Goal: Transaction & Acquisition: Purchase product/service

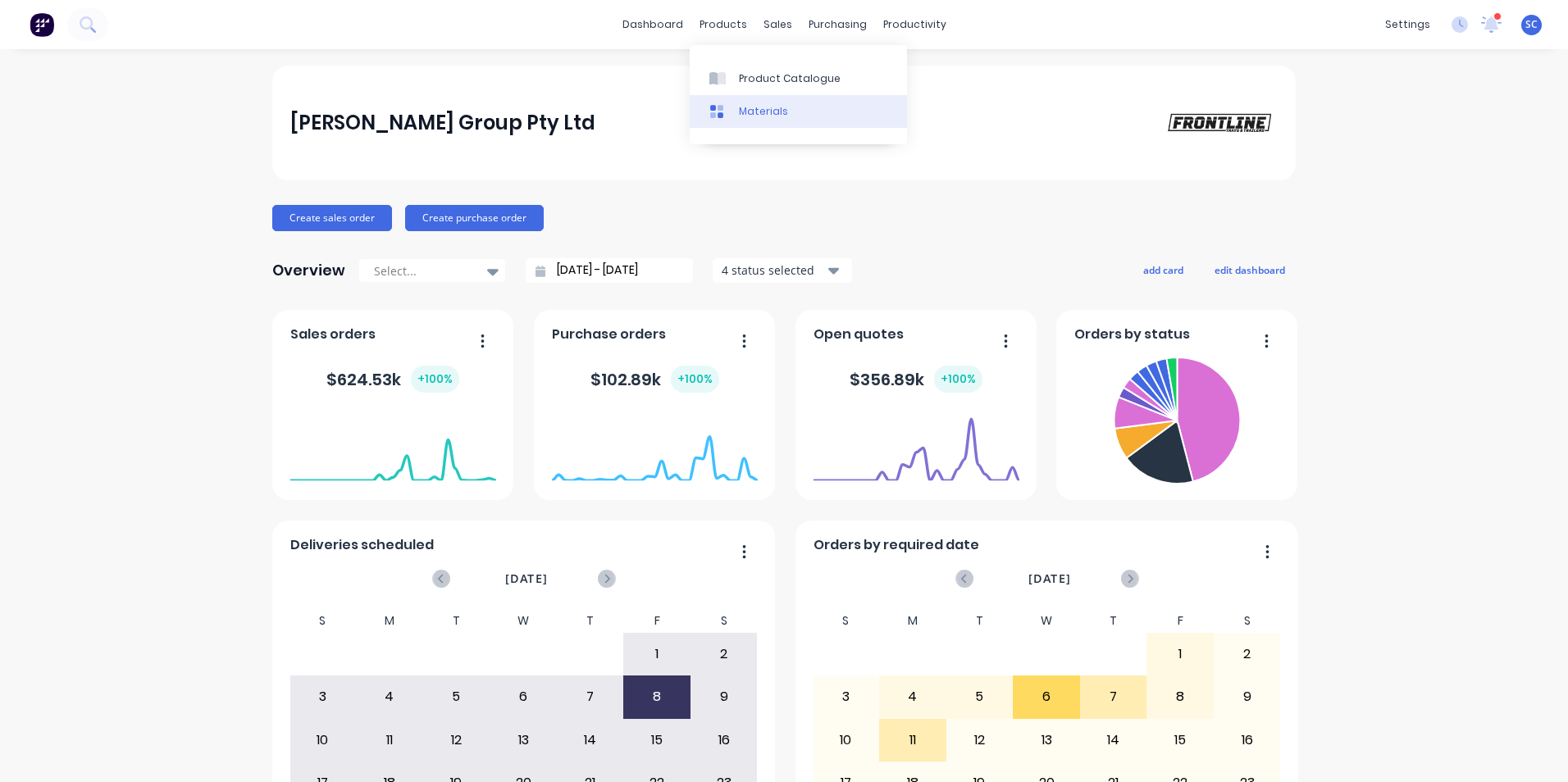
drag, startPoint x: 742, startPoint y: 77, endPoint x: 766, endPoint y: 97, distance: 31.2
click at [742, 77] on div "Product Catalogue" at bounding box center [790, 78] width 102 height 14
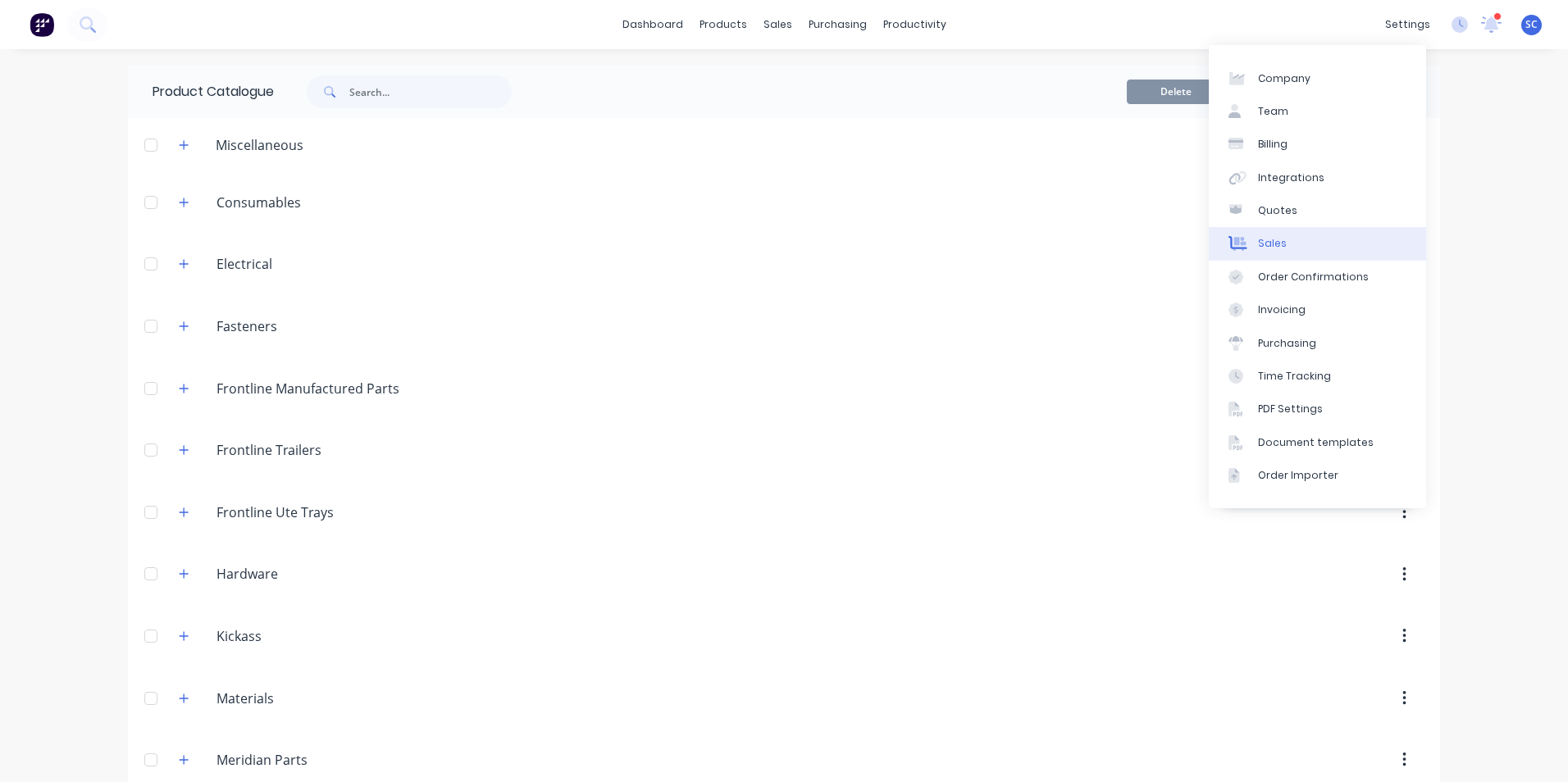
click at [1276, 245] on div "Sales" at bounding box center [1272, 243] width 29 height 14
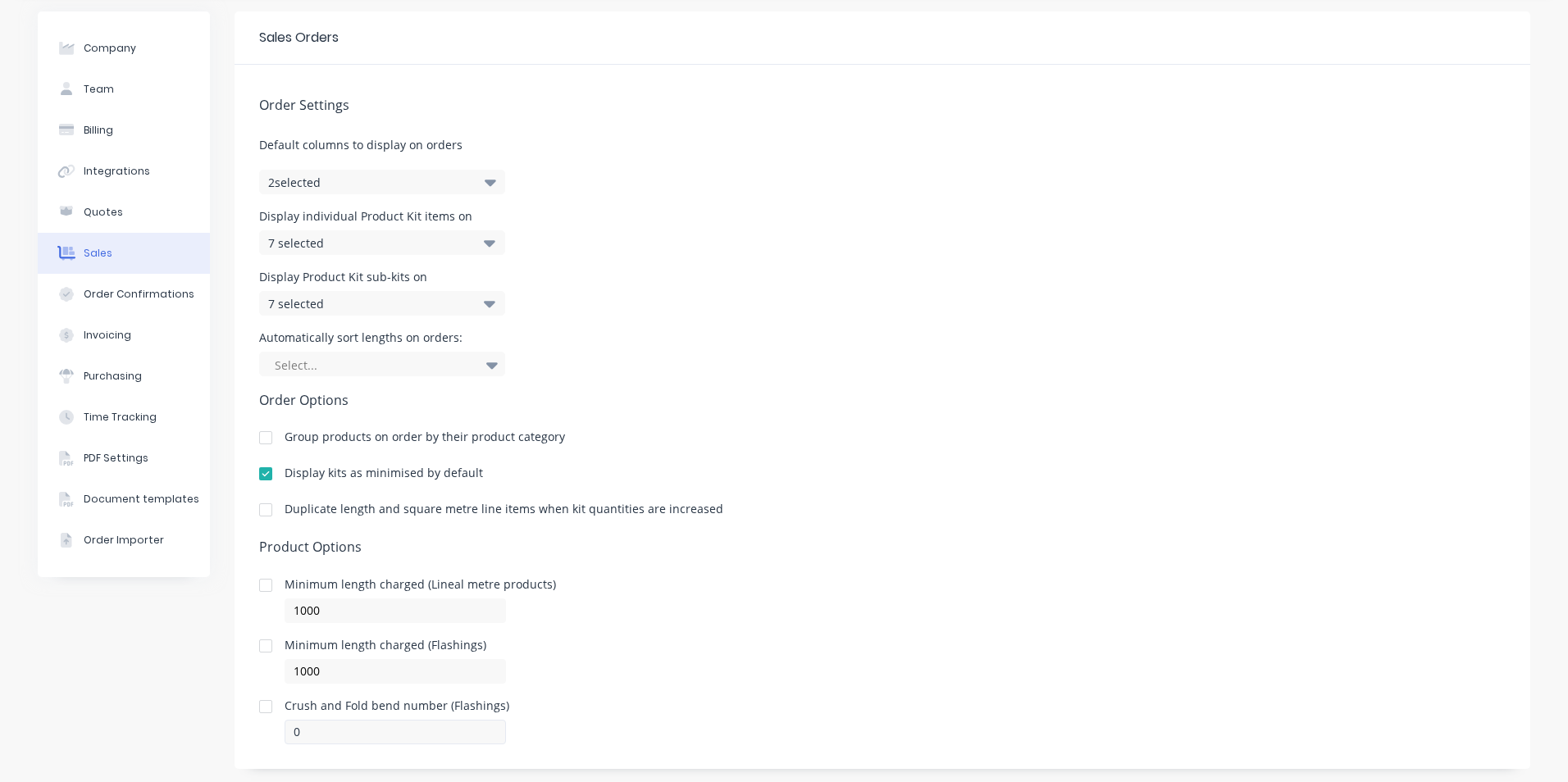
scroll to position [82, 0]
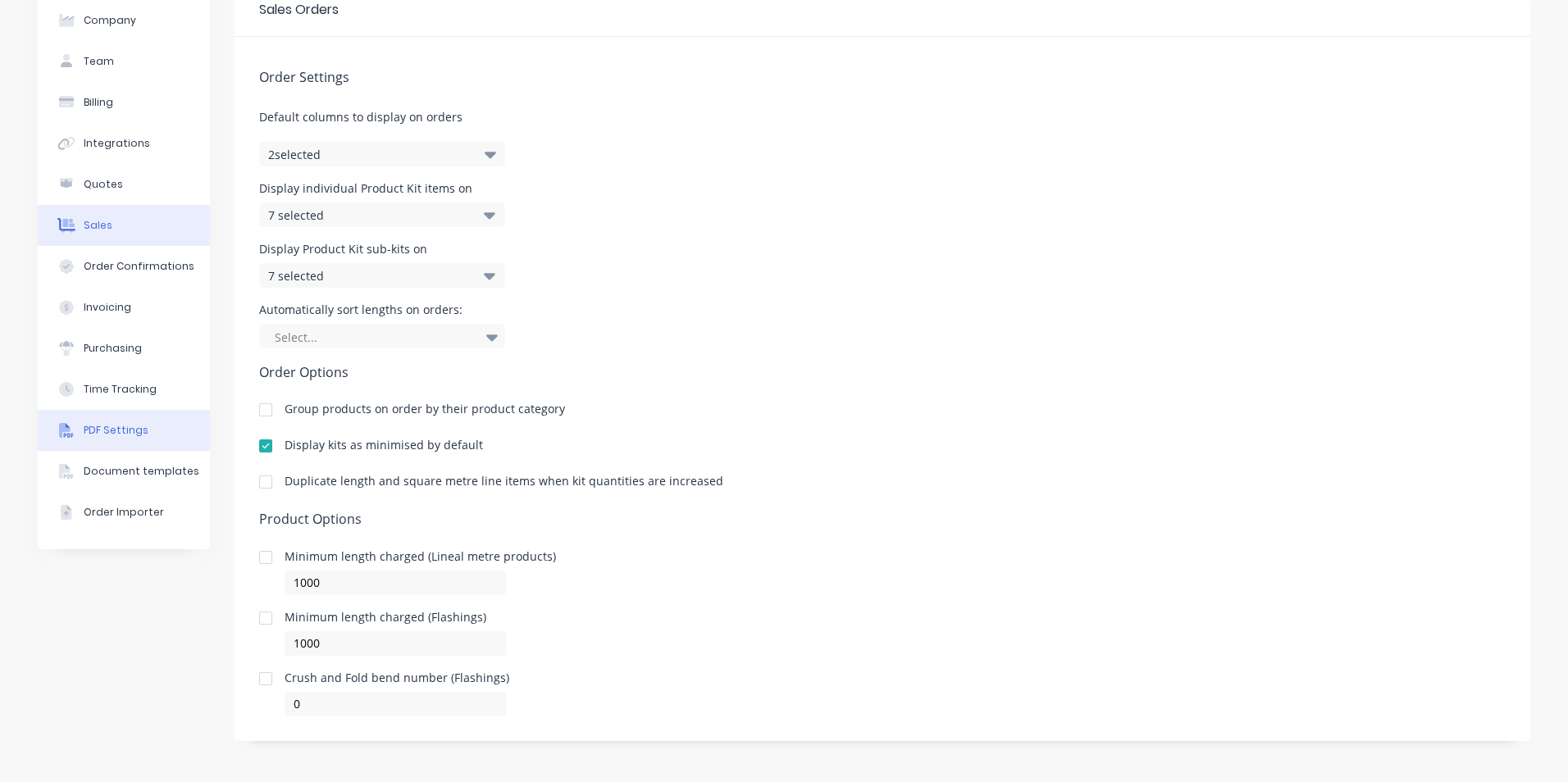
click at [99, 423] on button "PDF Settings" at bounding box center [123, 430] width 172 height 41
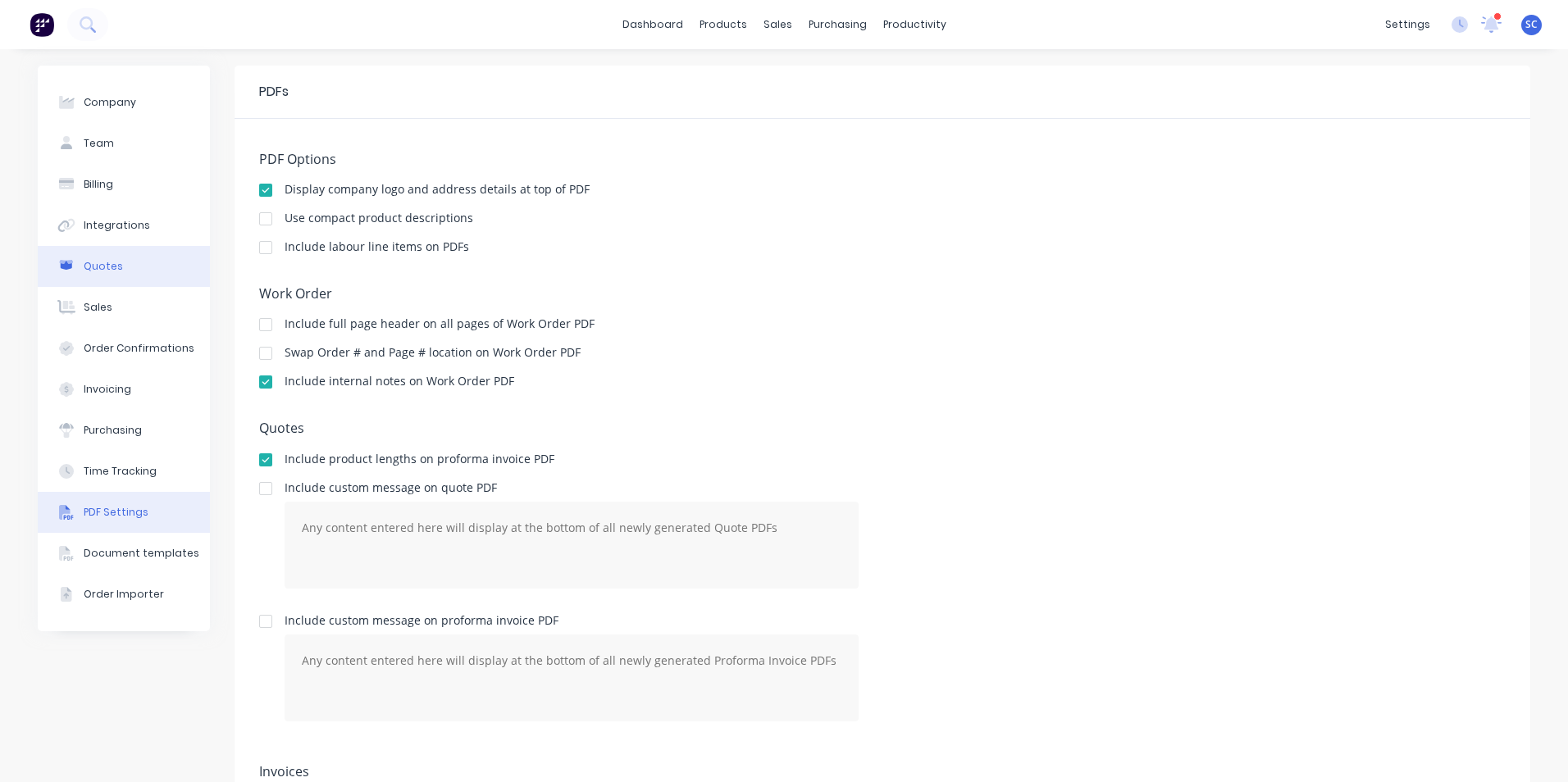
click at [90, 270] on div "Quotes" at bounding box center [103, 266] width 39 height 14
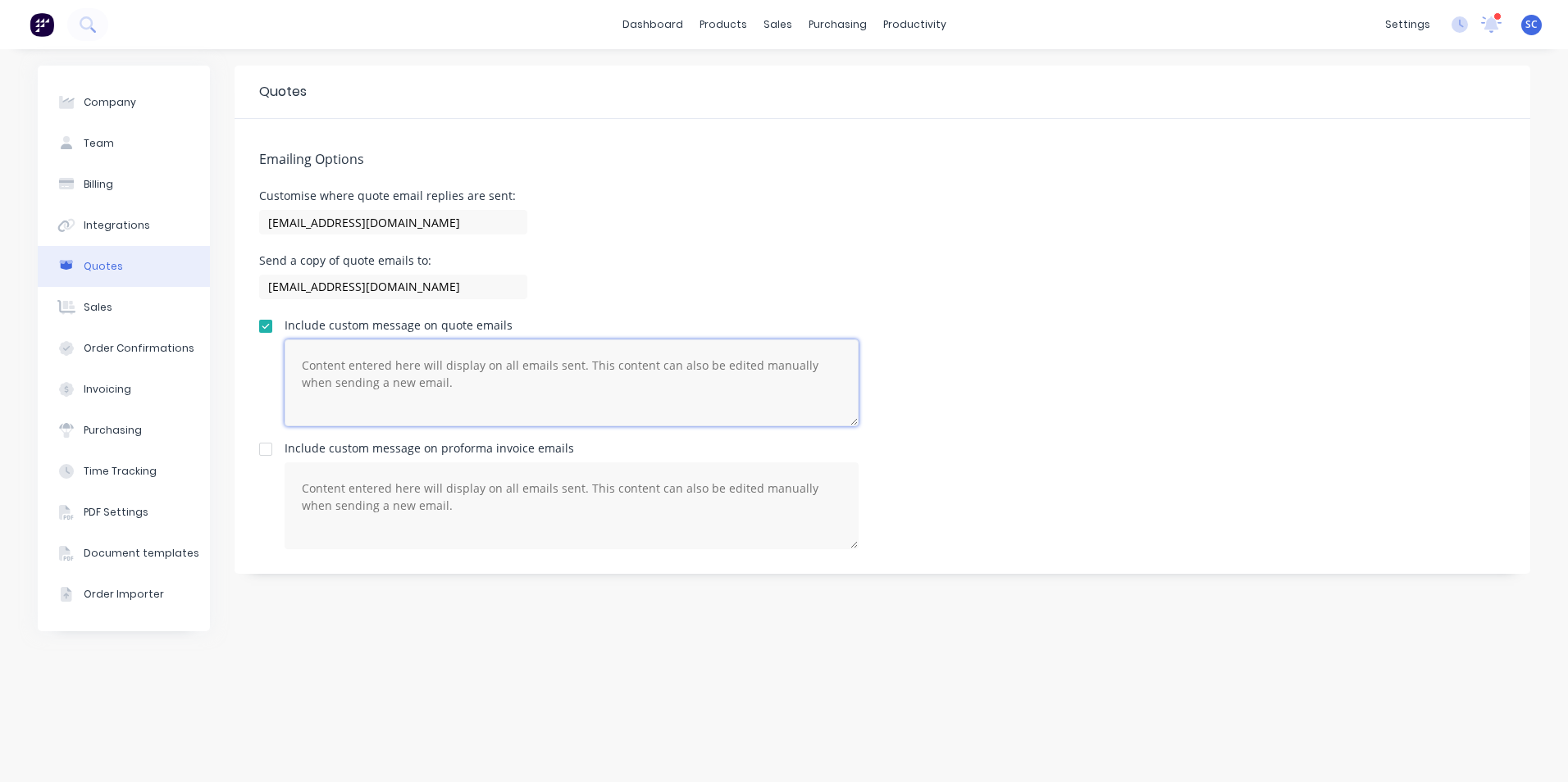
click at [424, 384] on textarea at bounding box center [571, 382] width 574 height 86
paste textarea "Quotes are Valid until the end of the month. Any Custom-Built Product will requ…"
type textarea "Quotes are Valid until the end of the month. Any Custom-Built Product will requ…"
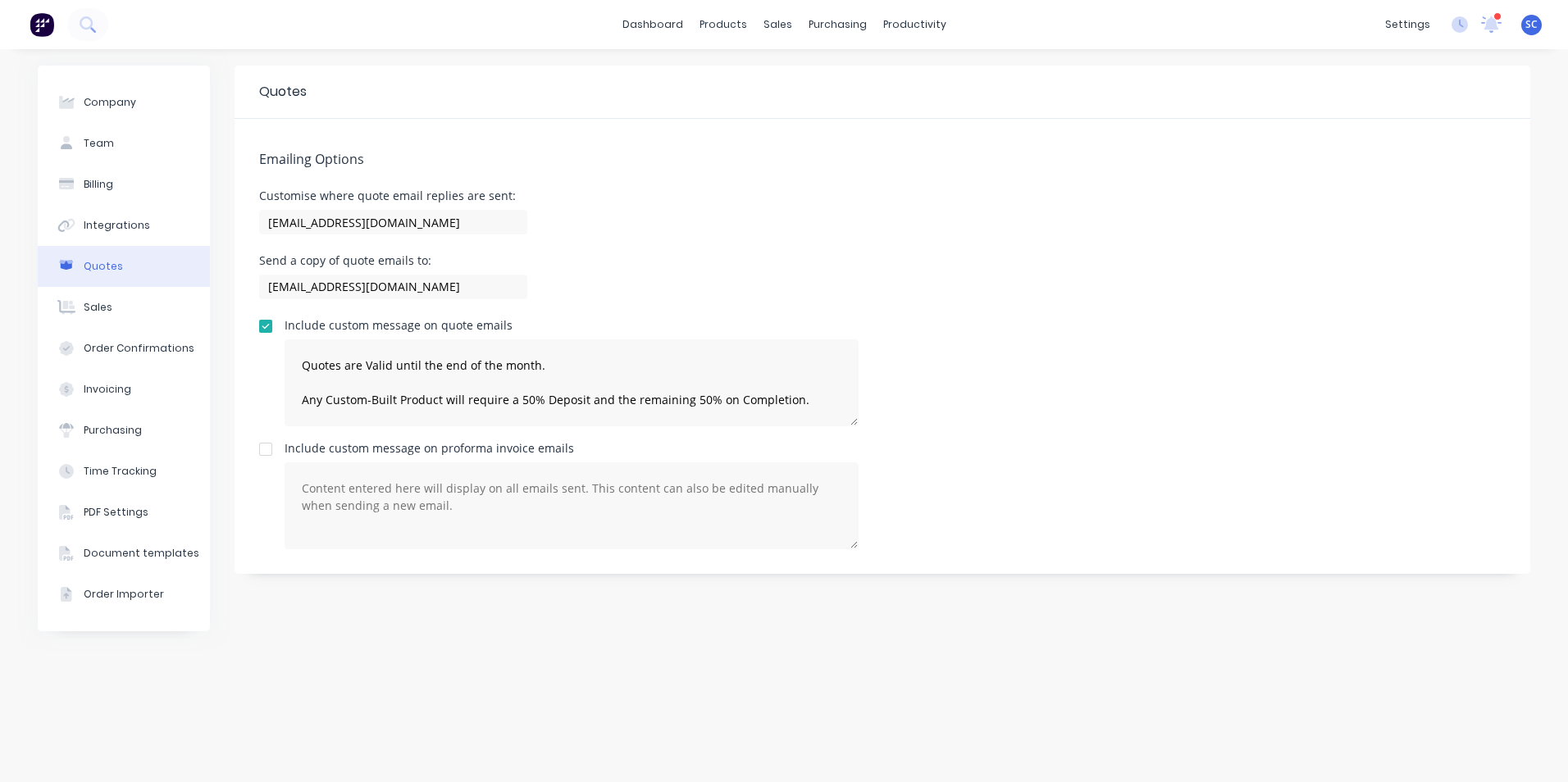
click at [262, 450] on div at bounding box center [265, 450] width 33 height 33
click at [440, 501] on textarea at bounding box center [571, 505] width 574 height 86
paste textarea "Quotes are Valid until the end of the month. Any Custom-Built Product will requ…"
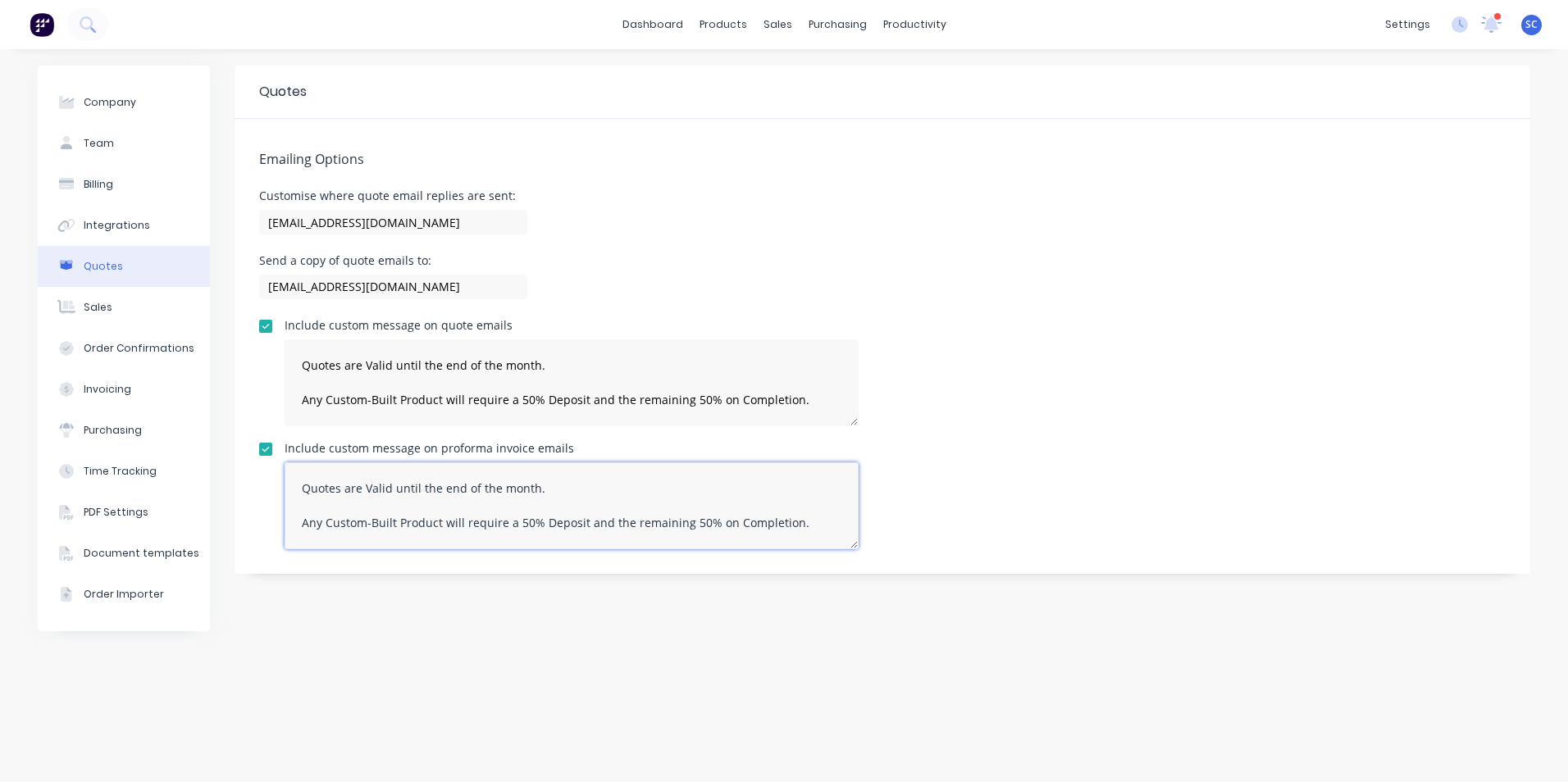
scroll to position [137, 0]
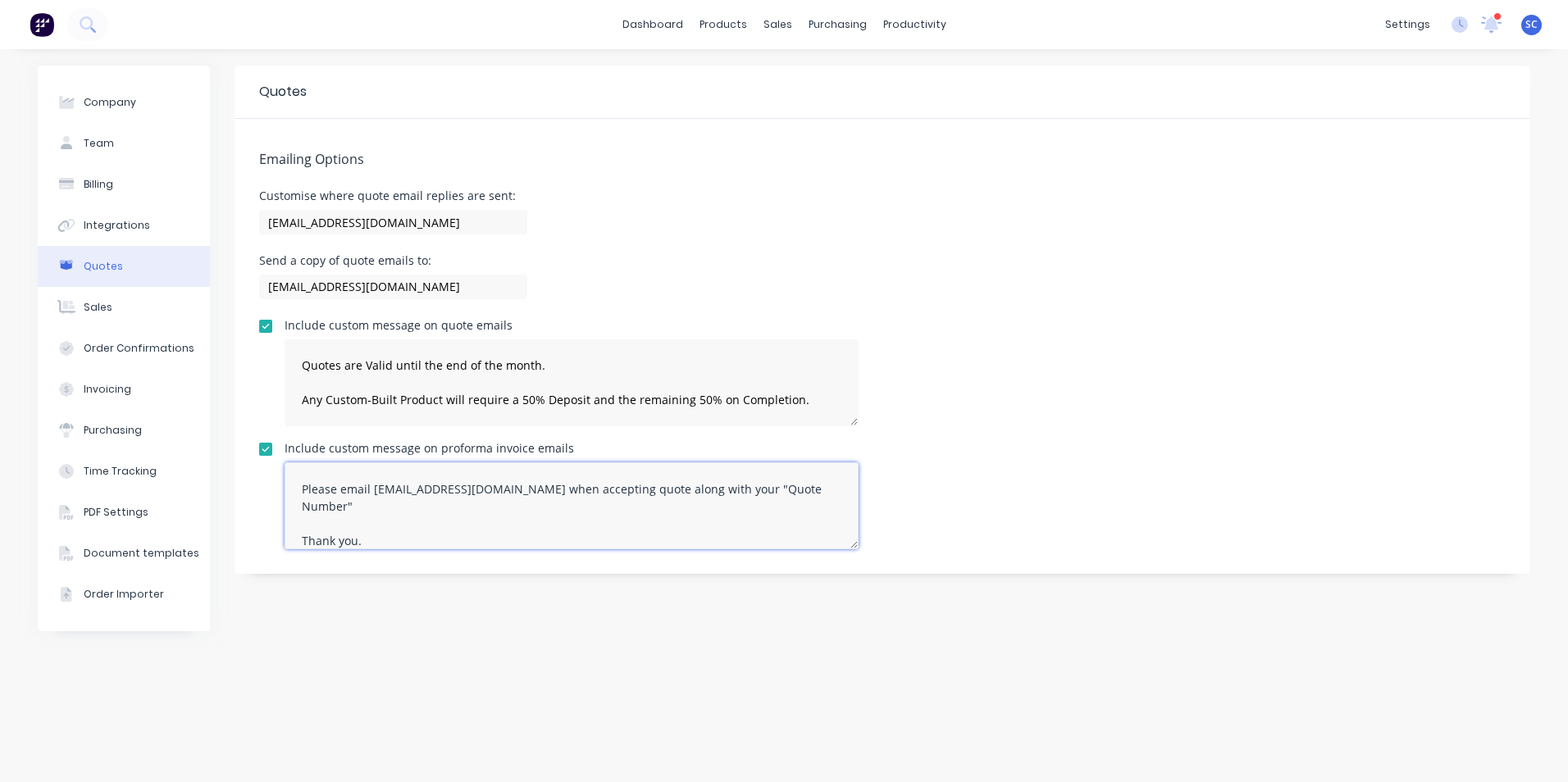
click at [358, 532] on textarea "Quotes are Valid until the end of the month. Any Custom-Built Product will requ…" at bounding box center [571, 505] width 574 height 86
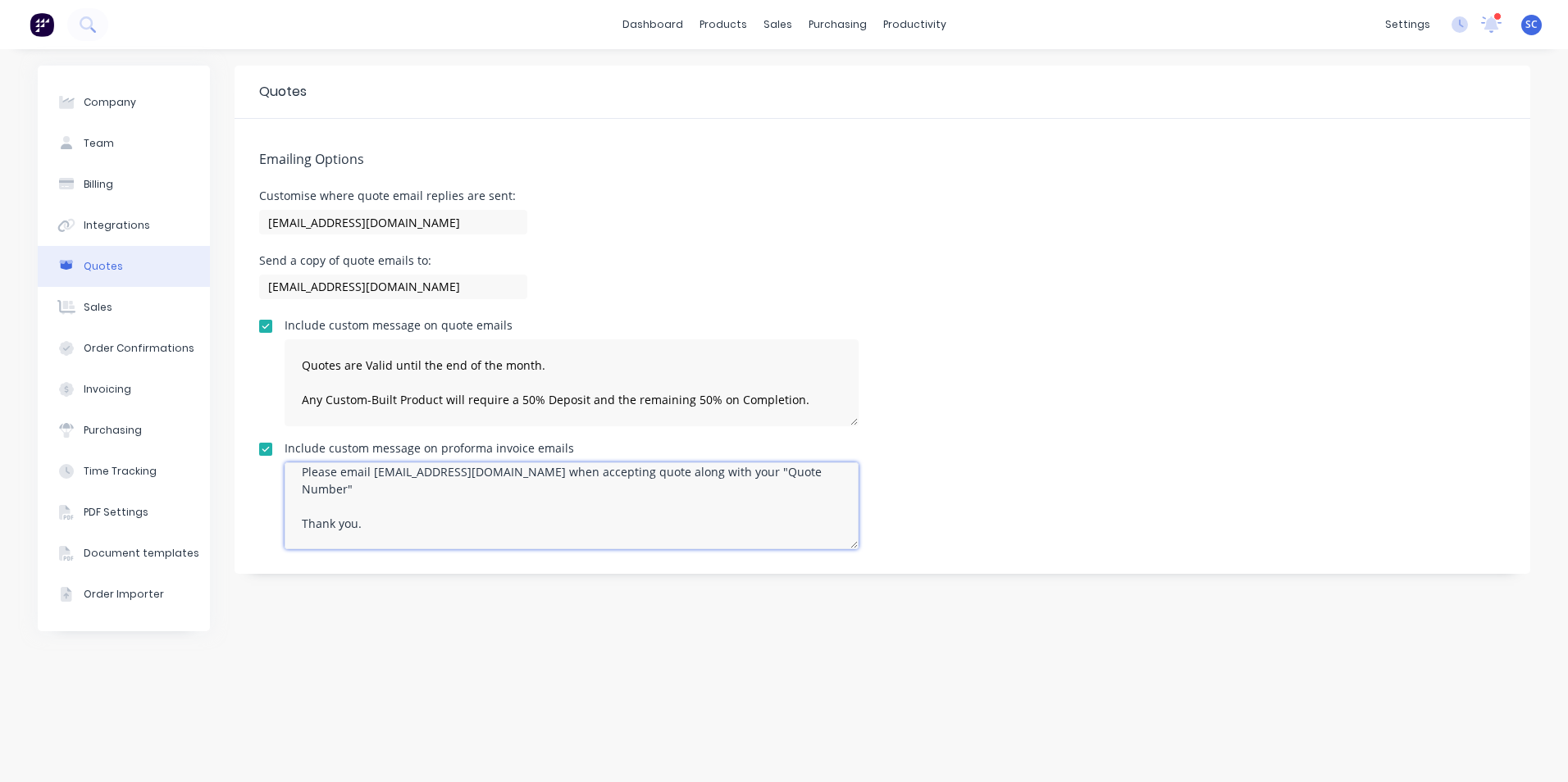
scroll to position [0, 0]
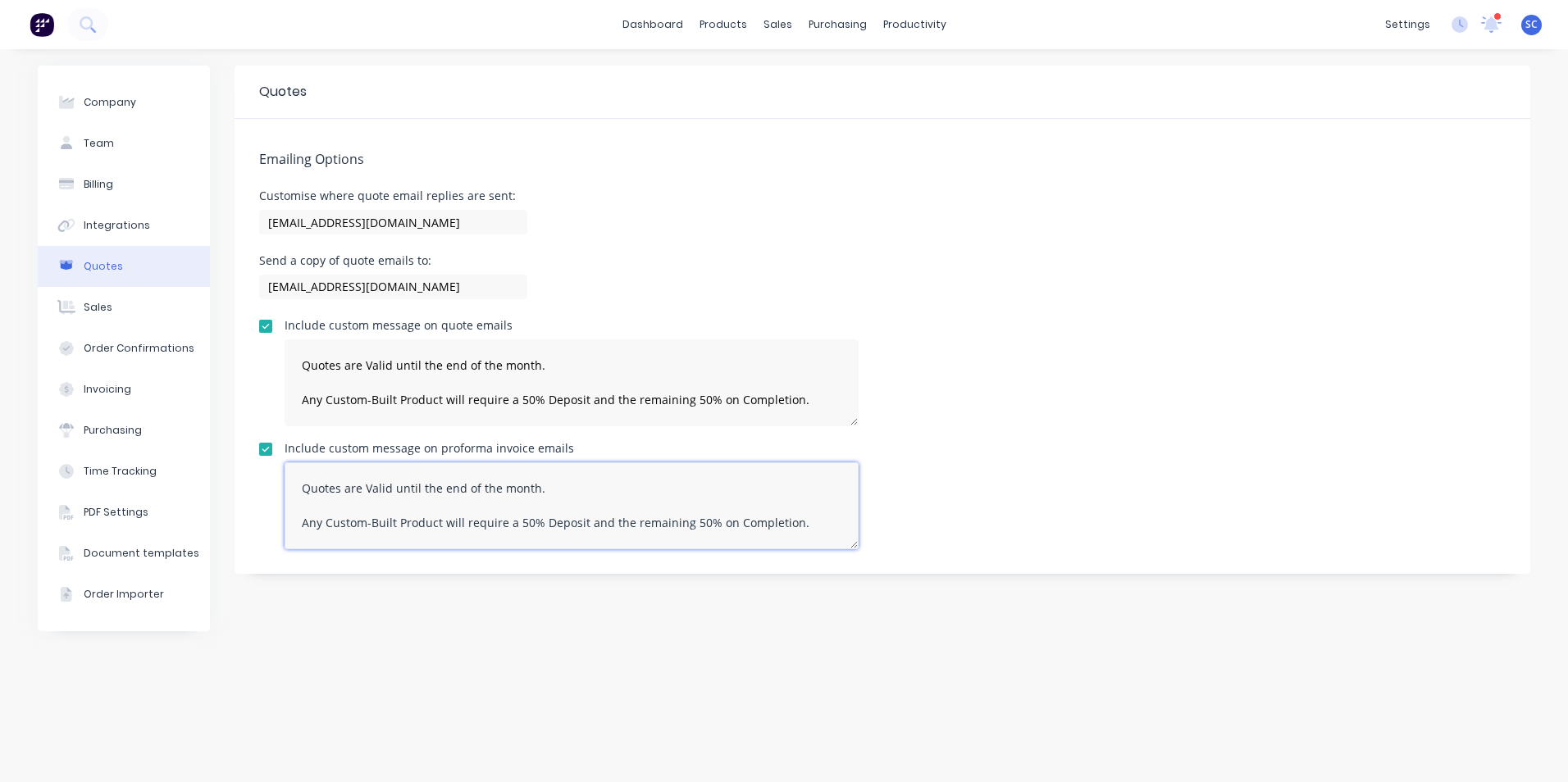
drag, startPoint x: 363, startPoint y: 541, endPoint x: 280, endPoint y: 451, distance: 122.4
click at [280, 451] on div "Include custom message on proforma invoice emails Quotes are Valid until the en…" at bounding box center [882, 496] width 1246 height 107
paste textarea "National Australia Bank BSB Number: 083004 Account Number: 387523585 *Please qu…"
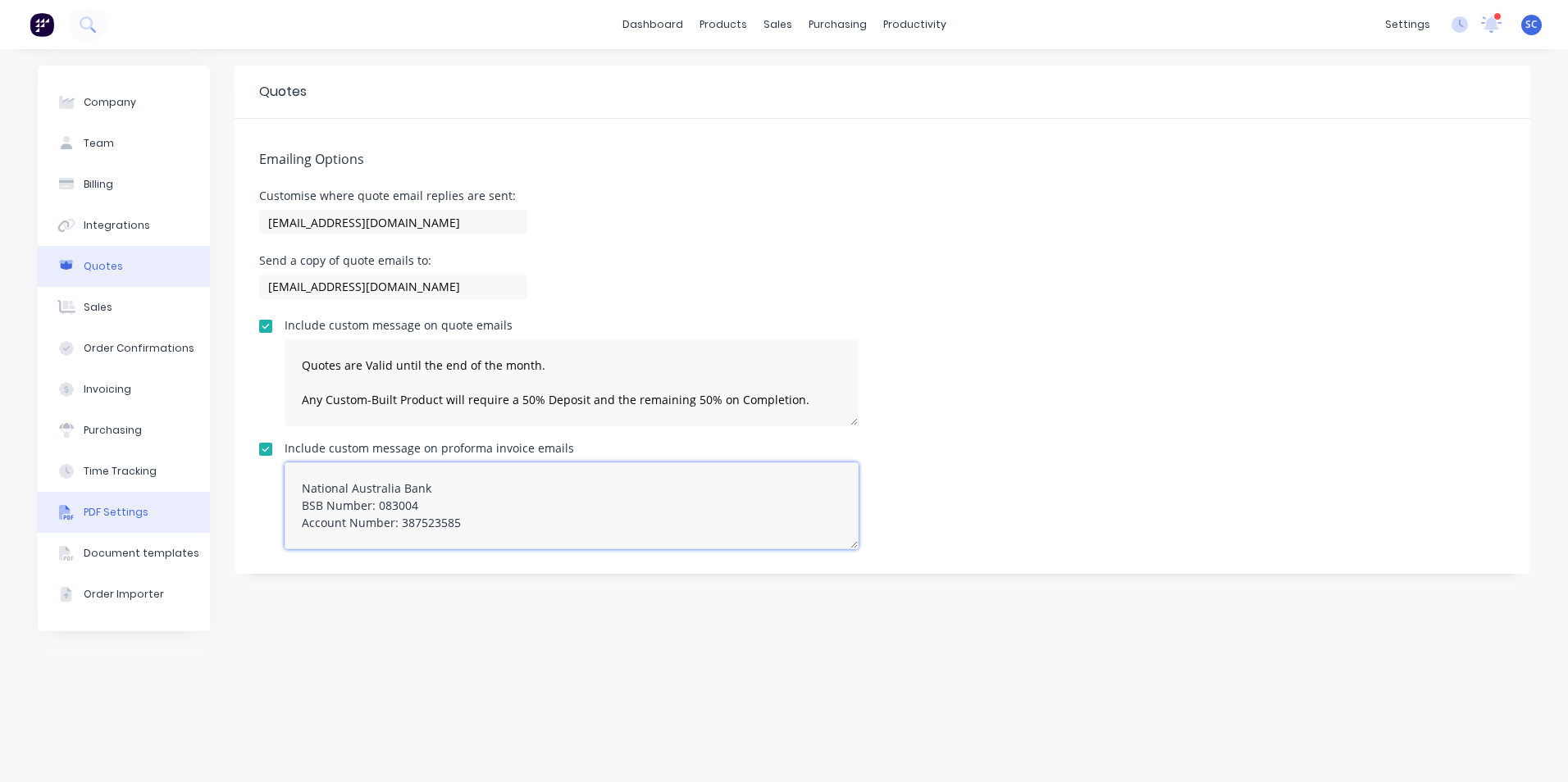
type textarea "National Australia Bank BSB Number: 083004 Account Number: 387523585 *Please qu…"
click at [118, 505] on div "PDF Settings" at bounding box center [115, 512] width 64 height 14
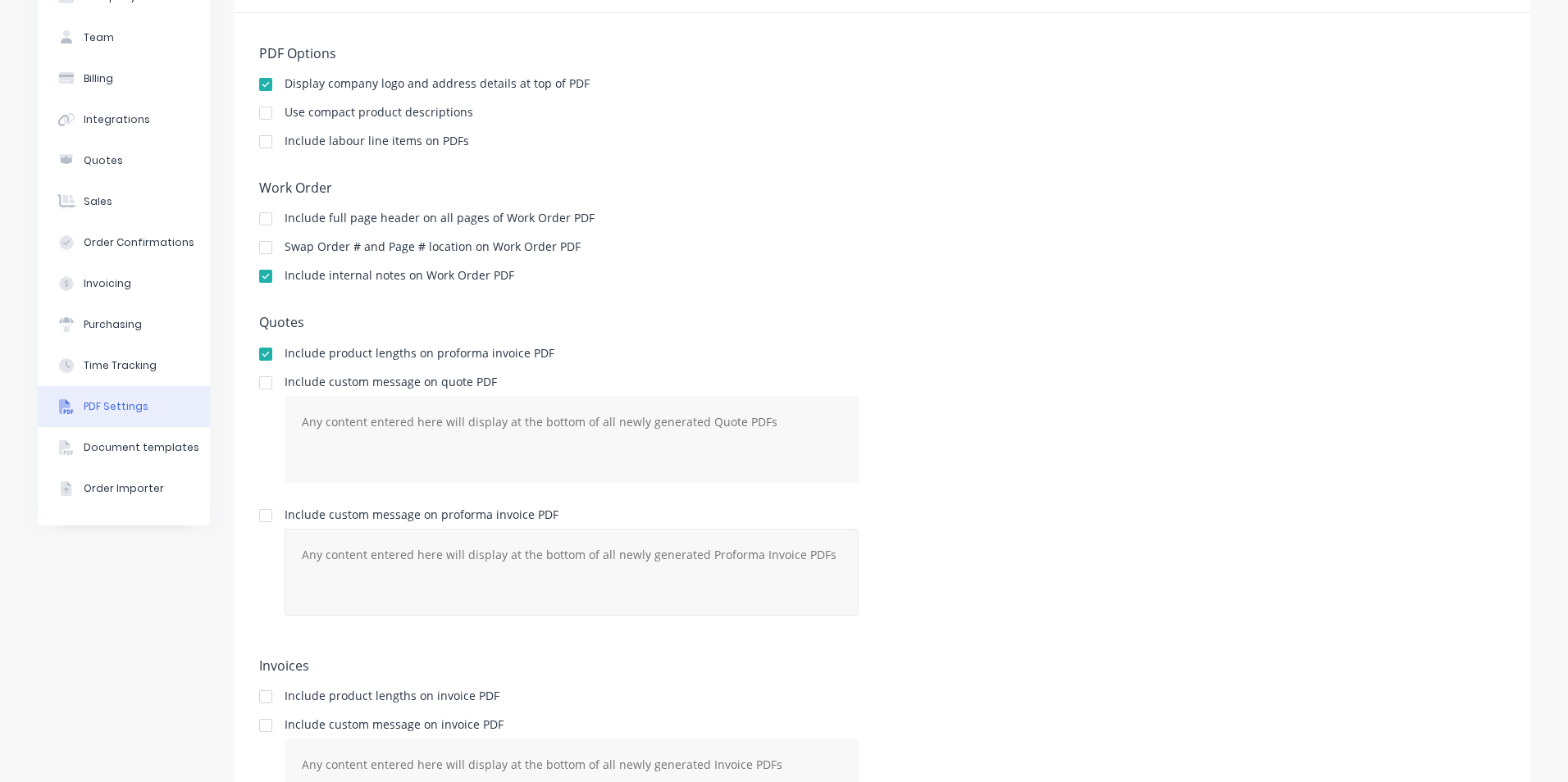
scroll to position [216, 0]
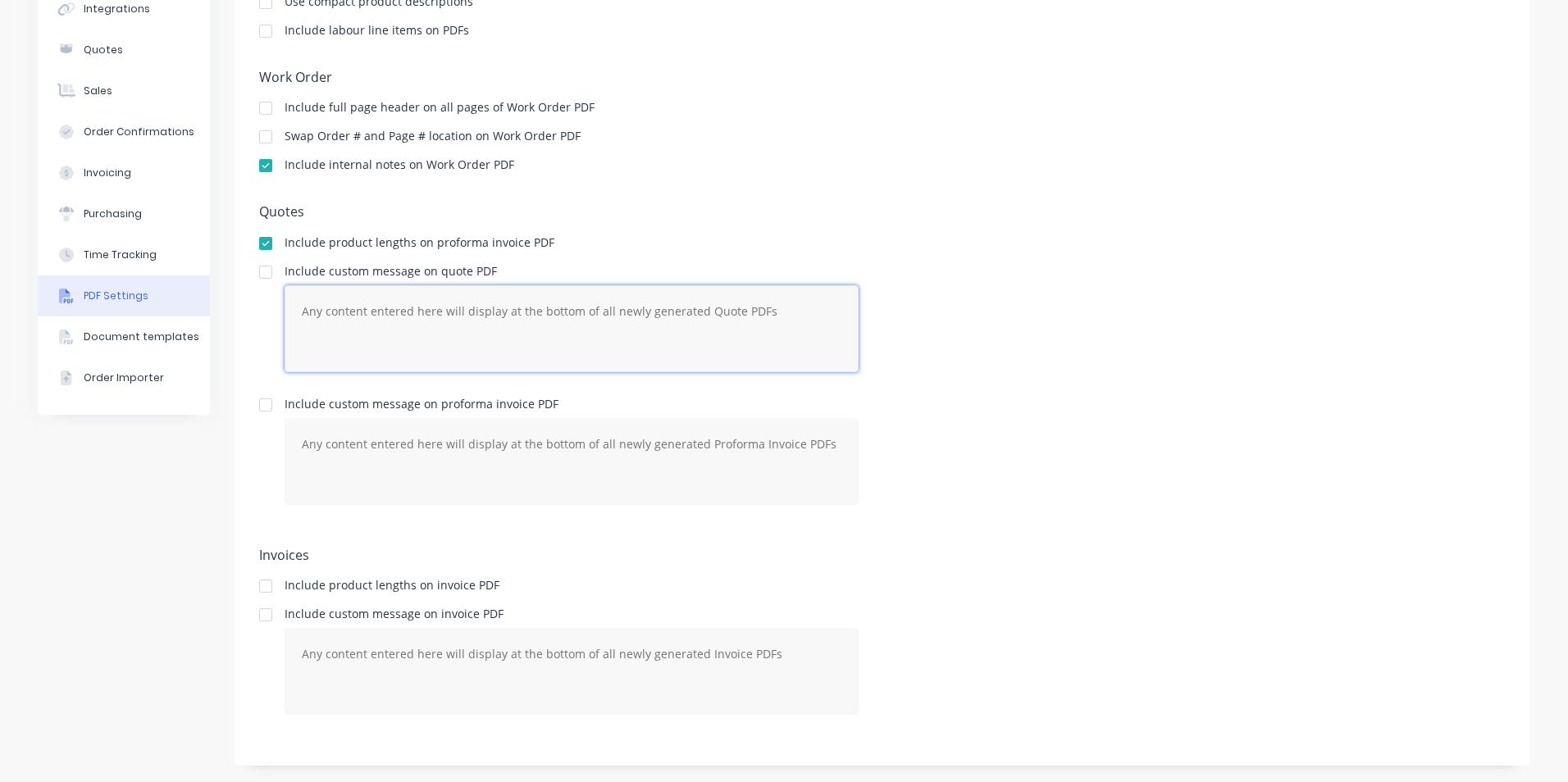
click at [400, 334] on textarea at bounding box center [571, 329] width 574 height 86
click at [257, 244] on div at bounding box center [265, 243] width 33 height 33
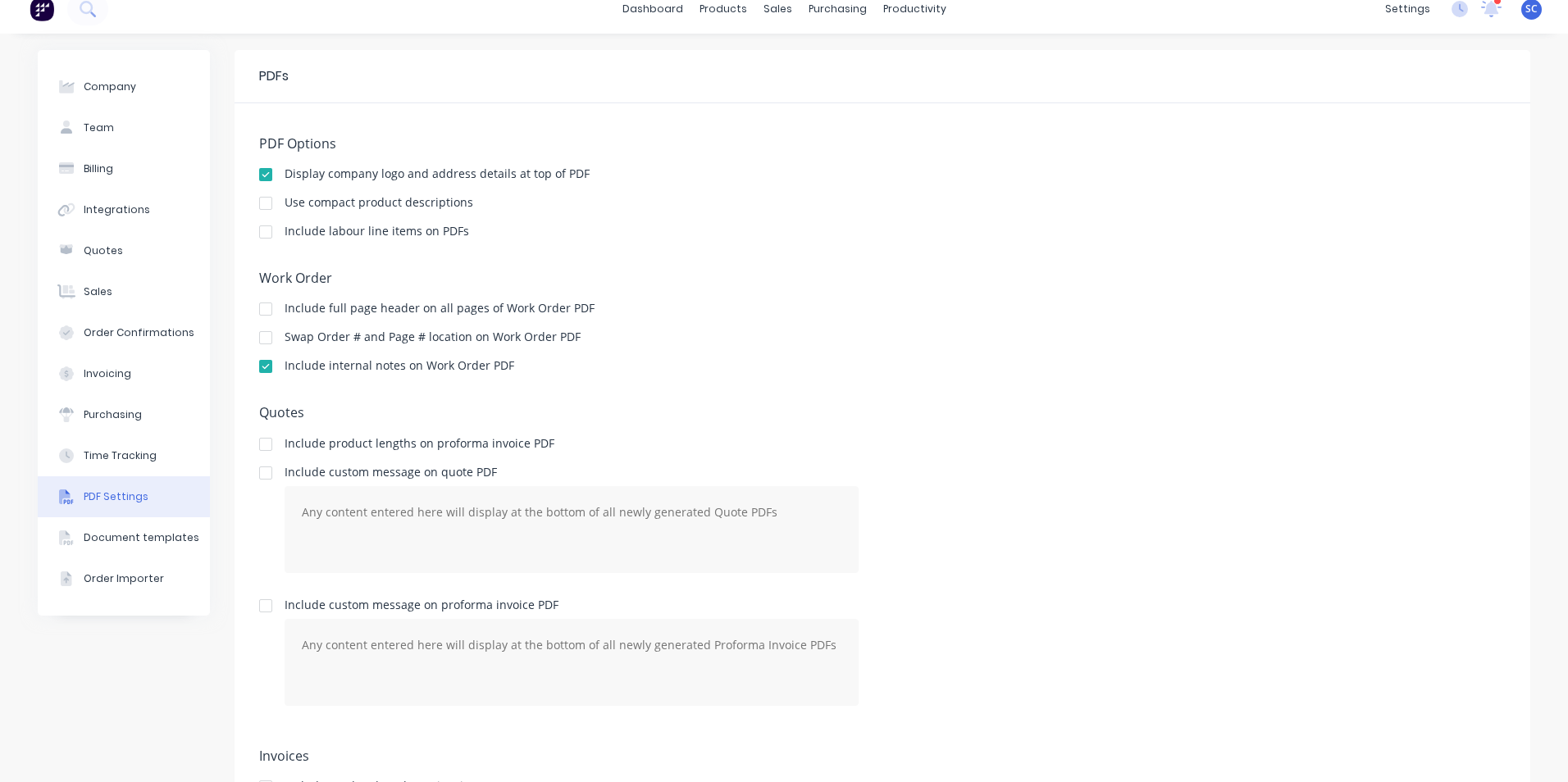
scroll to position [0, 0]
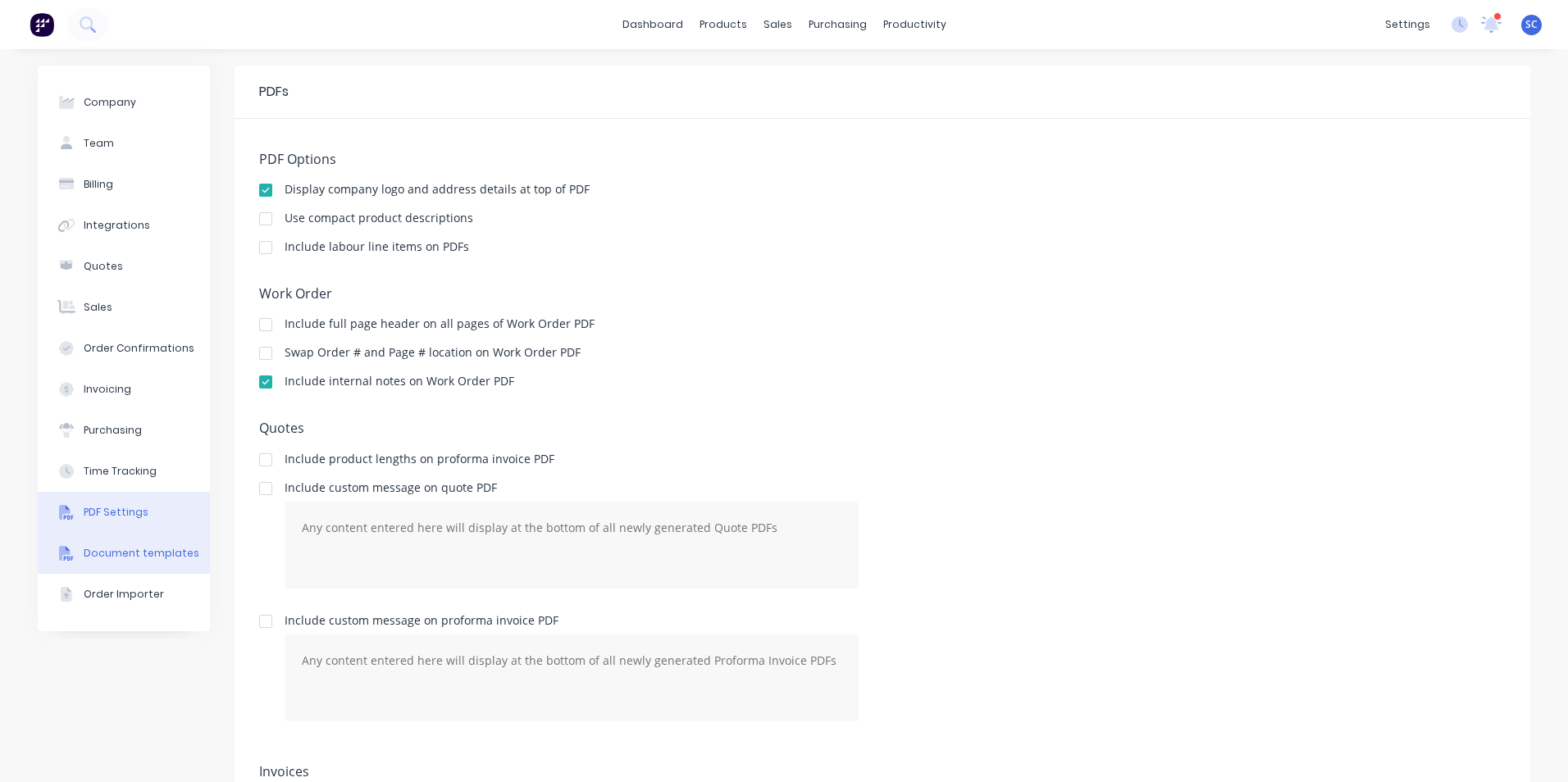
click at [90, 566] on button "Document templates" at bounding box center [123, 553] width 172 height 41
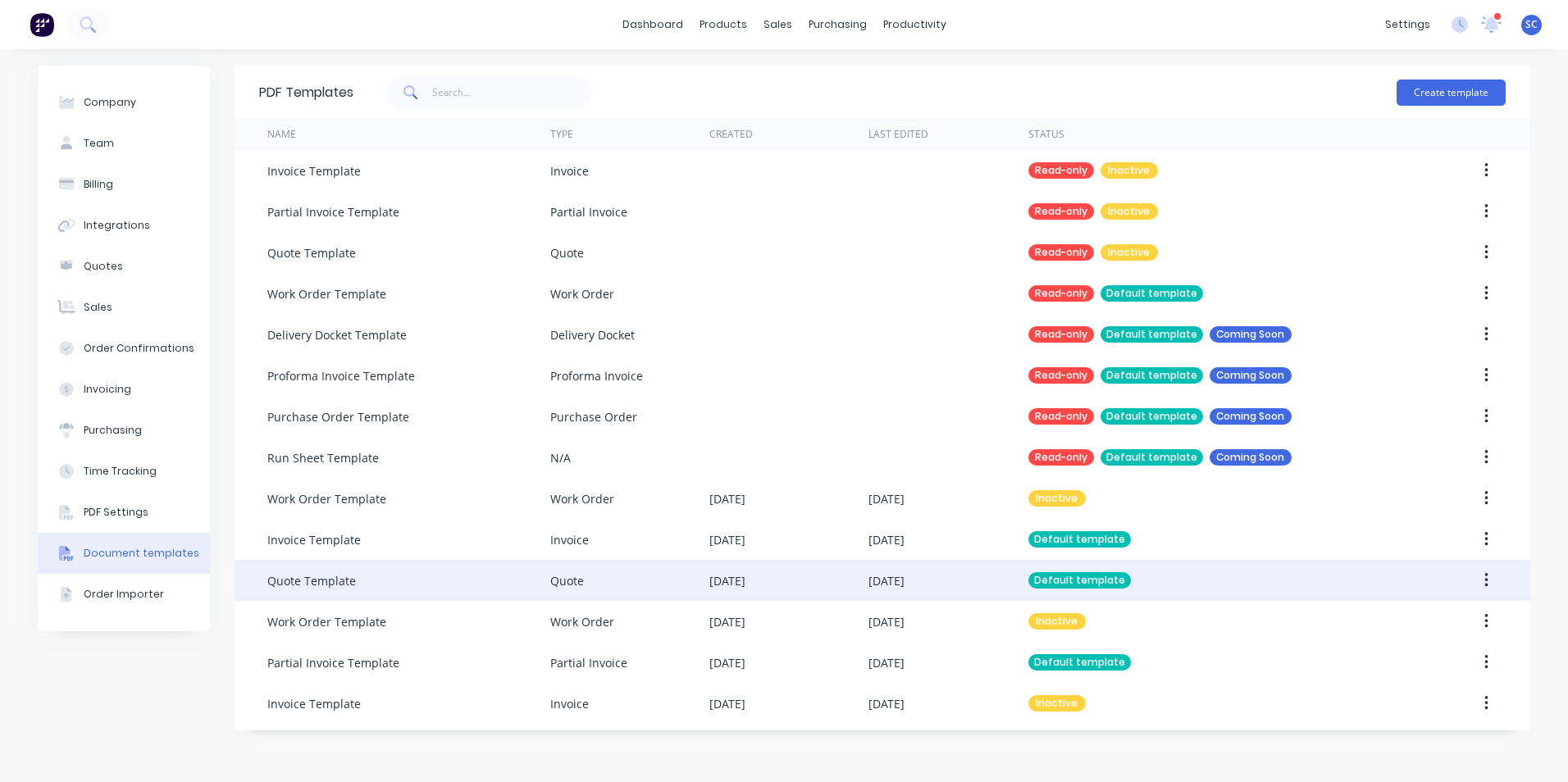
click at [468, 587] on div "Quote Template" at bounding box center [408, 580] width 282 height 41
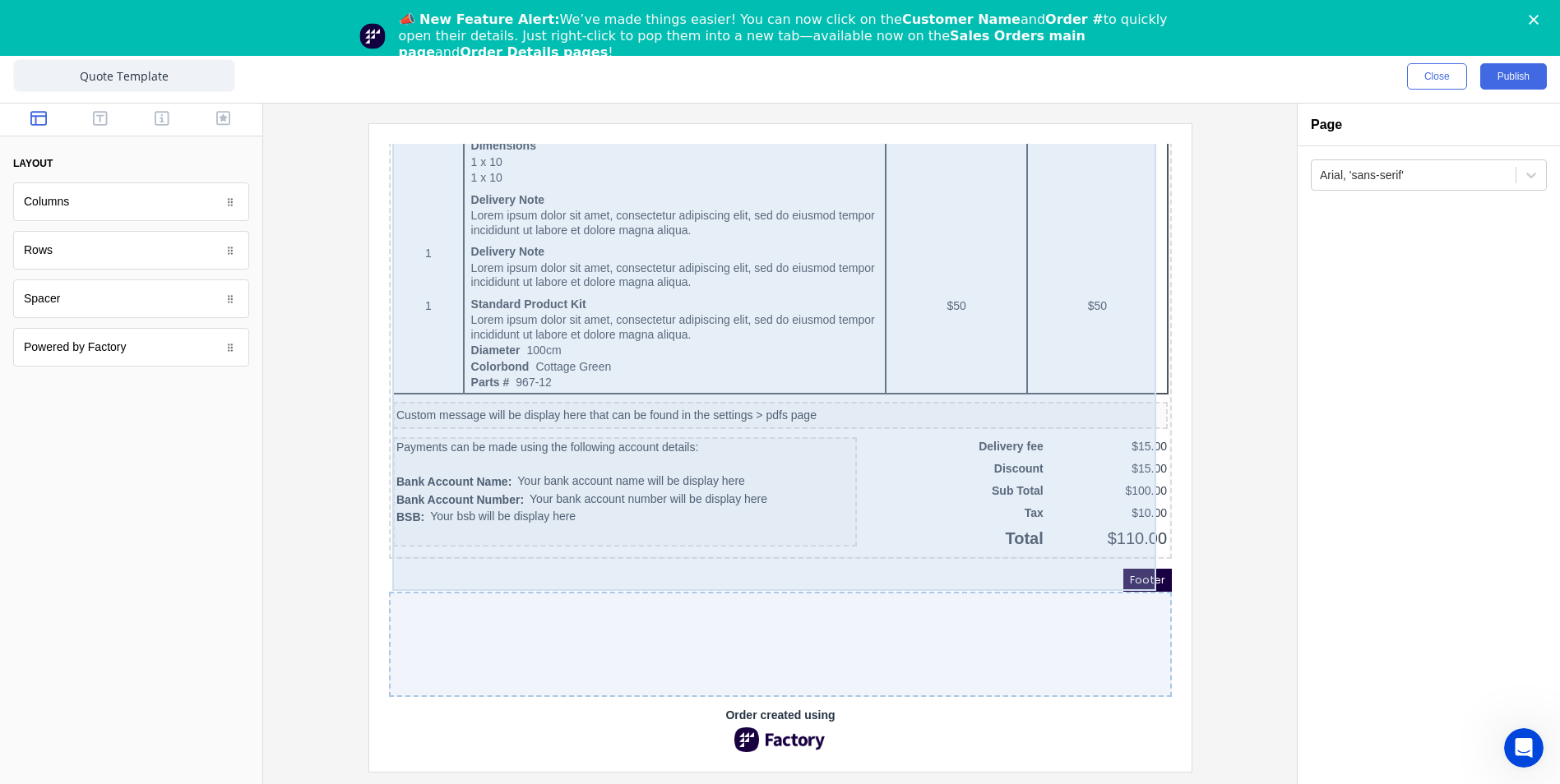
scroll to position [1111, 0]
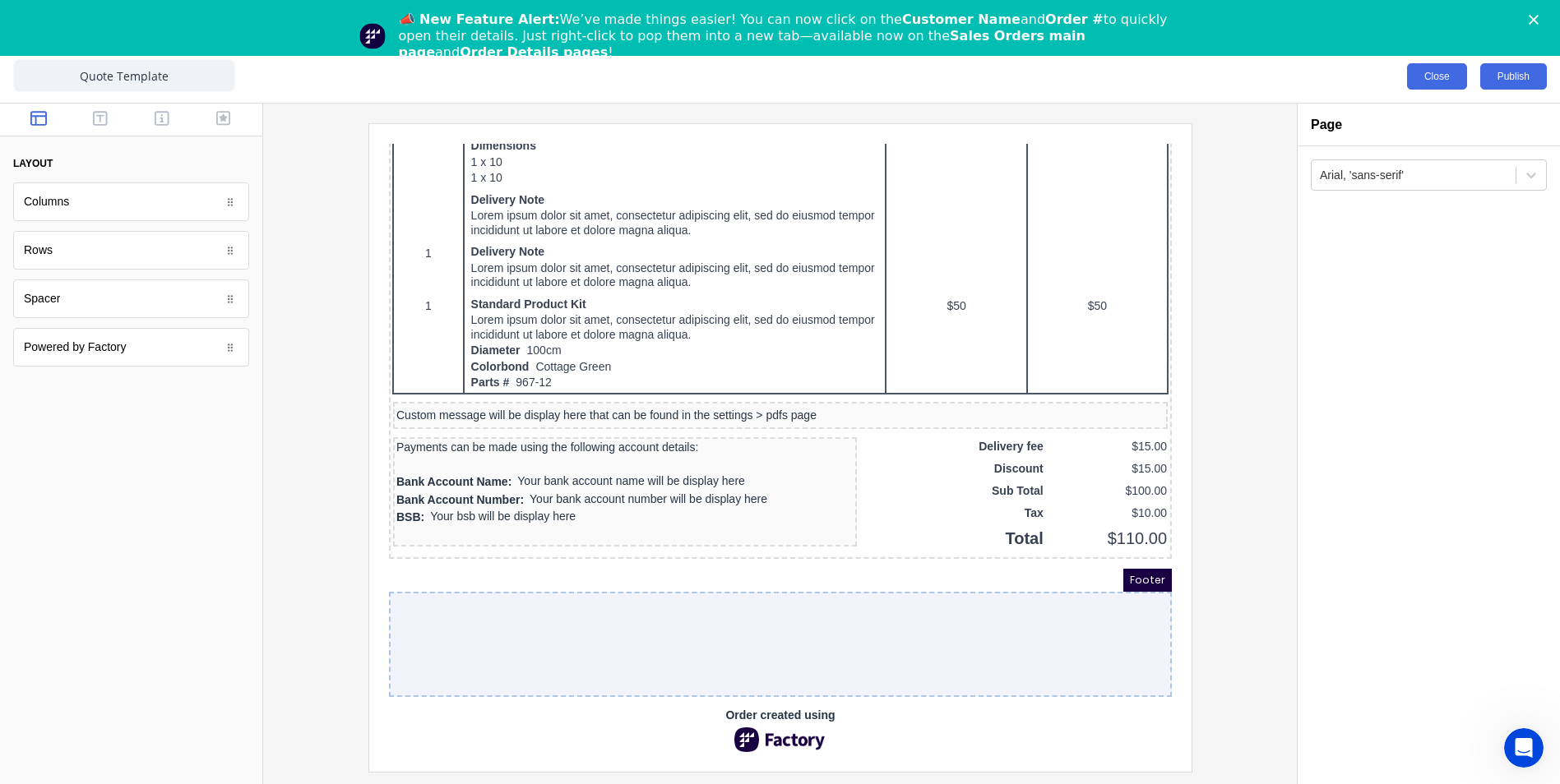
click at [1435, 87] on button "Close" at bounding box center [1437, 76] width 60 height 26
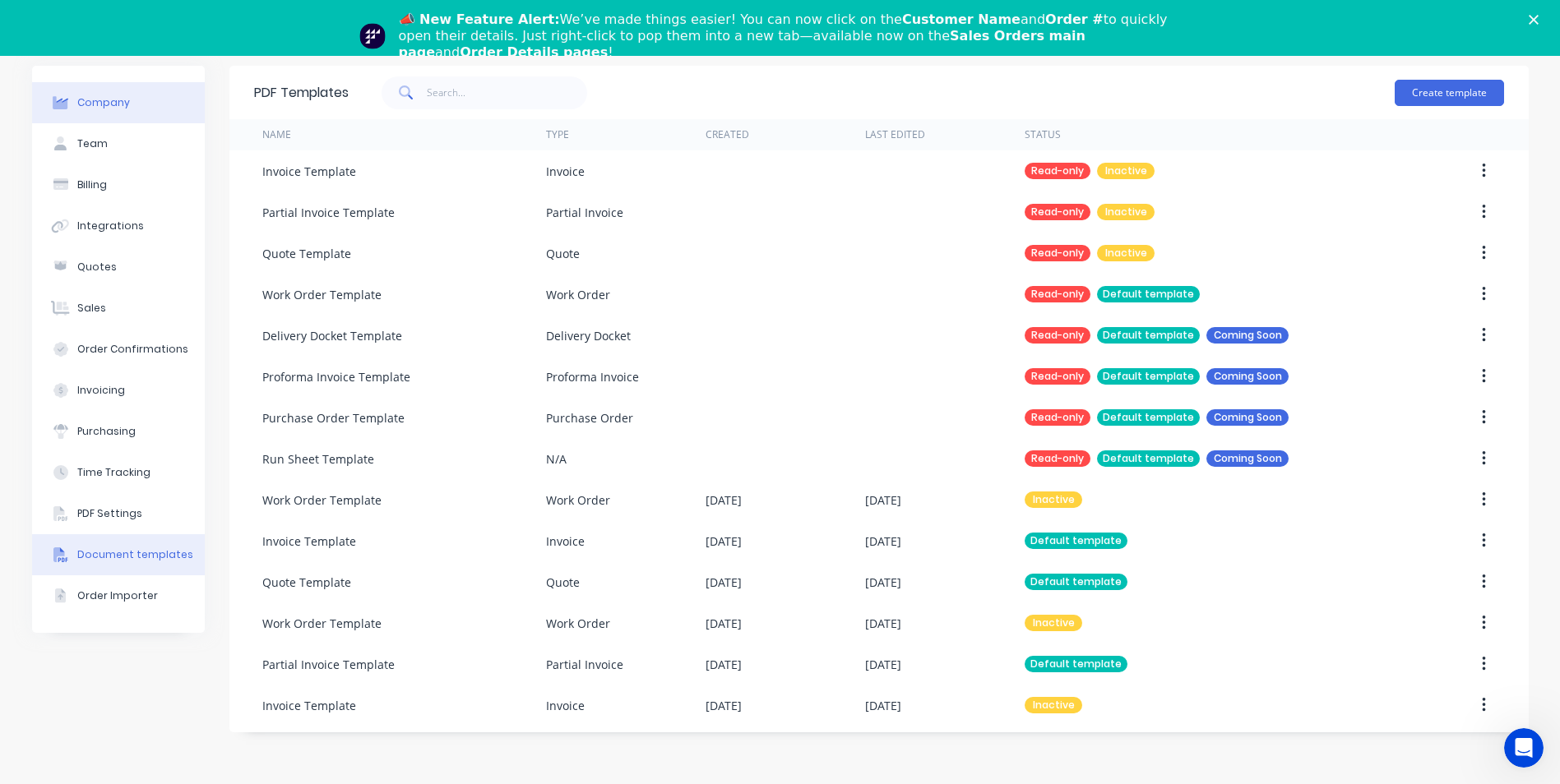
click at [98, 98] on div "Company" at bounding box center [103, 102] width 53 height 14
select select "AU"
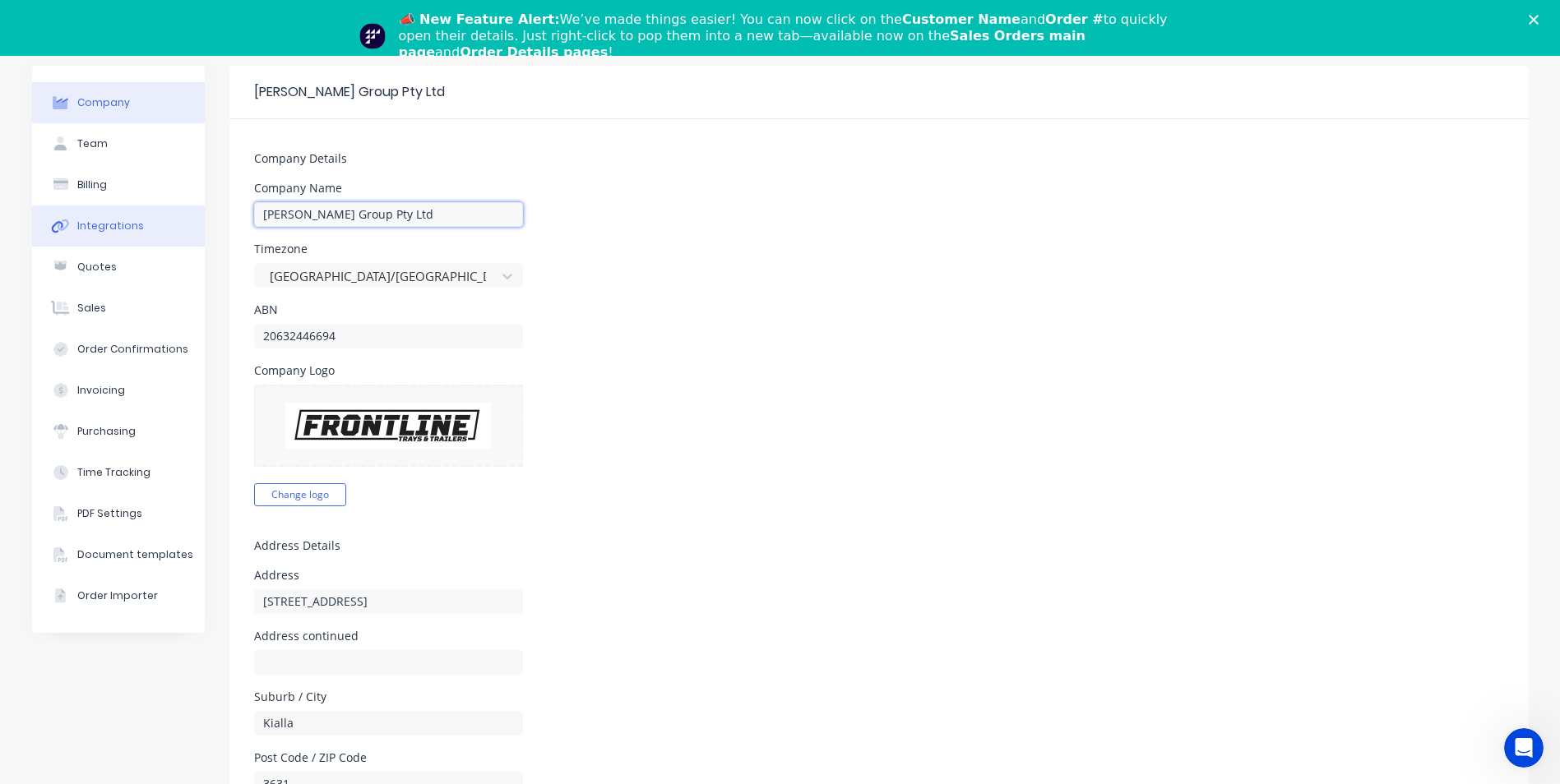
drag, startPoint x: 368, startPoint y: 212, endPoint x: 172, endPoint y: 222, distance: 196.3
click at [172, 222] on div "Company Team Billing Integrations Quotes Sales Order Confirmations Invoicing Pu…" at bounding box center [780, 719] width 1496 height 1307
type input "Frontline Trays and Trailers"
click at [517, 157] on h5 "Company Details" at bounding box center [879, 159] width 1250 height 14
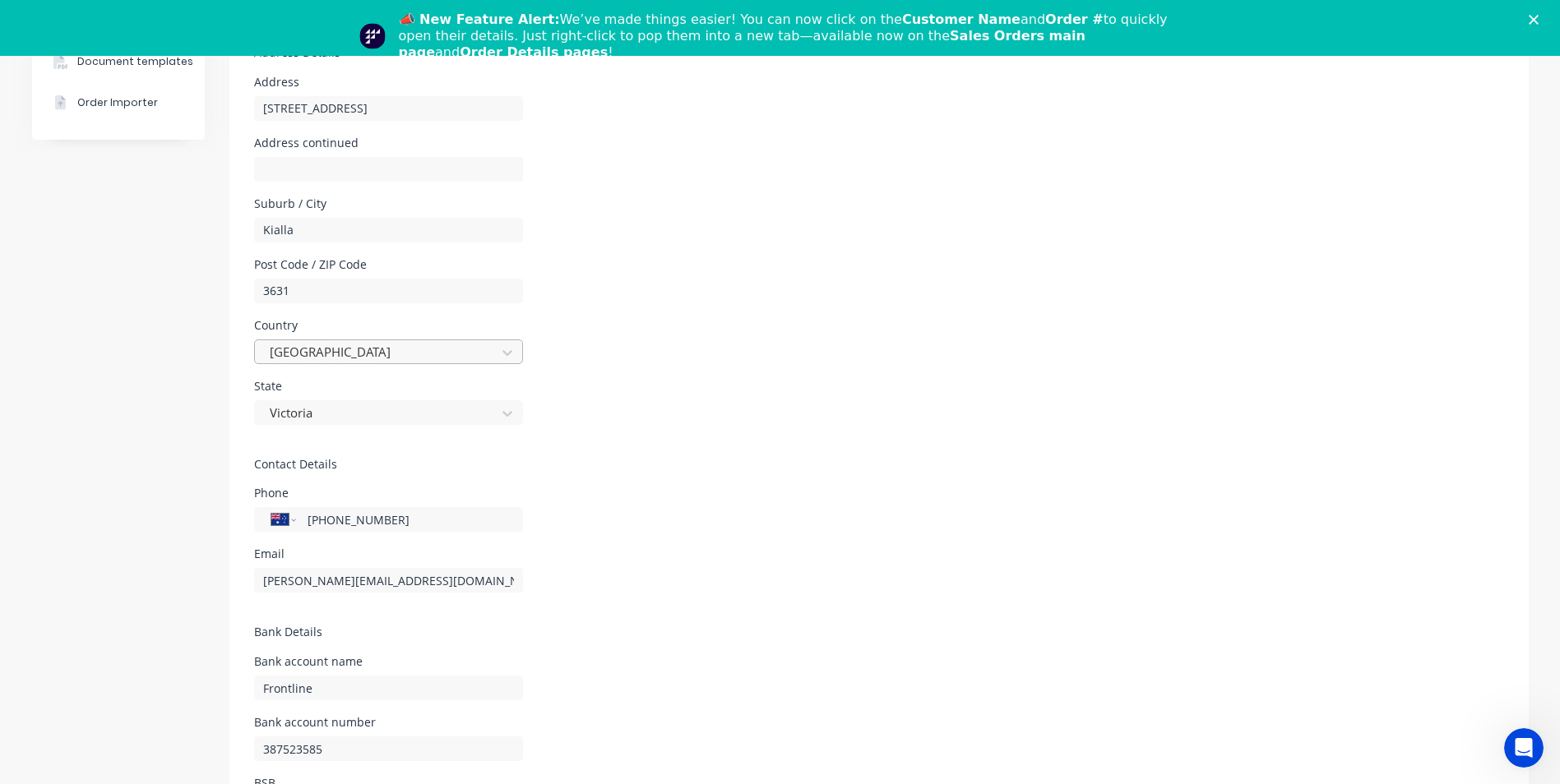
scroll to position [575, 0]
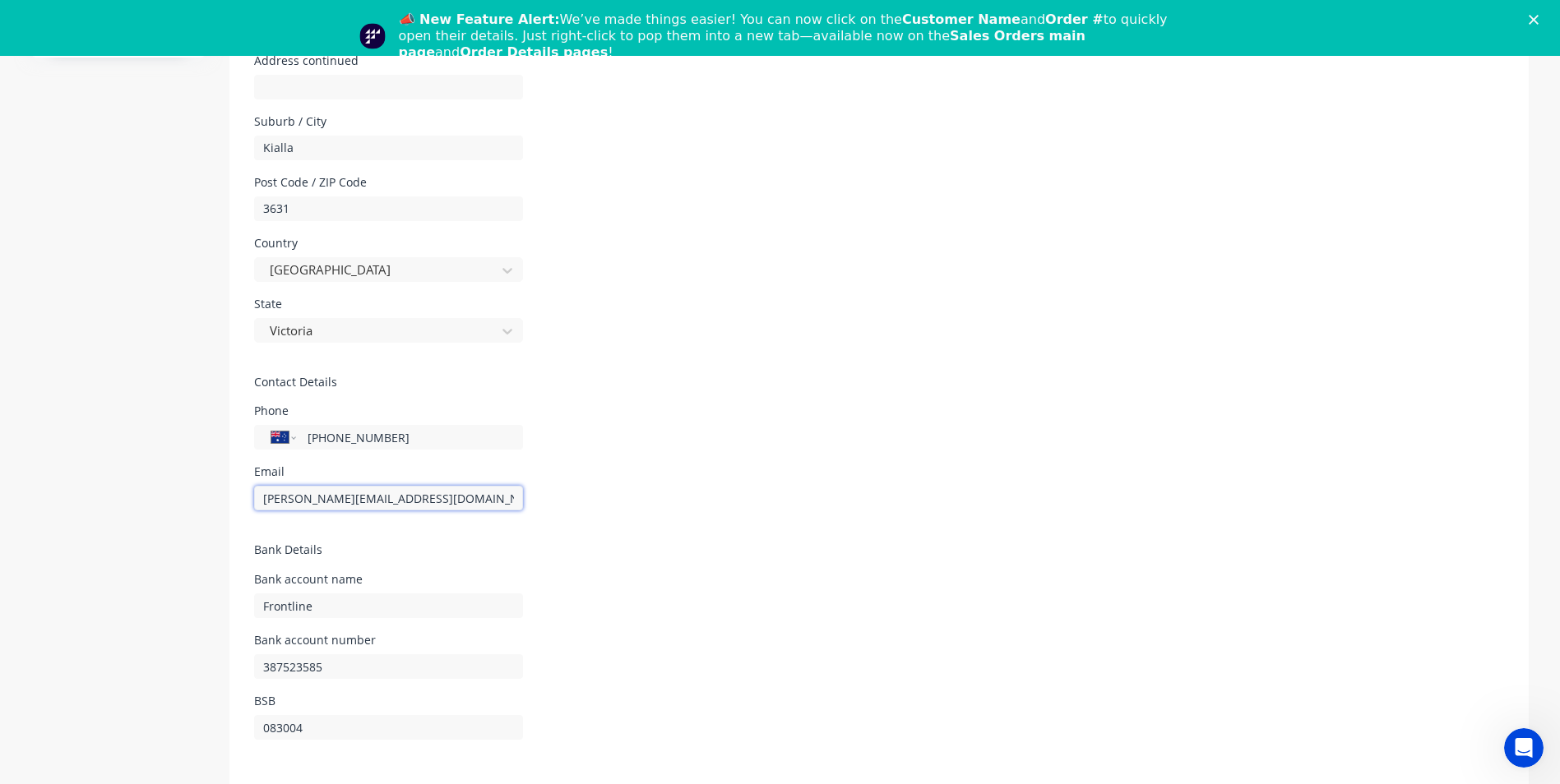
click at [301, 496] on input "sean@frontlinetrays.com.au" at bounding box center [388, 498] width 269 height 25
drag, startPoint x: 278, startPoint y: 500, endPoint x: 249, endPoint y: 500, distance: 29.0
click at [254, 500] on input "sean@frontlinetrays.com.au" at bounding box center [388, 498] width 269 height 25
click at [604, 405] on form "Company Details Company Name Frontline Trays and Trailers Timezone Australia/Me…" at bounding box center [879, 170] width 1300 height 1254
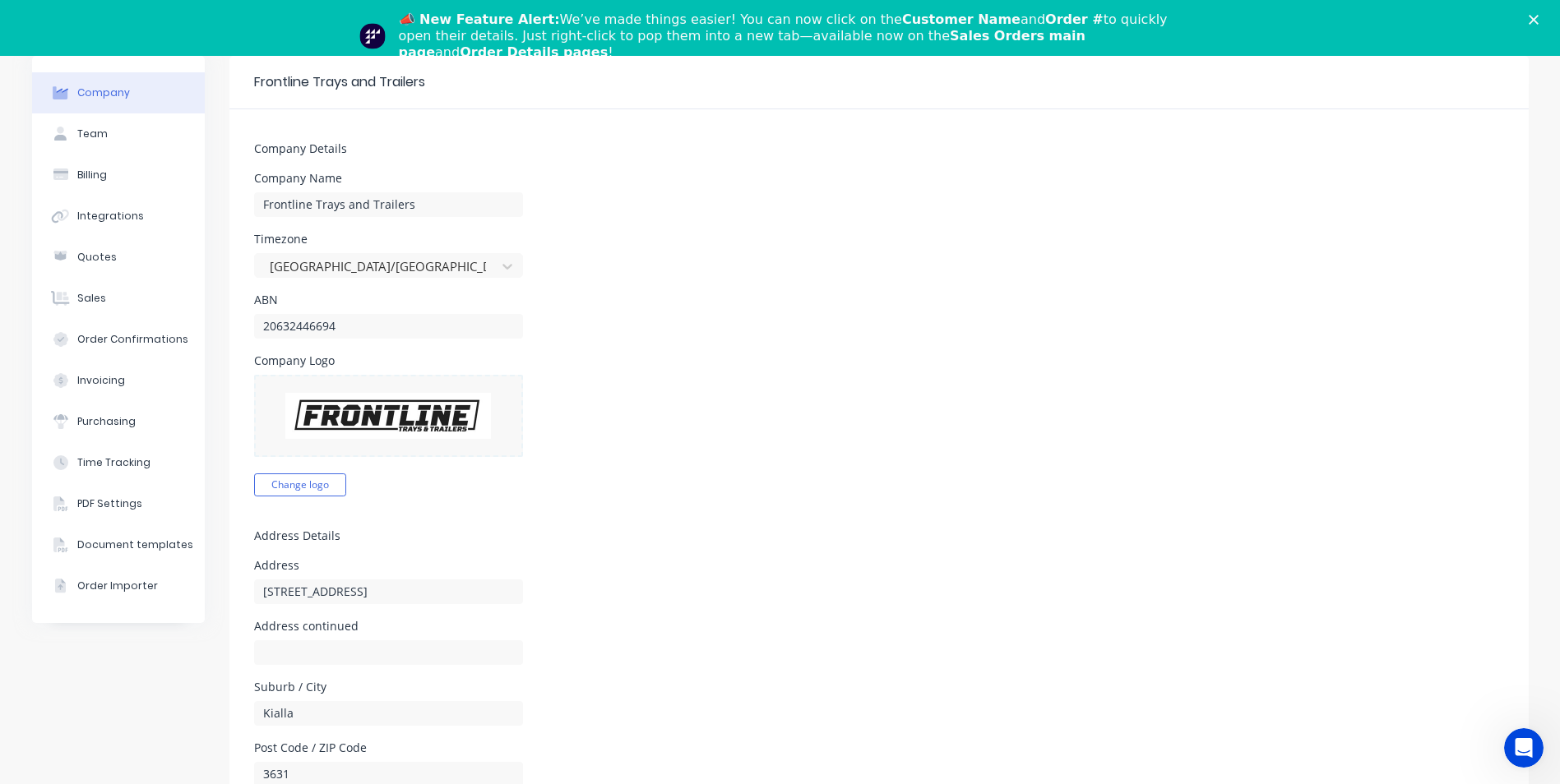
scroll to position [0, 0]
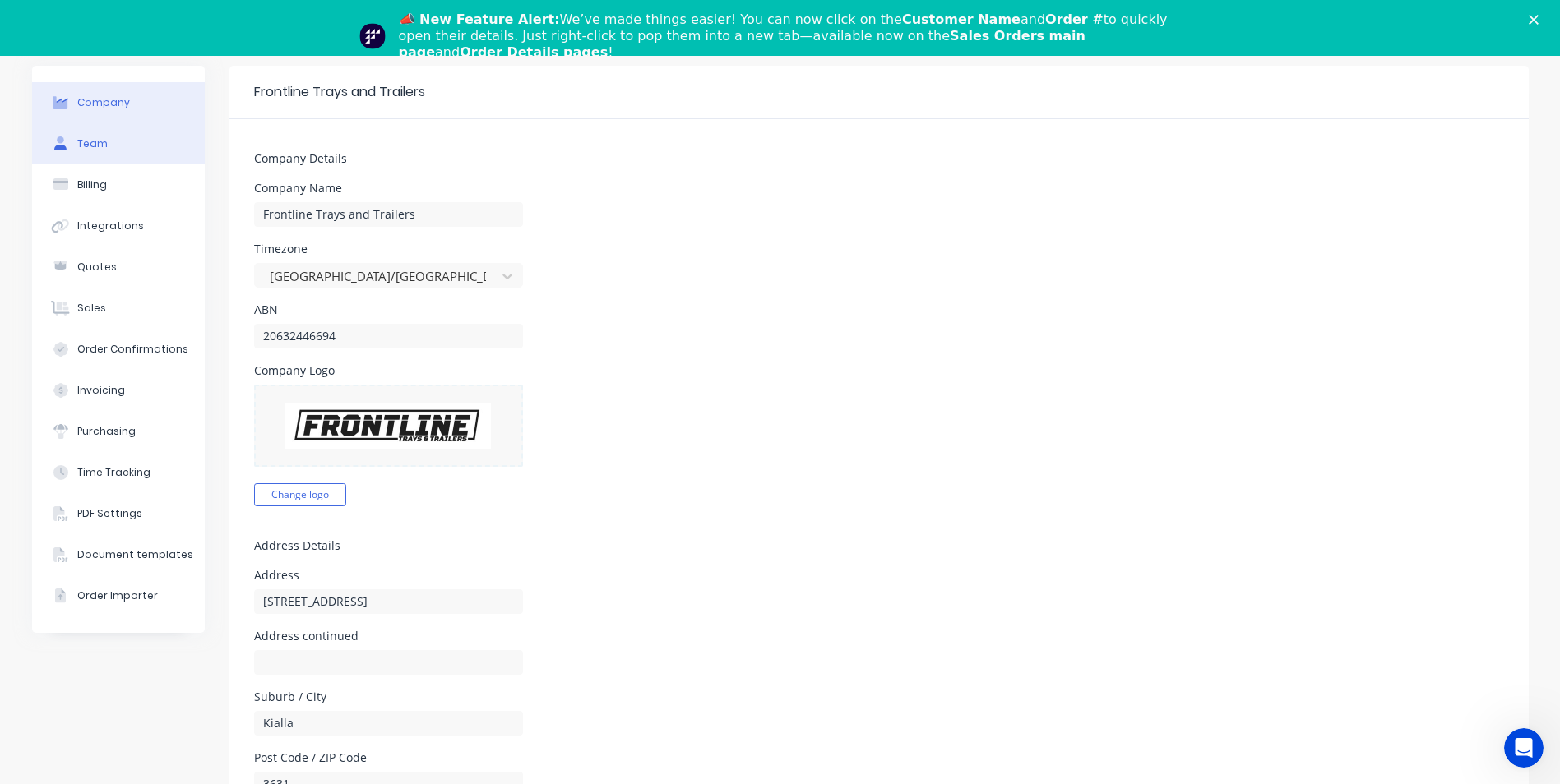
click at [109, 146] on button "Team" at bounding box center [118, 144] width 172 height 41
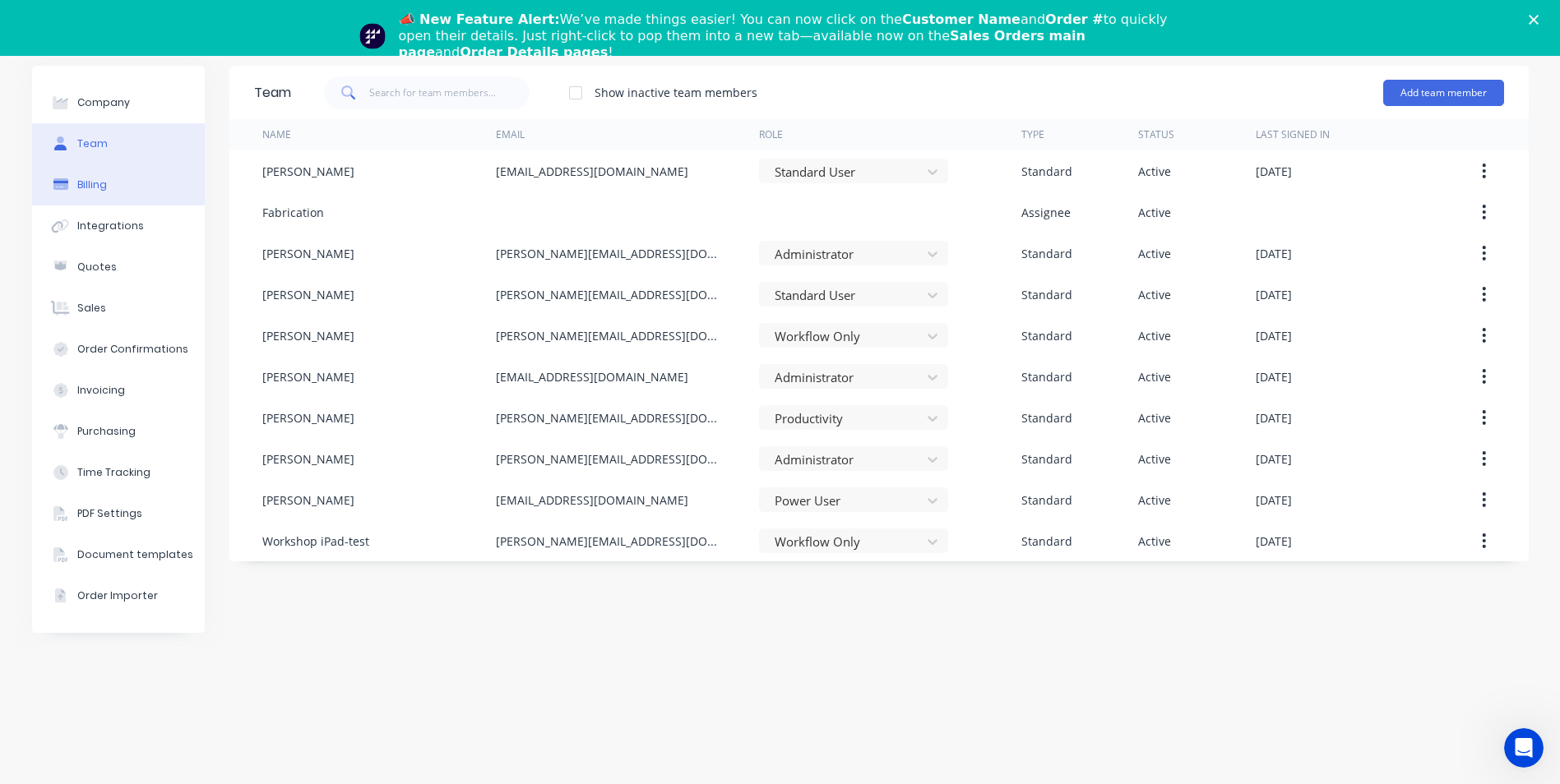
click at [84, 190] on div "Billing" at bounding box center [92, 184] width 30 height 14
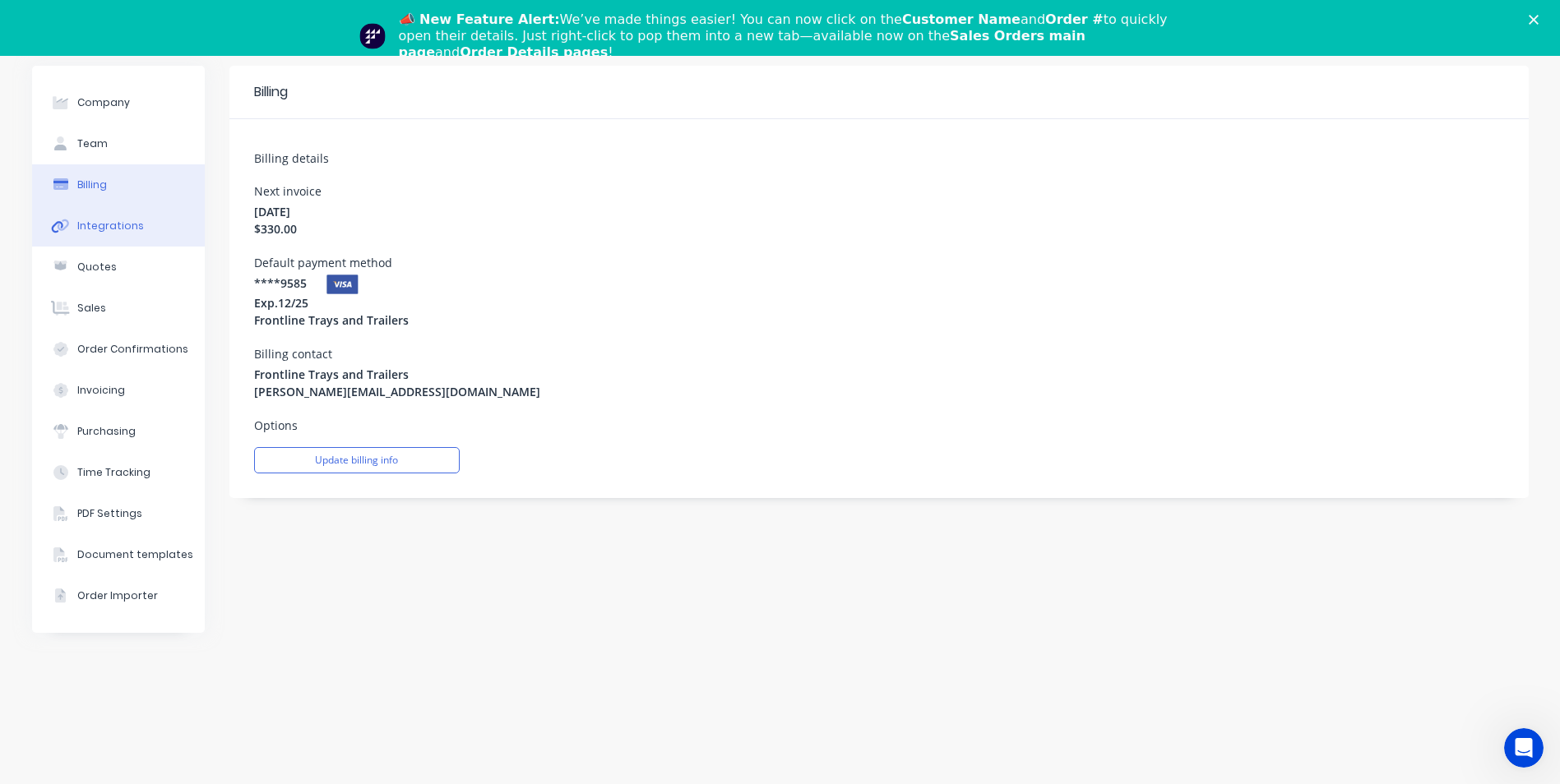
click at [77, 229] on div "Integrations" at bounding box center [110, 225] width 66 height 14
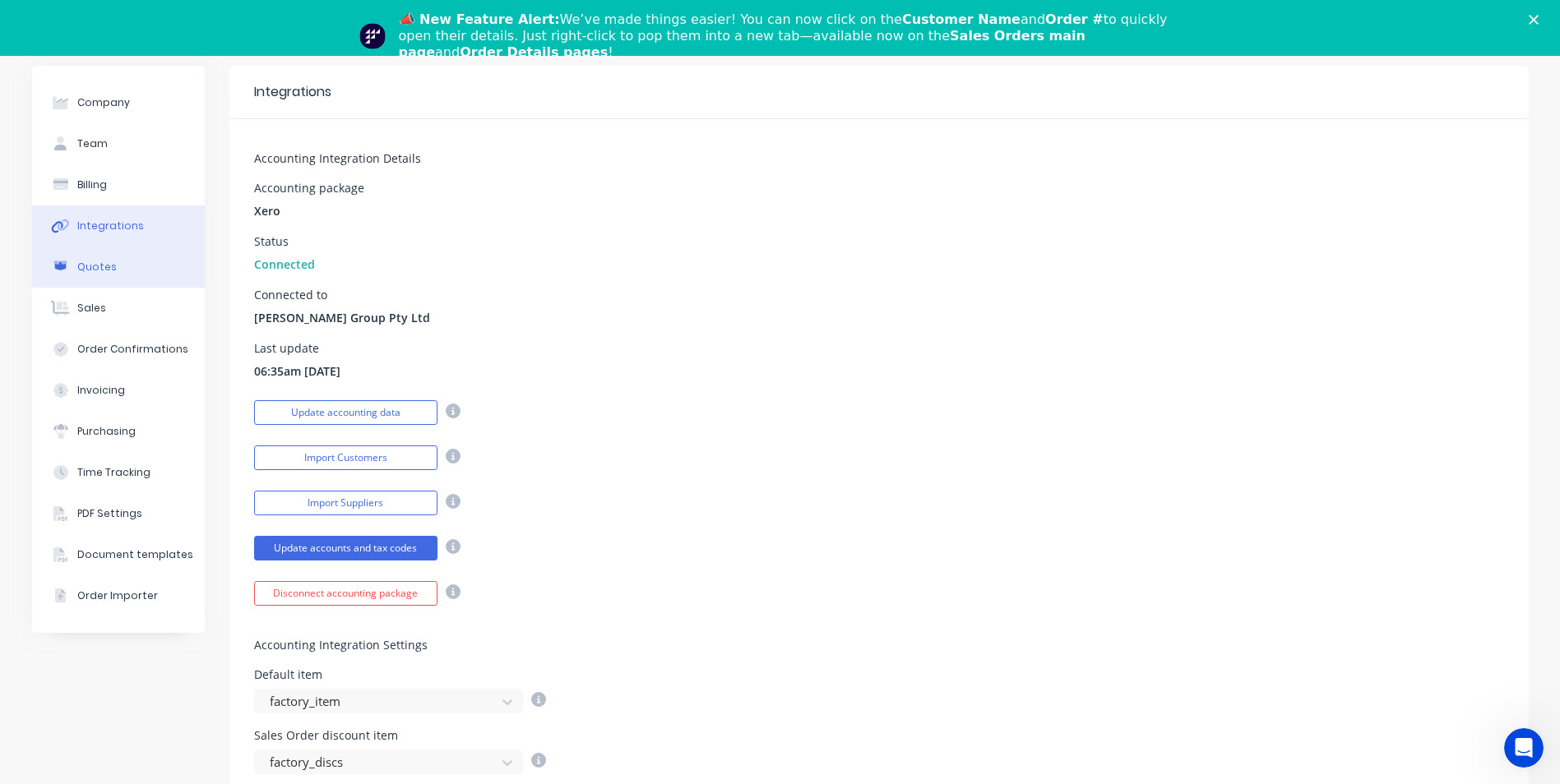
click at [80, 272] on div "Quotes" at bounding box center [96, 267] width 40 height 14
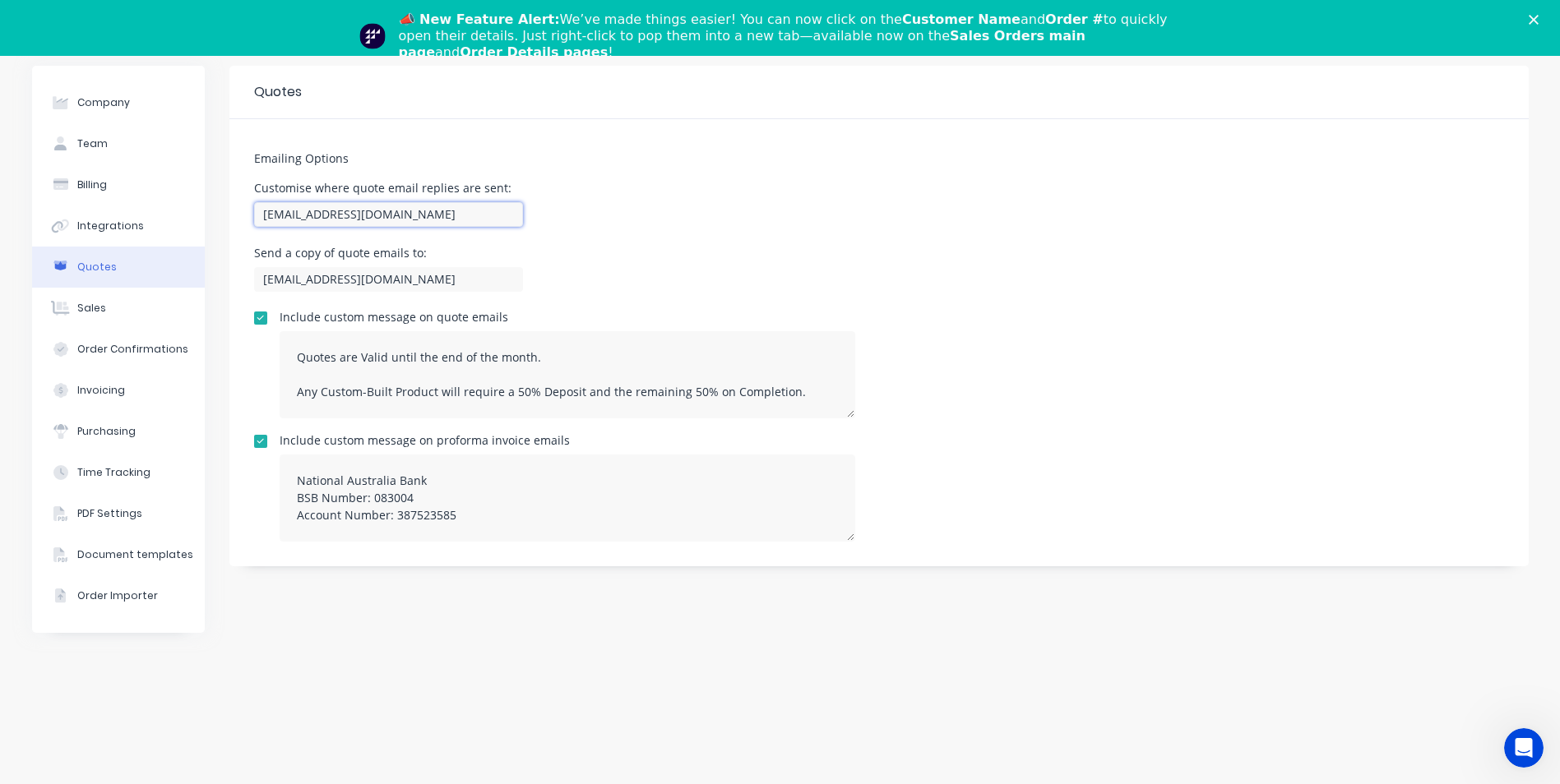
click at [342, 209] on input "[EMAIL_ADDRESS][DOMAIN_NAME]" at bounding box center [388, 215] width 269 height 25
click at [281, 213] on input "[EMAIL_ADDRESS][DOMAIN_NAME]" at bounding box center [388, 215] width 269 height 25
click at [593, 160] on h5 "Emailing Options" at bounding box center [879, 159] width 1250 height 14
click at [282, 215] on input "[EMAIL_ADDRESS][DOMAIN_NAME]" at bounding box center [388, 215] width 269 height 25
click at [583, 219] on div "Customise where quote email replies are sent: info@frontlinetrays.com.au" at bounding box center [879, 206] width 1250 height 48
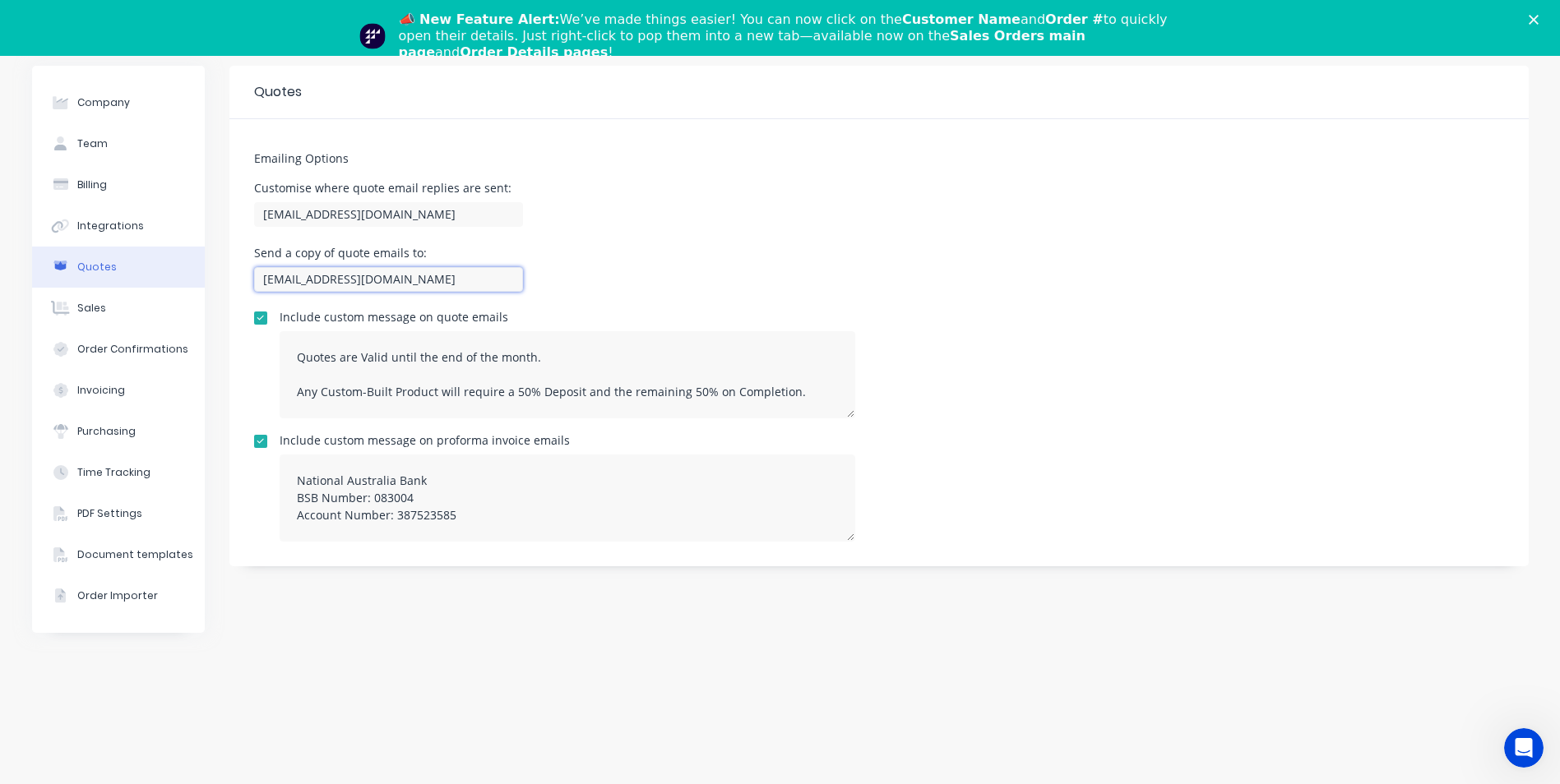
click at [283, 277] on input "[EMAIL_ADDRESS][DOMAIN_NAME]" at bounding box center [388, 279] width 269 height 25
click at [279, 211] on input "[EMAIL_ADDRESS][DOMAIN_NAME]" at bounding box center [388, 215] width 269 height 25
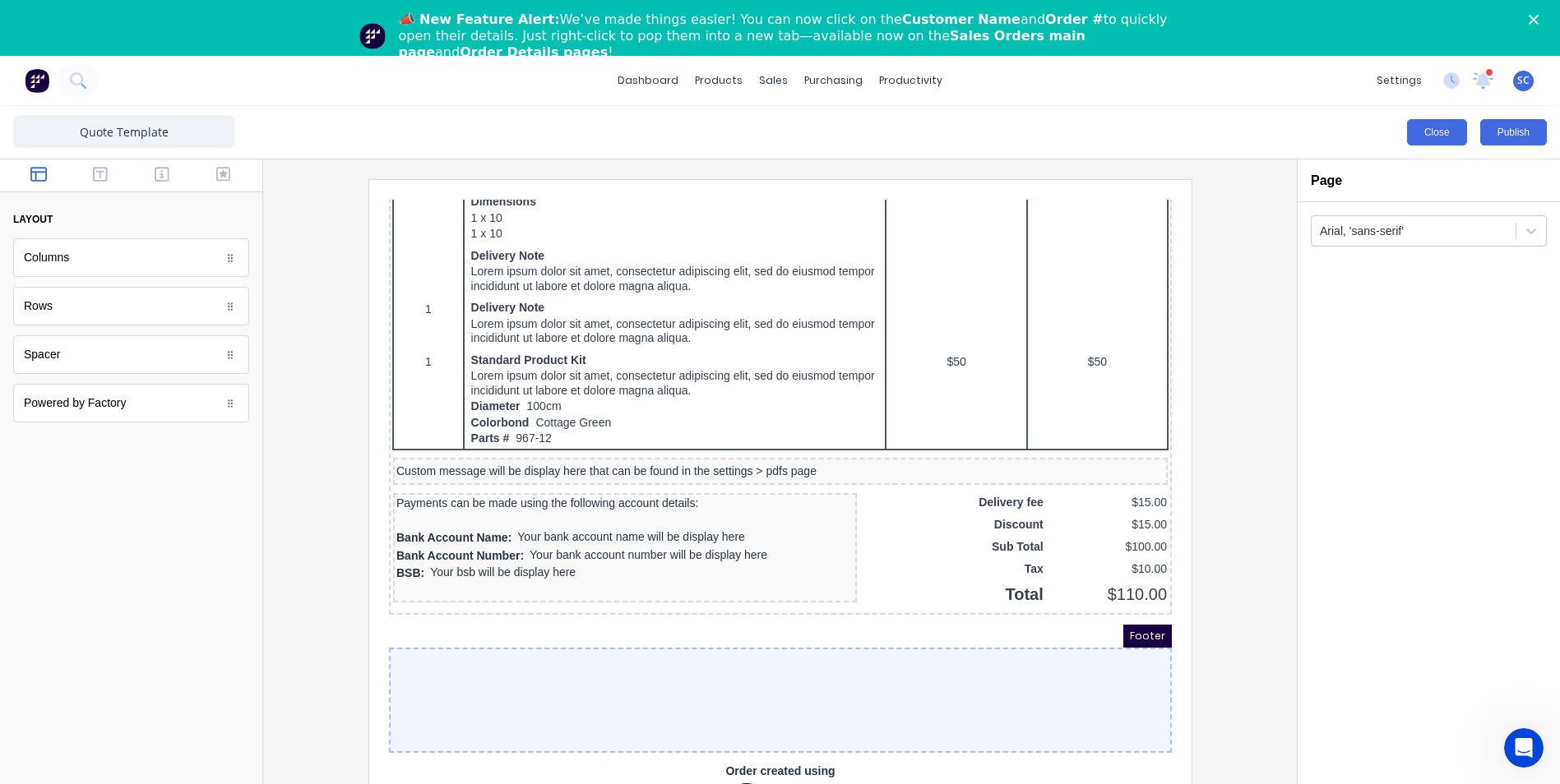
click at [1435, 132] on button "Close" at bounding box center [1437, 132] width 60 height 26
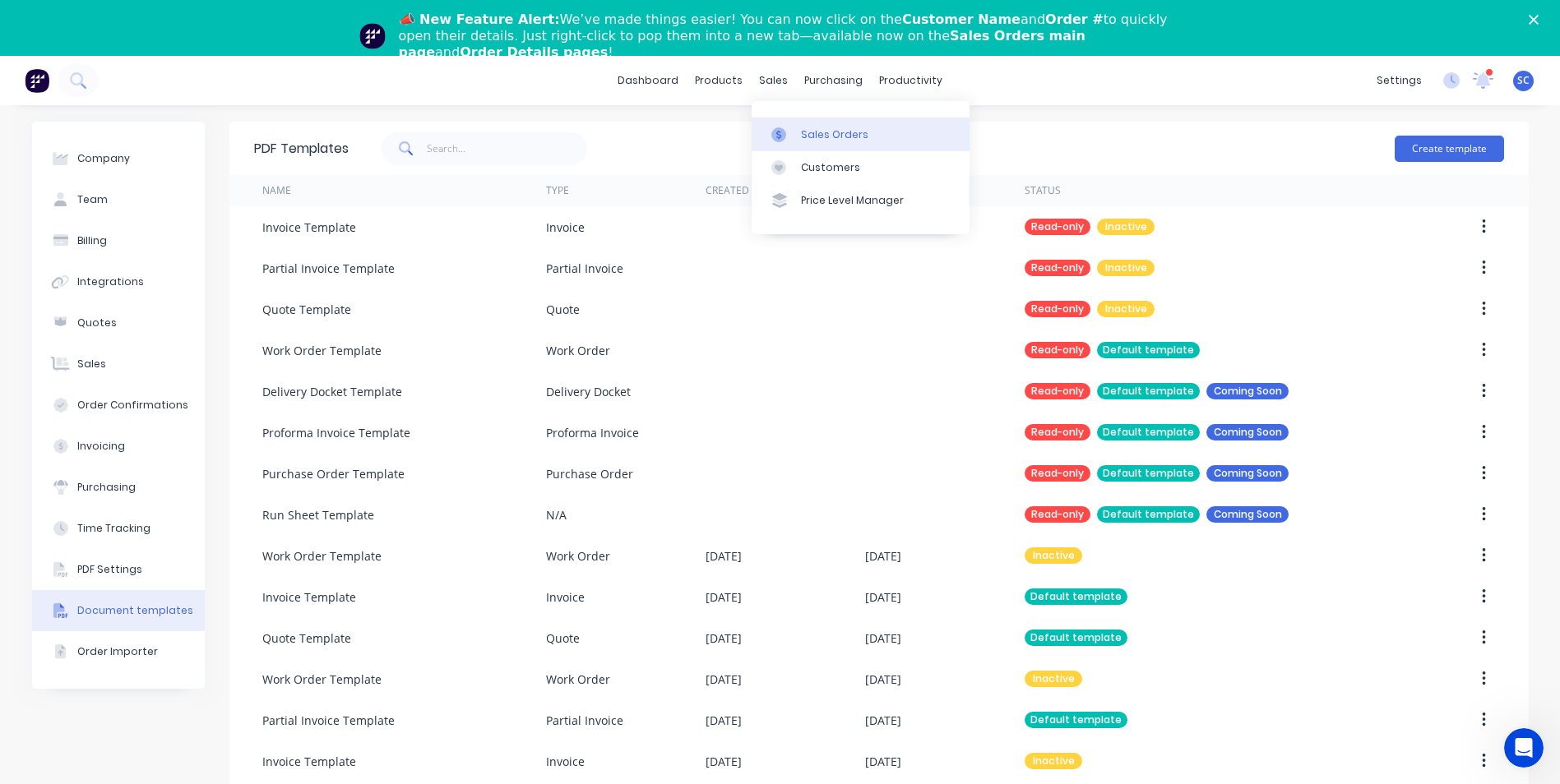
click at [809, 139] on div "Sales Orders" at bounding box center [834, 134] width 67 height 14
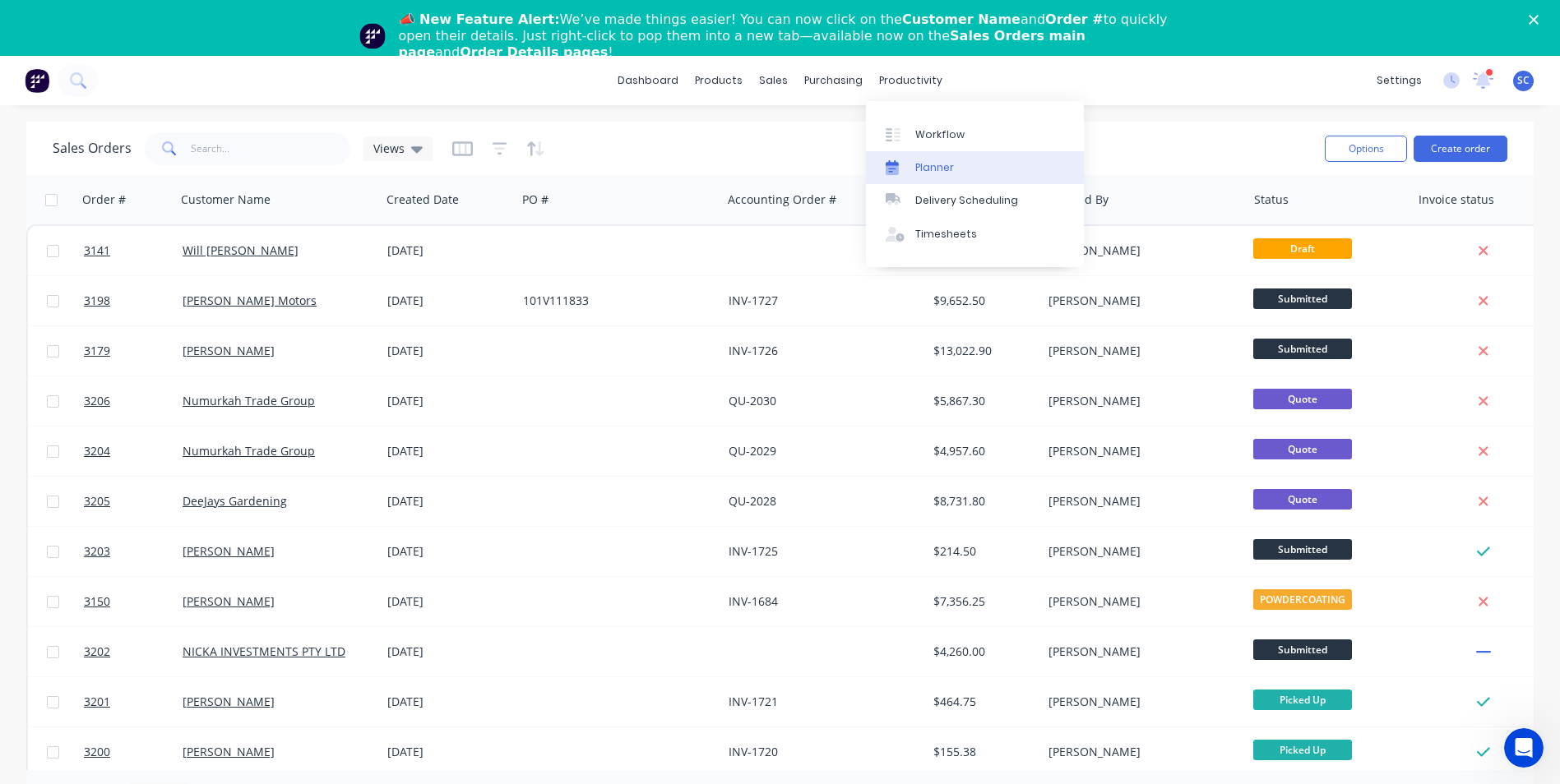
click at [930, 166] on div "Planner" at bounding box center [935, 167] width 39 height 14
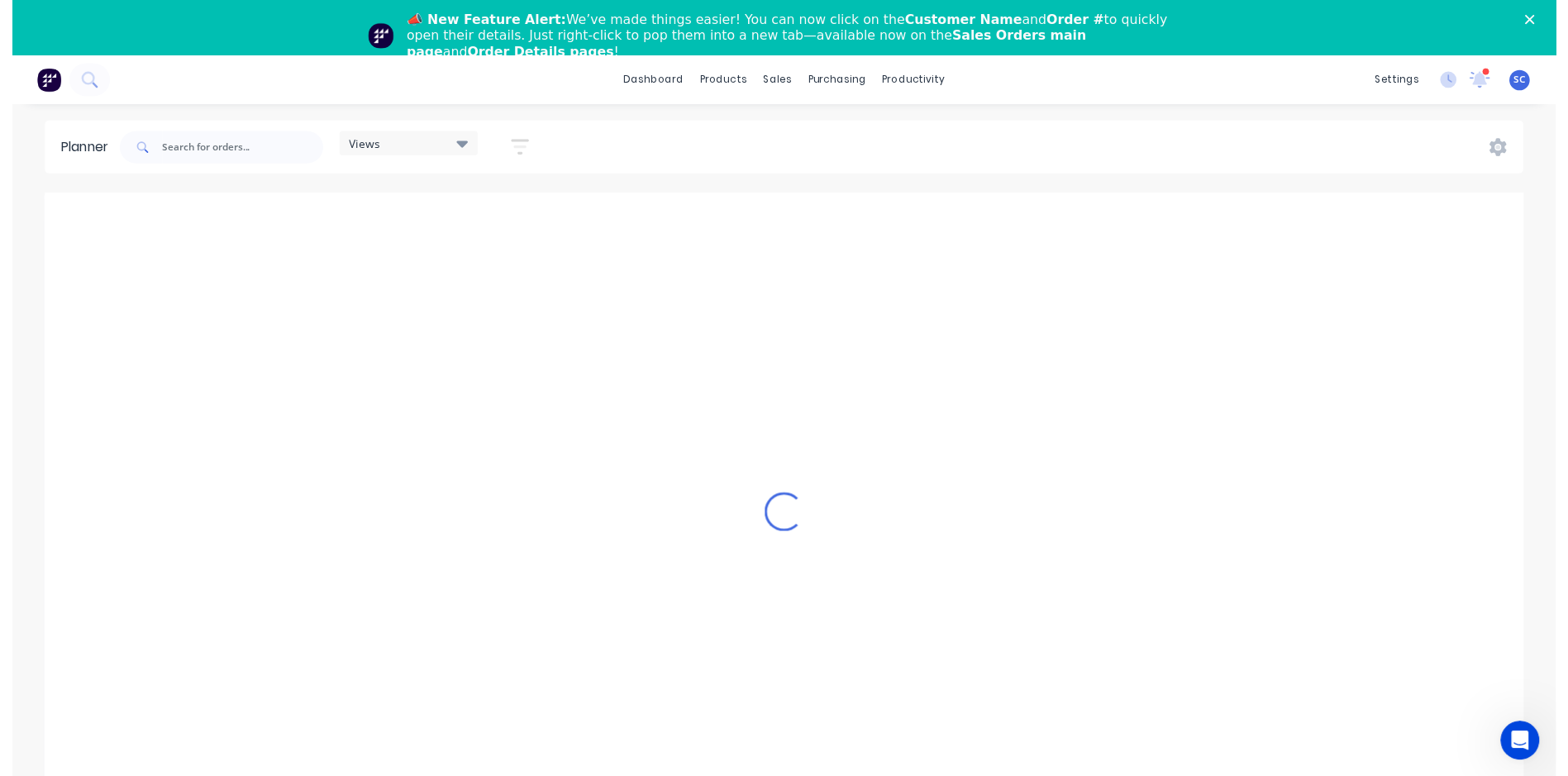
scroll to position [0, 530]
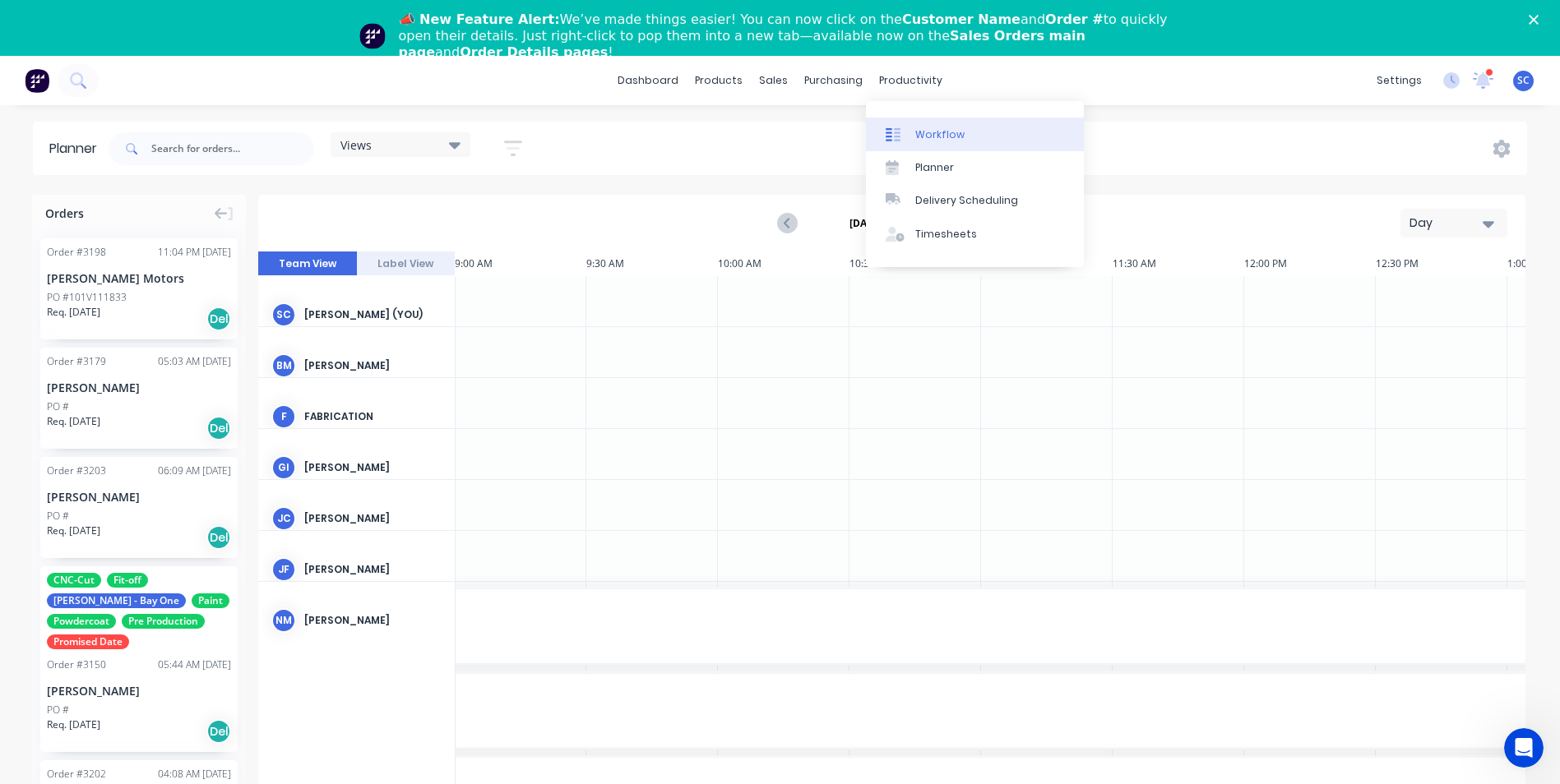
click at [934, 136] on div "Workflow" at bounding box center [939, 134] width 49 height 14
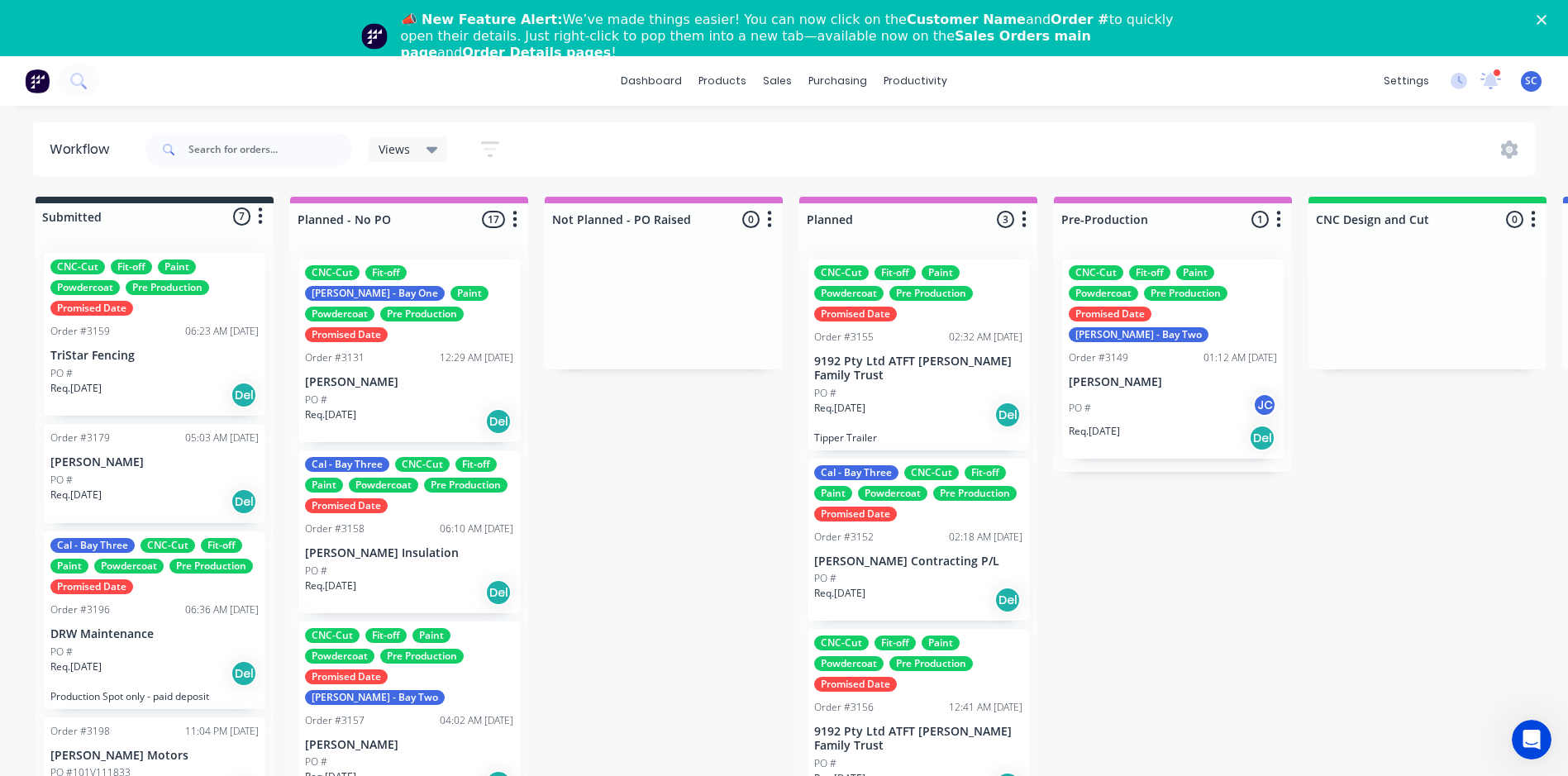
click at [1547, 16] on polygon "Close" at bounding box center [1542, 19] width 10 height 10
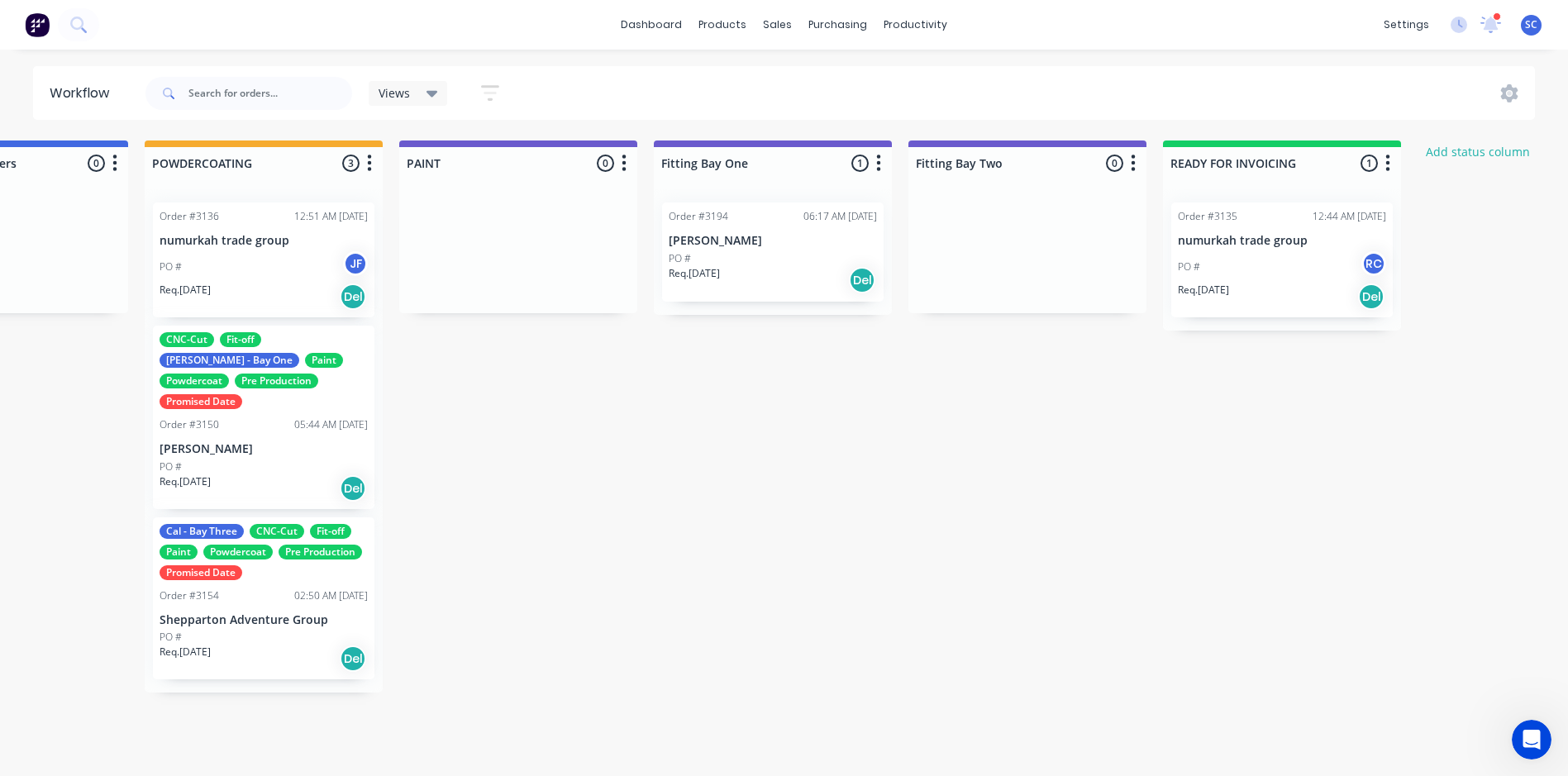
scroll to position [0, 3315]
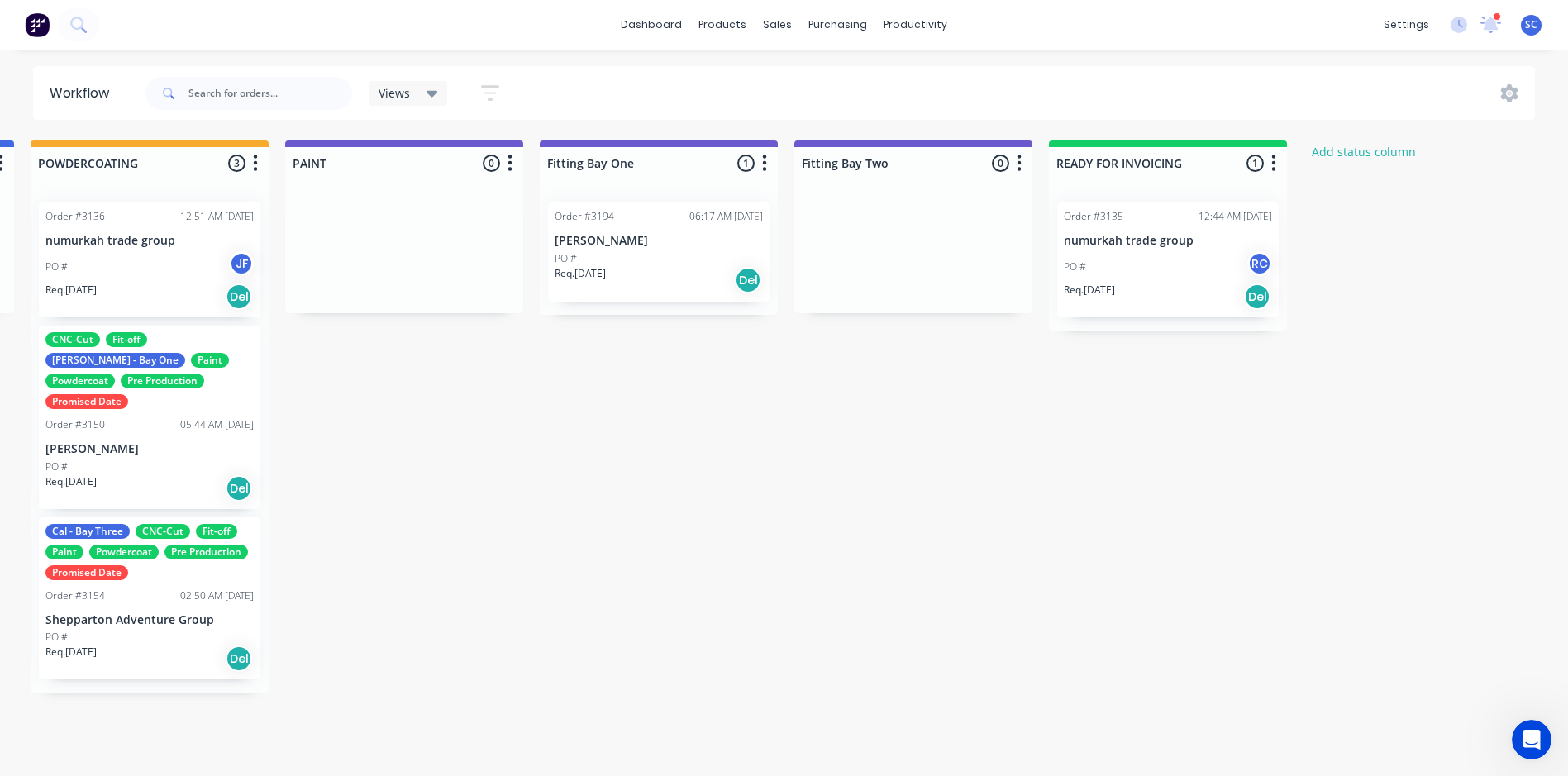
click at [1177, 291] on div "Req. 28/07/25 Del" at bounding box center [1168, 296] width 208 height 28
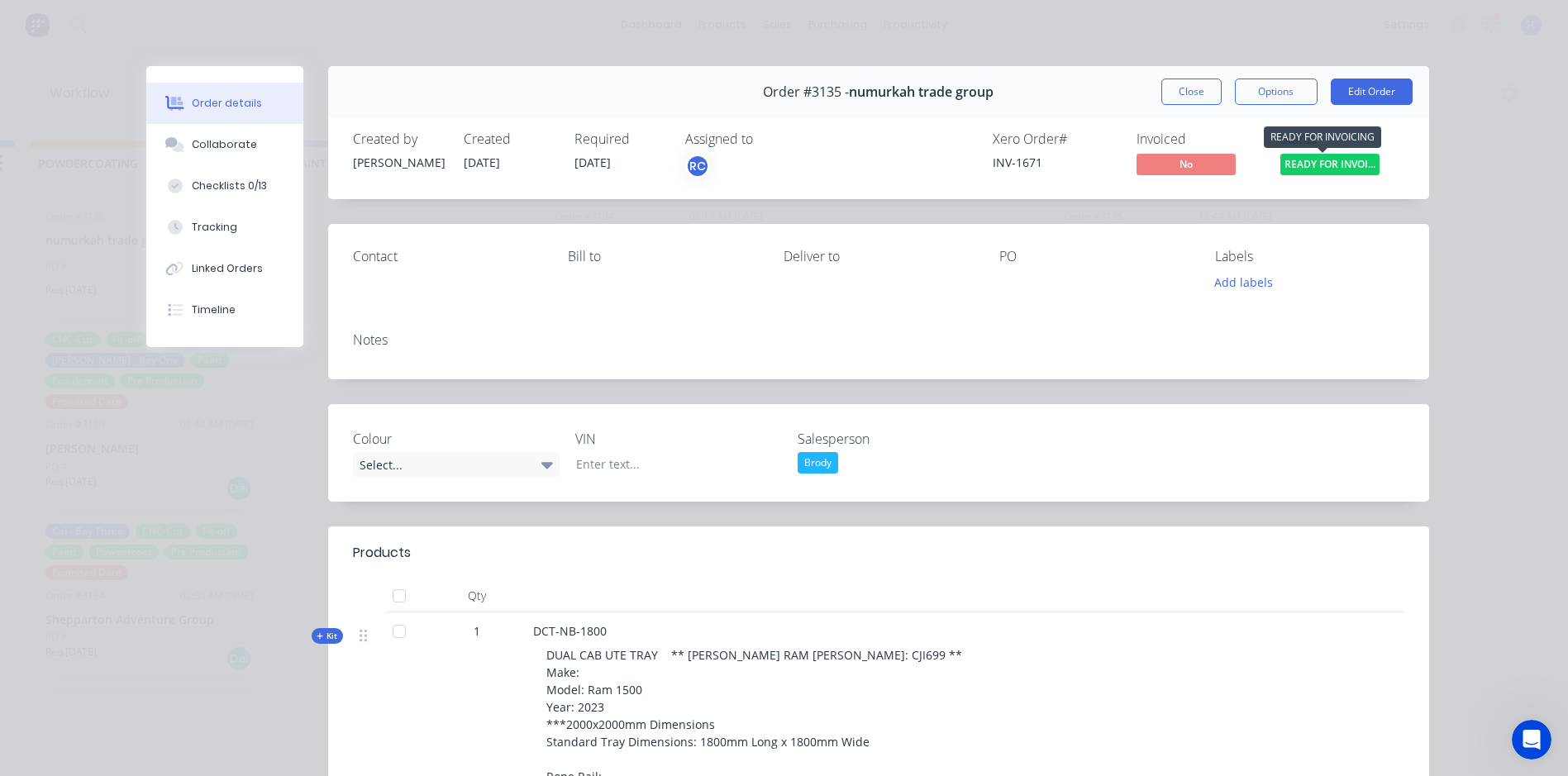
click at [1317, 167] on span "READY FOR INVOI..." at bounding box center [1330, 164] width 99 height 20
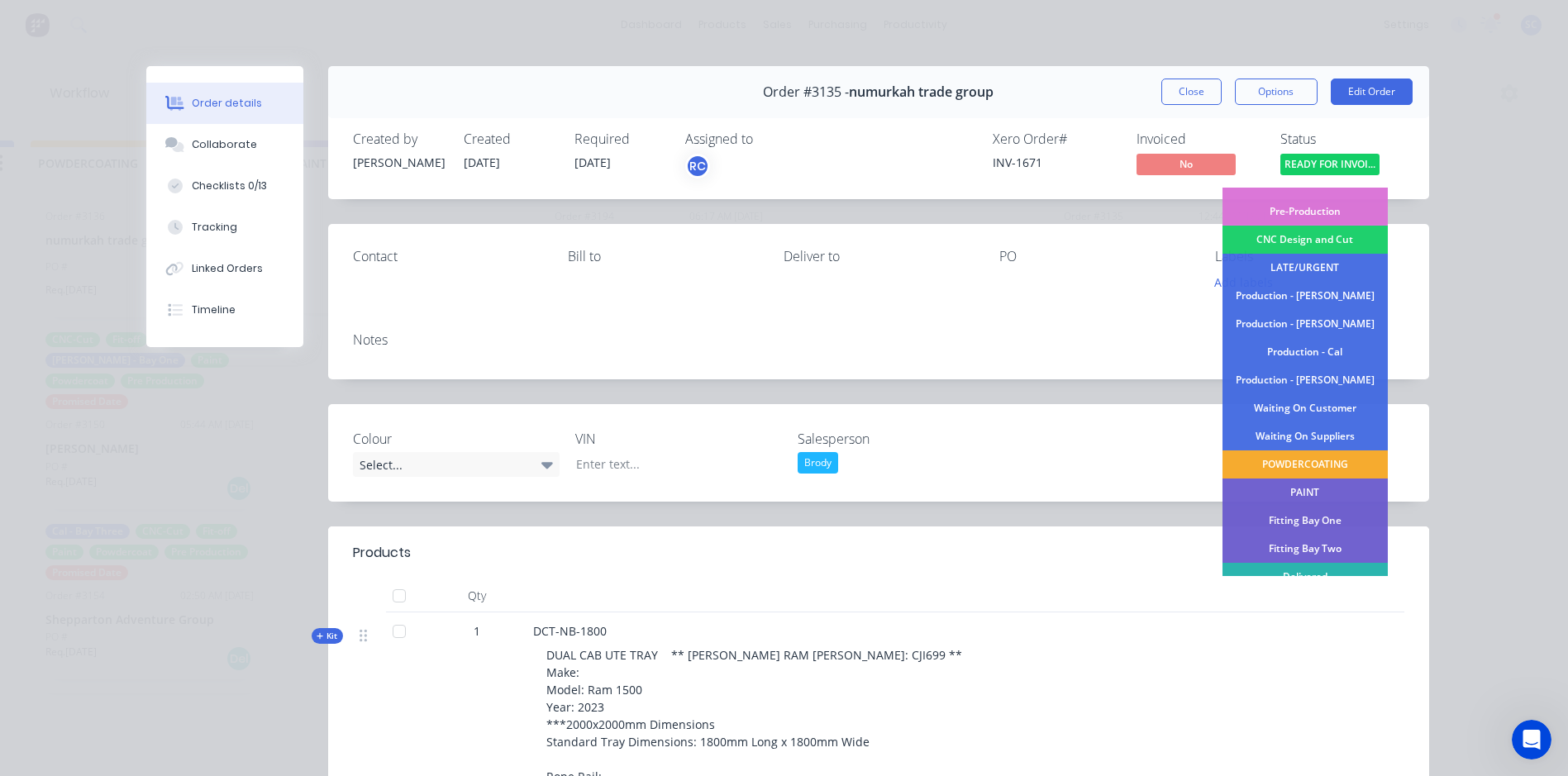
scroll to position [140, 0]
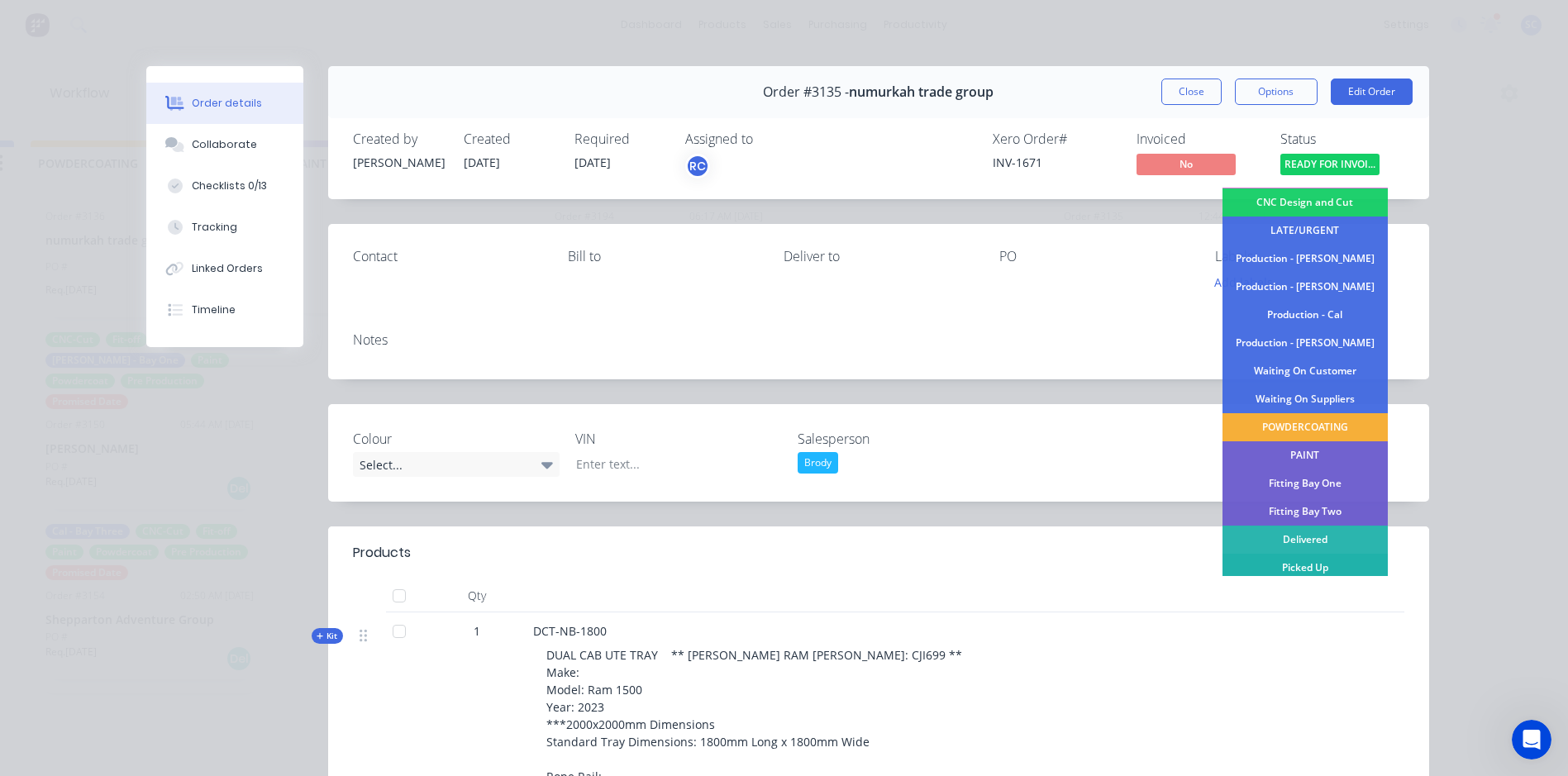
click at [1289, 562] on div "Picked Up" at bounding box center [1305, 568] width 166 height 28
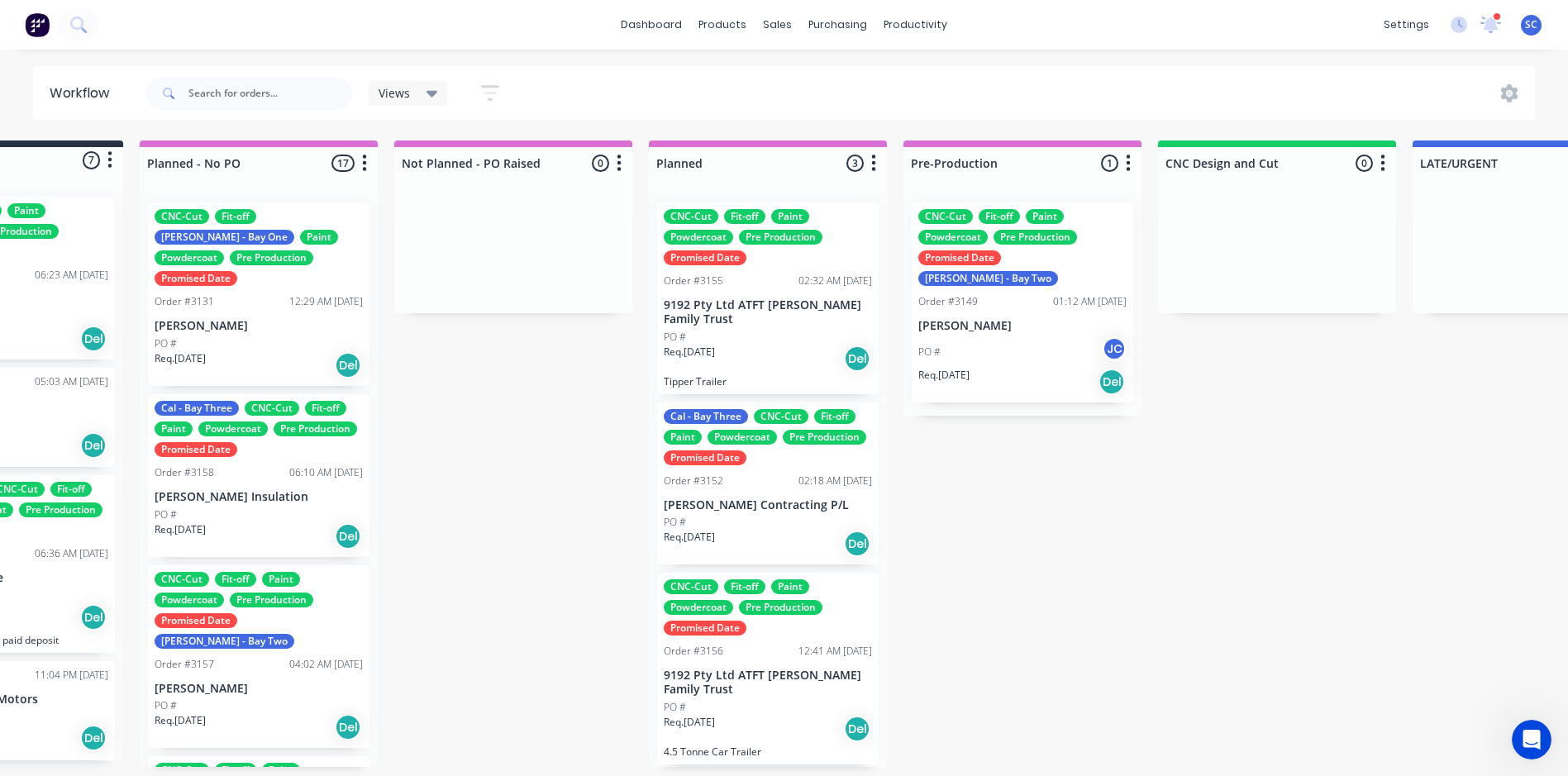
scroll to position [0, 145]
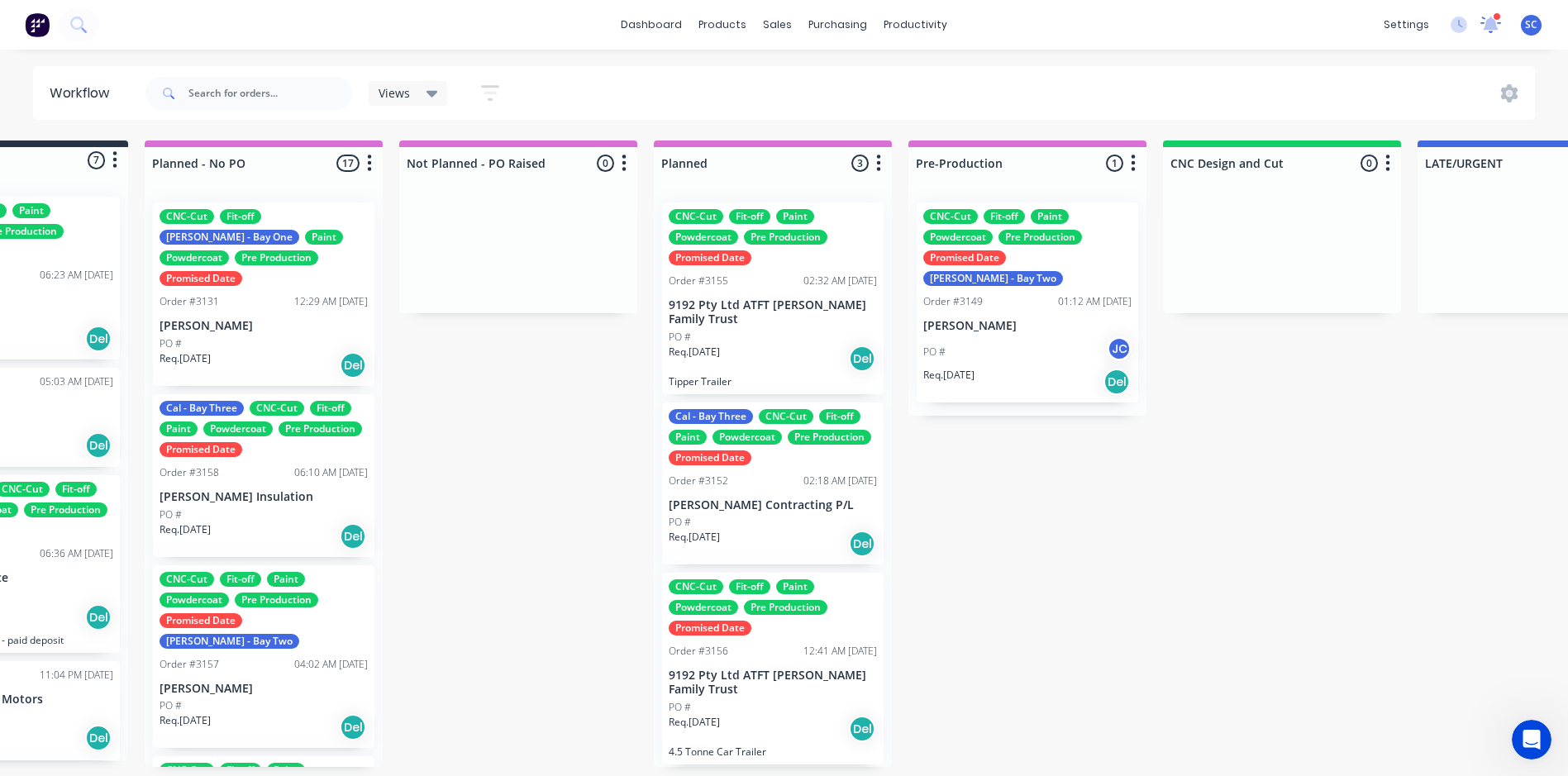
click at [1486, 27] on icon at bounding box center [1491, 22] width 15 height 15
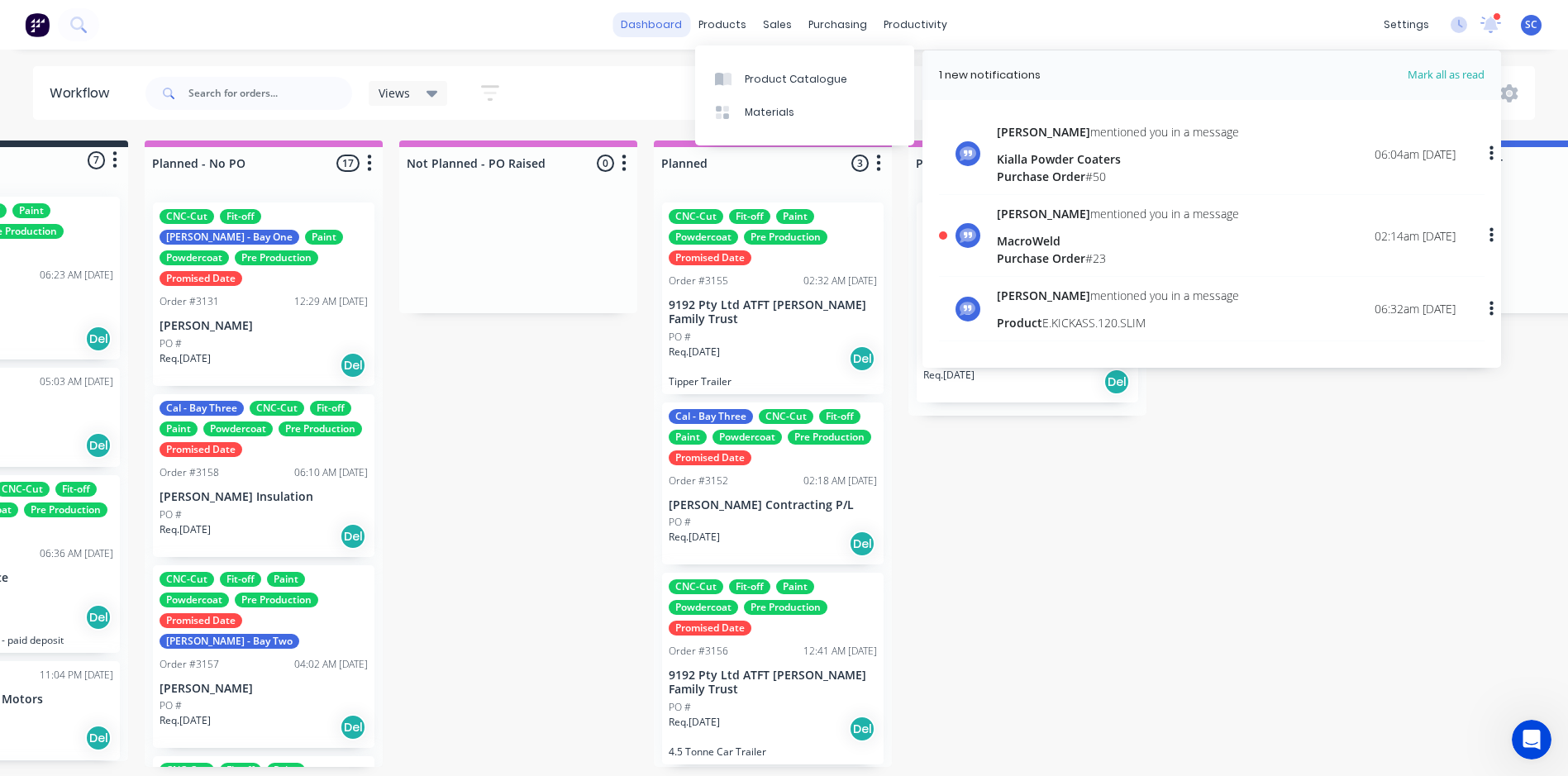
click at [658, 20] on link "dashboard" at bounding box center [651, 25] width 77 height 25
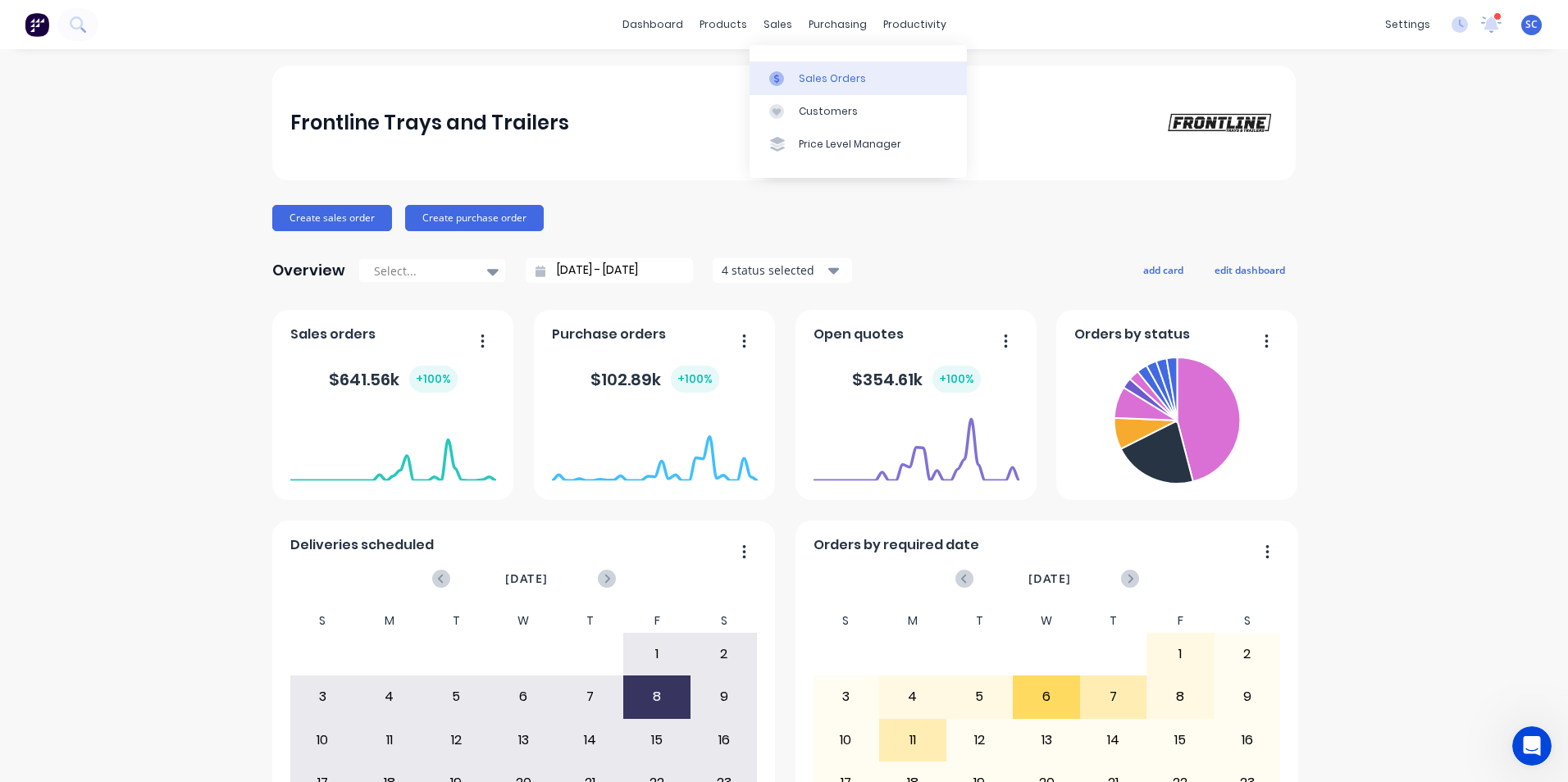
click at [835, 85] on div "Sales Orders" at bounding box center [832, 78] width 67 height 14
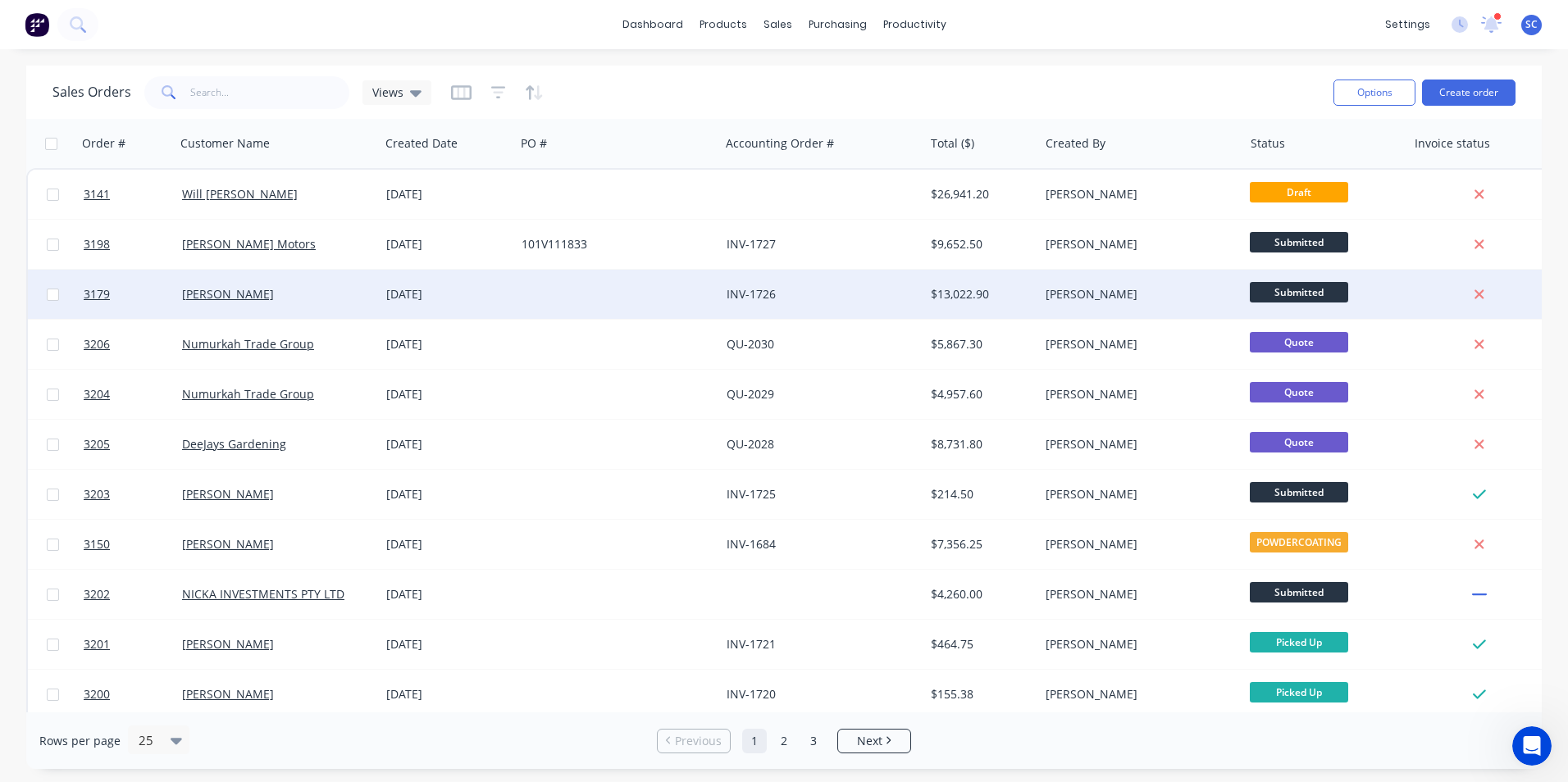
click at [708, 303] on div at bounding box center [617, 294] width 205 height 49
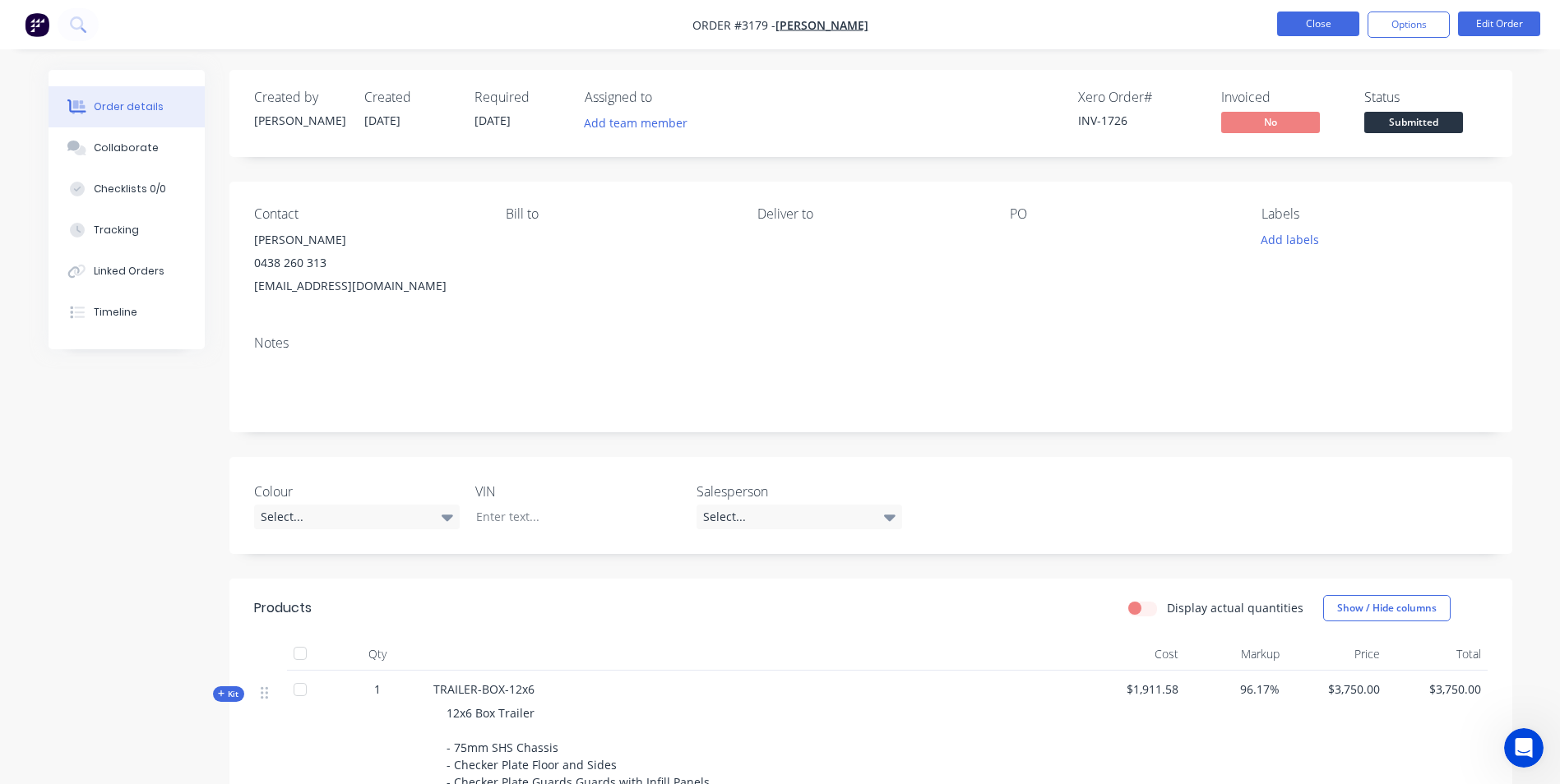
click at [1292, 30] on button "Close" at bounding box center [1318, 24] width 82 height 25
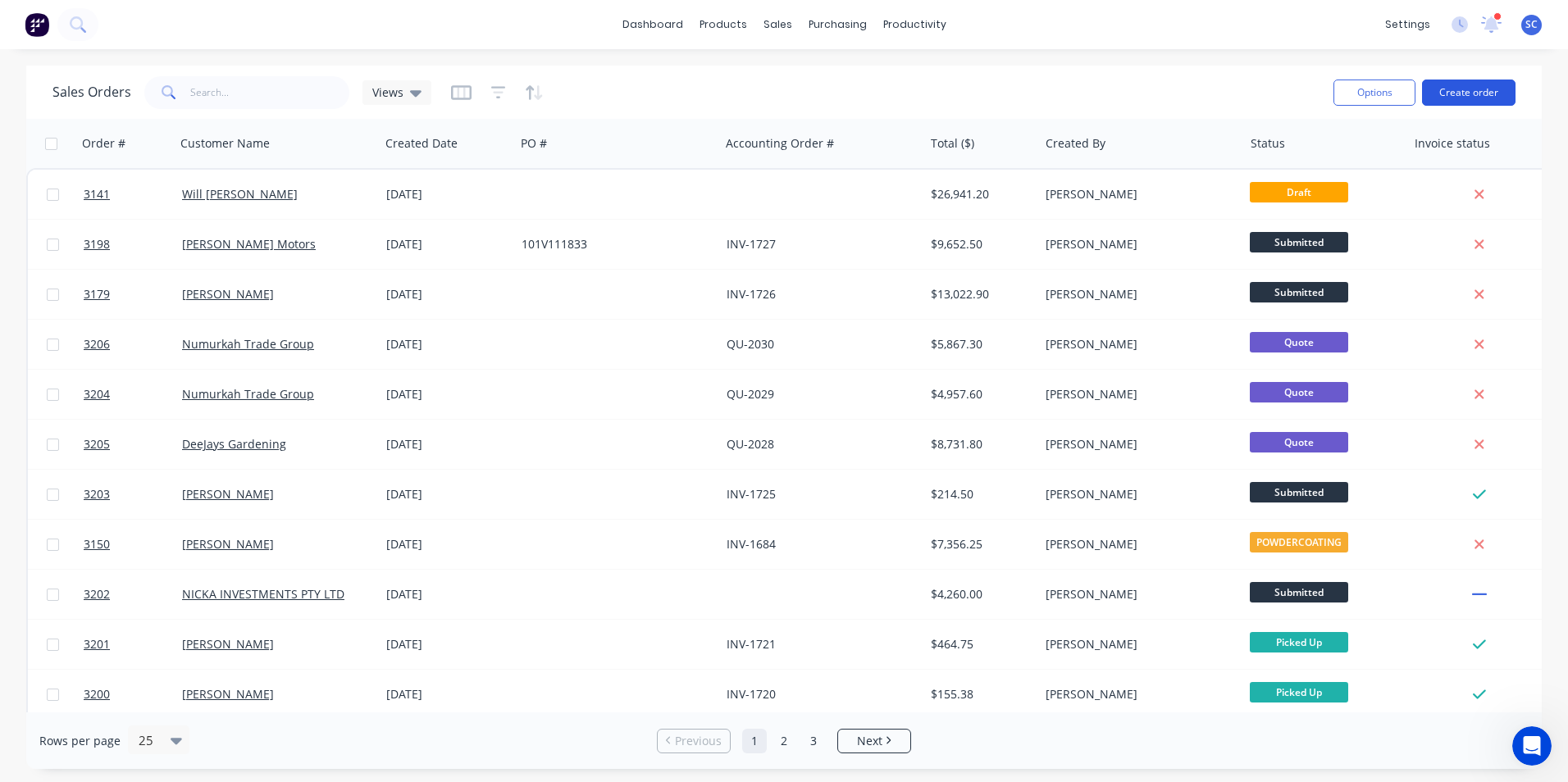
click at [1458, 86] on button "Create order" at bounding box center [1468, 92] width 93 height 26
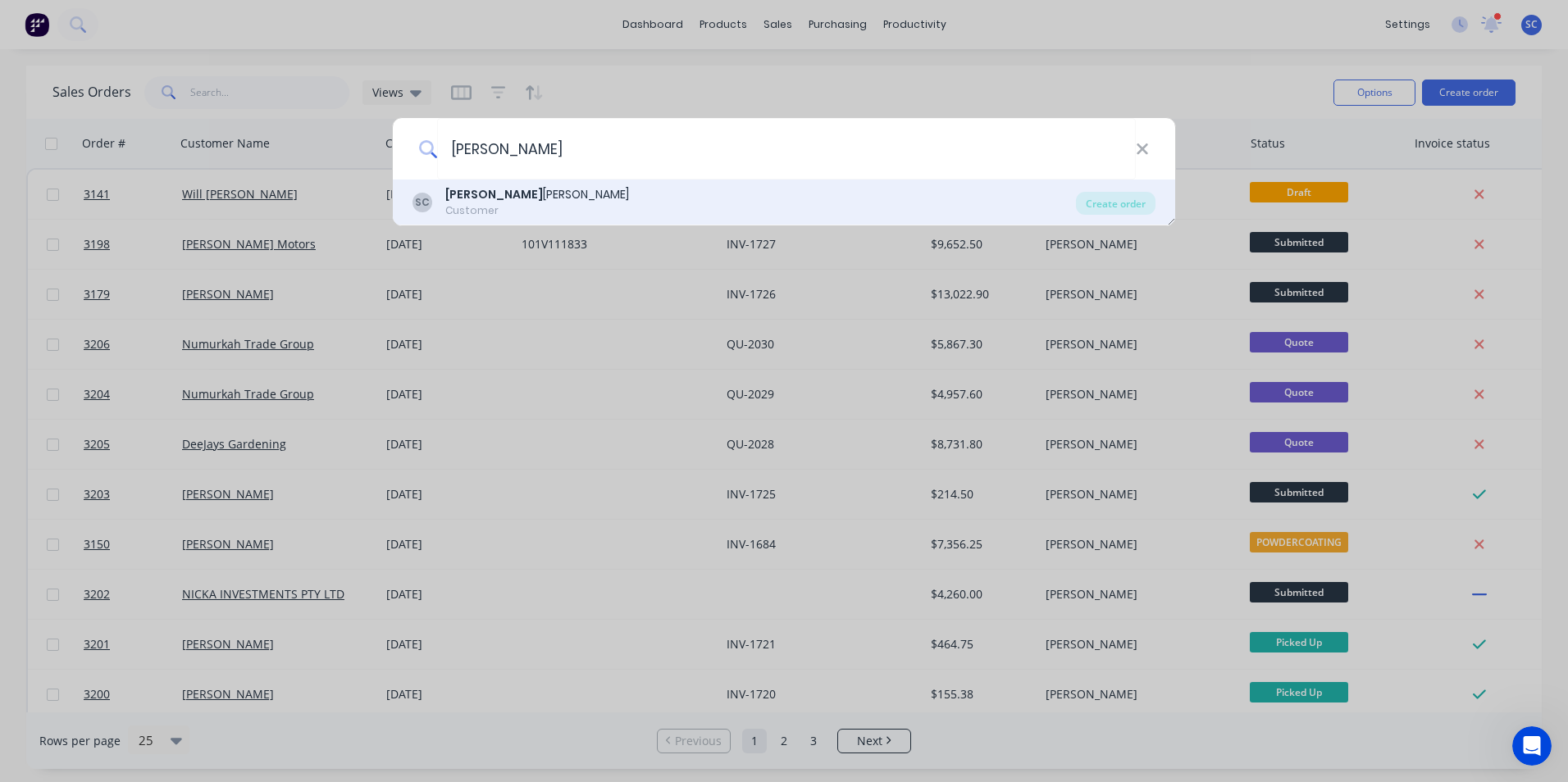
type input "sean"
click at [535, 186] on div "SC Sean Calley Customer" at bounding box center [744, 202] width 664 height 32
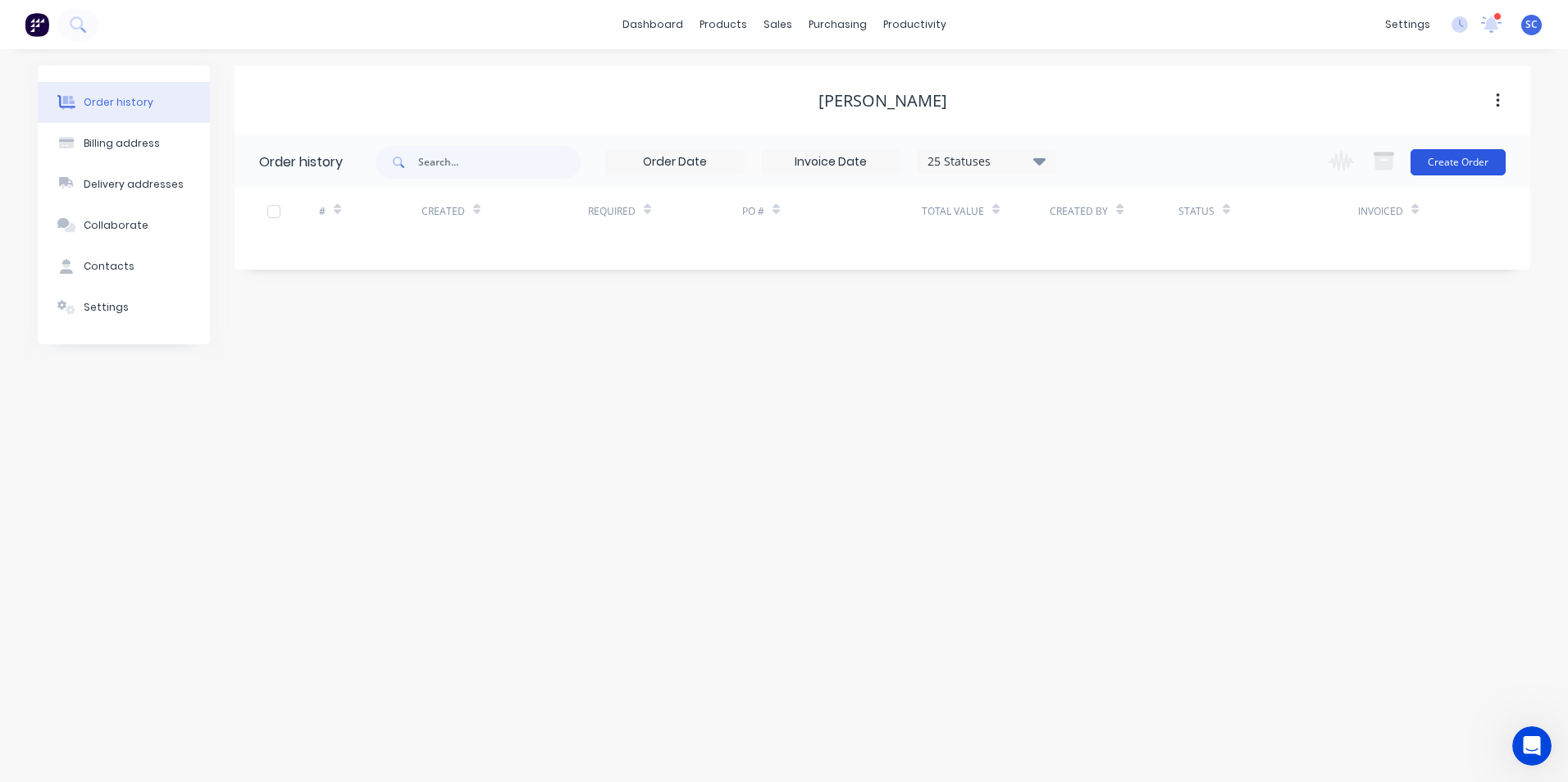
click at [1461, 160] on button "Create Order" at bounding box center [1458, 161] width 95 height 26
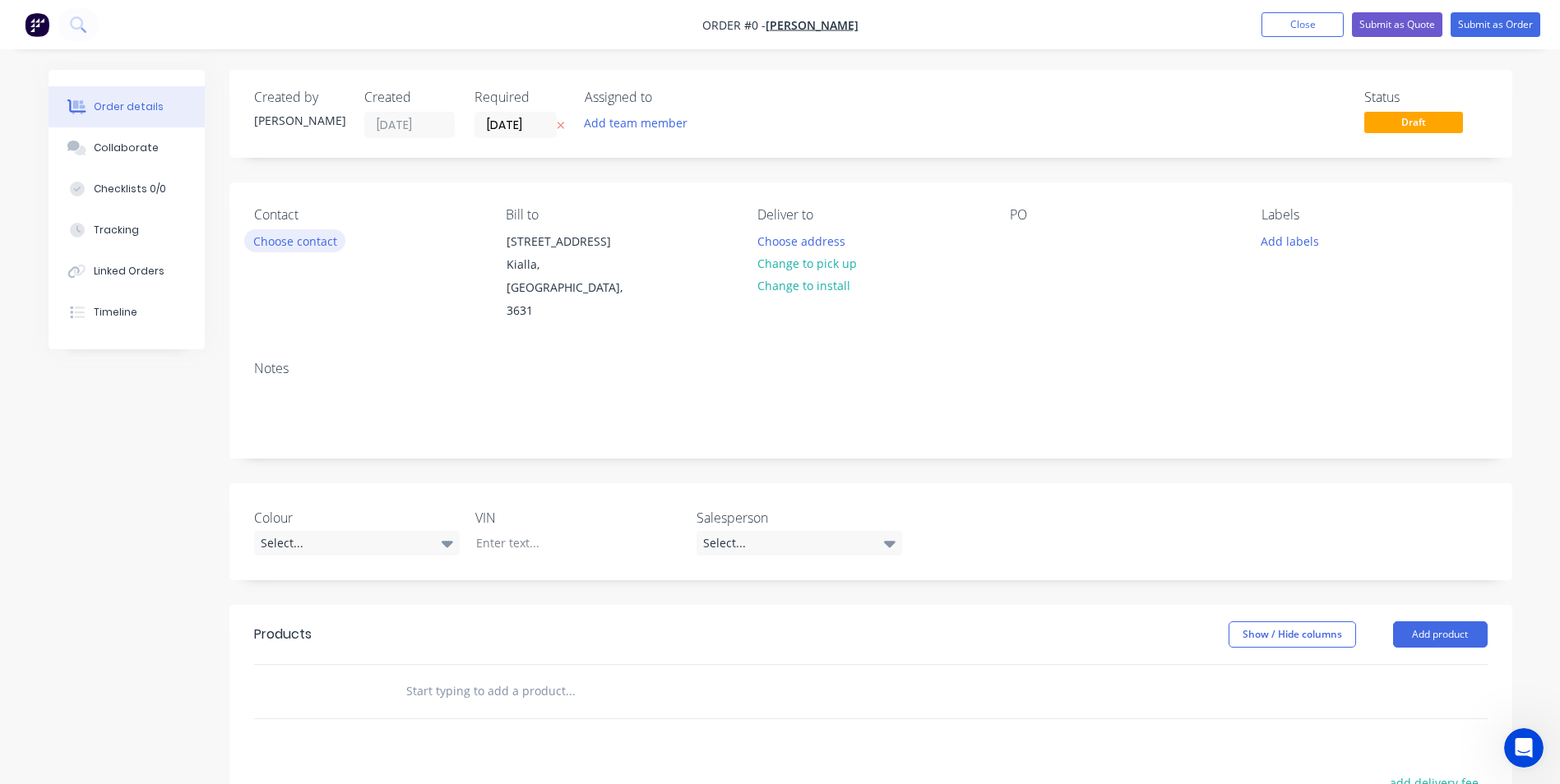
click at [320, 241] on button "Choose contact" at bounding box center [295, 240] width 101 height 22
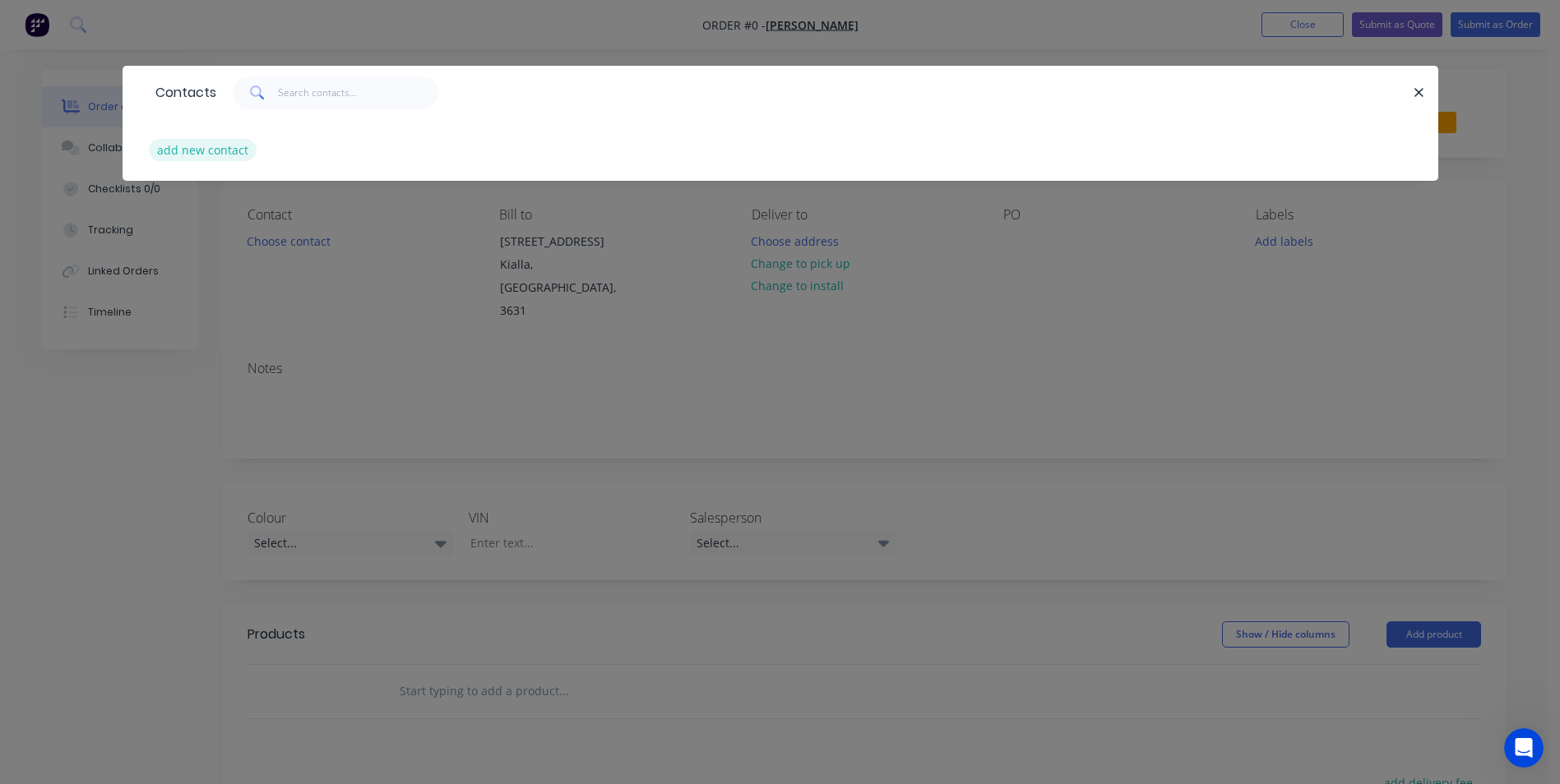
click at [221, 157] on button "add new contact" at bounding box center [202, 149] width 109 height 22
select select "AU"
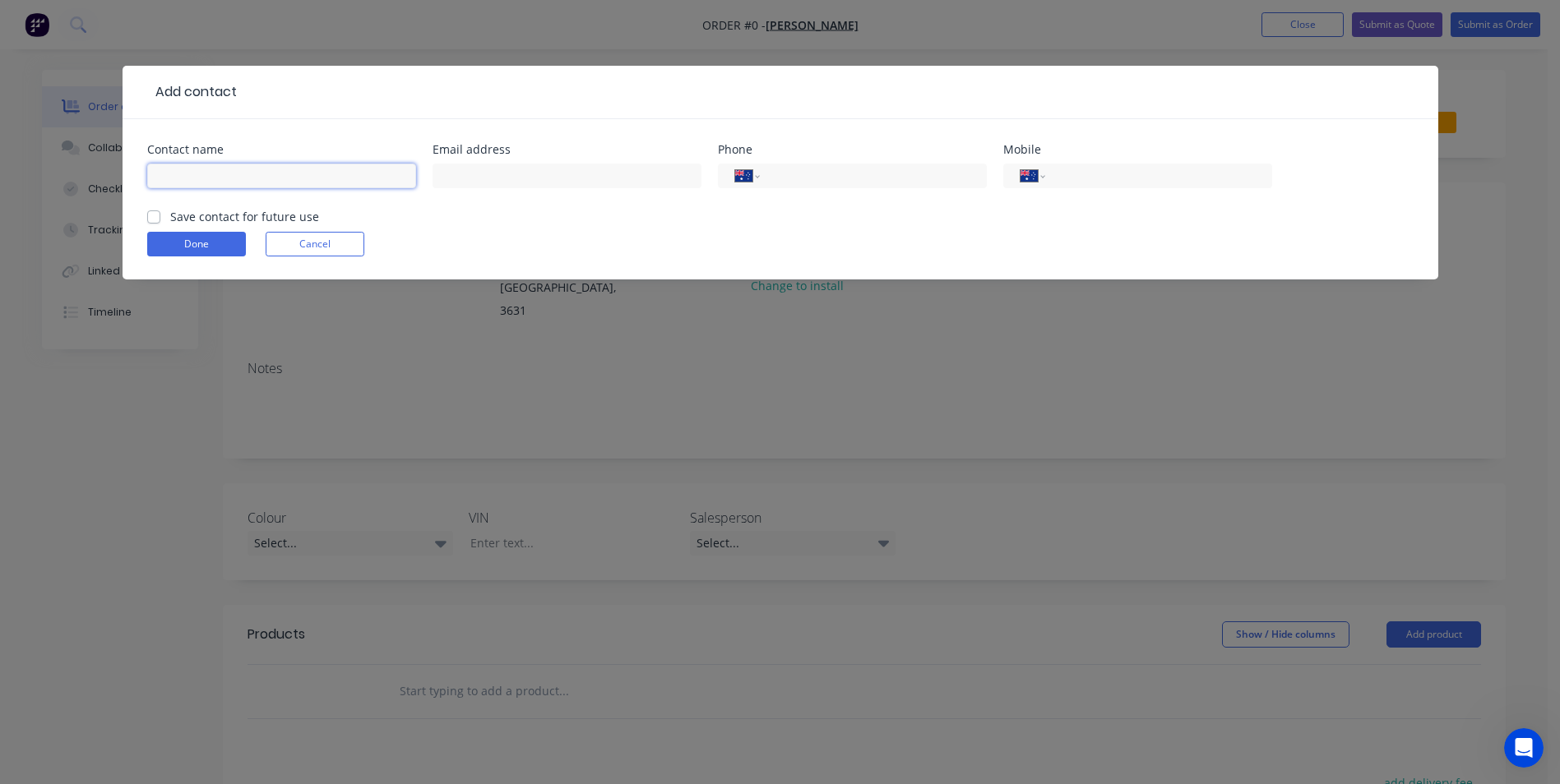
click at [305, 176] on input "text" at bounding box center [281, 176] width 269 height 25
type input "[PERSON_NAME]"
click at [297, 239] on button "Cancel" at bounding box center [315, 245] width 98 height 25
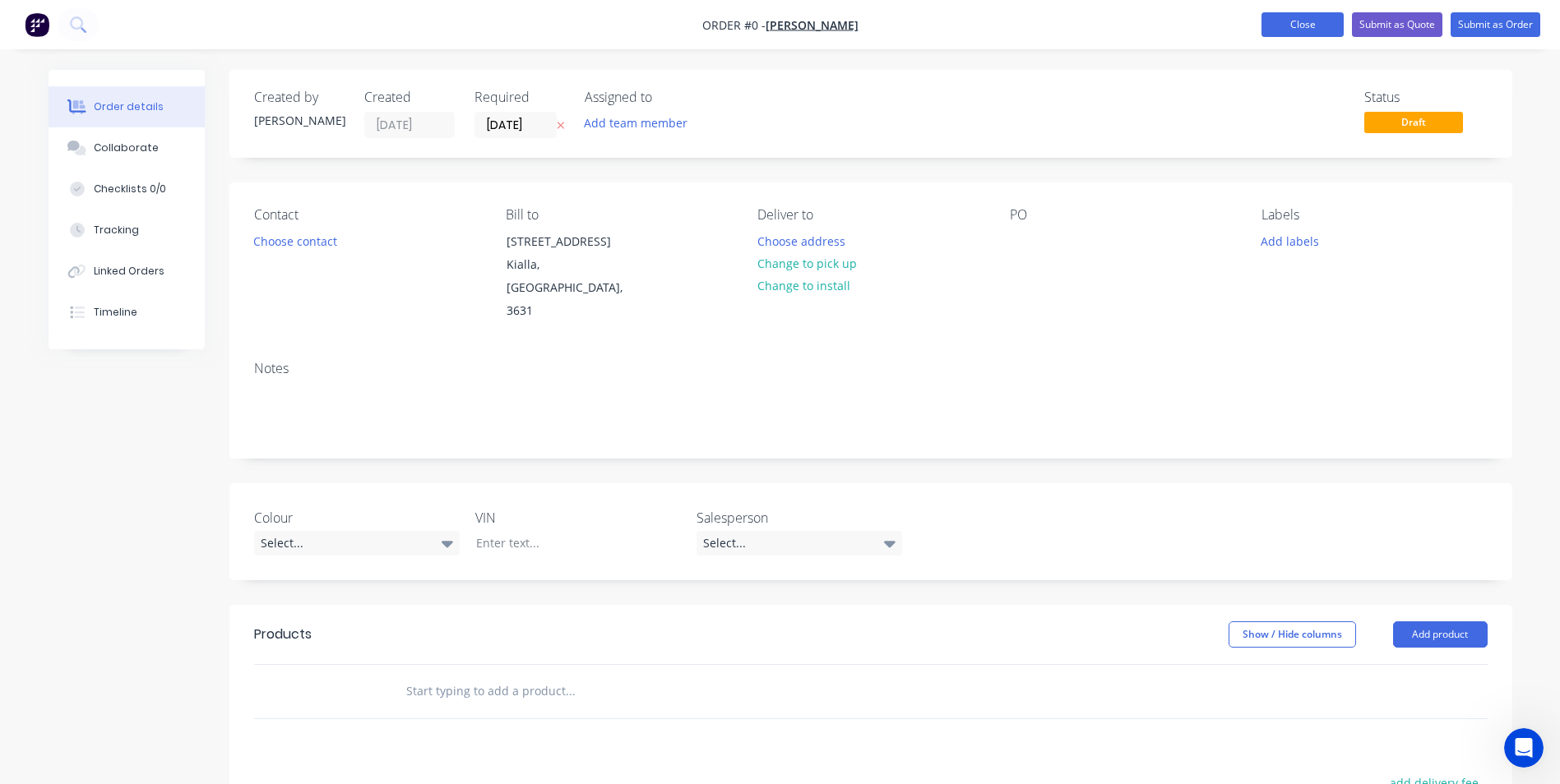
click at [1307, 25] on button "Close" at bounding box center [1302, 25] width 82 height 25
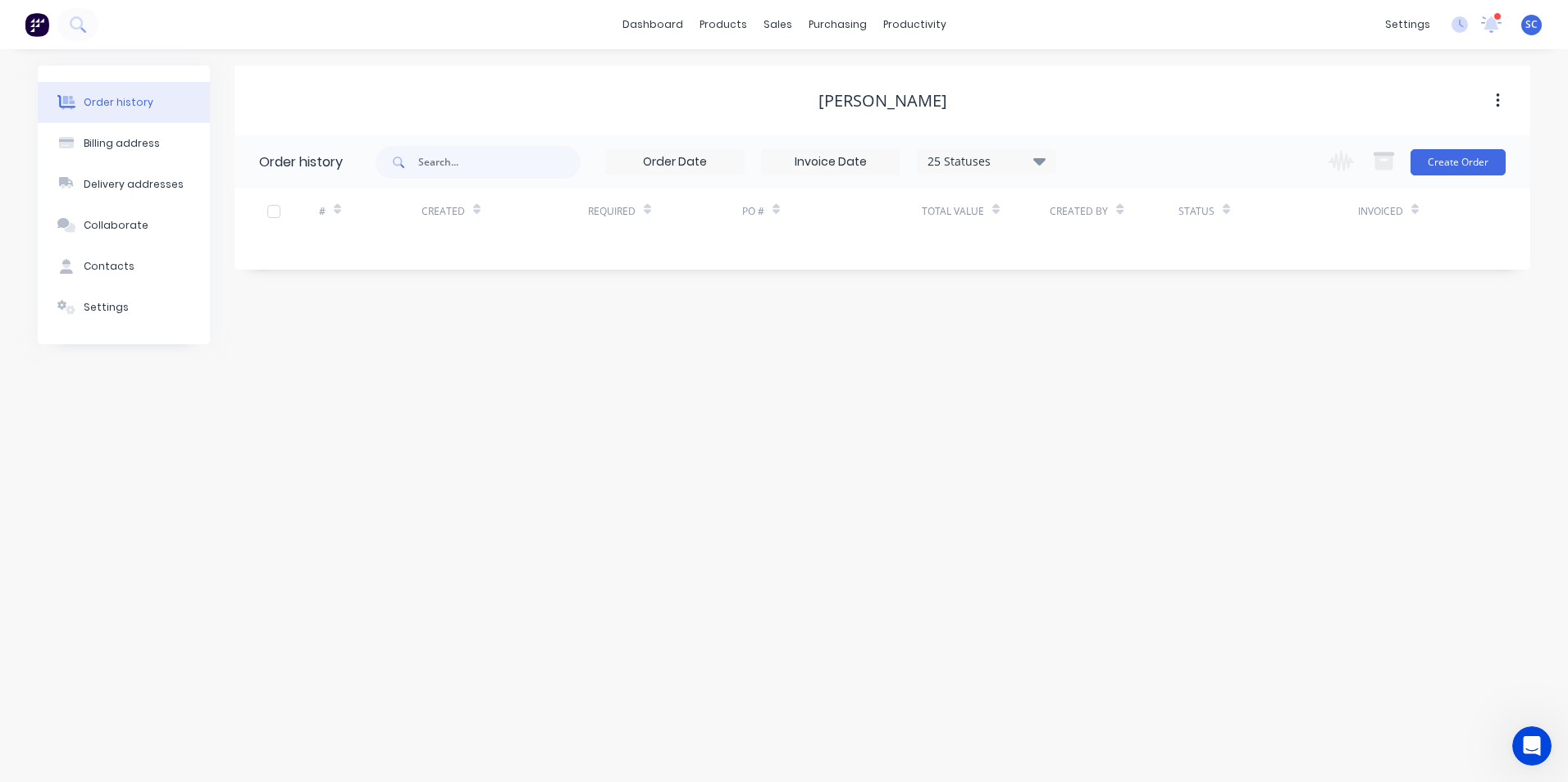
click at [1435, 147] on div "Change order status Submitted Planned - No PO Not Planned - PO Raised Planned P…" at bounding box center [1412, 161] width 187 height 53
click at [781, 80] on icon at bounding box center [782, 78] width 14 height 14
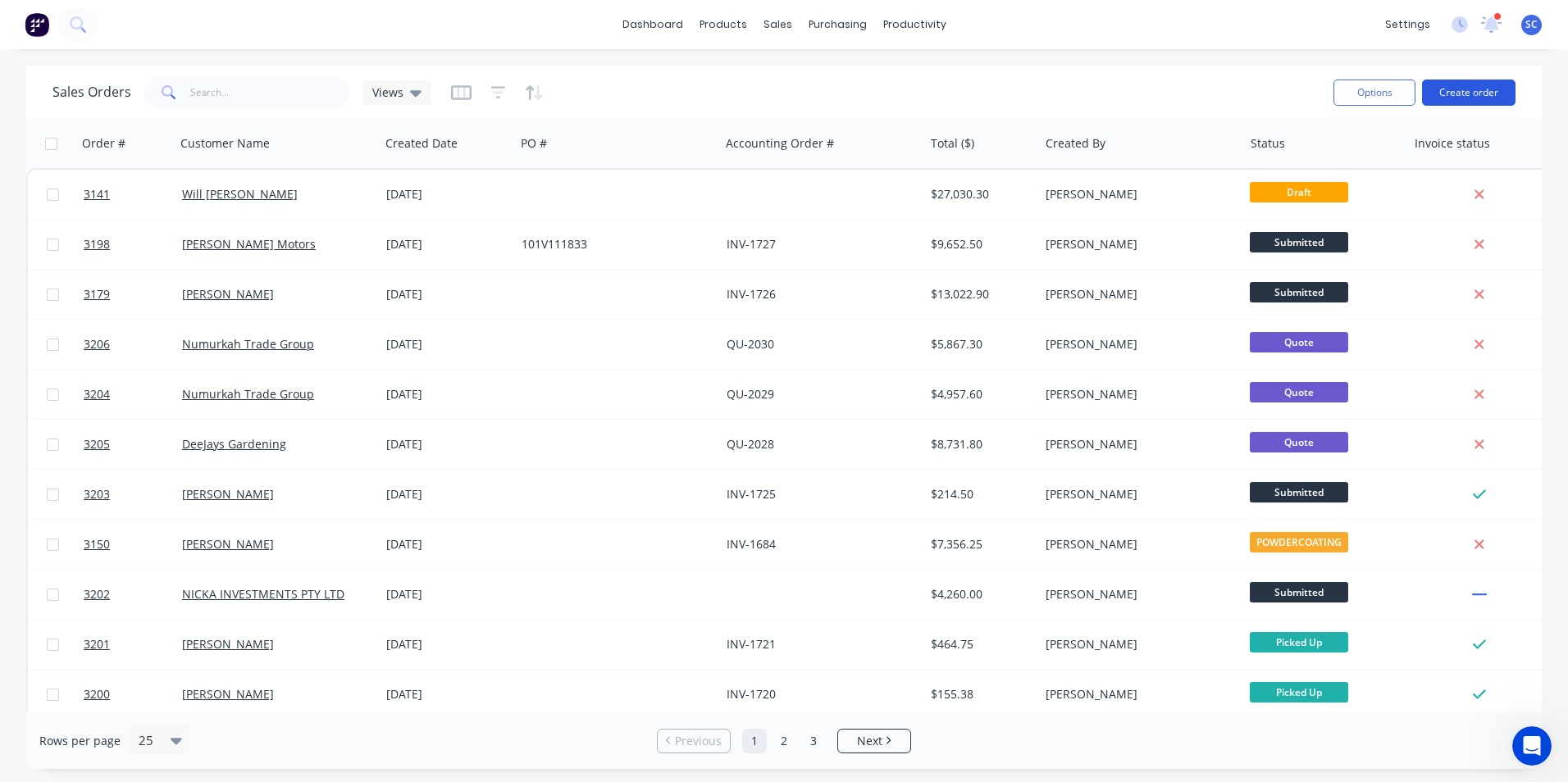
click at [1453, 96] on button "Create order" at bounding box center [1468, 92] width 93 height 26
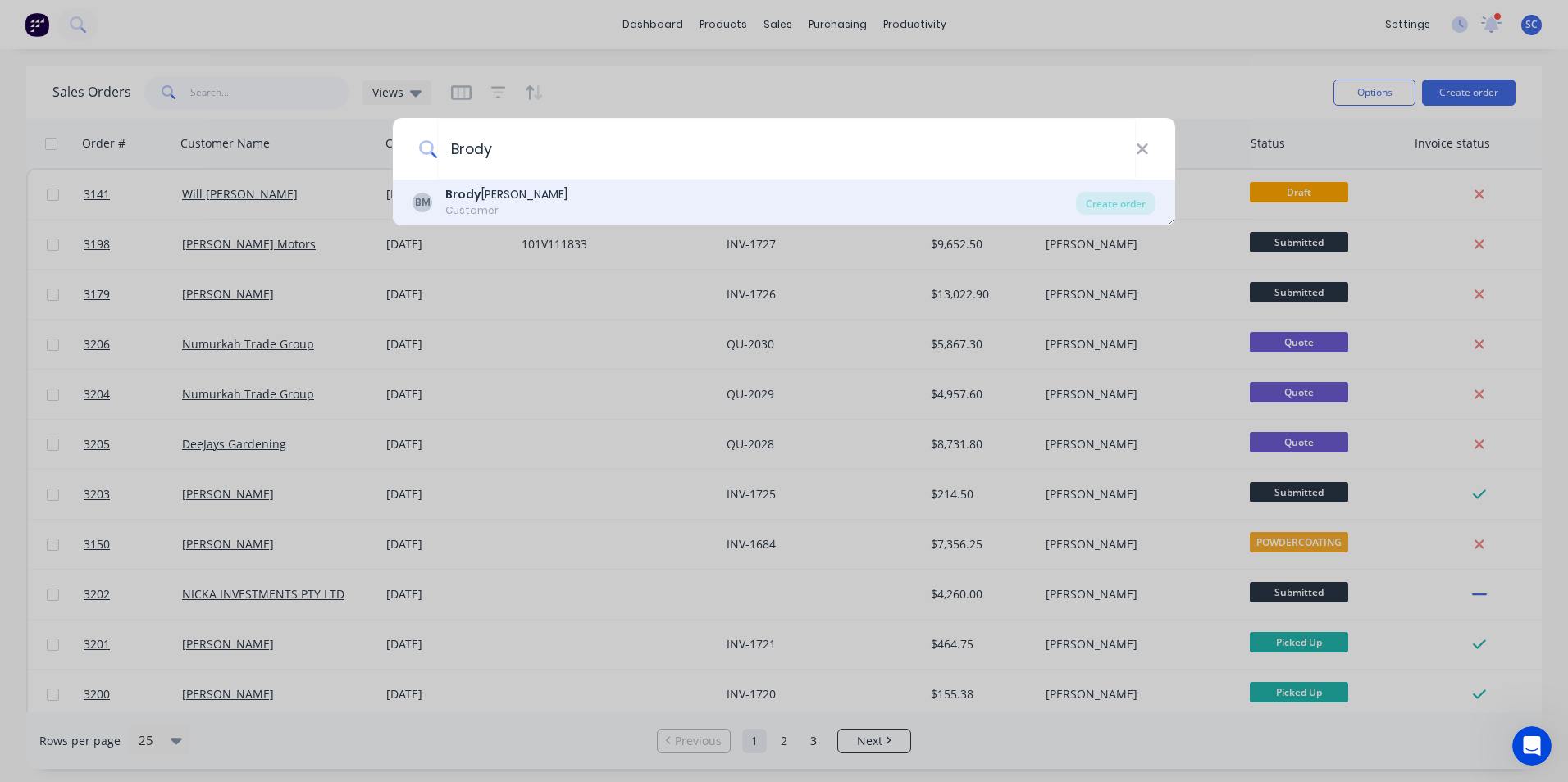
type input "Brody"
click at [518, 193] on div "Brody Montgomery" at bounding box center [505, 195] width 122 height 17
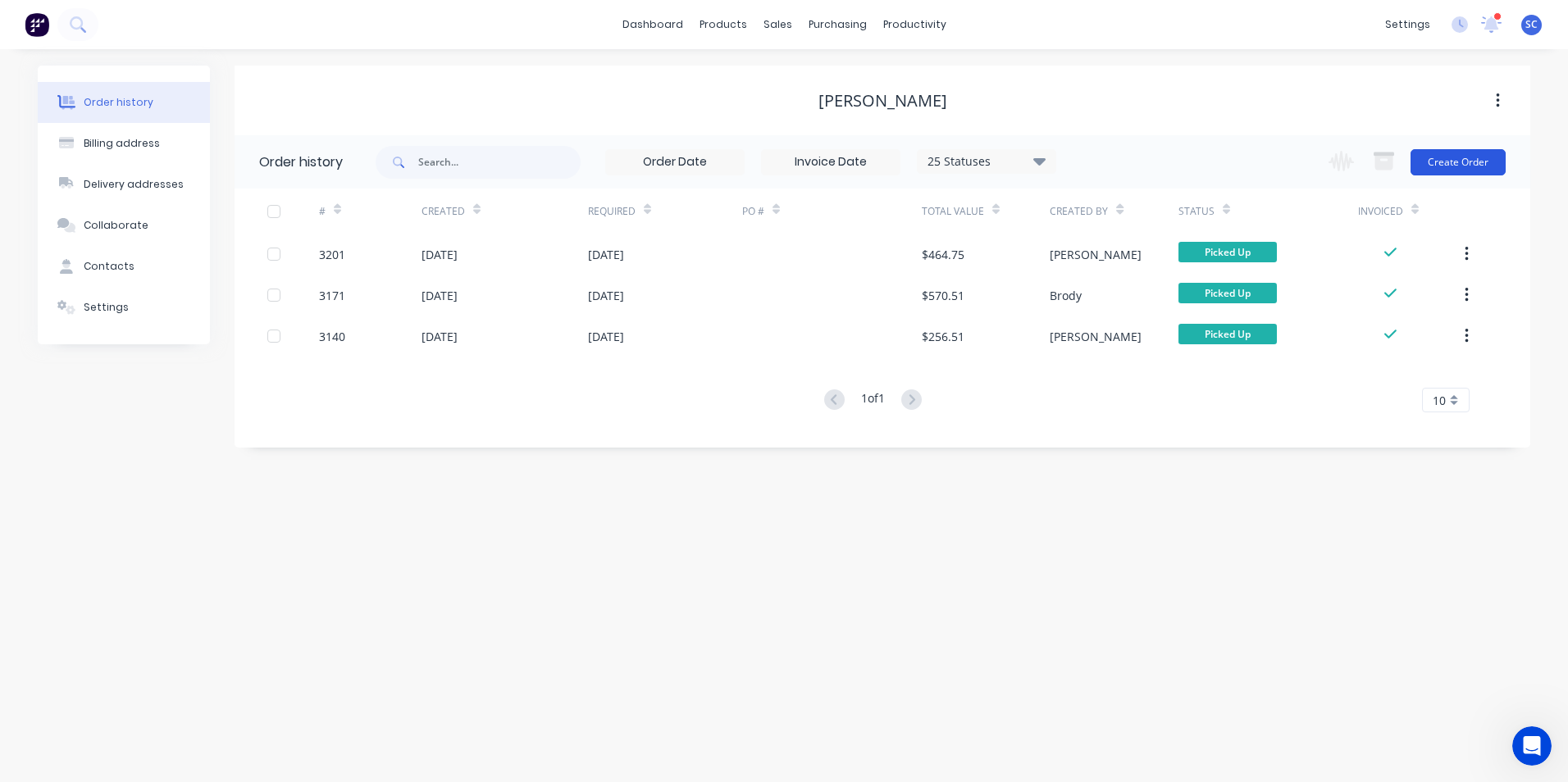
click at [1447, 167] on button "Create Order" at bounding box center [1458, 161] width 95 height 26
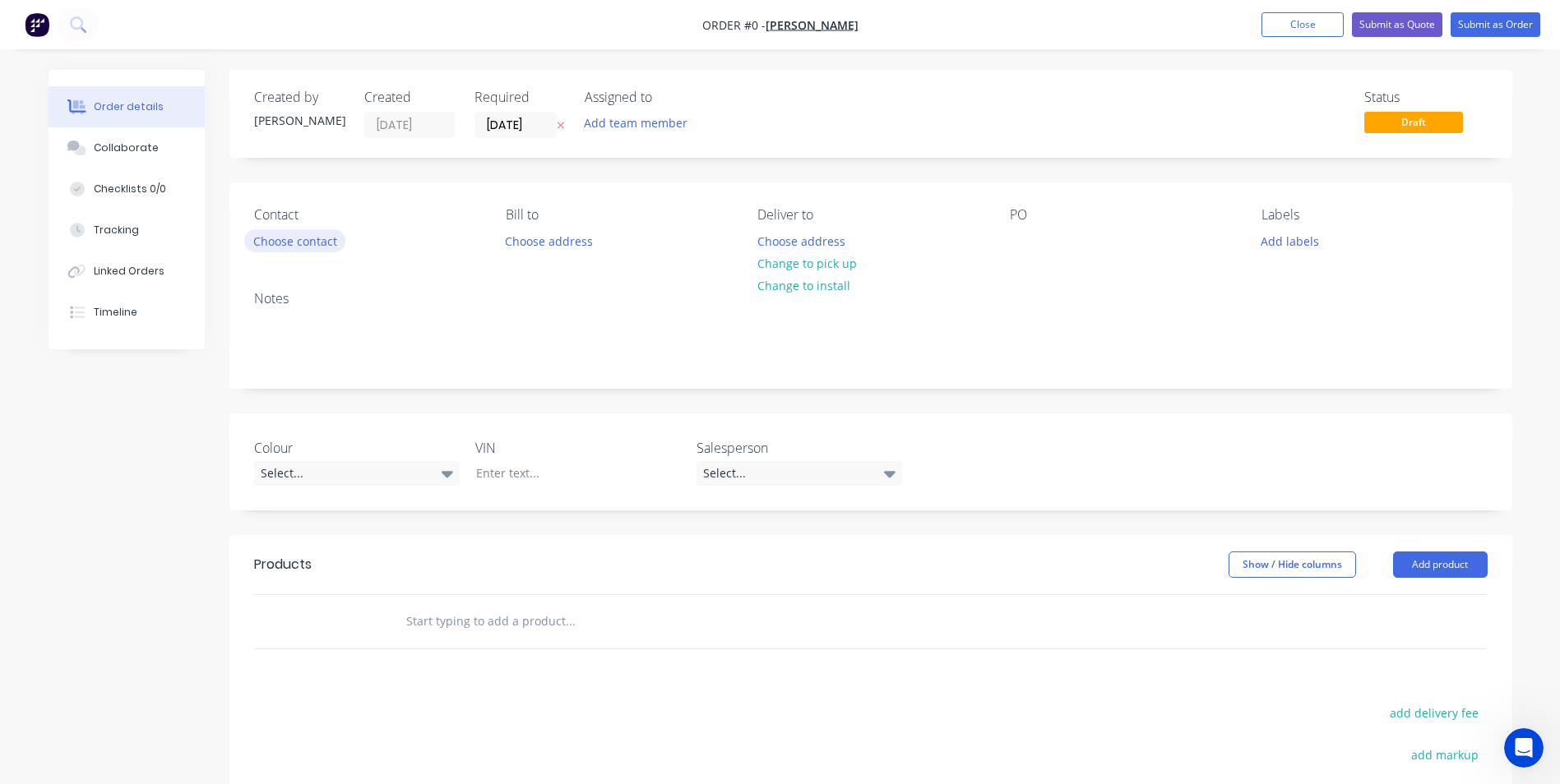
click at [280, 244] on button "Choose contact" at bounding box center [295, 240] width 101 height 22
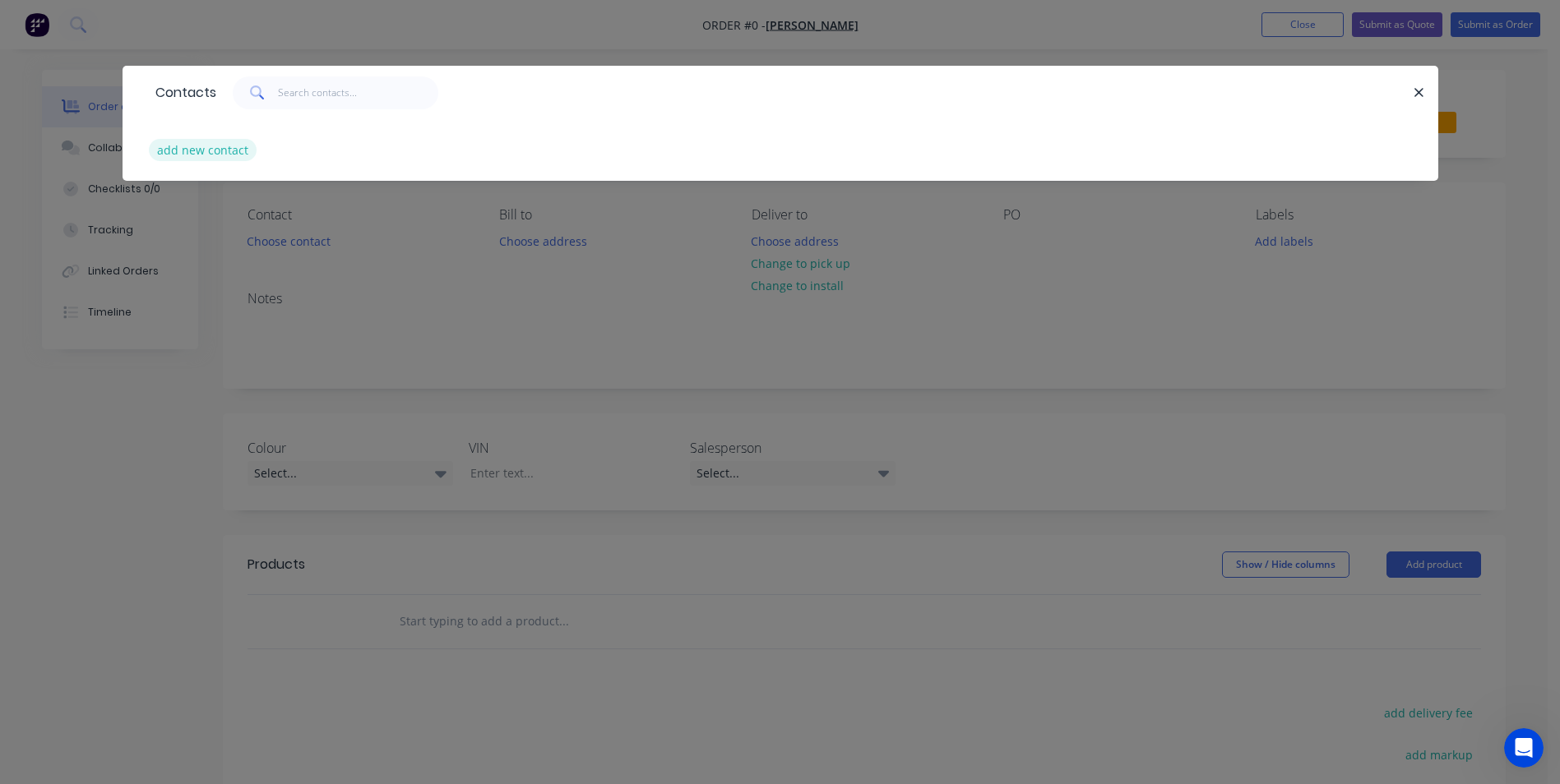
click at [175, 154] on button "add new contact" at bounding box center [202, 149] width 109 height 22
select select "AU"
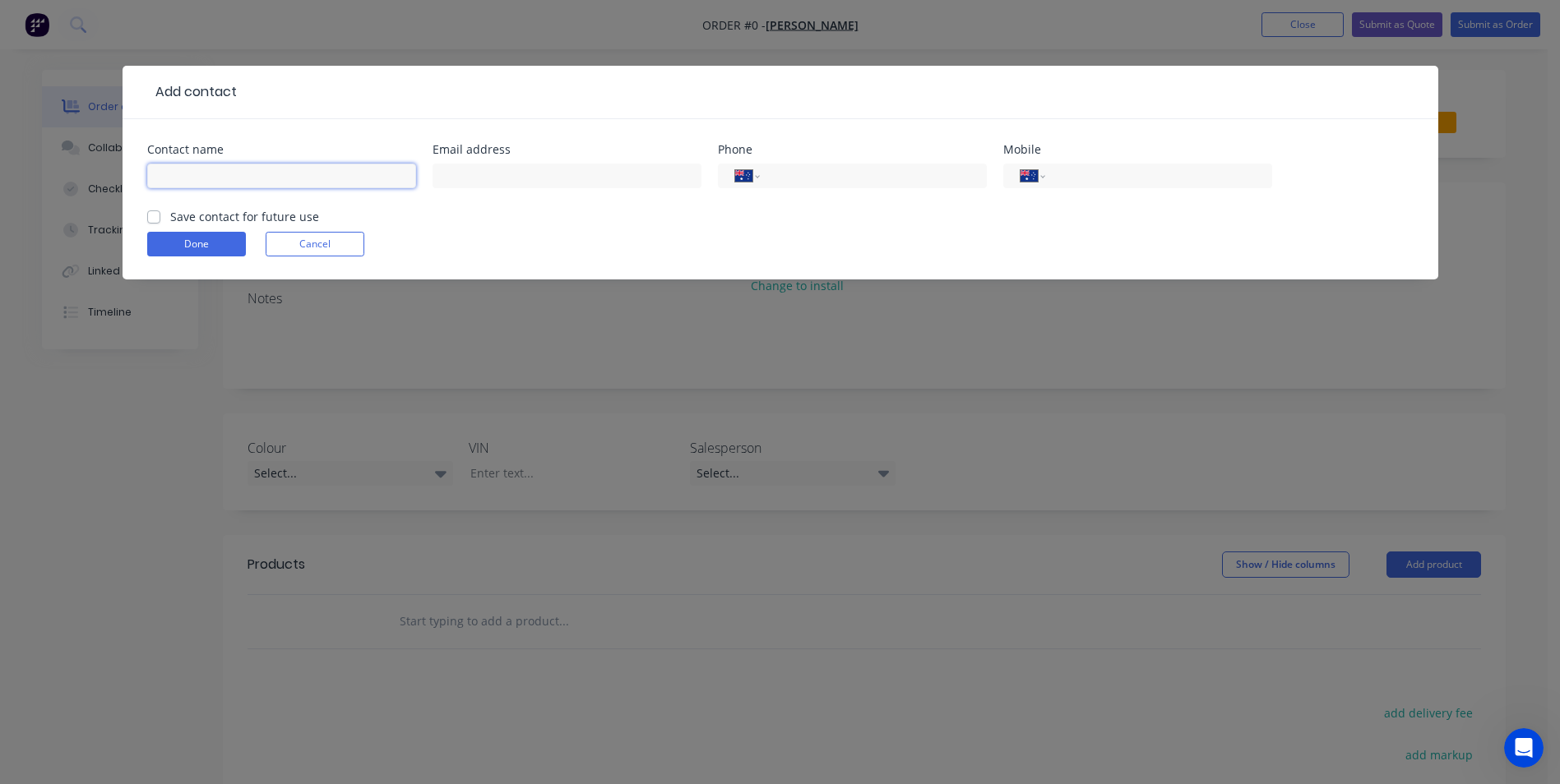
click at [240, 175] on input "text" at bounding box center [281, 176] width 269 height 25
type input "[PERSON_NAME]"
type input "[EMAIL_ADDRESS][DOMAIN_NAME]"
click at [1114, 177] on input "tel" at bounding box center [1155, 176] width 198 height 17
type input "0409 005 655"
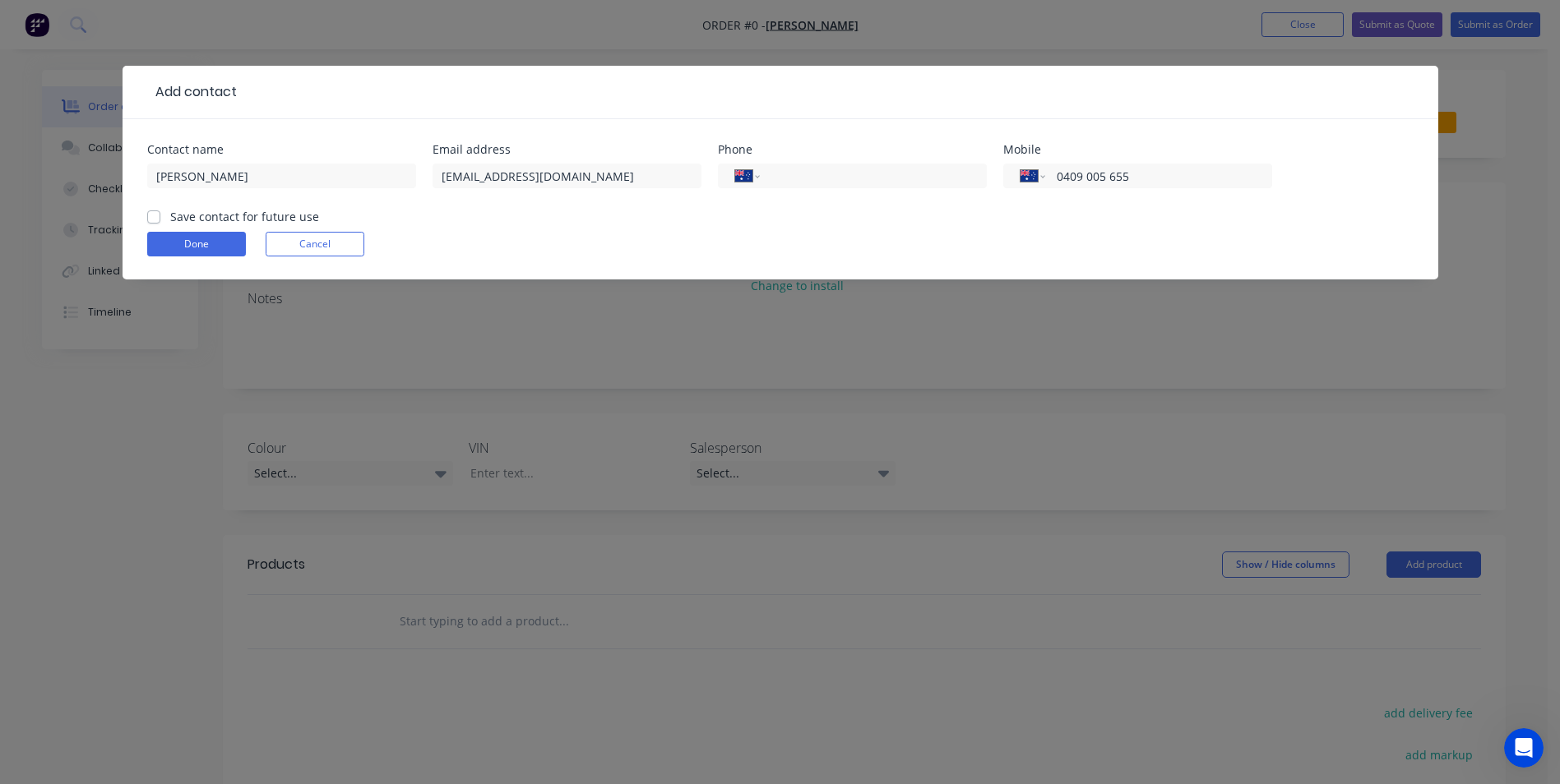
drag, startPoint x: 160, startPoint y: 218, endPoint x: 159, endPoint y: 229, distance: 11.0
click at [171, 218] on label "Save contact for future use" at bounding box center [245, 217] width 148 height 17
click at [158, 218] on input "Save contact for future use" at bounding box center [154, 216] width 13 height 15
checkbox input "true"
click at [181, 239] on button "Done" at bounding box center [197, 245] width 98 height 25
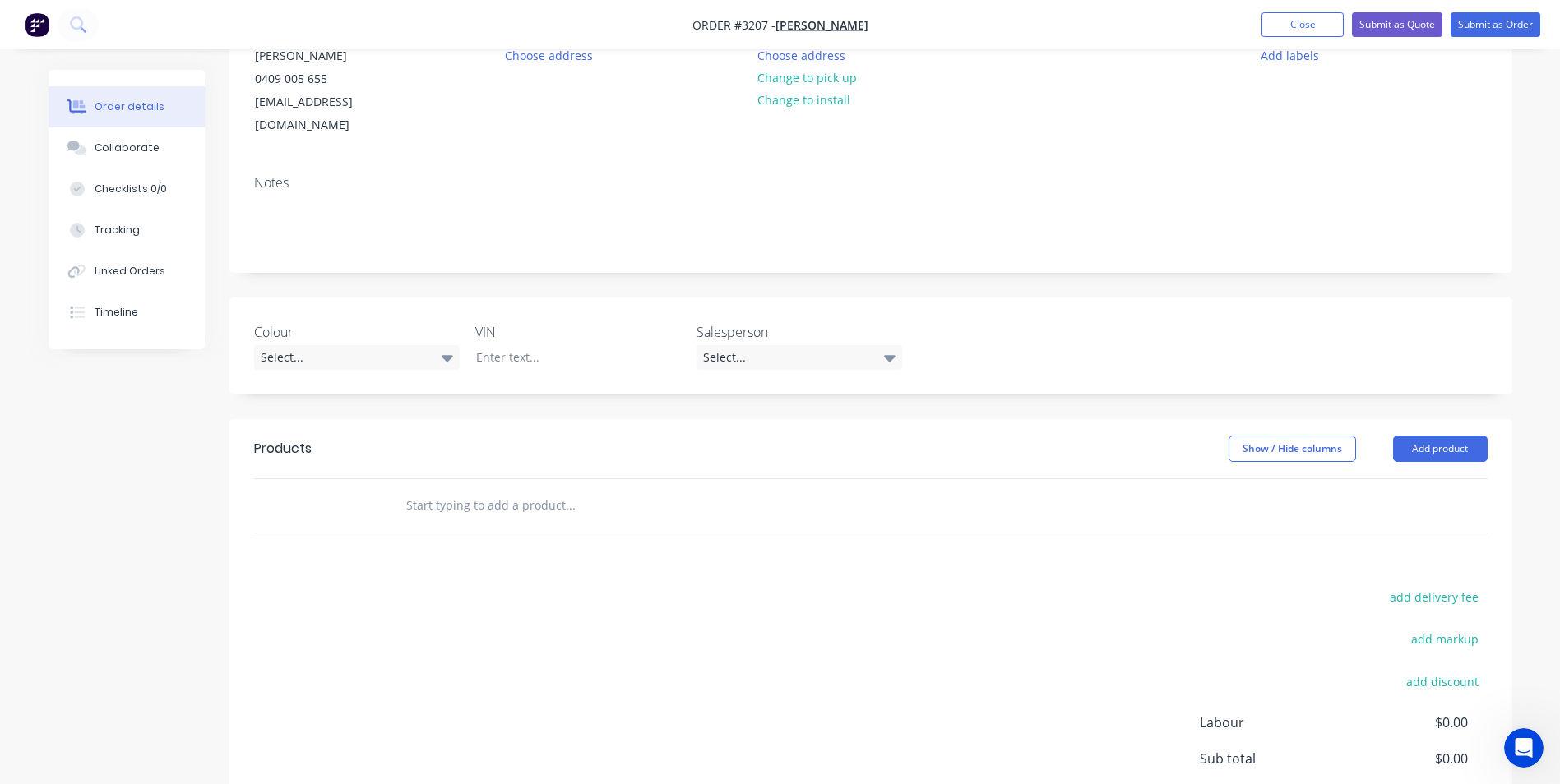
scroll to position [328, 0]
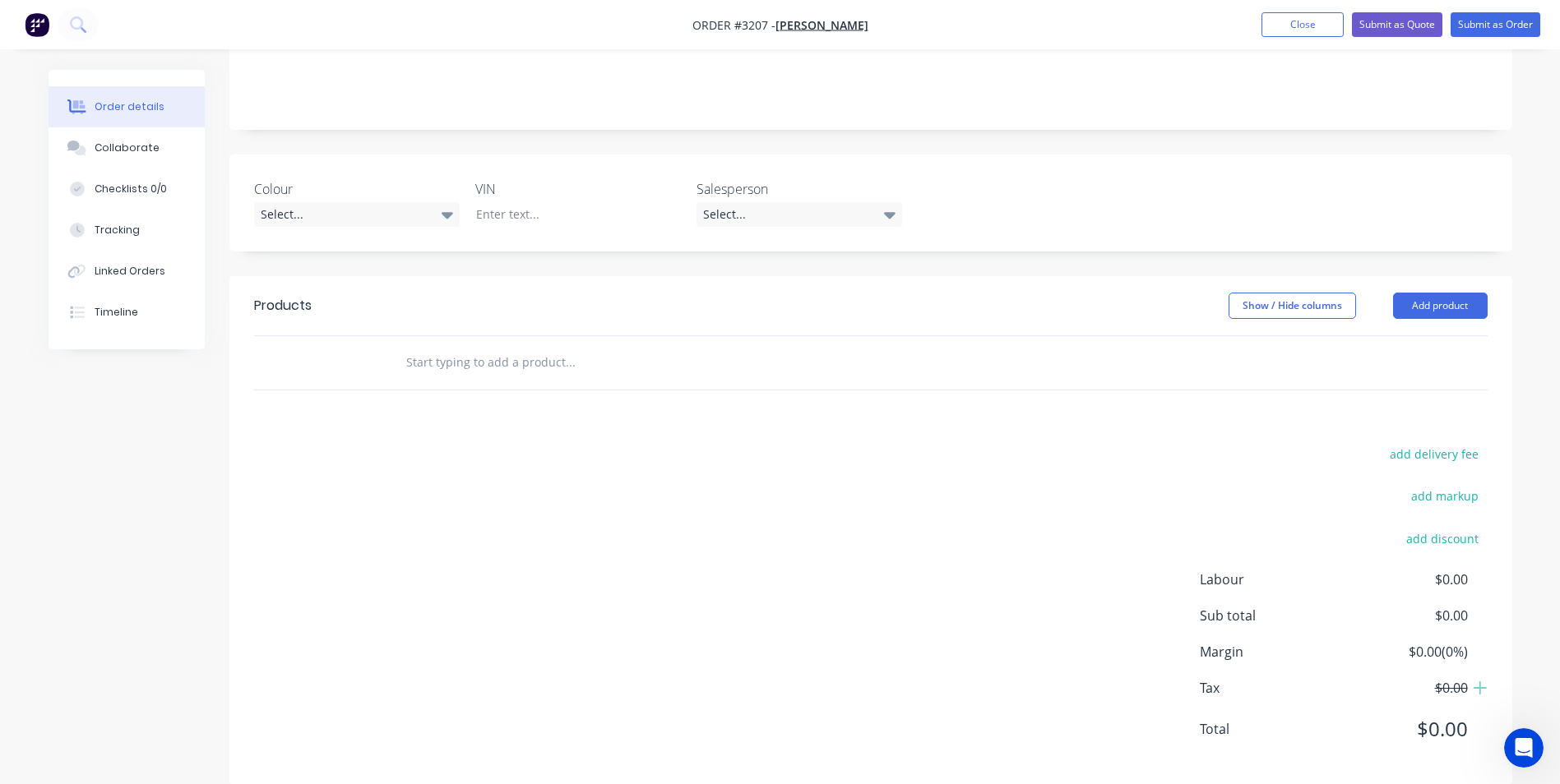
click at [473, 346] on input "text" at bounding box center [569, 362] width 329 height 33
click at [1432, 293] on button "Add product" at bounding box center [1441, 305] width 94 height 26
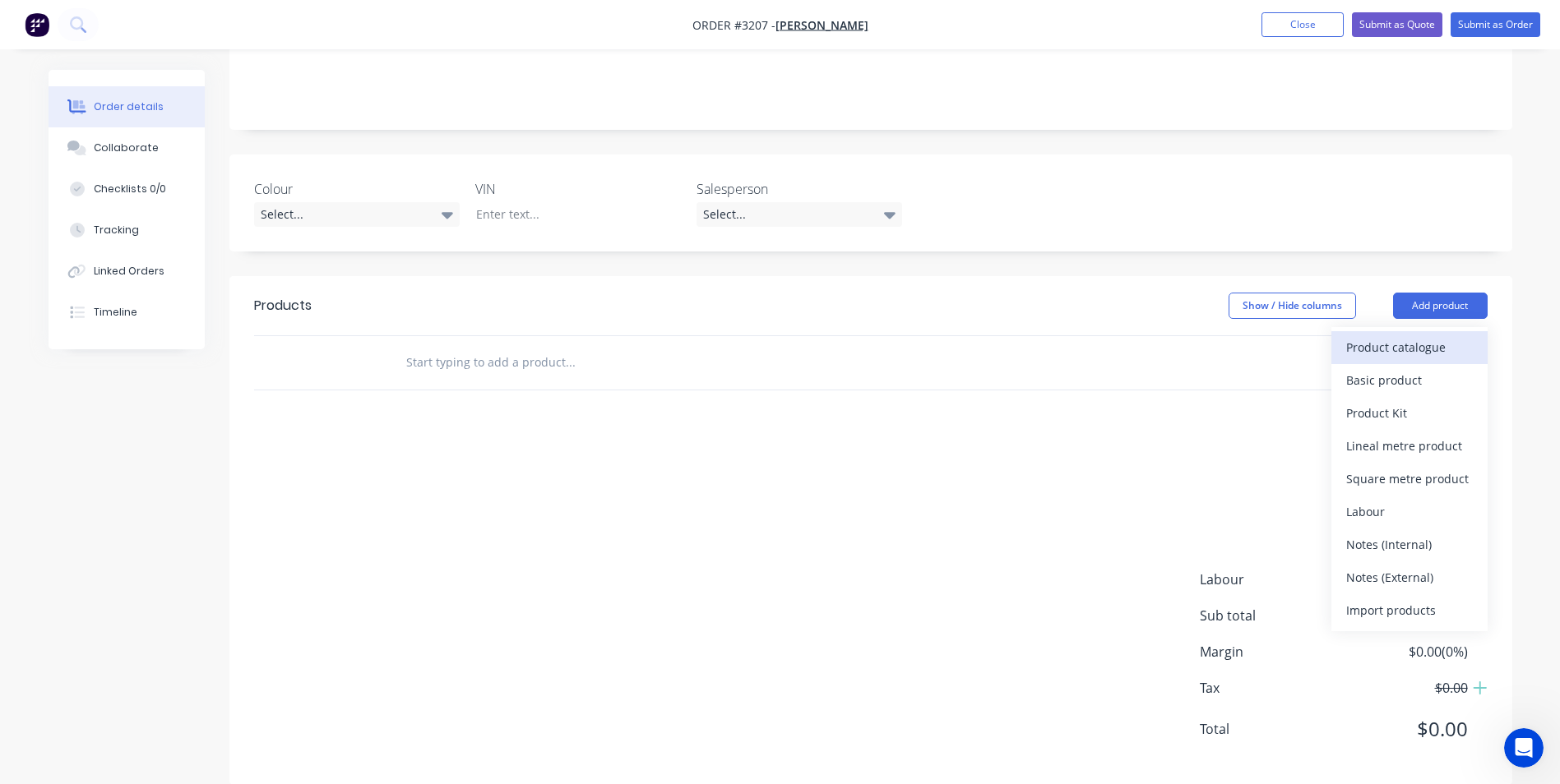
click at [1366, 335] on div "Product catalogue" at bounding box center [1409, 347] width 126 height 24
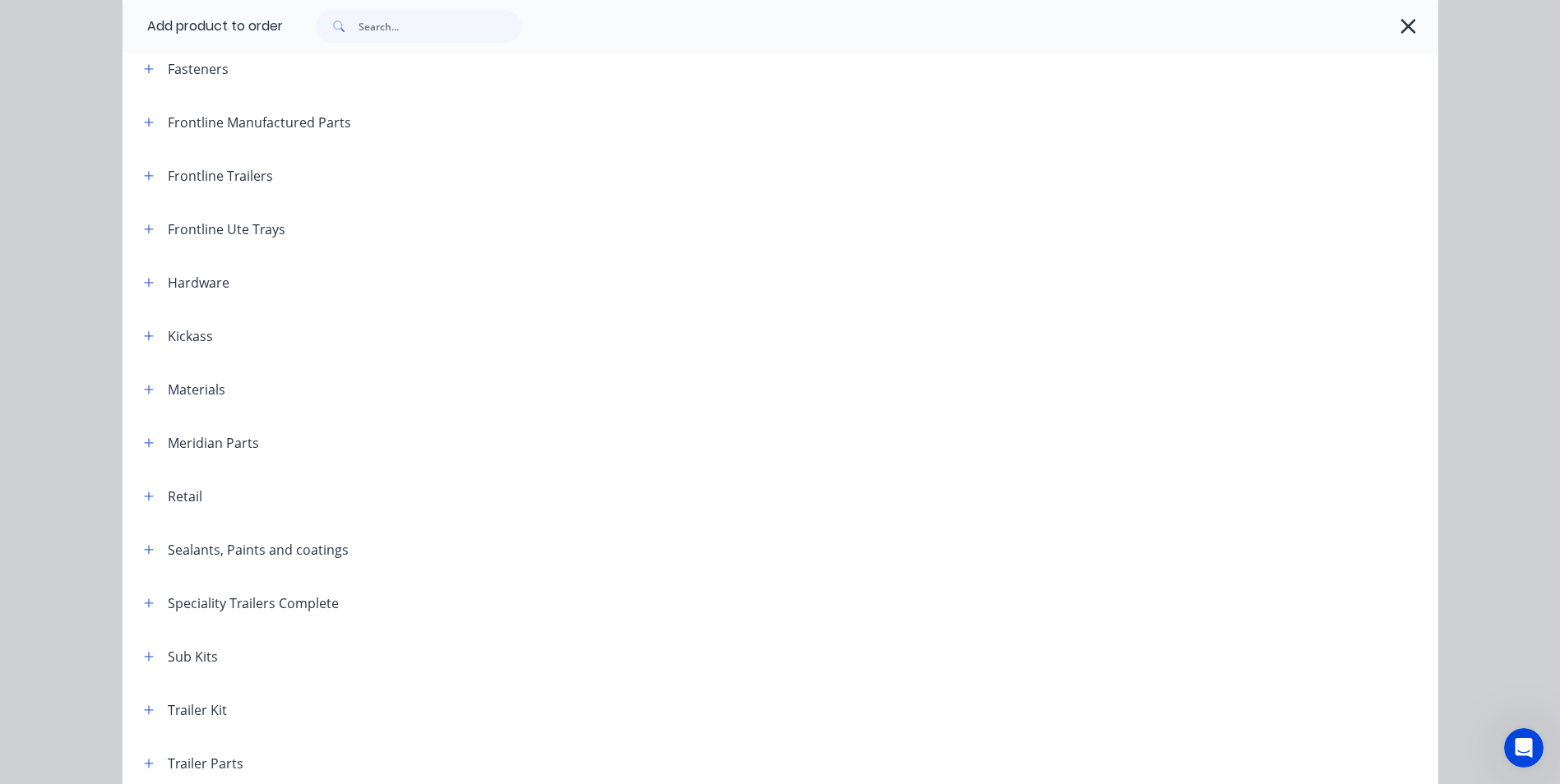
scroll to position [483, 0]
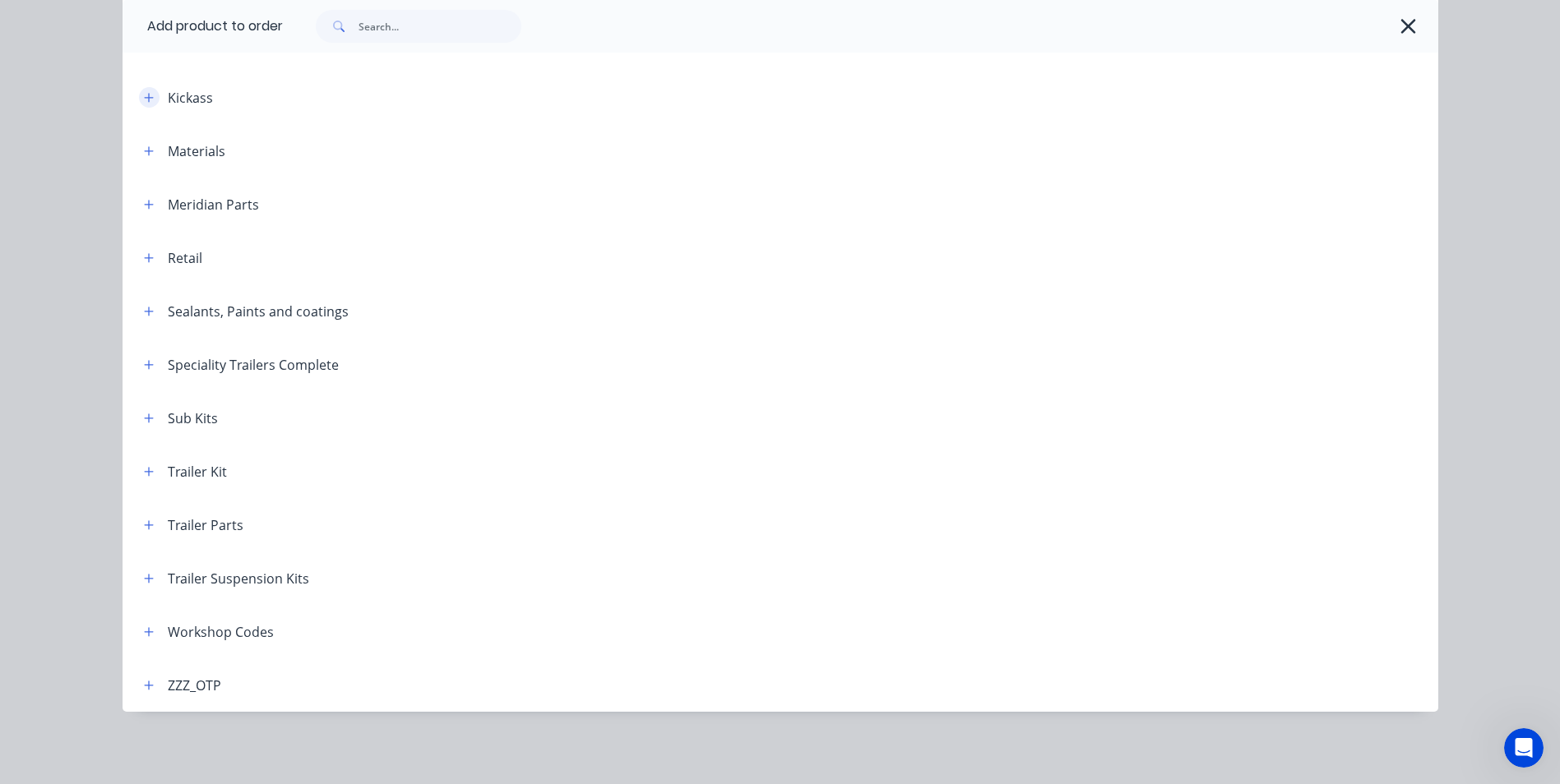
click at [144, 99] on icon "button" at bounding box center [148, 98] width 10 height 12
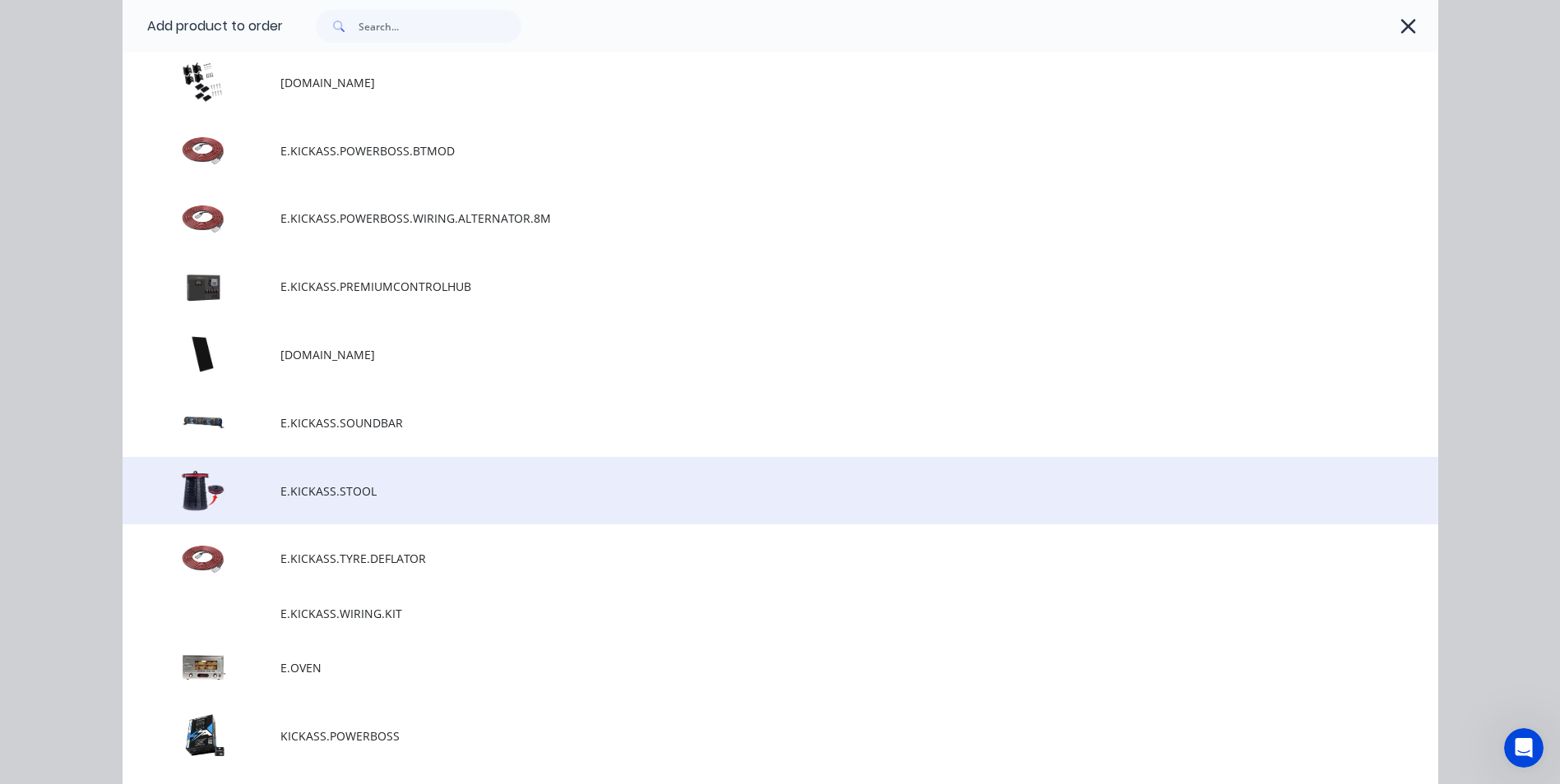
scroll to position [4100, 0]
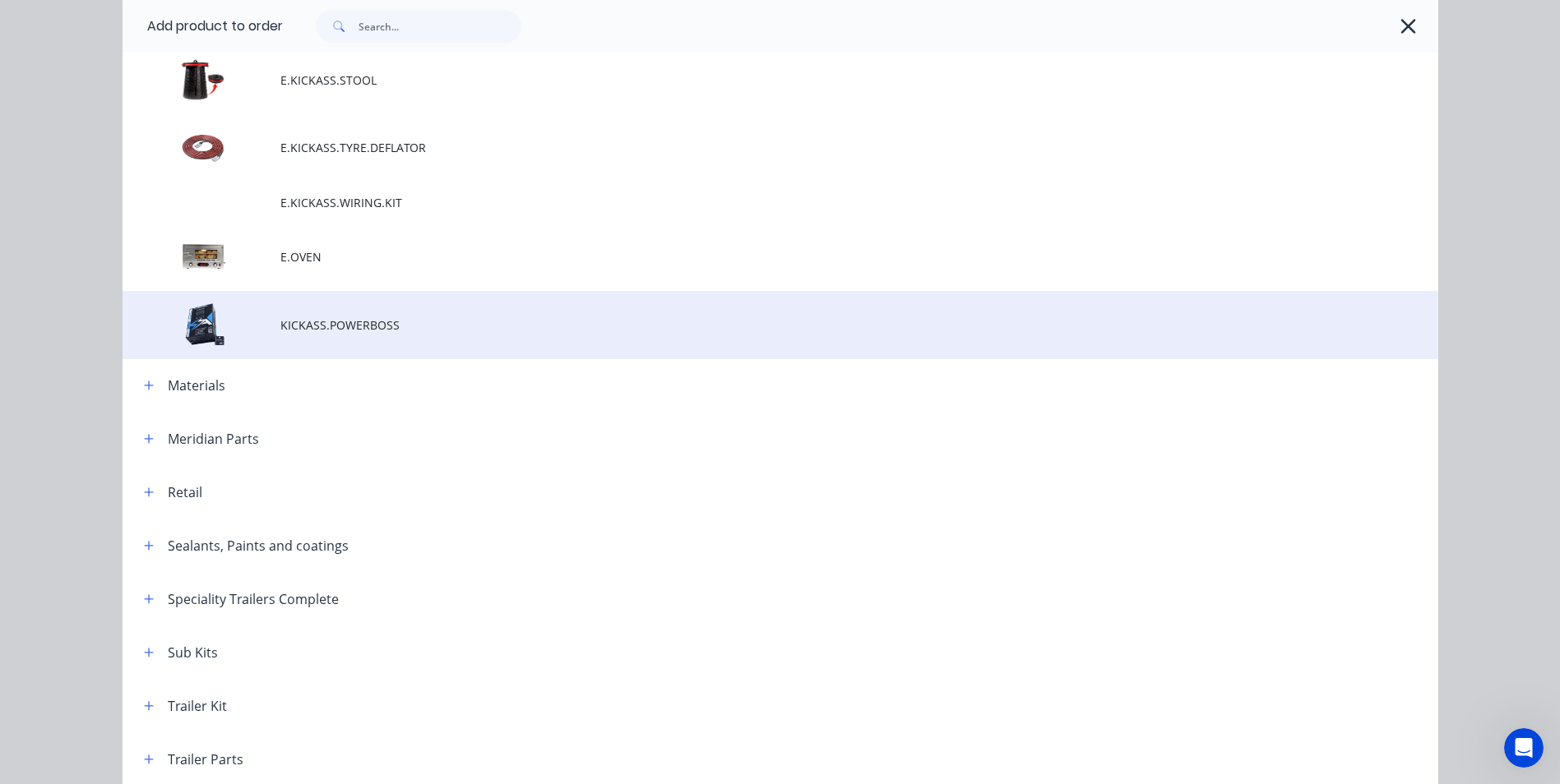
click at [334, 308] on td "KICKASS.POWERBOSS" at bounding box center [859, 325] width 1158 height 68
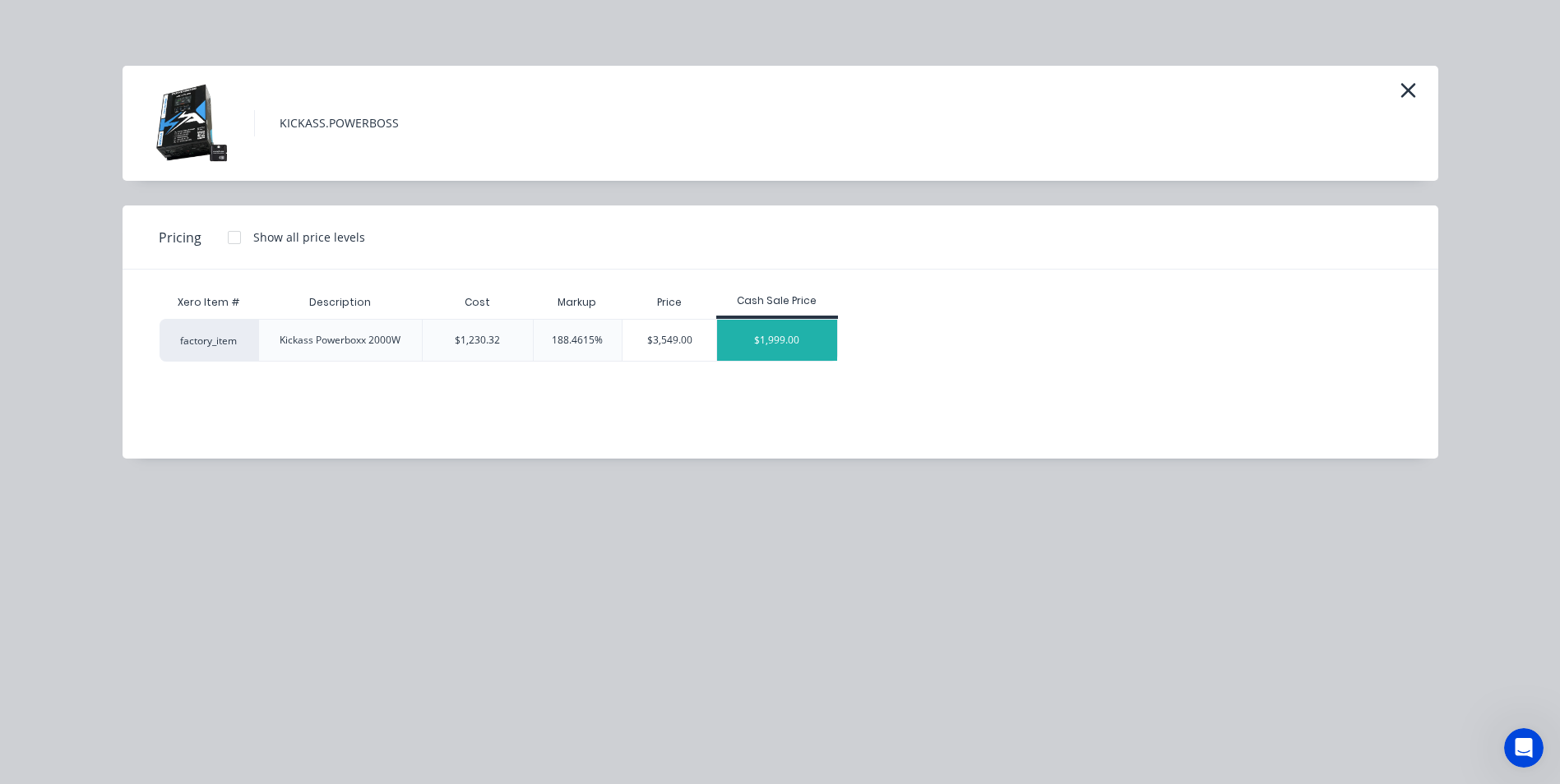
click at [771, 349] on div "$1,999.00" at bounding box center [777, 340] width 120 height 41
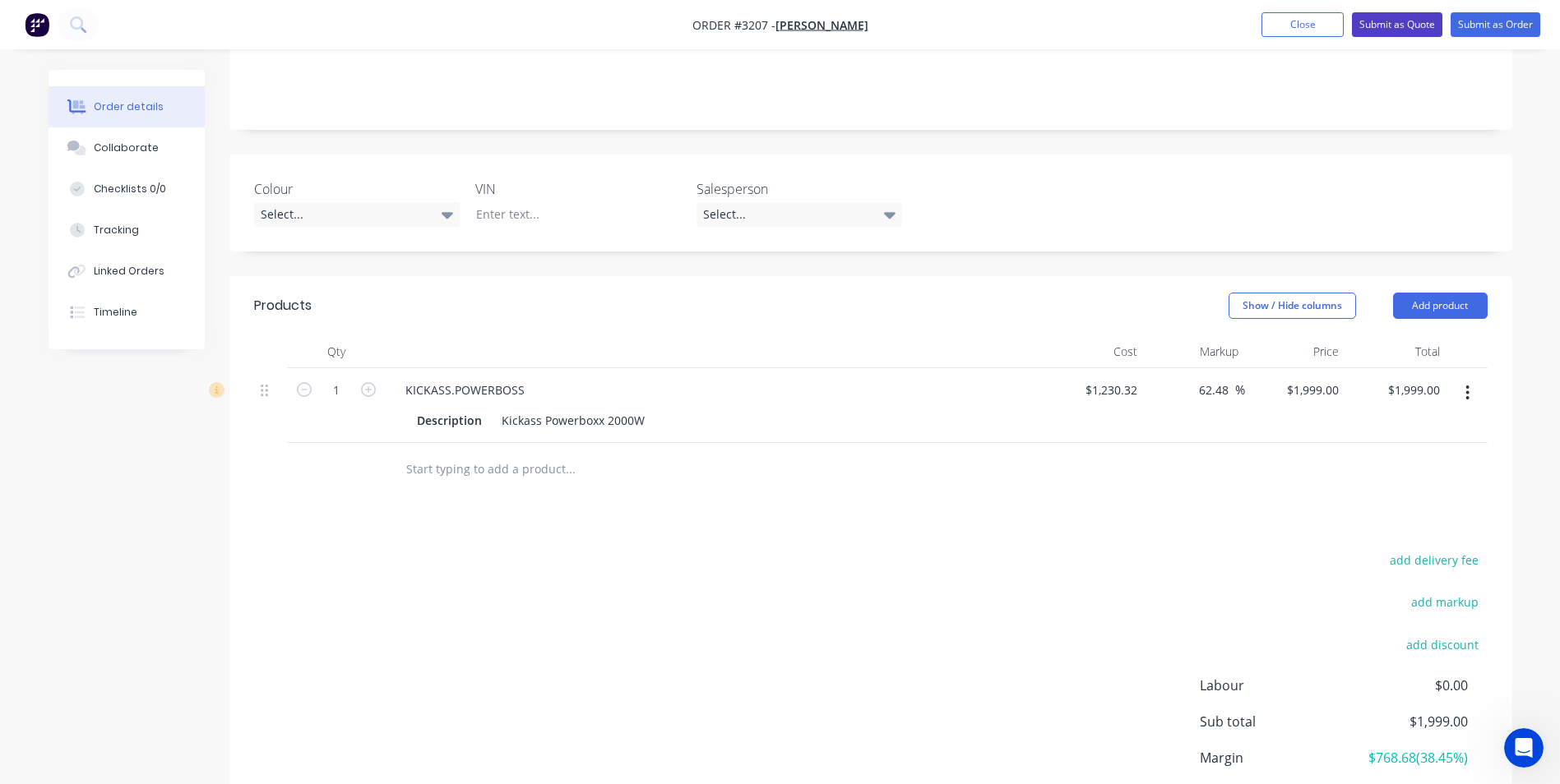
click at [1398, 22] on button "Submit as Quote" at bounding box center [1397, 25] width 91 height 25
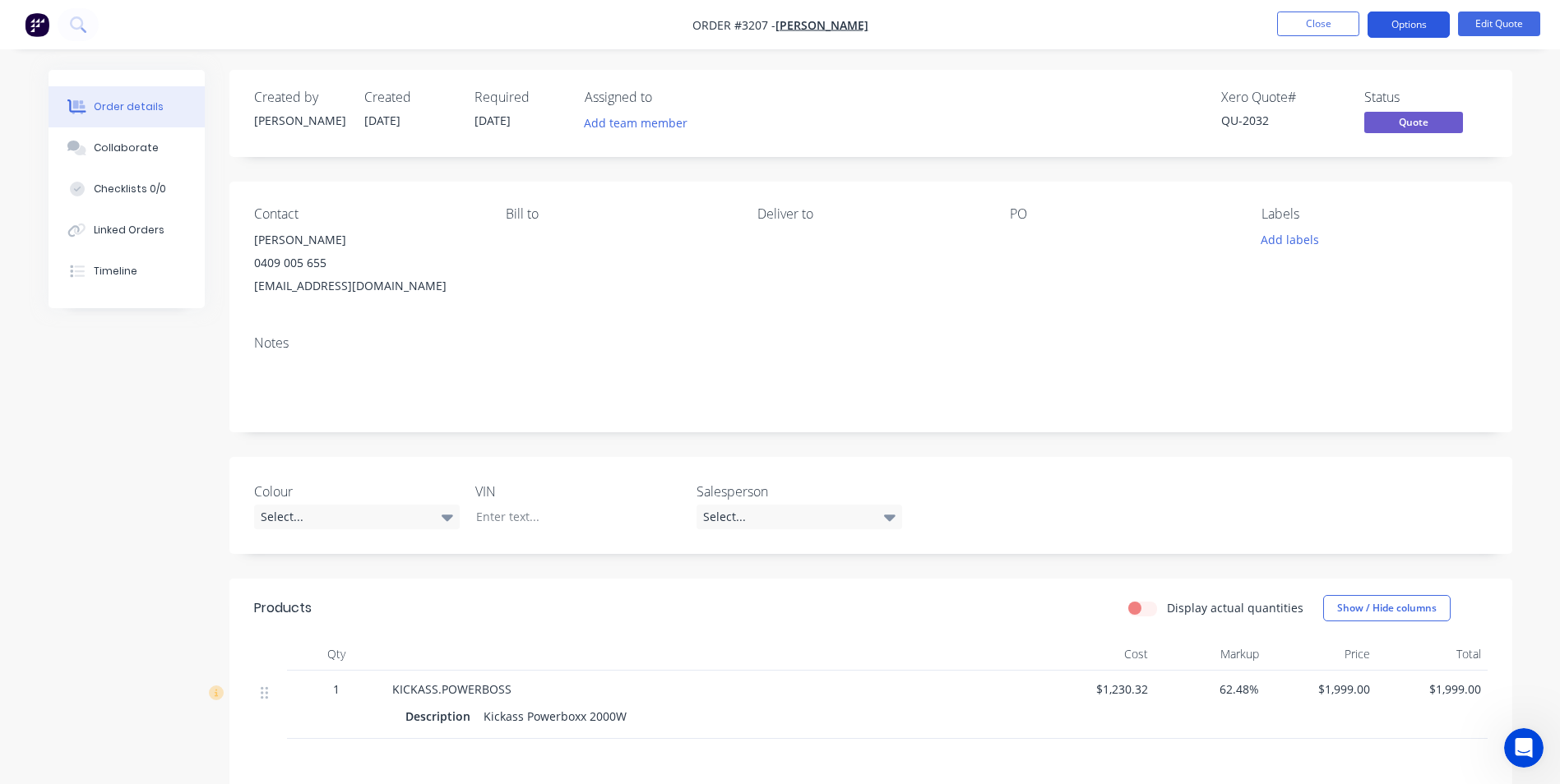
click at [1400, 19] on button "Options" at bounding box center [1408, 24] width 82 height 26
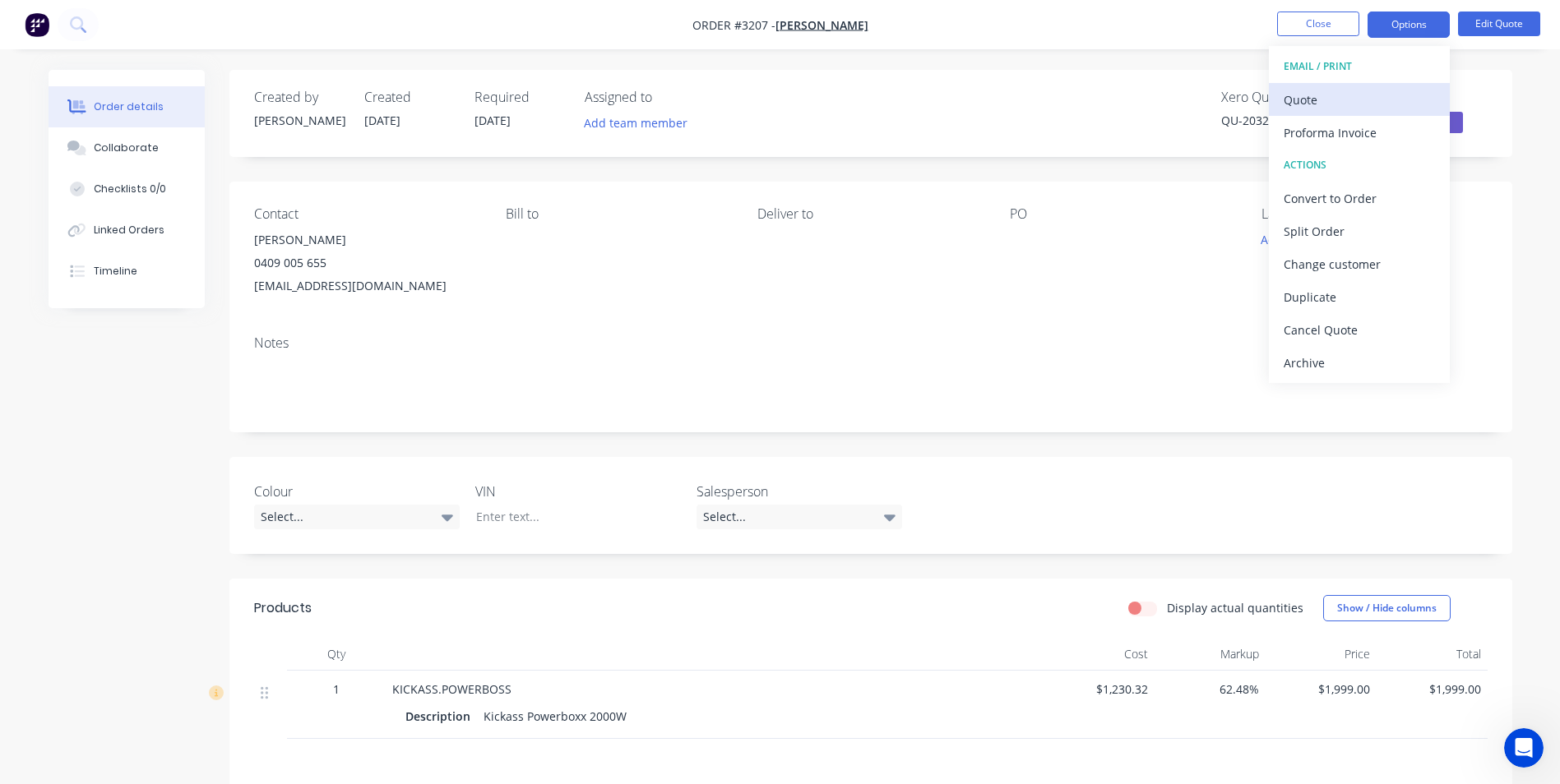
click at [1365, 96] on div "Quote" at bounding box center [1359, 99] width 151 height 24
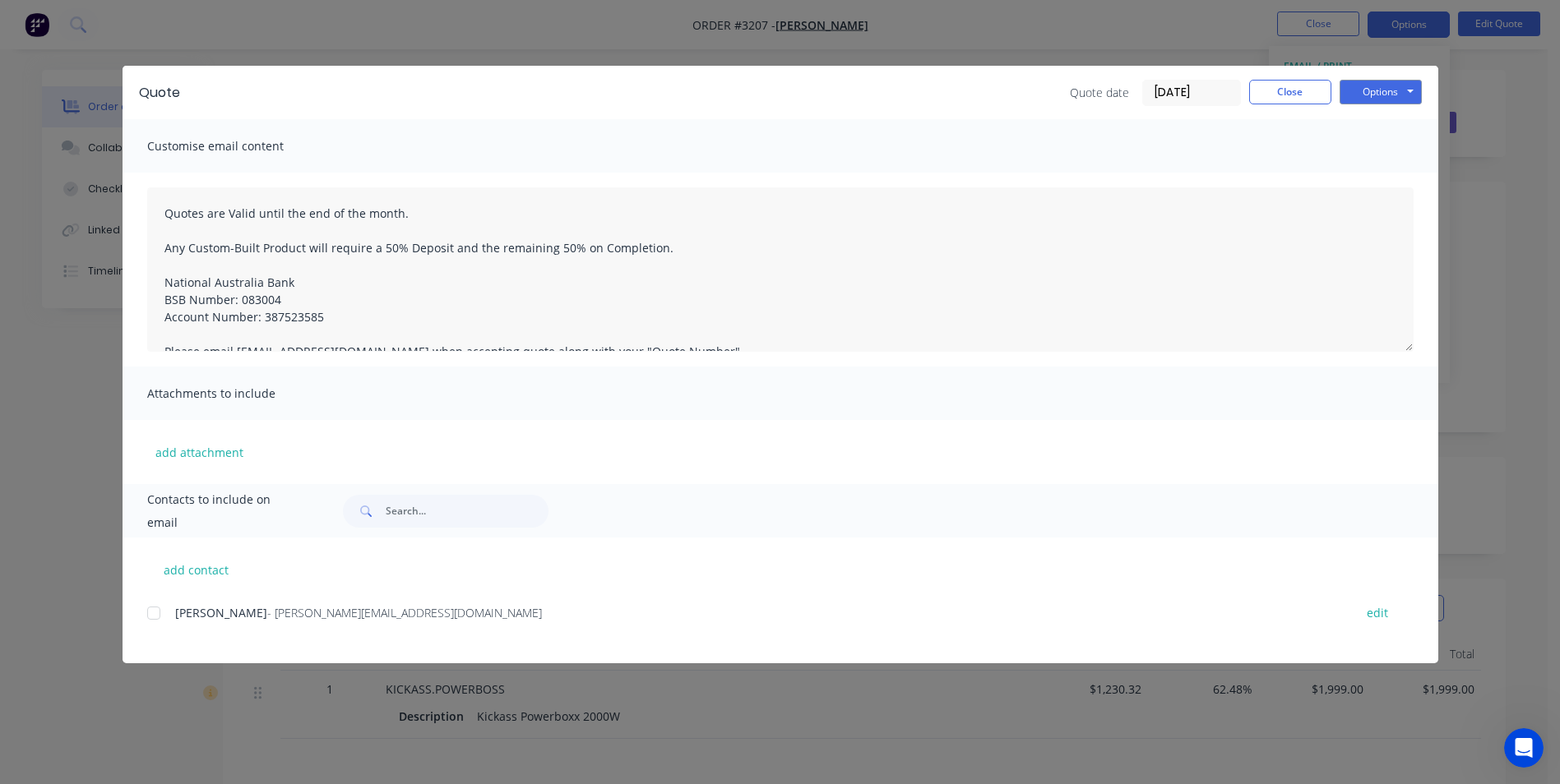
click at [150, 620] on div at bounding box center [154, 614] width 33 height 33
click at [1371, 90] on button "Options" at bounding box center [1380, 92] width 82 height 25
click at [1372, 176] on button "Email" at bounding box center [1391, 175] width 105 height 27
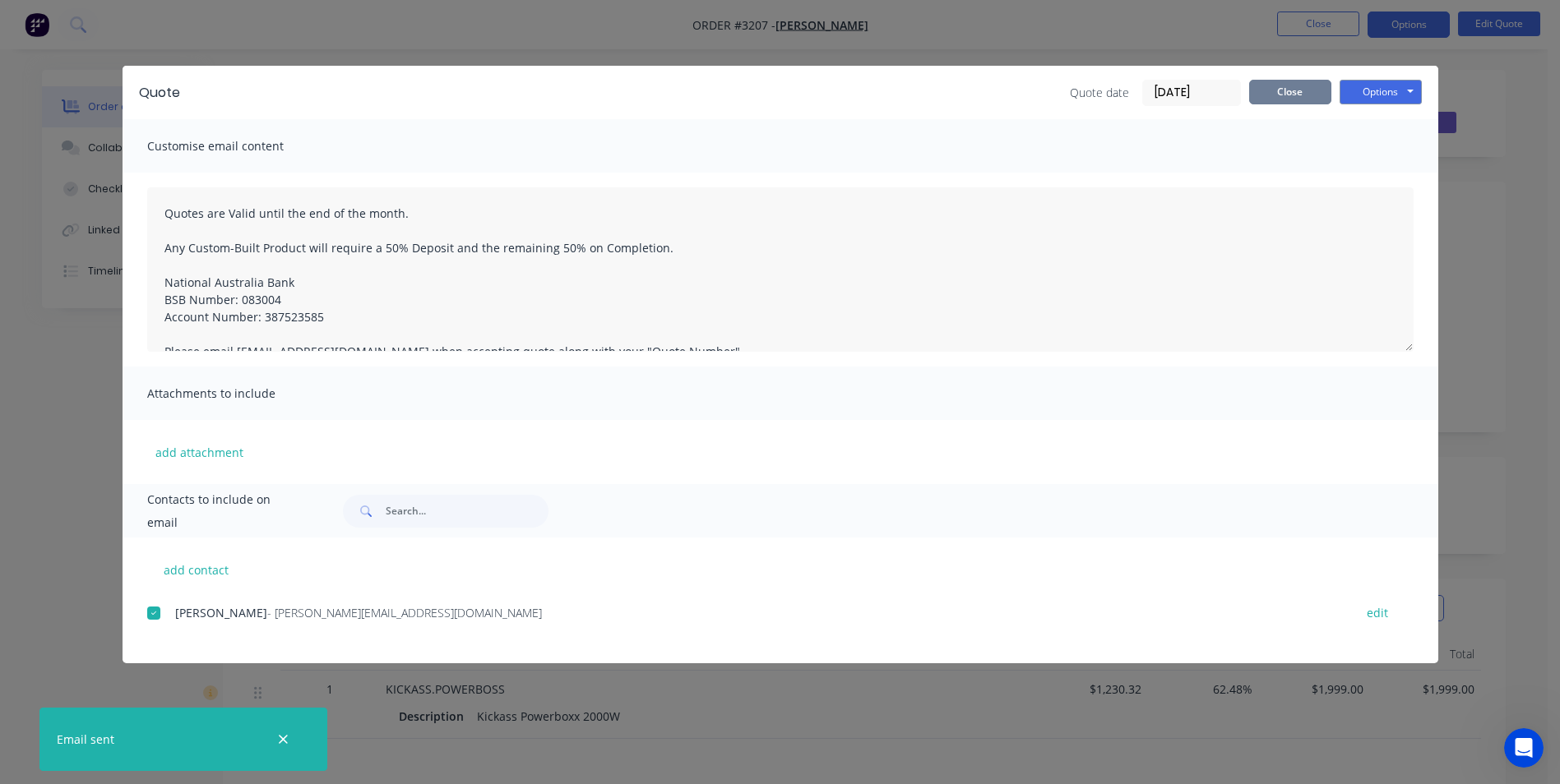
click at [1317, 97] on button "Close" at bounding box center [1290, 92] width 82 height 25
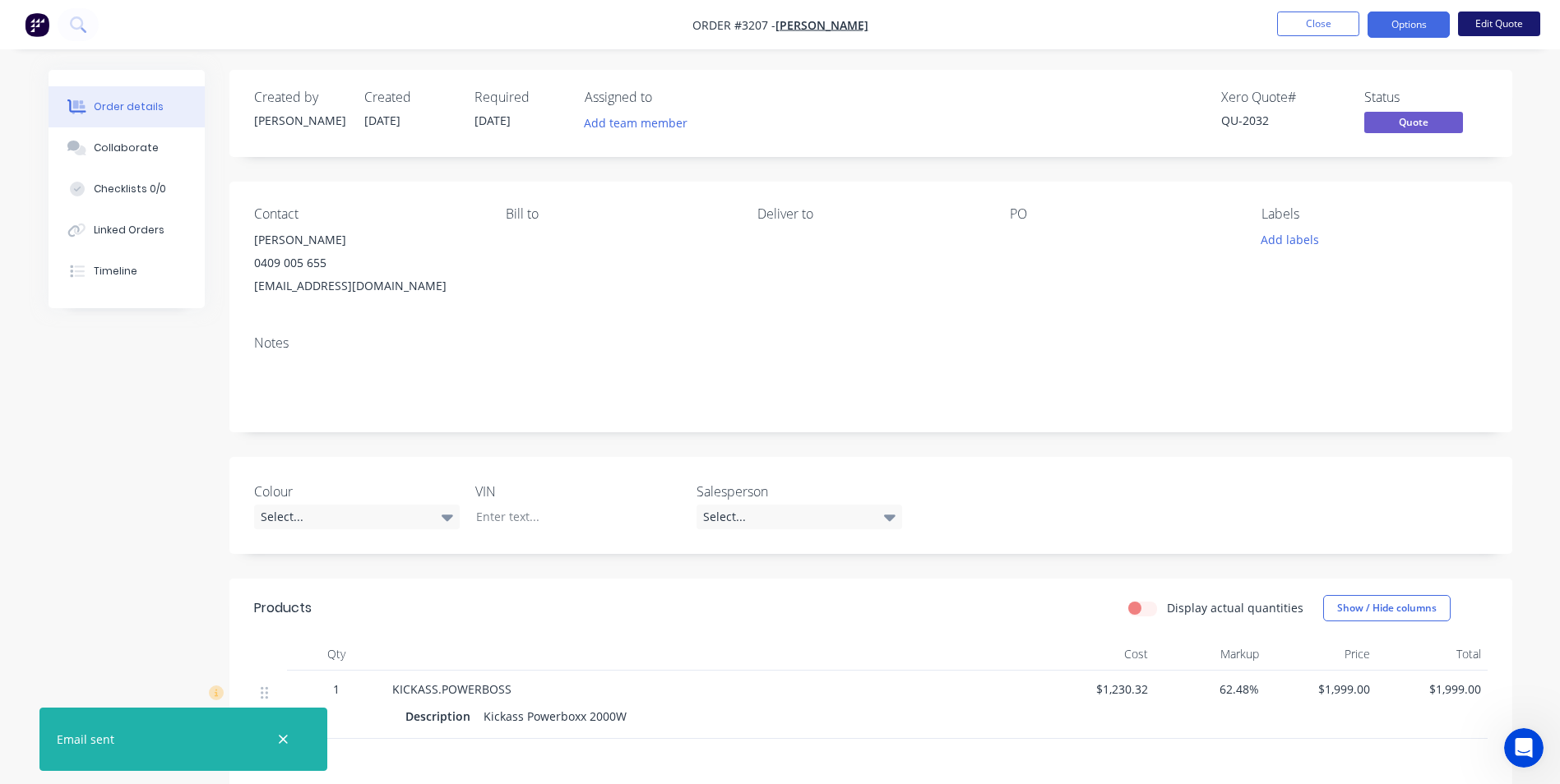
click at [1510, 21] on button "Edit Quote" at bounding box center [1498, 24] width 82 height 25
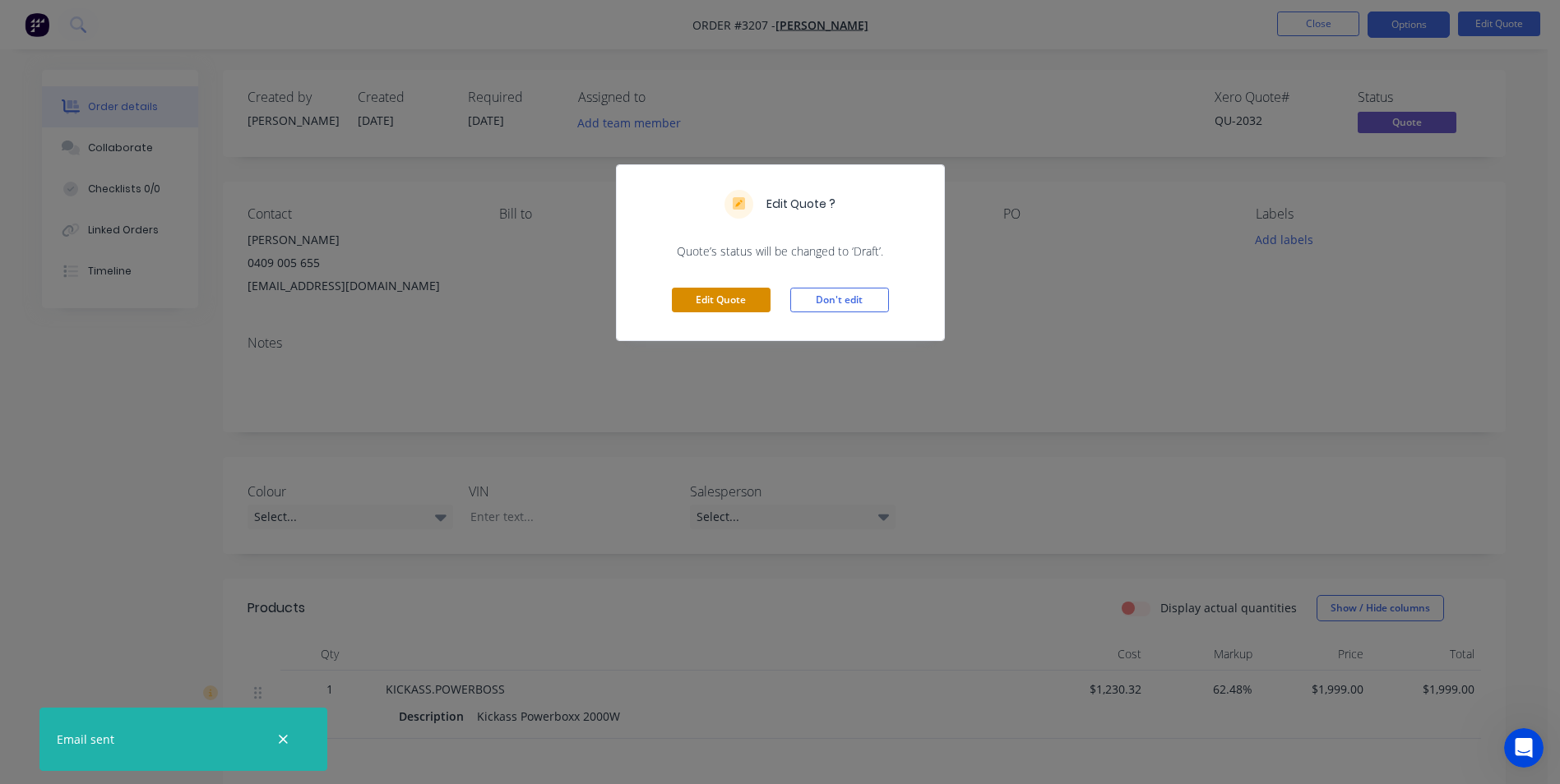
click at [723, 295] on button "Edit Quote" at bounding box center [721, 301] width 98 height 25
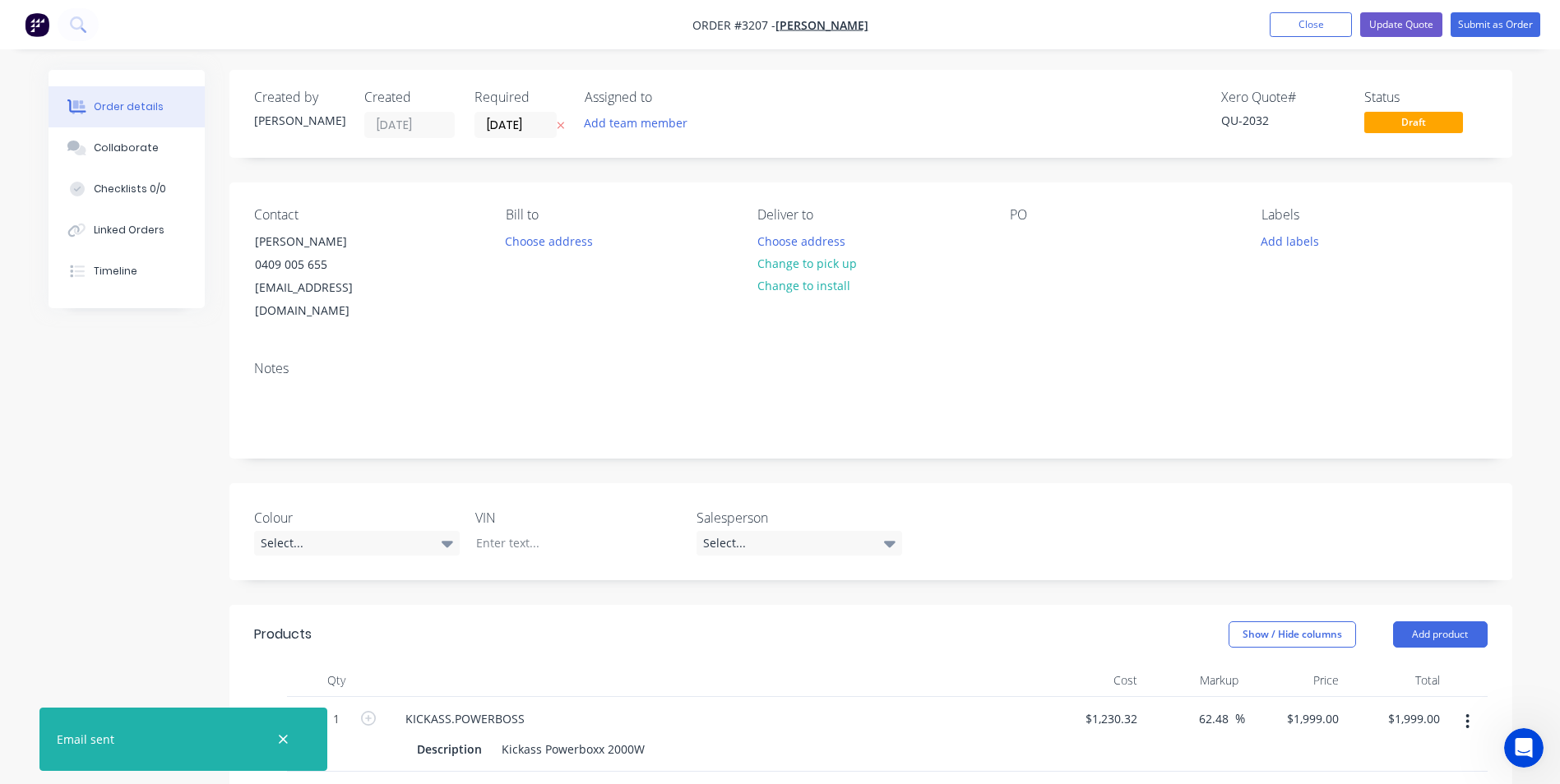
click at [1287, 10] on nav "Order #3207 - Brody Montgomery Add product Close Update Quote Submit as Order" at bounding box center [780, 24] width 1560 height 49
click at [1287, 29] on button "Close" at bounding box center [1310, 25] width 82 height 25
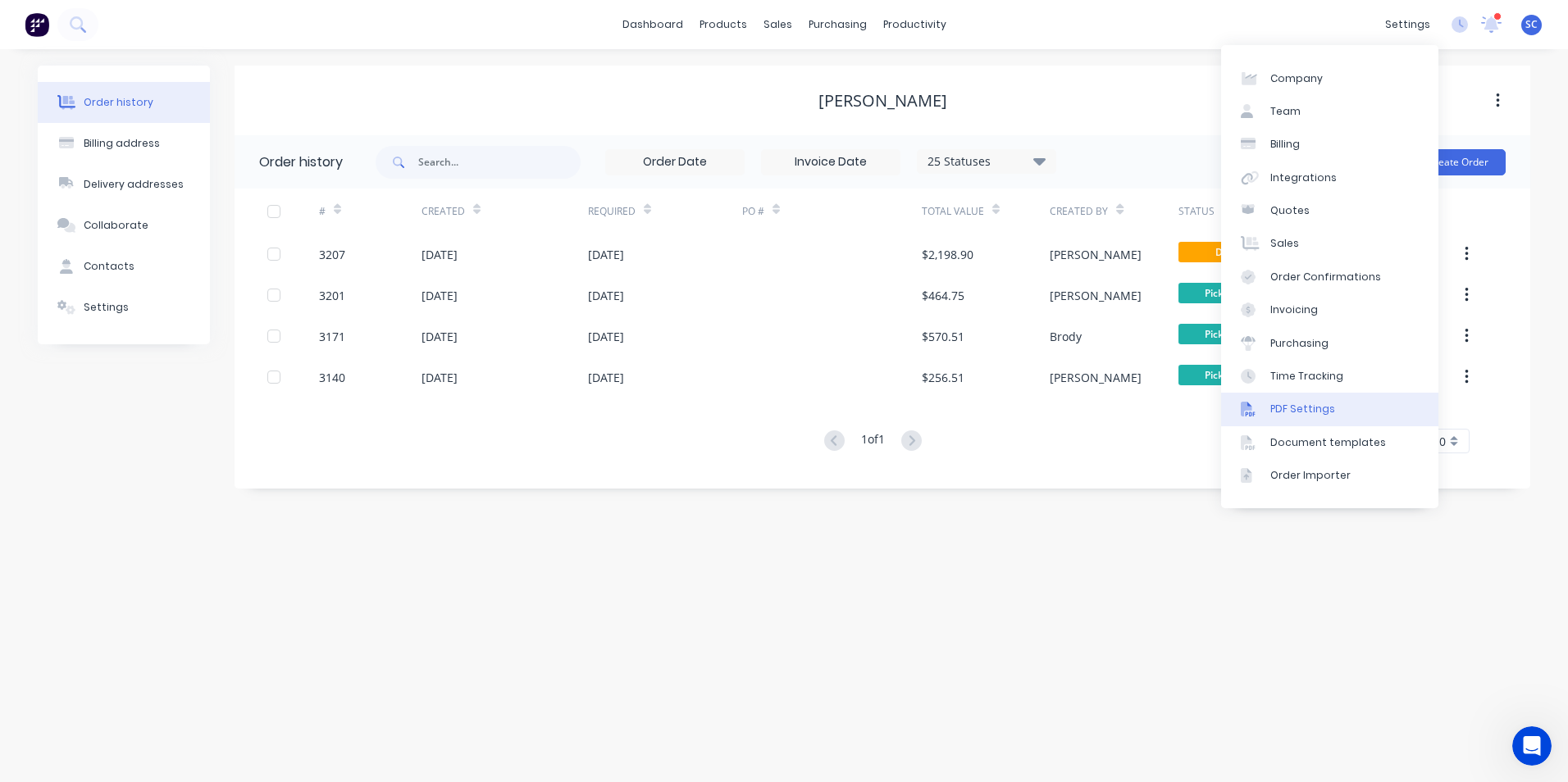
click at [1308, 412] on div "PDF Settings" at bounding box center [1302, 408] width 64 height 14
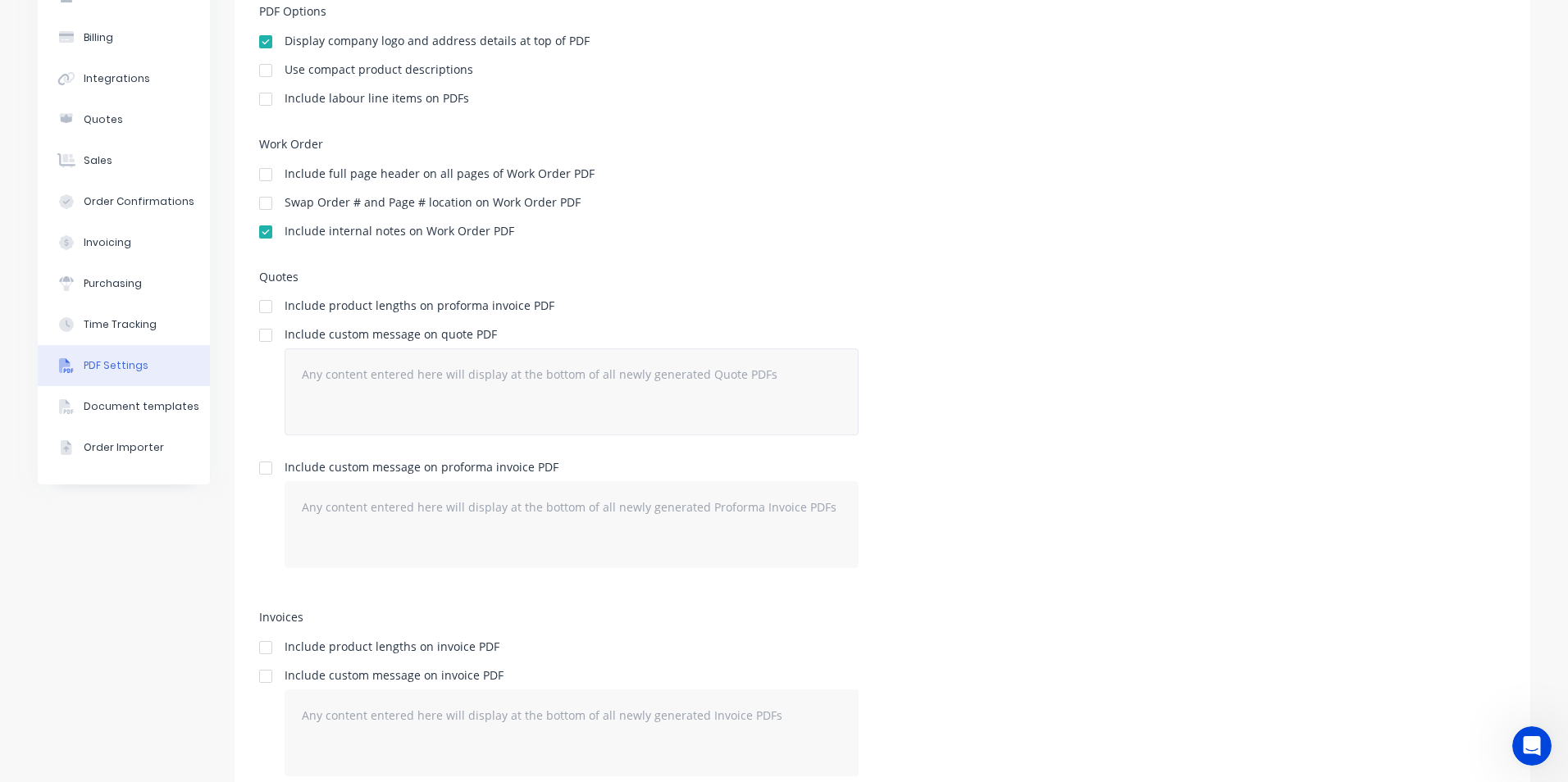
scroll to position [164, 0]
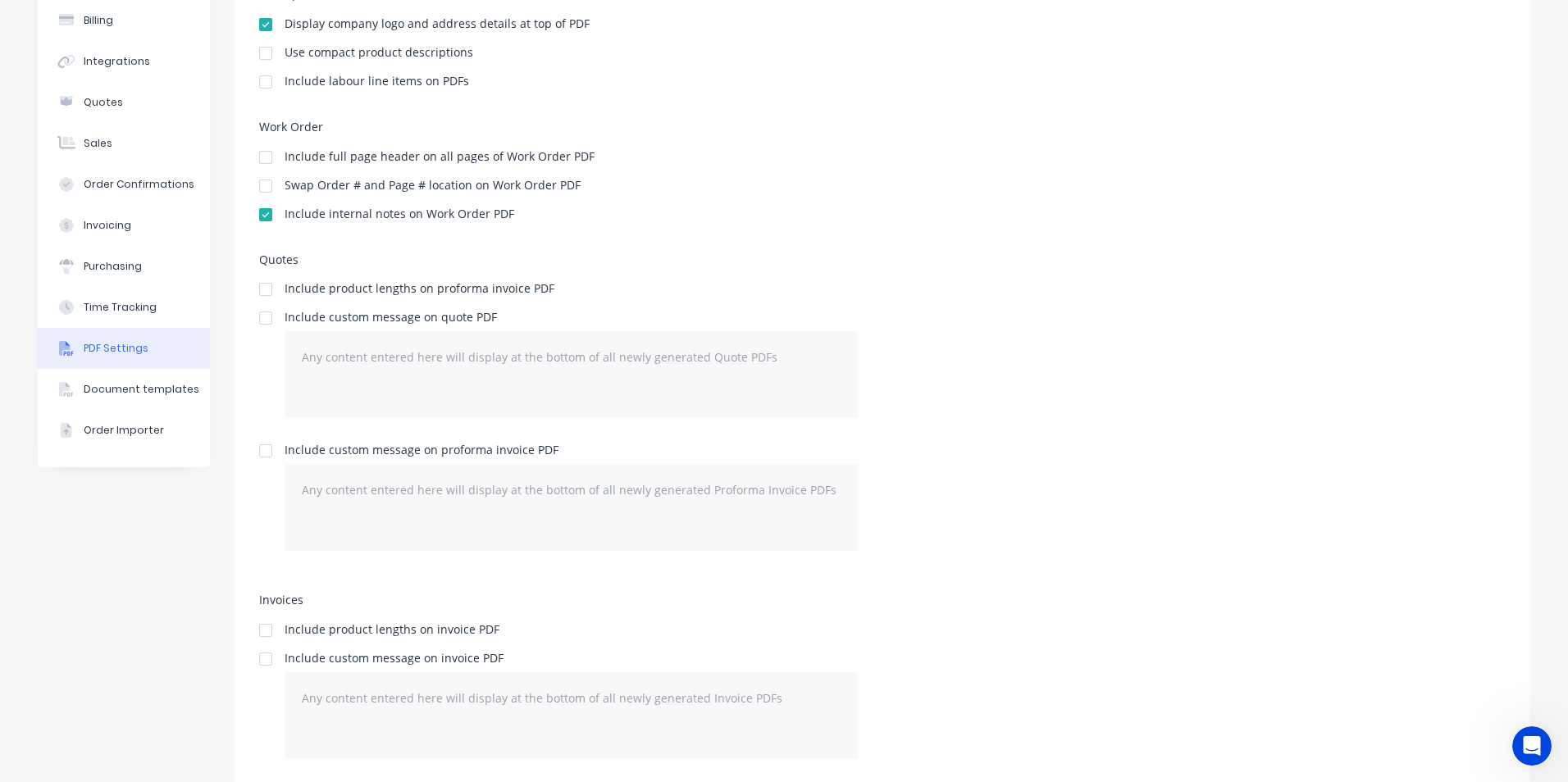
click at [257, 316] on div at bounding box center [265, 318] width 33 height 33
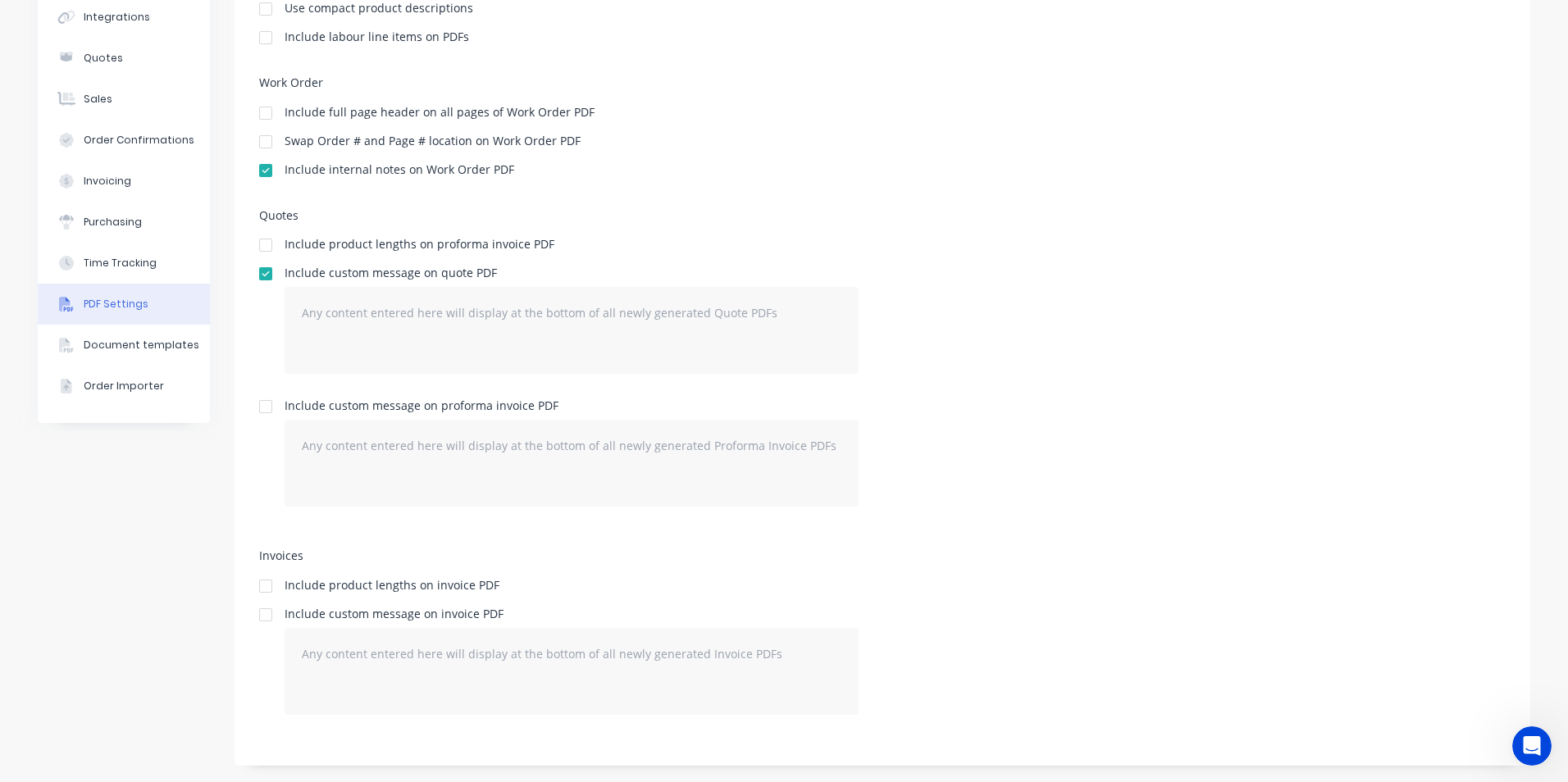
click at [263, 409] on div at bounding box center [265, 406] width 33 height 33
click at [264, 611] on div at bounding box center [265, 615] width 33 height 33
click at [493, 656] on textarea at bounding box center [571, 672] width 574 height 86
paste textarea "Quotes are Valid until the end of the month. Any Custom-Built Product will requ…"
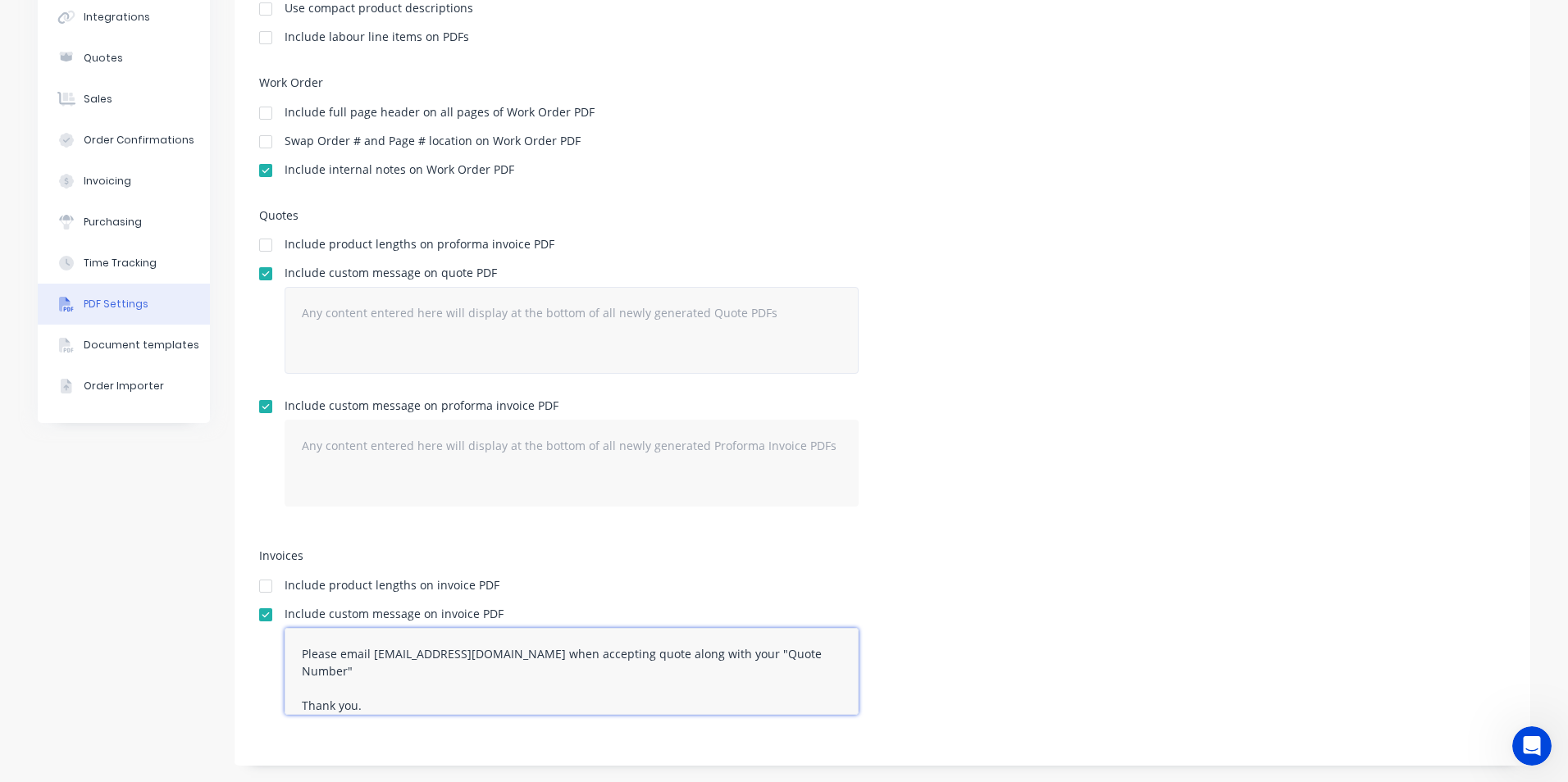
type textarea "Quotes are Valid until the end of the month. Any Custom-Built Product will requ…"
click at [344, 312] on textarea at bounding box center [571, 330] width 574 height 86
paste textarea "Quotes are Valid until the end of the month. Any Custom-Built Product will requ…"
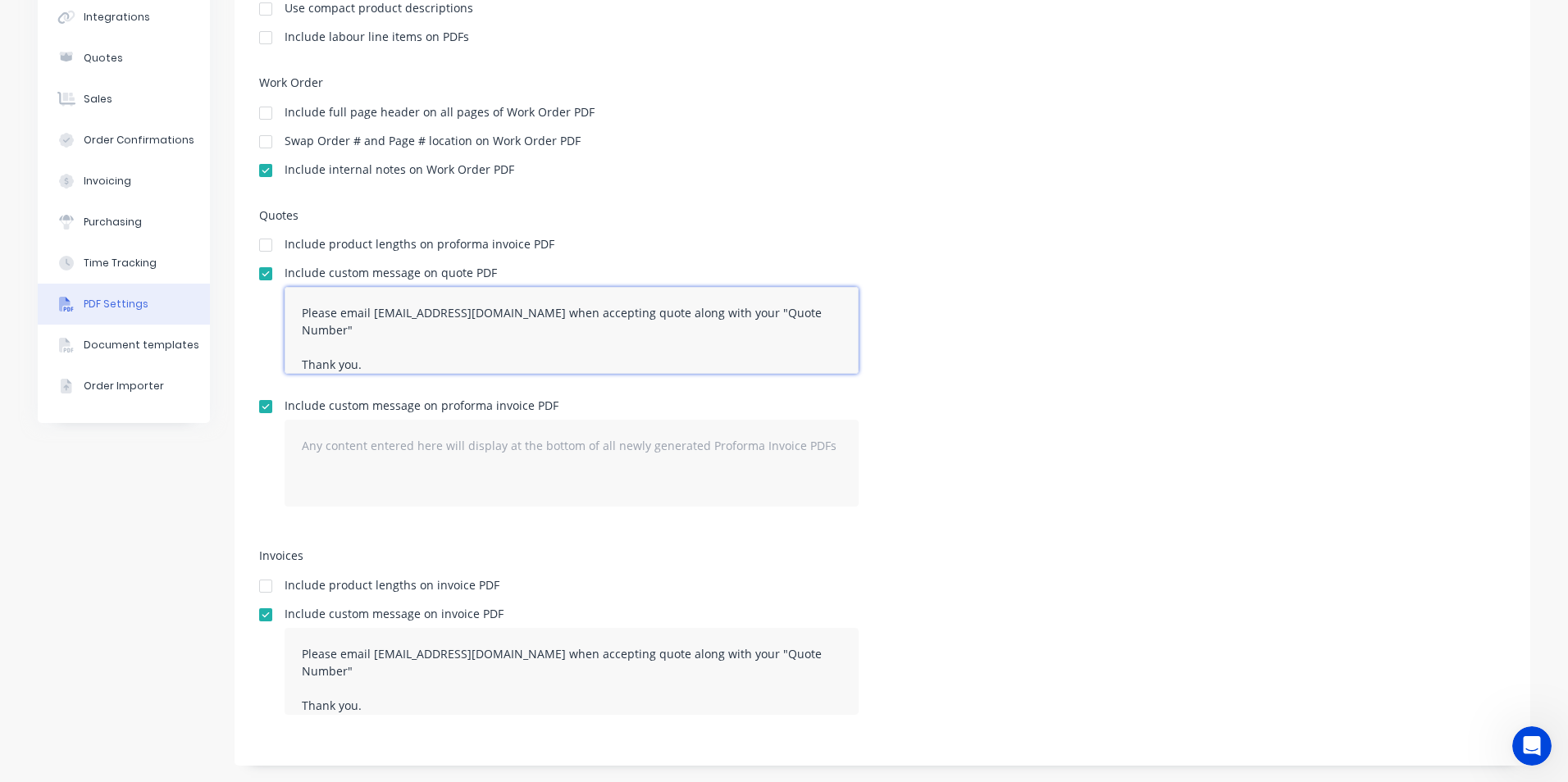
type textarea "Quotes are Valid until the end of the month. Any Custom-Built Product will requ…"
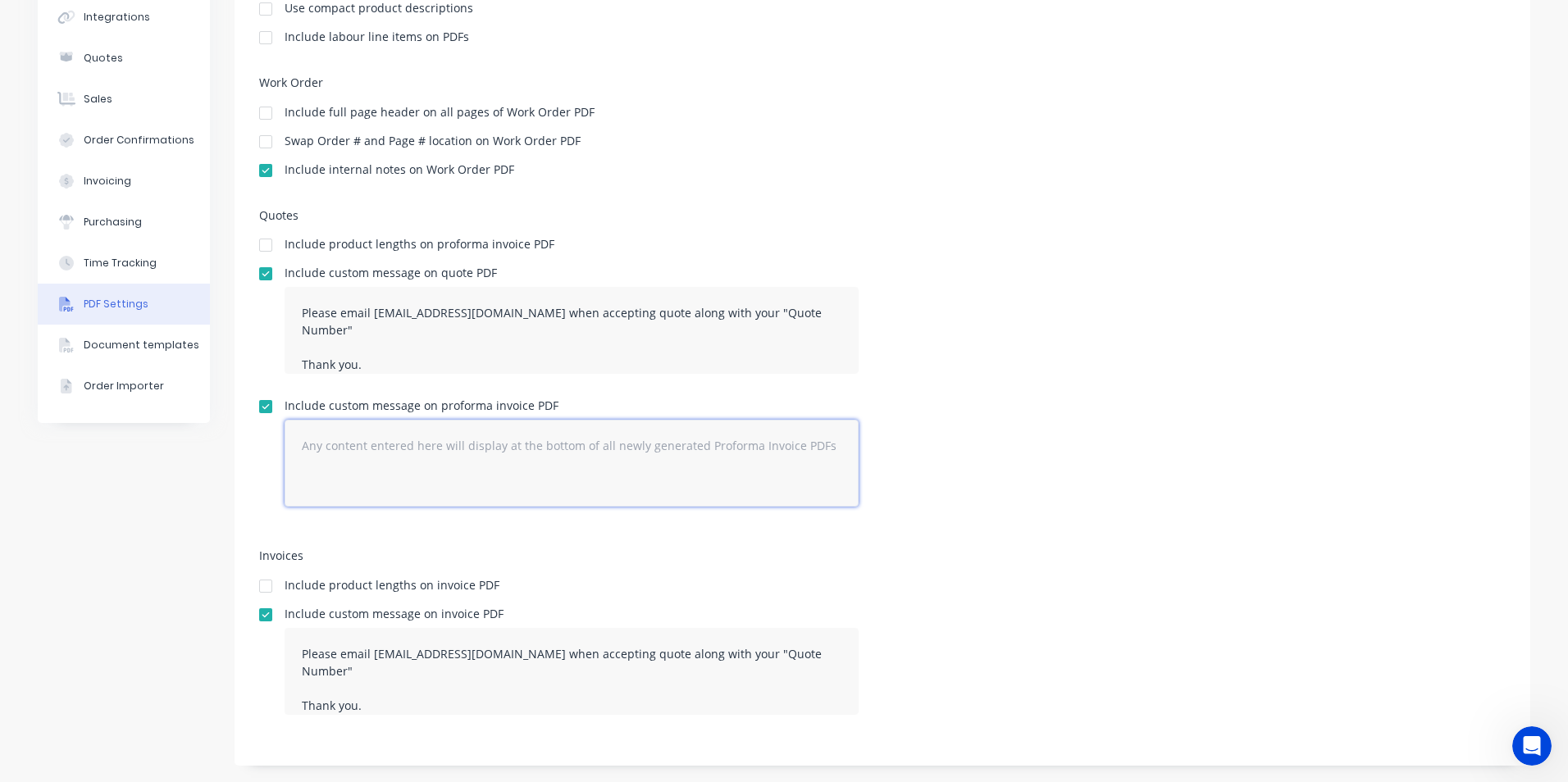
click at [545, 477] on textarea at bounding box center [571, 463] width 574 height 86
paste textarea "National Australia Bank BSB Number: 083004 Account Number: 387523585 *Please qu…"
type textarea "National Australia Bank BSB Number: 083004 Account Number: 387523585 *Please qu…"
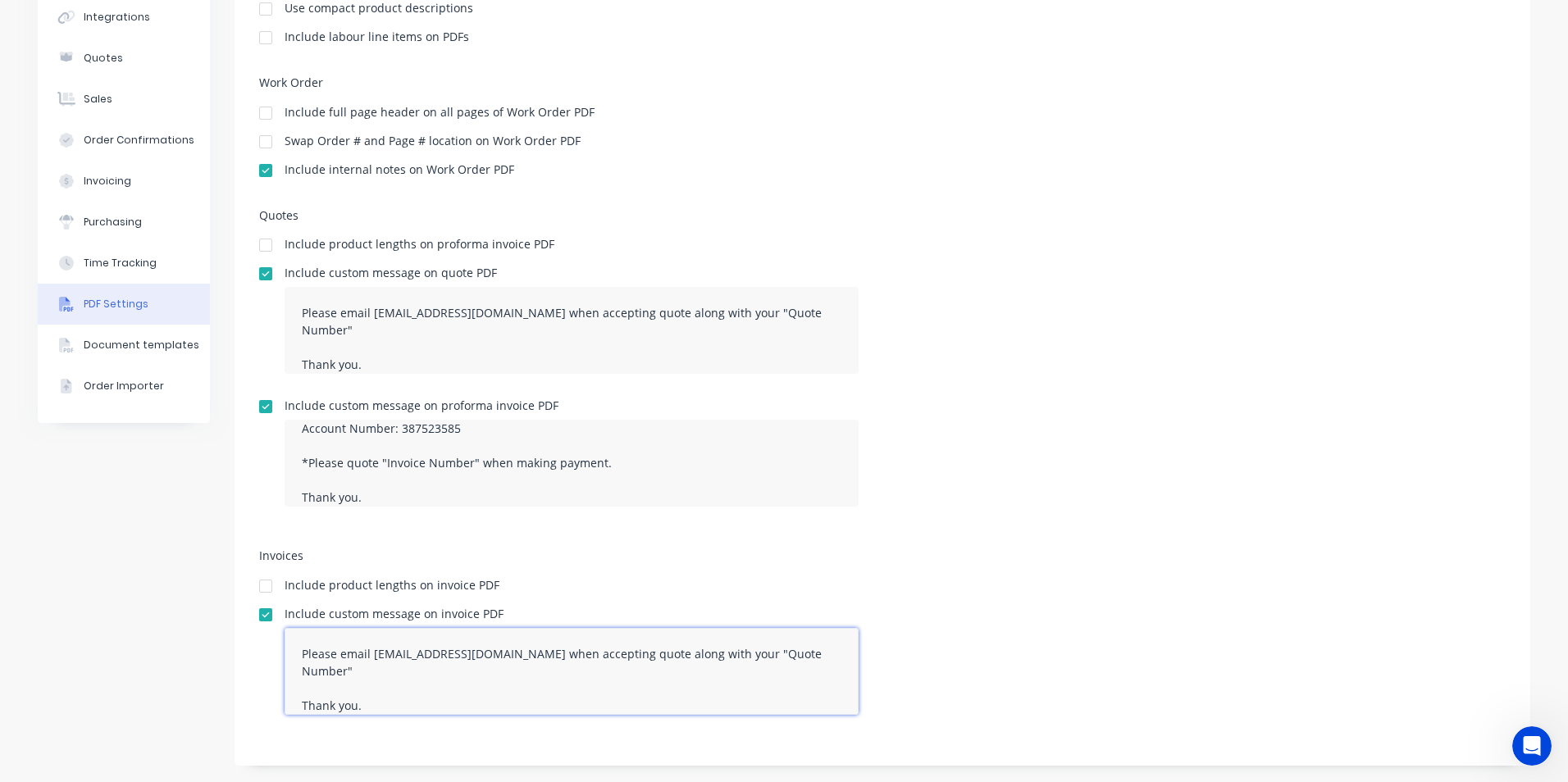
click at [402, 697] on textarea "Quotes are Valid until the end of the month. Any Custom-Built Product will requ…" at bounding box center [571, 672] width 574 height 86
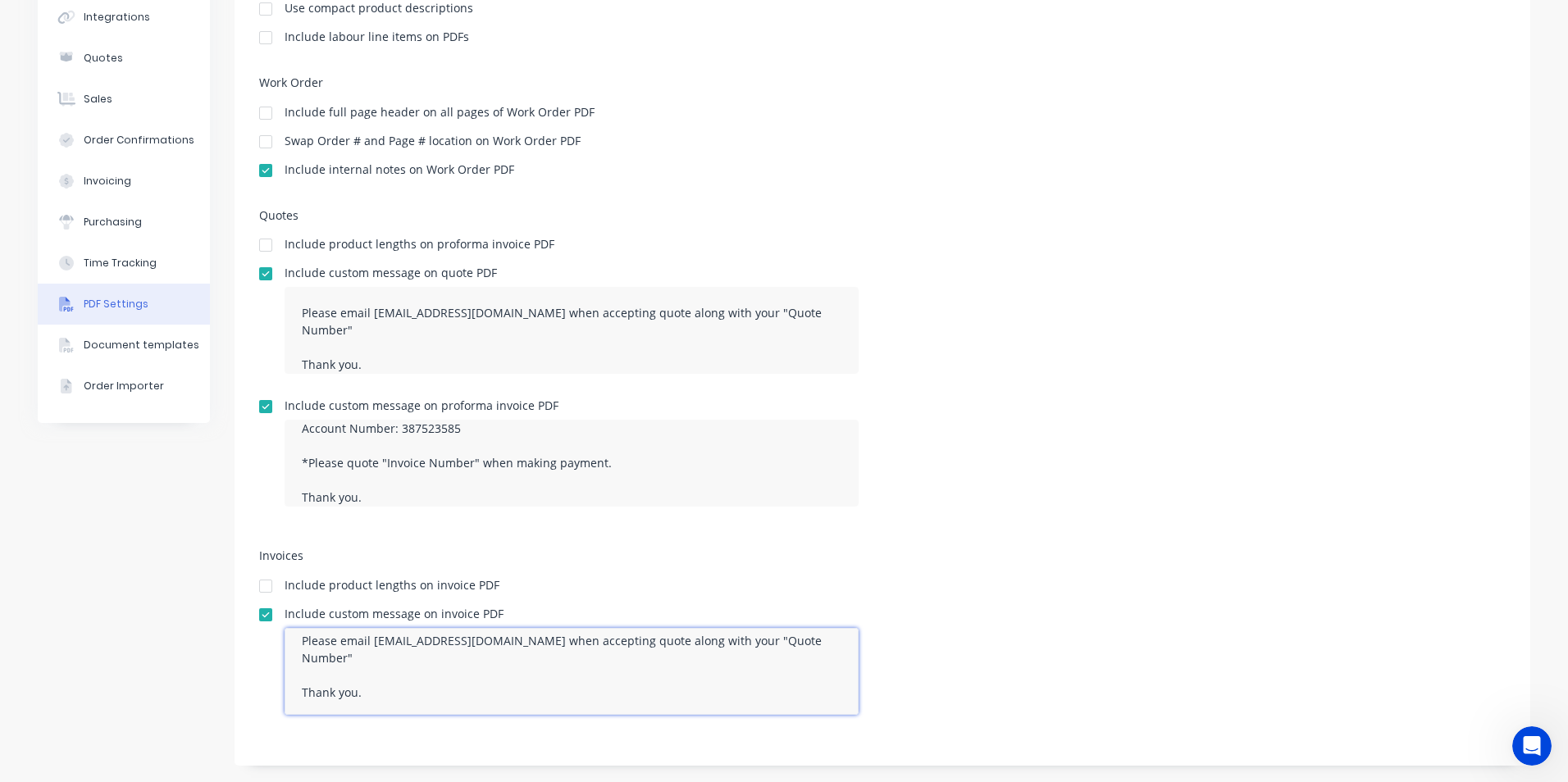
scroll to position [154, 0]
click at [369, 687] on textarea "Quotes are Valid until the end of the month. Any Custom-Built Product will requ…" at bounding box center [571, 672] width 574 height 86
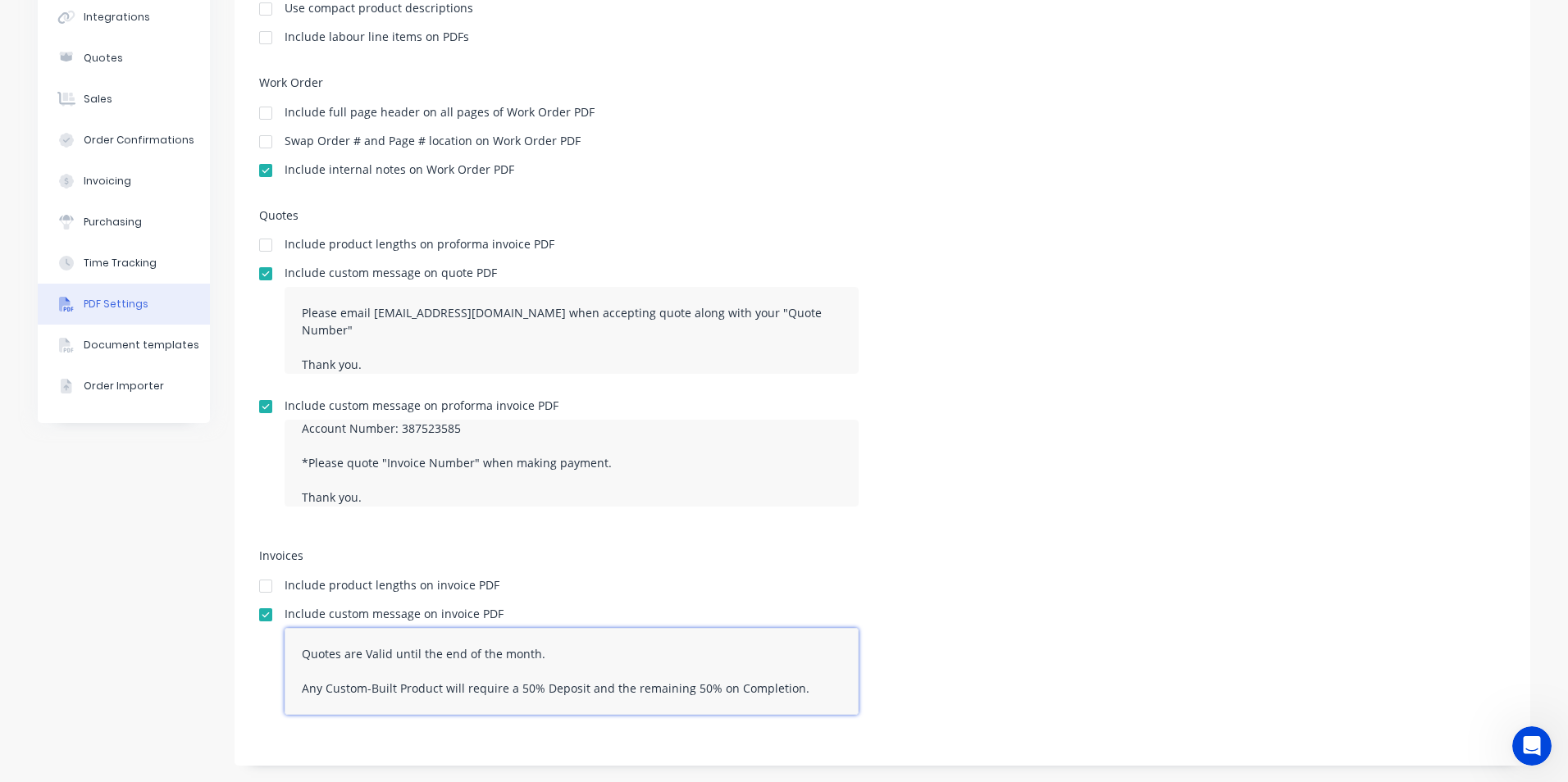
drag, startPoint x: 368, startPoint y: 690, endPoint x: 279, endPoint y: 621, distance: 112.6
click at [284, 621] on div "Include custom message on invoice PDF Quotes are Valid until the end of the mon…" at bounding box center [571, 668] width 574 height 120
paste textarea "National Australia Bank BSB Number: 083004 Account Number: 387523585 *Please qu…"
type textarea "National Australia Bank BSB Number: 083004 Account Number: 387523585 *Please qu…"
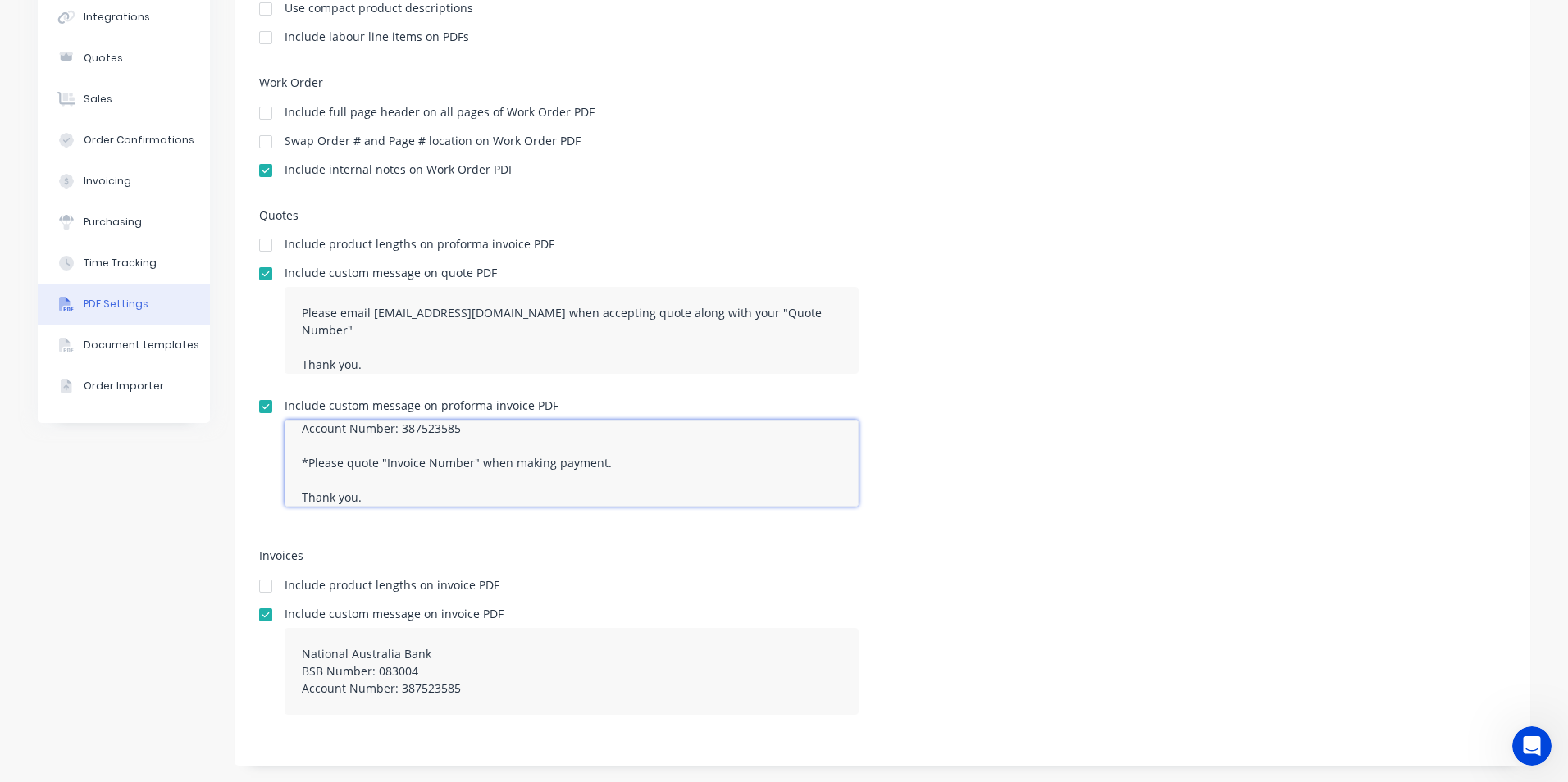
click at [429, 495] on textarea "National Australia Bank BSB Number: 083004 Account Number: 387523585 *Please qu…" at bounding box center [571, 463] width 574 height 86
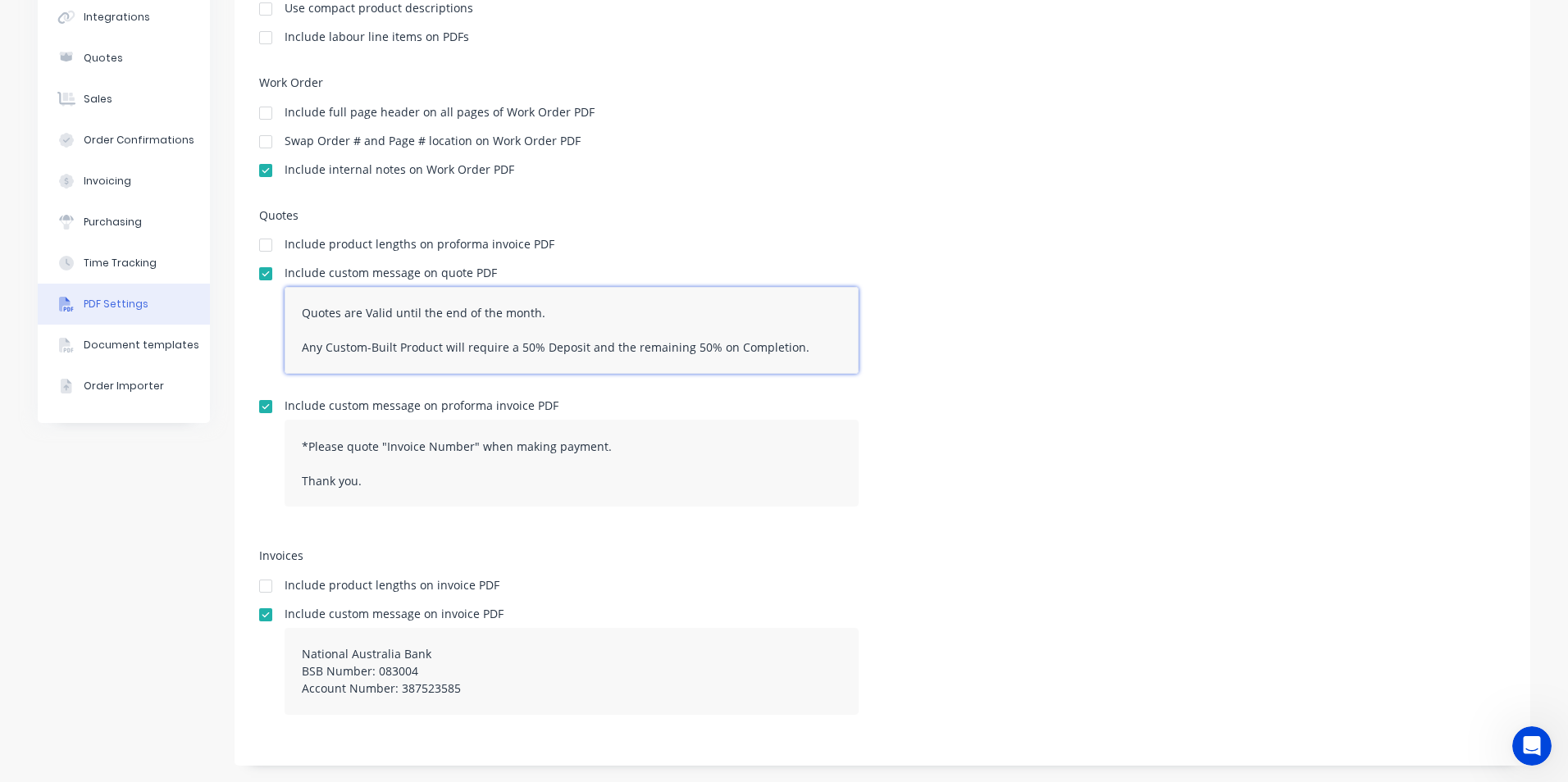
click at [546, 312] on textarea "Quotes are Valid until the end of the month. Any Custom-Built Product will requ…" at bounding box center [571, 330] width 574 height 86
click at [807, 352] on textarea "Quotes are Valid until the end of the month, Unless otherwise stated. Any Custo…" at bounding box center [571, 330] width 574 height 86
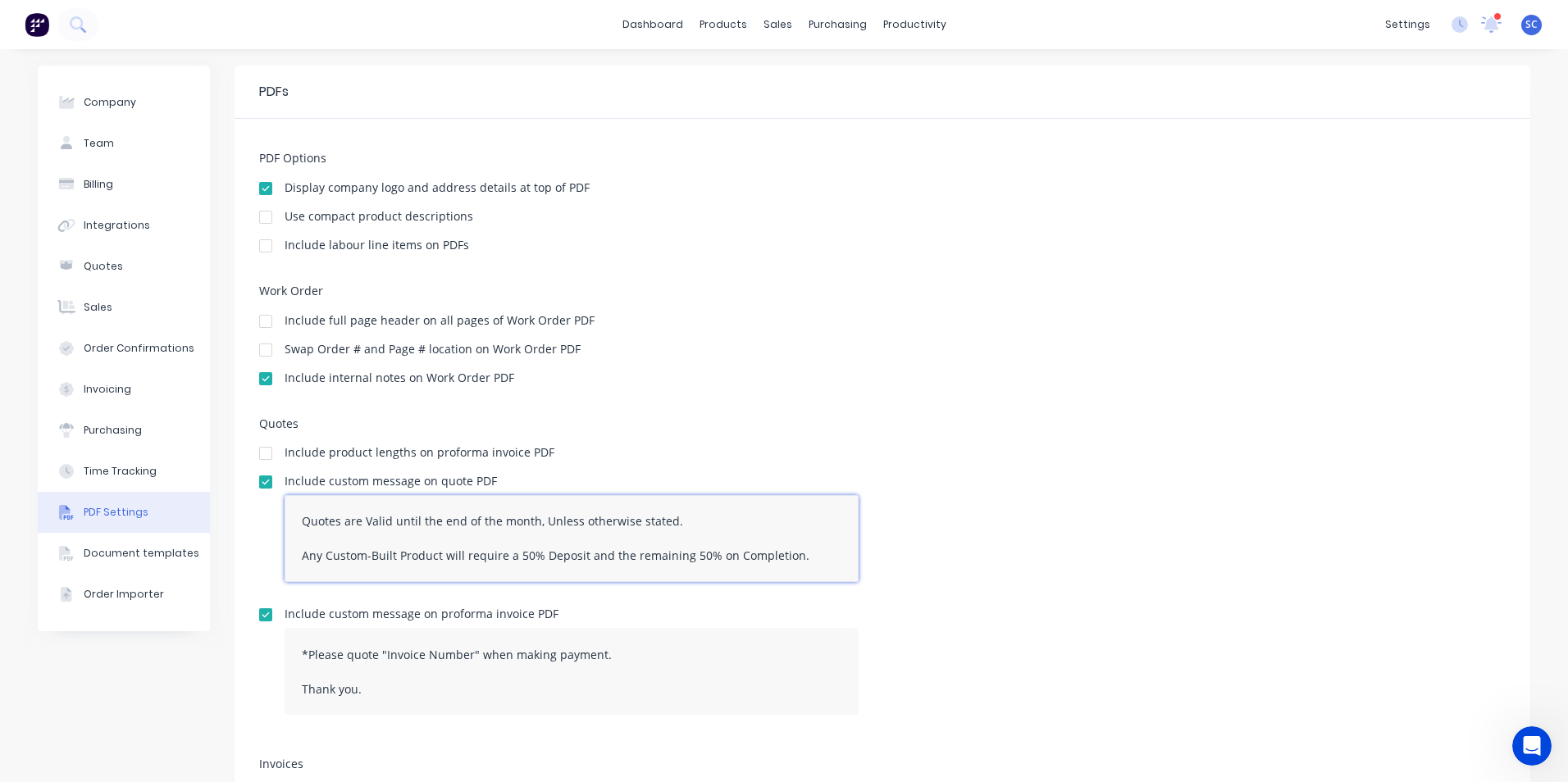
click at [292, 521] on textarea "Quotes are Valid until the end of the month, Unless otherwise stated. Any Custo…" at bounding box center [571, 539] width 574 height 86
paste textarea "**Terms and Conditions** 1. **Validity**: This quote is valid for 30 days from …"
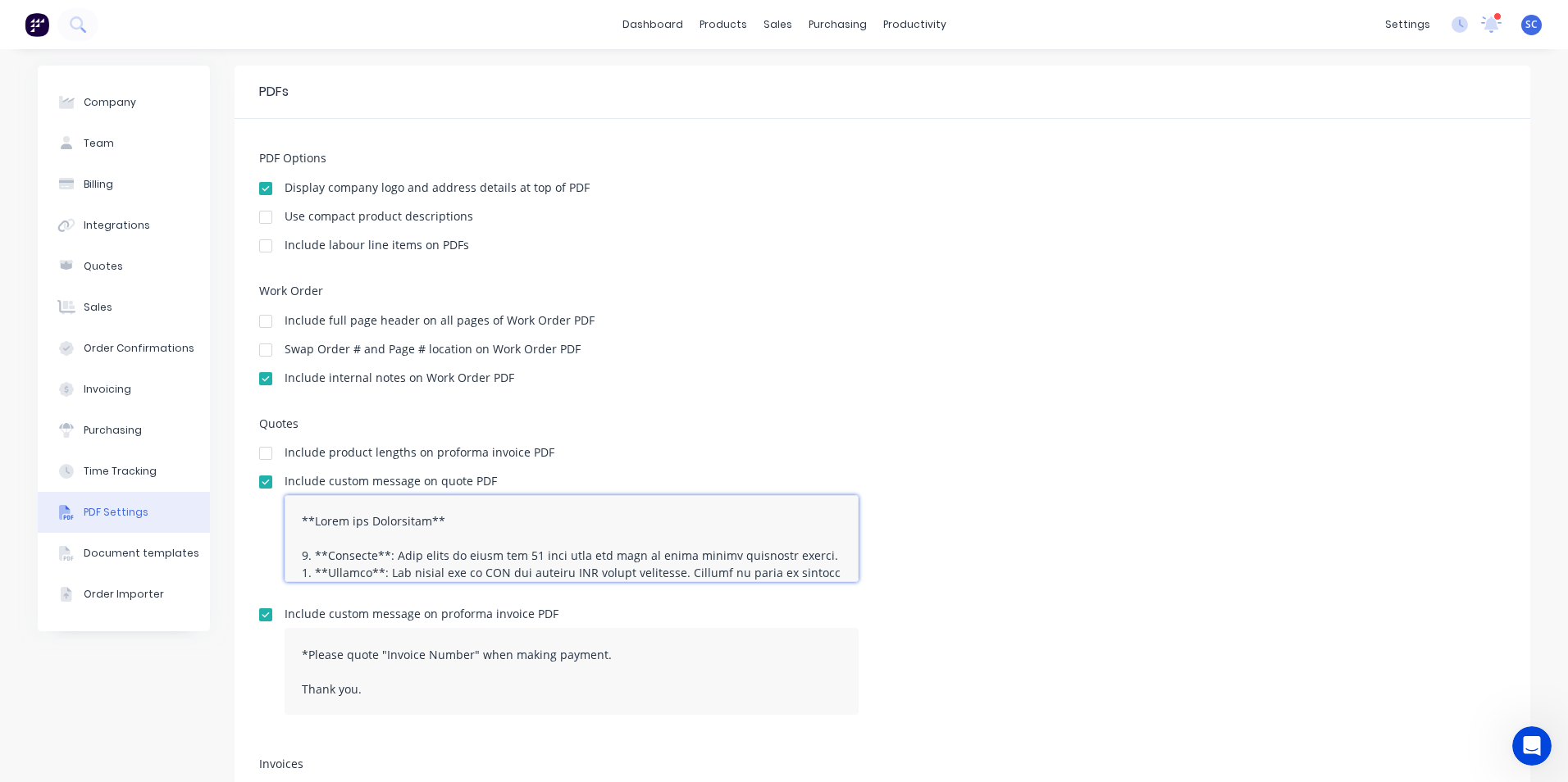
click at [300, 542] on textarea at bounding box center [571, 539] width 574 height 86
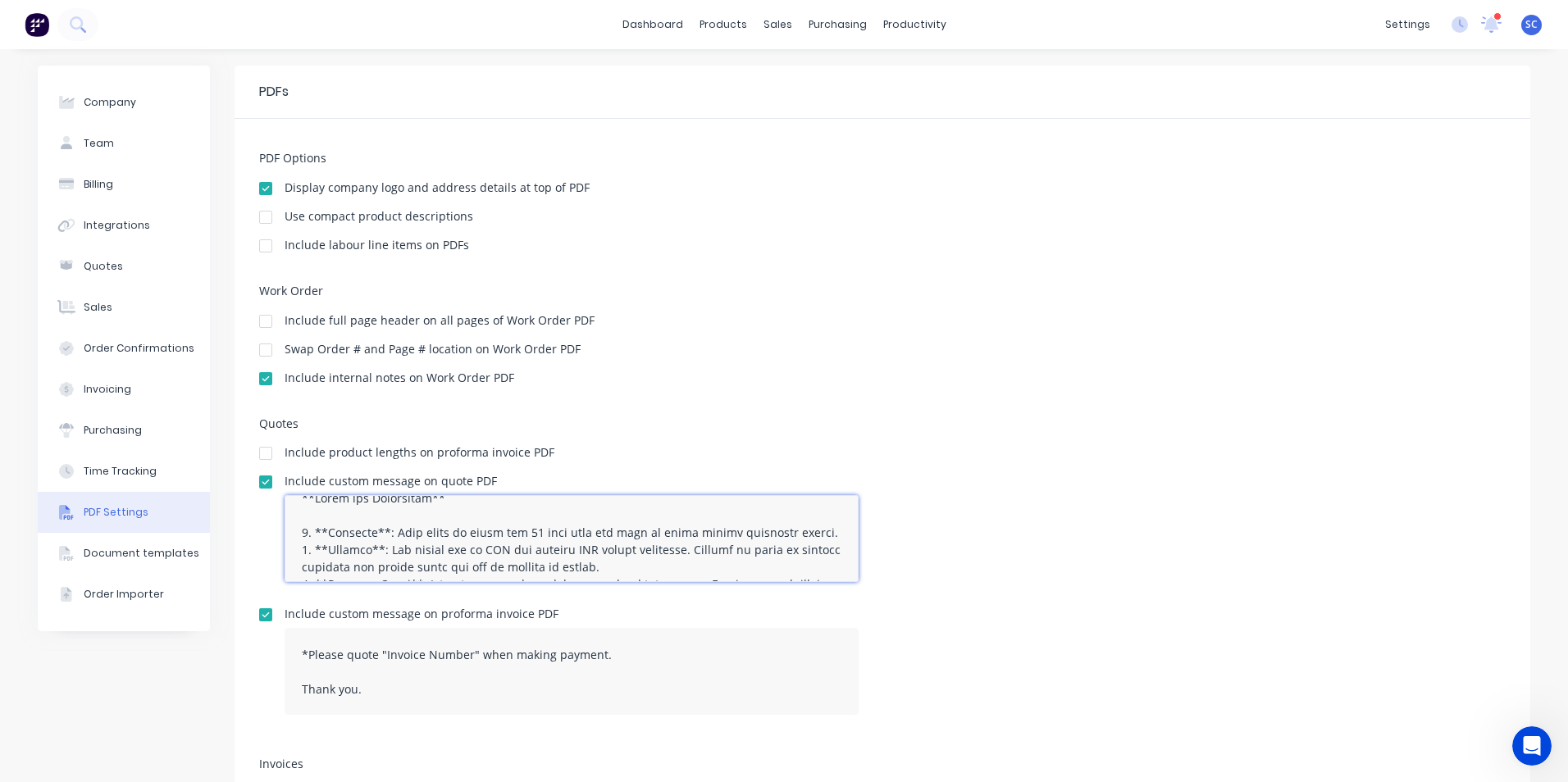
scroll to position [33, 0]
click at [572, 569] on textarea at bounding box center [571, 539] width 574 height 86
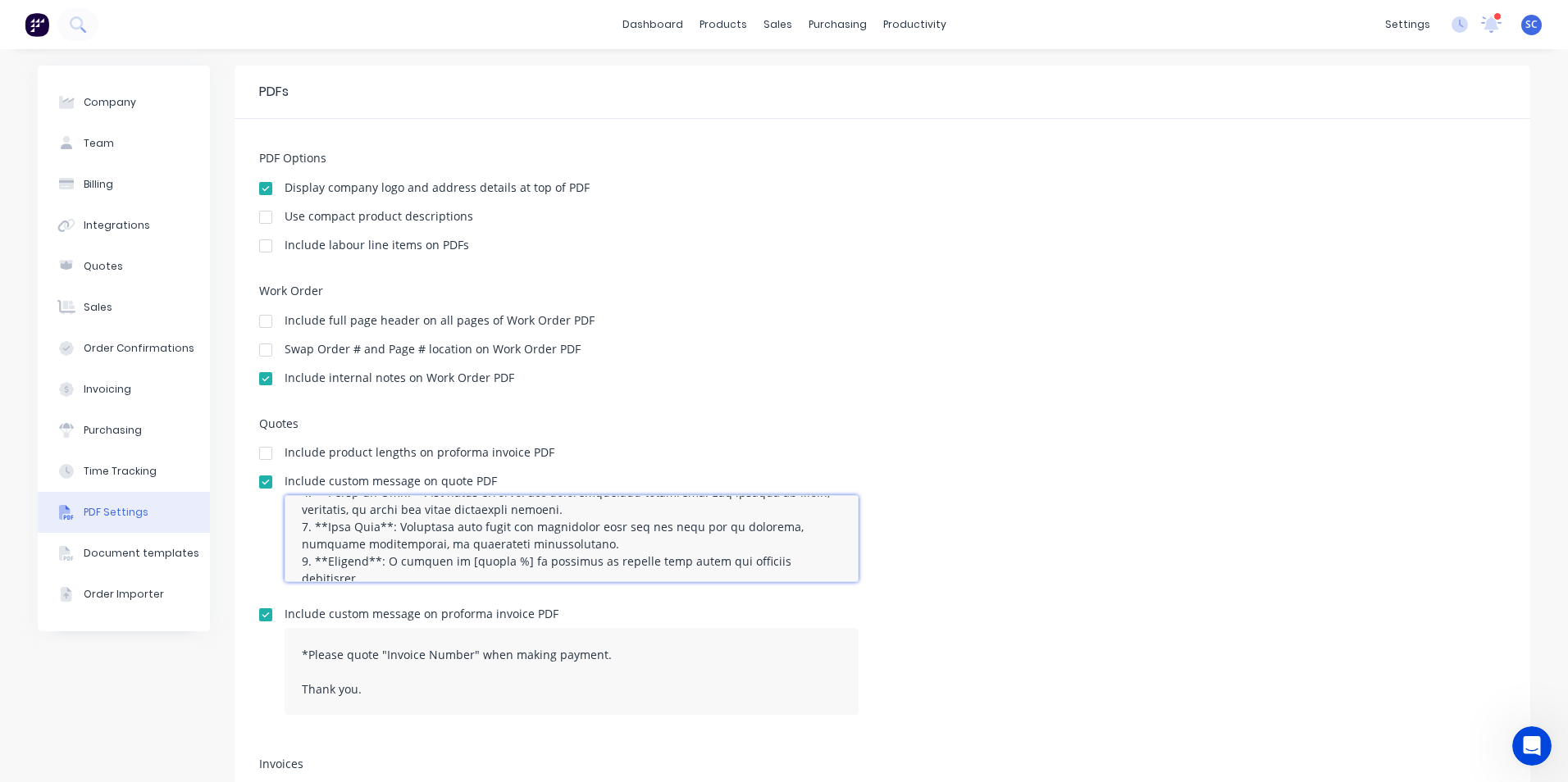
scroll to position [148, 0]
click at [499, 525] on textarea at bounding box center [571, 539] width 574 height 86
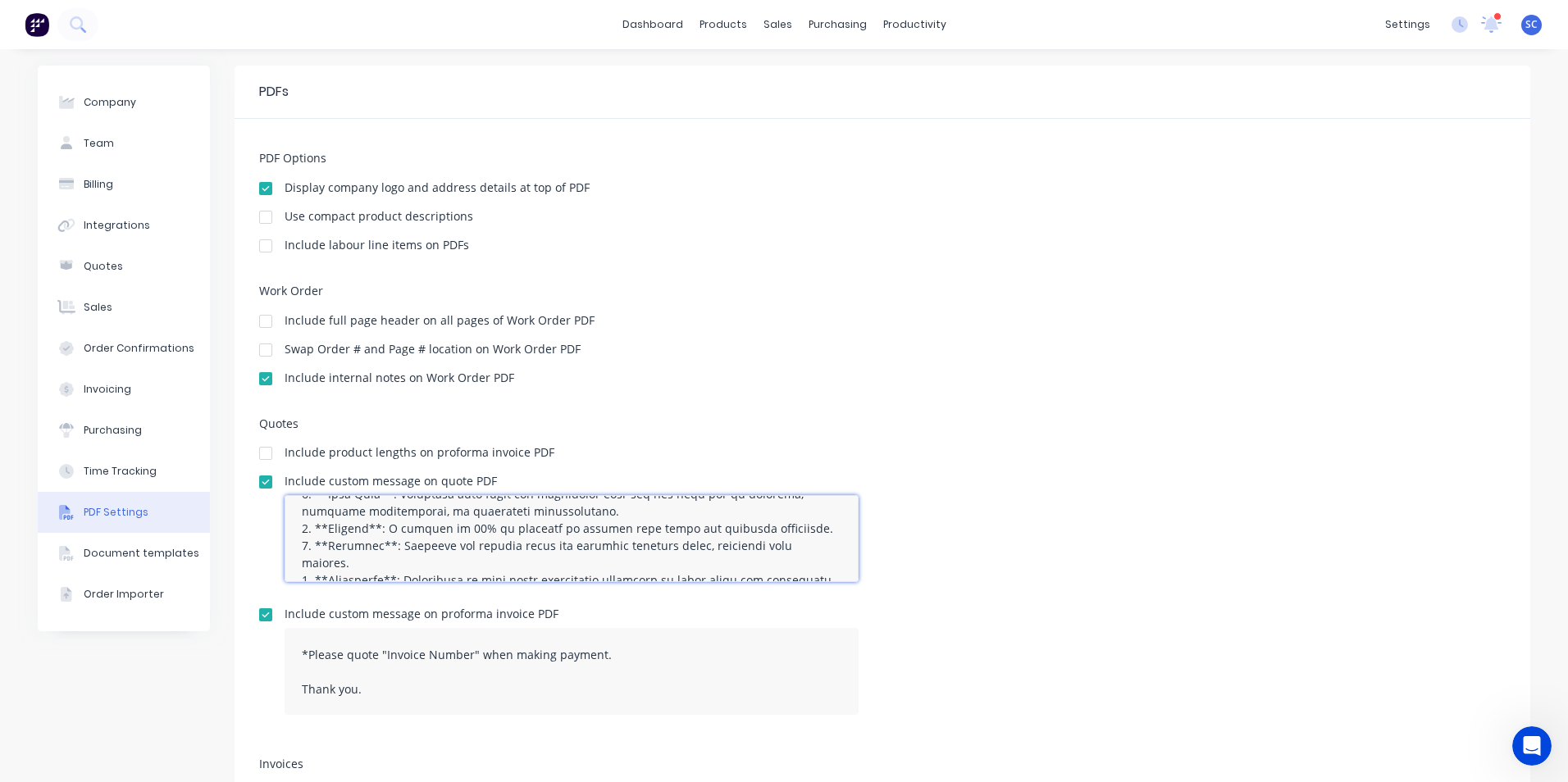
click at [390, 546] on textarea at bounding box center [571, 539] width 574 height 86
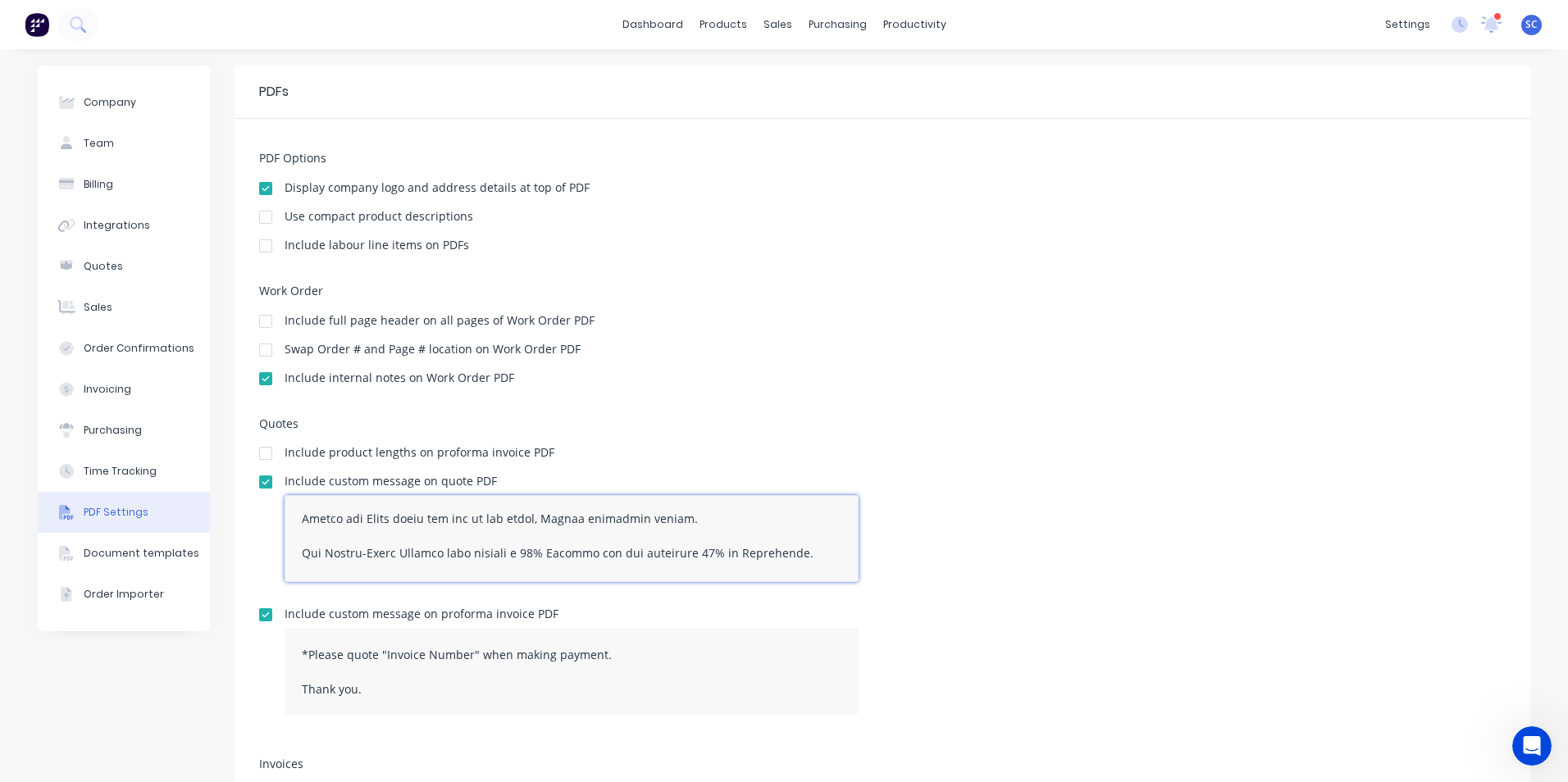
scroll to position [447, 0]
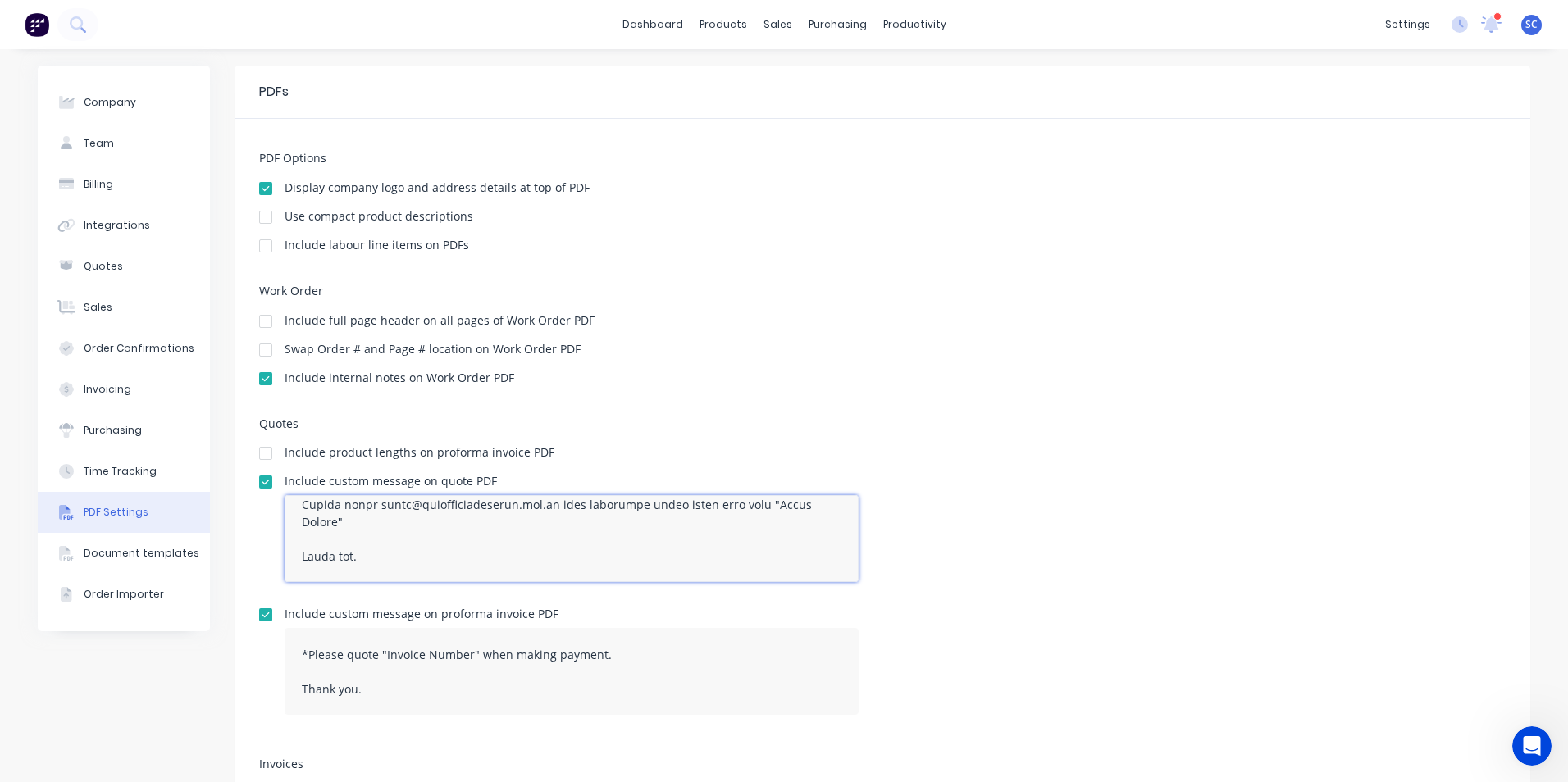
drag, startPoint x: 294, startPoint y: 521, endPoint x: 515, endPoint y: 590, distance: 231.5
click at [515, 590] on div at bounding box center [571, 546] width 574 height 100
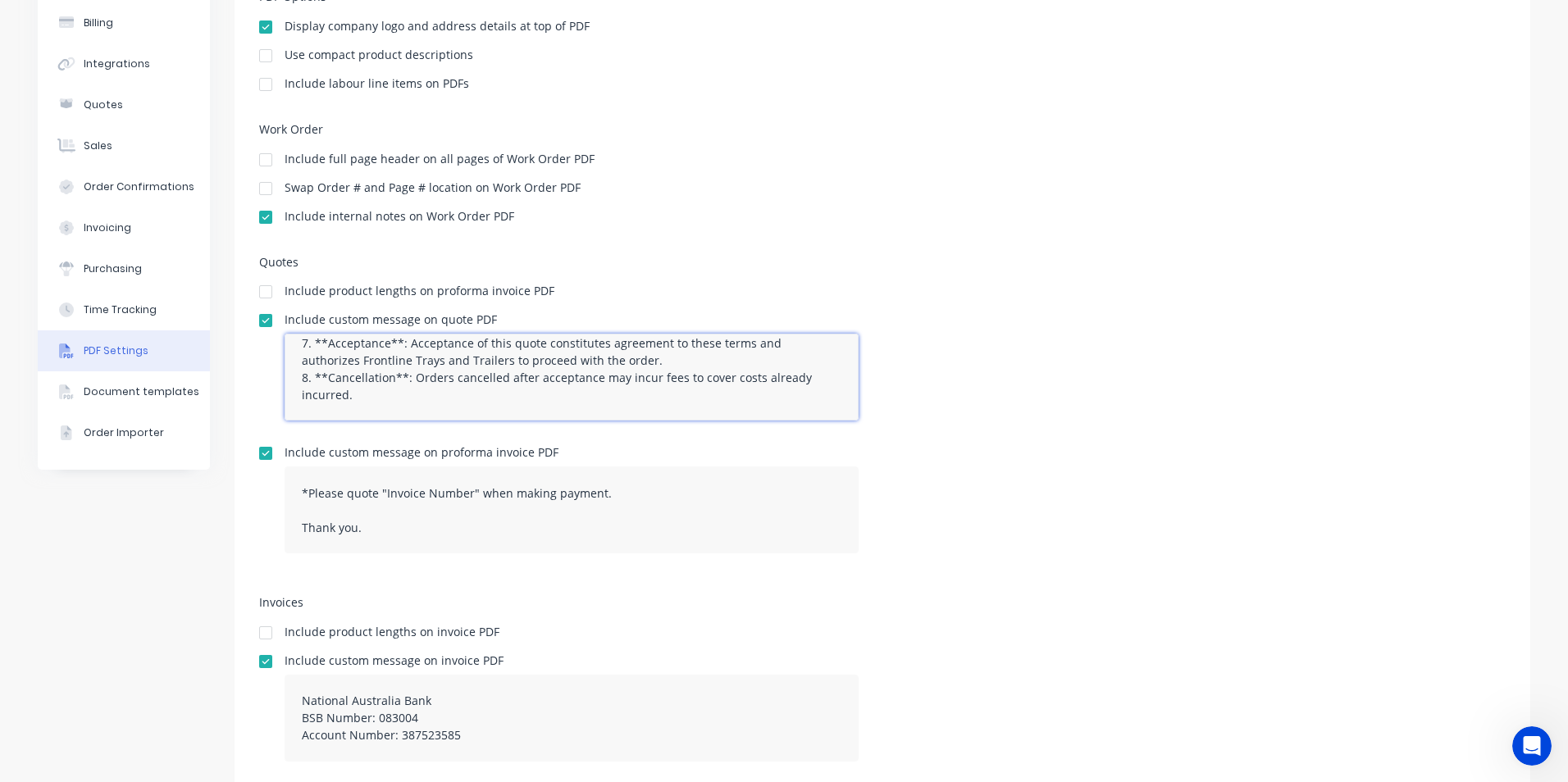
scroll to position [164, 0]
click at [321, 407] on textarea "**Terms and Conditions** 1. **Validity**: This quote is valid for 30 days from …" at bounding box center [571, 375] width 574 height 86
type textarea "**Terms and Conditions** 1. **Validity**: This quote is valid for 30 days from …"
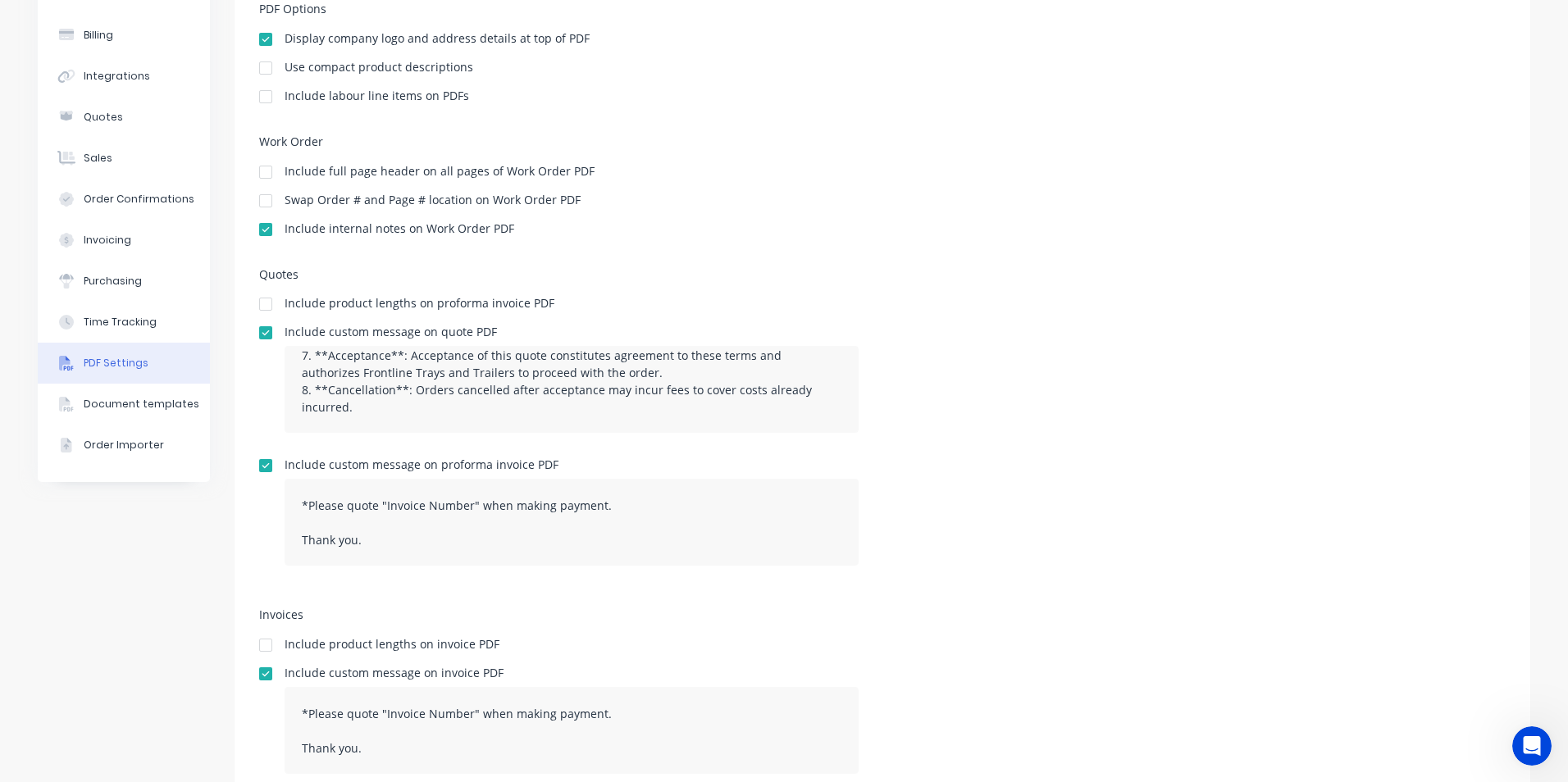
scroll to position [208, 0]
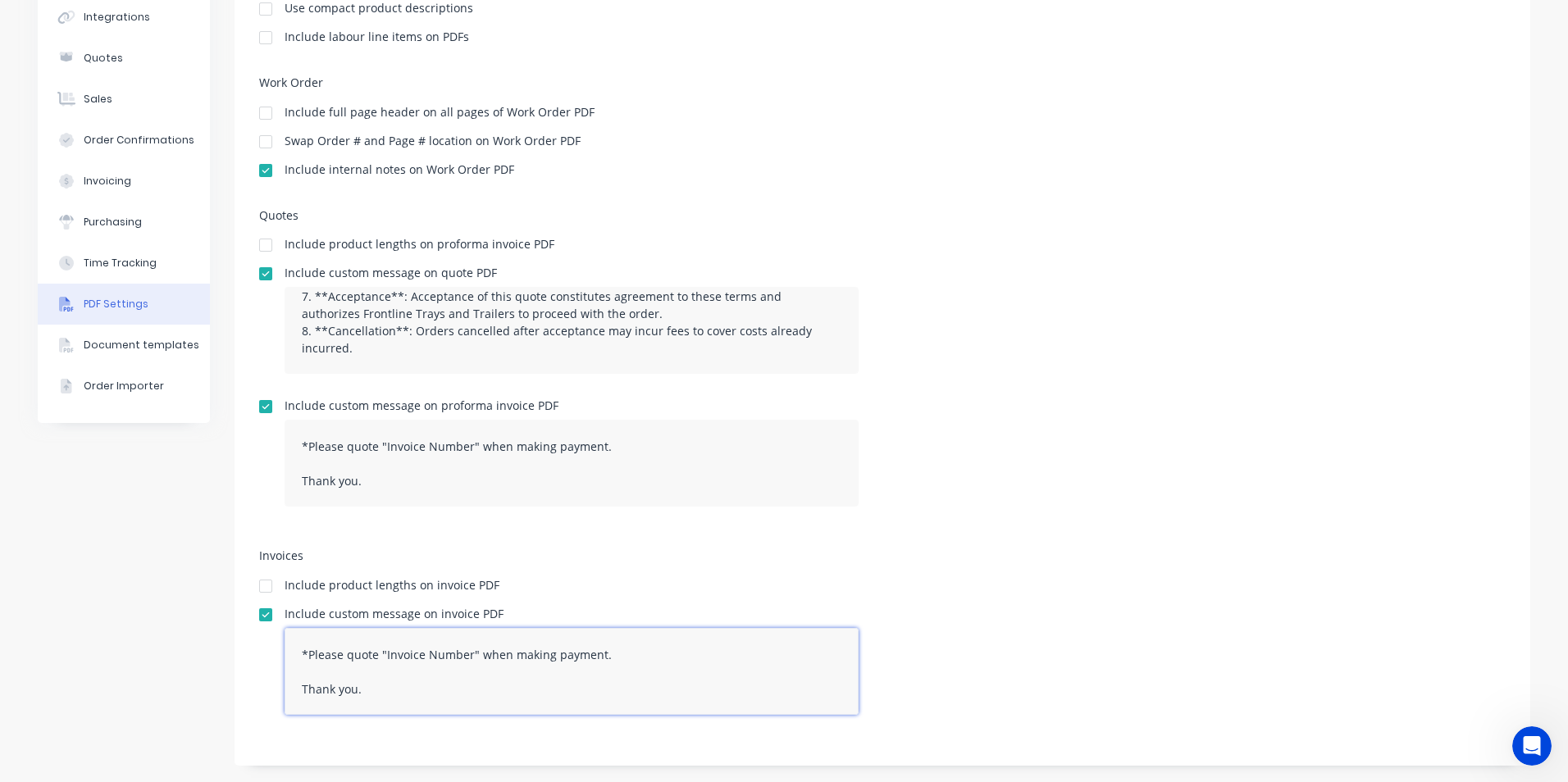
click at [382, 687] on textarea "National Australia Bank BSB Number: 083004 Account Number: 387523585 *Please qu…" at bounding box center [571, 672] width 574 height 86
drag, startPoint x: 367, startPoint y: 694, endPoint x: 274, endPoint y: 619, distance: 119.5
click at [274, 619] on div "Include custom message on invoice PDF National Australia Bank BSB Number: 08300…" at bounding box center [882, 668] width 1246 height 120
paste textarea "**Terms and Conditions** 1. **Payment Terms**: Full payment is due within [inse…"
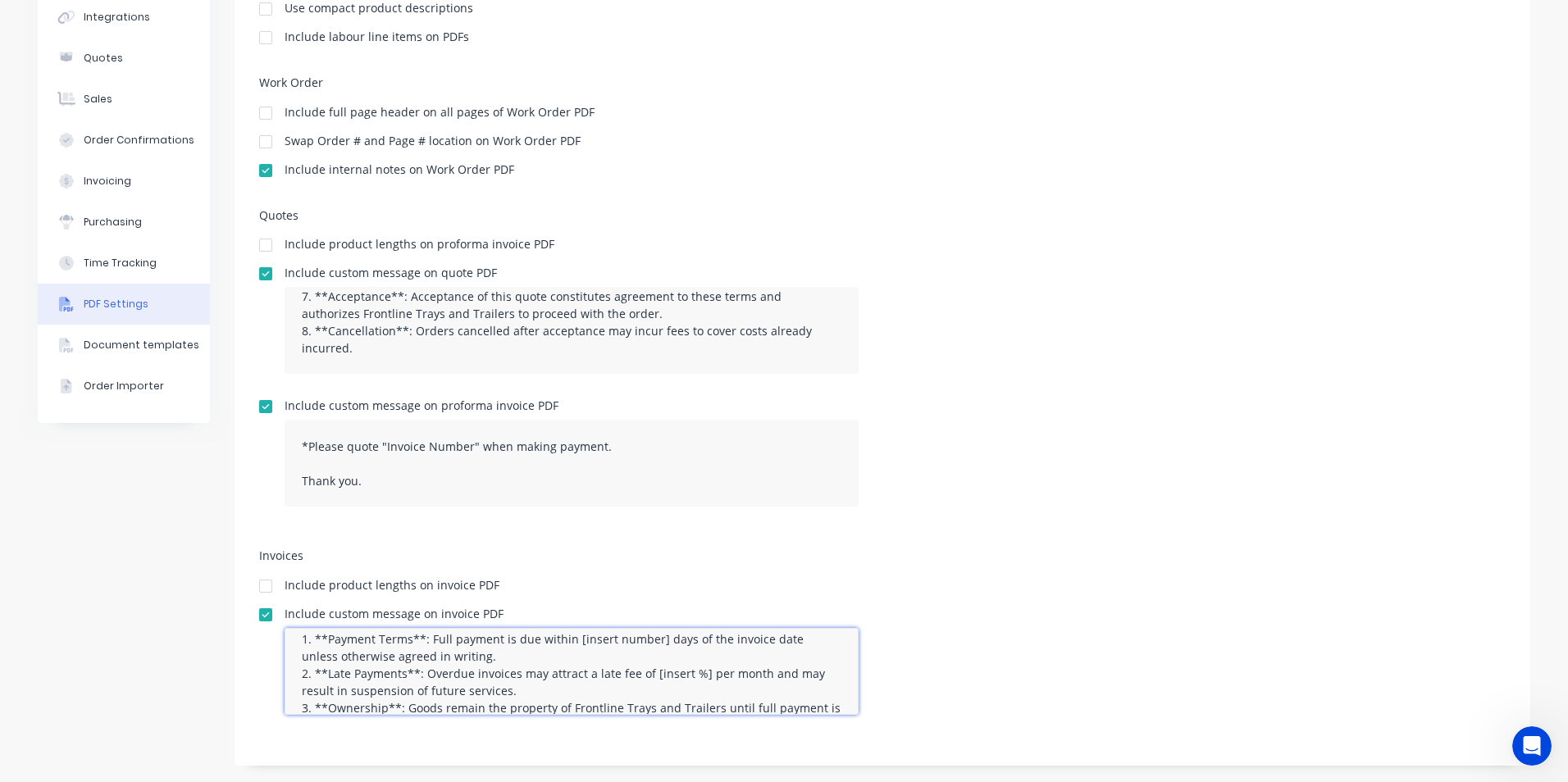
scroll to position [16, 0]
click at [649, 672] on textarea "**Terms and Conditions** 1. **Payment Terms**: Full payment is due within [inse…" at bounding box center [571, 672] width 574 height 86
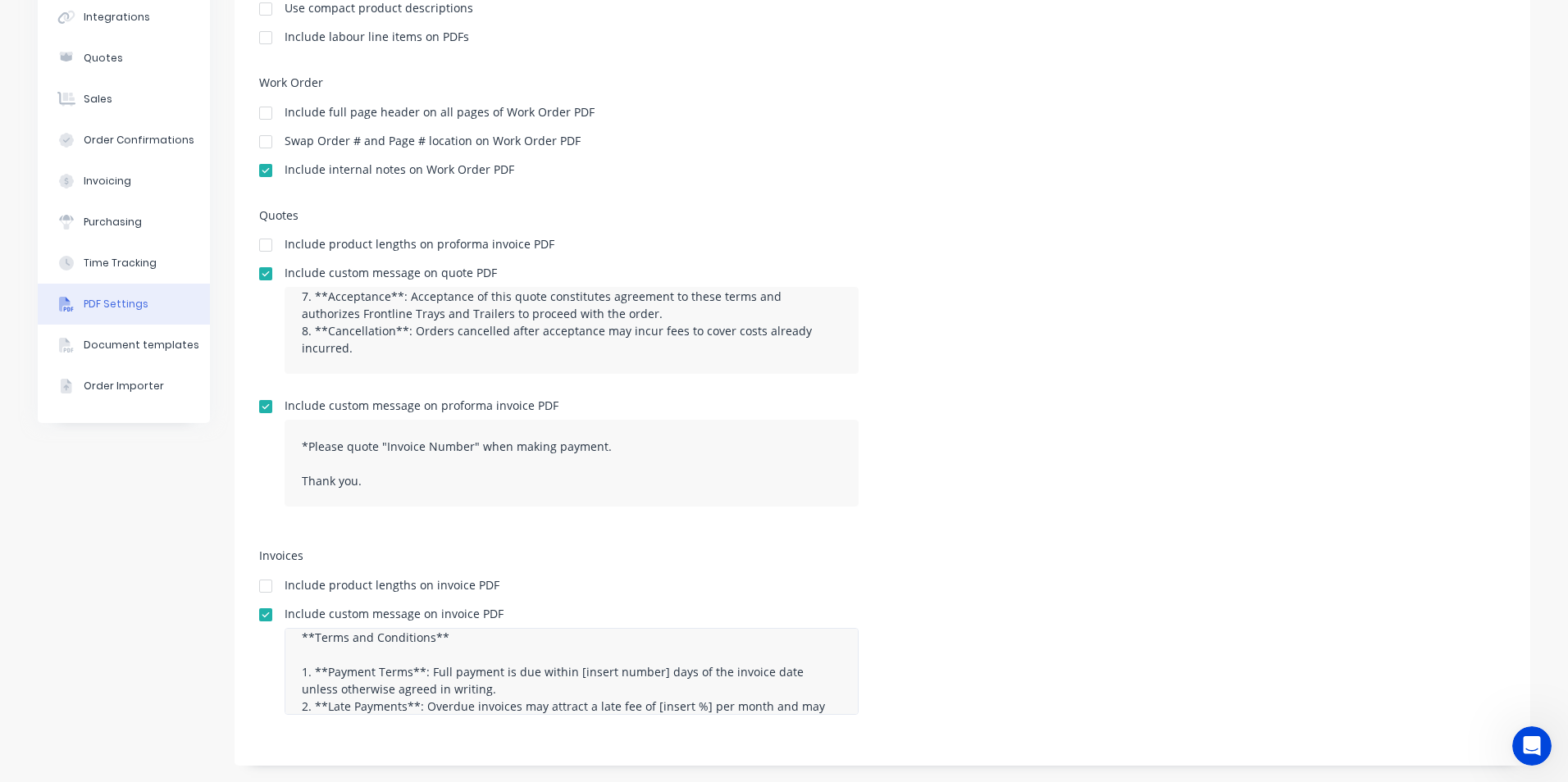
click at [494, 715] on div "**Terms and Conditions** 1. **Payment Terms**: Full payment is due within [inse…" at bounding box center [571, 678] width 574 height 100
click at [945, 630] on div "Include custom message on invoice PDF **Terms and Conditions** 1. **Payment Ter…" at bounding box center [882, 668] width 1246 height 120
click at [625, 668] on textarea "**Terms and Conditions** 1. **Payment Terms**: Full payment is due within [inse…" at bounding box center [571, 672] width 574 height 86
drag, startPoint x: 477, startPoint y: 687, endPoint x: 529, endPoint y: 679, distance: 52.6
click at [529, 679] on textarea "**Terms and Conditions** 1. **Payment Terms**: Full payment is due within [inse…" at bounding box center [571, 672] width 574 height 86
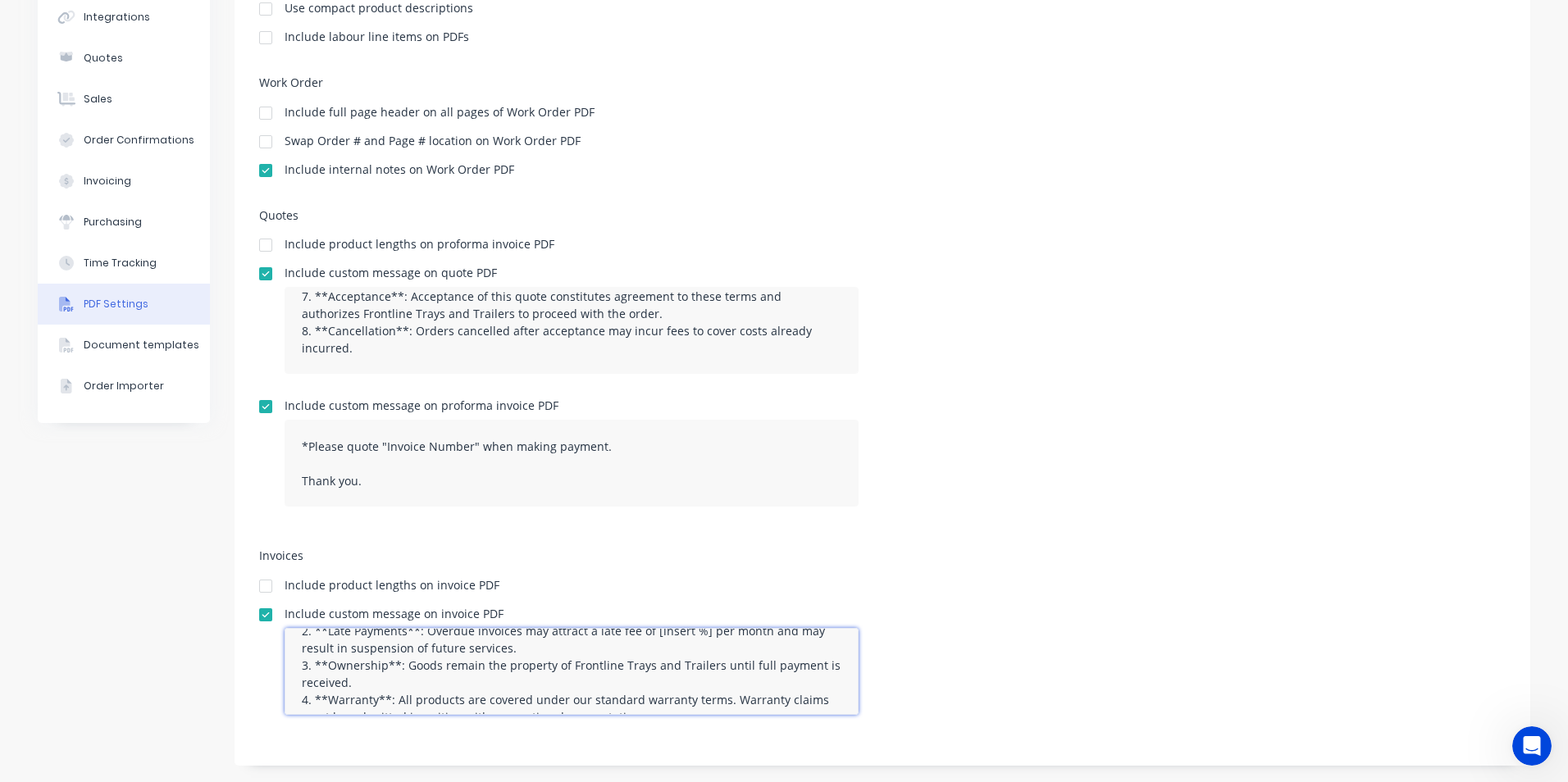
scroll to position [59, 0]
click at [693, 663] on textarea "**Terms and Conditions** 1. **Payment Terms**: Full payment is due prior to tak…" at bounding box center [571, 672] width 574 height 86
click at [988, 549] on div "PDF Options Display company logo and address details at top of PDF Use compact …" at bounding box center [882, 338] width 1296 height 855
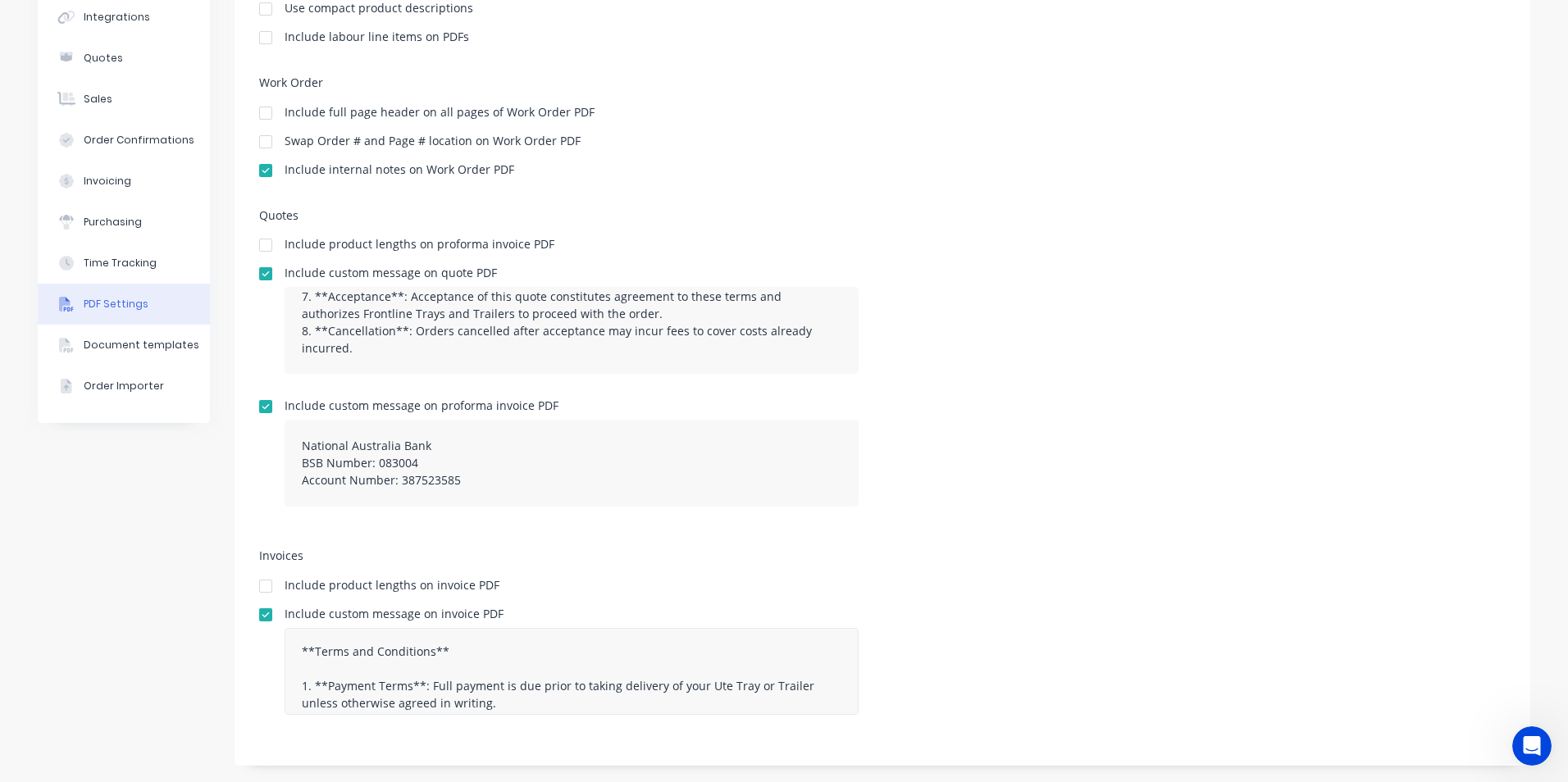
scroll to position [0, 0]
click at [290, 647] on textarea "**Terms and Conditions** 1. **Payment Terms**: Full payment is due prior to tak…" at bounding box center [571, 672] width 574 height 86
type textarea "**Terms and Conditions** 1. **Payment Terms**: Full payment is due prior to tak…"
drag, startPoint x: 355, startPoint y: 349, endPoint x: 392, endPoint y: 349, distance: 37.0
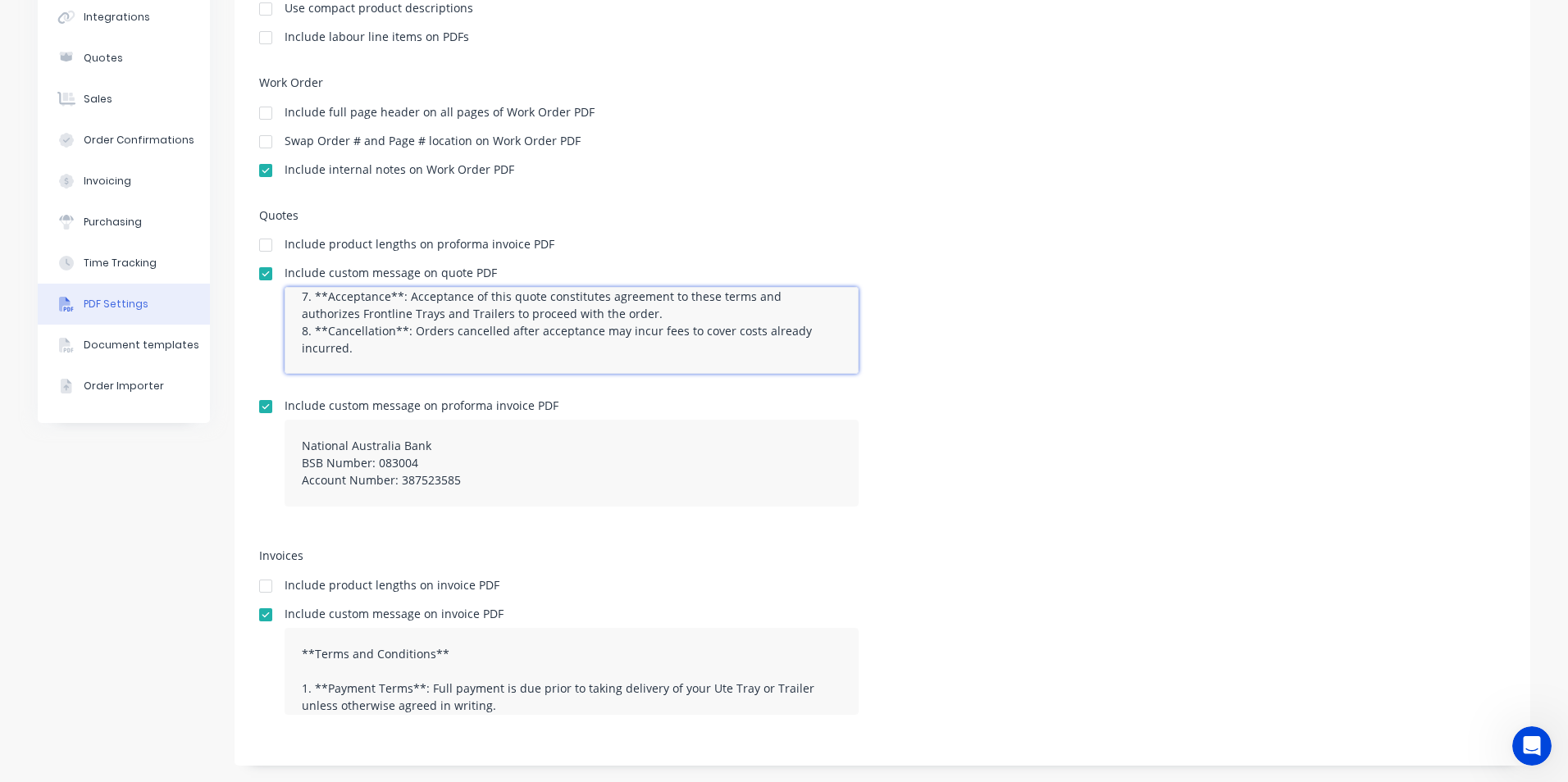
click at [355, 349] on textarea "**Terms and Conditions** 1. **Validity**: This quote is valid for 30 days from …" at bounding box center [571, 330] width 574 height 86
paste textarea "9. **Credit Card Payments**: Payments made via credit card will incur a surchar…"
click at [802, 310] on textarea at bounding box center [571, 330] width 574 height 86
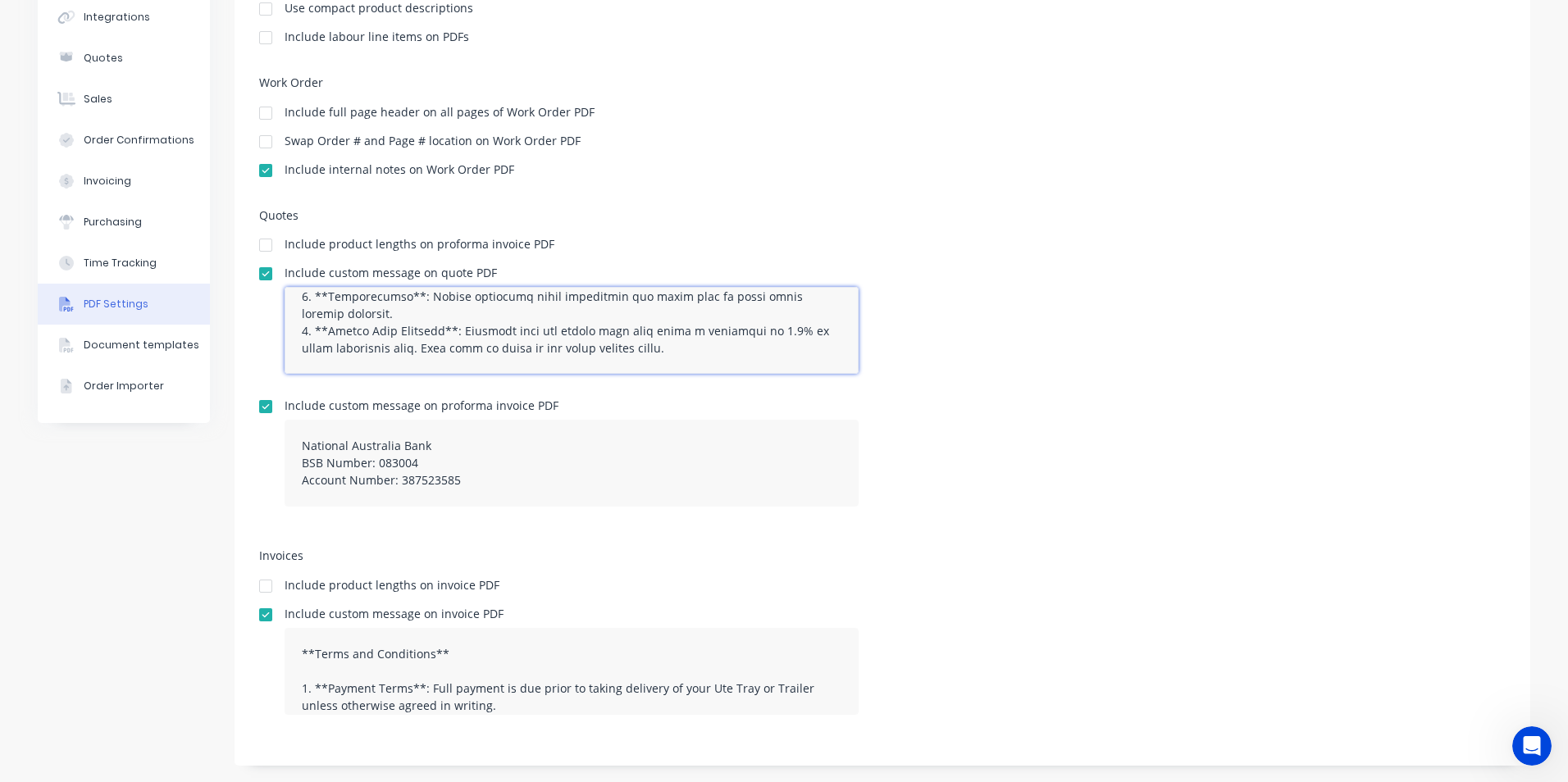
type textarea "**Terms and Conditions** 1. **Validity**: This quote is valid for 30 days from …"
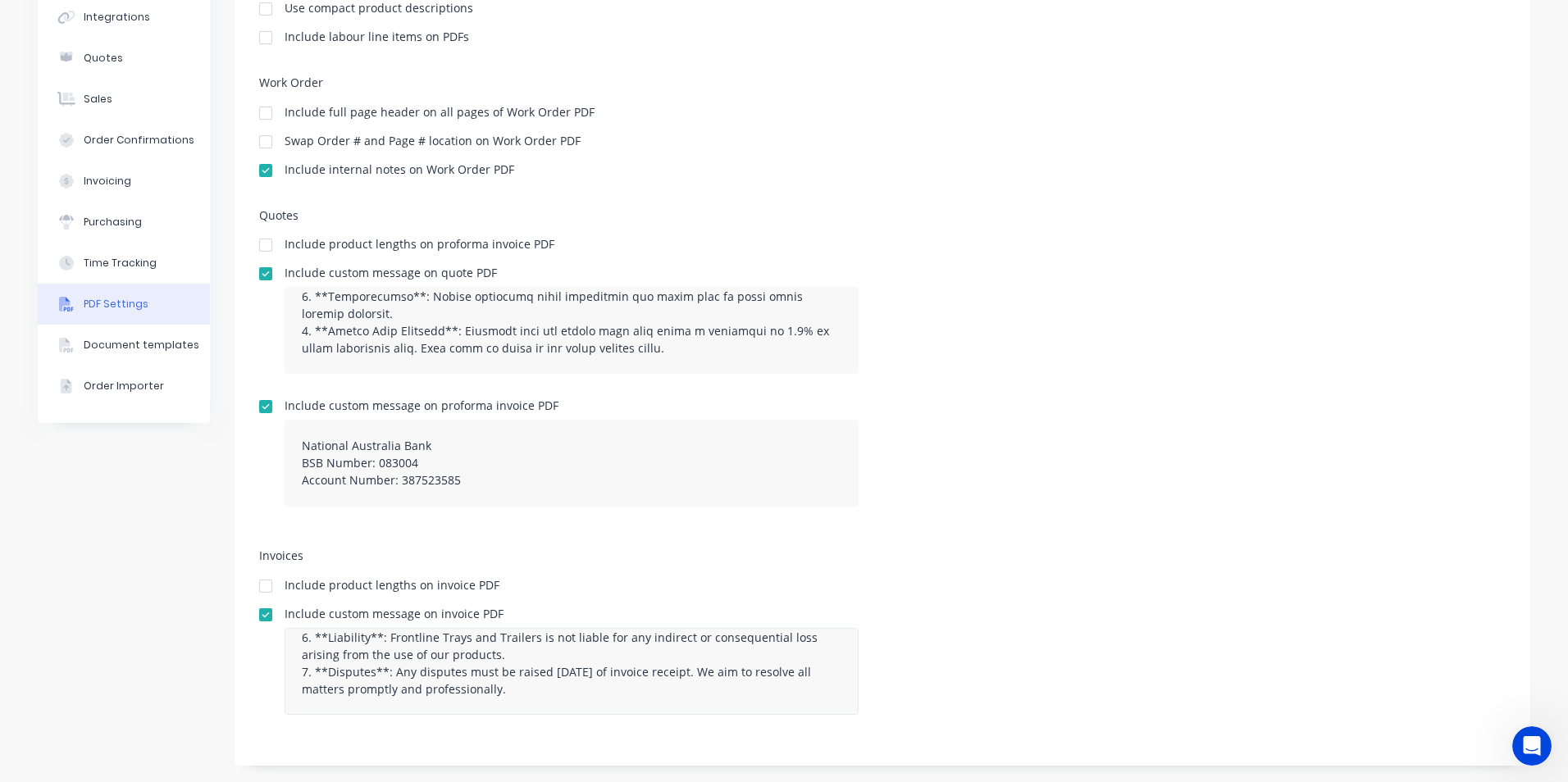
scroll to position [257, 0]
click at [502, 694] on textarea "**Terms and Conditions** 1. **Payment Terms**: Full payment is due prior to tak…" at bounding box center [571, 672] width 574 height 86
paste textarea "8. **Credit Card Surcharge**: A surcharge of [insert %] applies to payments mad…"
click at [585, 672] on textarea at bounding box center [571, 672] width 574 height 86
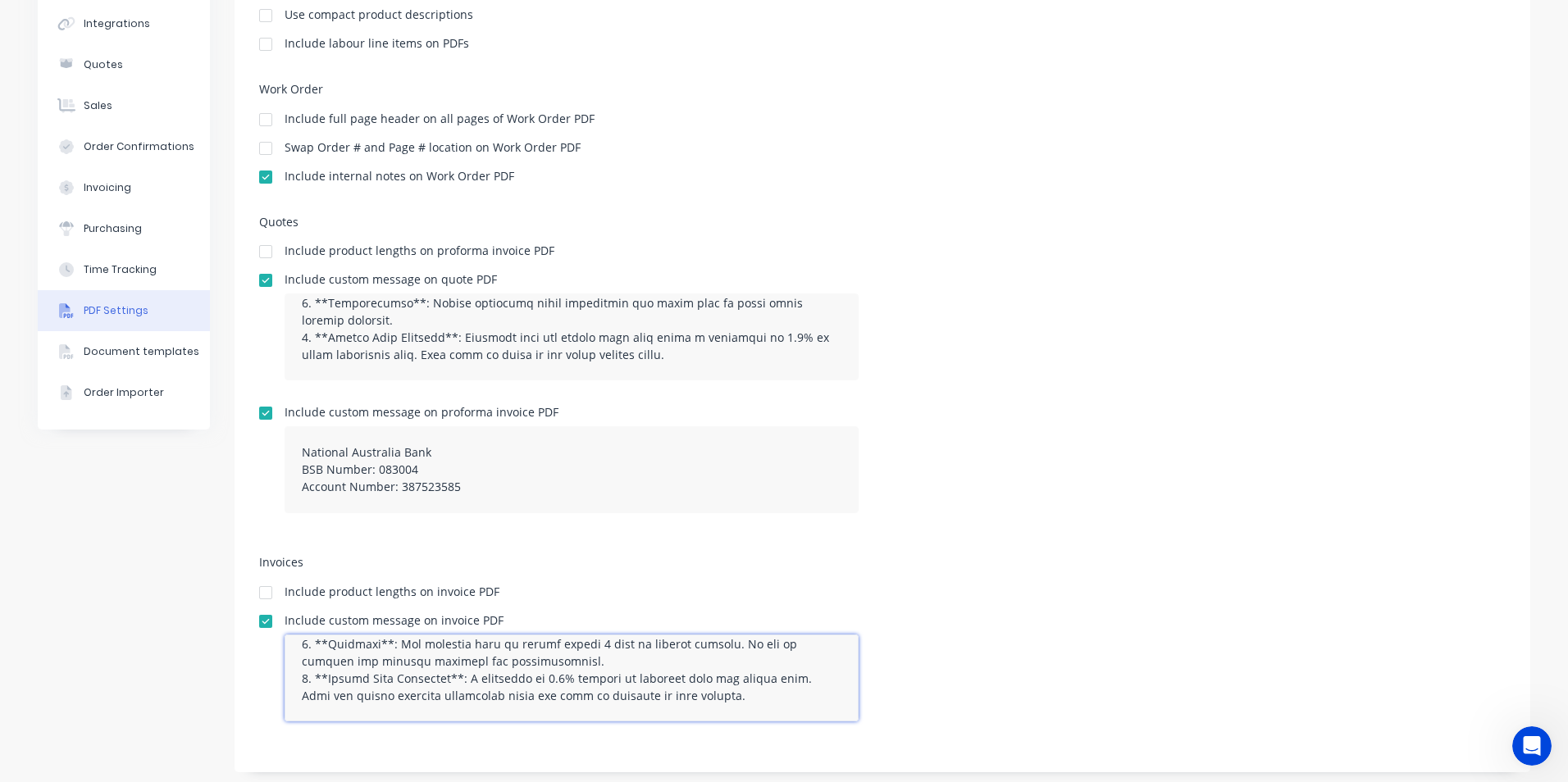
scroll to position [208, 0]
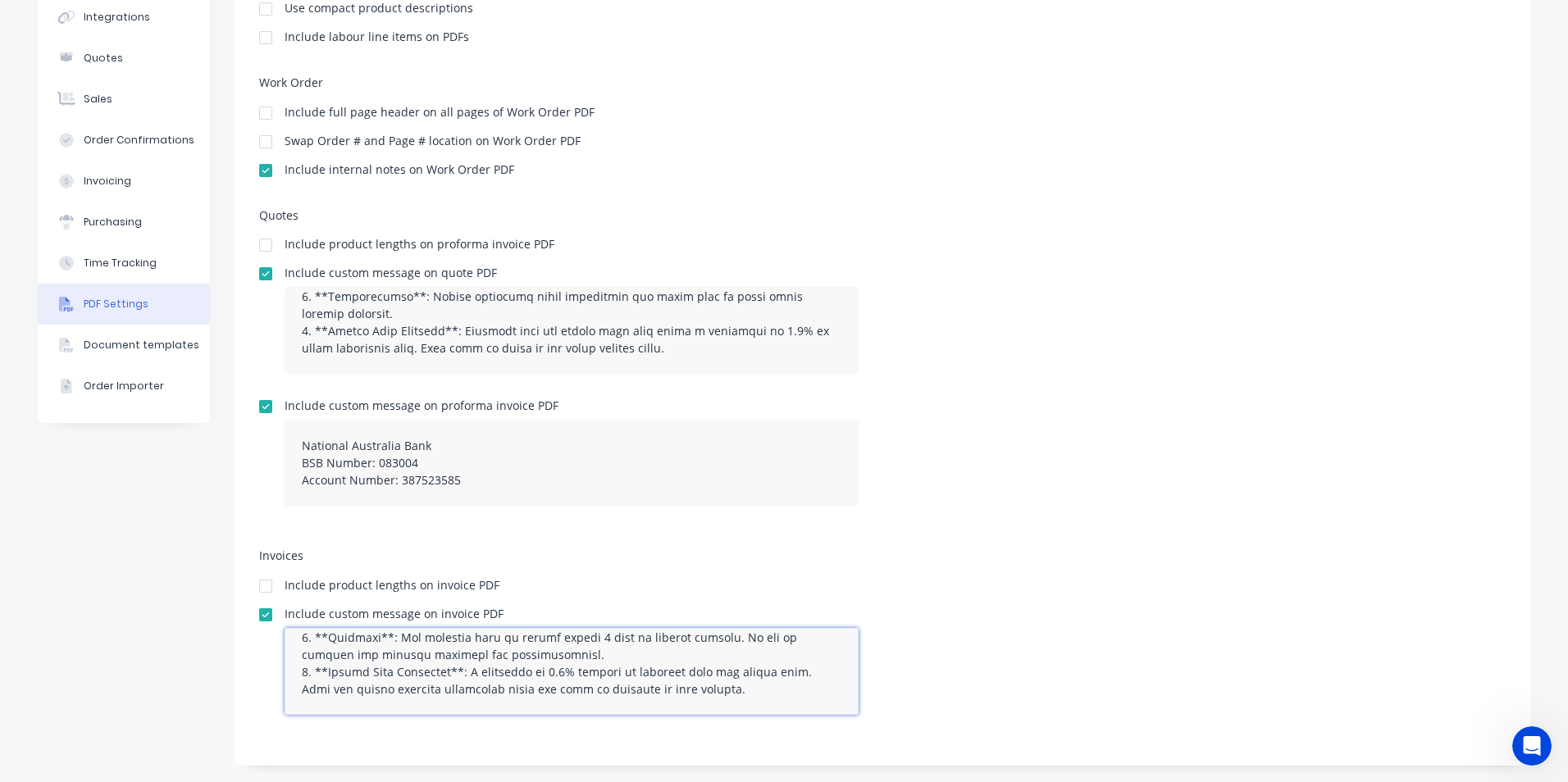
click at [591, 697] on textarea at bounding box center [571, 672] width 574 height 86
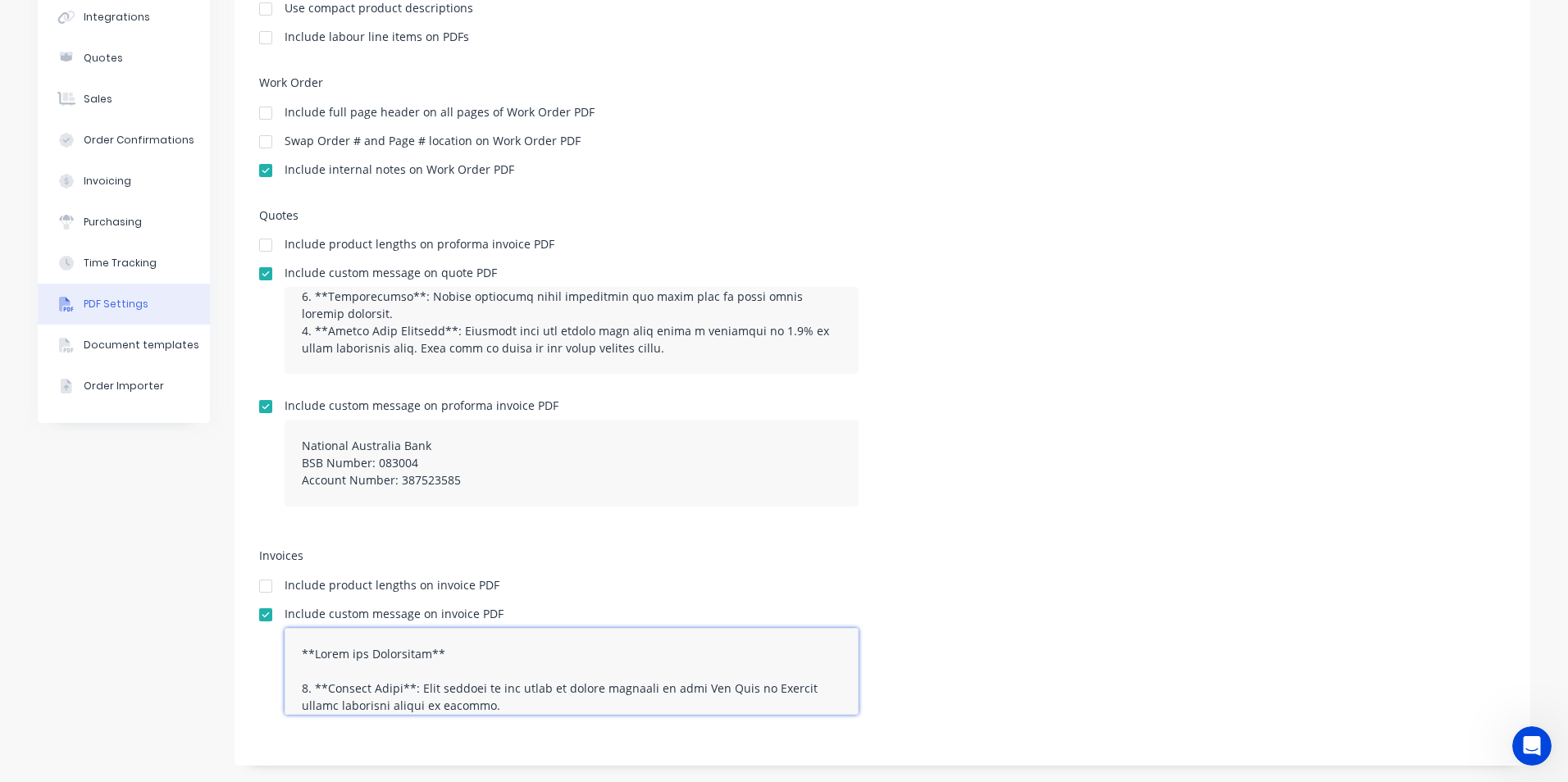
click at [294, 687] on textarea at bounding box center [571, 672] width 574 height 86
type textarea "**Terms and Conditions** 1. **Payment Terms**: Full payment is due prior to tak…"
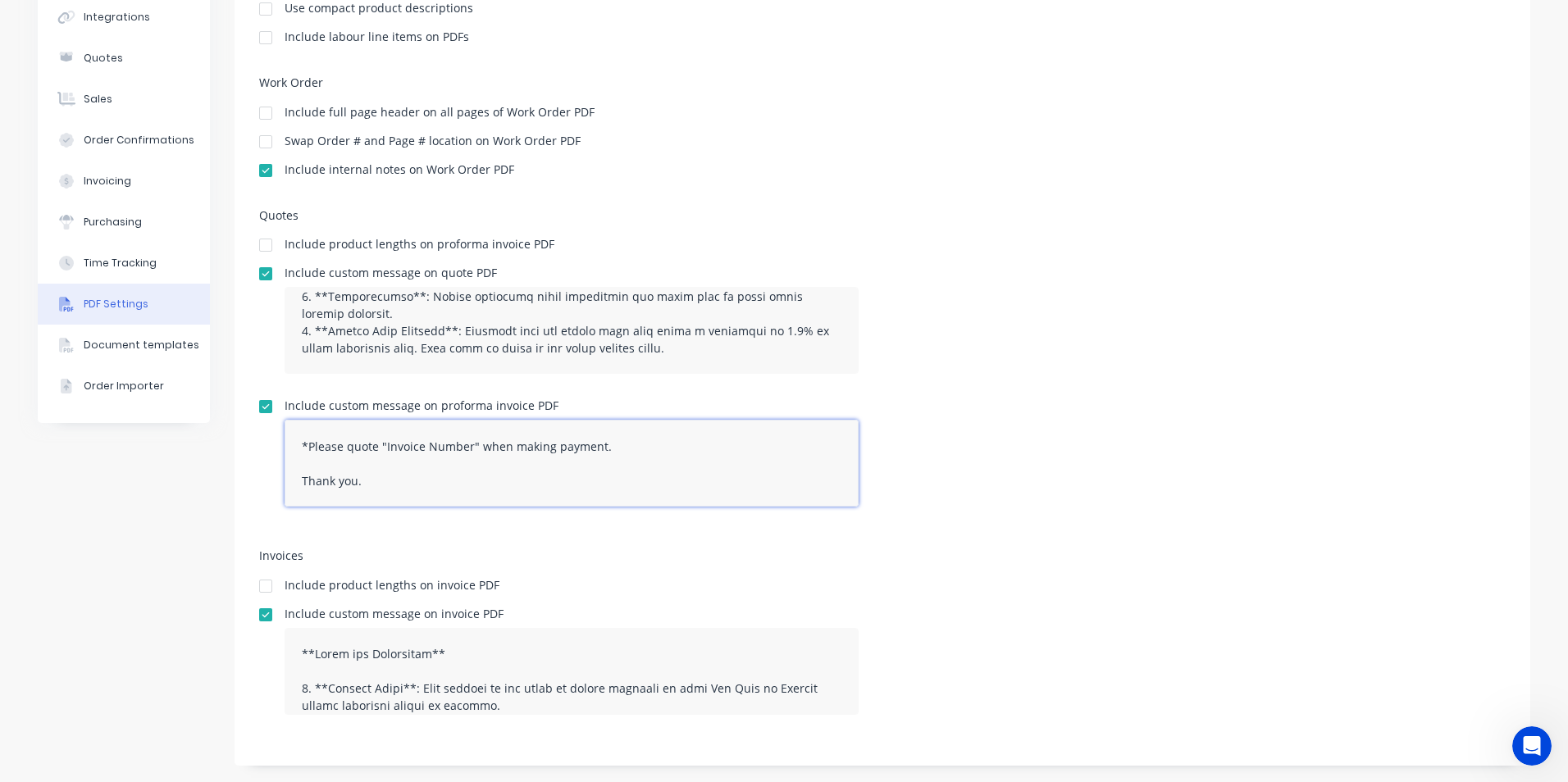
scroll to position [0, 0]
drag, startPoint x: 401, startPoint y: 488, endPoint x: 244, endPoint y: 381, distance: 190.0
click at [244, 381] on div "PDF Options Display company logo and address details at top of PDF Use compact …" at bounding box center [882, 338] width 1296 height 855
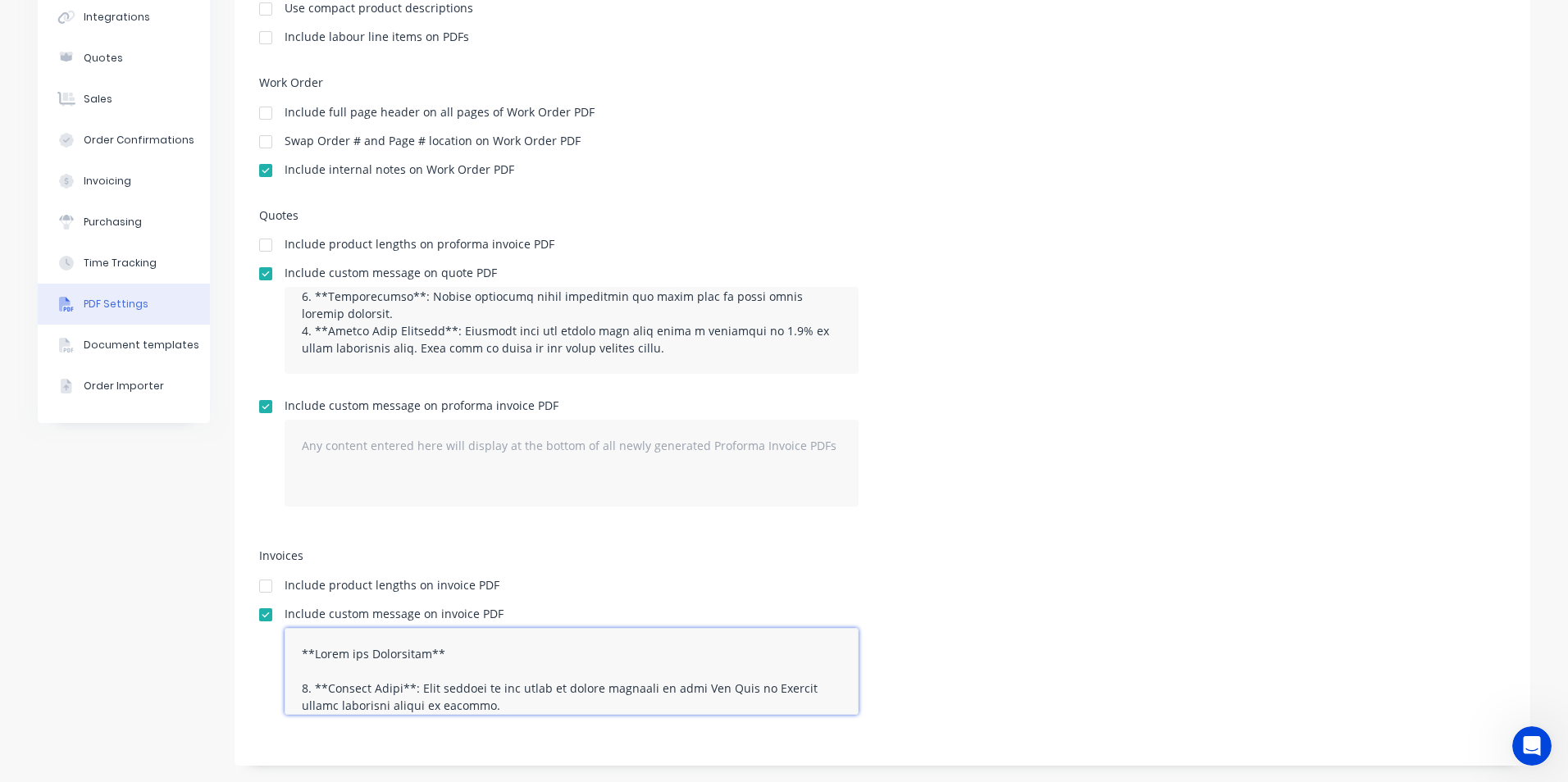
scroll to position [257, 0]
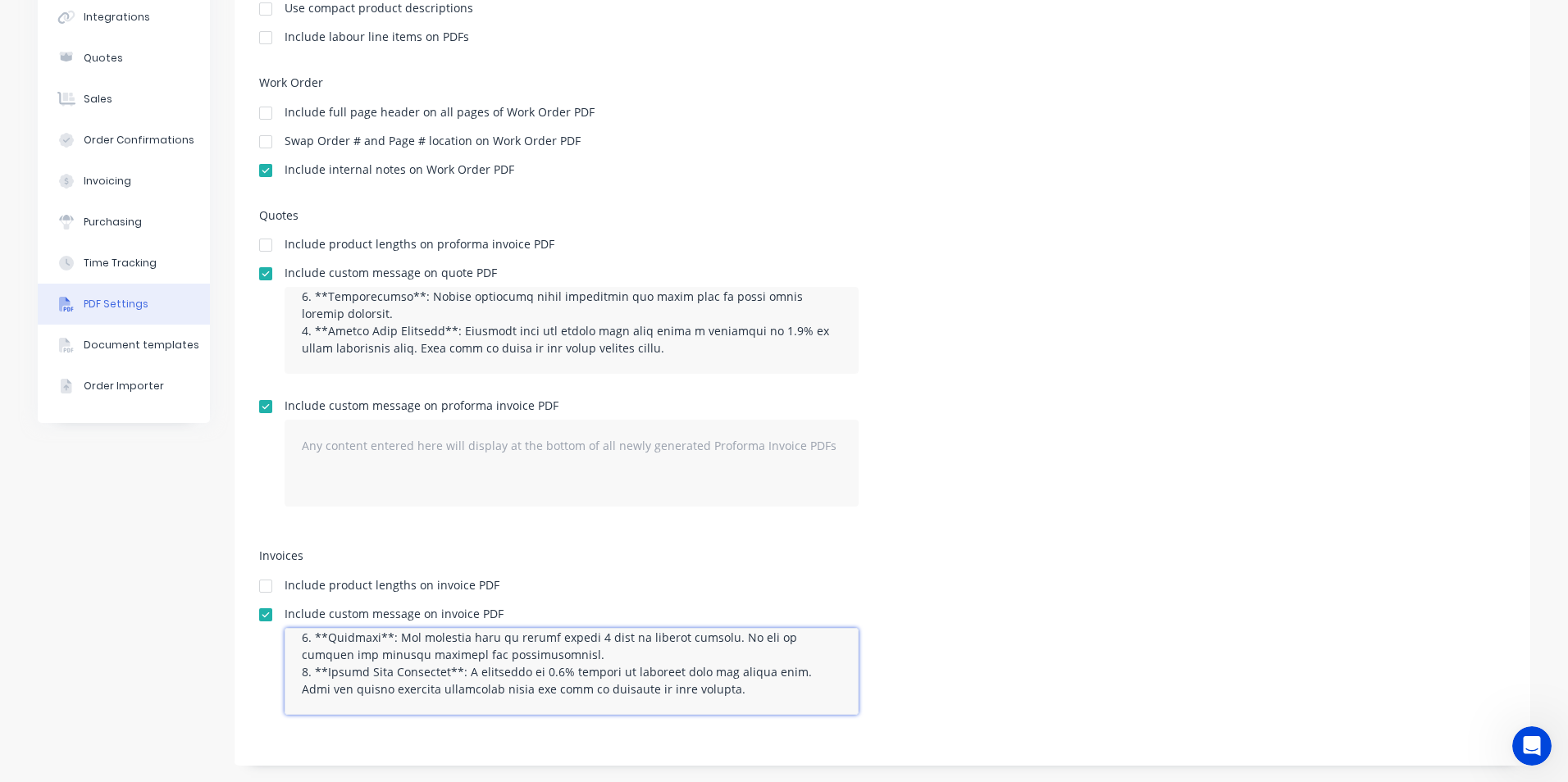
drag, startPoint x: 293, startPoint y: 652, endPoint x: 750, endPoint y: 739, distance: 465.2
click at [750, 739] on div "Invoices Include product lengths on invoice PDF Include custom message on invoi…" at bounding box center [882, 646] width 1246 height 192
click at [372, 441] on textarea at bounding box center [571, 463] width 574 height 86
paste textarea "**Terms and Conditions** 1. **Payment Terms**: Full payment is due prior to tak…"
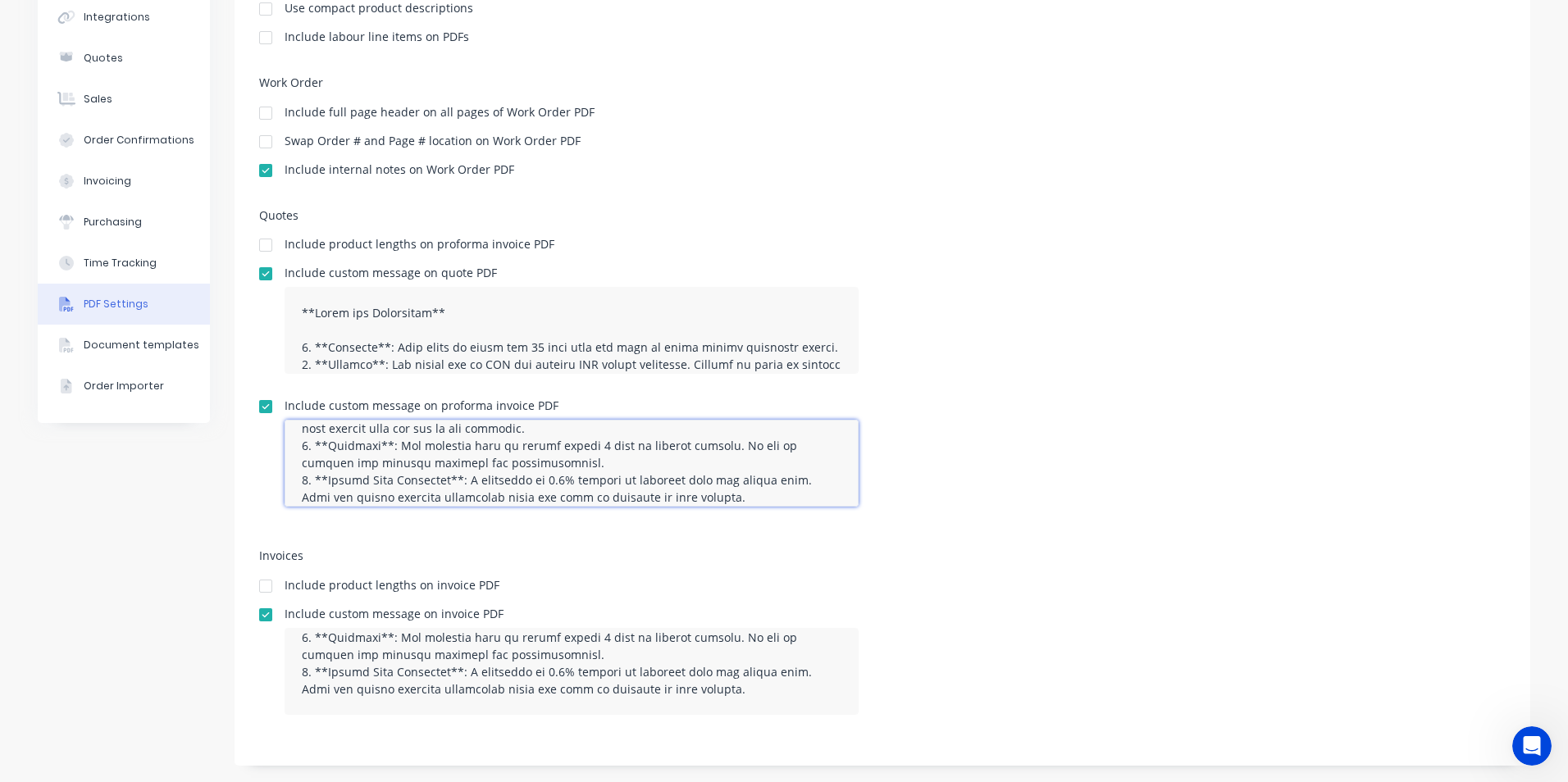
scroll to position [126, 0]
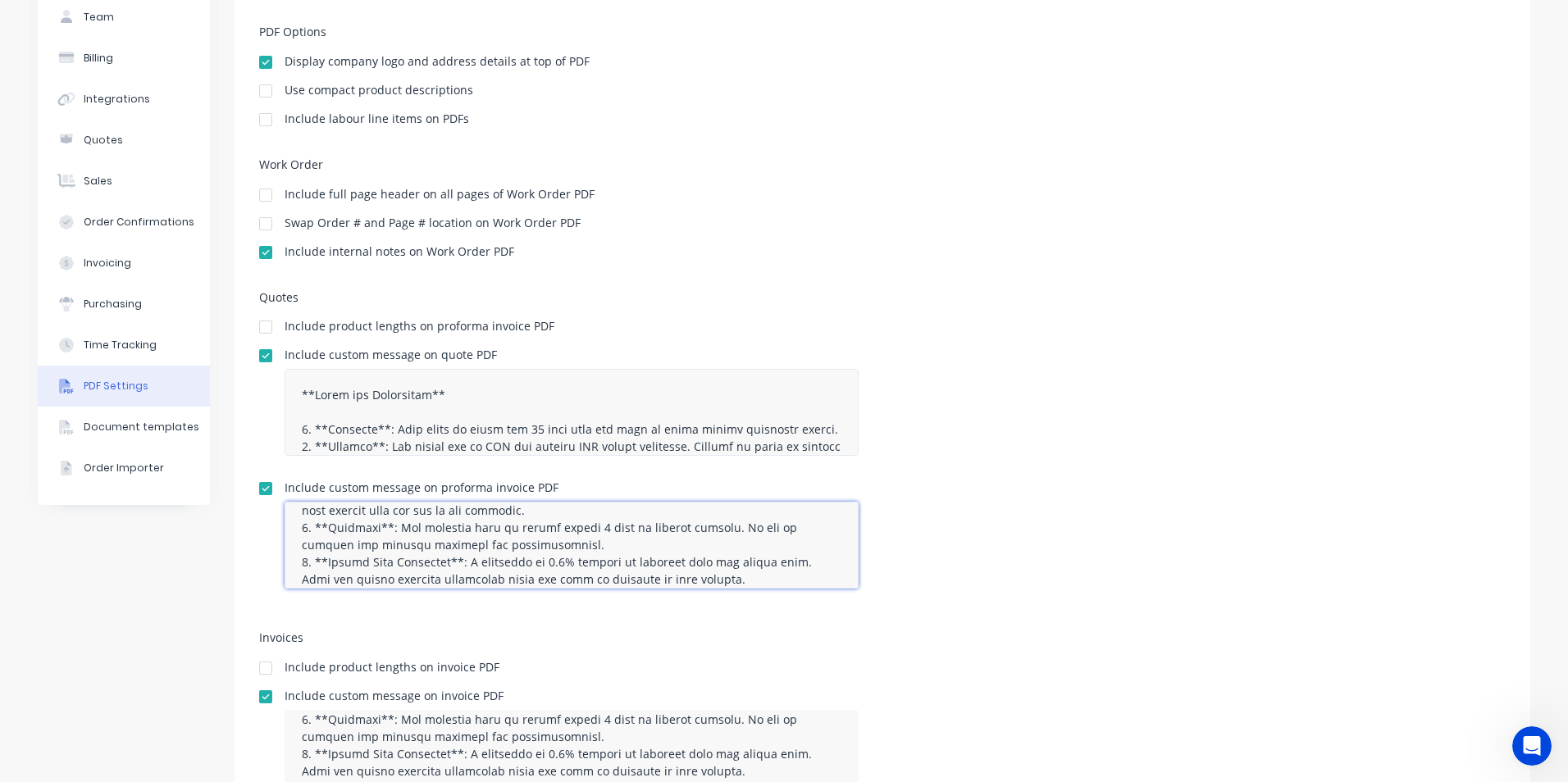
type textarea "**Terms and Conditions** 1. **Payment Terms**: Full payment is due prior to tak…"
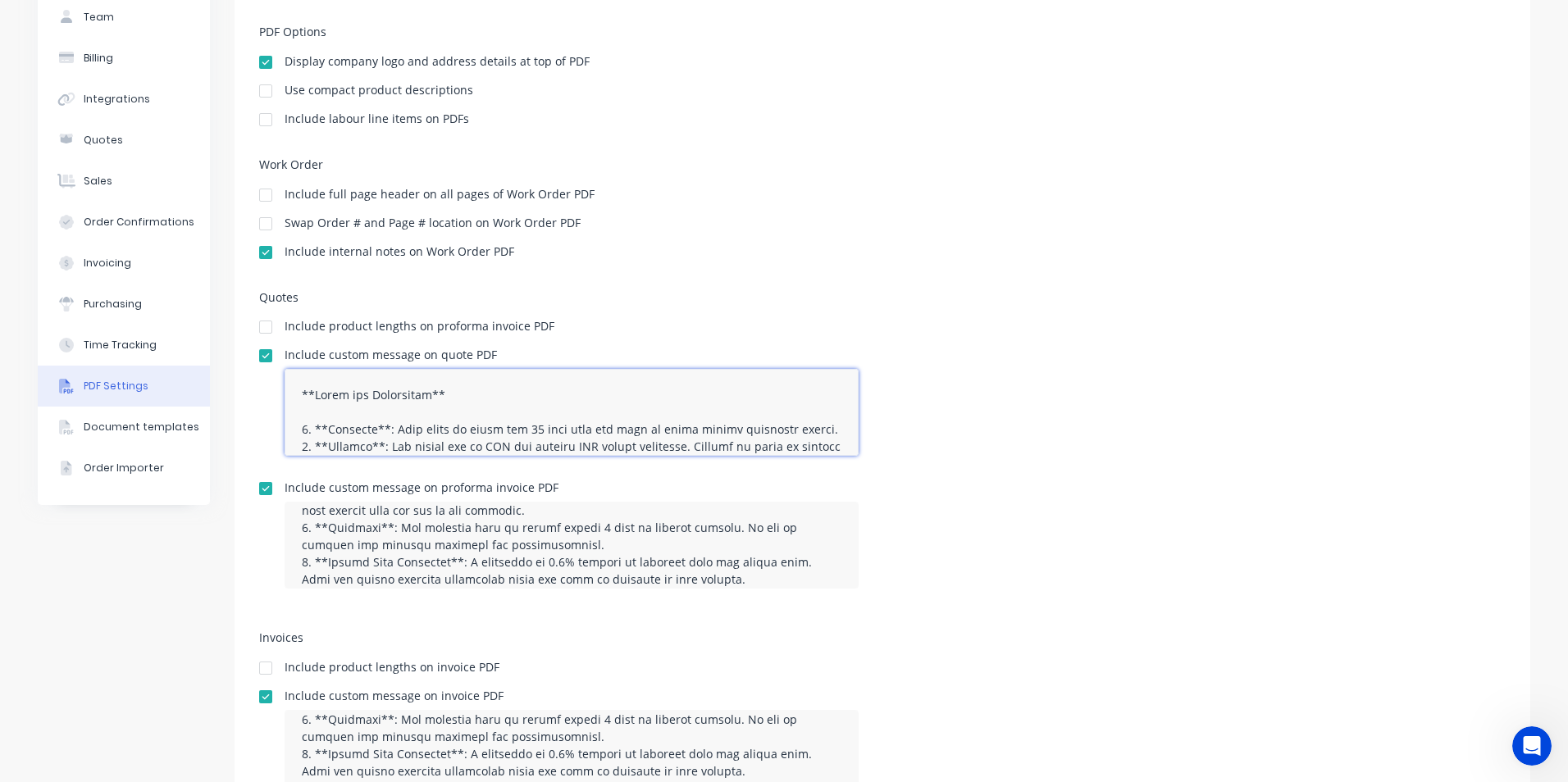
click at [292, 397] on textarea at bounding box center [571, 412] width 574 height 86
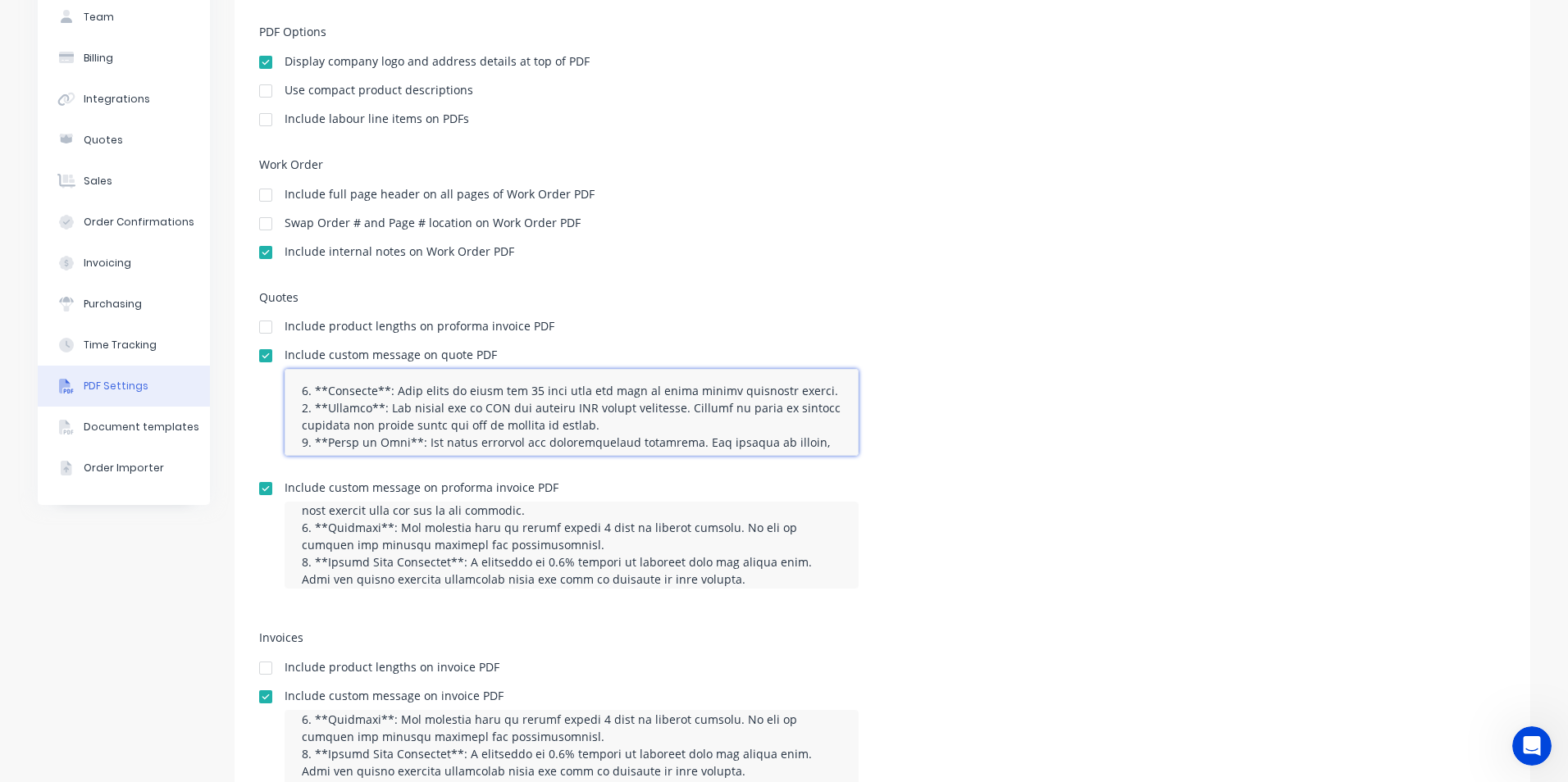
scroll to position [0, 0]
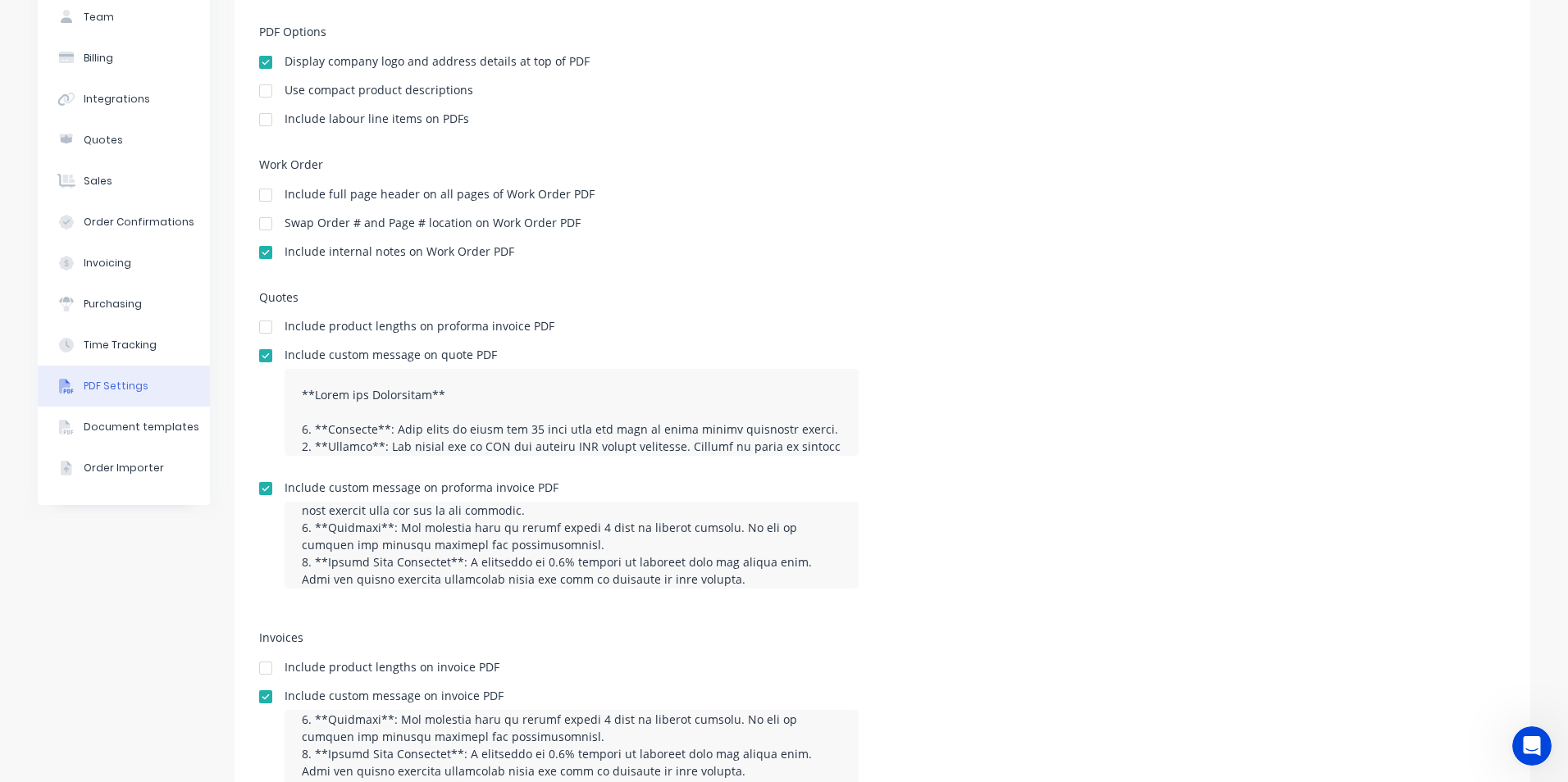
click at [905, 325] on div "Include product lengths on proforma invoice PDF" at bounding box center [882, 329] width 1246 height 15
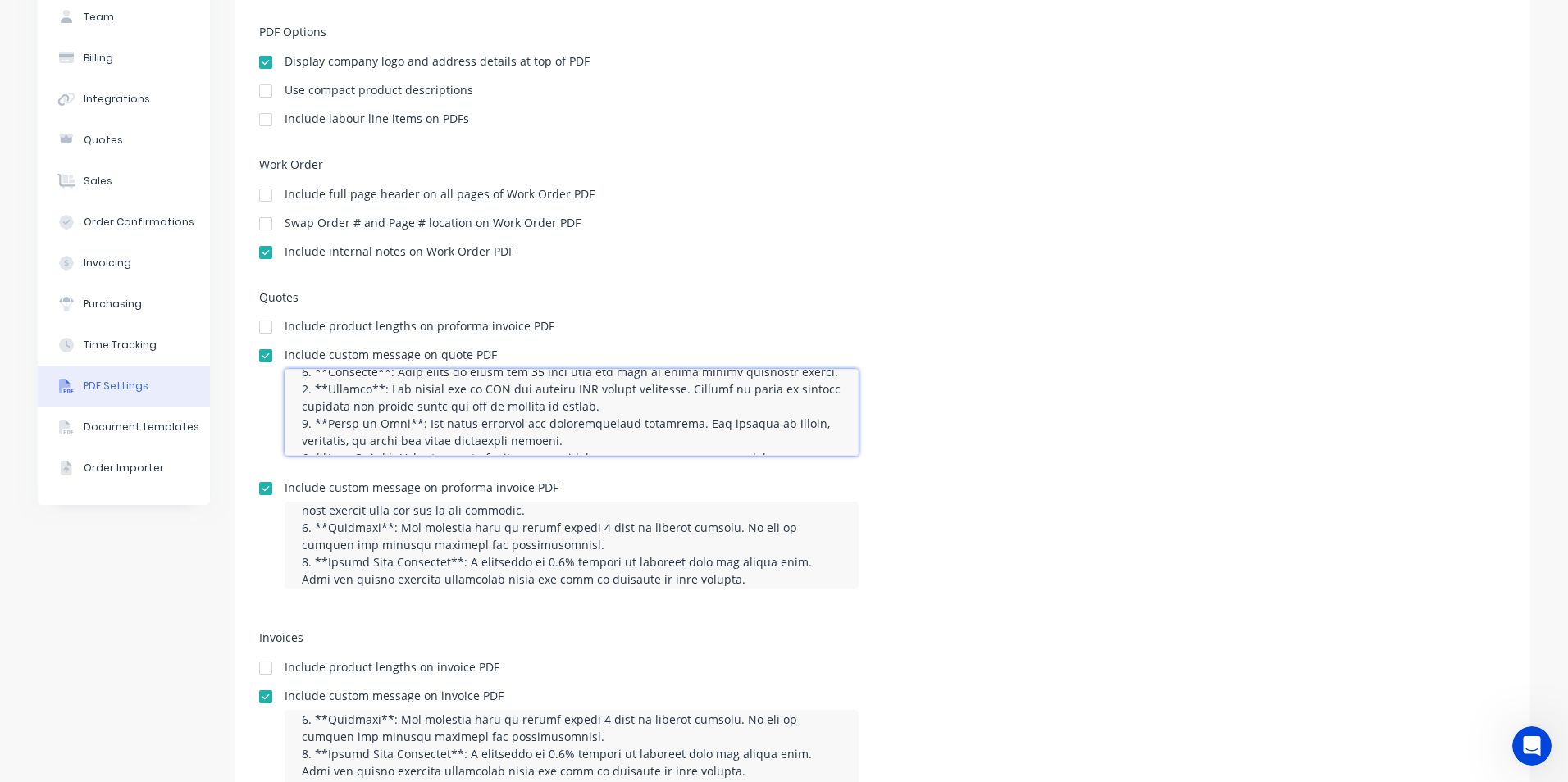
scroll to position [275, 0]
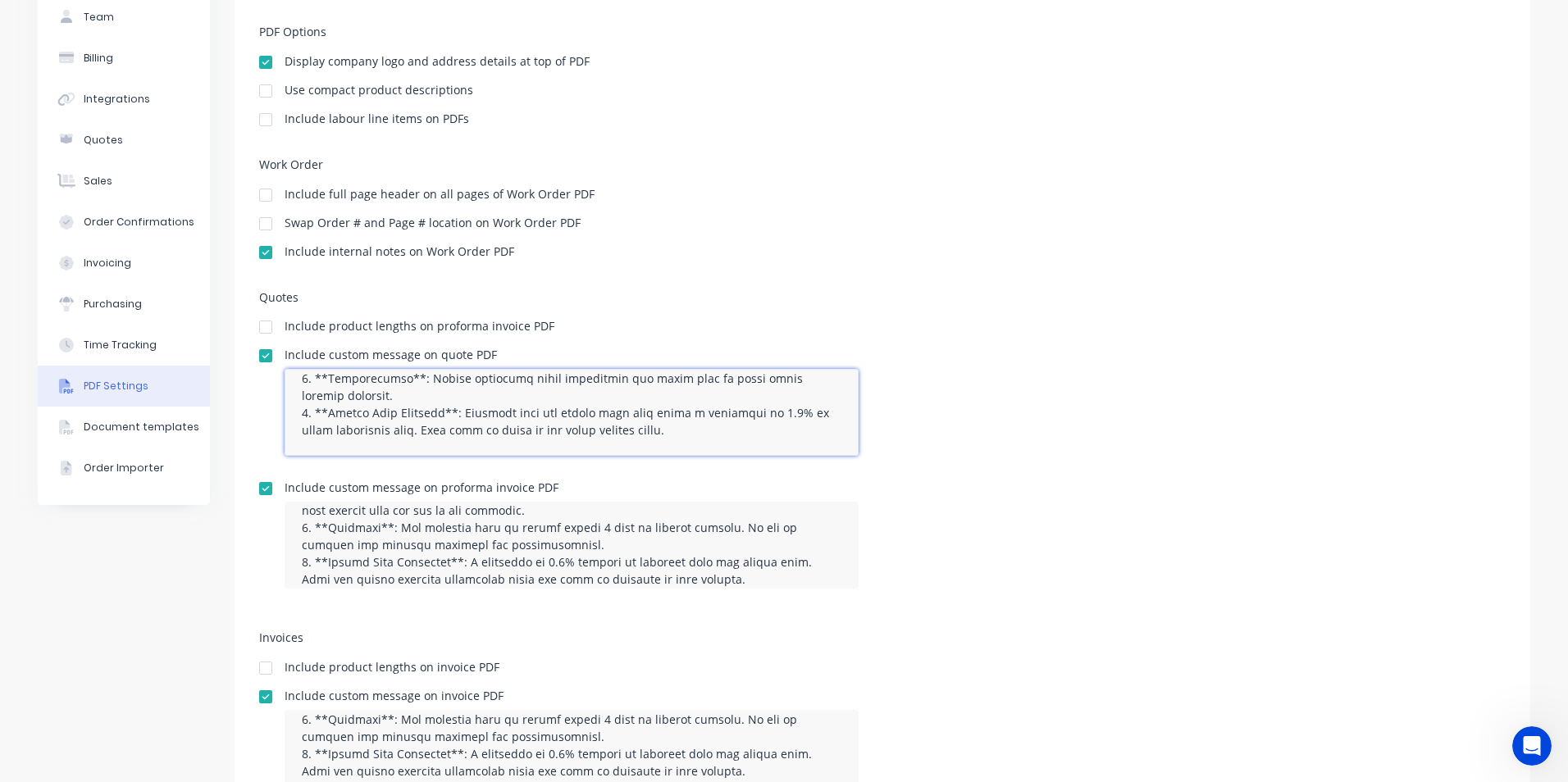
drag, startPoint x: 292, startPoint y: 394, endPoint x: 958, endPoint y: 508, distance: 675.7
click at [958, 508] on div "Quotes Include product lengths on proforma invoice PDF Include custom message o…" at bounding box center [882, 453] width 1246 height 325
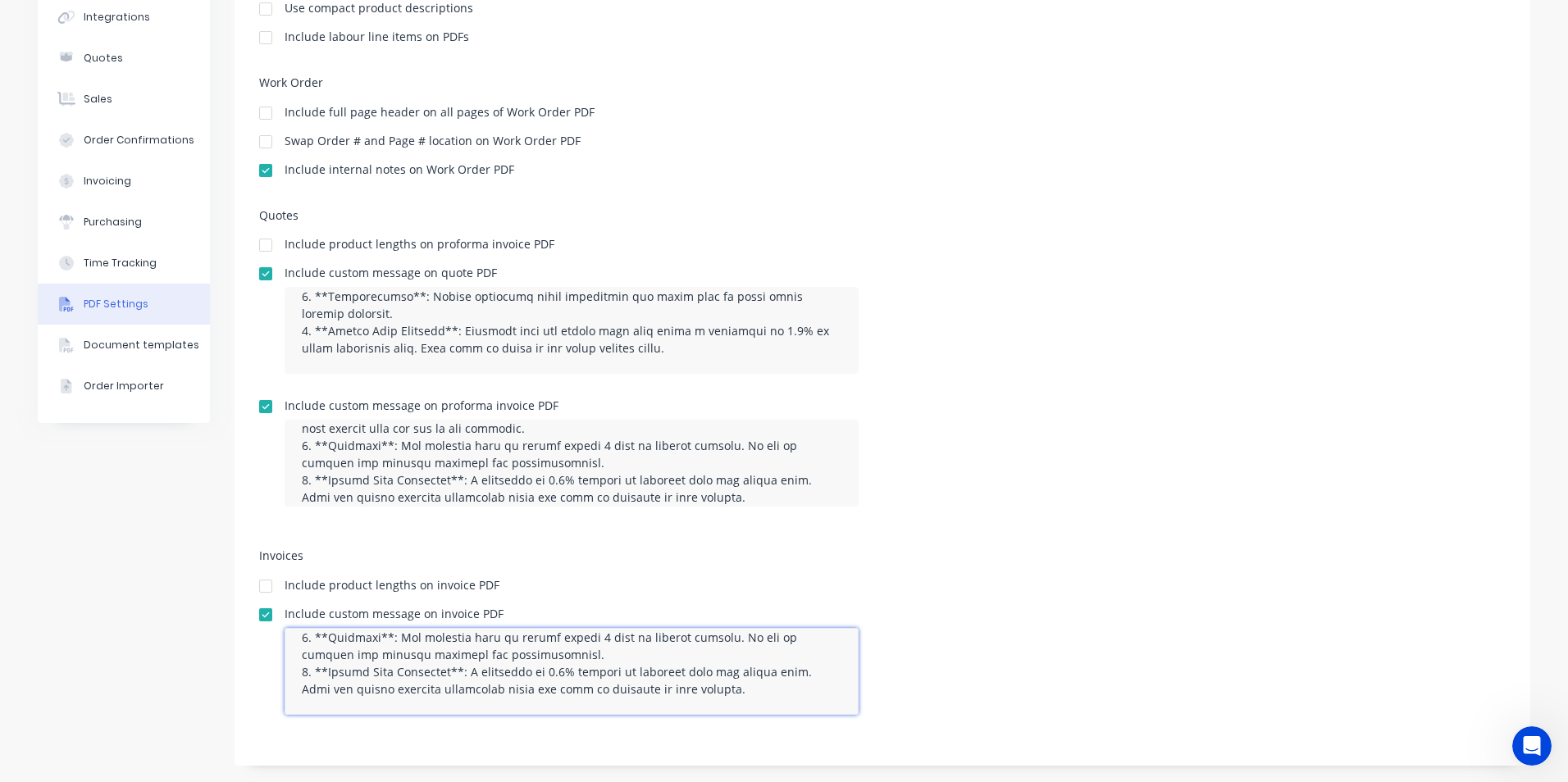
click at [723, 692] on textarea at bounding box center [571, 672] width 574 height 86
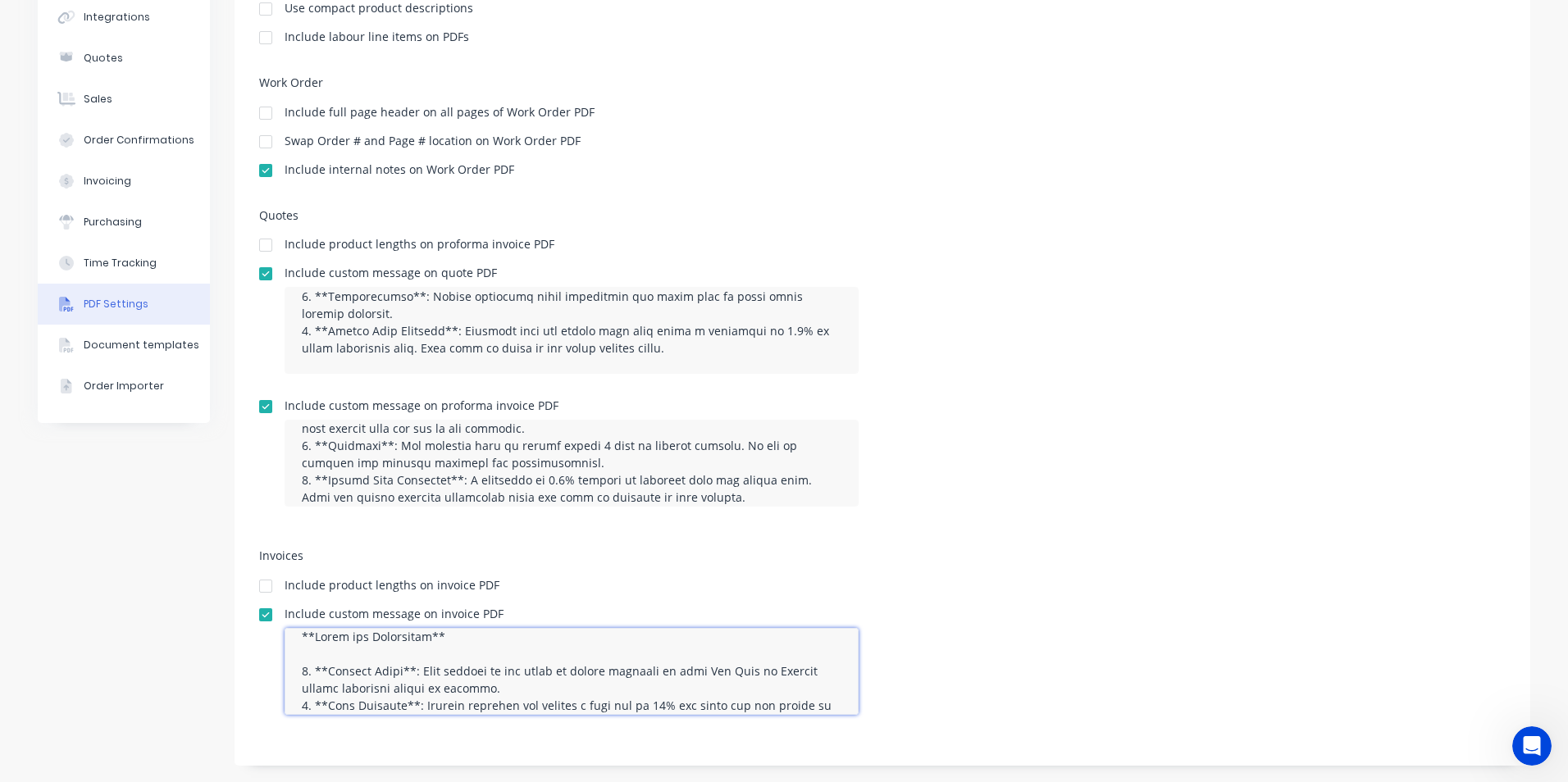
scroll to position [0, 0]
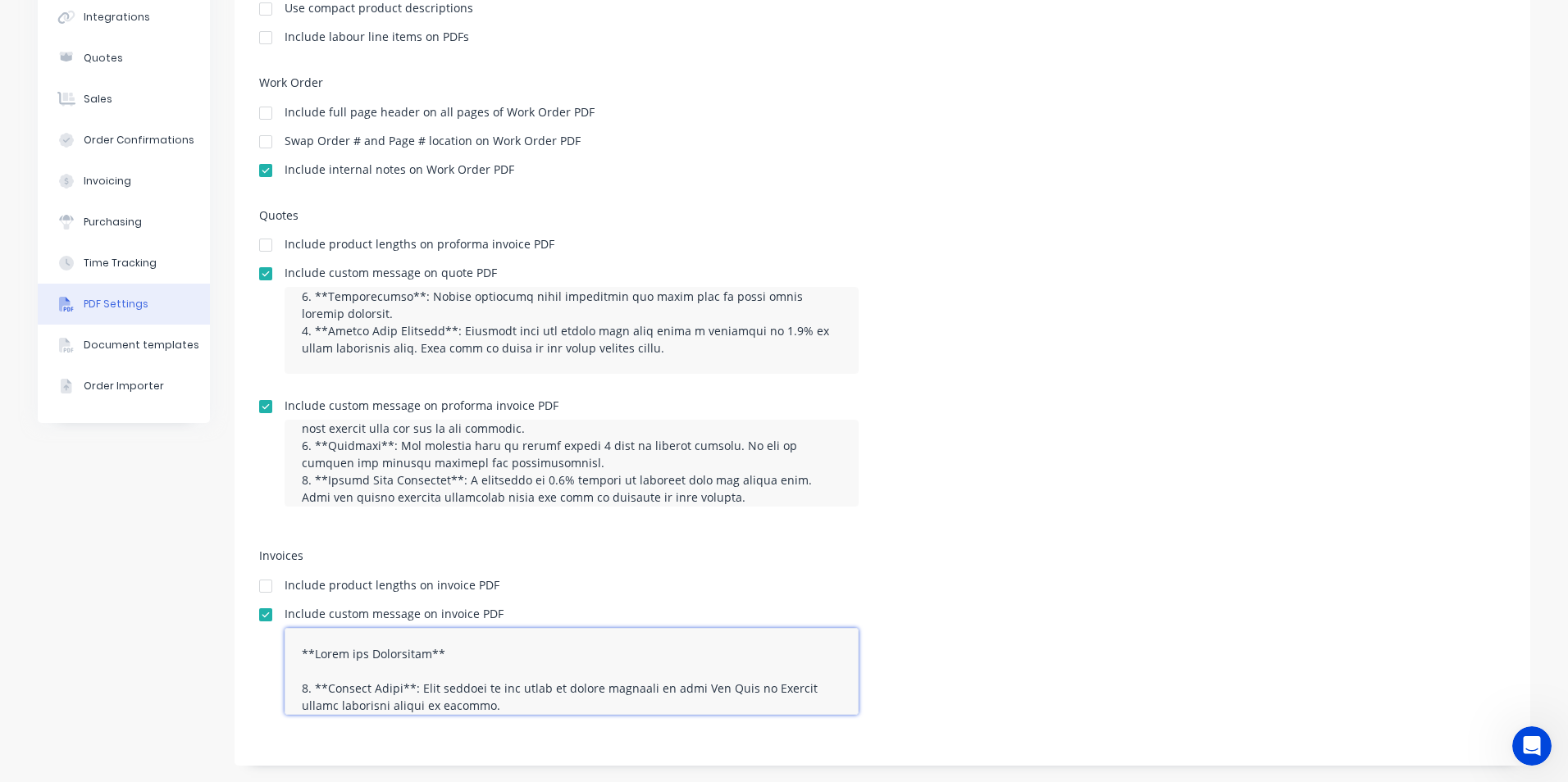
drag, startPoint x: 577, startPoint y: 680, endPoint x: 167, endPoint y: 605, distance: 416.8
click at [167, 605] on div "Company Team Billing Integrations Quotes Sales Order Confirmations Invoicing Pu…" at bounding box center [783, 311] width 1492 height 909
click at [968, 500] on div "Include custom message on proforma invoice PDF" at bounding box center [882, 460] width 1246 height 120
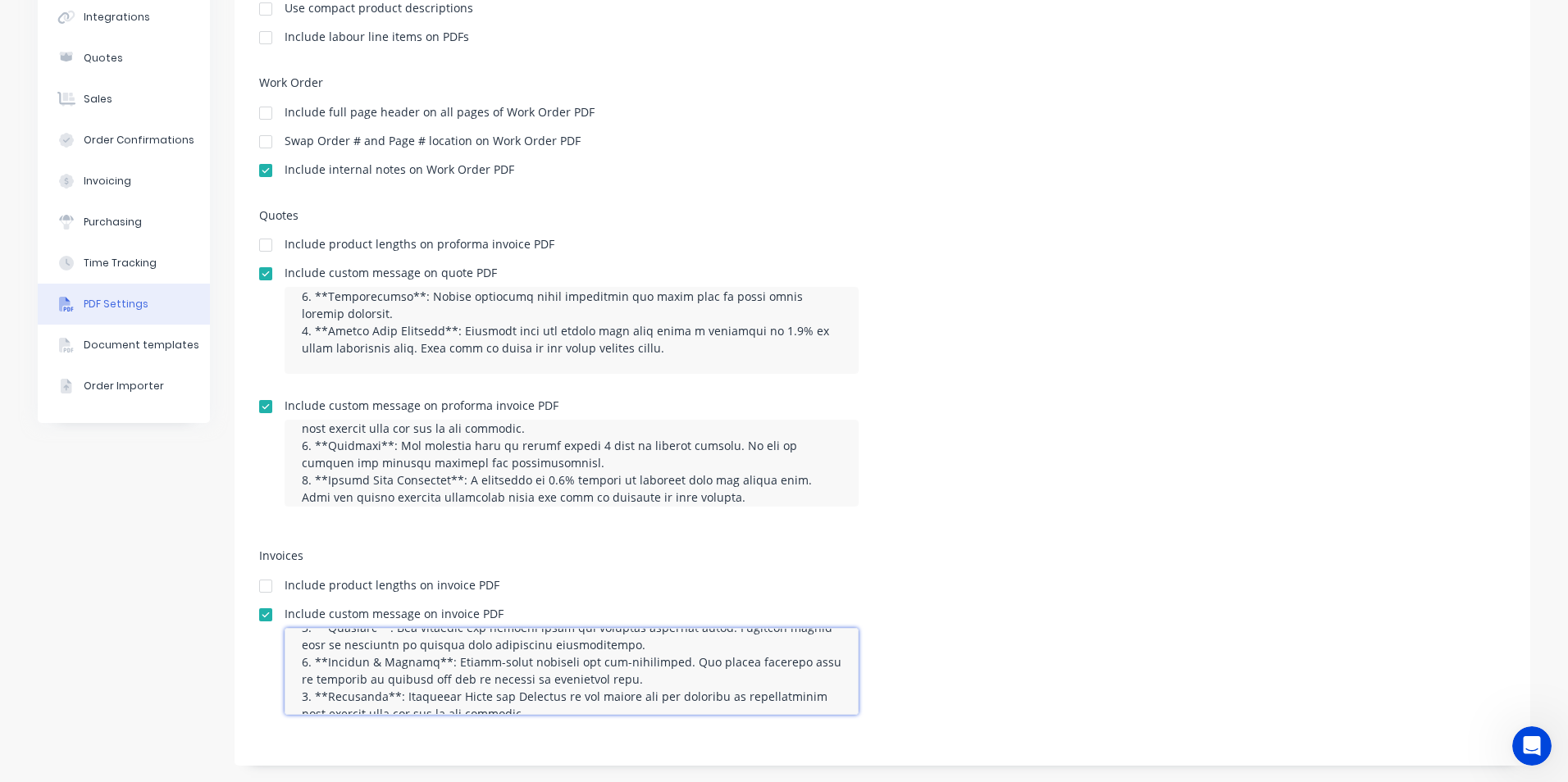
scroll to position [132, 0]
click at [708, 662] on textarea at bounding box center [571, 672] width 574 height 86
click at [622, 677] on textarea at bounding box center [571, 672] width 574 height 86
click at [652, 698] on textarea at bounding box center [571, 672] width 574 height 86
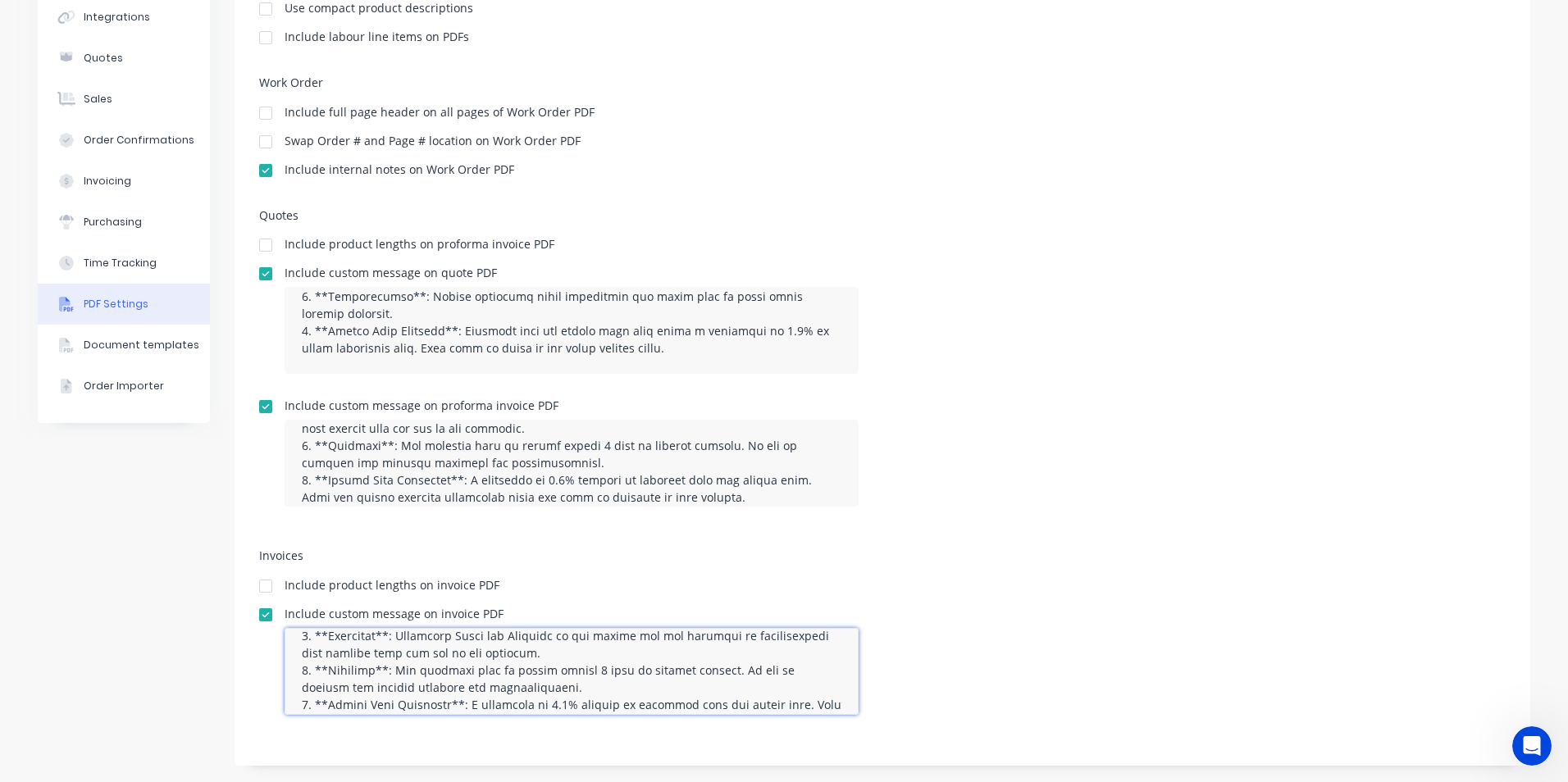
scroll to position [275, 0]
drag, startPoint x: 560, startPoint y: 672, endPoint x: 536, endPoint y: 672, distance: 24.0
click at [536, 672] on textarea at bounding box center [571, 672] width 574 height 86
type textarea "**Terms and Conditions** 1. **Payment Terms**: Full payment is due prior to tak…"
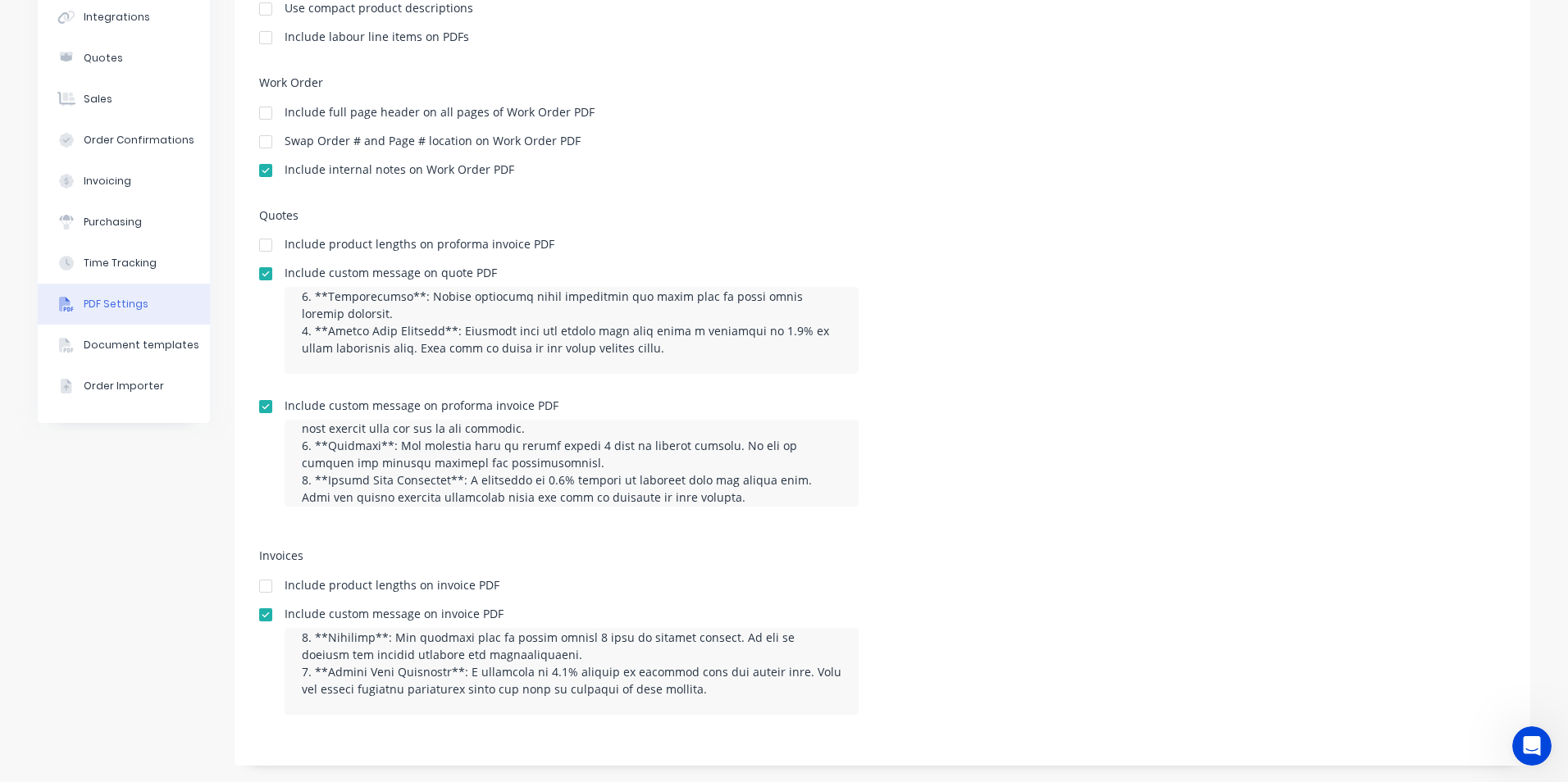
click at [694, 588] on div "Include product lengths on invoice PDF" at bounding box center [882, 587] width 1246 height 15
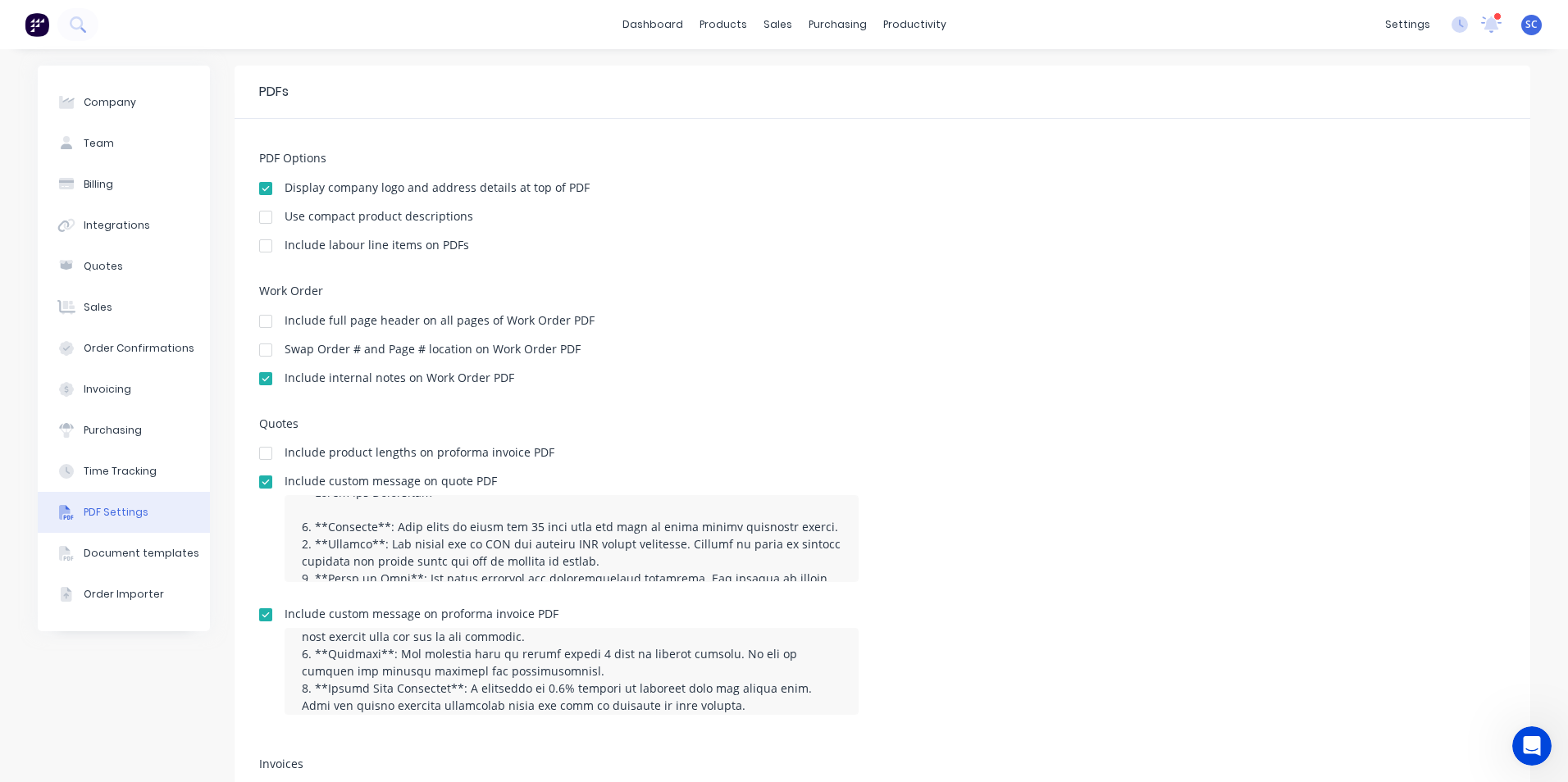
scroll to position [0, 0]
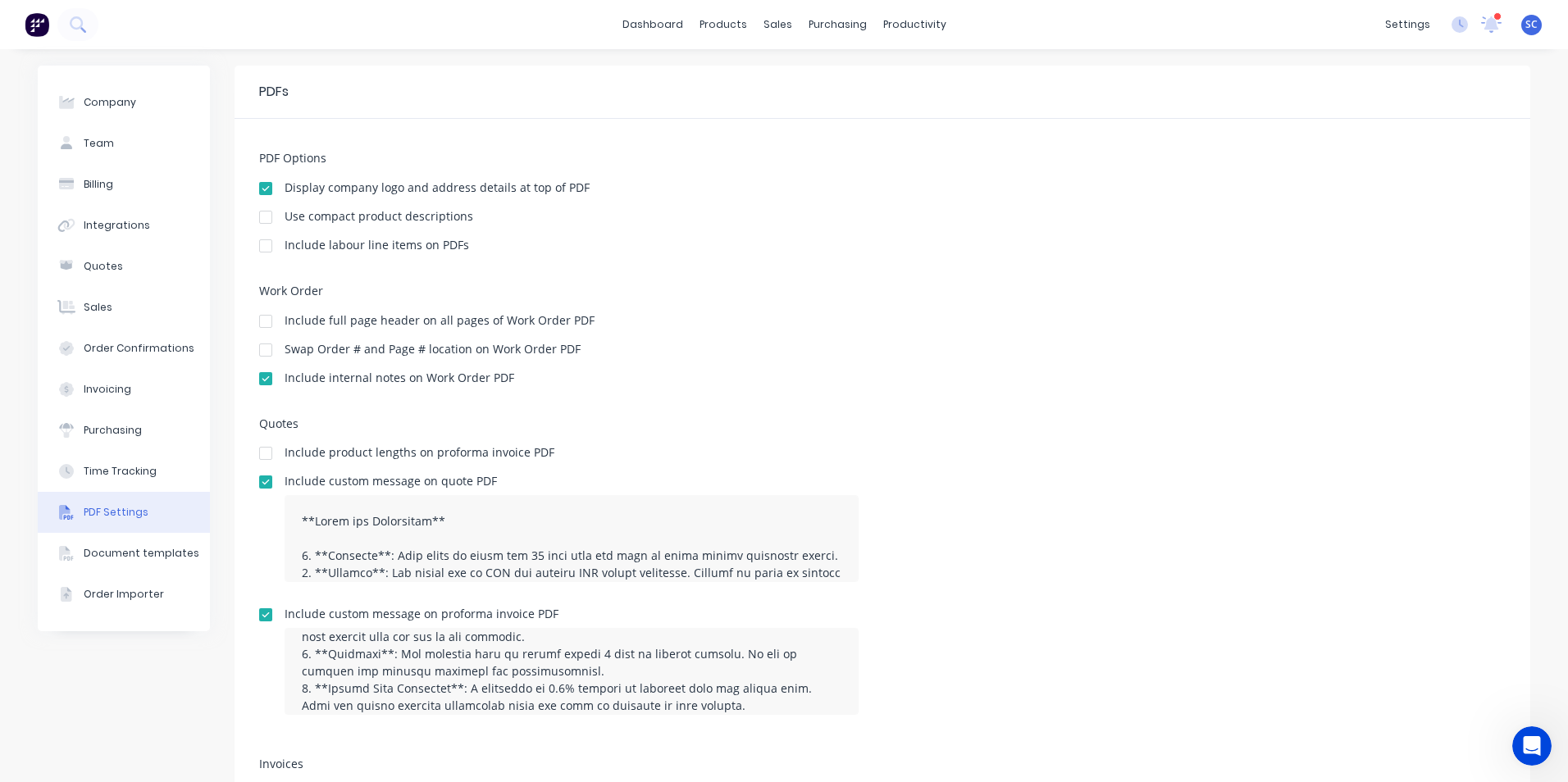
click at [695, 455] on div "Include product lengths on proforma invoice PDF" at bounding box center [882, 454] width 1246 height 15
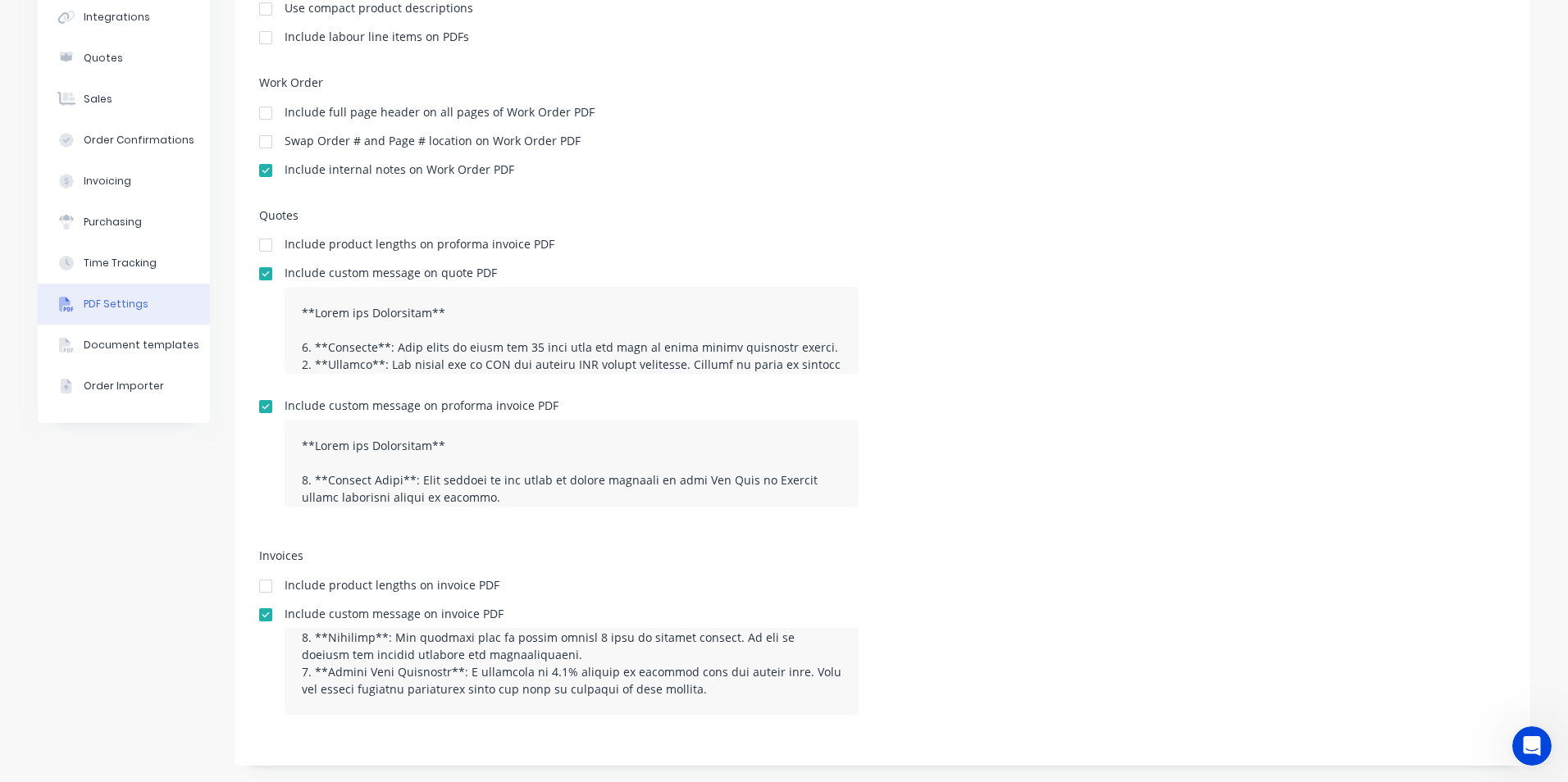
click at [1050, 373] on div "Include custom message on quote PDF" at bounding box center [882, 327] width 1246 height 120
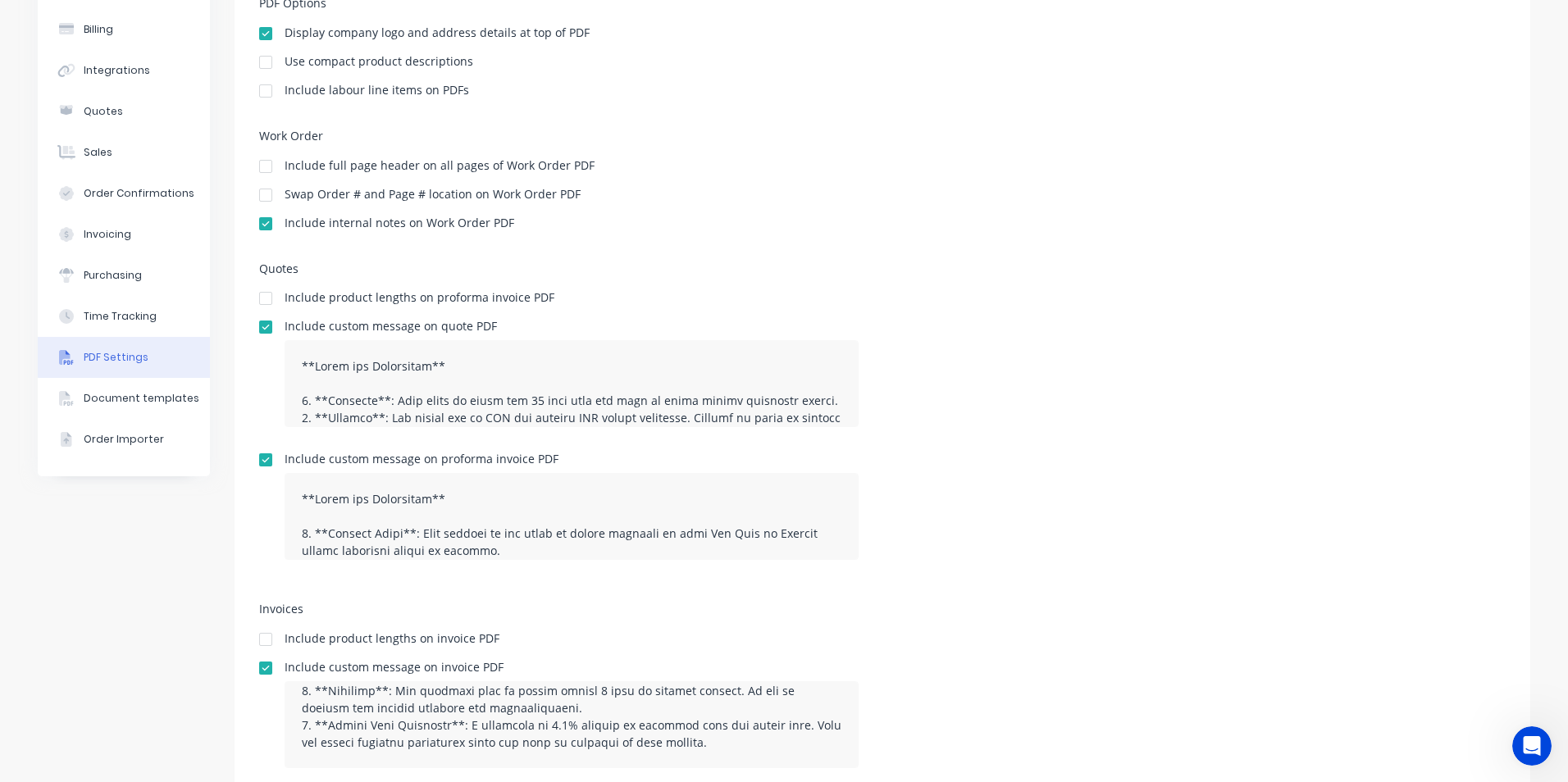
scroll to position [126, 0]
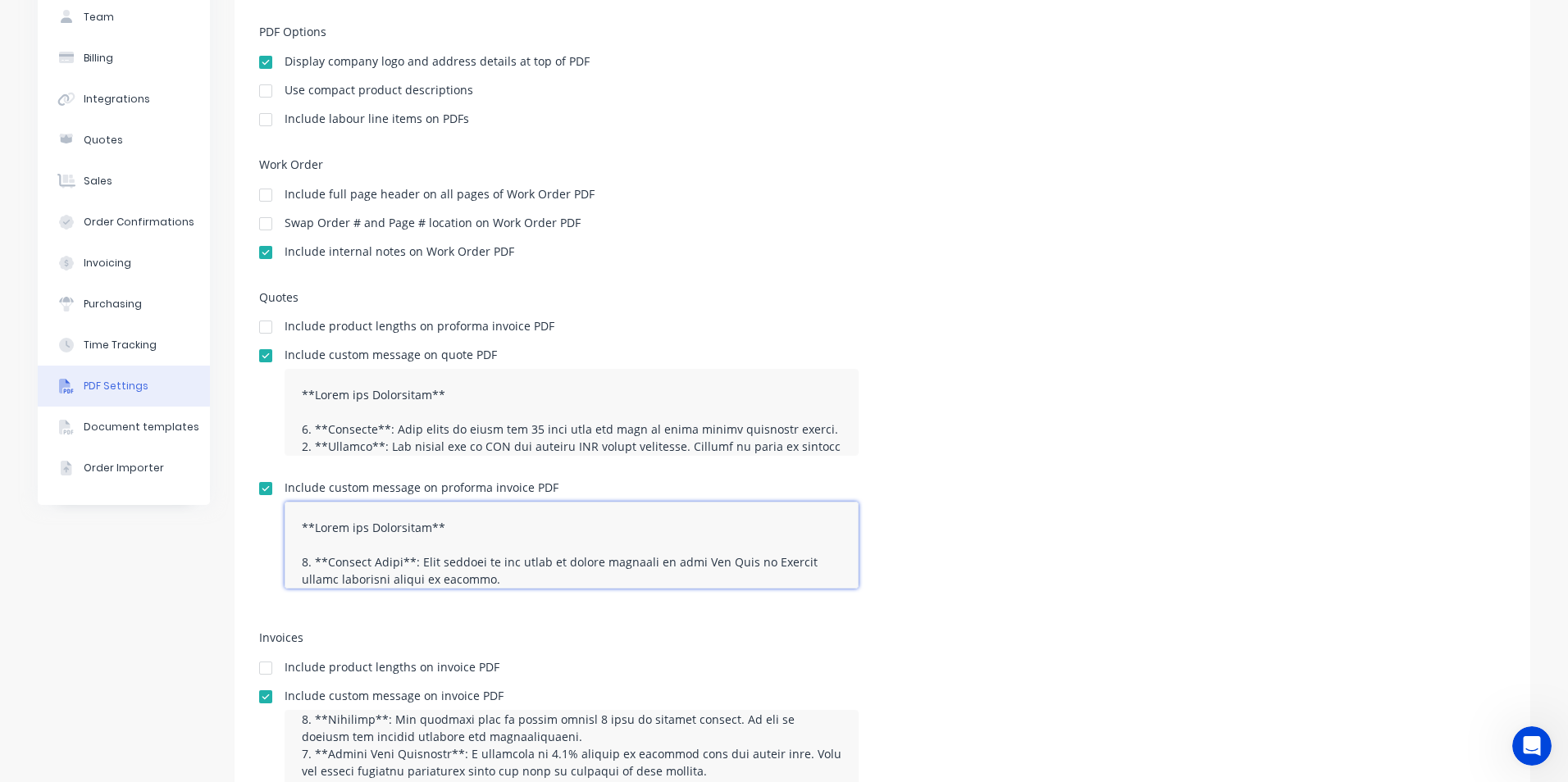
click at [295, 527] on textarea at bounding box center [571, 545] width 574 height 86
click at [1056, 474] on div "Quotes Include product lengths on proforma invoice PDF Include custom message o…" at bounding box center [882, 453] width 1246 height 325
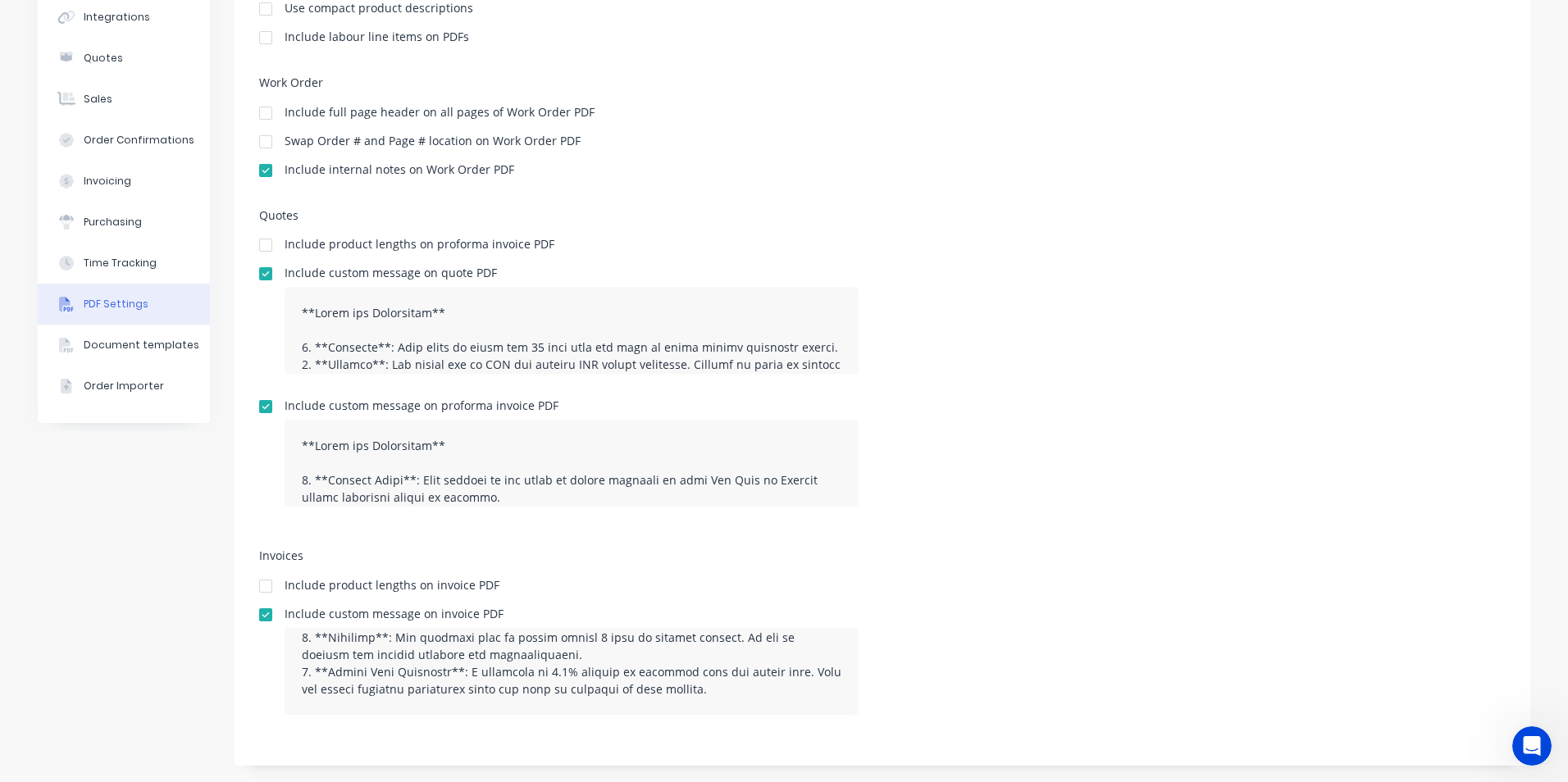
drag, startPoint x: 258, startPoint y: 357, endPoint x: 854, endPoint y: 307, distance: 598.1
click at [960, 284] on div "Include custom message on quote PDF" at bounding box center [882, 327] width 1246 height 120
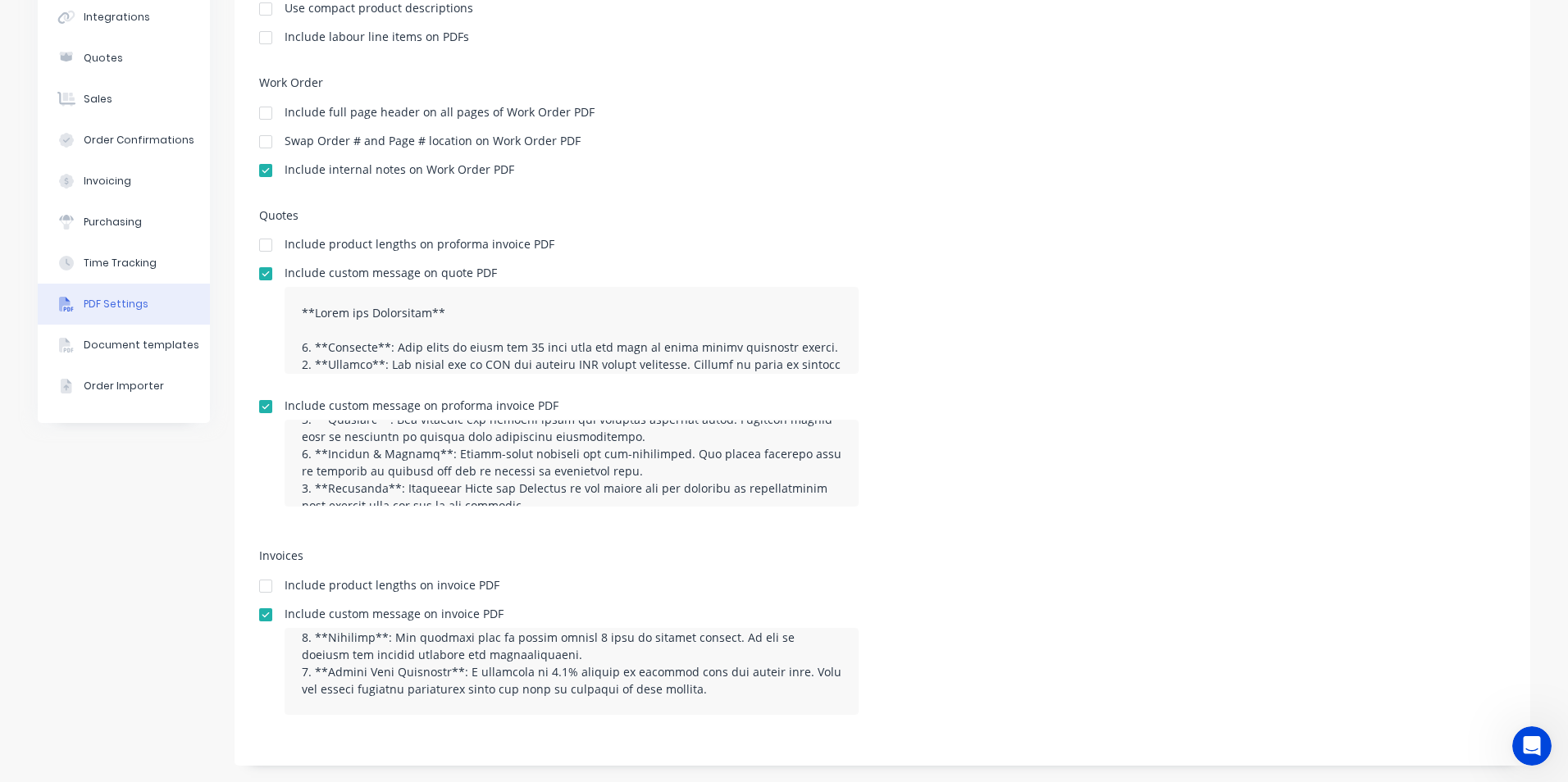
click at [977, 526] on div "Quotes Include product lengths on proforma invoice PDF Include custom message o…" at bounding box center [882, 372] width 1246 height 325
click at [1100, 145] on div "Swap Order # and Page # location on Work Order PDF" at bounding box center [882, 143] width 1246 height 15
click at [148, 256] on button "Time Tracking" at bounding box center [123, 263] width 172 height 41
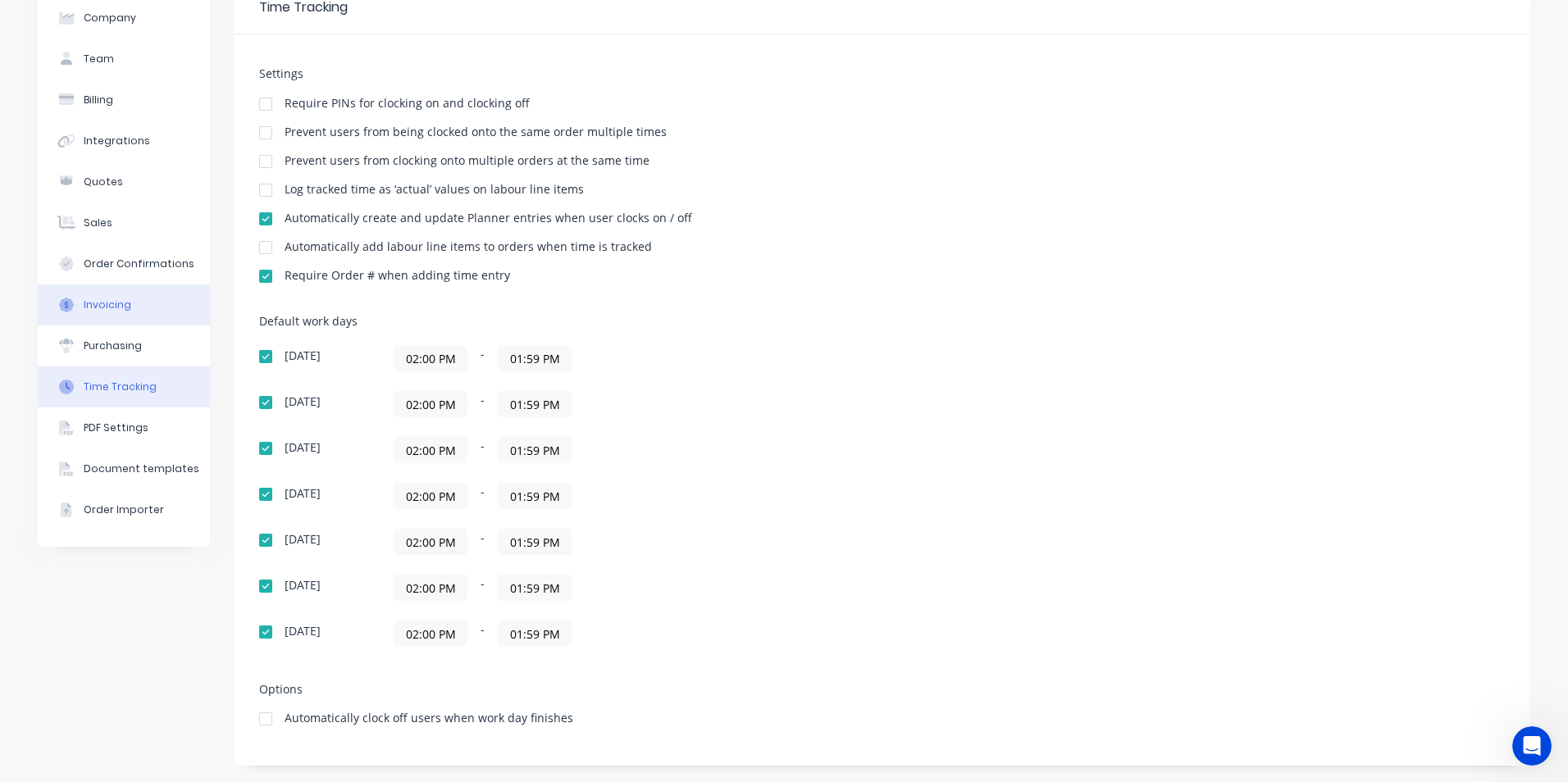
click at [133, 305] on button "Invoicing" at bounding box center [123, 305] width 172 height 41
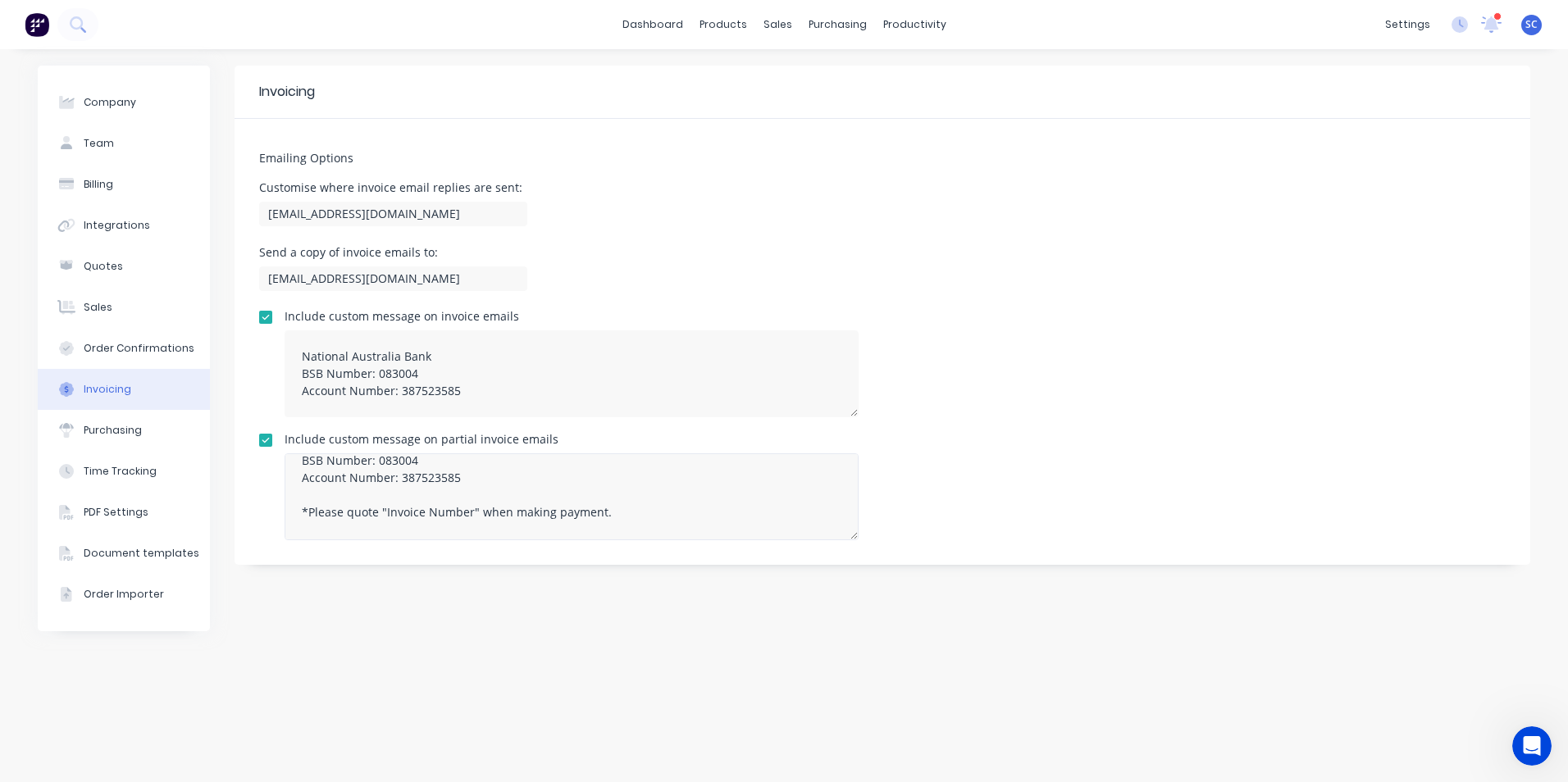
scroll to position [68, 0]
click at [94, 525] on button "PDF Settings" at bounding box center [123, 512] width 172 height 41
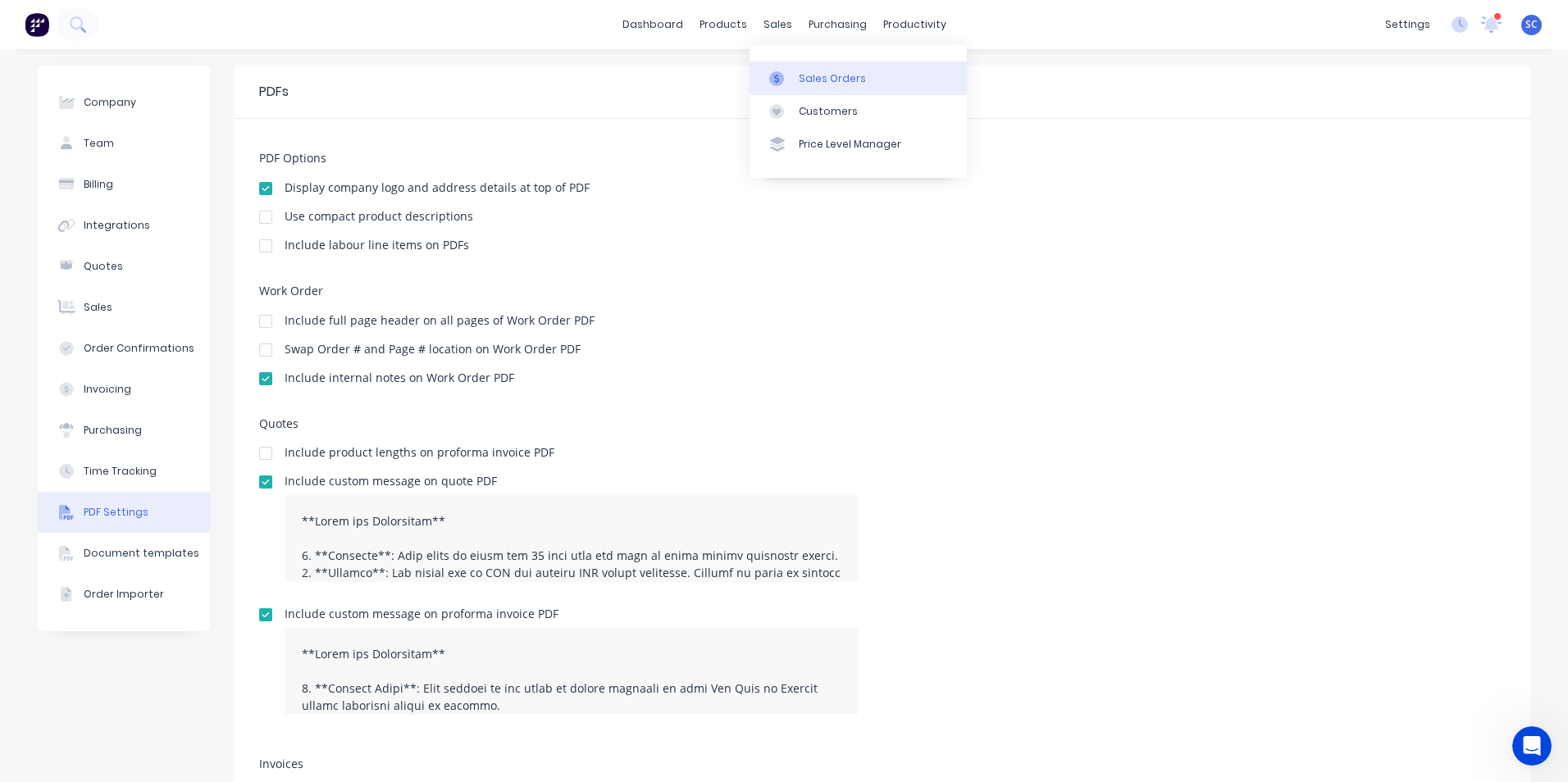
click at [801, 82] on div "Sales Orders" at bounding box center [832, 78] width 67 height 14
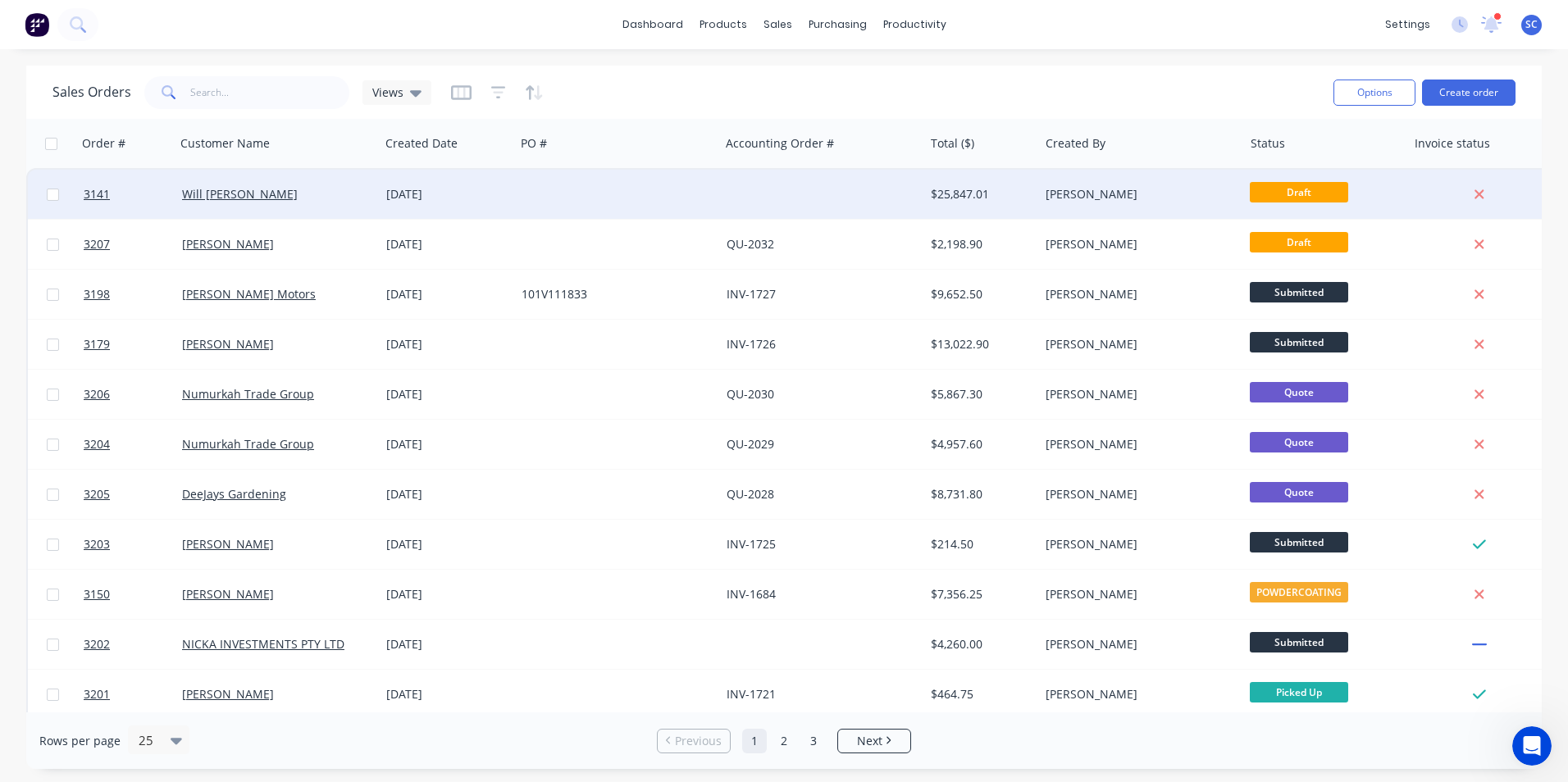
click at [554, 199] on div at bounding box center [617, 194] width 205 height 49
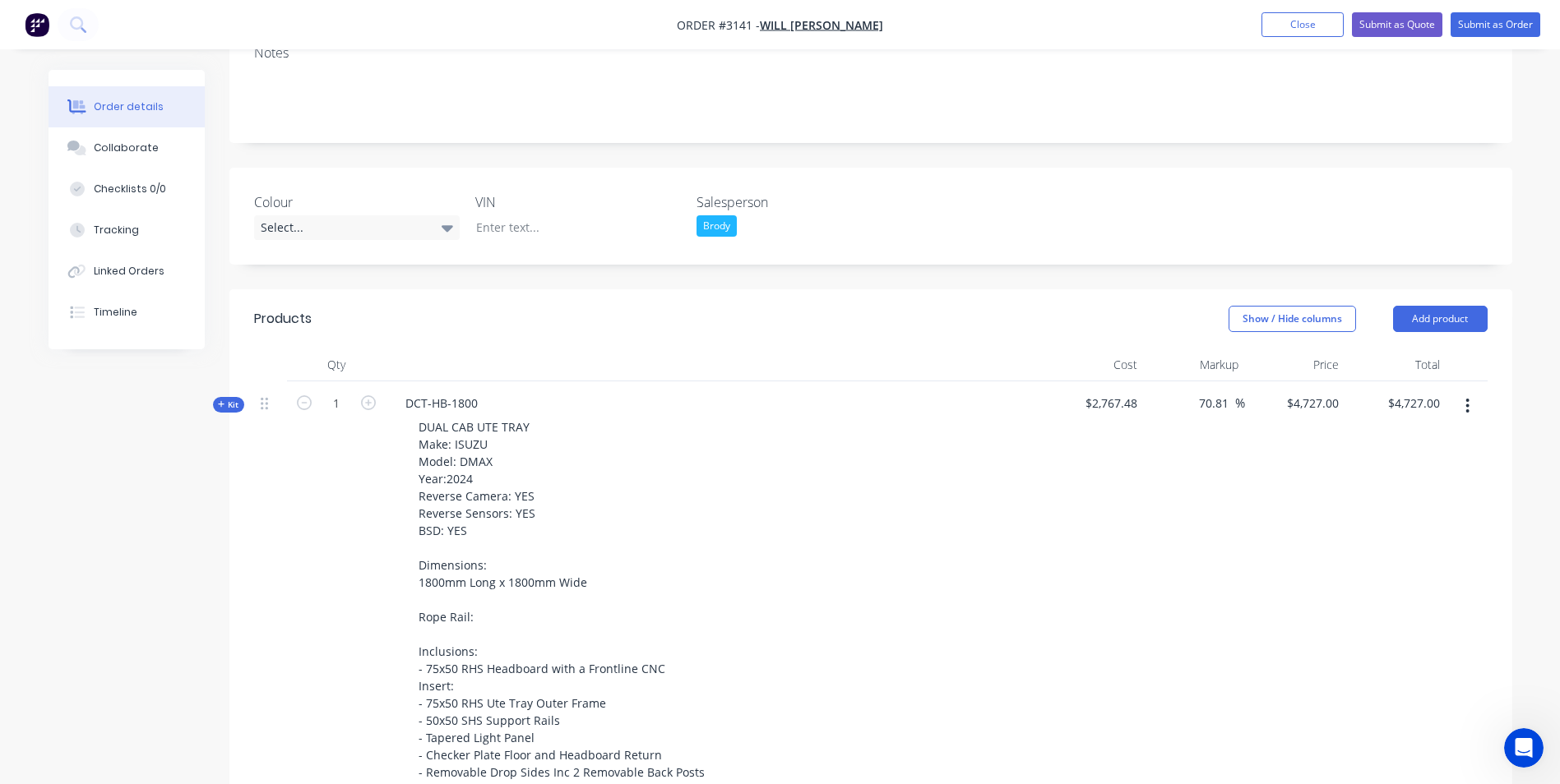
scroll to position [247, 0]
click at [1339, 406] on input "4727" at bounding box center [1315, 402] width 60 height 24
click at [1102, 296] on header "Products Show / Hide columns Add product" at bounding box center [871, 318] width 1283 height 59
type input "$4,727.27"
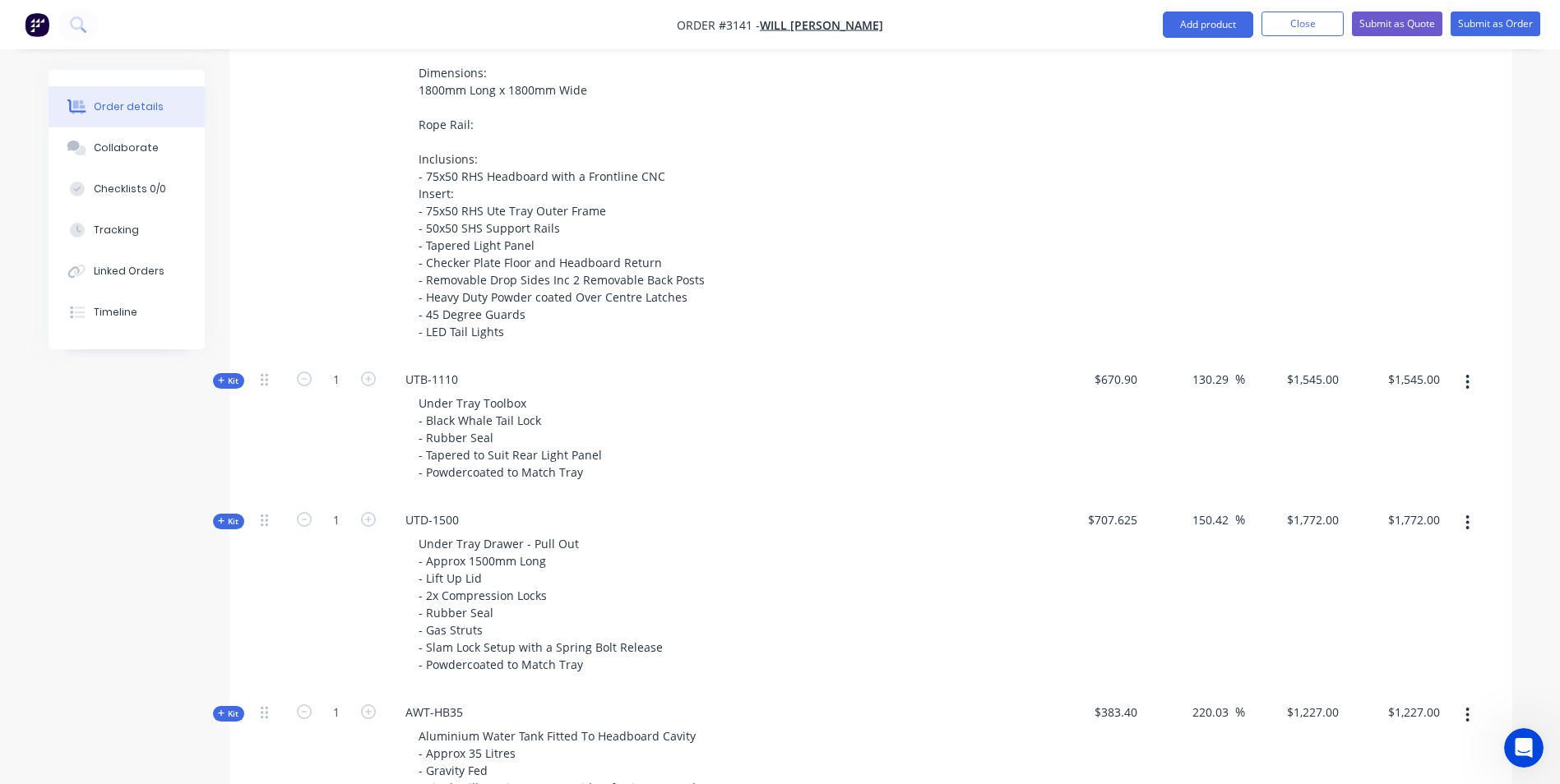
scroll to position [740, 0]
click at [1339, 380] on input "1545" at bounding box center [1315, 378] width 60 height 24
type input "1545.45"
type input "130.35"
type input "$1,545.45"
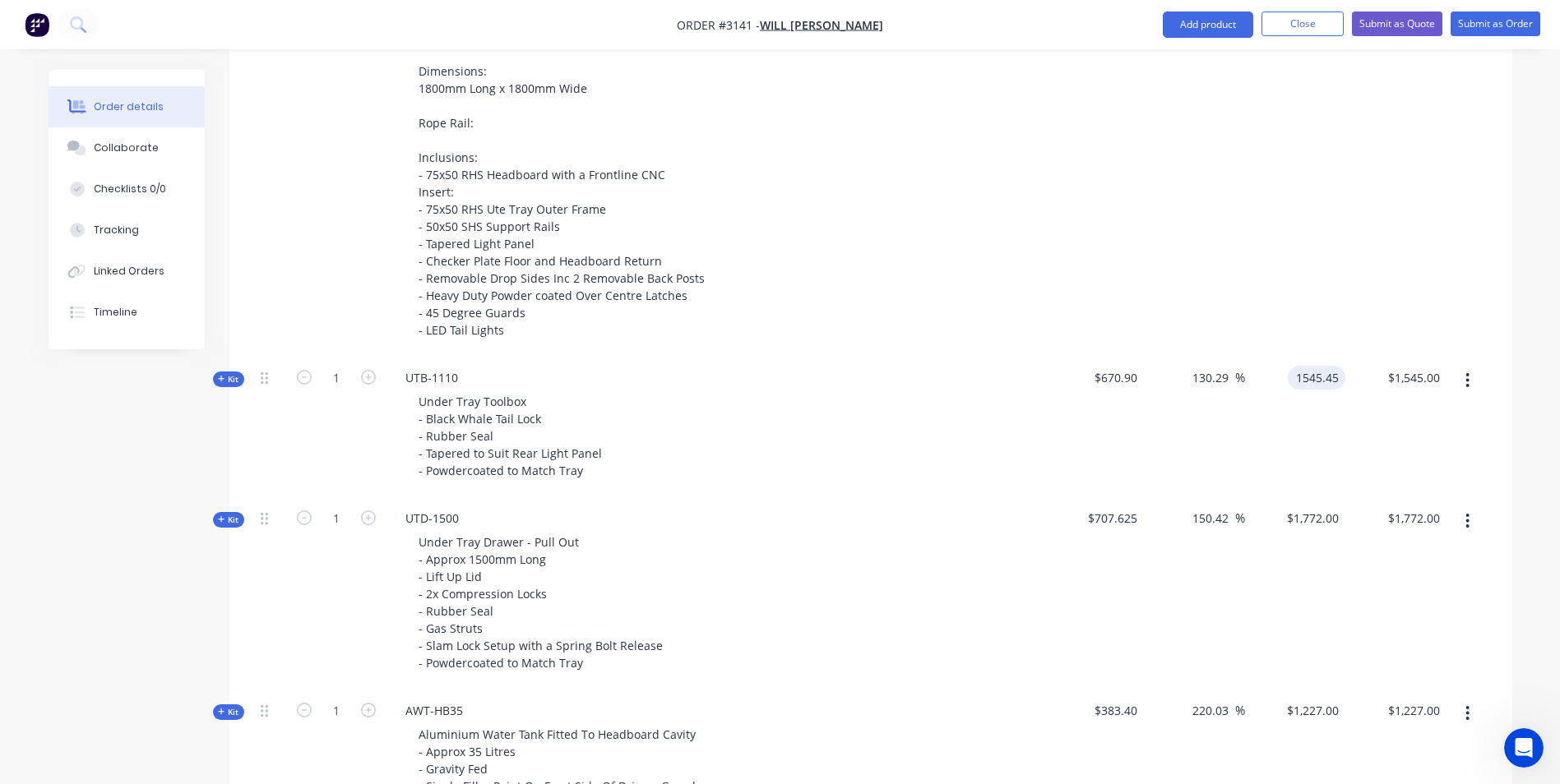
type input "$1,545.45"
click at [1437, 294] on div "$4,727.27 $4,727.27" at bounding box center [1395, 121] width 101 height 469
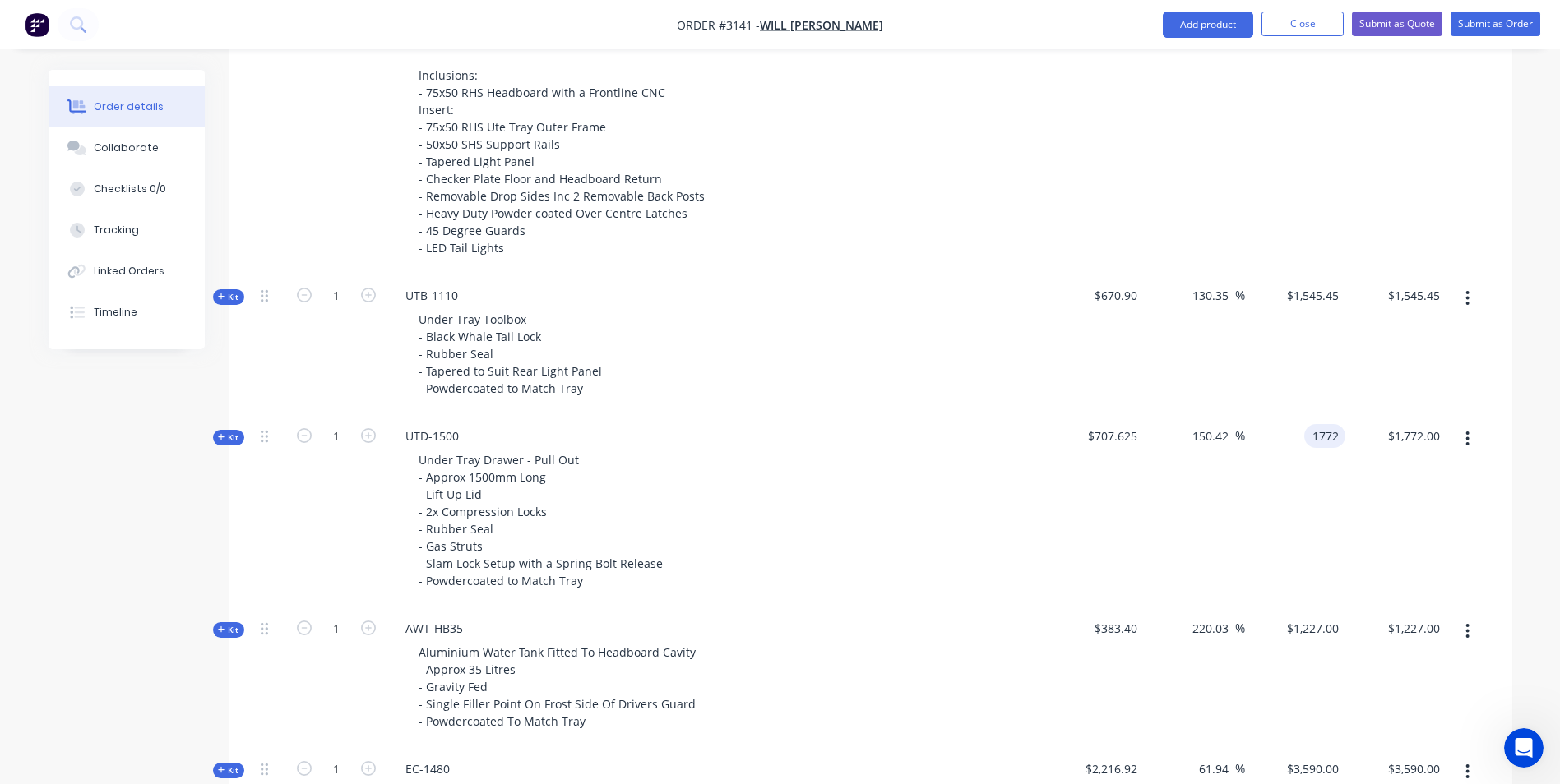
click at [1325, 443] on input "1772" at bounding box center [1329, 435] width 35 height 24
type input "1772.73"
type input "150.52"
type input "$1,772.73"
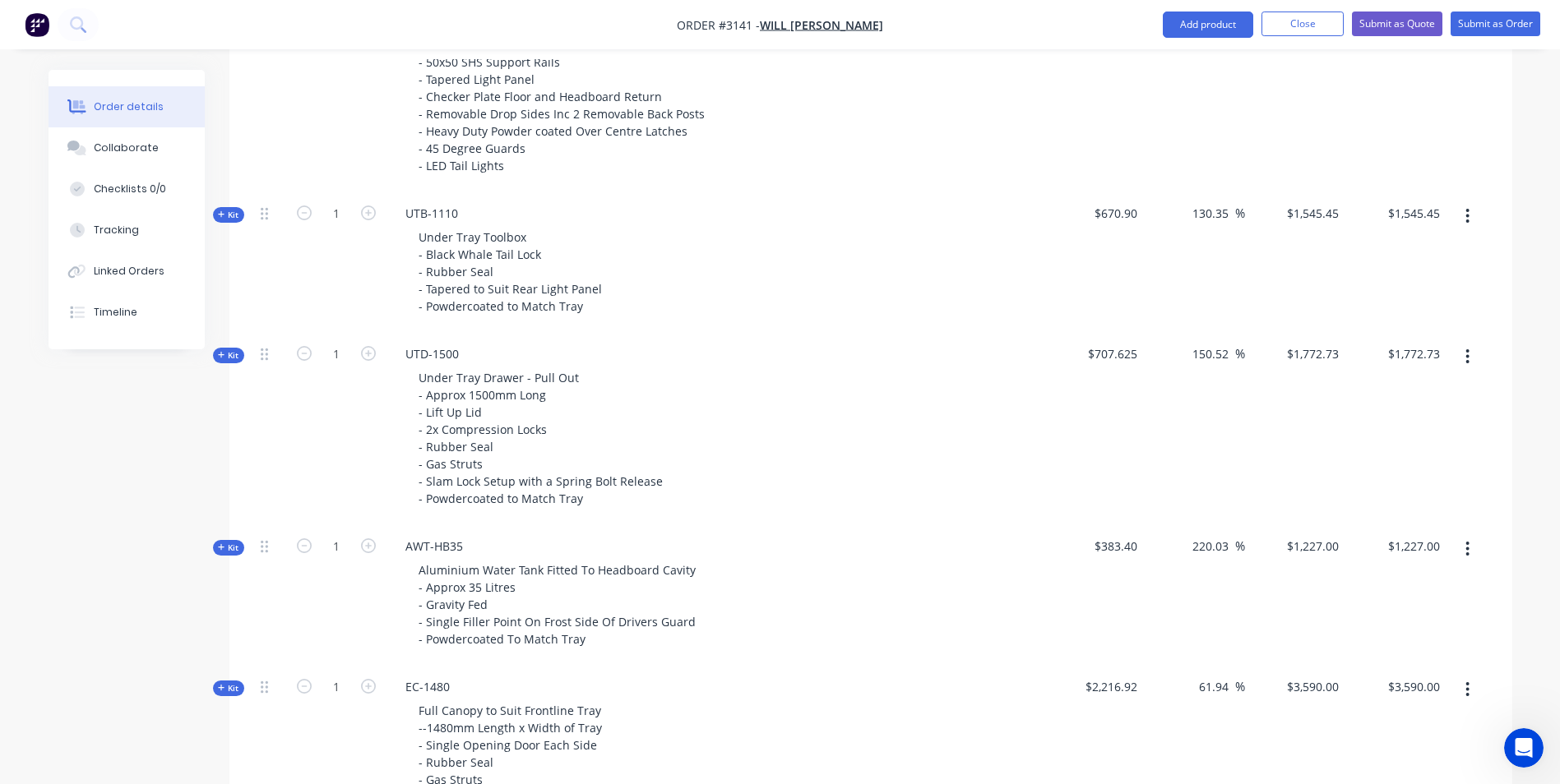
scroll to position [986, 0]
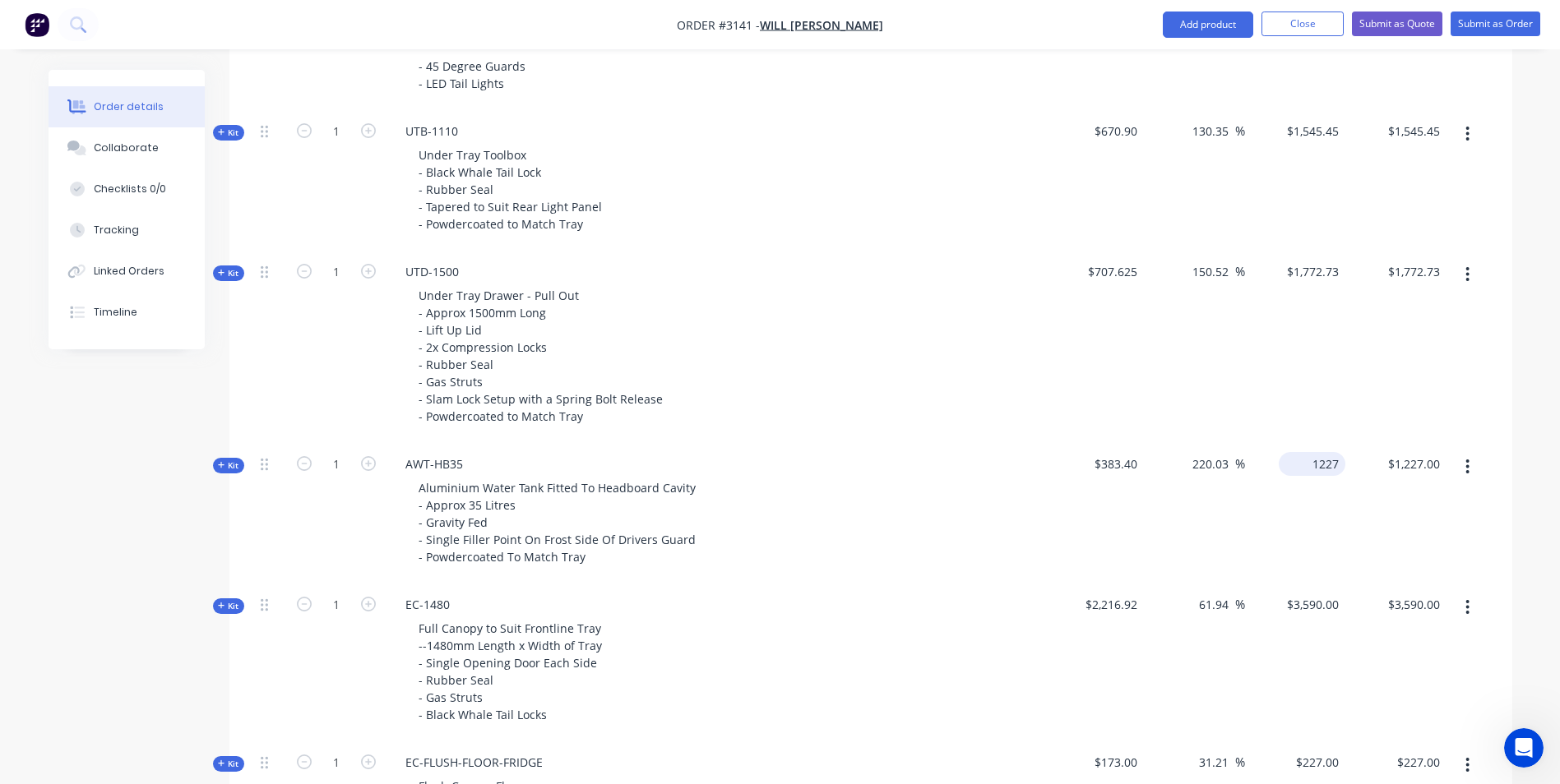
click at [1318, 466] on input "1227" at bounding box center [1315, 463] width 60 height 24
type input "1227.27"
type input "220.1"
type input "$1,227.27"
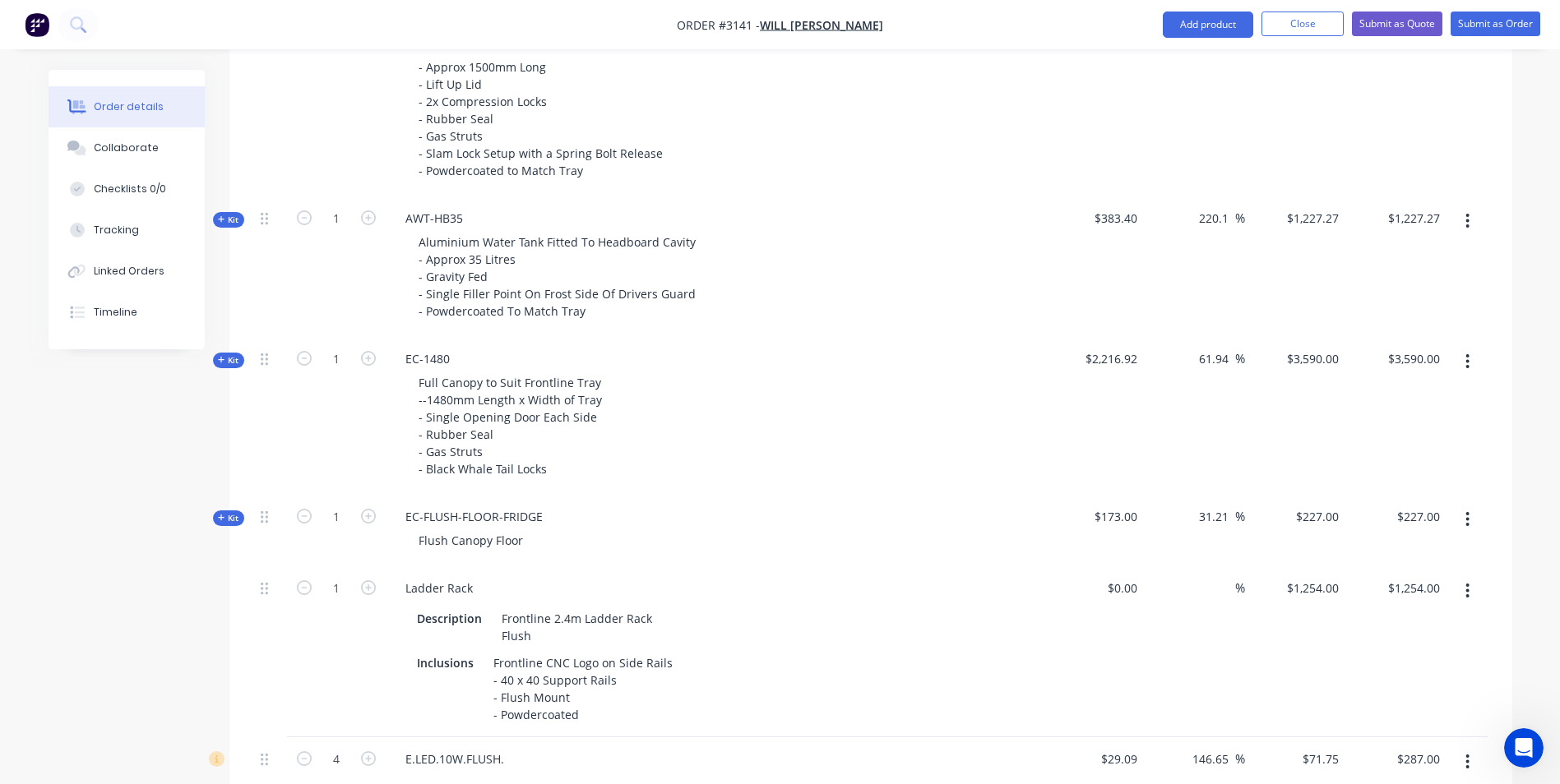
scroll to position [1233, 0]
click at [1328, 358] on input "$3,590.00" at bounding box center [1315, 357] width 60 height 24
type input "1227.27"
type input "$3,590.00"
type input "$1,227.27"
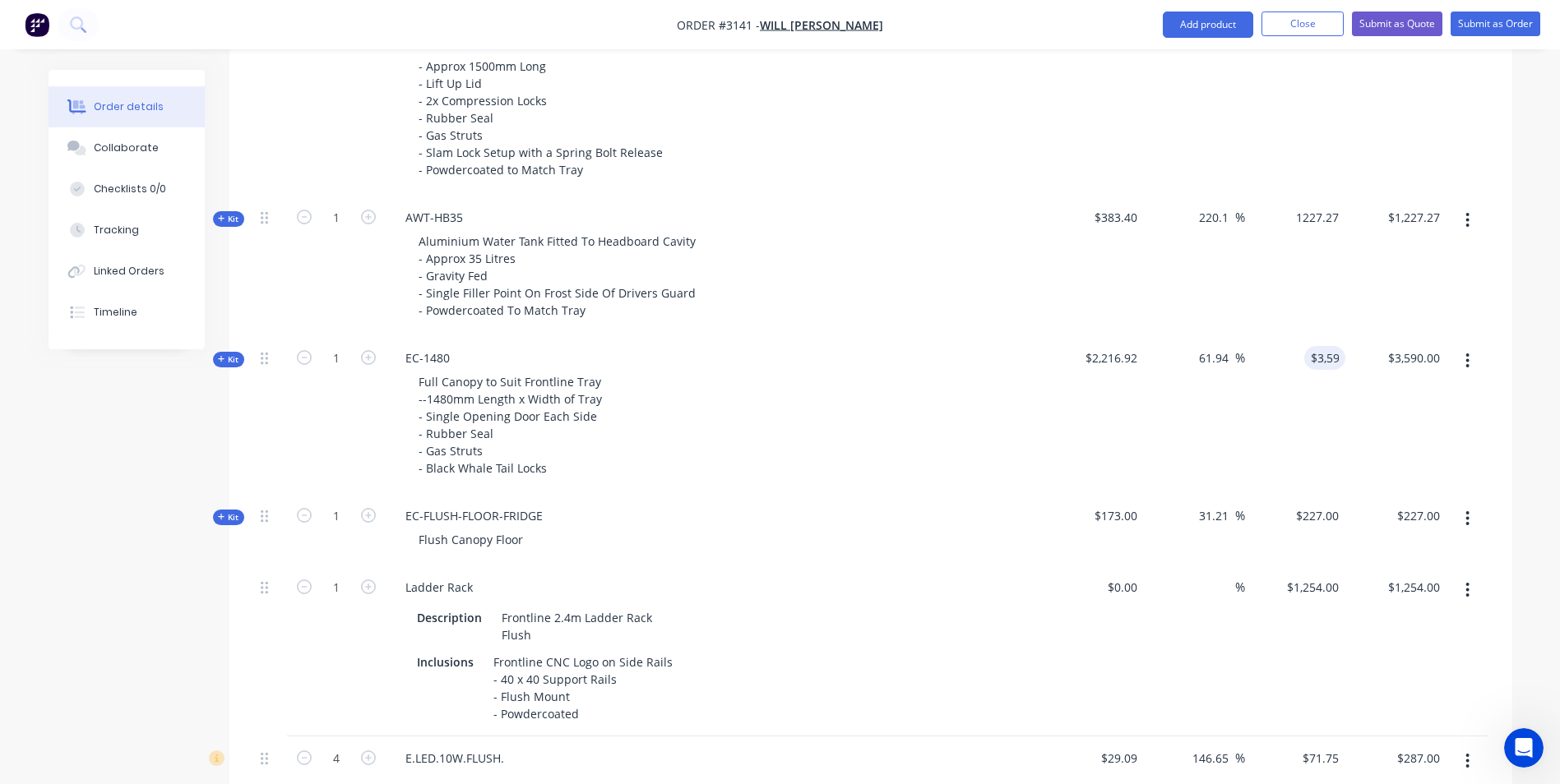
type input "3590"
type input "1227.27"
type input "$3,590.00"
type input "1227.27"
type input "$3,590.00"
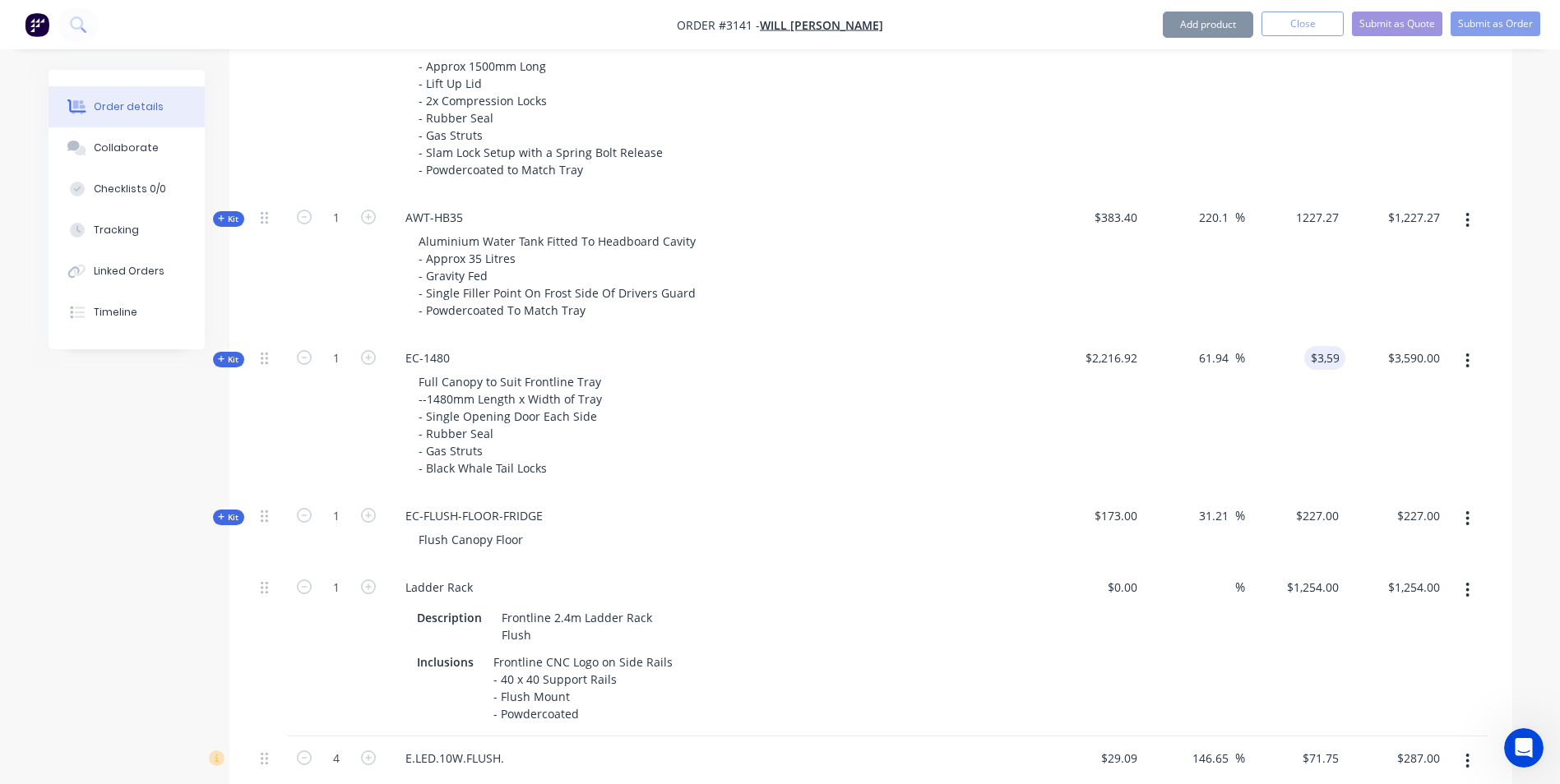
type input "1227.27"
type input "$3,590.00"
type input "1227.27"
type input "$3,590.00"
type input "1227.27"
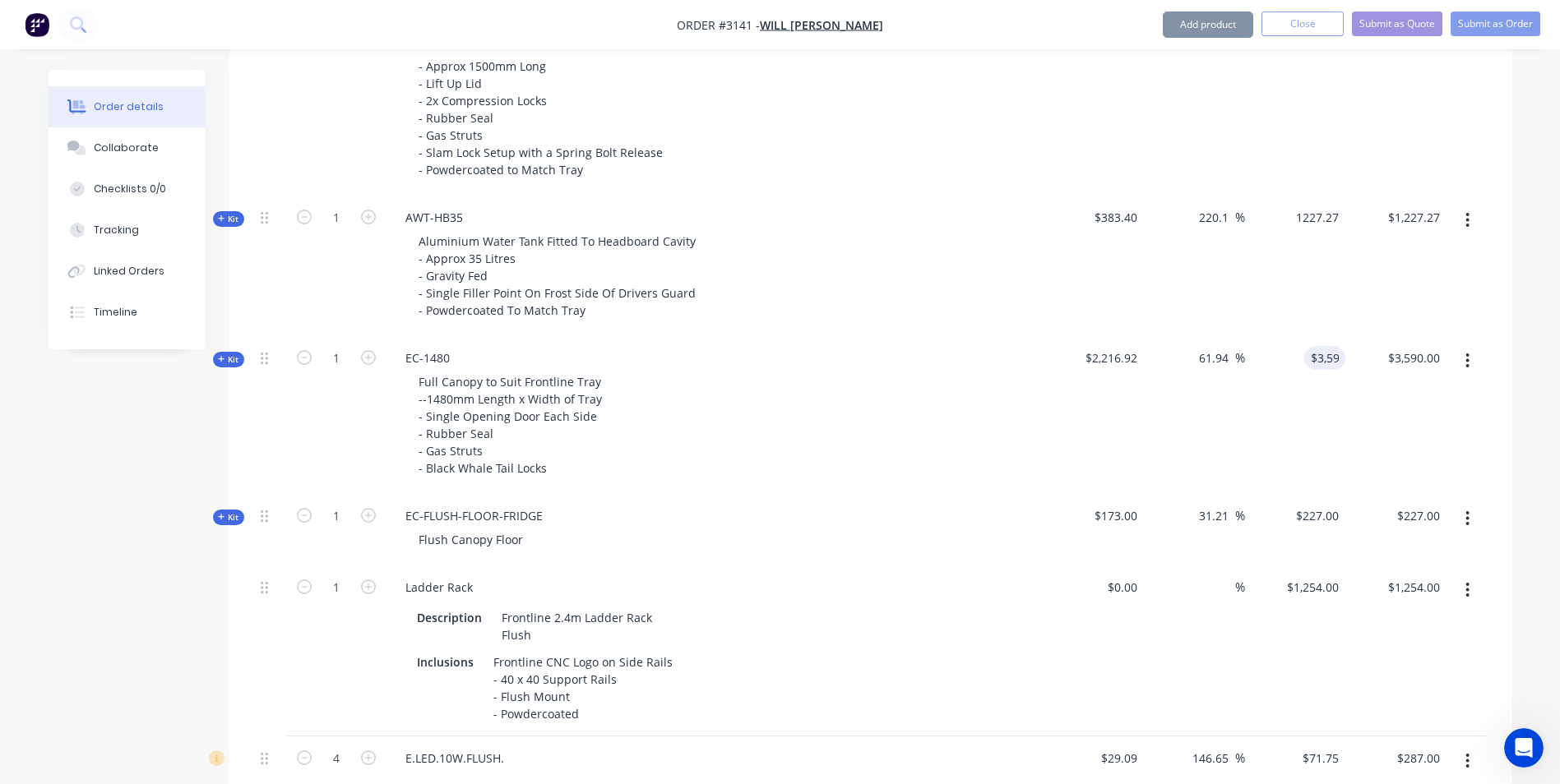
type input "$3,590.00"
type input "$1,227.27"
type input "3590"
type input "1227.27"
type input "$3,590.00"
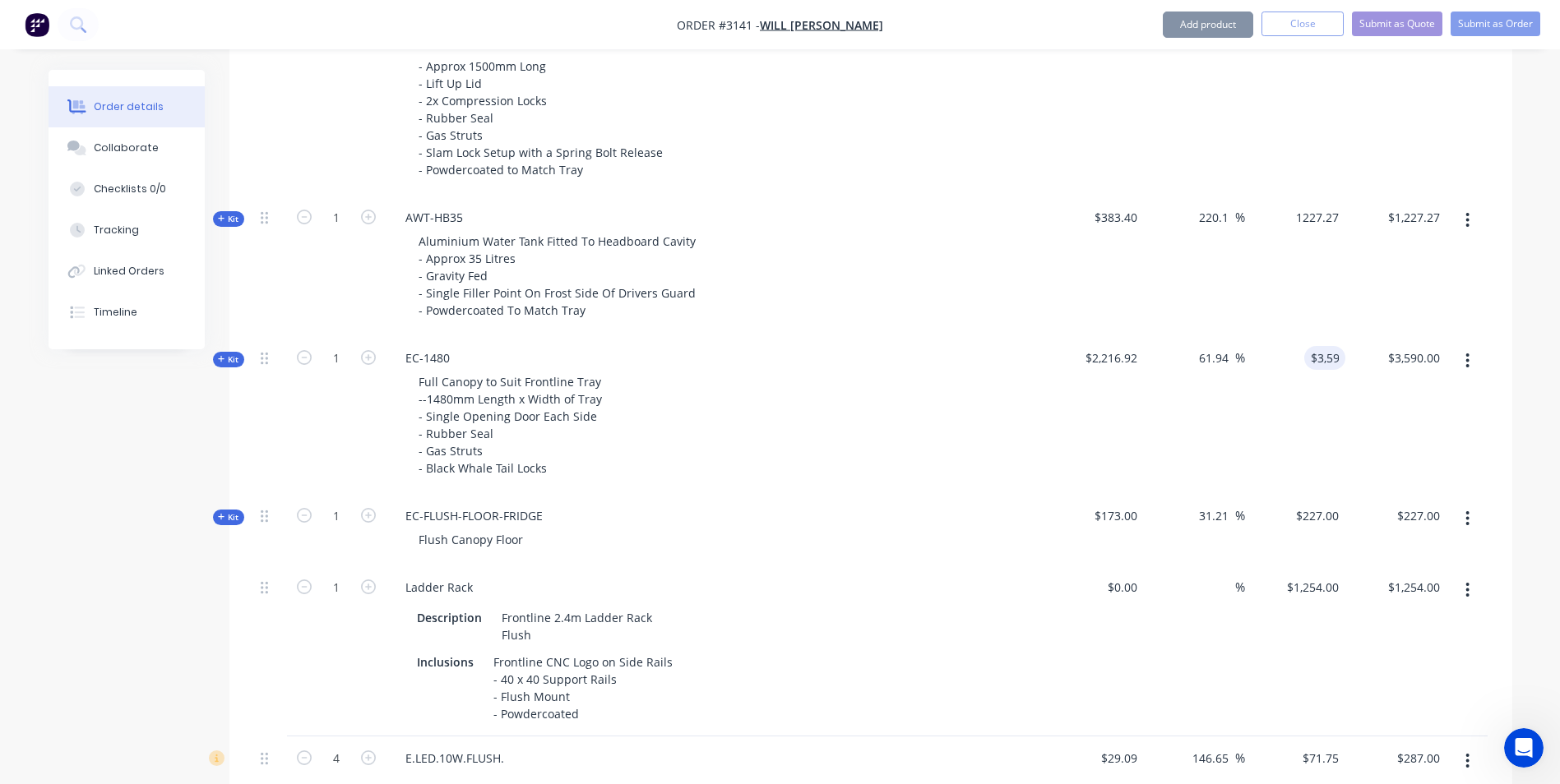
type input "$1,227.27"
type input "3590"
type input "1227.27"
type input "$3,590.00"
type input "$1,227.27"
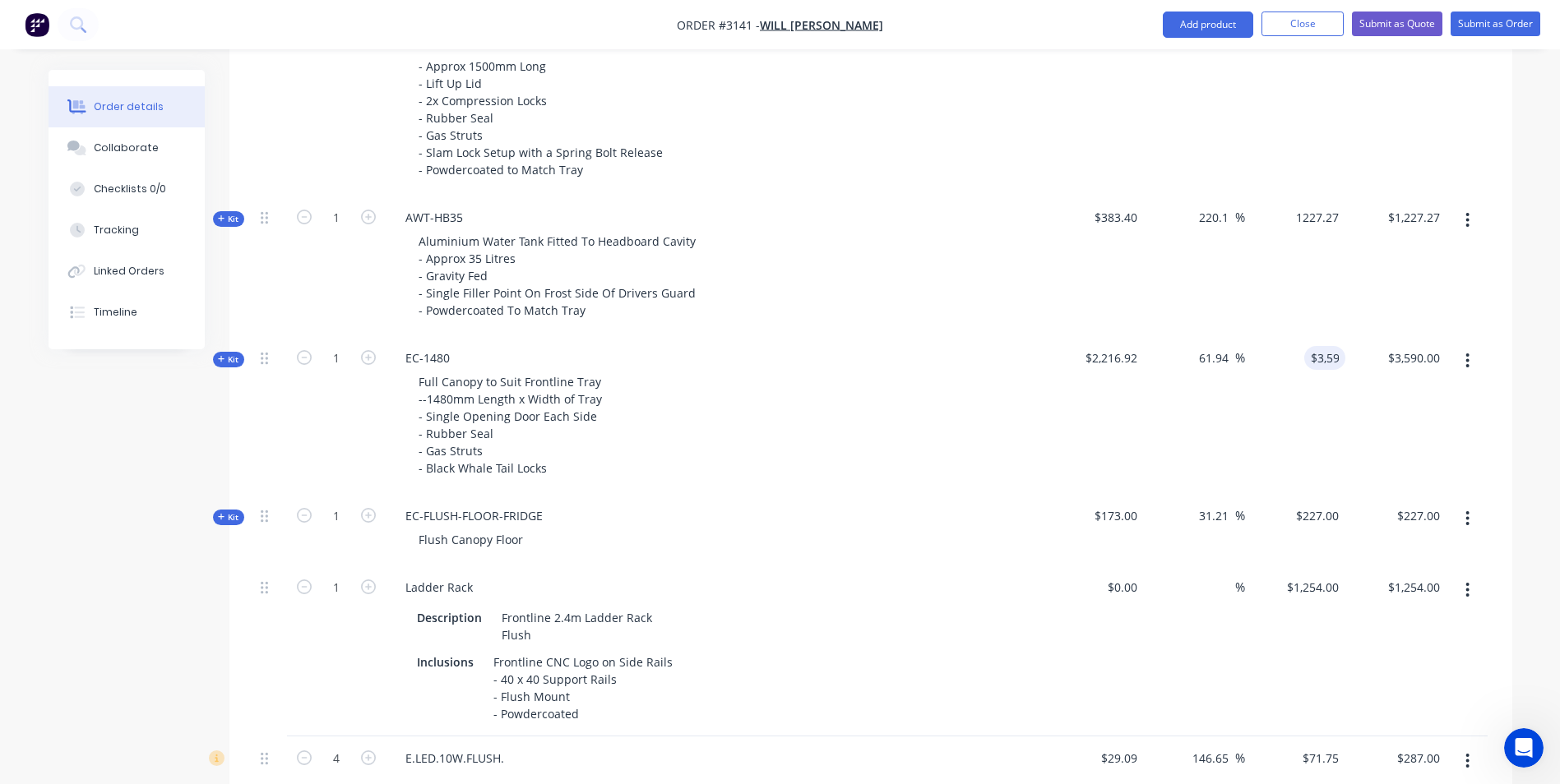
type input "3590"
type input "1227.27"
type input "$3,590.00"
type input "$1,227.27"
type input "3590"
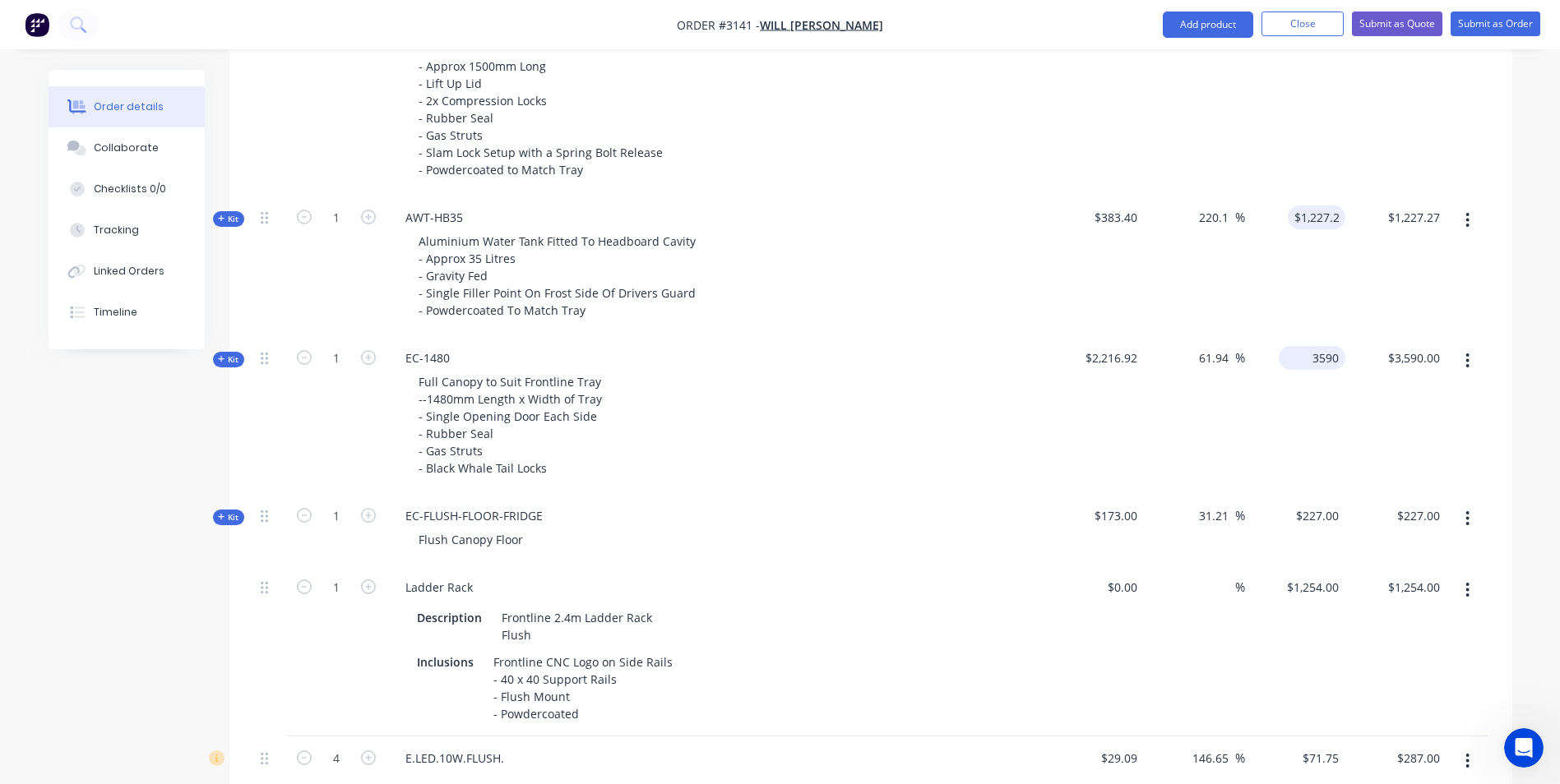
type input "1227.27"
type input "$3,590.00"
type input "$1,227.27"
type input "3590"
type input "1227.27"
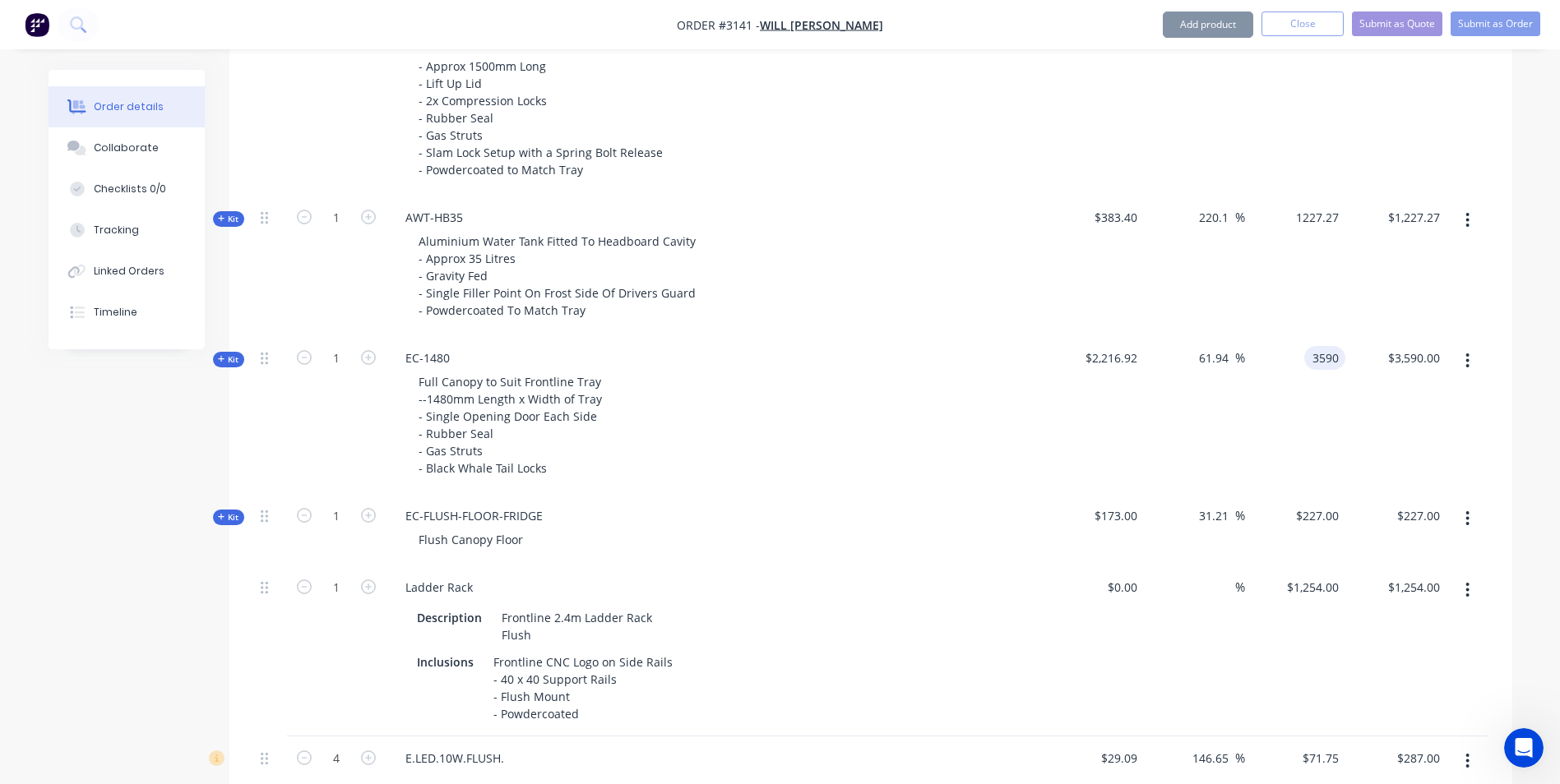
type input "$3,590.00"
type input "$1,227.27"
type input "3590"
type input "1227.27"
type input "$3,590.00"
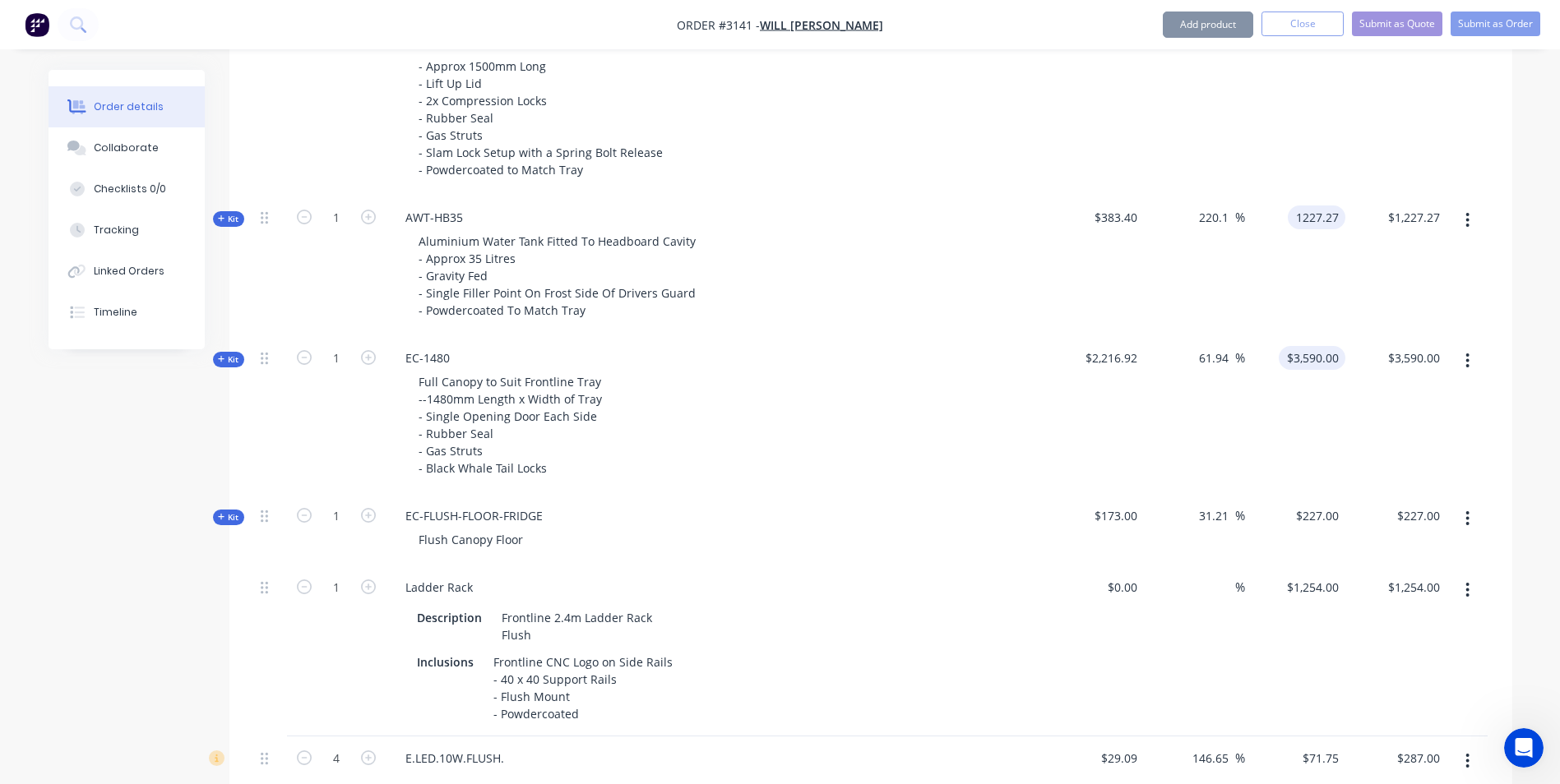
type input "$1,227.27"
type input "3590"
type input "1227.27"
type input "$3,590.00"
type input "$1,227.27"
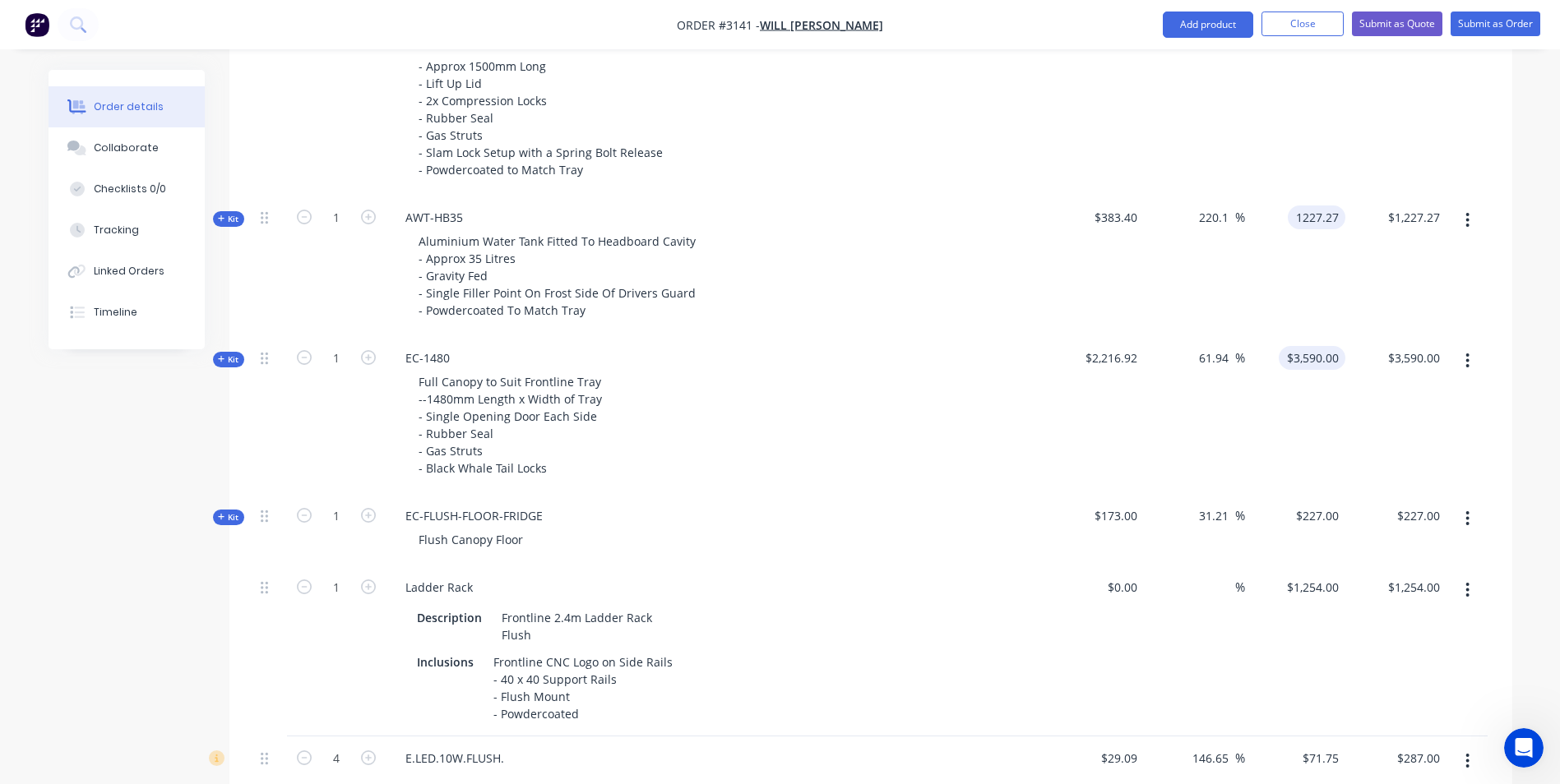
type input "3590"
type input "1227.27."
type input "-100"
type input "0"
type input "$0.00"
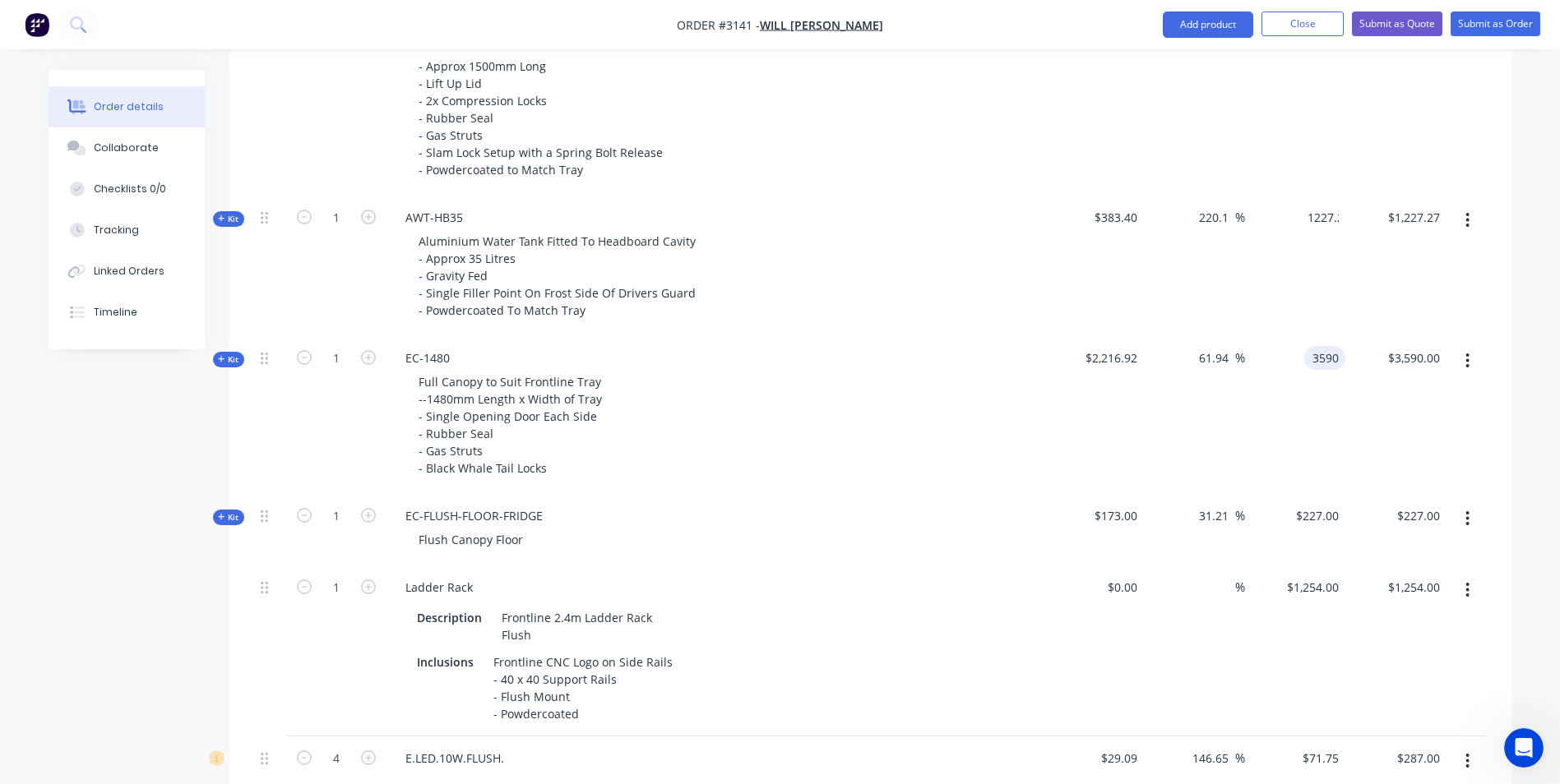
type input "$3,590.00"
type input "$0.00"
type input "3590"
type input "0"
type input "$3,590.00"
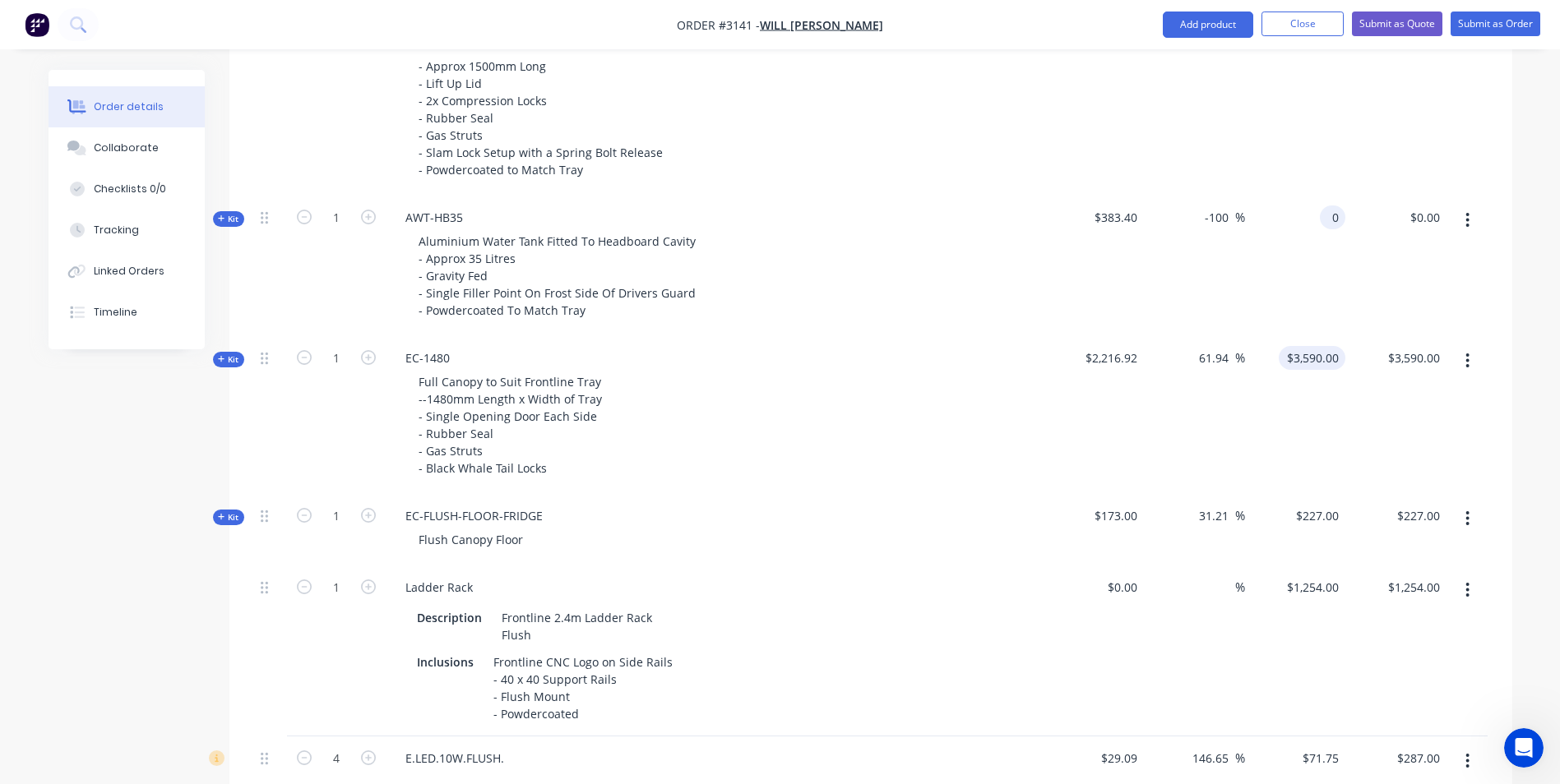
type input "$0.00"
type input "3590"
type input "0"
type input "$3,590.00"
type input "$0.00"
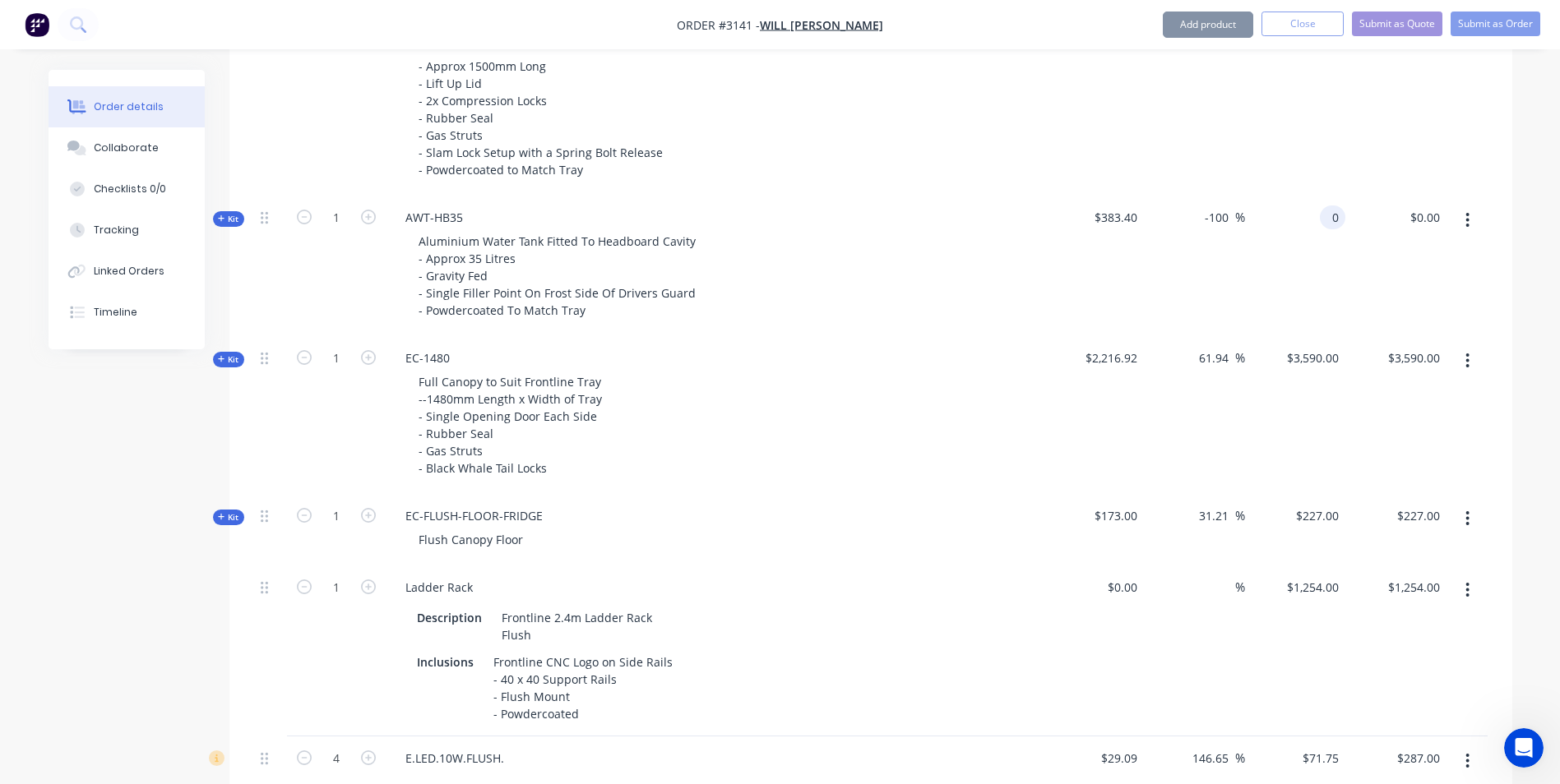
type input "3590"
type input "0"
type input "$3,590.00"
type input "0"
type input "$3,590.00"
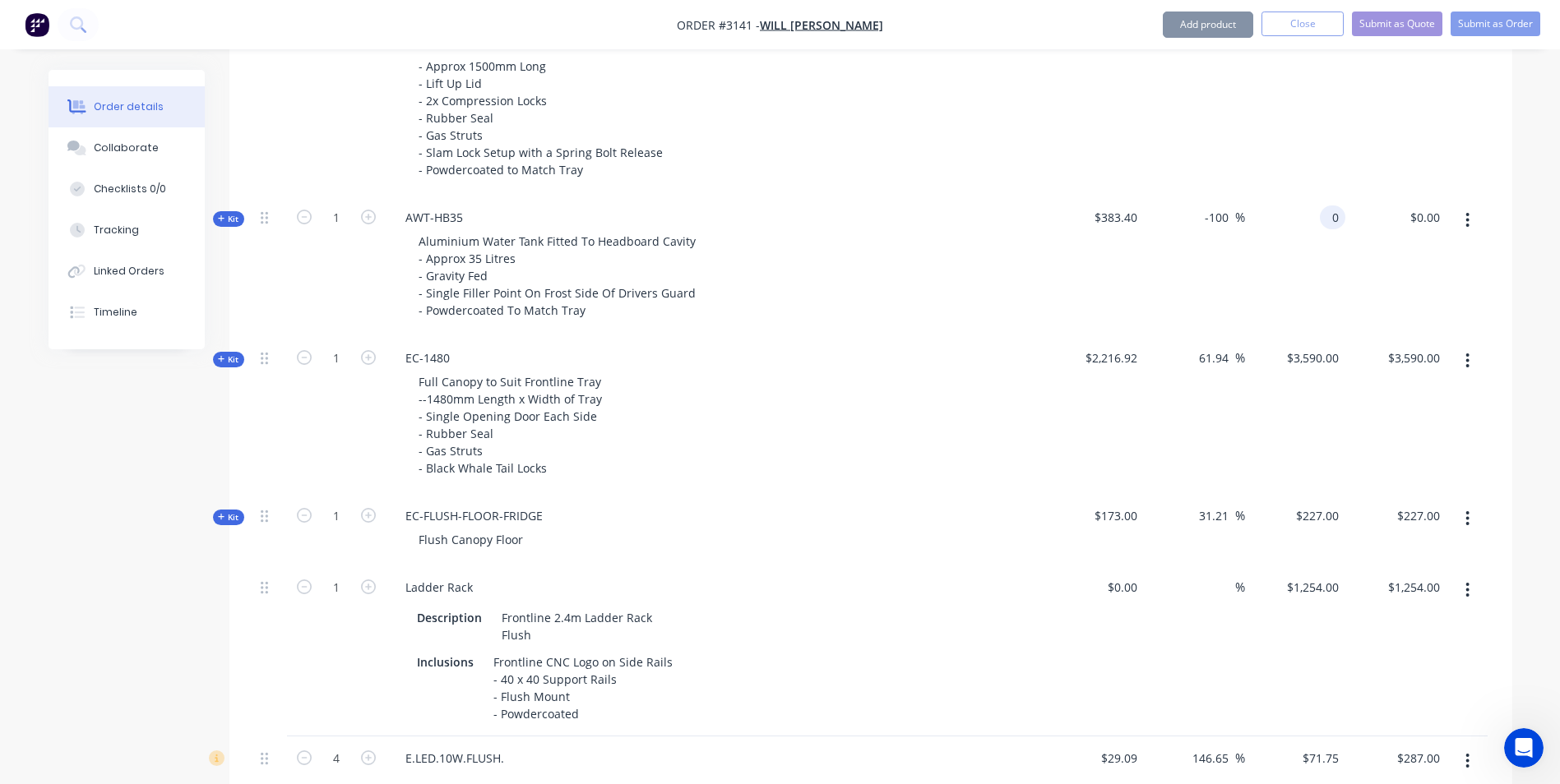
click at [1226, 457] on div "61.94 61.94 %" at bounding box center [1194, 415] width 101 height 158
type input "$0.00"
type input "3590"
type input "0"
type input "$3,590.00"
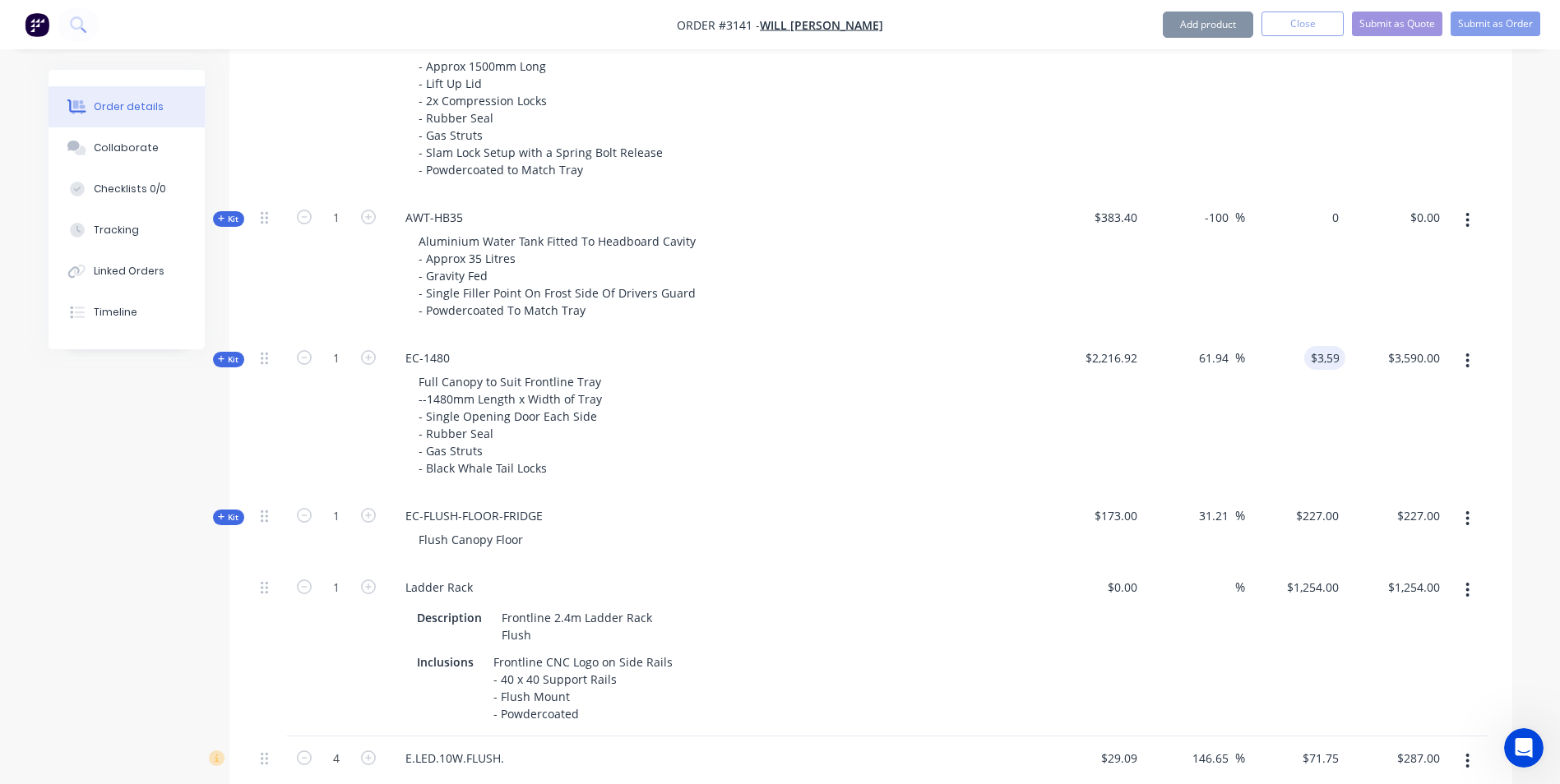
type input "$0.00"
type input "3590"
type input "0"
type input "$3,590.00"
type input "$0.00"
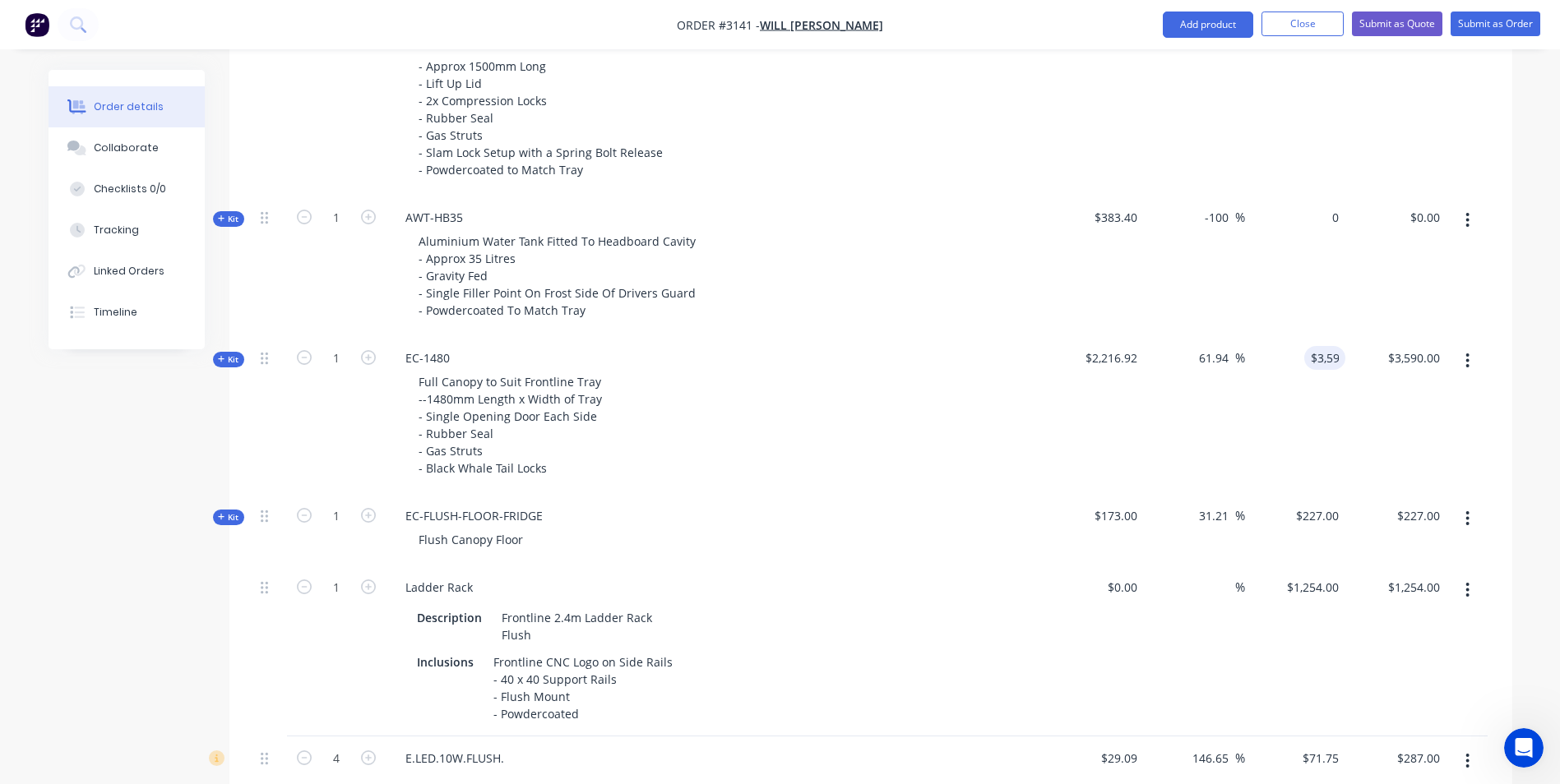
type input "3590"
type input "0"
type input "$3,590.00"
type input "$0.00"
type input "3590"
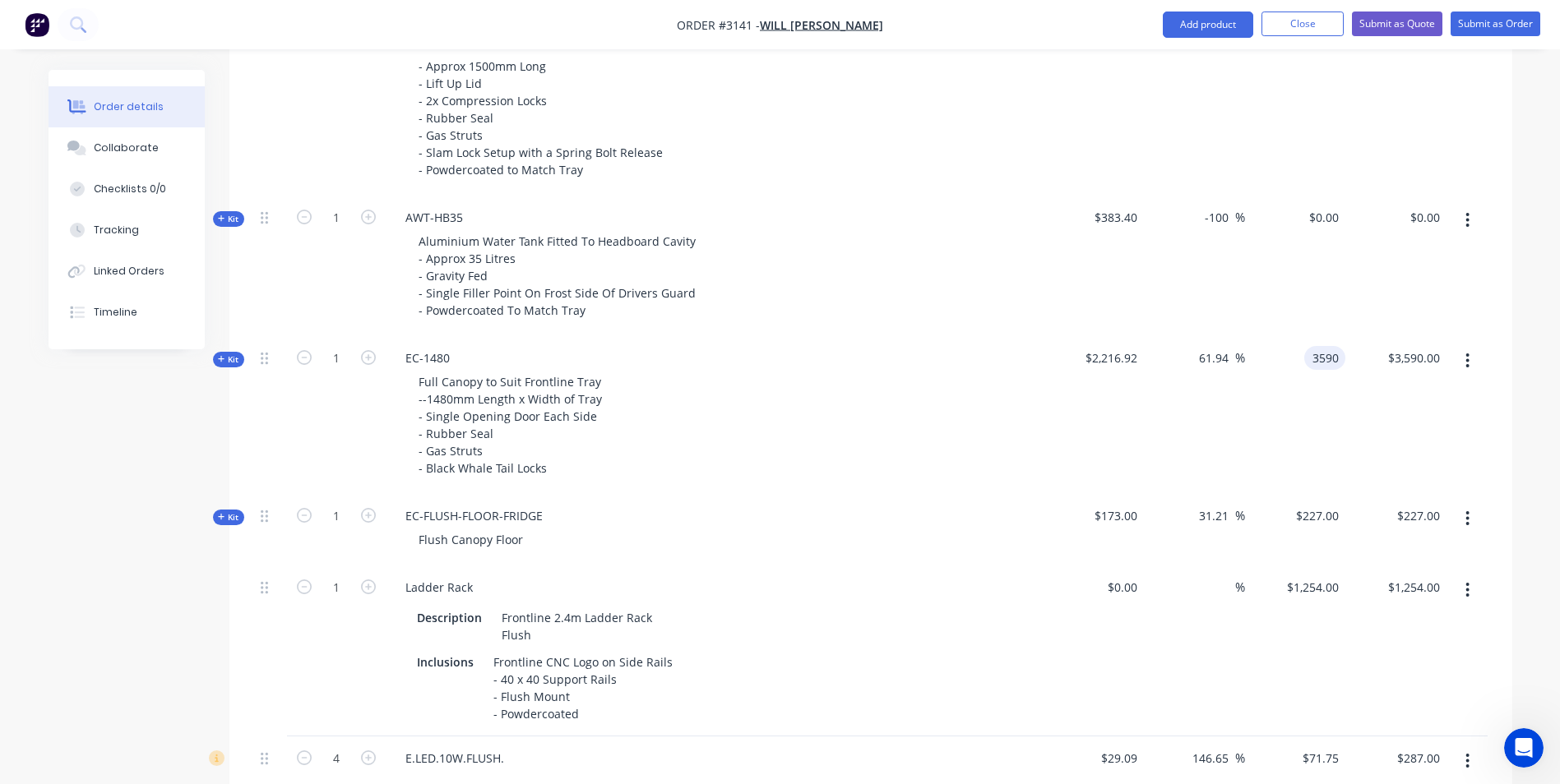
type input "0"
type input "$3,590.00"
type input "$0.00"
type input "3590"
type input "0"
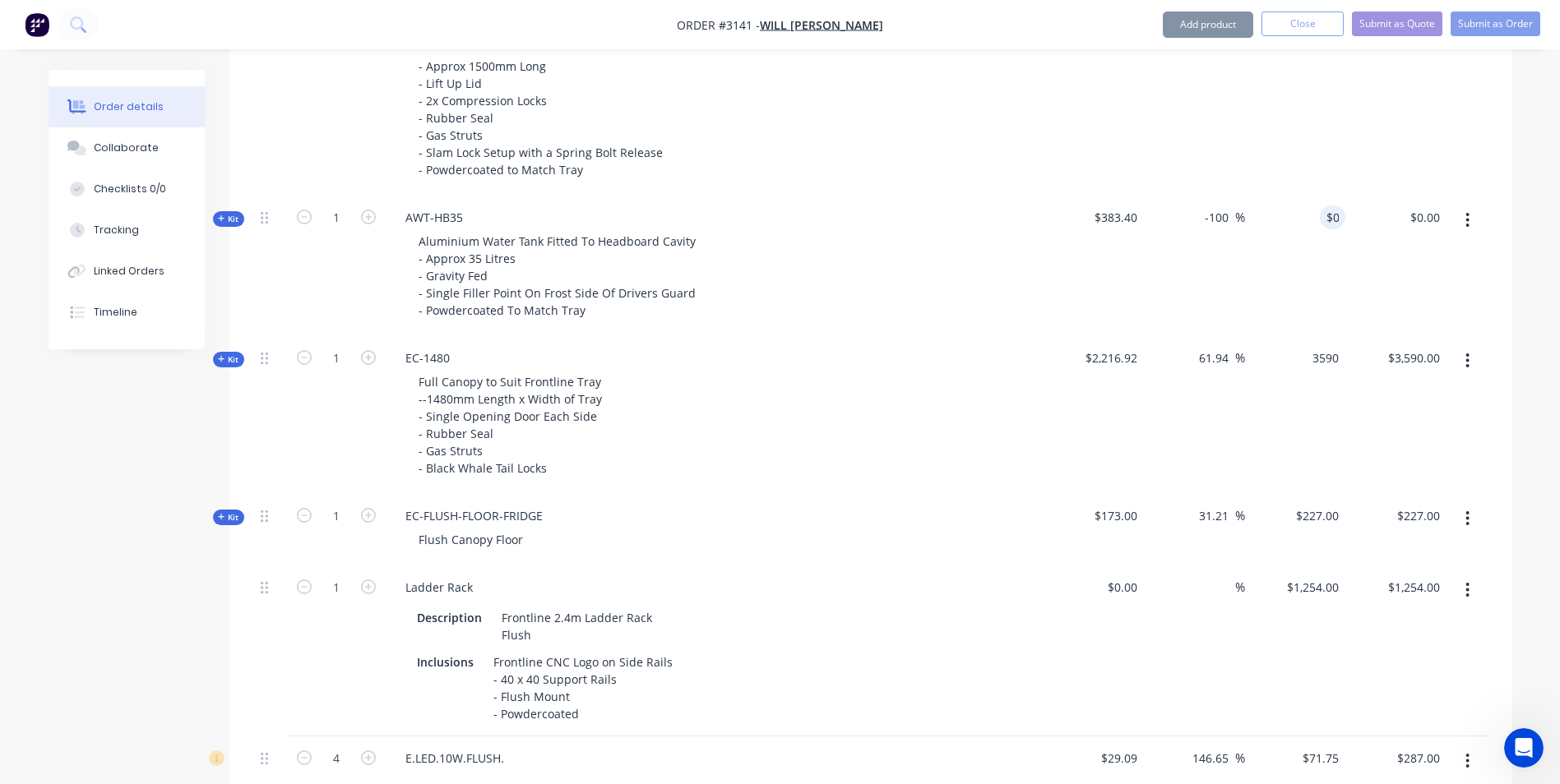
type input "$3,590.00"
type input "$0.00"
type input "3590"
type input "0"
type input "$3,590.00"
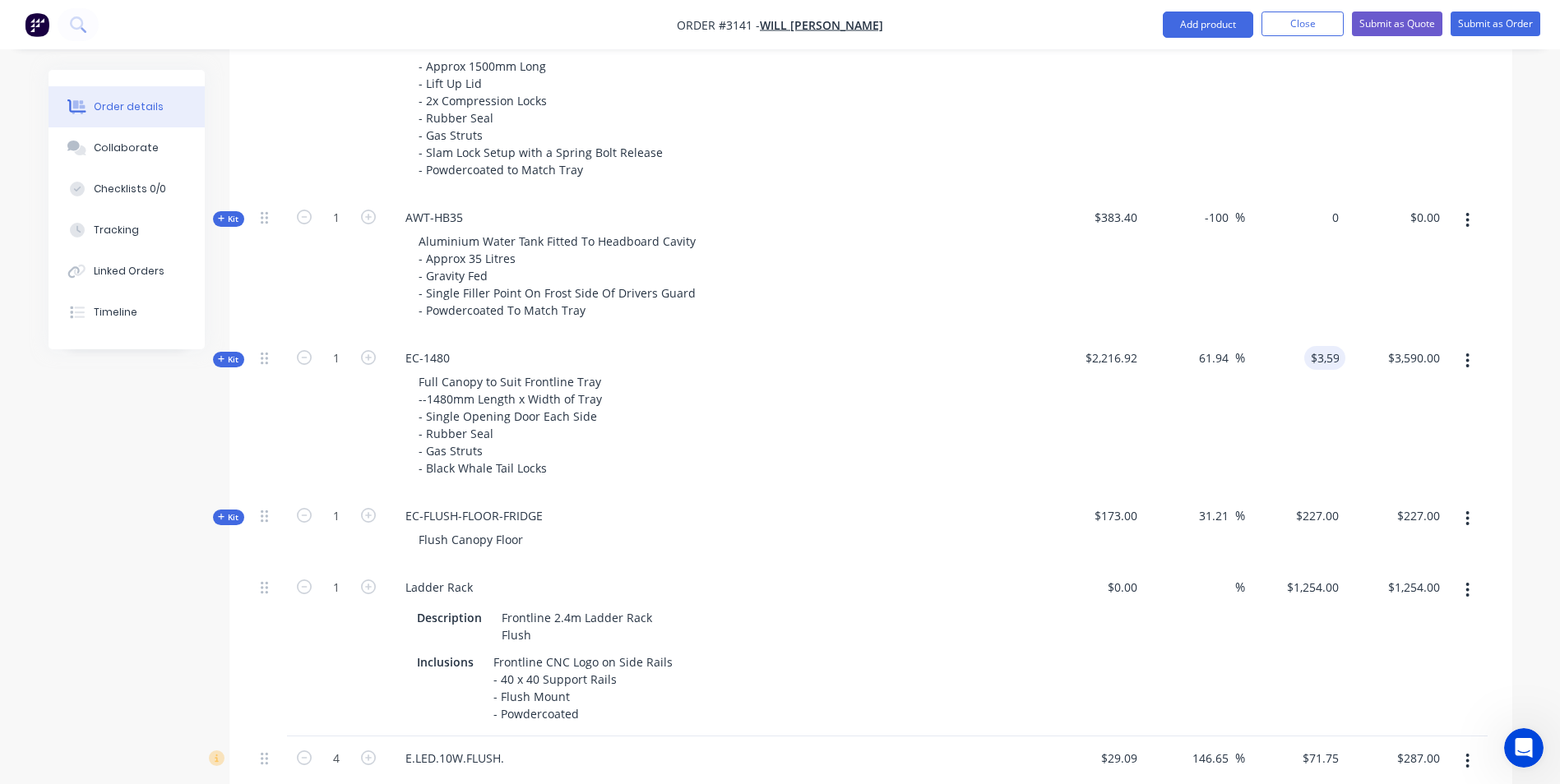
type input "$0.00"
type input "3590"
type input "0"
type input "$3,590.00"
type input "$0.00"
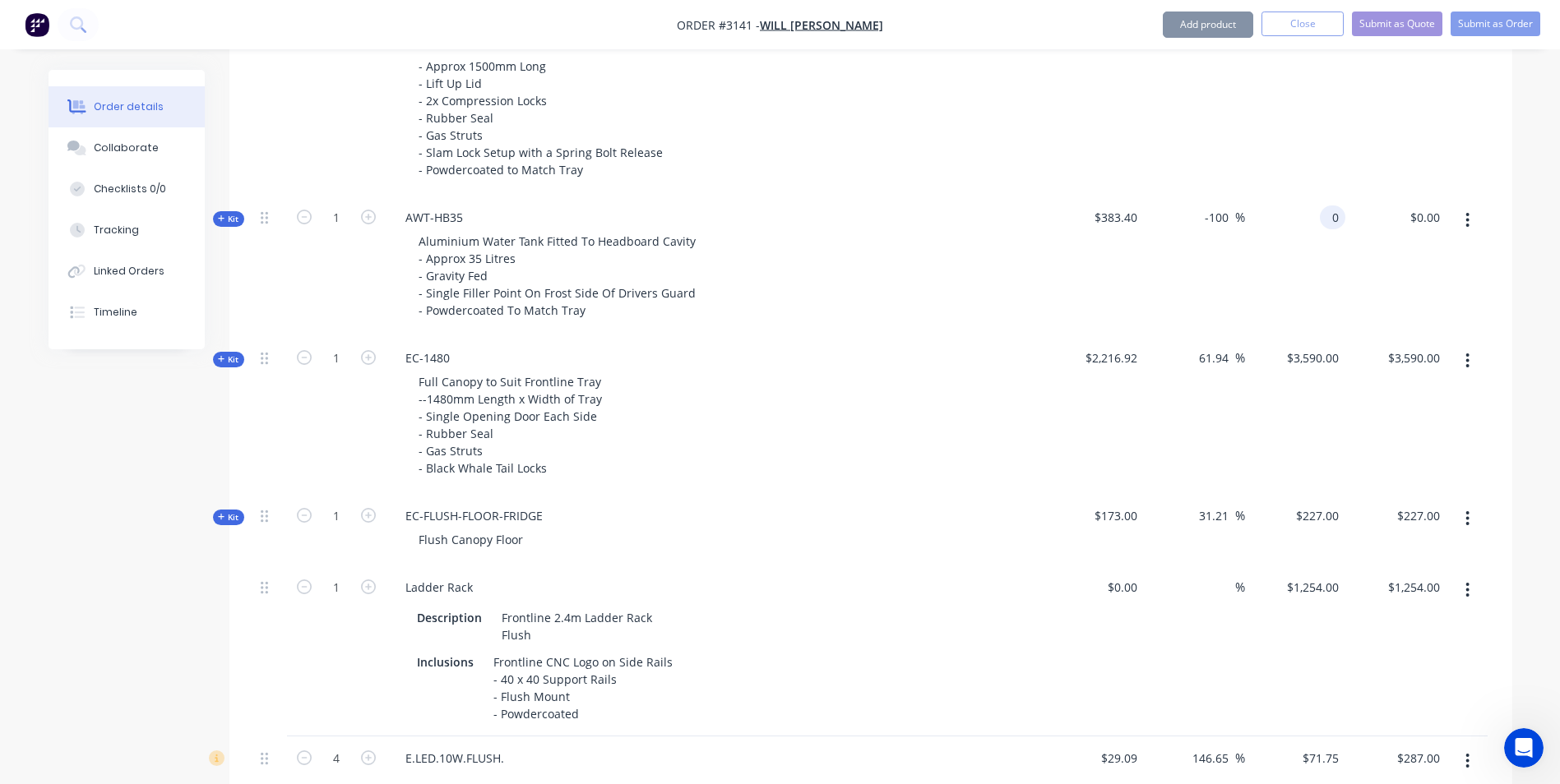
type input "3590"
type input "0"
type input "$3,590.00"
type input "$0.00"
type input "3590"
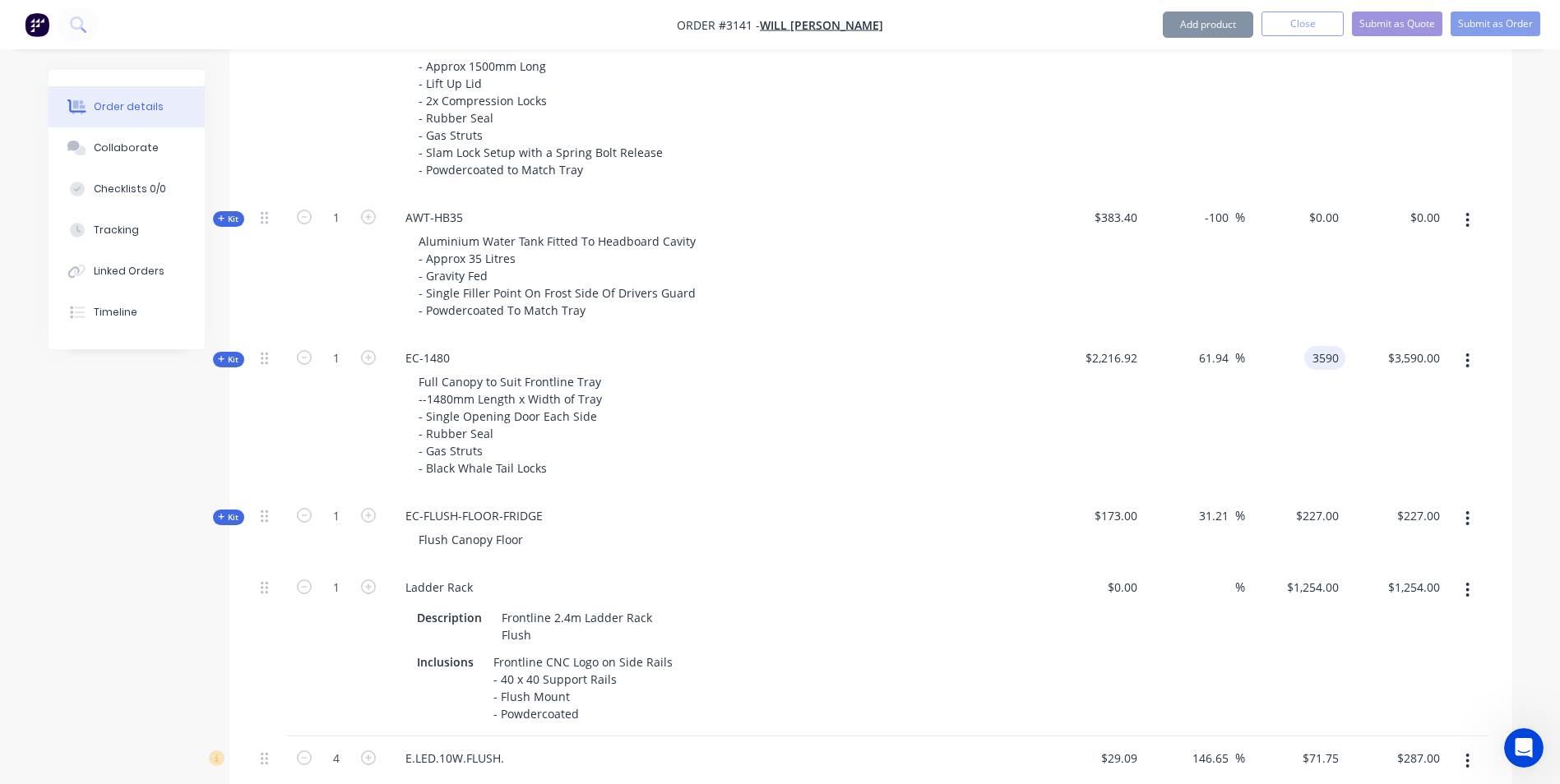
type input "0"
type input "$3,590.00"
type input "$0.00"
type input "3590"
type input "0"
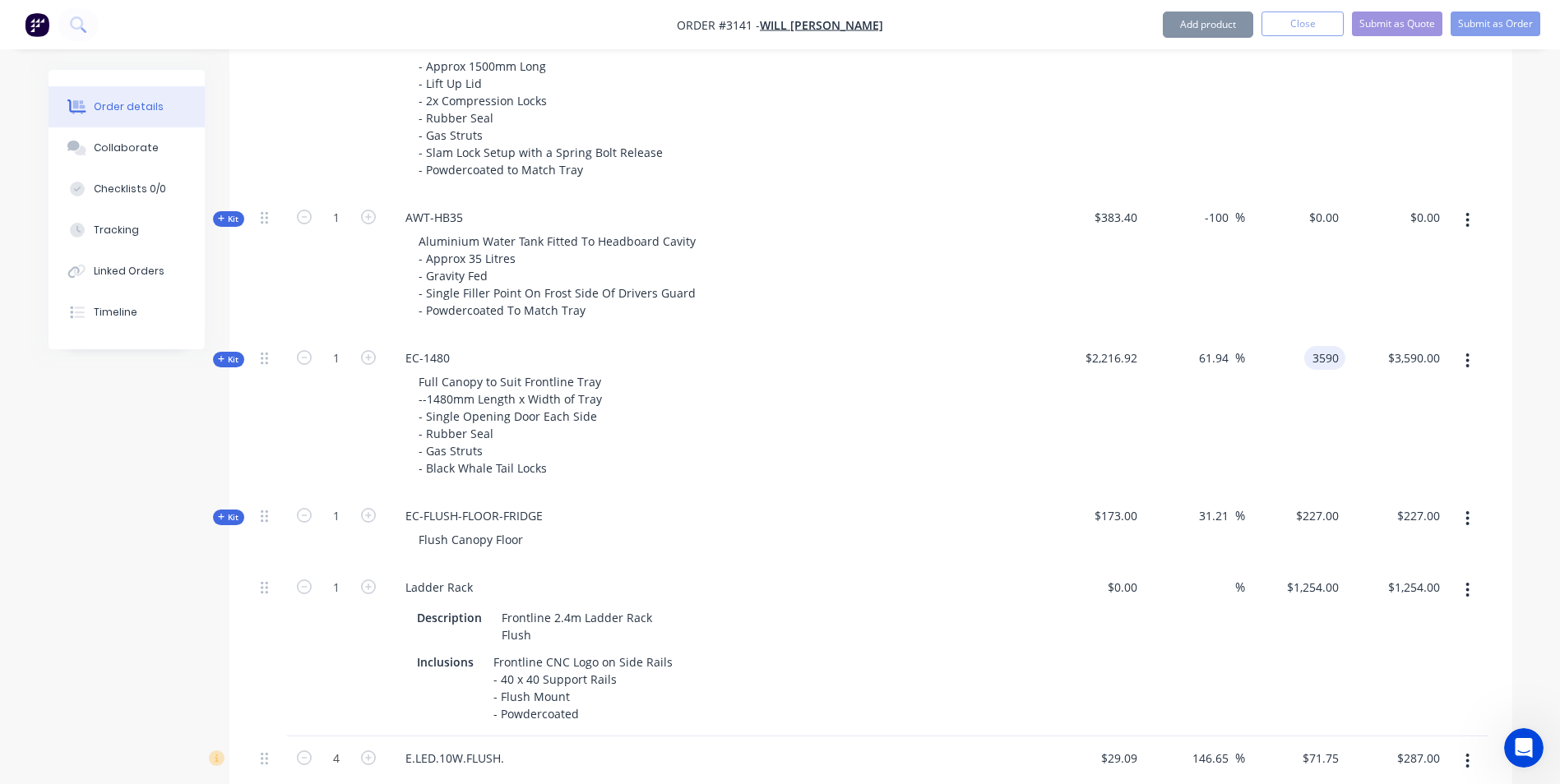
type input "$3,590.00"
type input "$0.00"
type input "3590"
type input "0"
type input "$3,590.00"
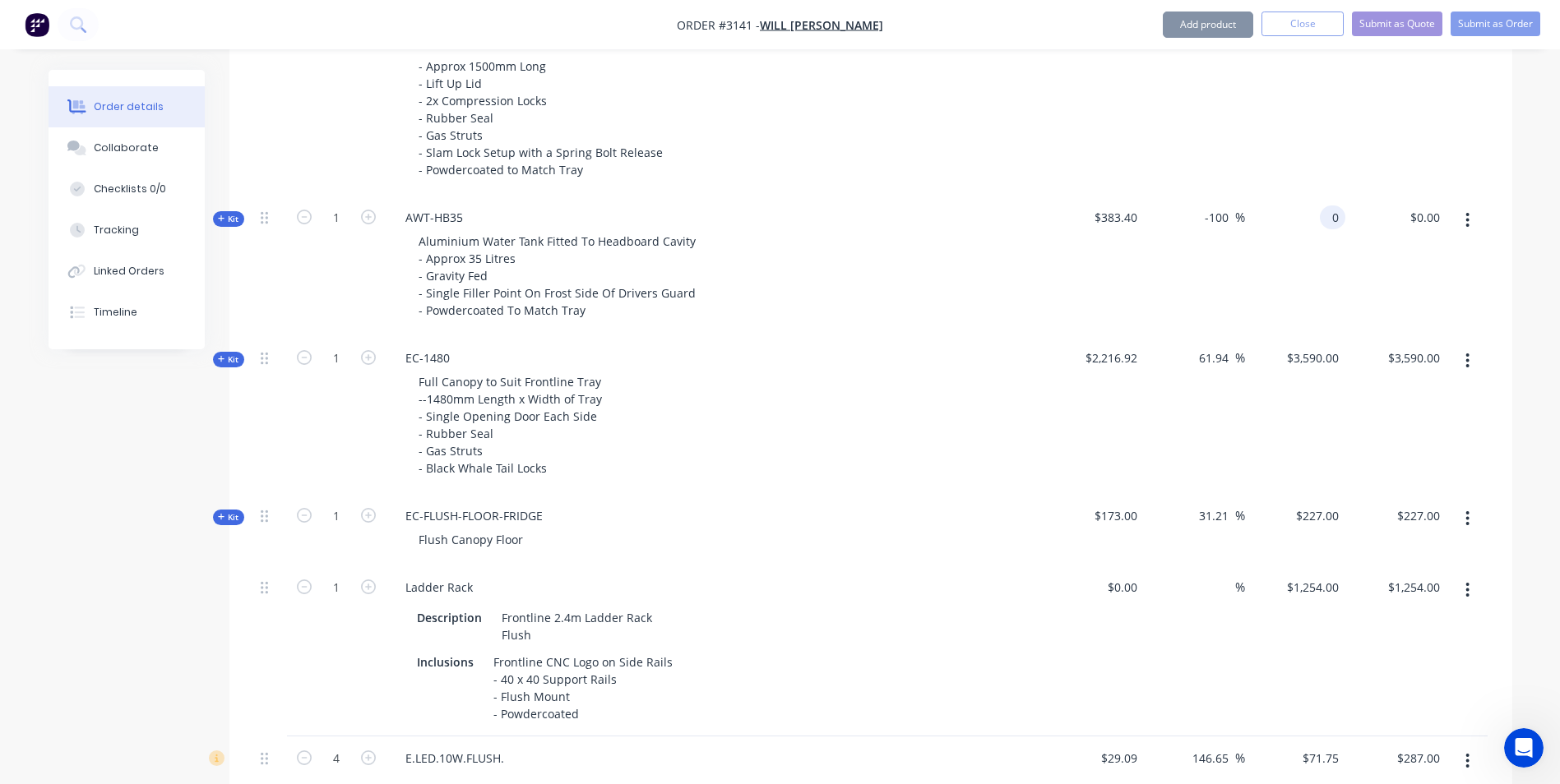
type input "0"
type input "$3,590.00"
type input "0"
type input "$3,590.00"
type input "0"
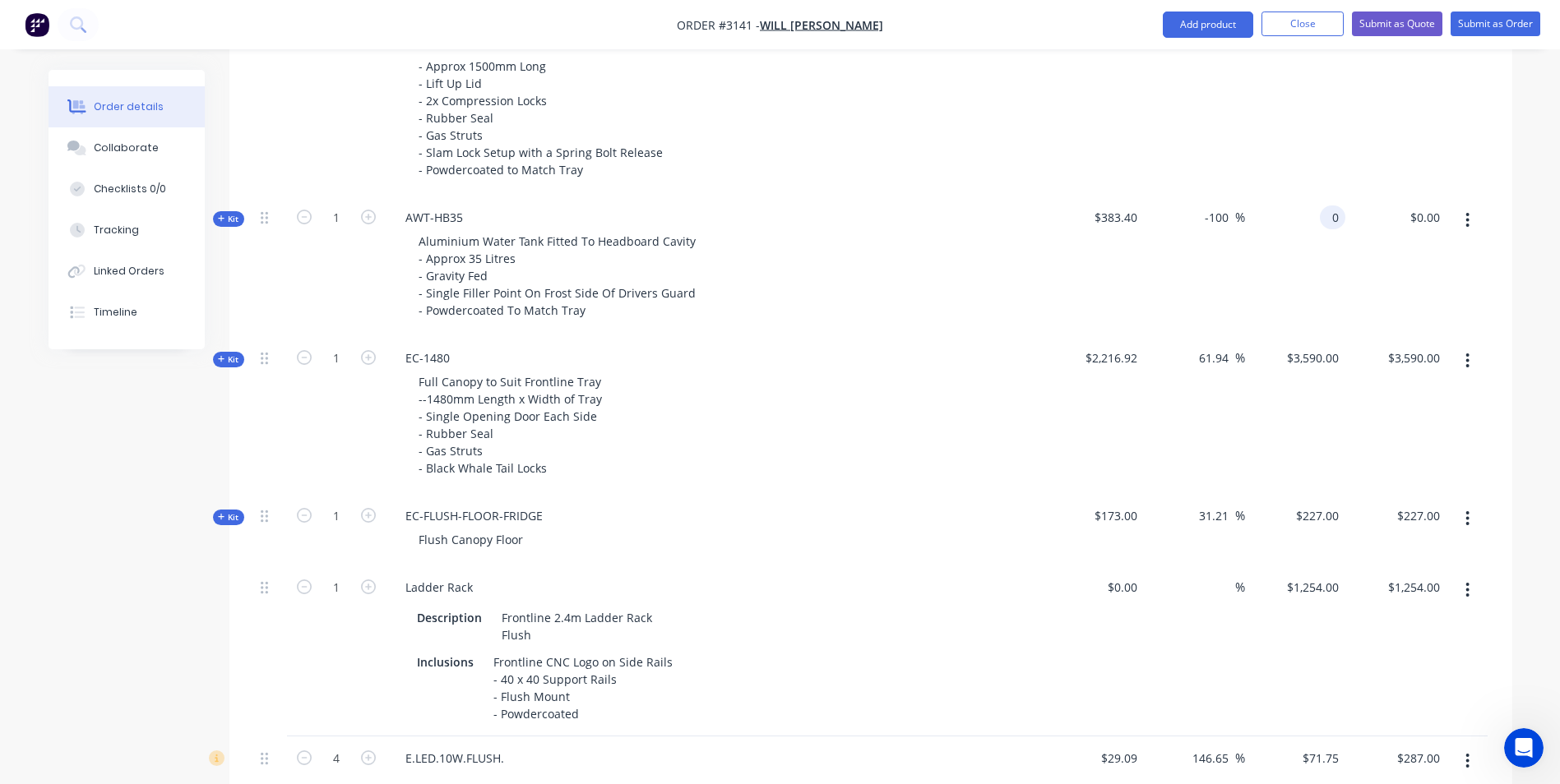
type input "$3,590.00"
type input "$0.00"
type input "3590"
type input "0"
type input "$3,590.00"
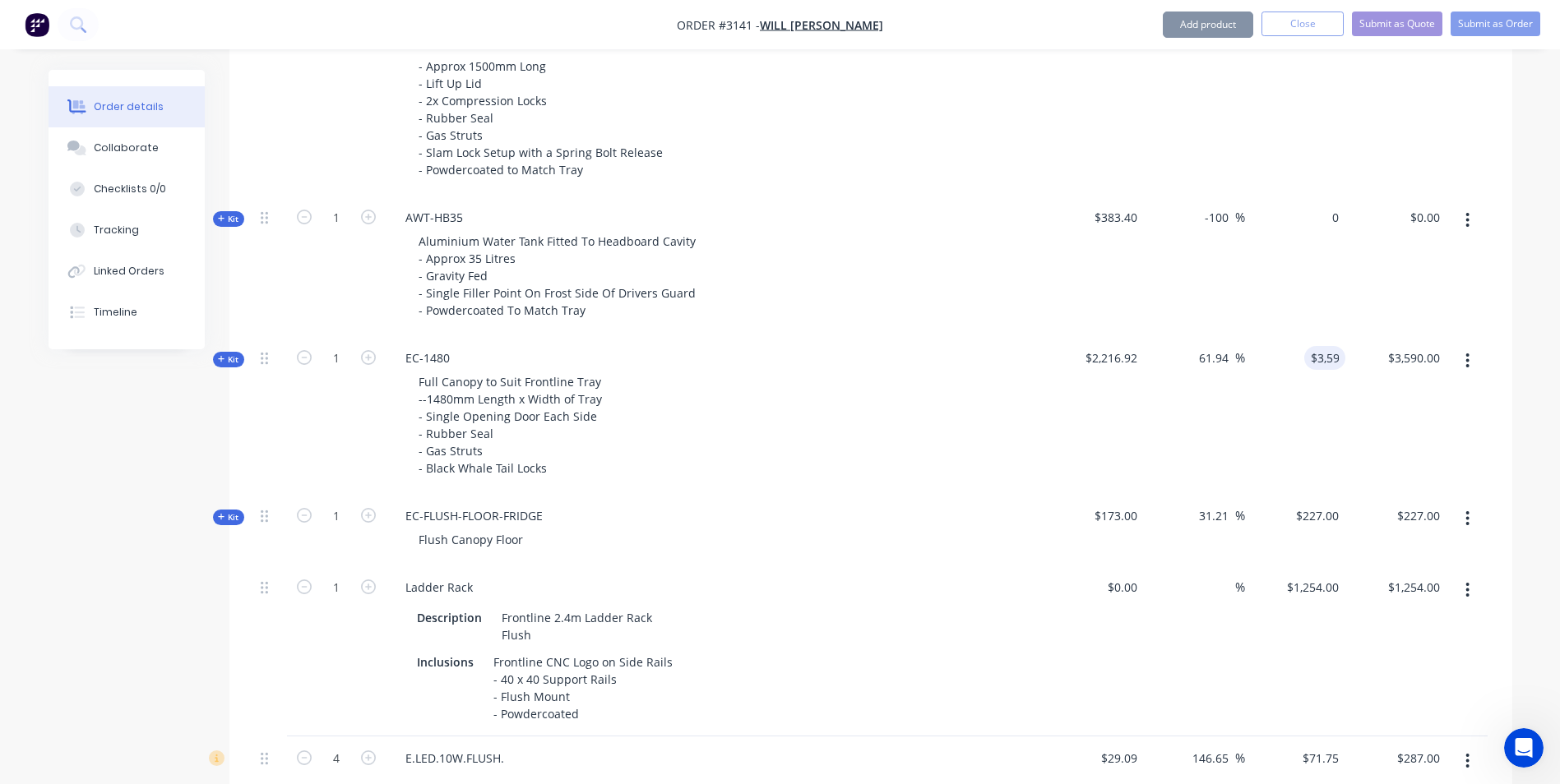
type input "$0.00"
type input "3590"
type input "0"
type input "$3,590.00"
type input "0"
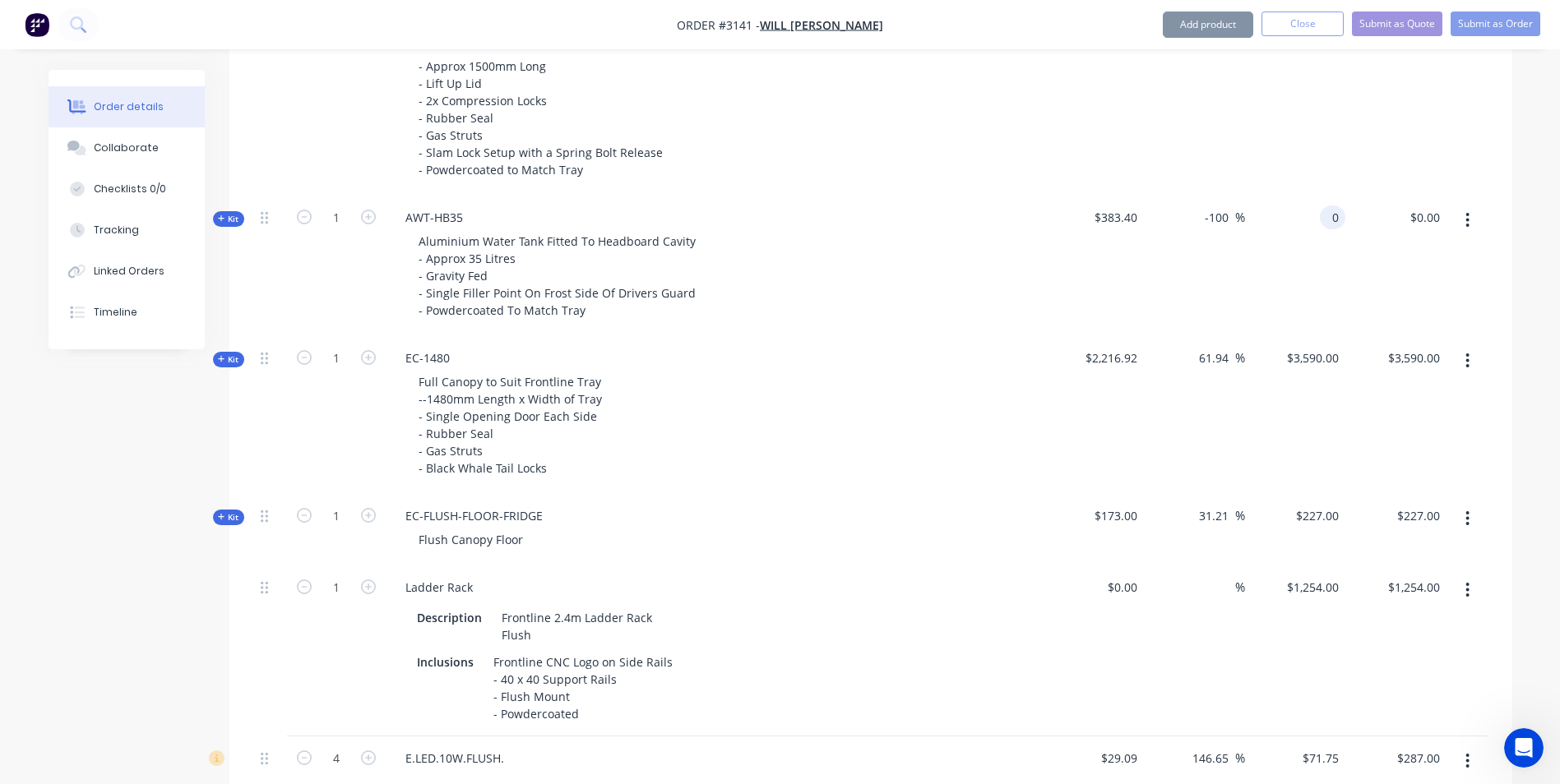
type input "$3,590.00"
type input "$0.00"
type input "3590"
type input "$0.00"
type input "3590"
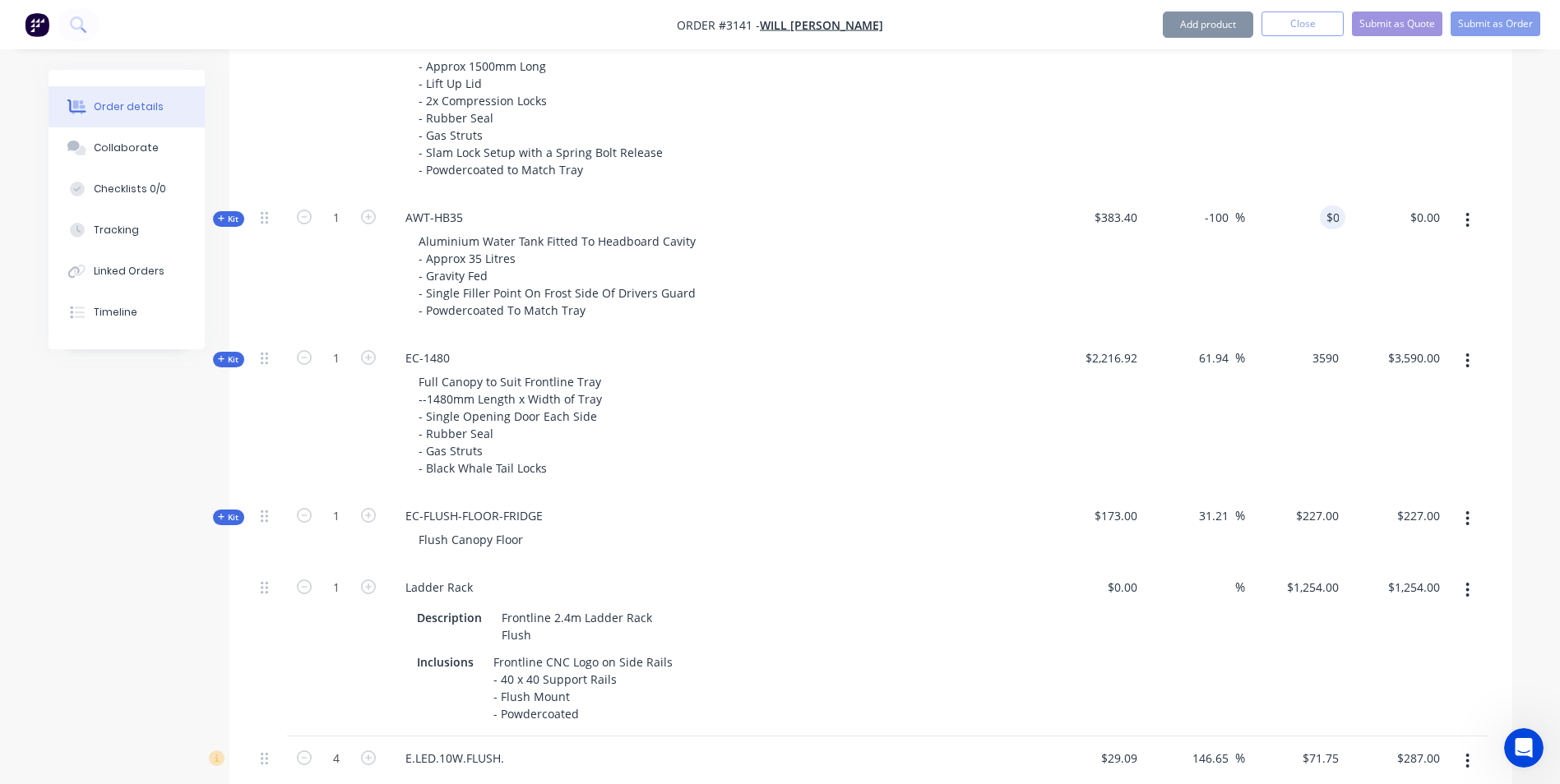
type input "0"
type input "$3,590.00"
type input "0"
type input "$3,590.00"
type input "0"
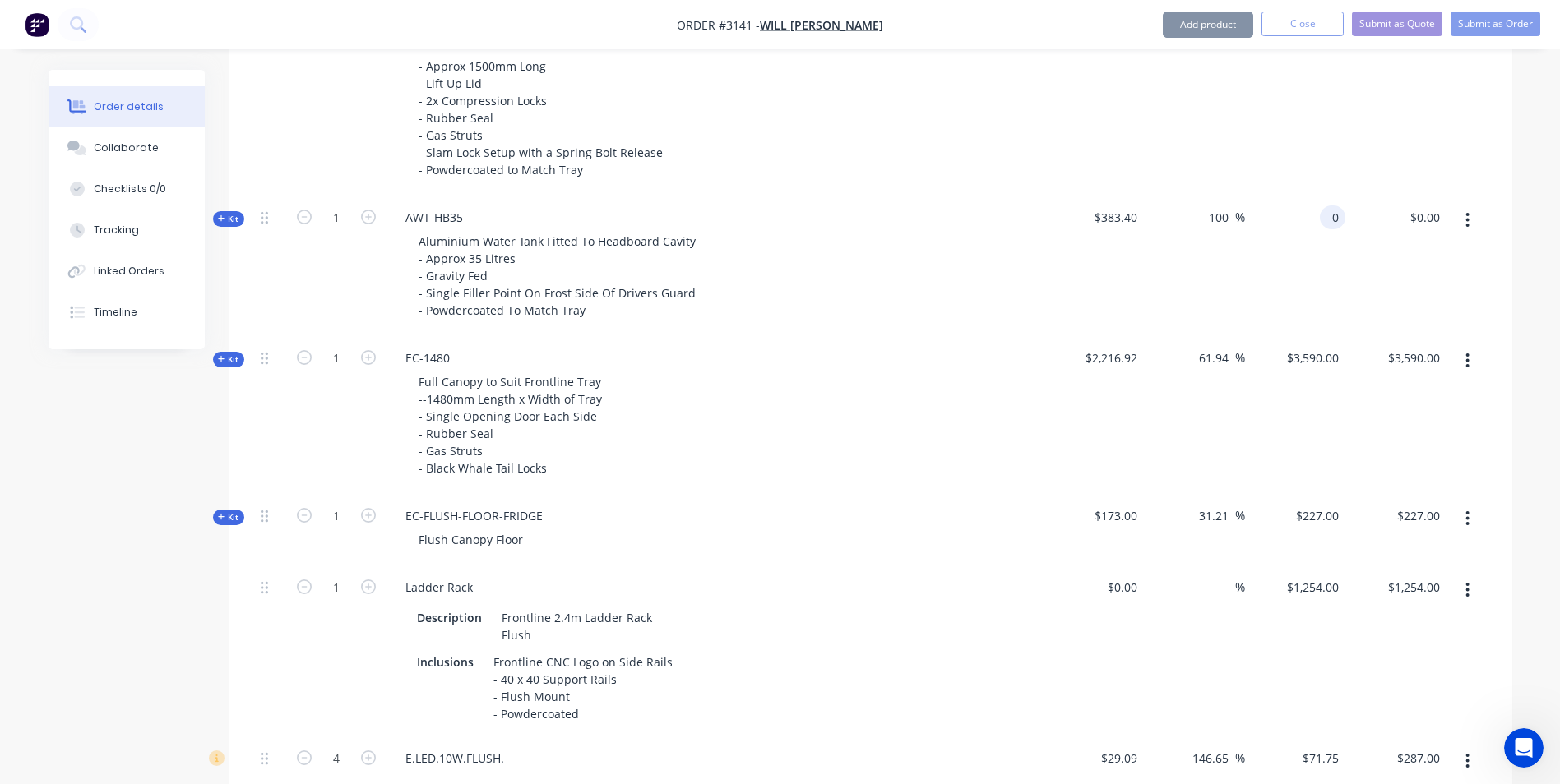
type input "$3,590.00"
type input "0"
type input "$3,590.00"
type input "$0.00"
type input "3590"
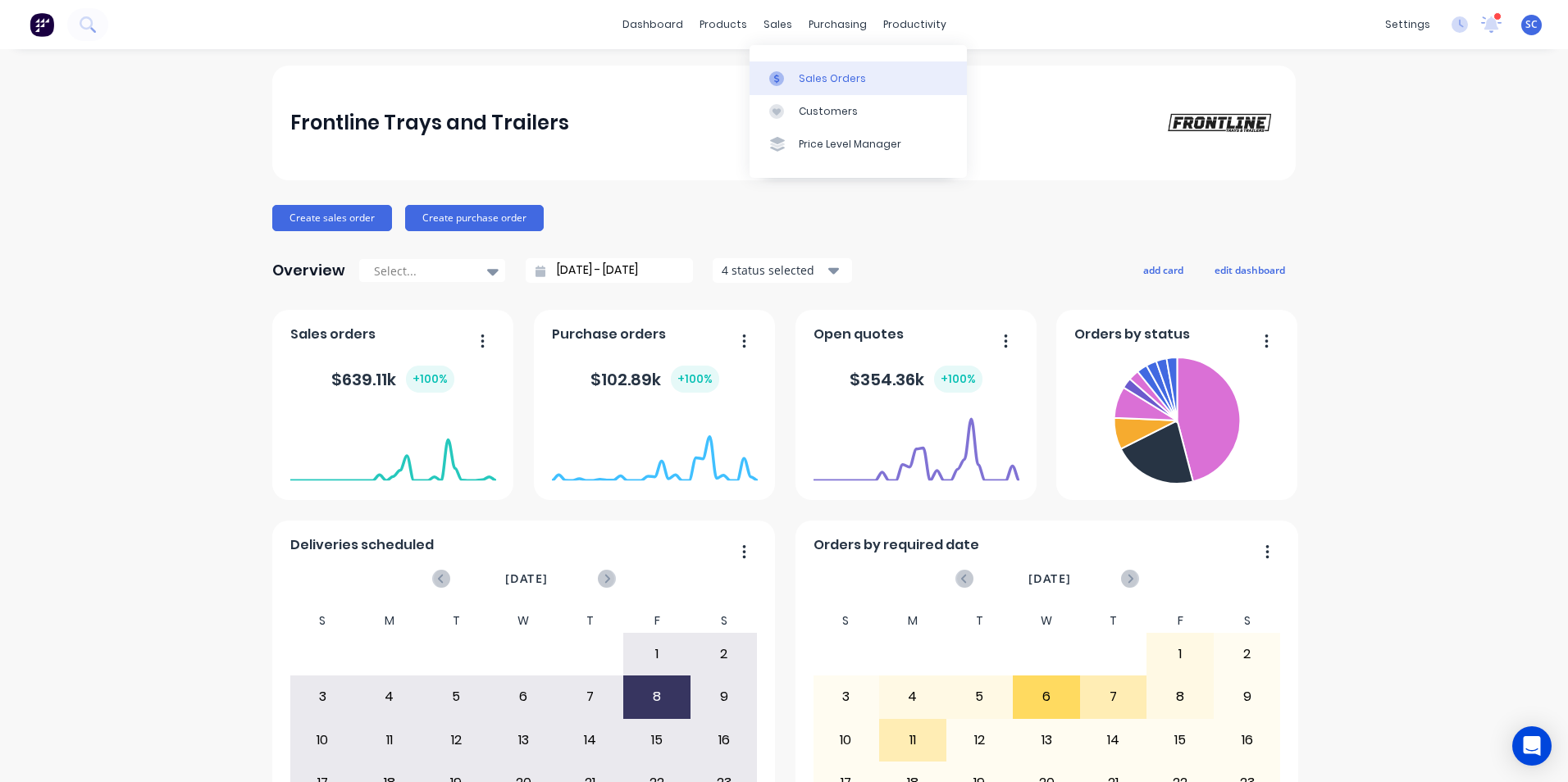
click at [844, 81] on div "Sales Orders" at bounding box center [832, 78] width 67 height 14
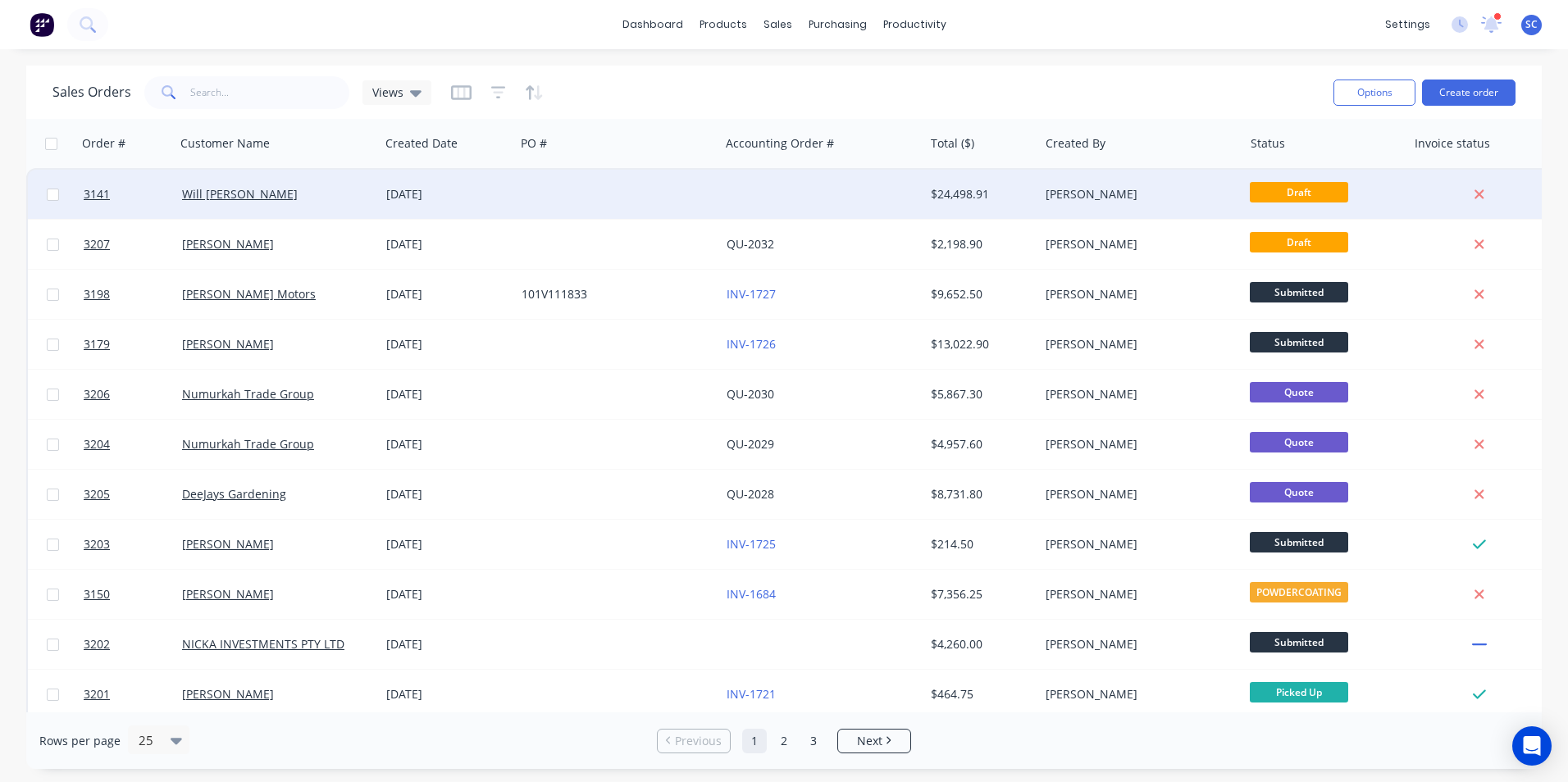
click at [540, 187] on div at bounding box center [617, 194] width 205 height 49
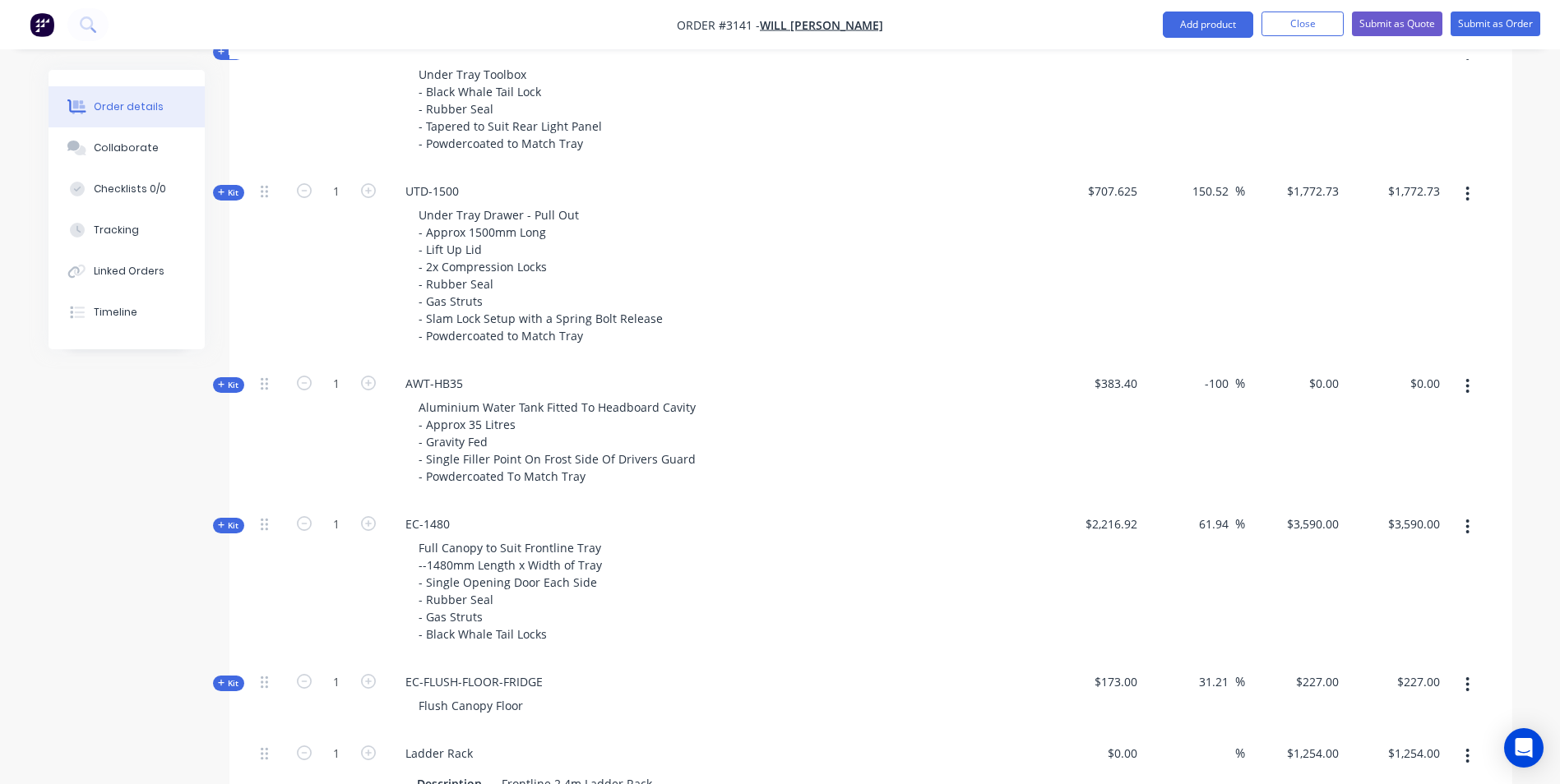
scroll to position [1069, 0]
click at [1326, 388] on div "0 $0.00" at bounding box center [1323, 381] width 44 height 24
type input "1227.27"
type input "220.1"
type input "$1,227.27"
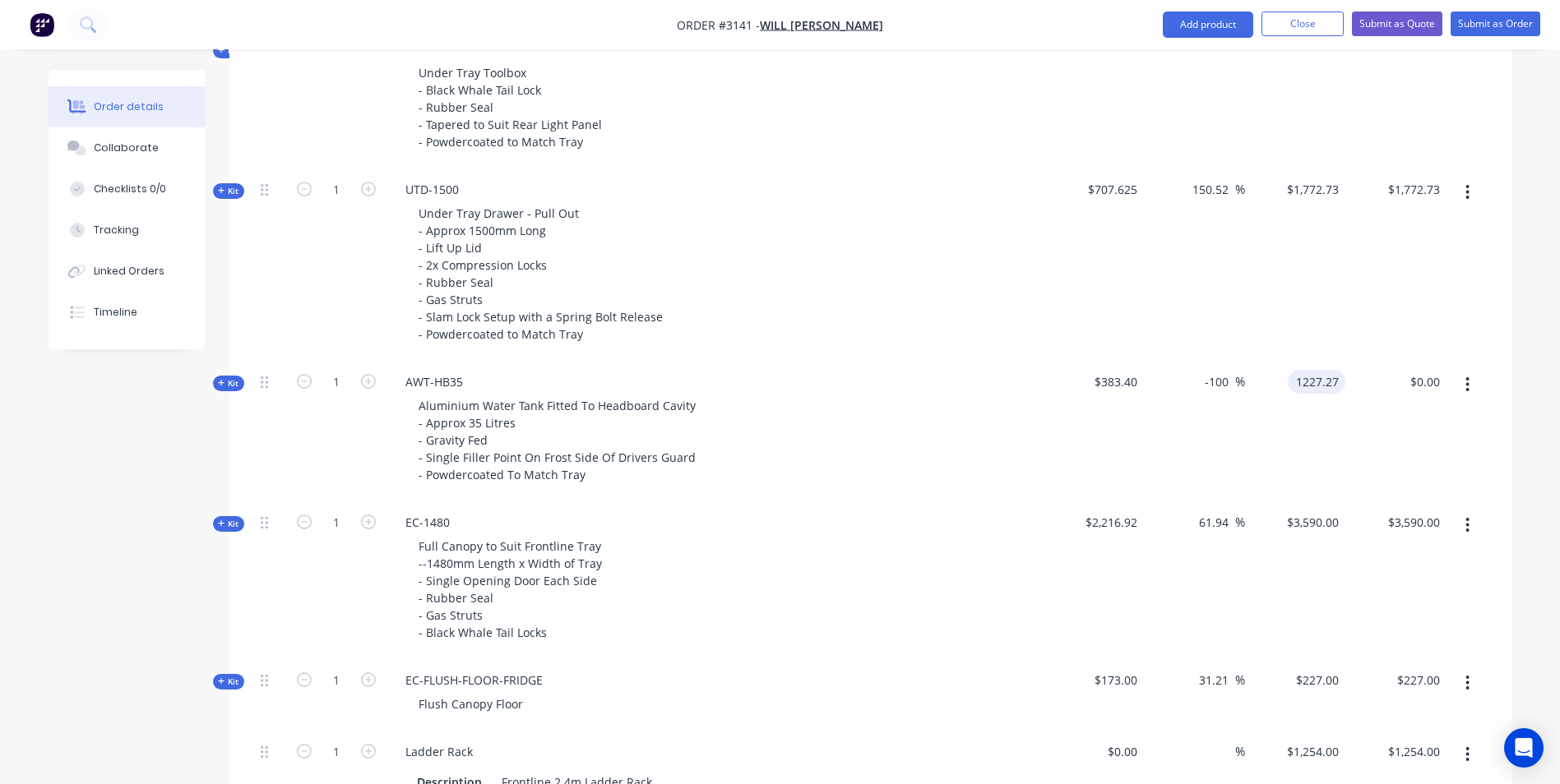
type input "$1,227.27"
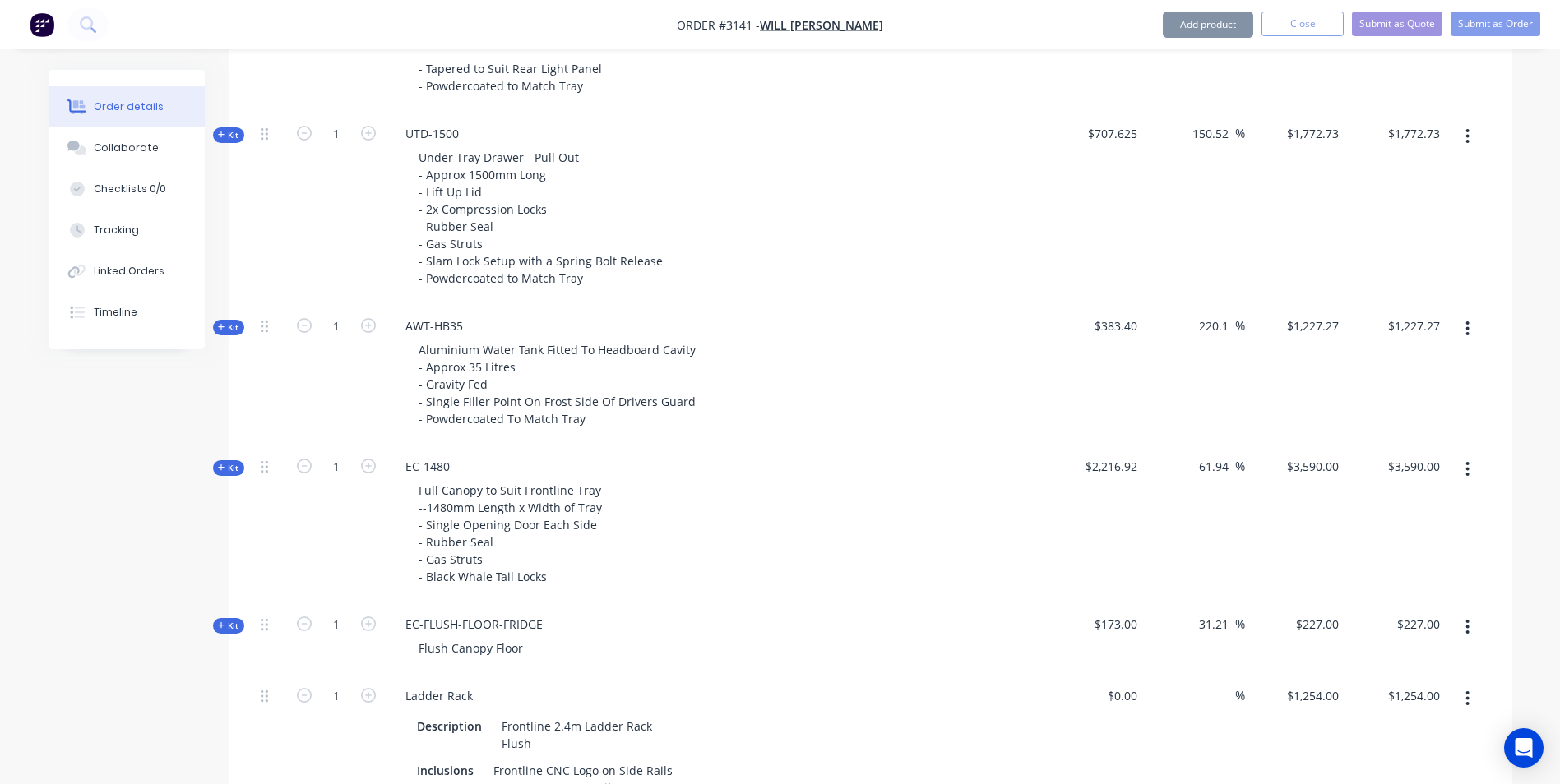
scroll to position [1233, 0]
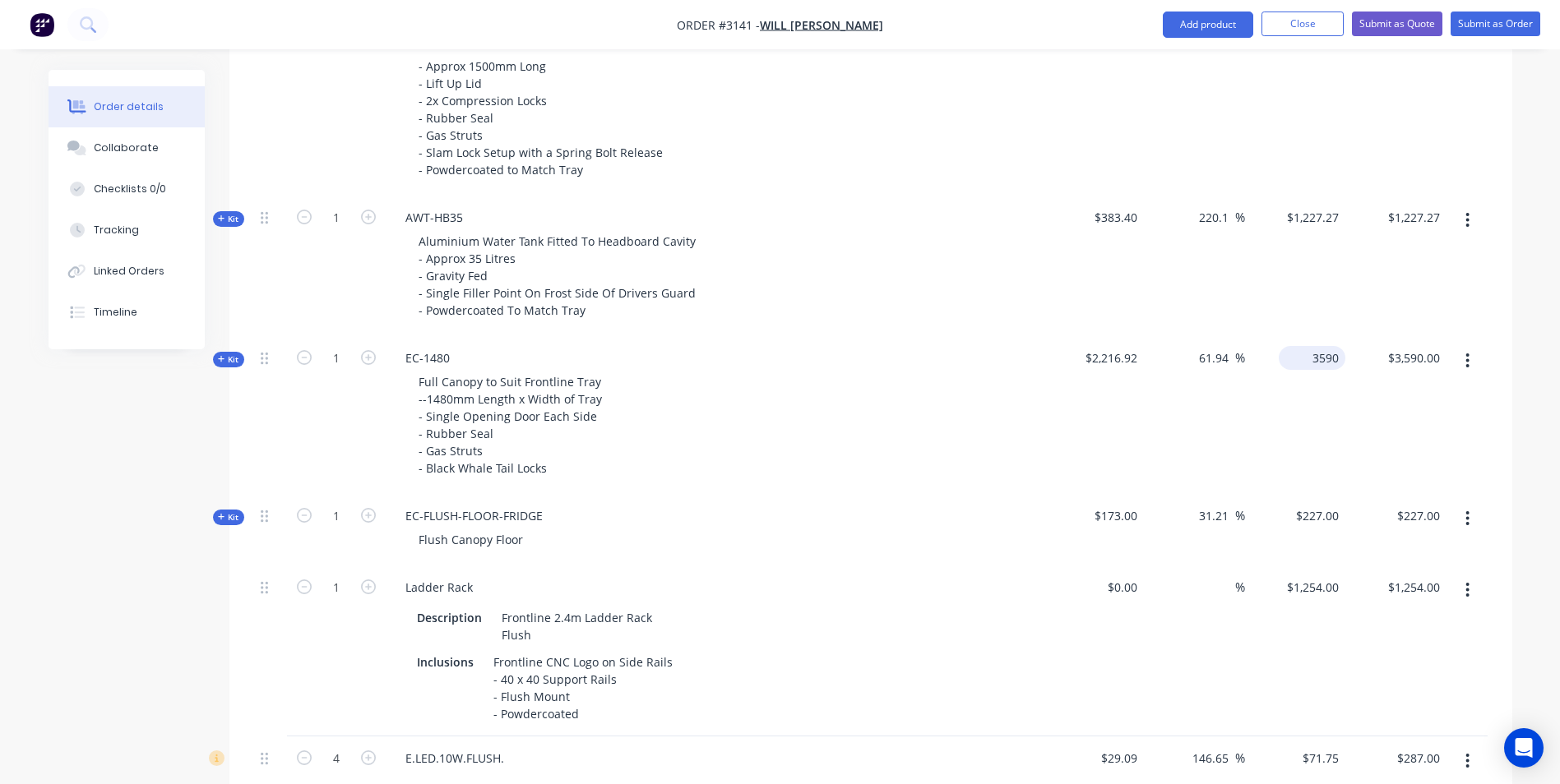
click at [1323, 362] on input "3590" at bounding box center [1315, 357] width 60 height 24
type input "."
type input "3590.91"
type input "61.98"
type input "$3,590.91"
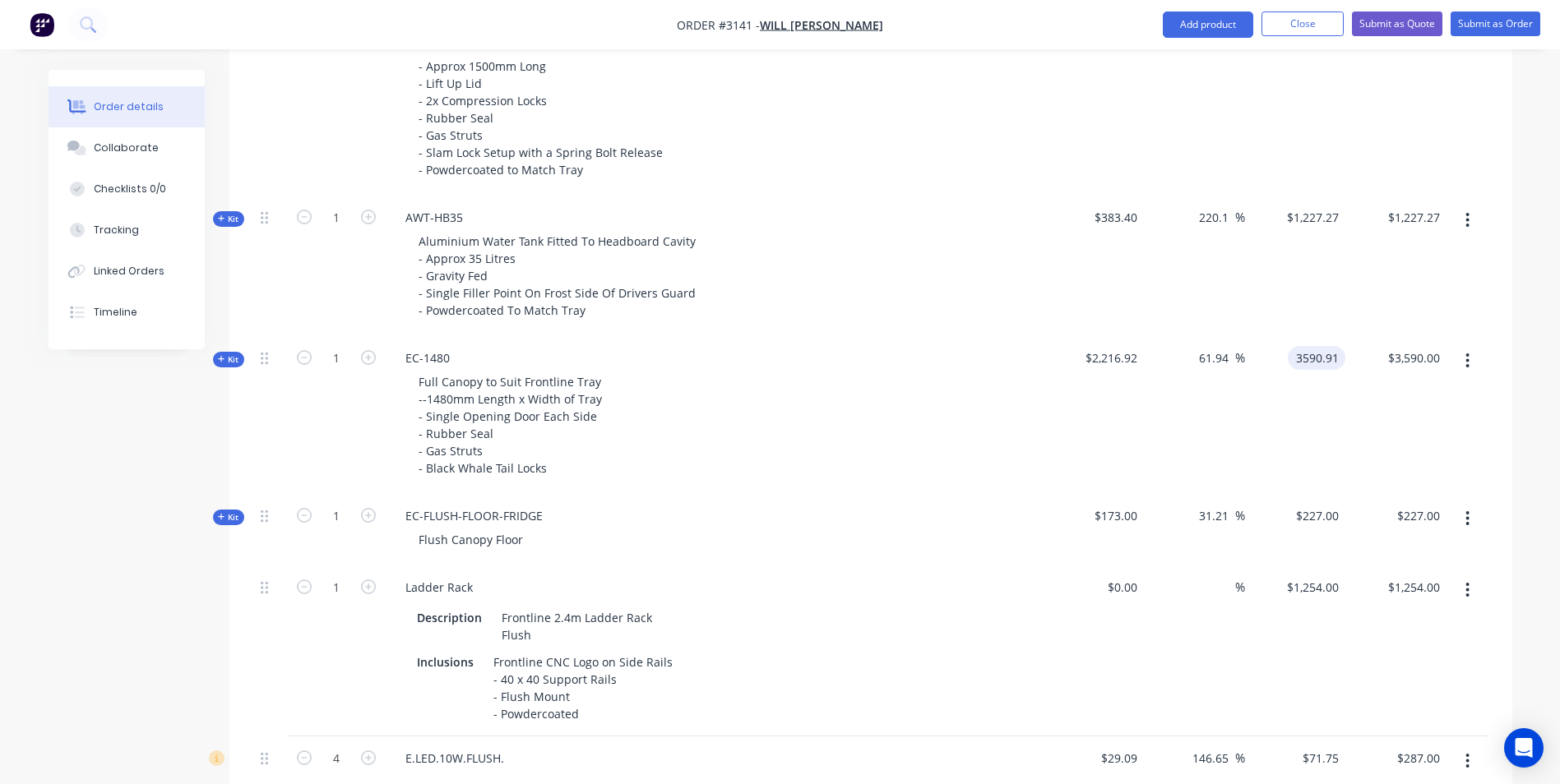
type input "$3,590.91"
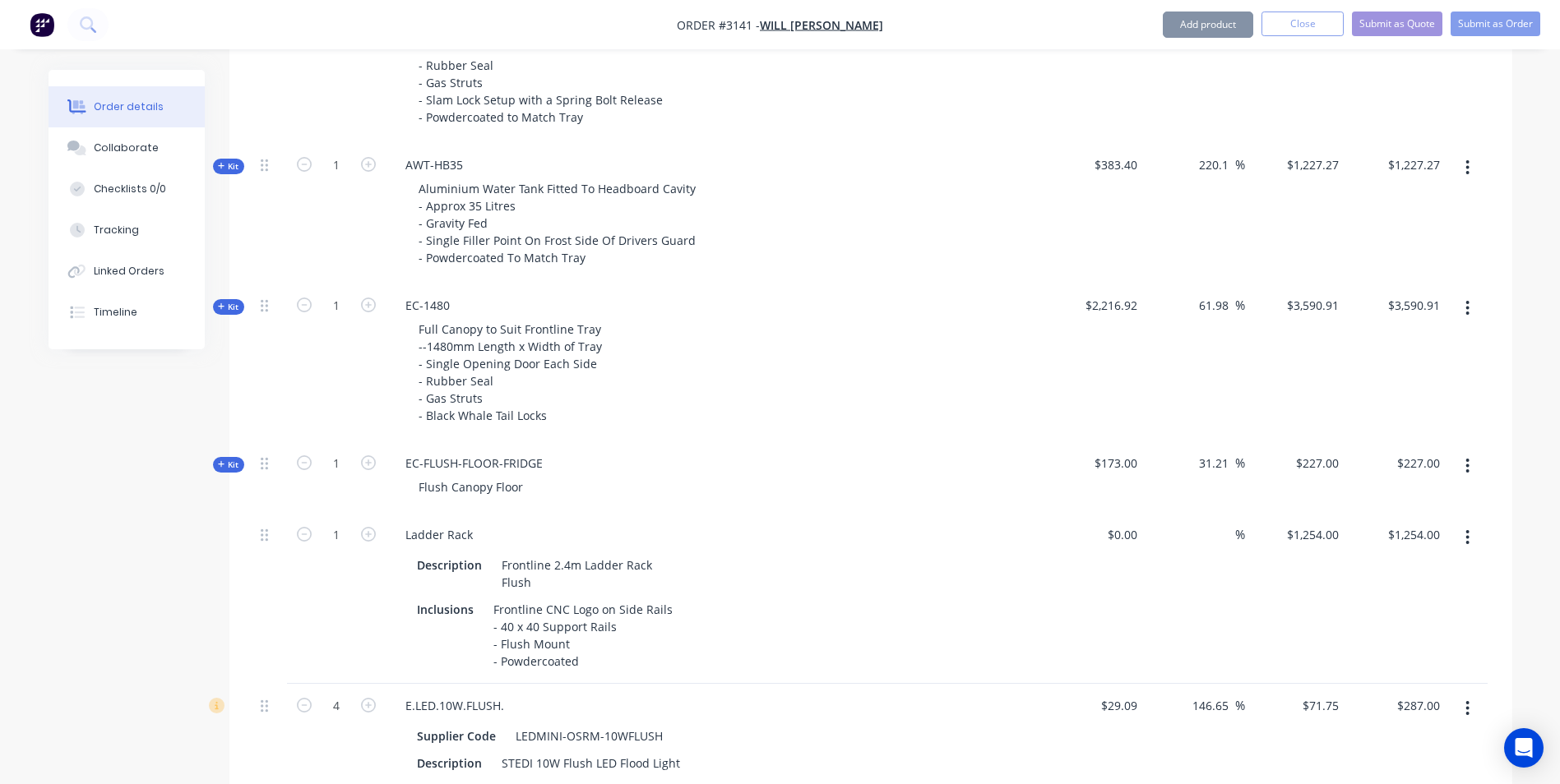
scroll to position [1316, 0]
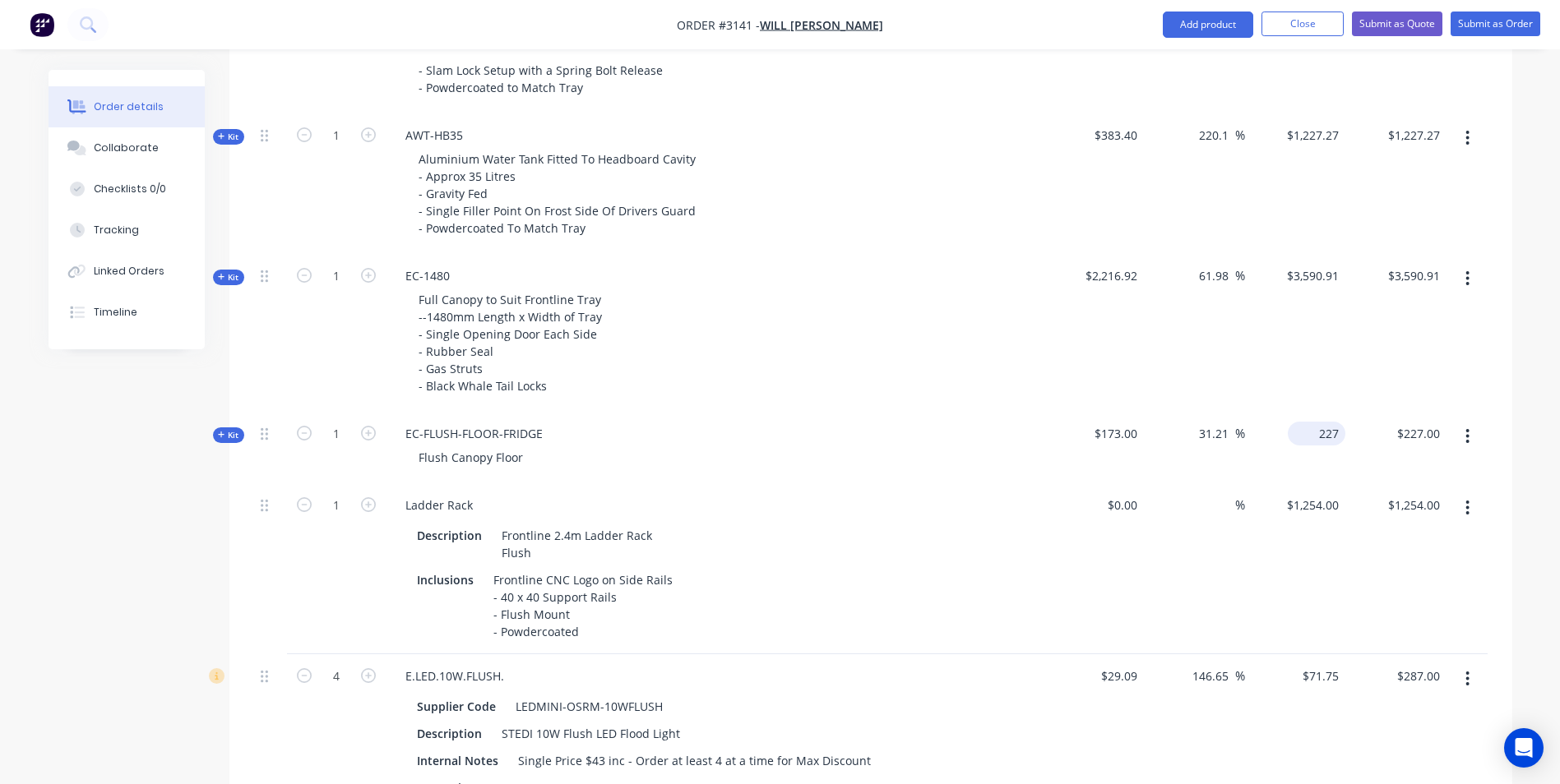
click at [1331, 441] on input "227" at bounding box center [1319, 433] width 51 height 24
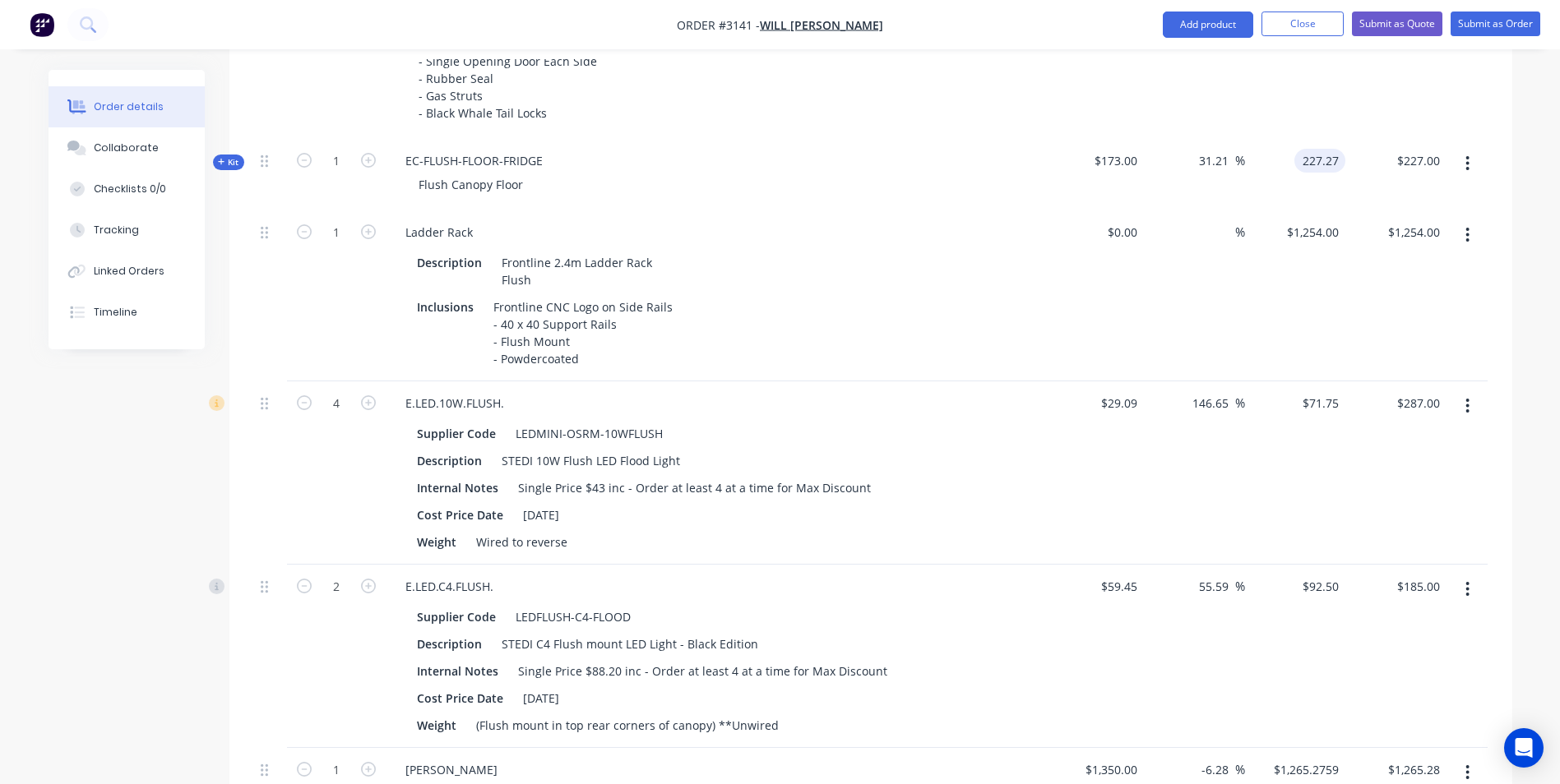
scroll to position [1507, 0]
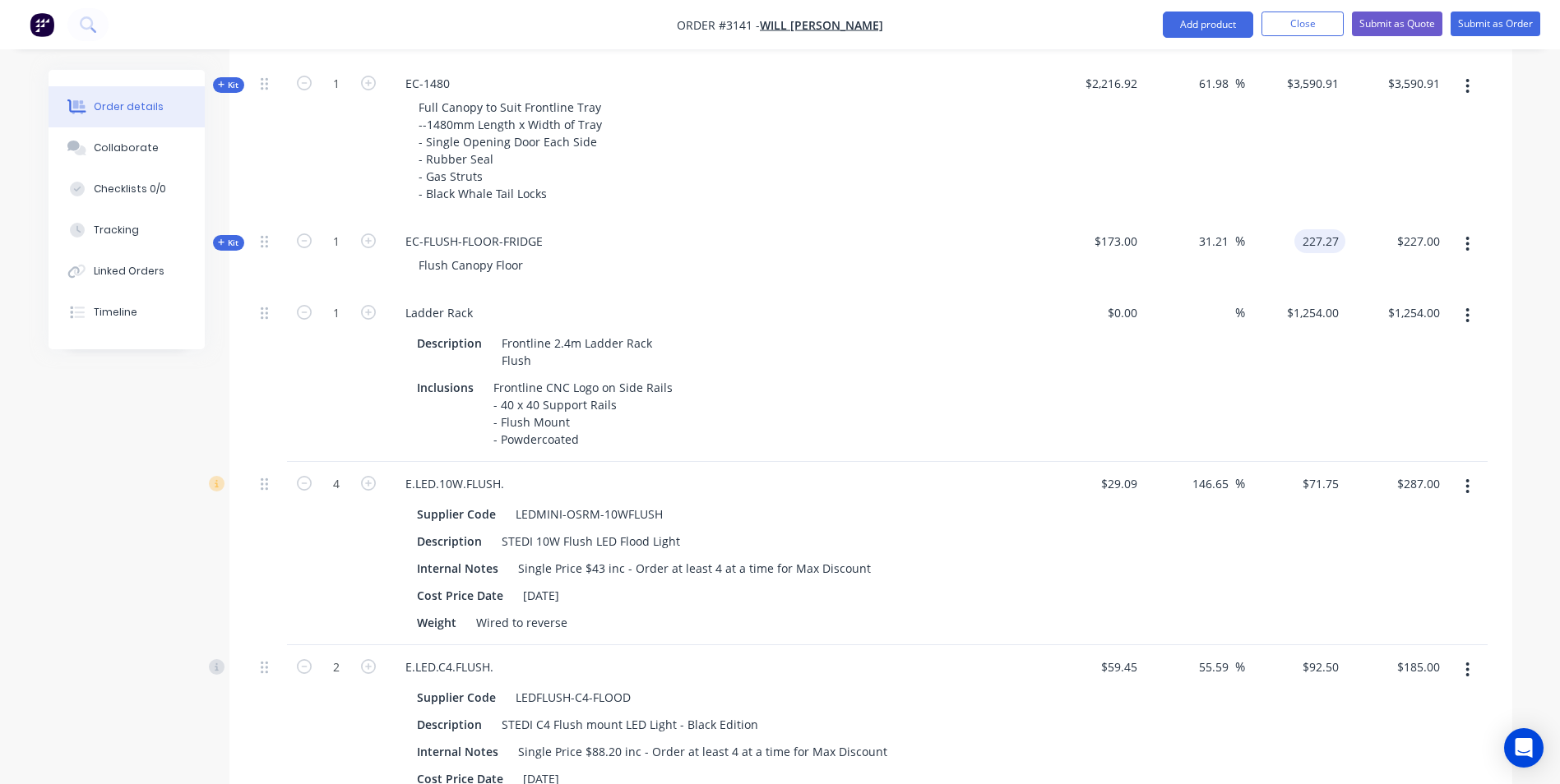
type input "227.27"
click at [1447, 402] on div at bounding box center [1467, 377] width 41 height 171
type input "31.37"
type input "$227.27"
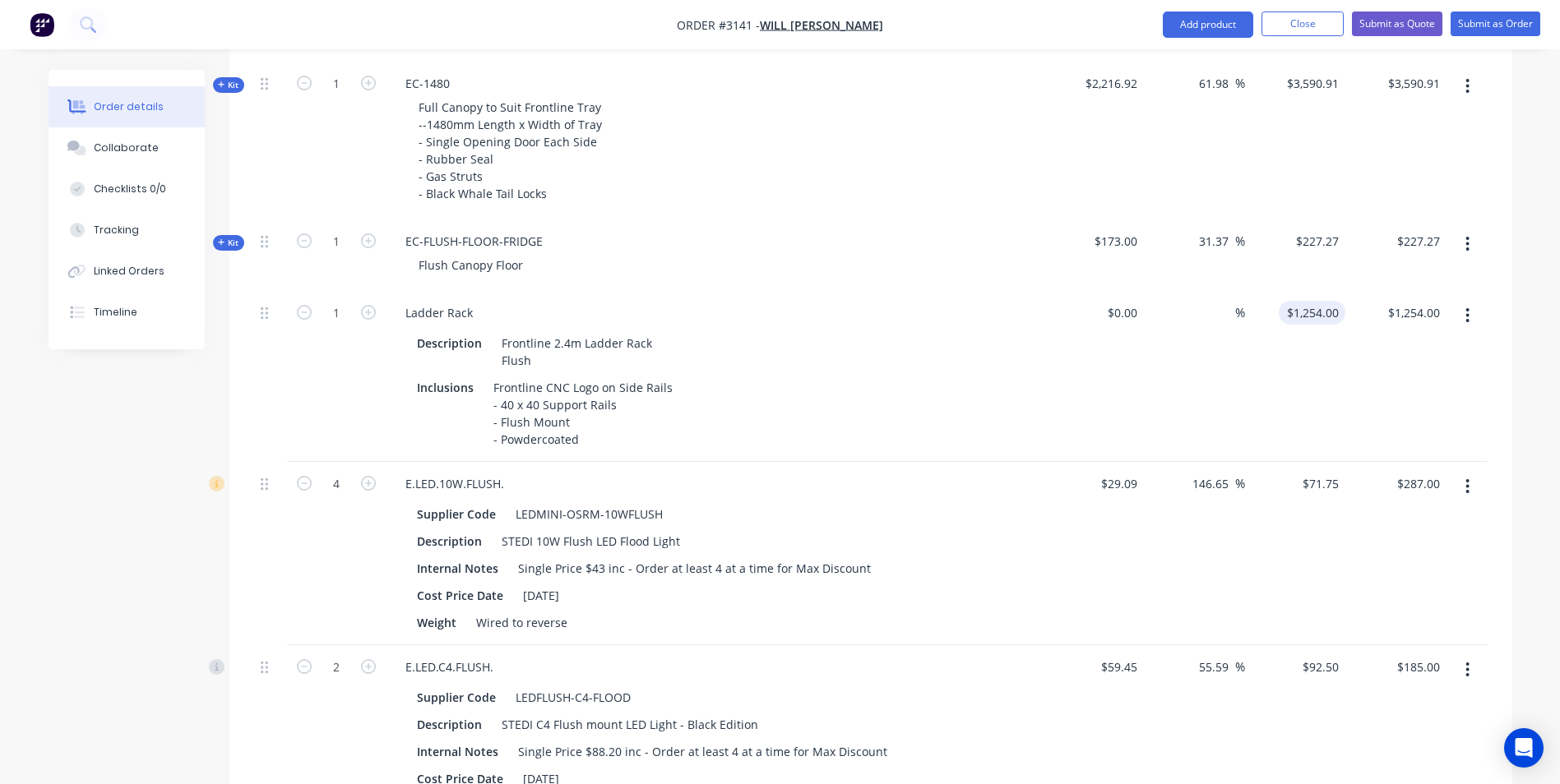
click at [1313, 306] on input "$1,254.00" at bounding box center [1315, 312] width 60 height 24
click at [1512, 327] on div "Qty Cost Markup Price Total Kit 1 DCT-HB-1800 DUAL CAB UTE TRAY Make: ISUZU Mod…" at bounding box center [871, 787] width 1283 height 3401
type input "$1,254.55"
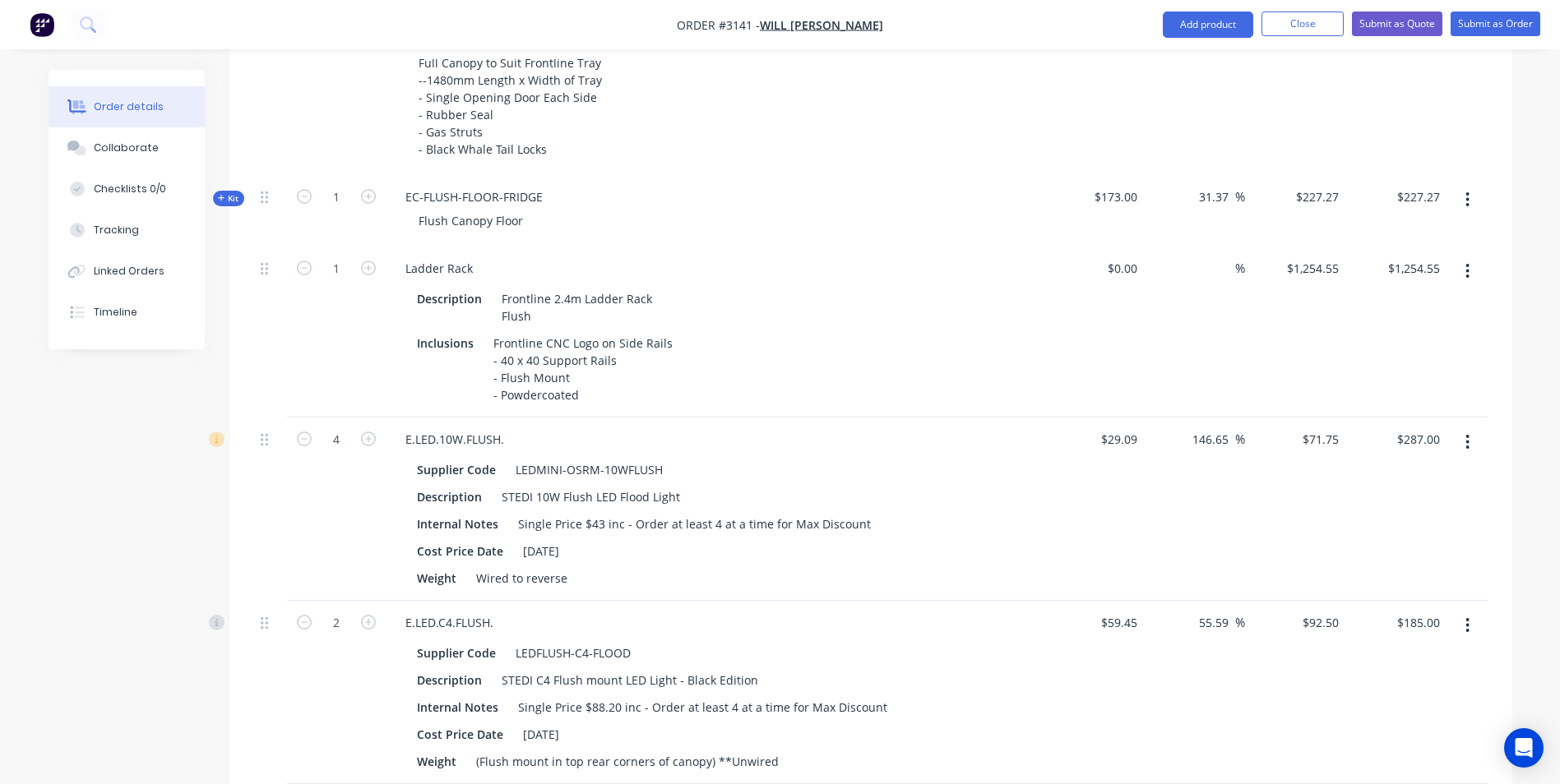
scroll to position [1672, 0]
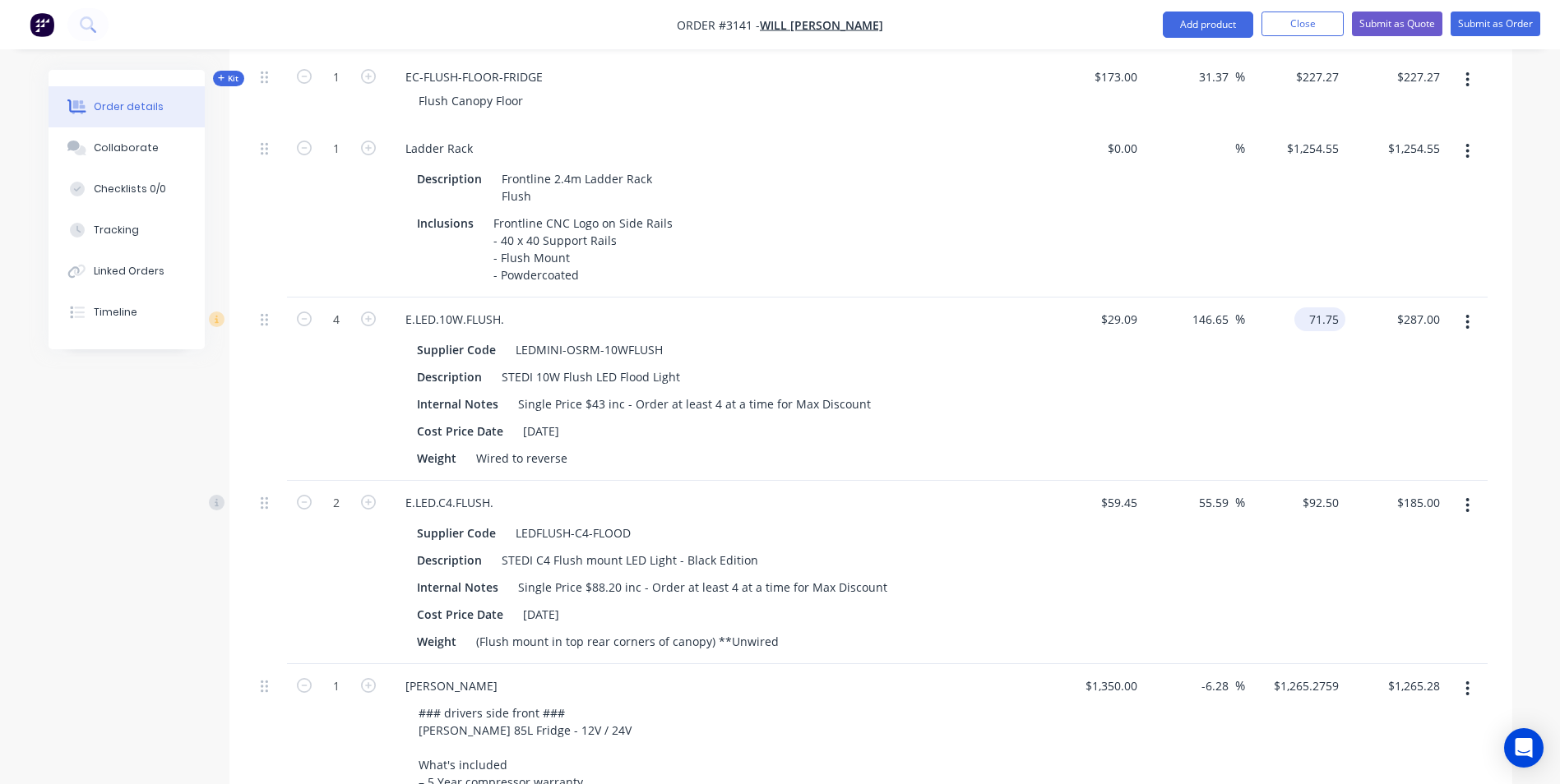
click at [1331, 319] on input "71.75" at bounding box center [1323, 319] width 44 height 24
type input "$71.75"
click at [1420, 325] on input "287.00" at bounding box center [1424, 319] width 44 height 24
type input "287.27"
type input "146.88"
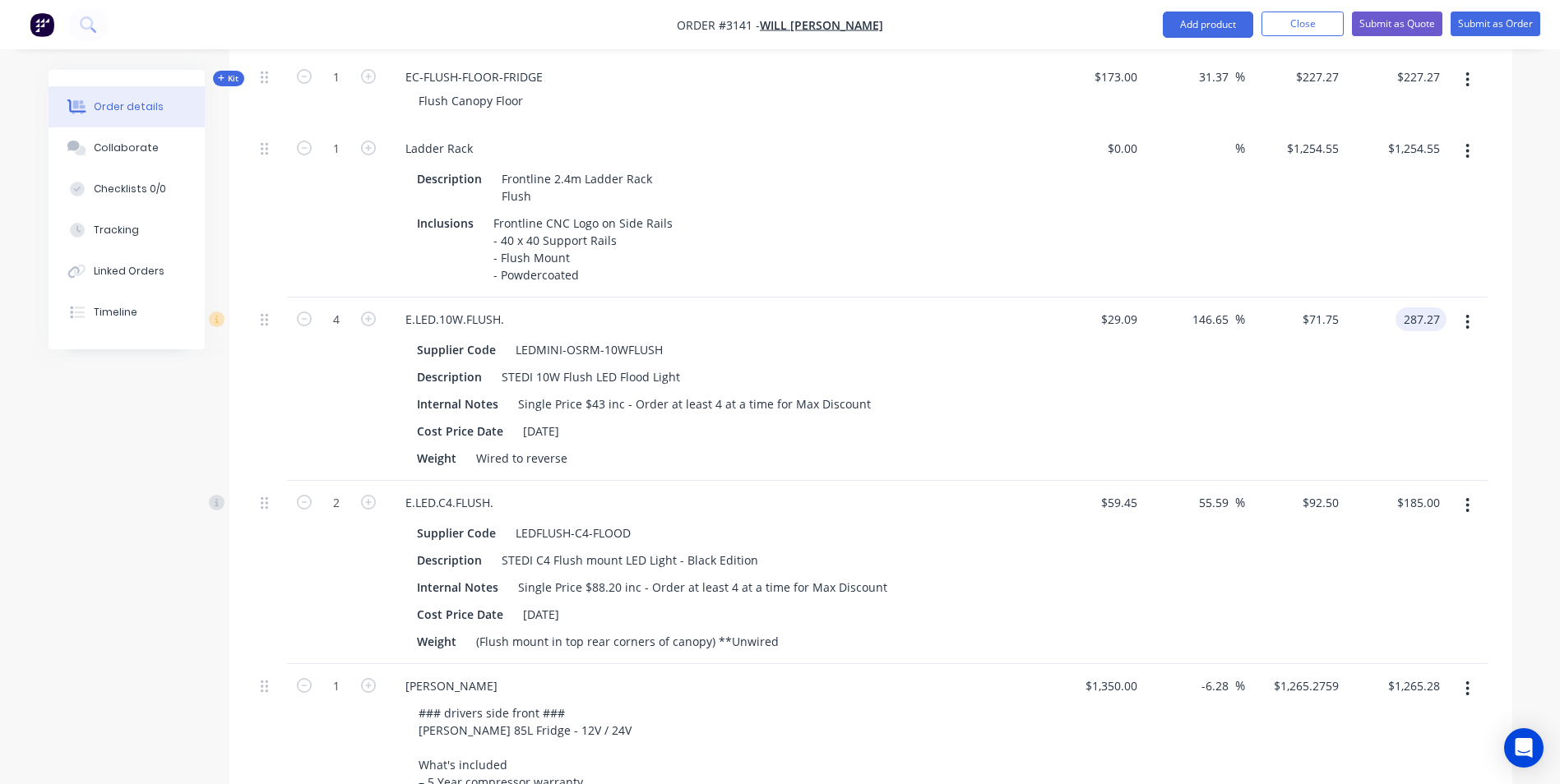
type input "$71.8175"
type input "$287.27"
click at [1505, 305] on div "Qty Cost Markup Price Total Kit 1 DCT-HB-1800 DUAL CAB UTE TRAY Make: ISUZU Mod…" at bounding box center [871, 622] width 1283 height 3401
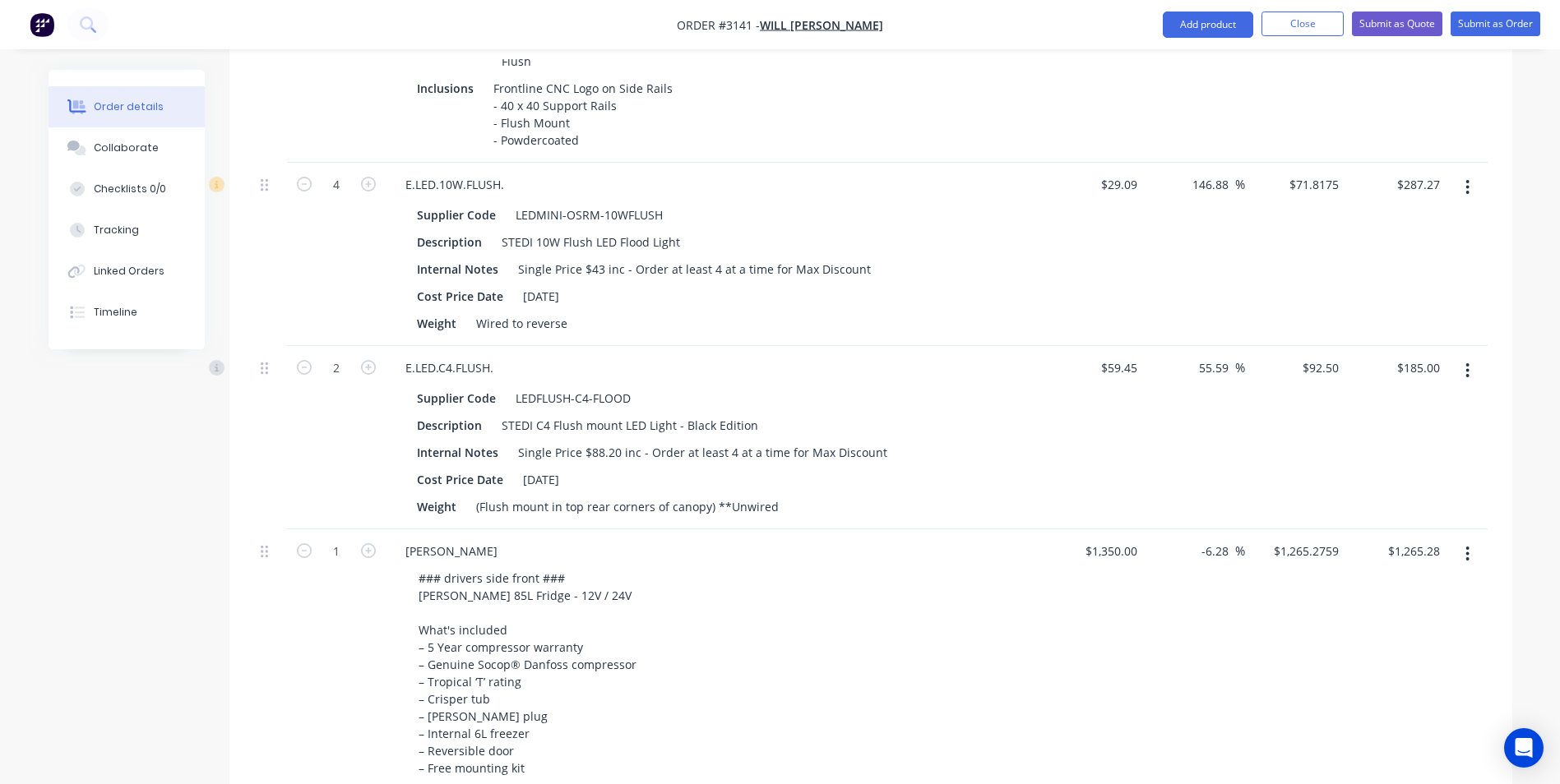
scroll to position [1837, 0]
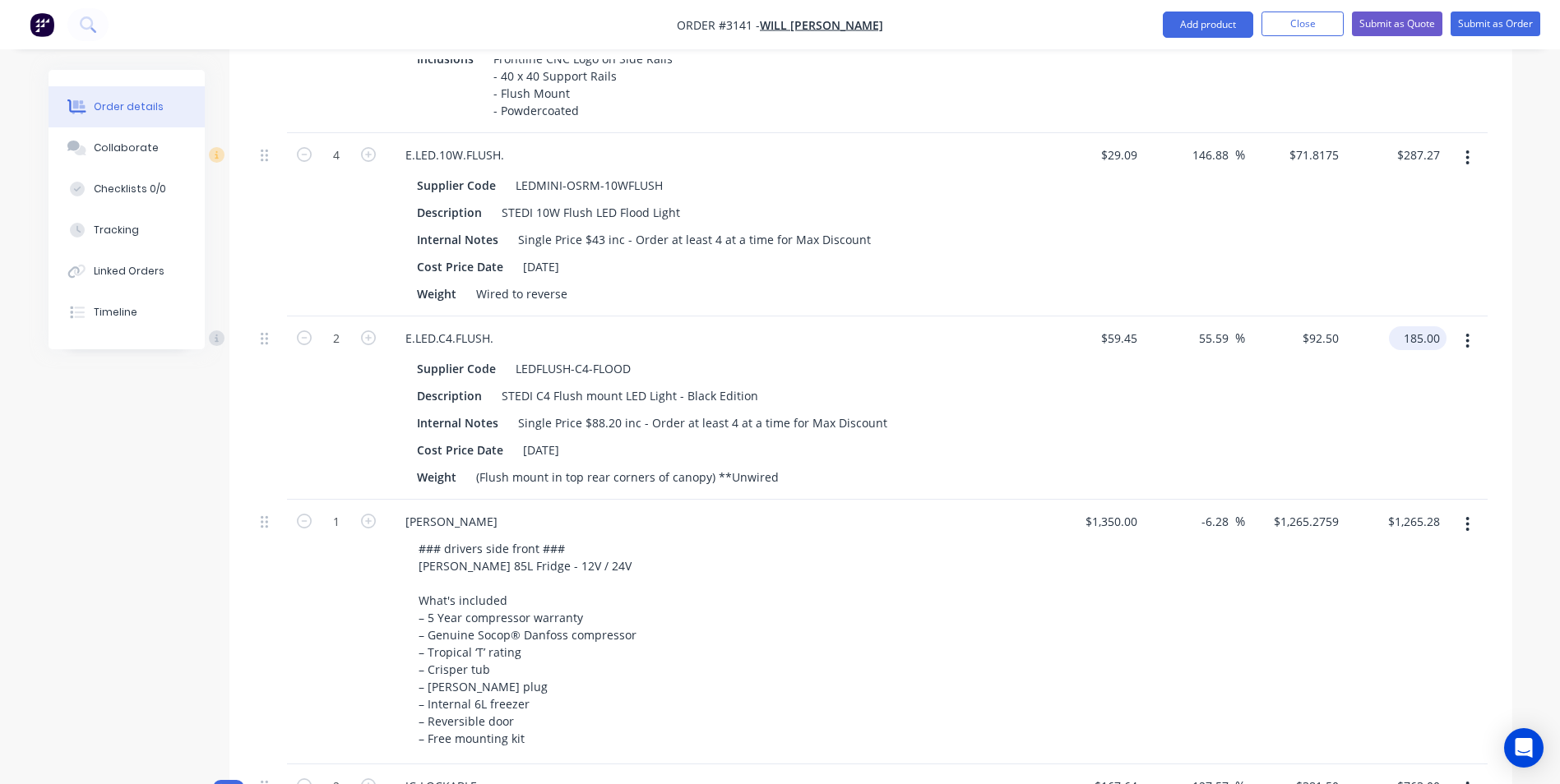
click at [1420, 340] on input "185.00" at bounding box center [1420, 338] width 51 height 24
type input "185.45"
click at [1498, 253] on div "Qty Cost Markup Price Total Kit 1 DCT-HB-1800 DUAL CAB UTE TRAY Make: ISUZU Mod…" at bounding box center [871, 457] width 1283 height 3401
type input "55.97"
type input "$92.725"
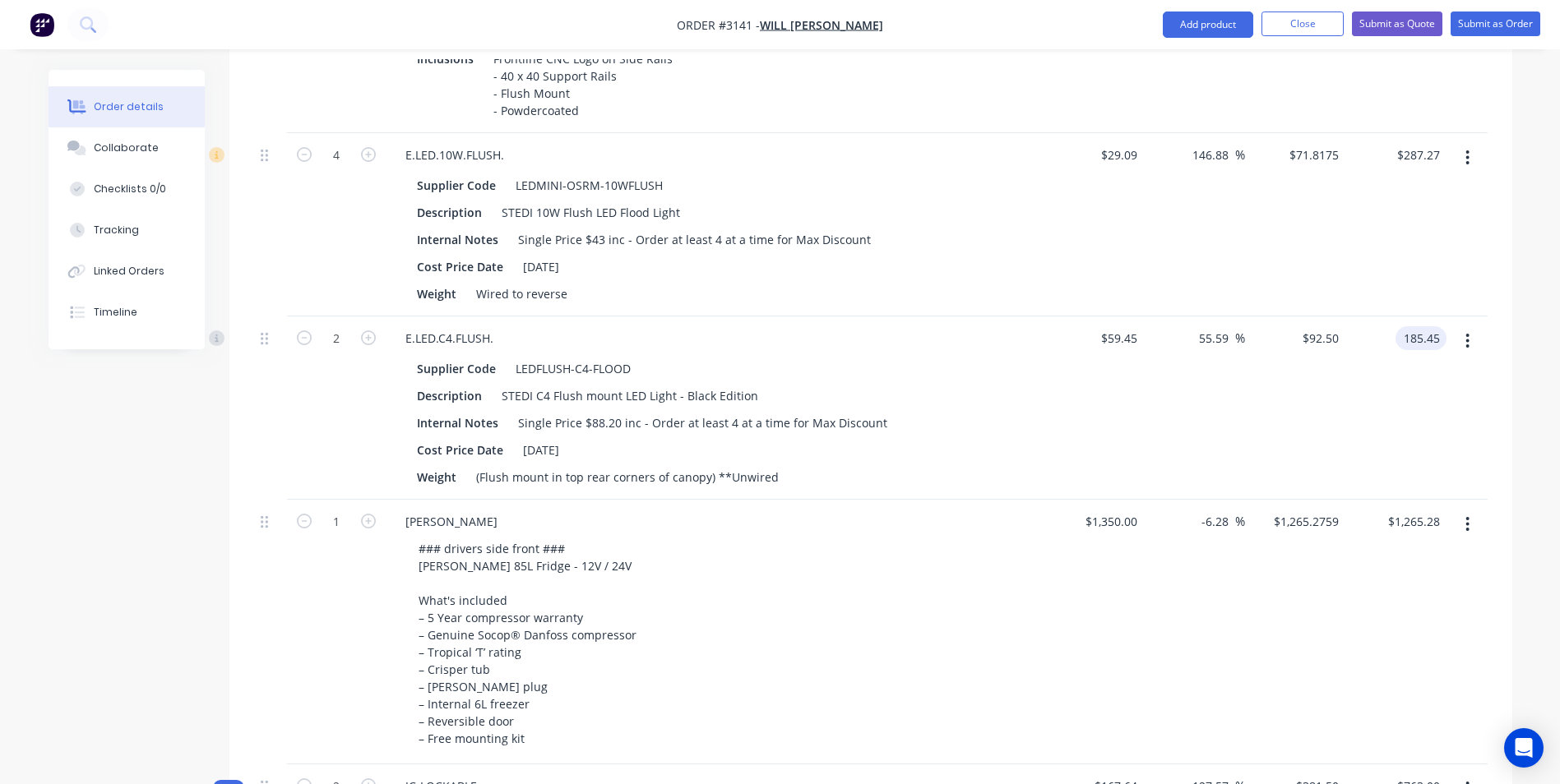
type input "$185.45"
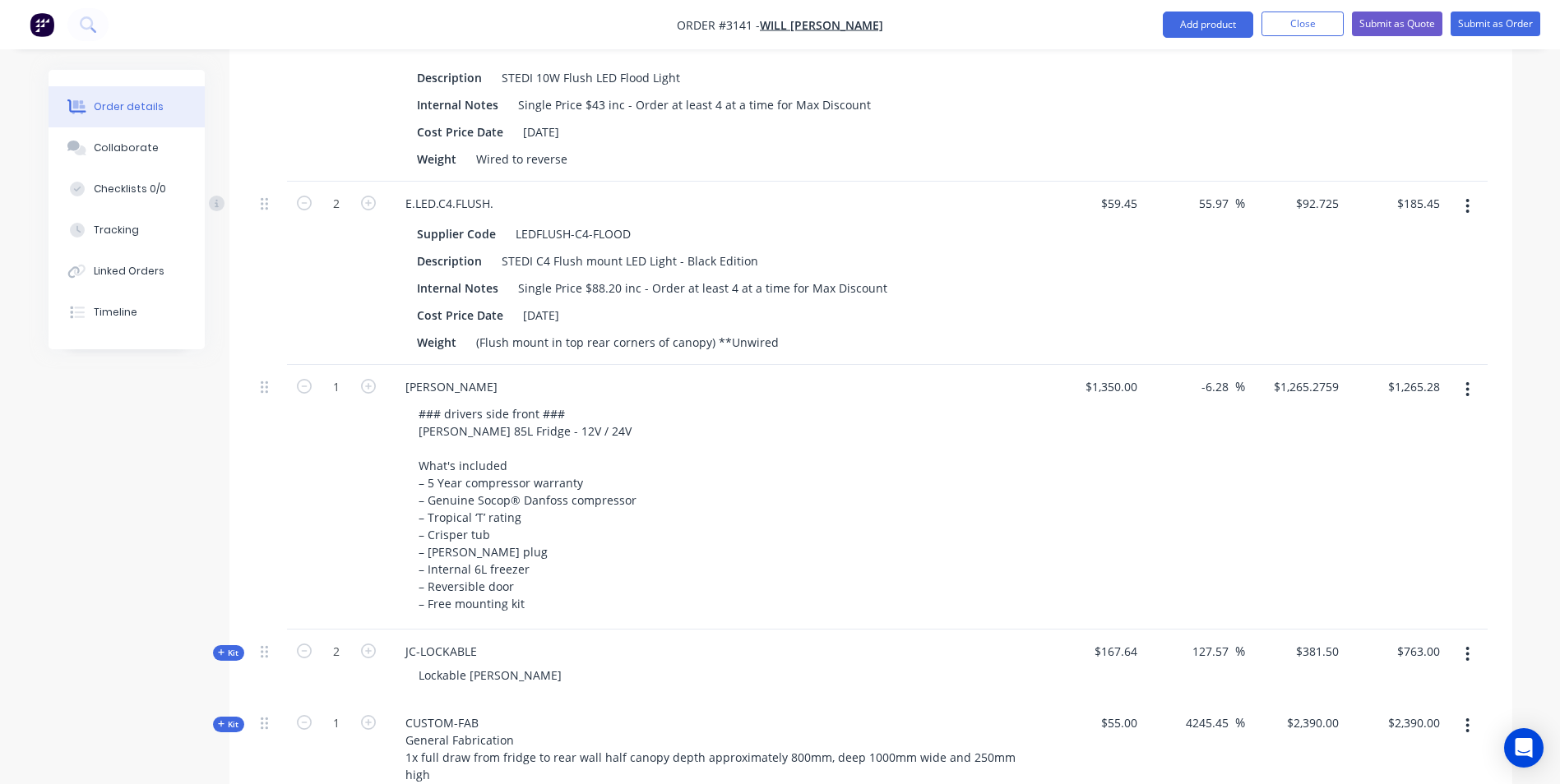
scroll to position [2001, 0]
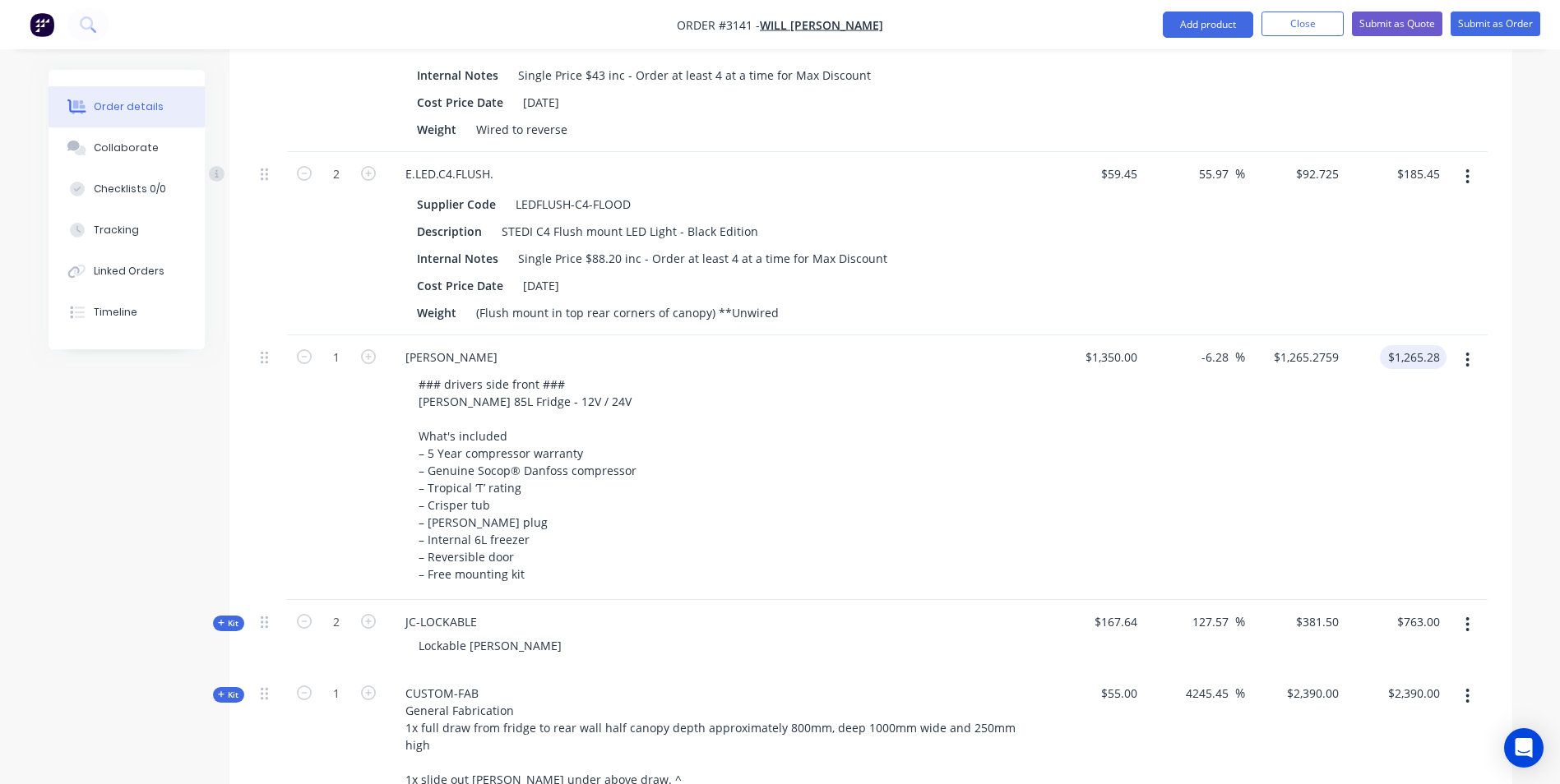
click at [1411, 362] on input "$1,265.28" at bounding box center [1416, 356] width 60 height 24
type input "1359.09"
click at [1518, 317] on div "Order details Collaborate Checklists 0/0 Tracking Linked Orders Timeline Order …" at bounding box center [780, 241] width 1496 height 4345
type input "0.67"
type input "$1,359.09"
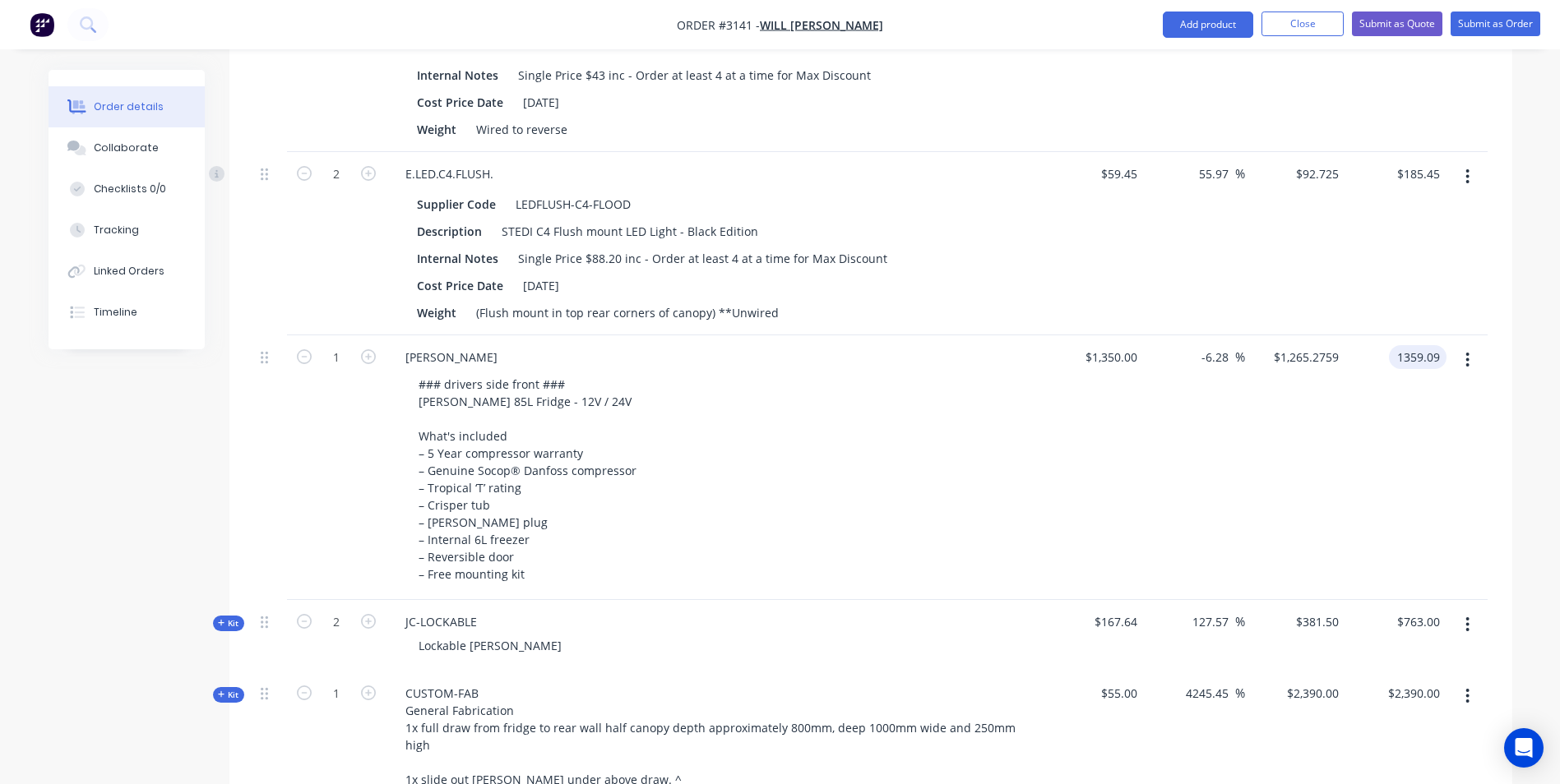
type input "$1,359.09"
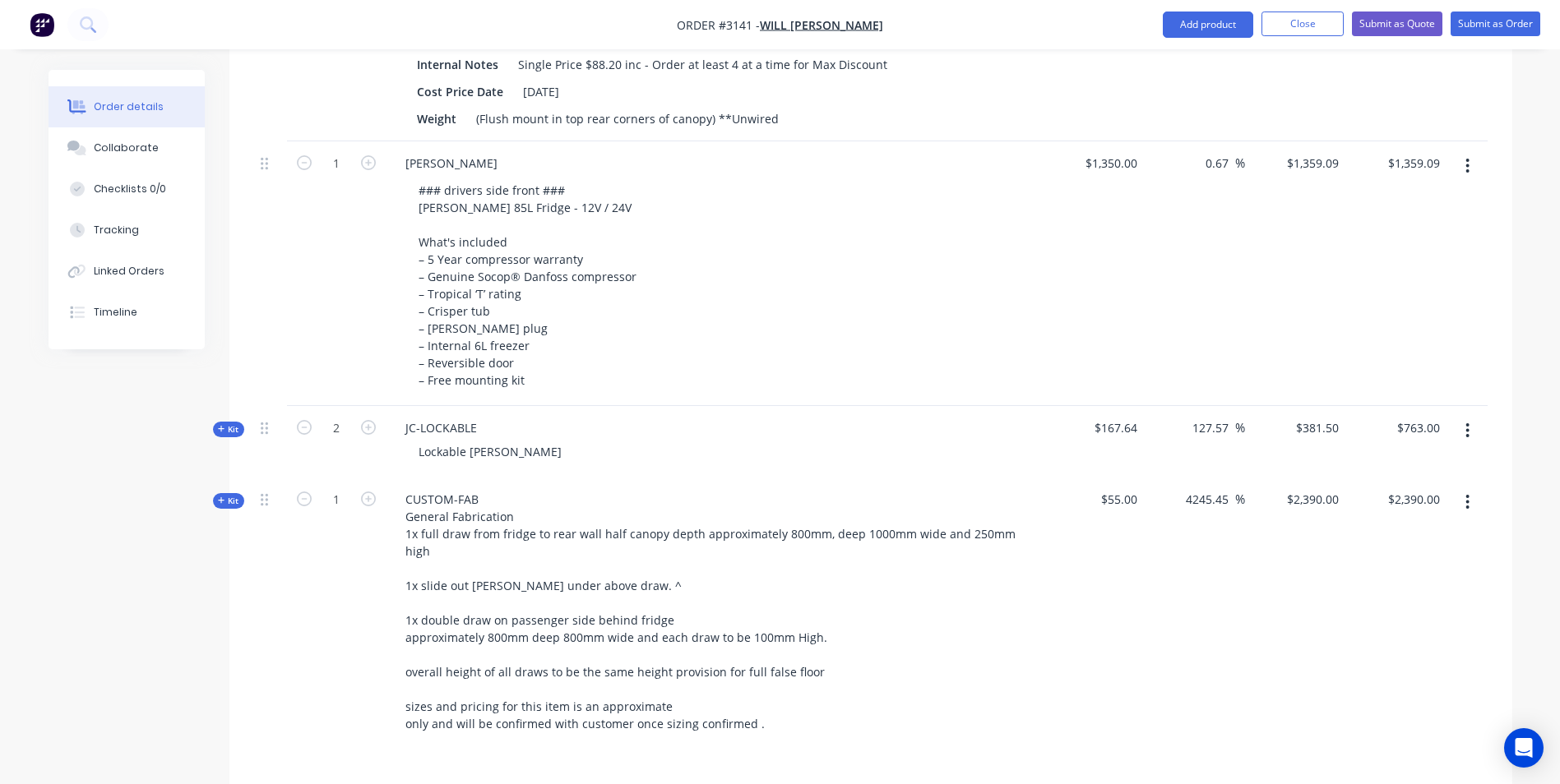
scroll to position [2248, 0]
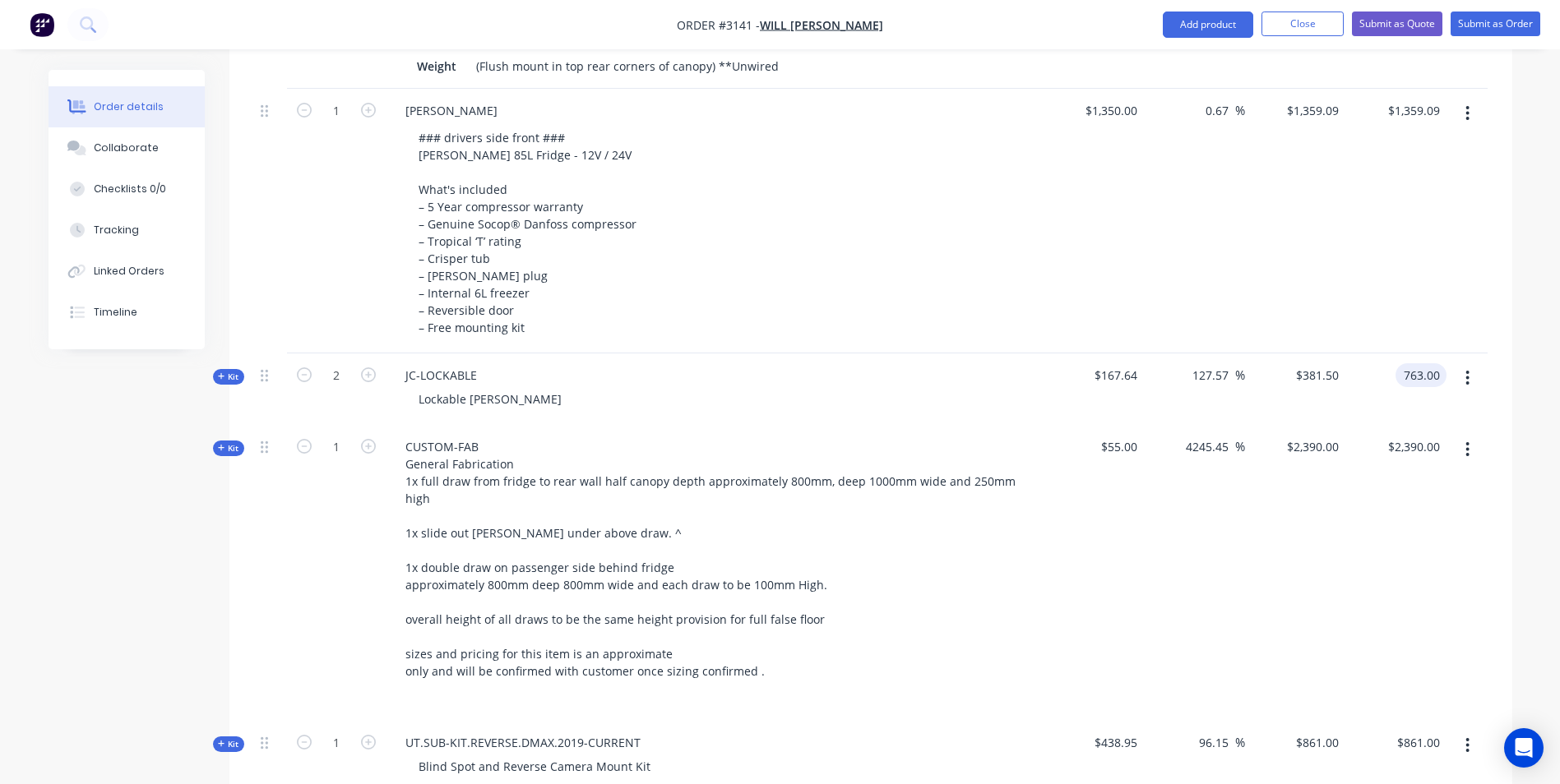
click at [1413, 384] on input "763.00" at bounding box center [1424, 375] width 44 height 24
type input "763.64"
type input "127.76"
type input "$381.82"
type input "$763.64"
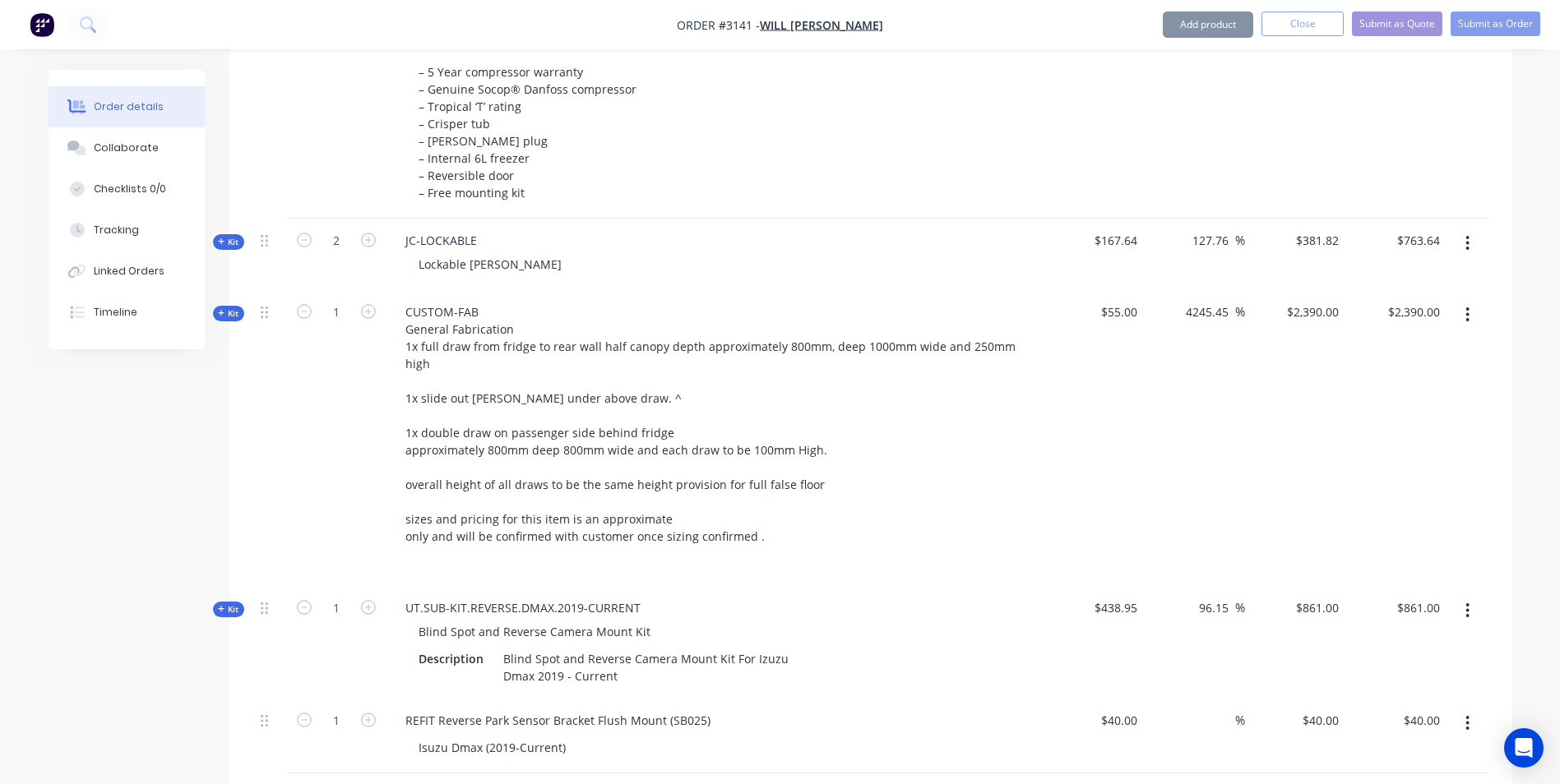
scroll to position [2412, 0]
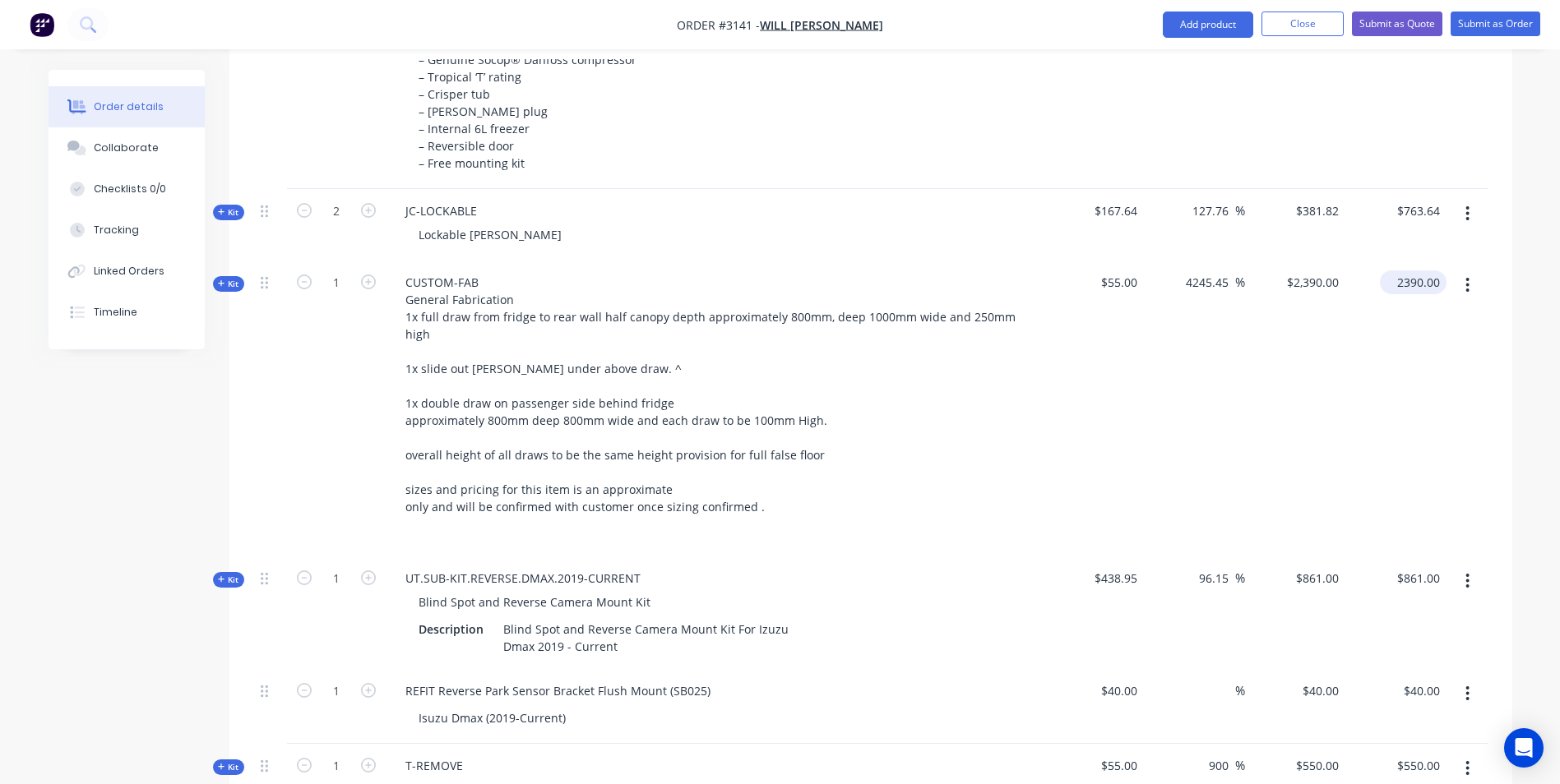
click at [1437, 289] on input "2390.00" at bounding box center [1416, 282] width 60 height 24
type input "2390.91"
type input "4247.11"
type input "$2,390.91"
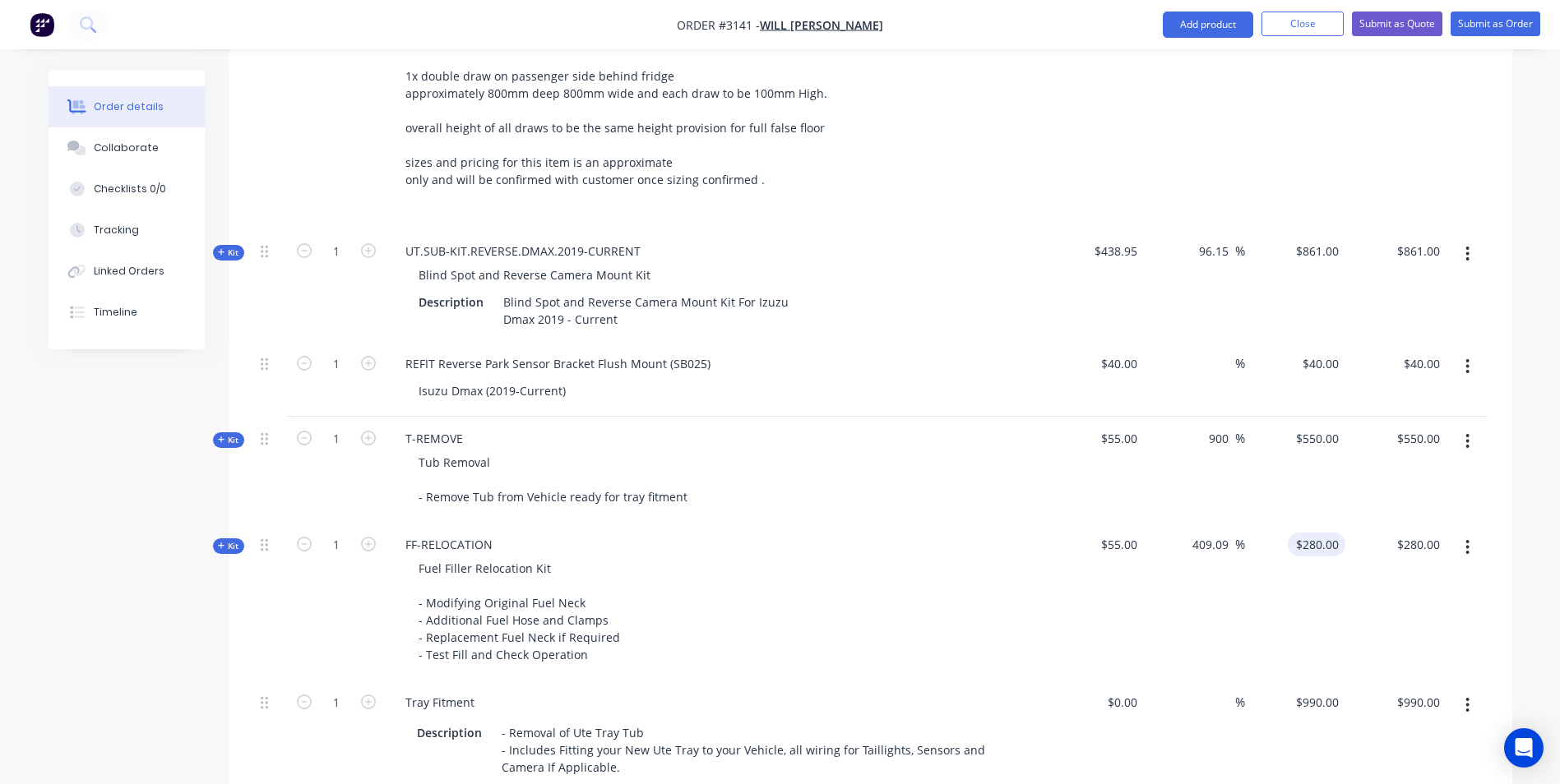
scroll to position [2741, 0]
click at [1415, 535] on input "280.00" at bounding box center [1420, 542] width 51 height 24
type input "5"
type input "254.55"
type input "362.82"
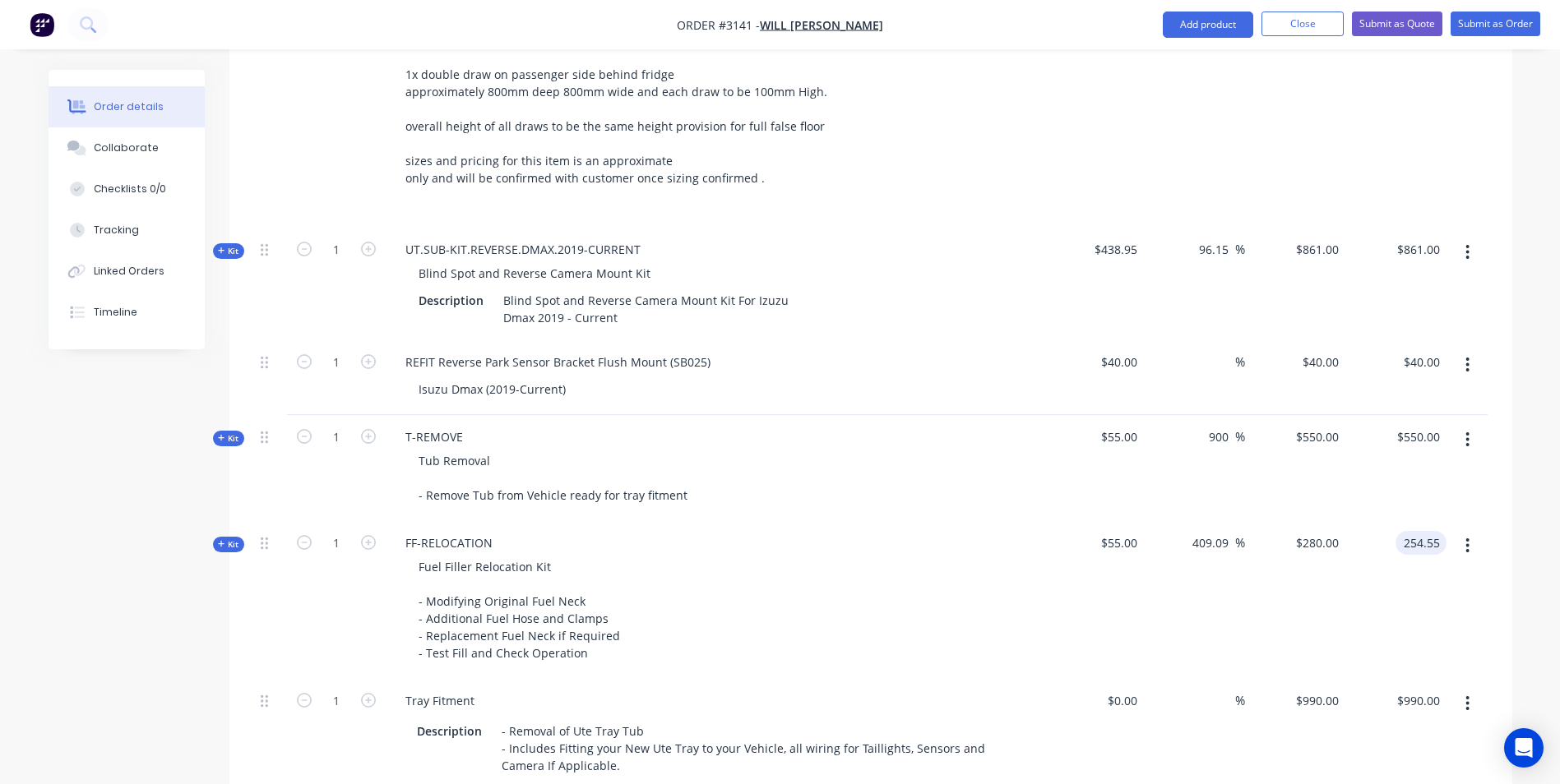
type input "$254.55"
click at [1432, 238] on input "861.00" at bounding box center [1420, 249] width 51 height 24
type input "$861.00"
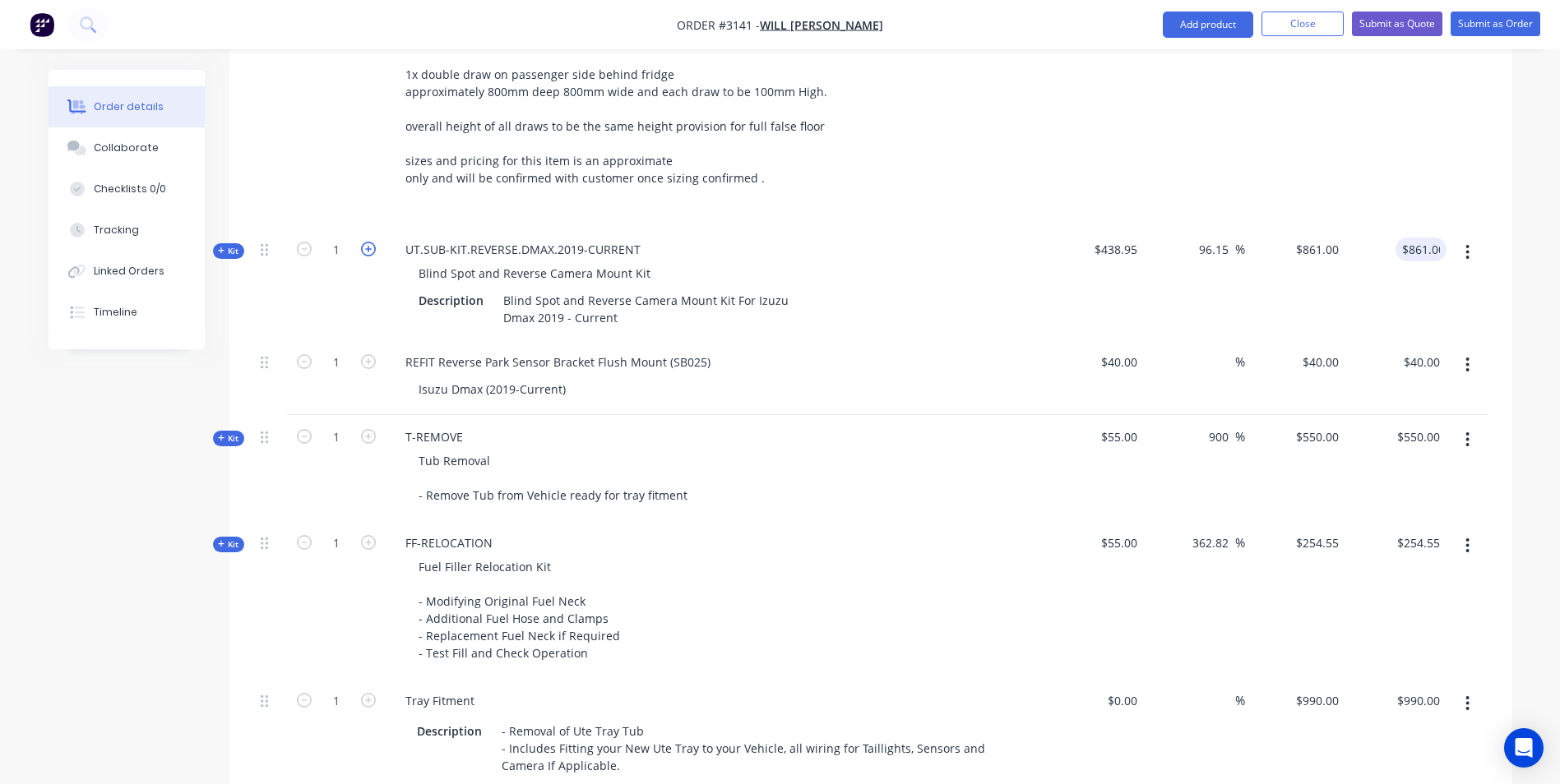
click at [368, 242] on icon "button" at bounding box center [368, 248] width 14 height 14
type input "2"
type input "$1,722.00"
click at [308, 242] on icon "button" at bounding box center [304, 248] width 14 height 14
type input "1"
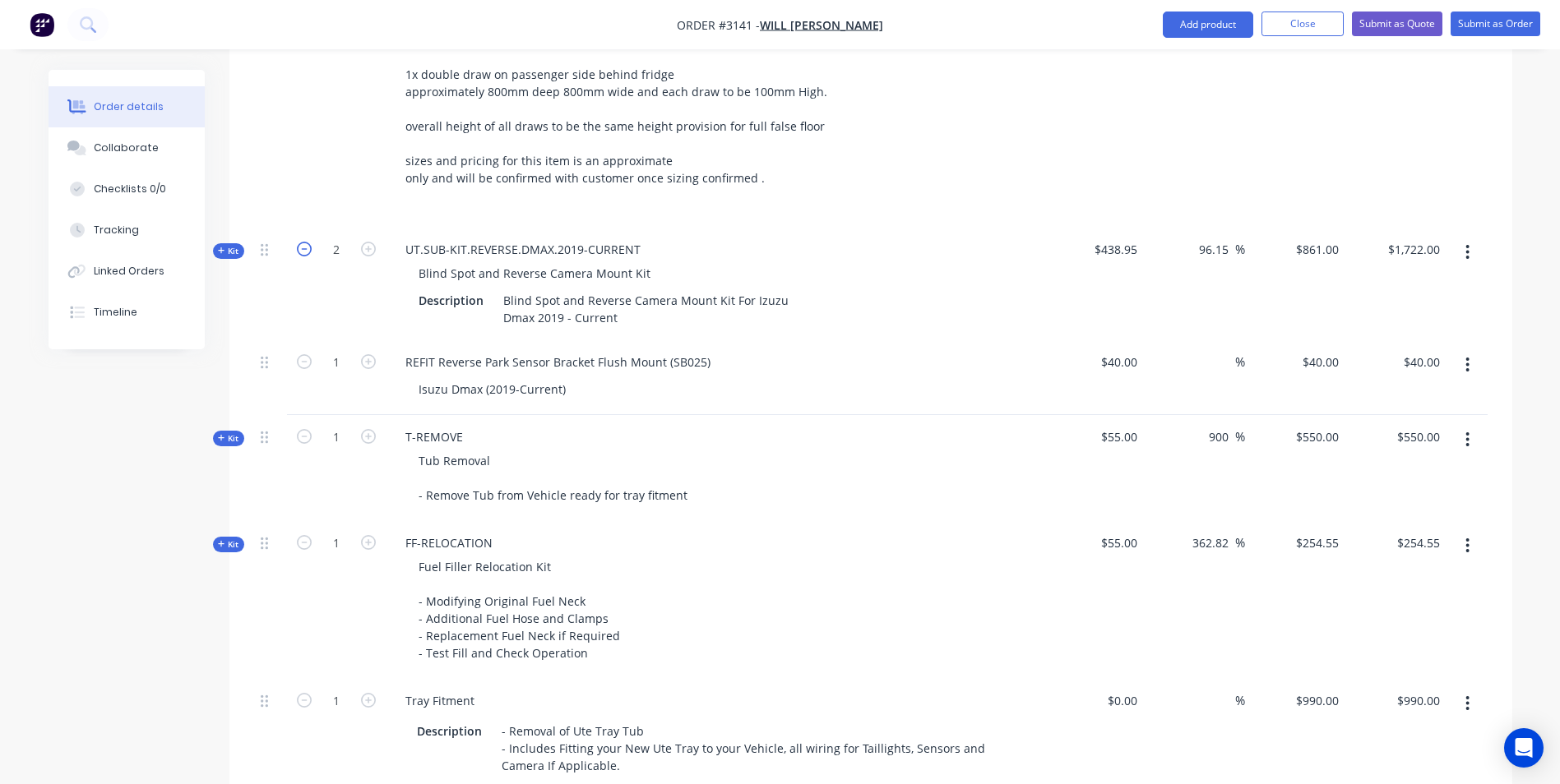
type input "$861.00"
click at [227, 245] on span "Kit" at bounding box center [228, 250] width 21 height 13
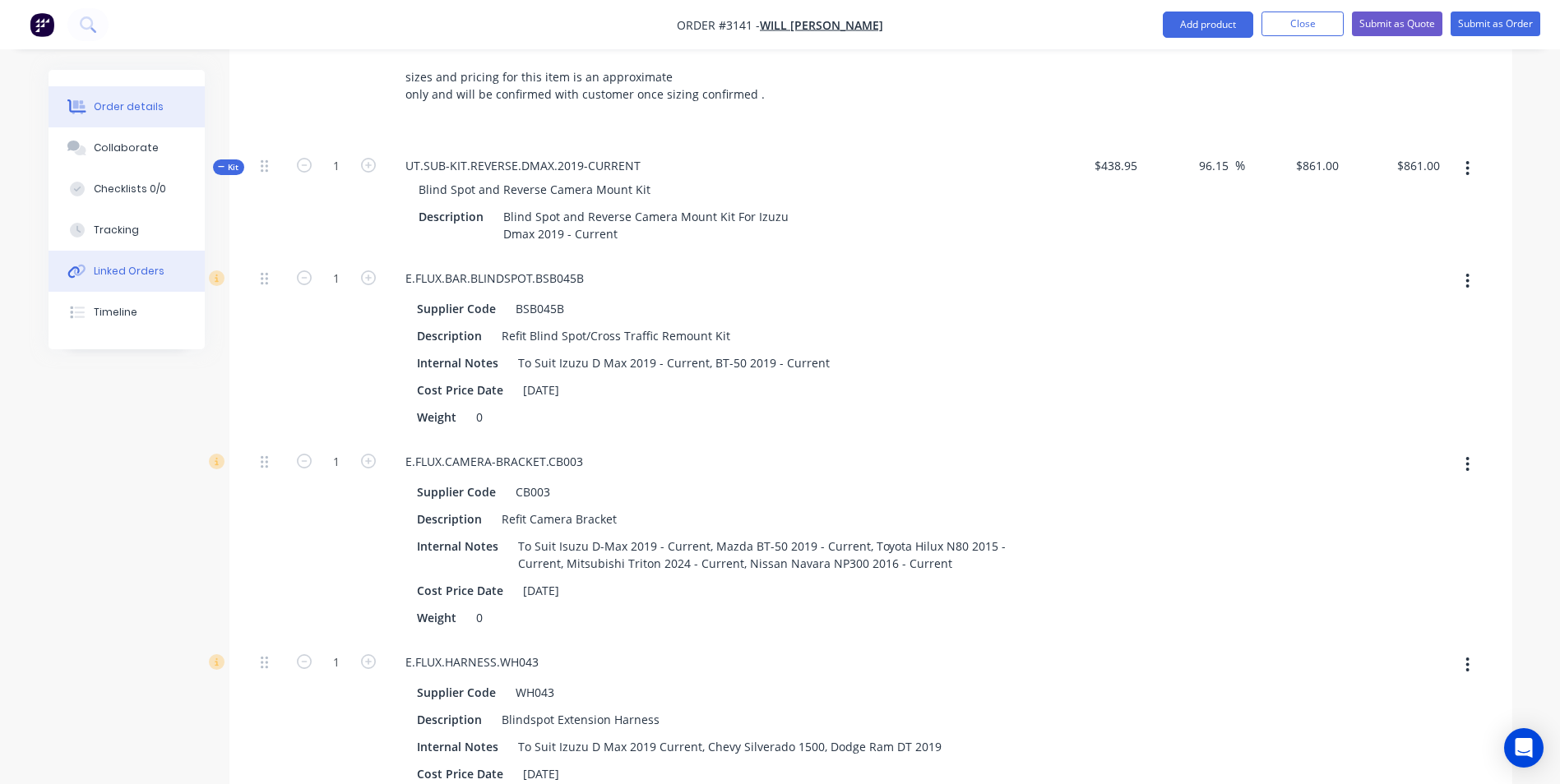
scroll to position [2823, 0]
click at [227, 163] on span "Kit" at bounding box center [228, 169] width 21 height 13
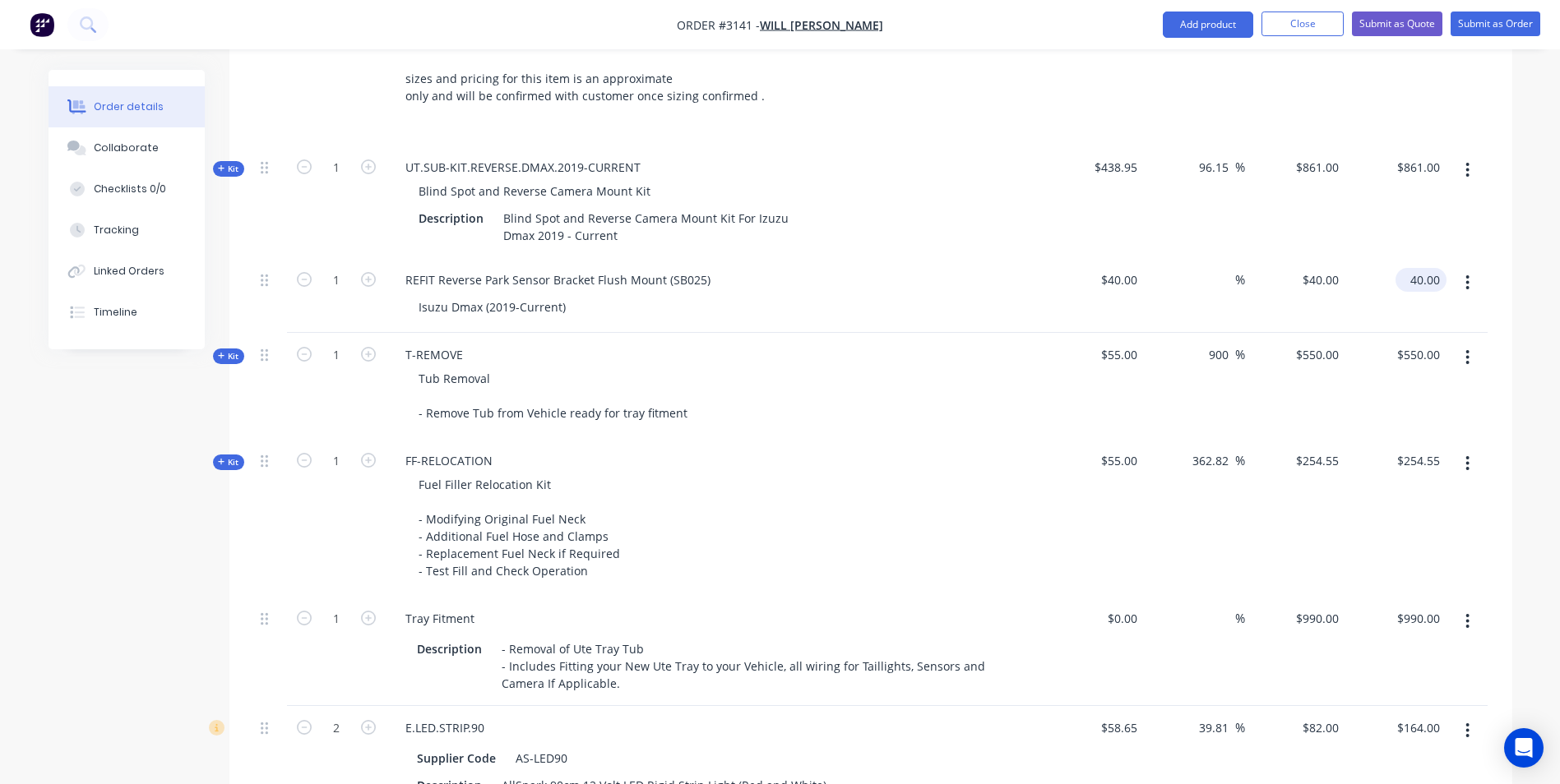
click at [1432, 268] on input "40.00" at bounding box center [1424, 279] width 44 height 24
type input "120"
type input "200"
type input "$120.00"
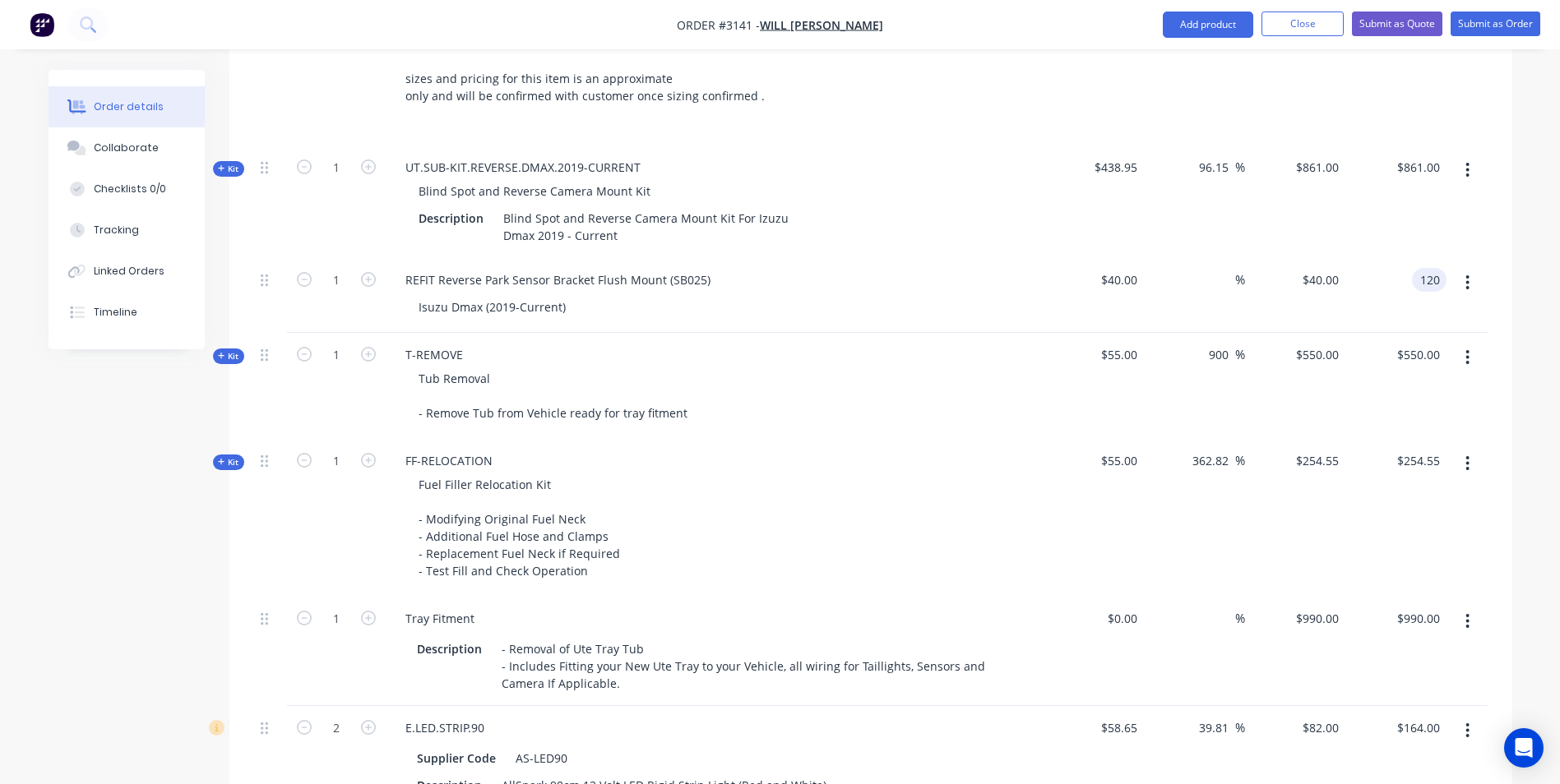
type input "$120.00"
click at [1432, 155] on input "861.00" at bounding box center [1420, 167] width 51 height 24
type input "861.82"
type input "96.34"
type input "$861.82"
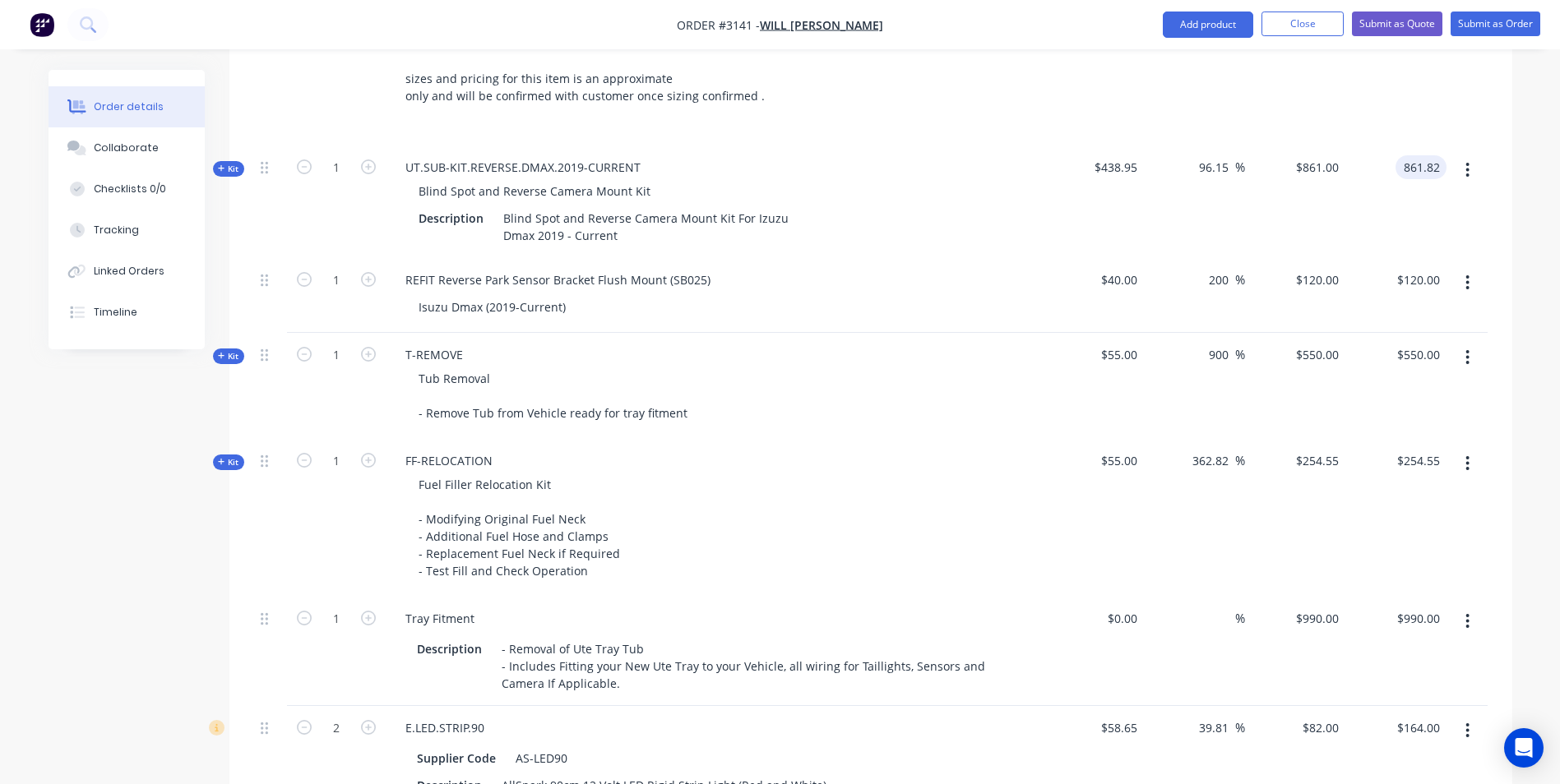
type input "$861.82"
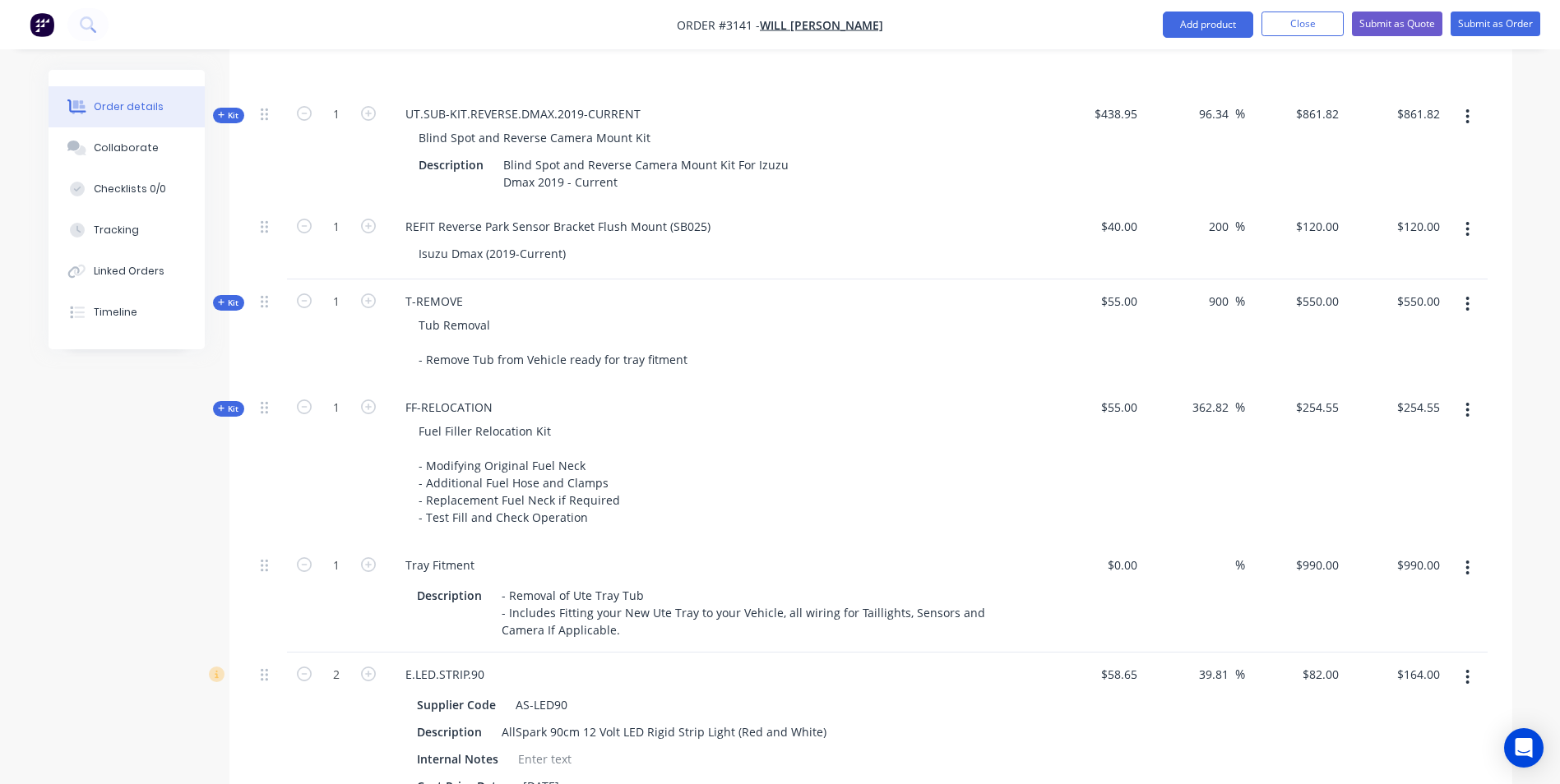
scroll to position [2905, 0]
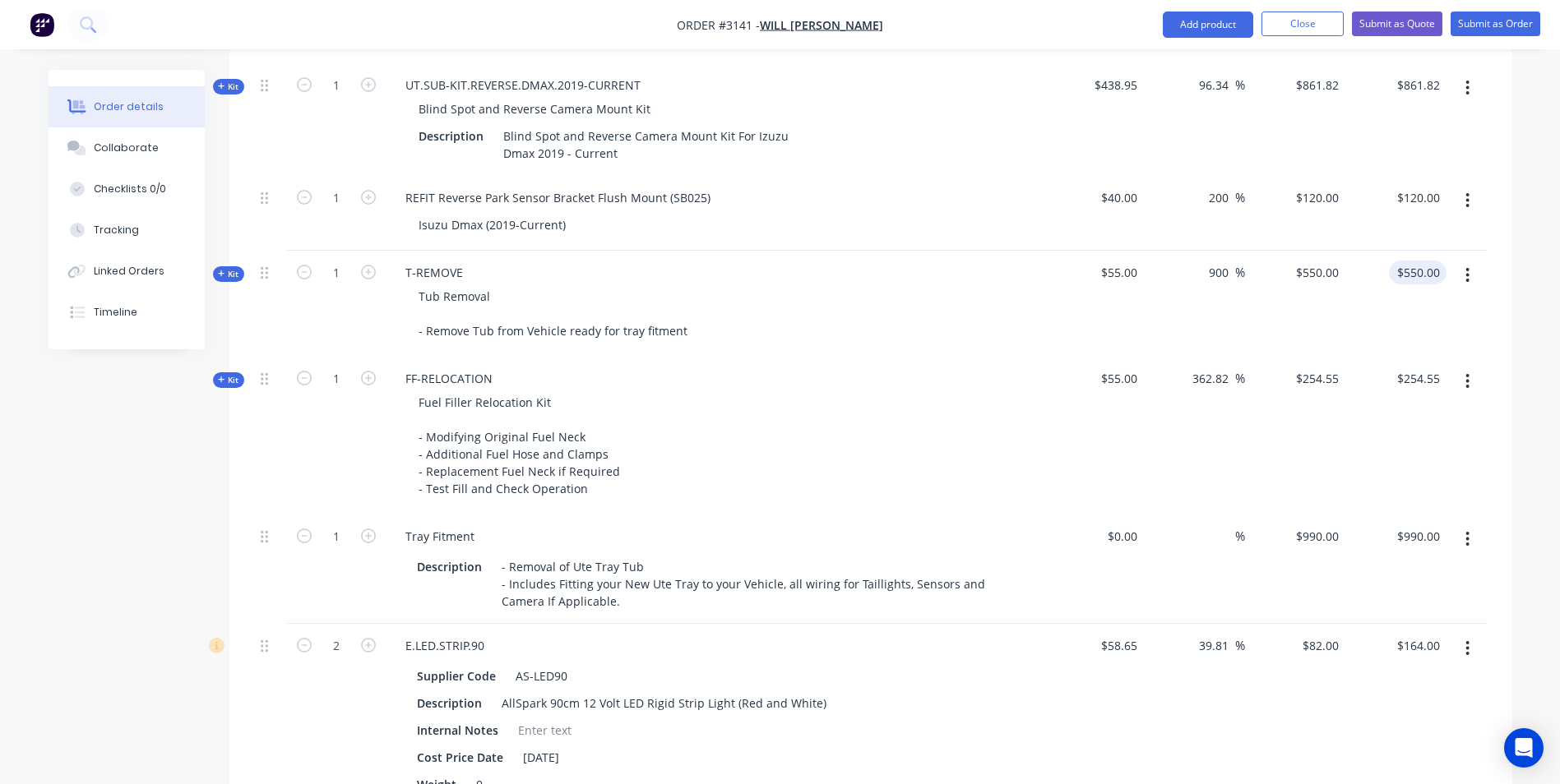
click at [1423, 261] on input "$550.00" at bounding box center [1420, 273] width 51 height 24
type input "500"
type input "809.09"
type input "$500.00"
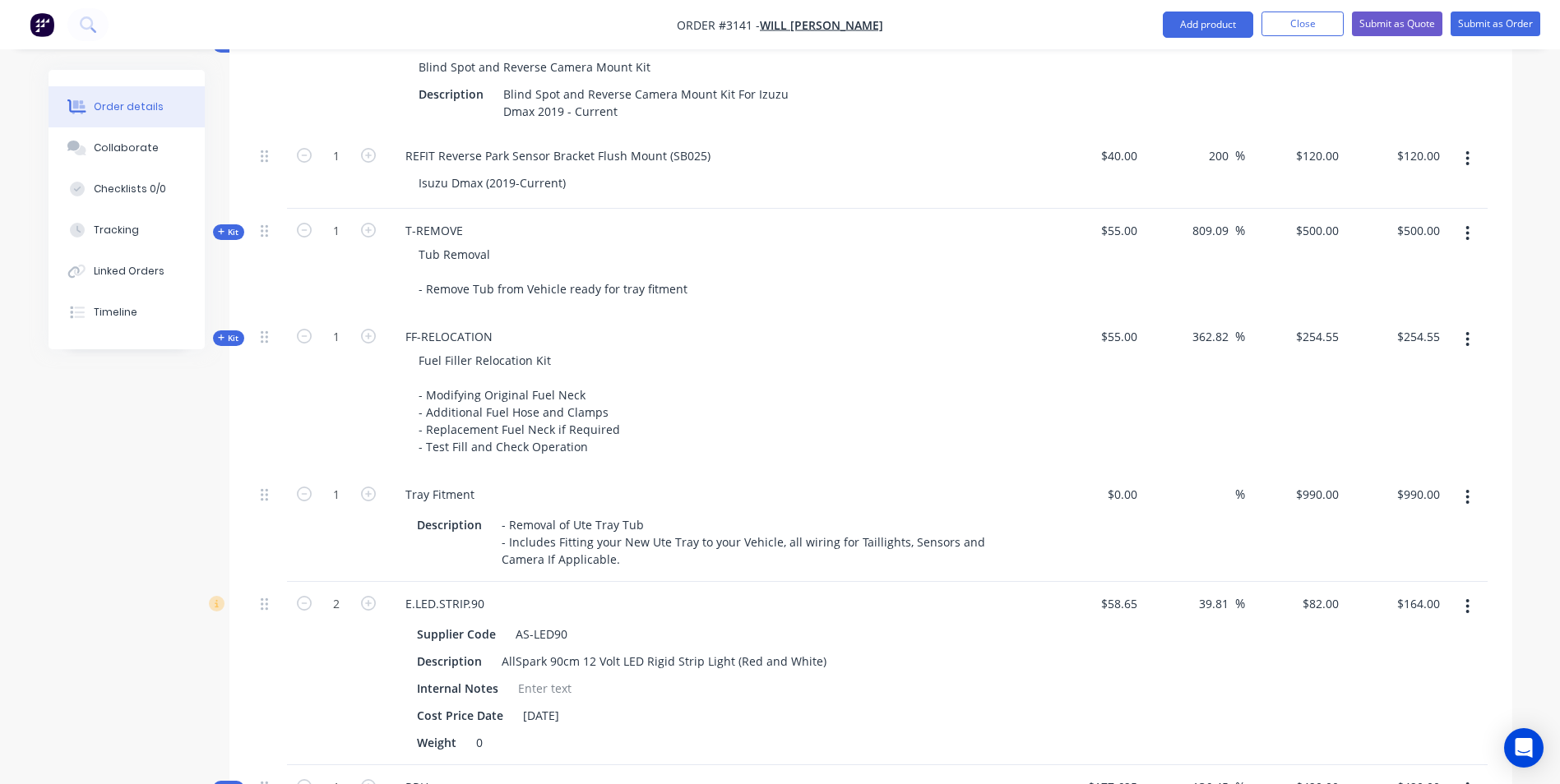
scroll to position [2988, 0]
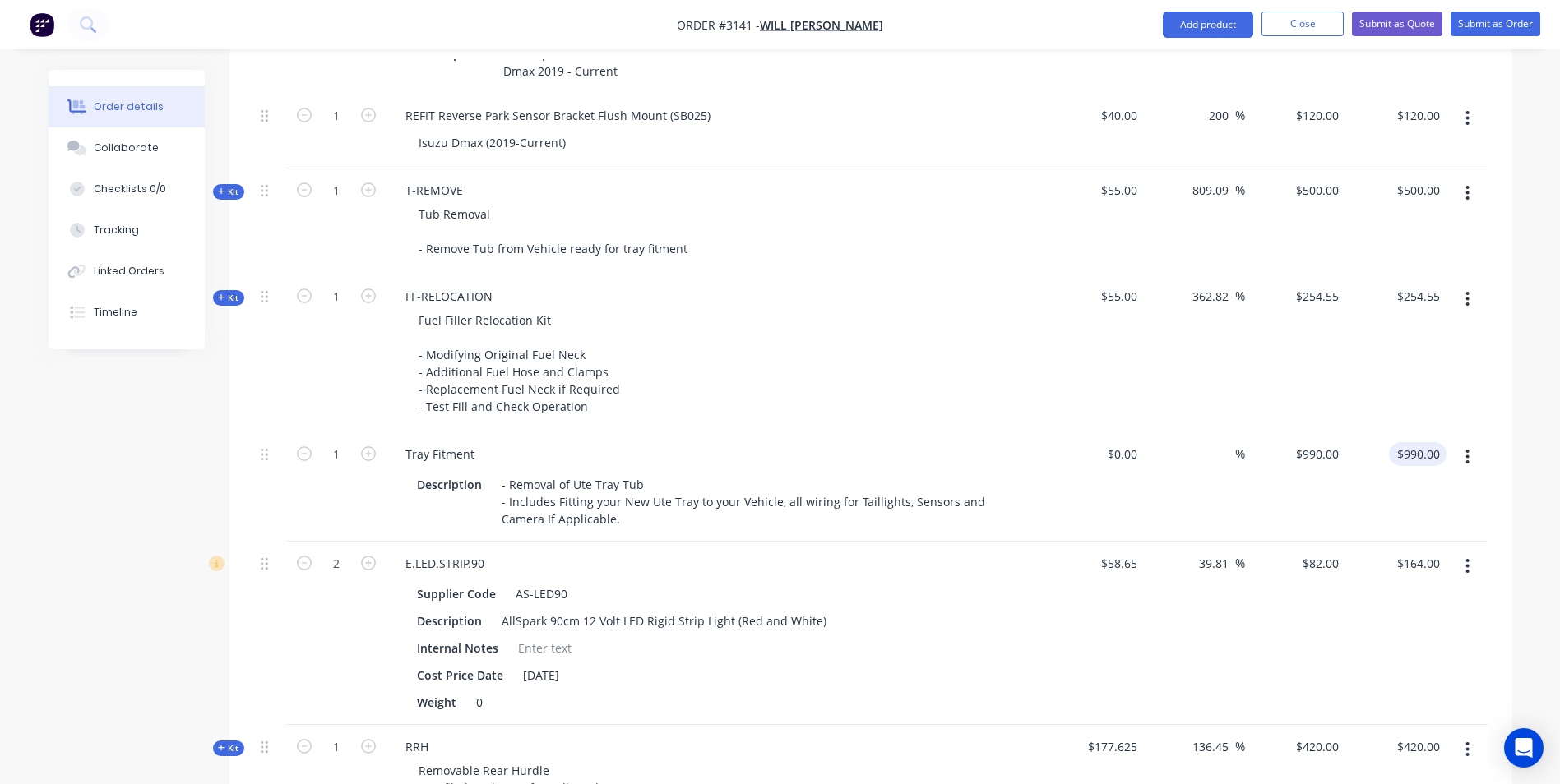
click at [1418, 443] on input "$990.00" at bounding box center [1420, 454] width 51 height 24
type input "900"
type input "$900.00"
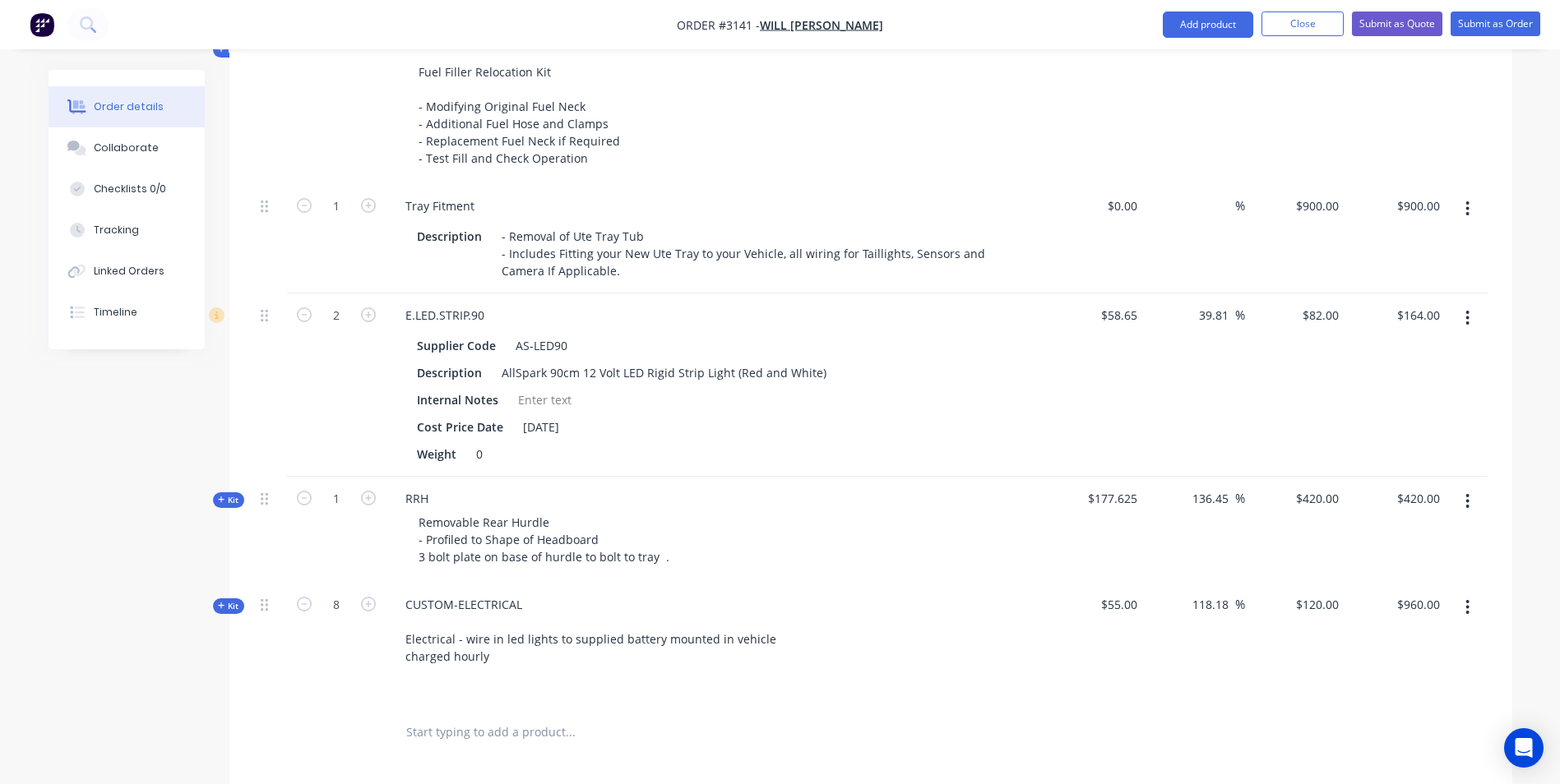
scroll to position [3234, 0]
click at [1430, 306] on input "164.00" at bounding box center [1420, 317] width 51 height 24
type input "149.09"
type input "27.1"
type input "$74.545"
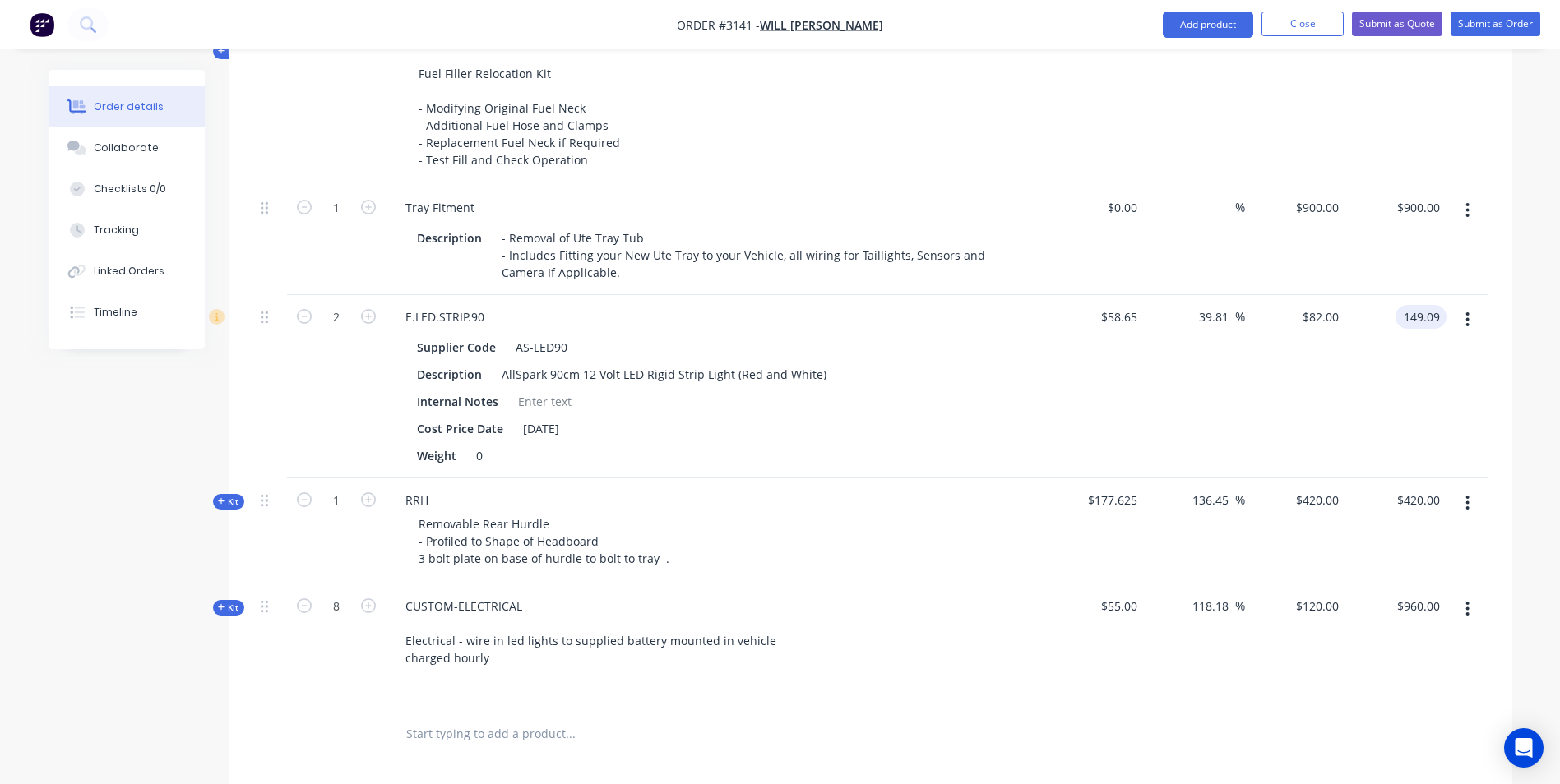
type input "$149.09"
click at [1408, 594] on input "960.00" at bounding box center [1424, 606] width 44 height 24
type input "1018.18"
type input "131.4"
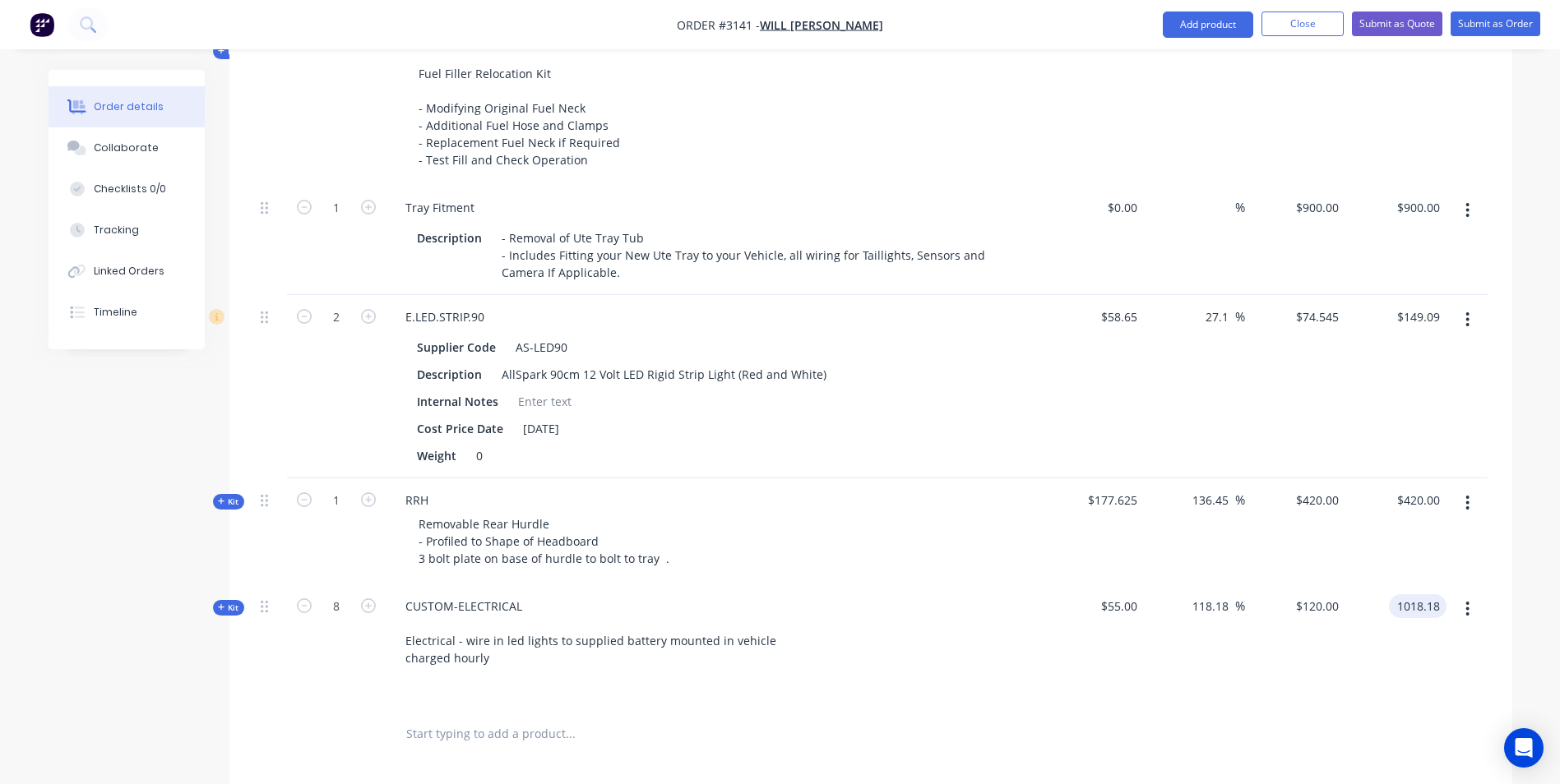
type input "$127.2725"
type input "$1,018.18"
click at [1413, 488] on input "420.00" at bounding box center [1424, 500] width 44 height 24
type input "381.82"
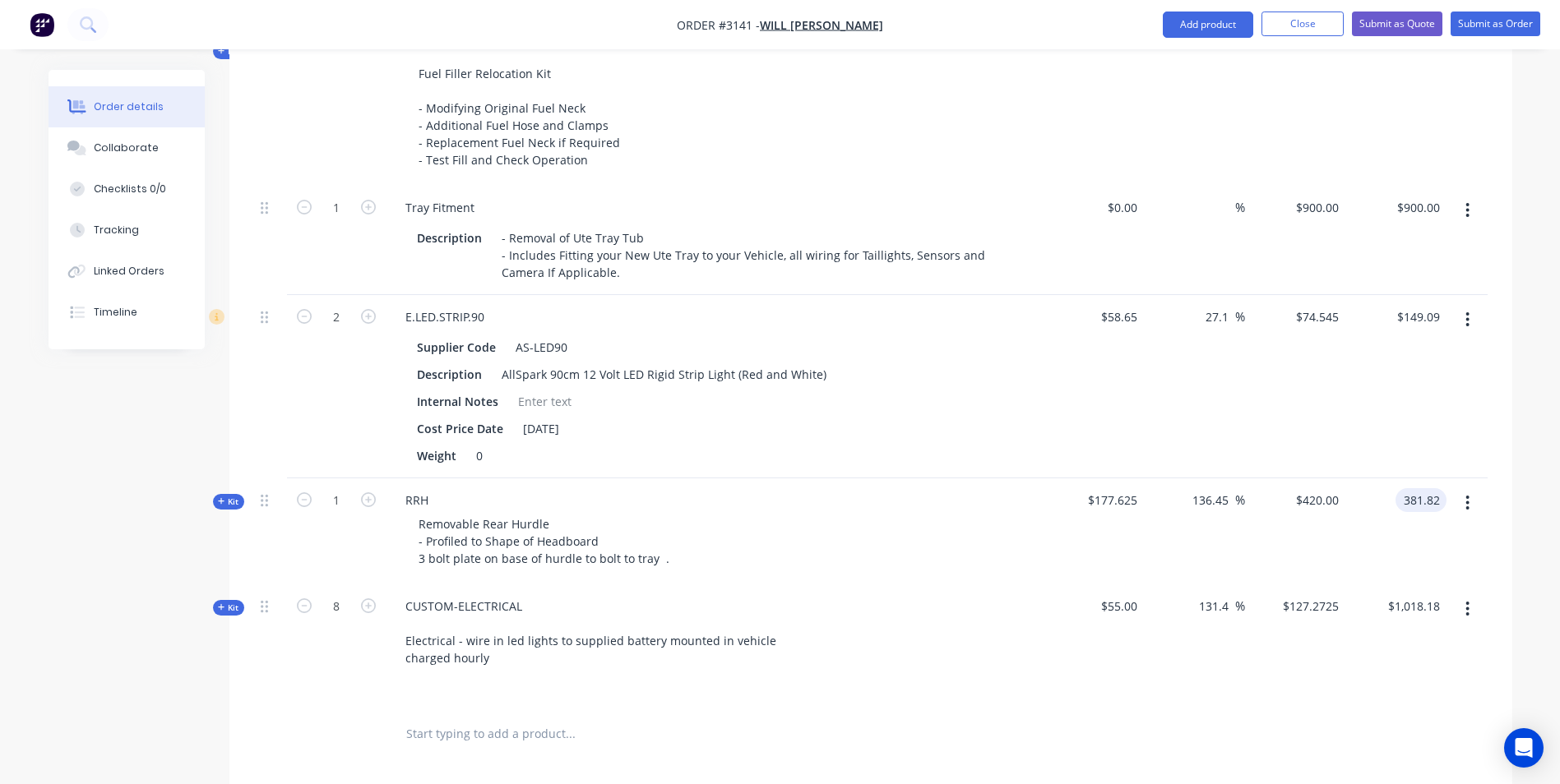
type input "114.96"
type input "$381.82"
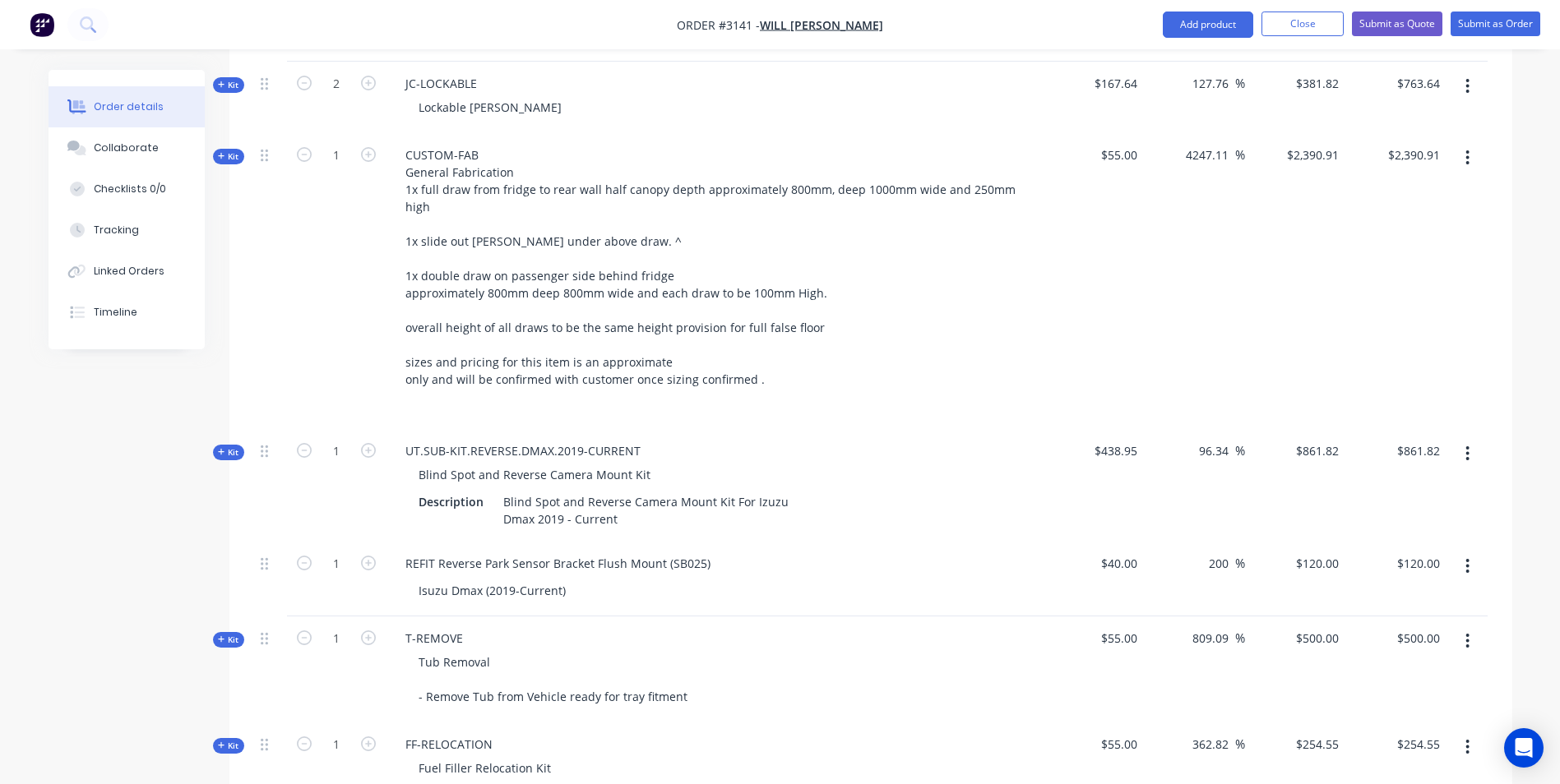
scroll to position [2153, 0]
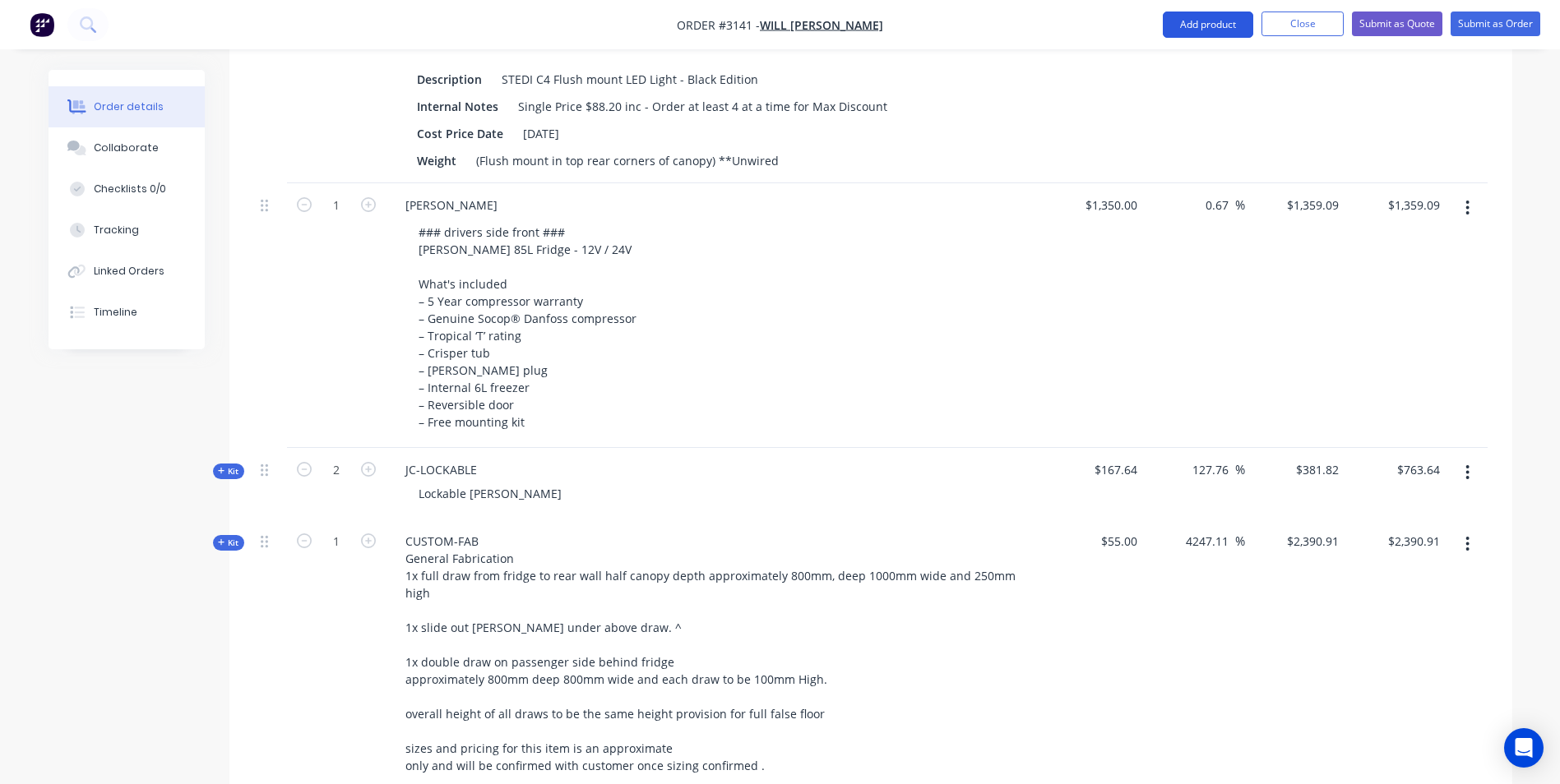
click at [1197, 31] on button "Add product" at bounding box center [1208, 24] width 91 height 26
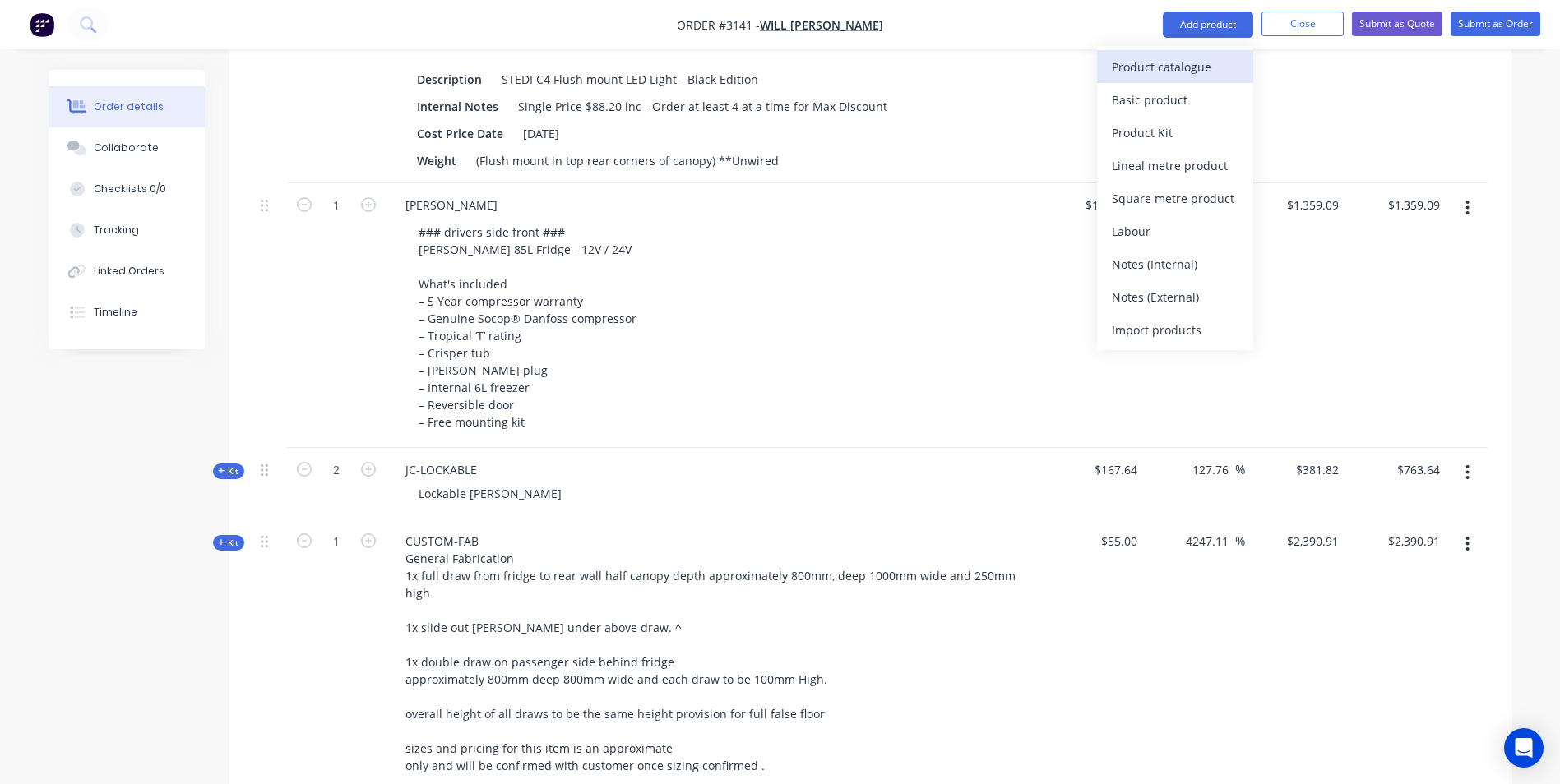
click at [1150, 57] on div "Product catalogue" at bounding box center [1175, 66] width 126 height 24
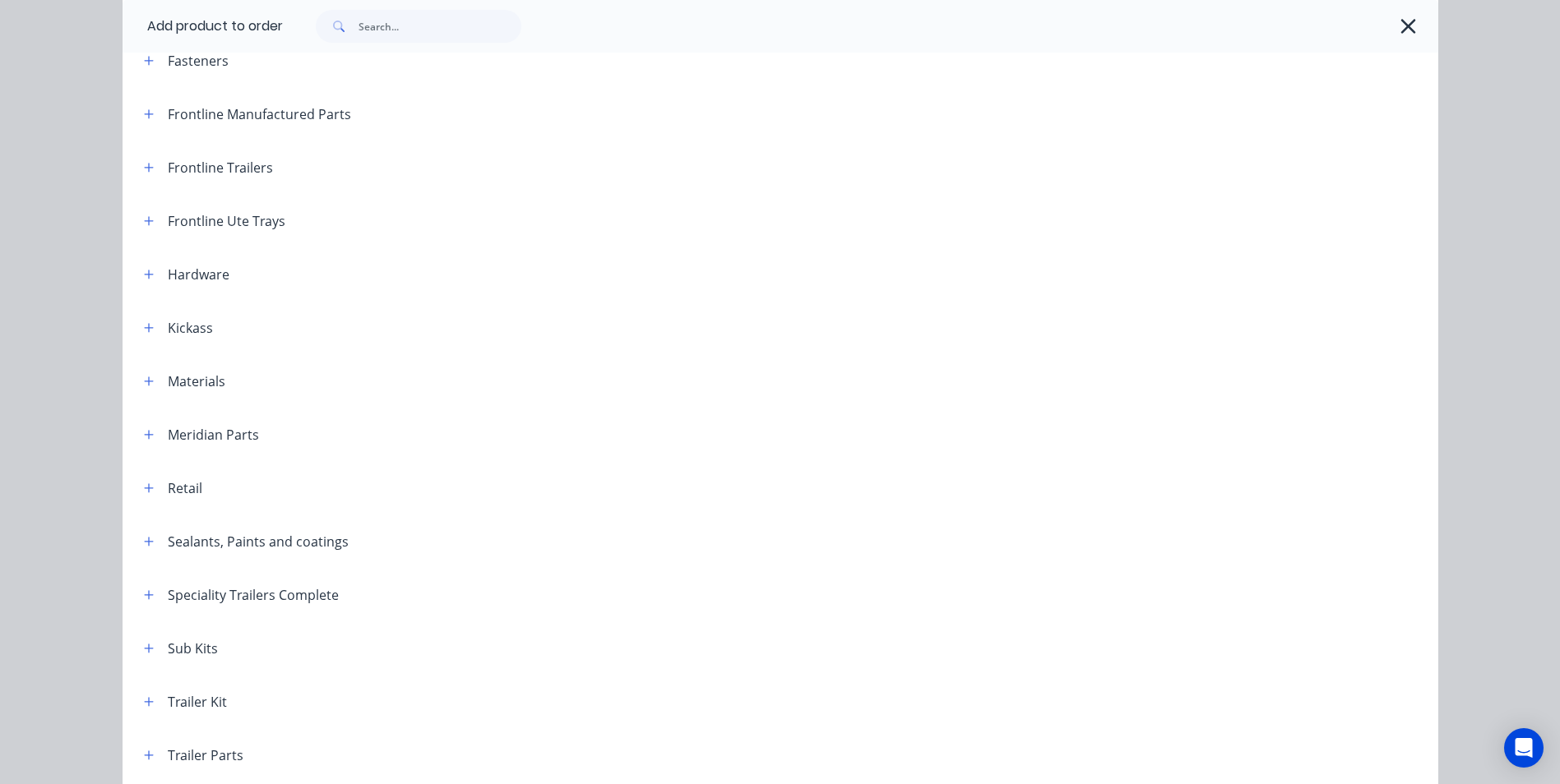
scroll to position [247, 0]
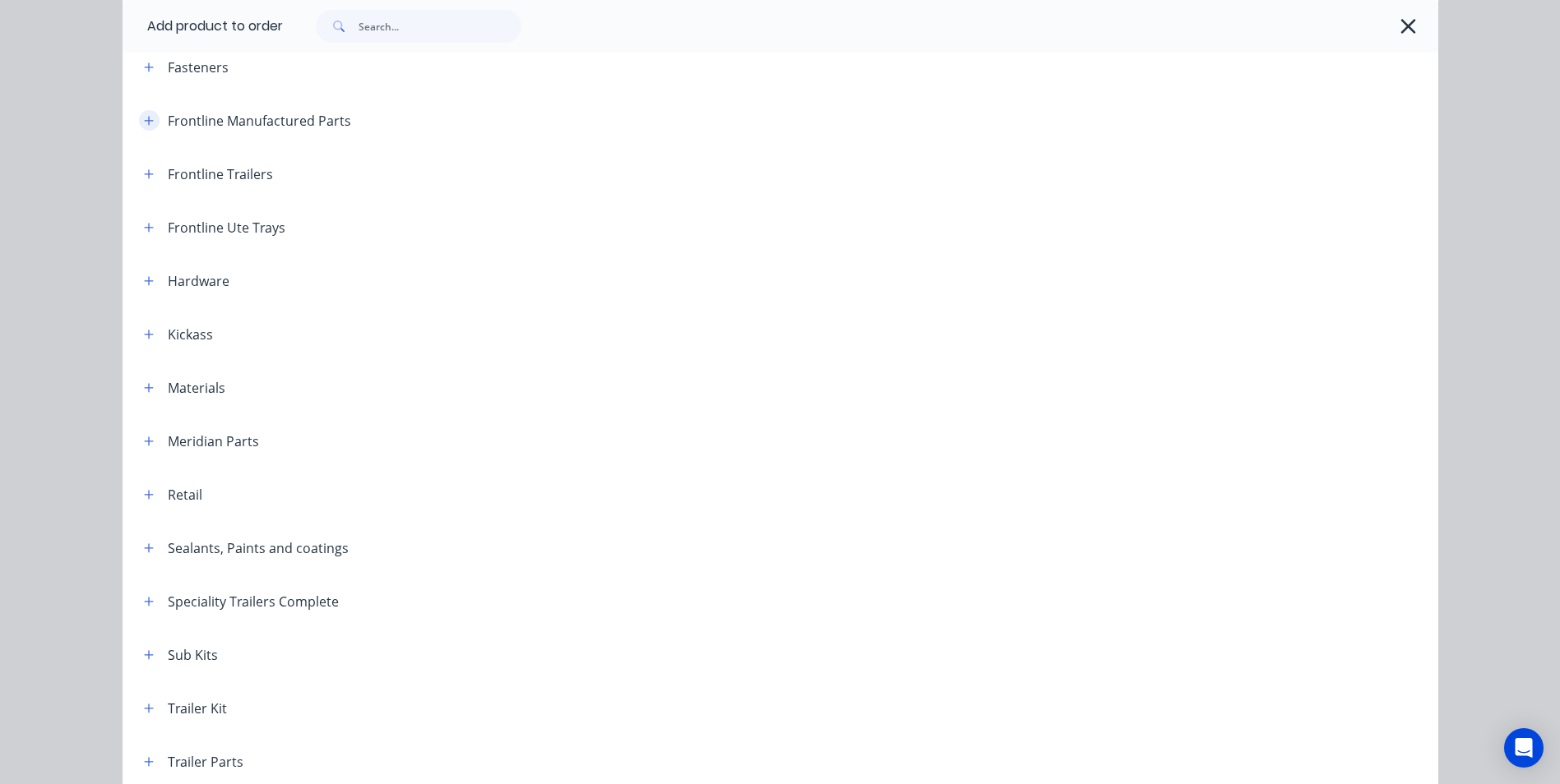
click at [145, 121] on icon "button" at bounding box center [148, 120] width 10 height 12
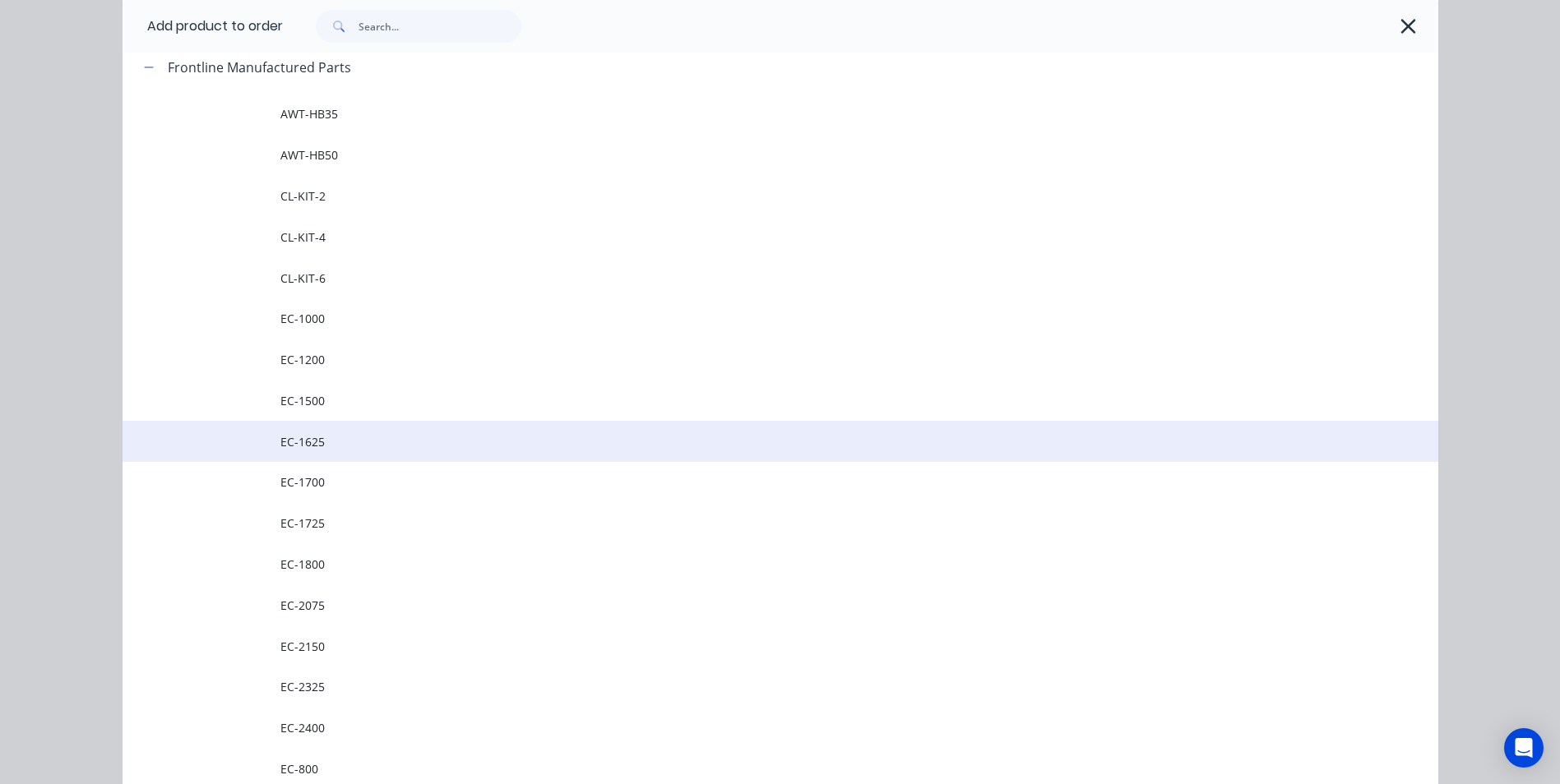
scroll to position [328, 0]
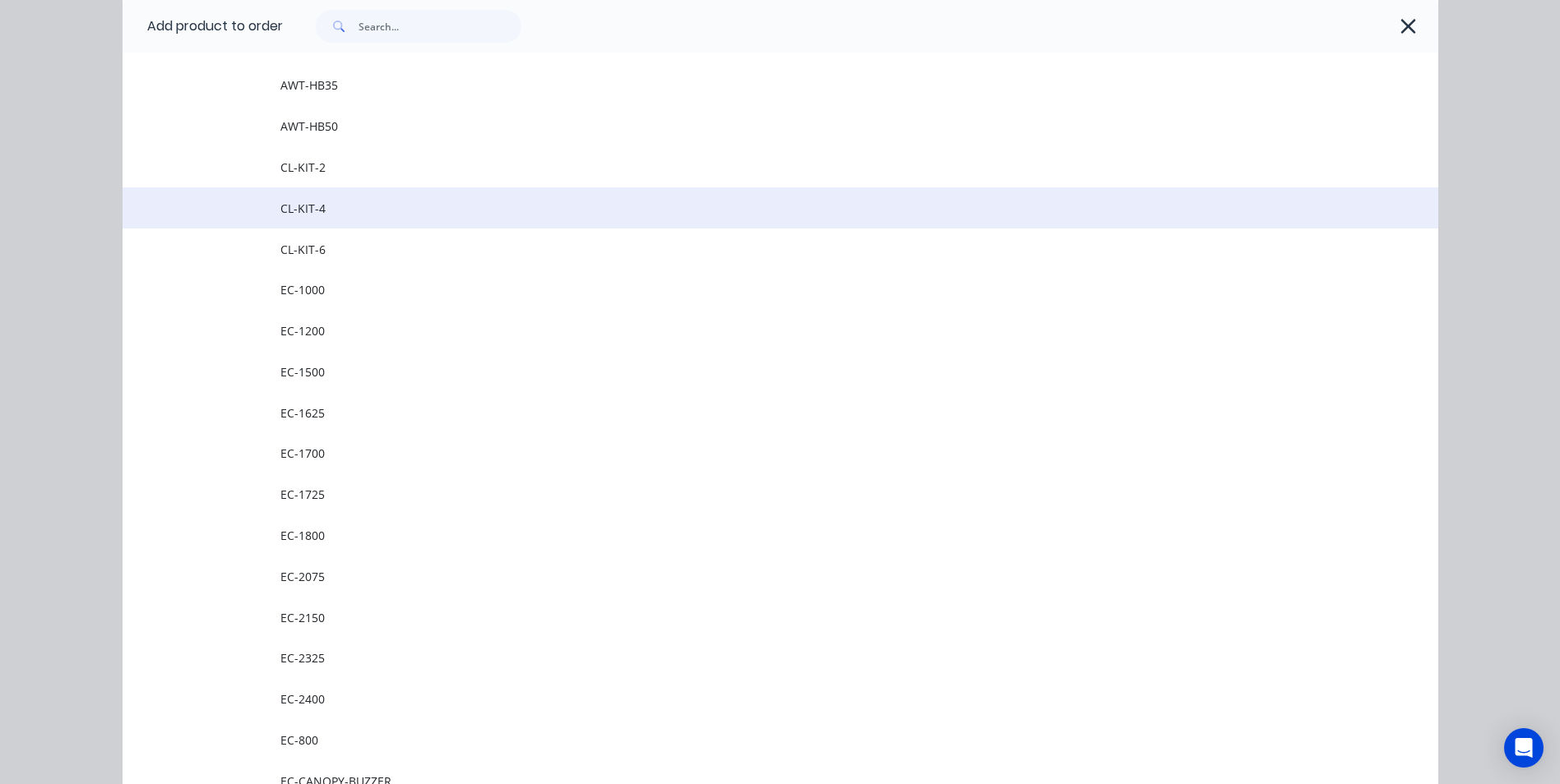
click at [306, 207] on span "CL-KIT-4" at bounding box center [743, 208] width 926 height 17
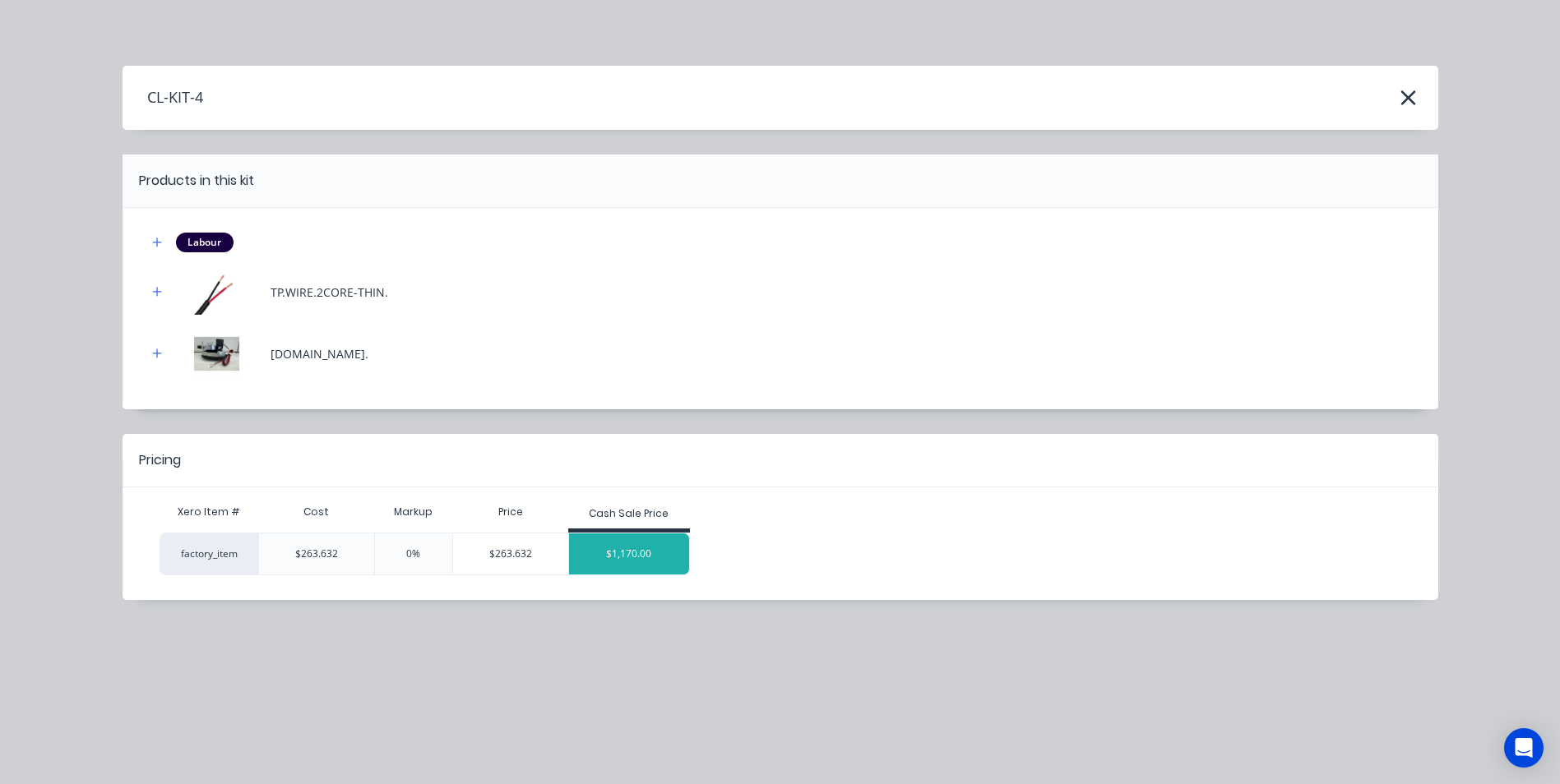
click at [643, 561] on div "$1,170.00" at bounding box center [629, 554] width 120 height 41
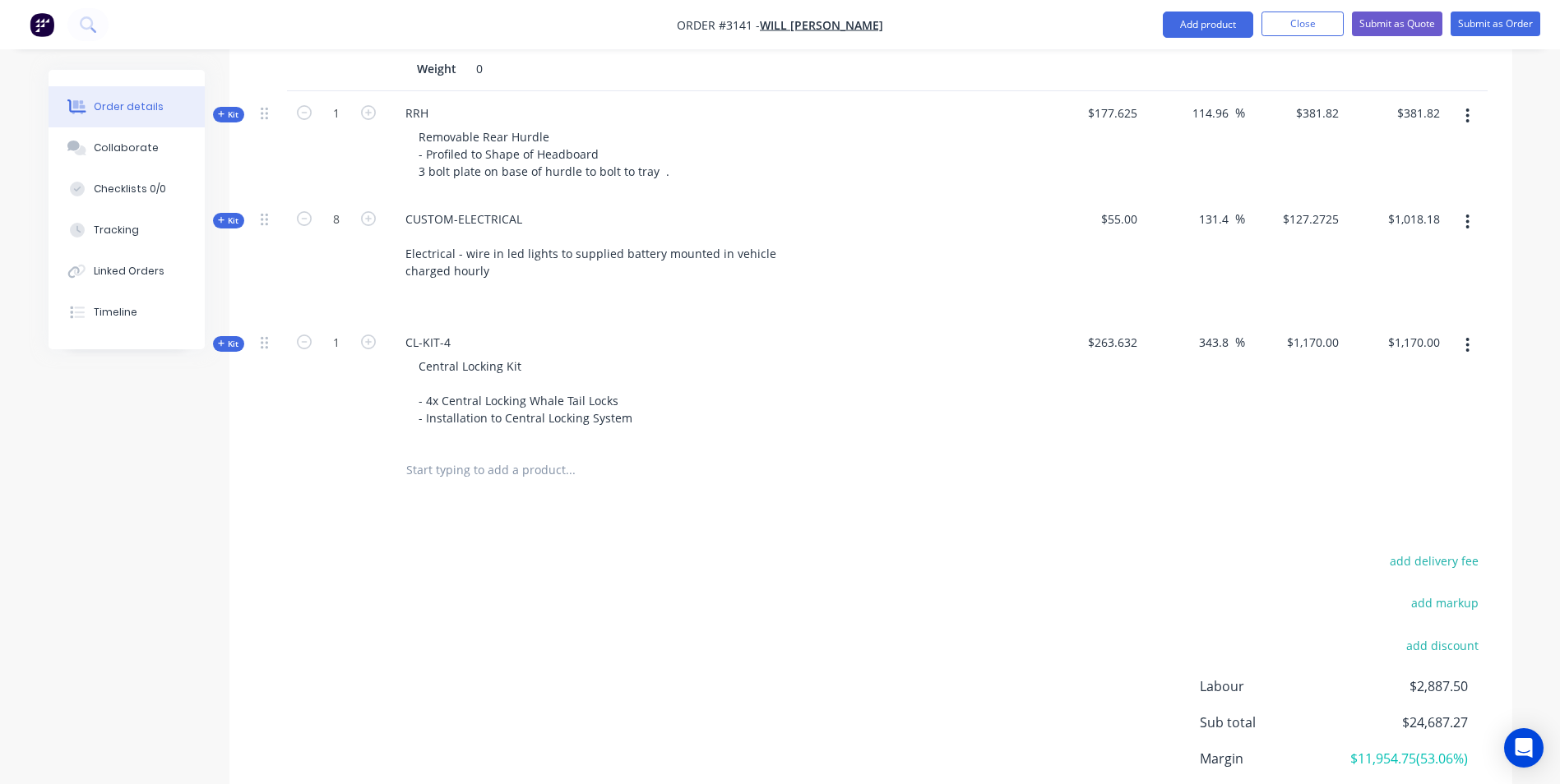
scroll to position [3592, 0]
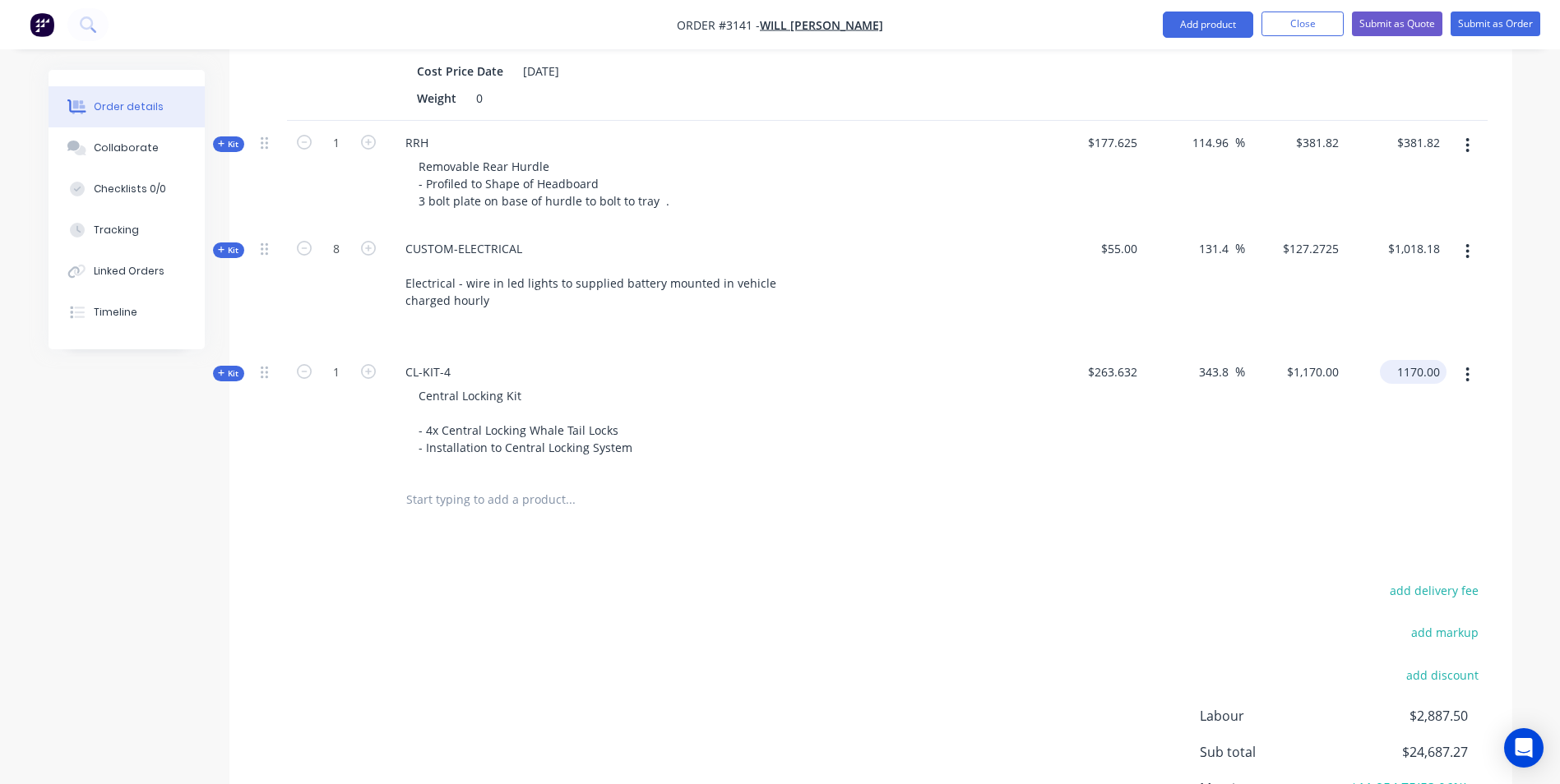
click at [1397, 360] on input "1170.00" at bounding box center [1416, 372] width 60 height 24
type input "1060"
type input "302.08"
type input "$1,060.00"
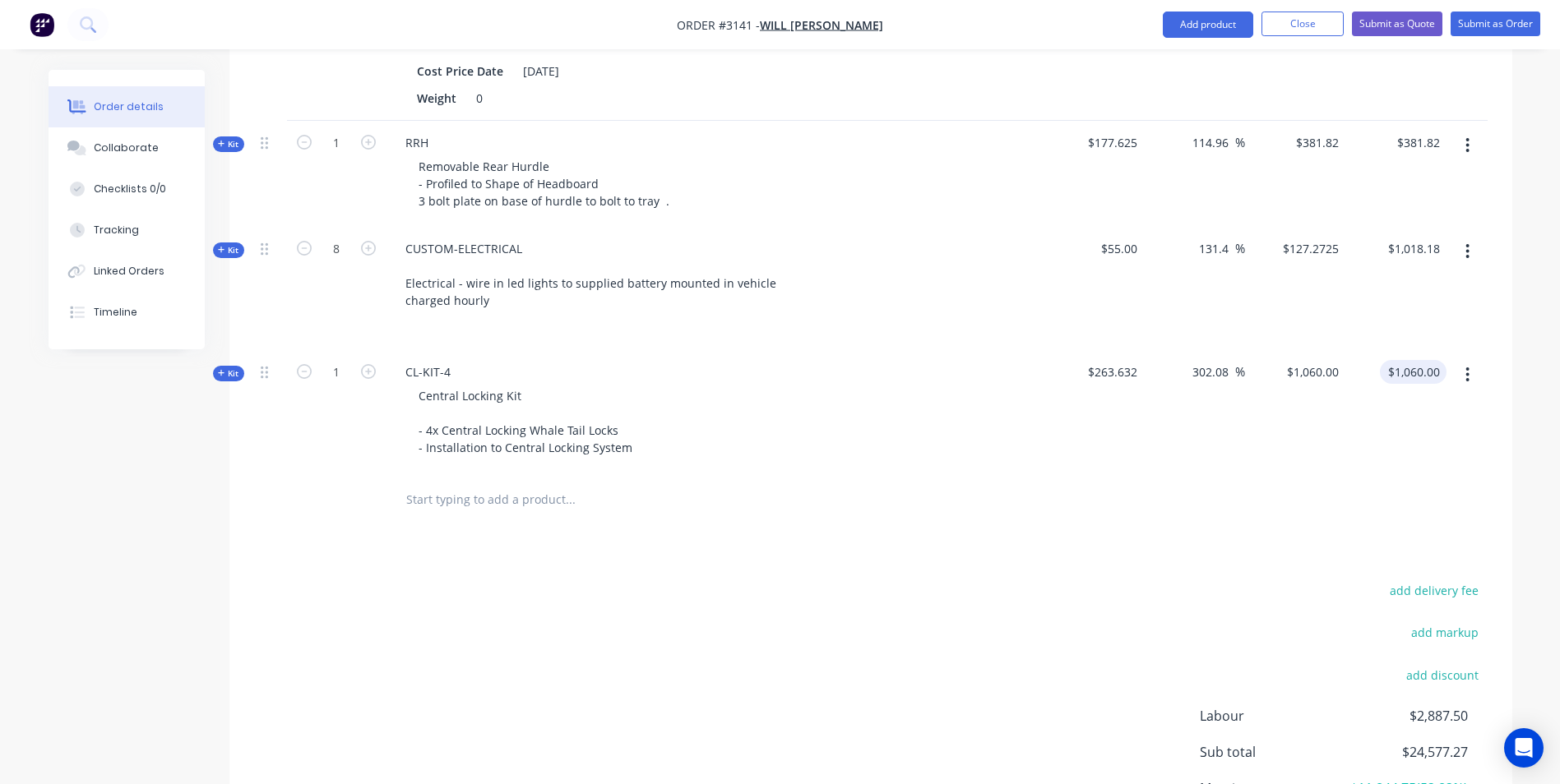
click at [1411, 360] on input "$1,060.00" at bounding box center [1416, 372] width 60 height 24
type input "1427.28"
click at [1419, 449] on div "1427.28 1427.28" at bounding box center [1395, 412] width 101 height 123
type input "441.39"
type input "$1,427.28"
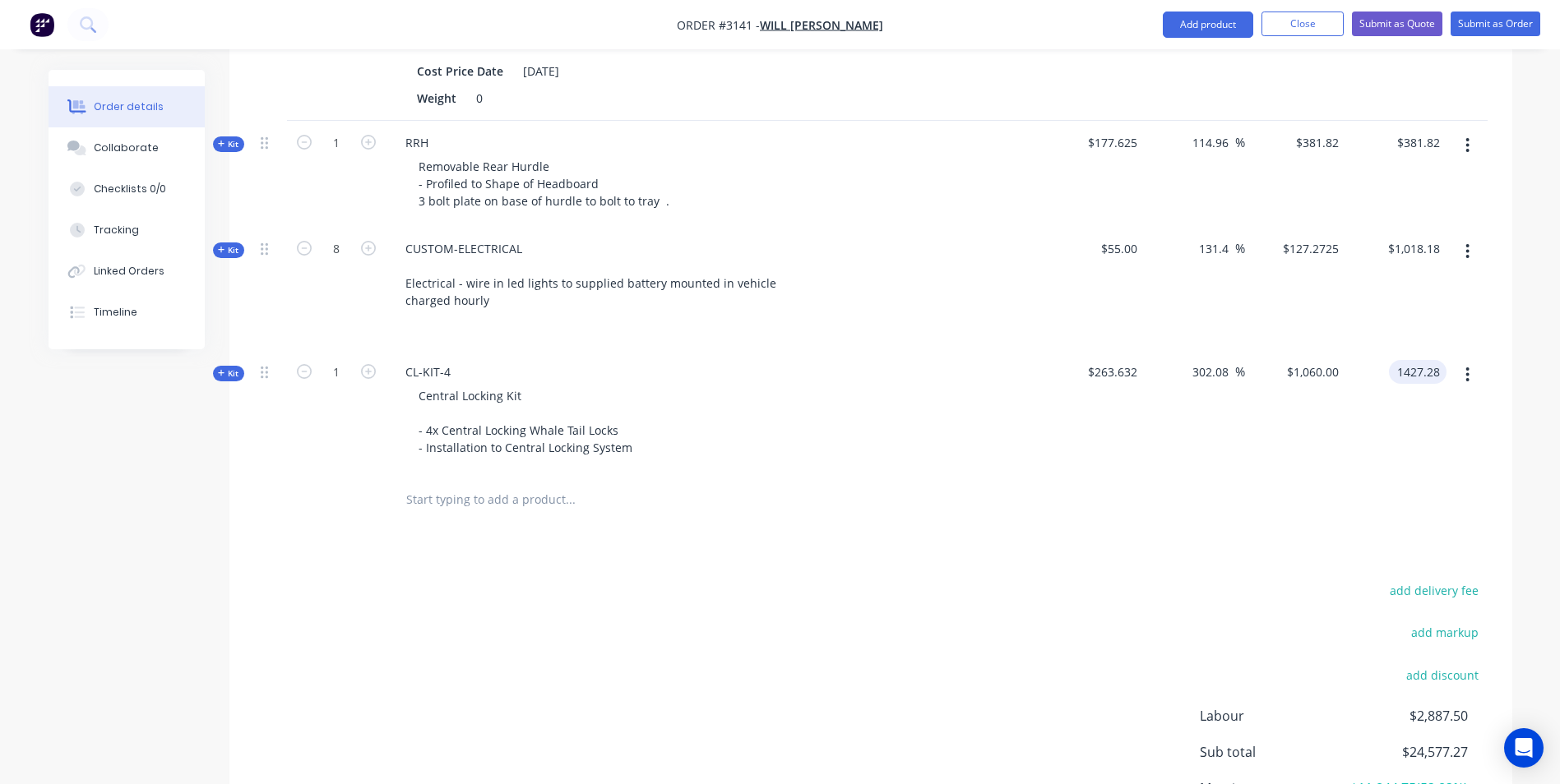
type input "$1,427.28"
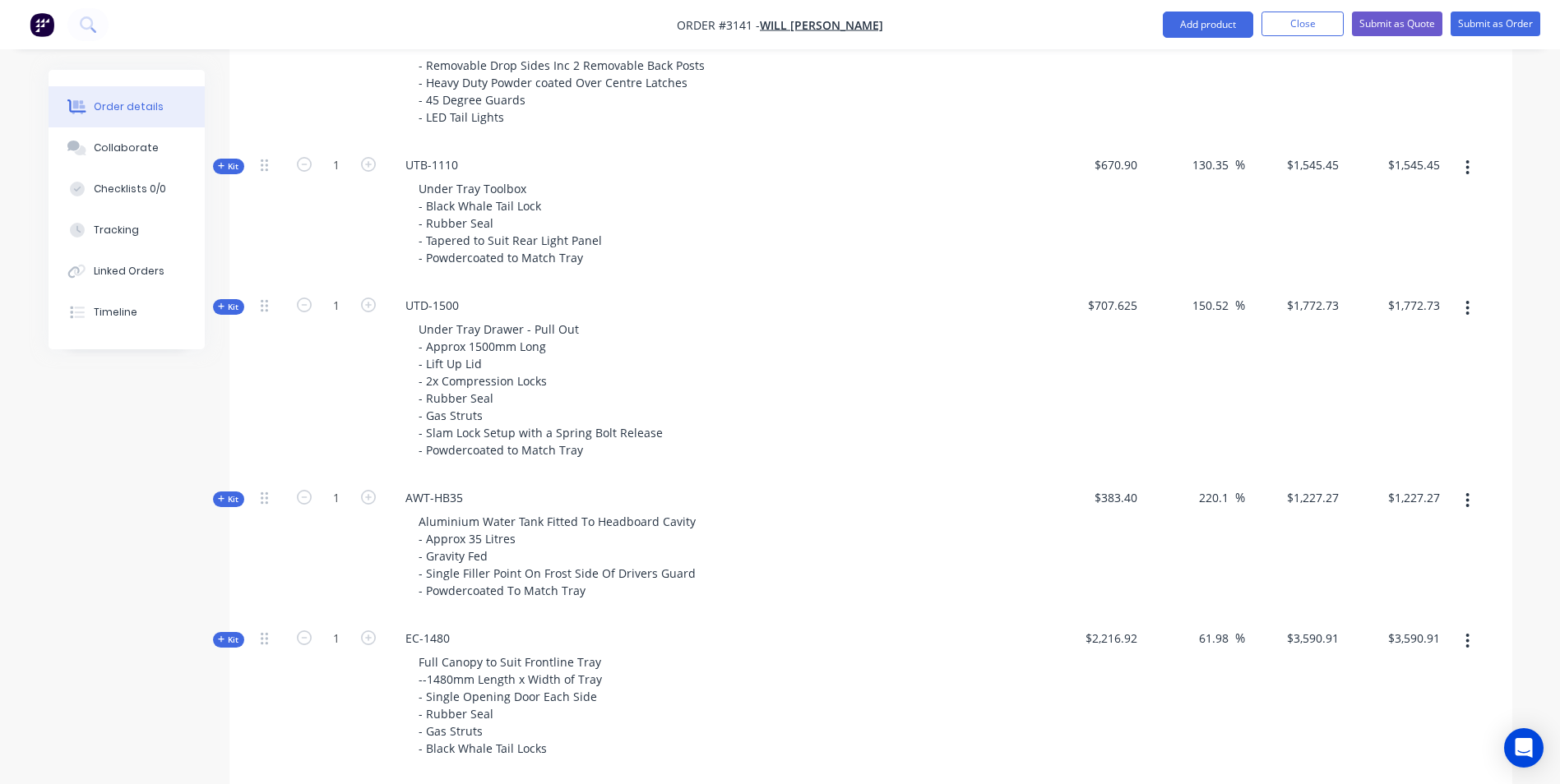
scroll to position [961, 0]
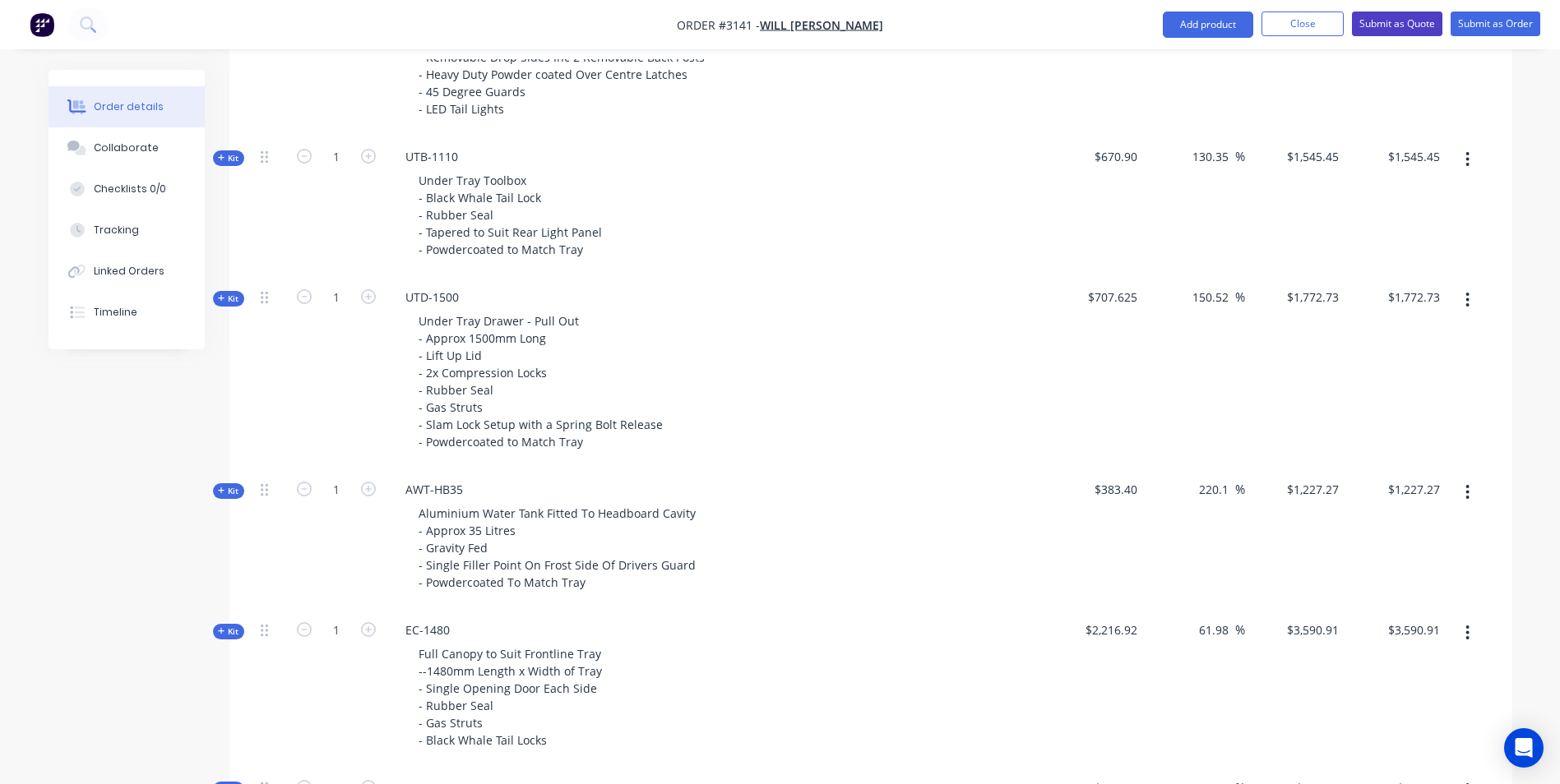
click at [1389, 31] on button "Submit as Quote" at bounding box center [1397, 24] width 91 height 25
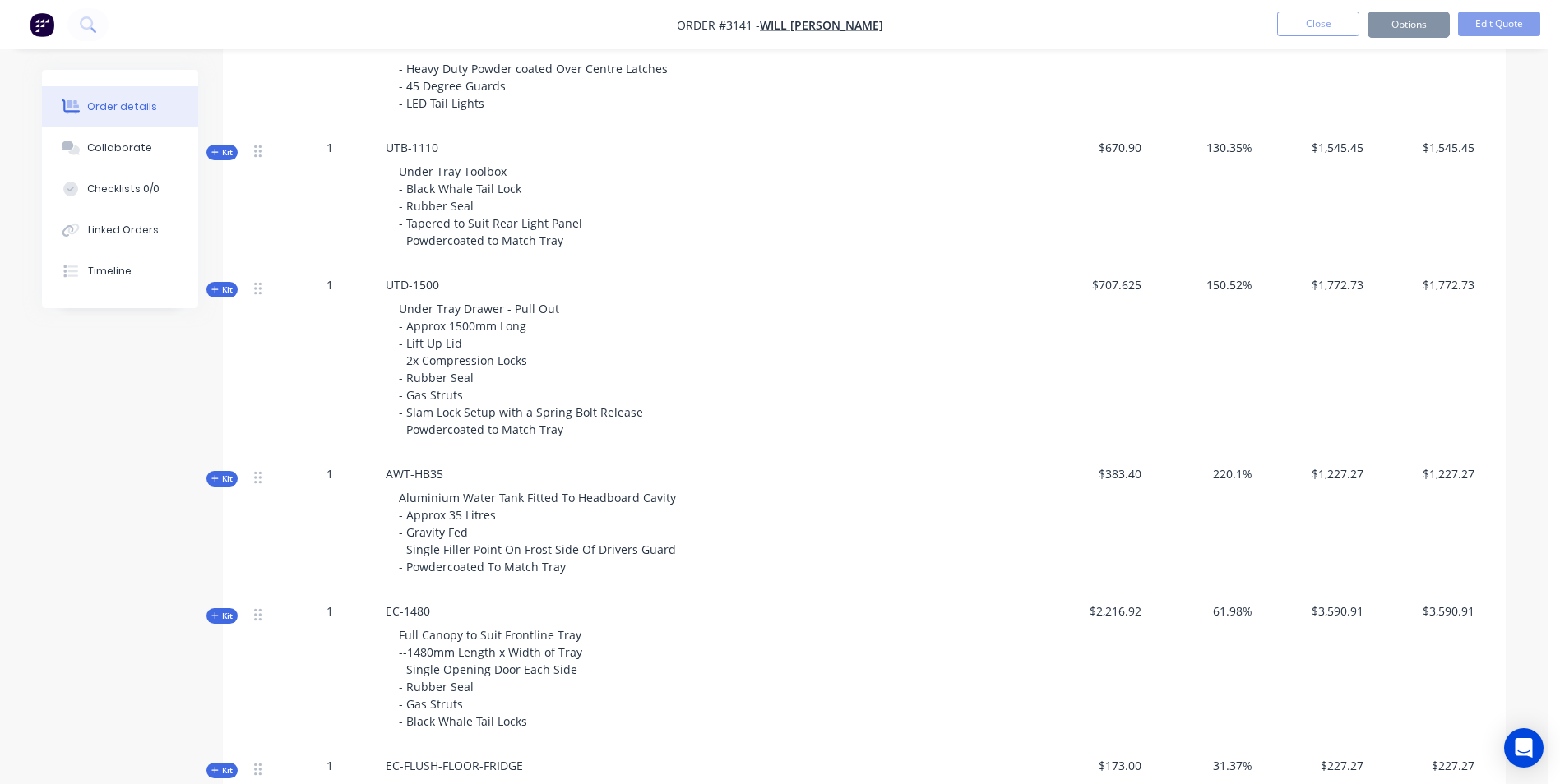
scroll to position [0, 0]
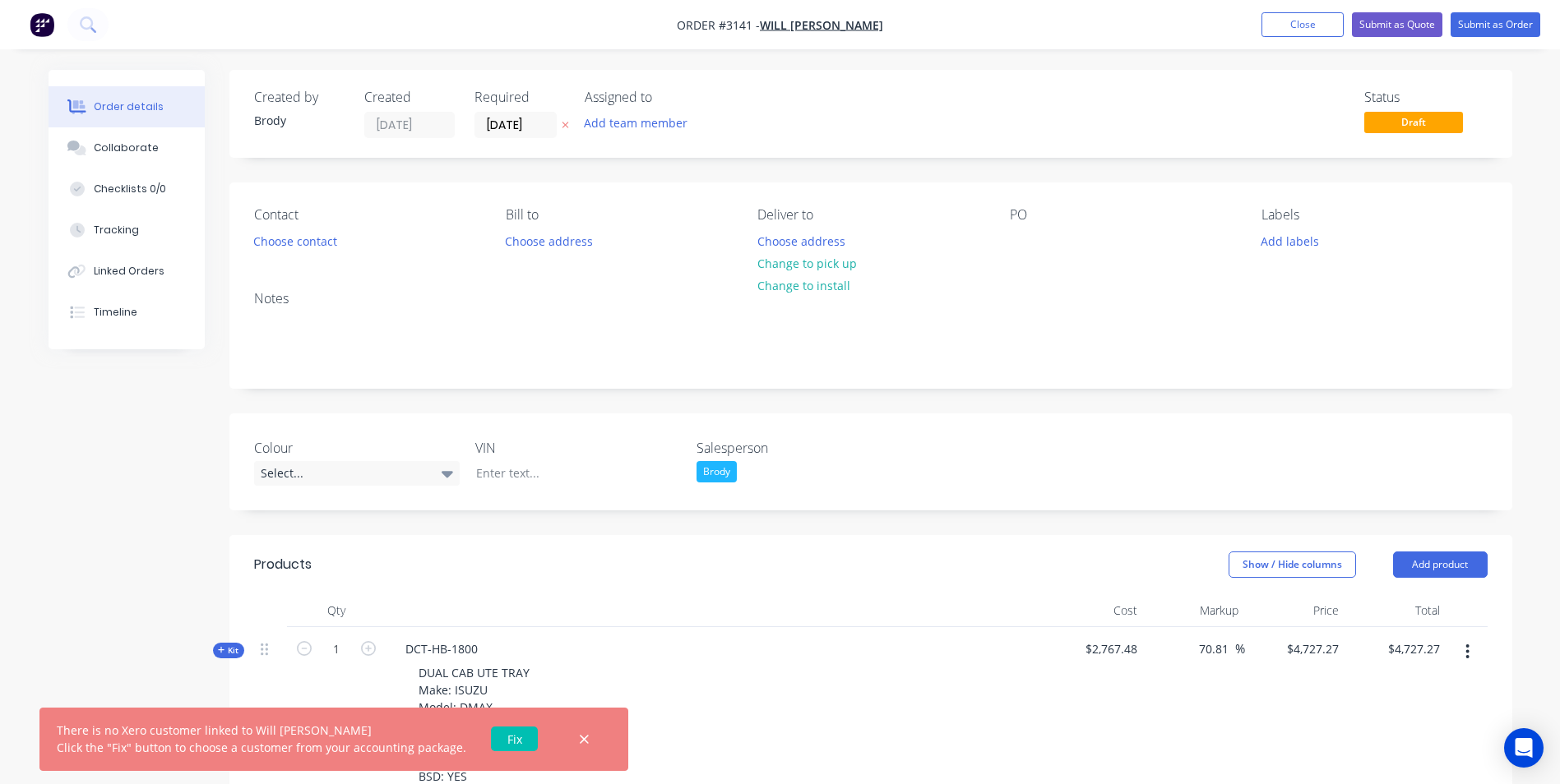
click at [497, 742] on link "Fix" at bounding box center [515, 740] width 47 height 25
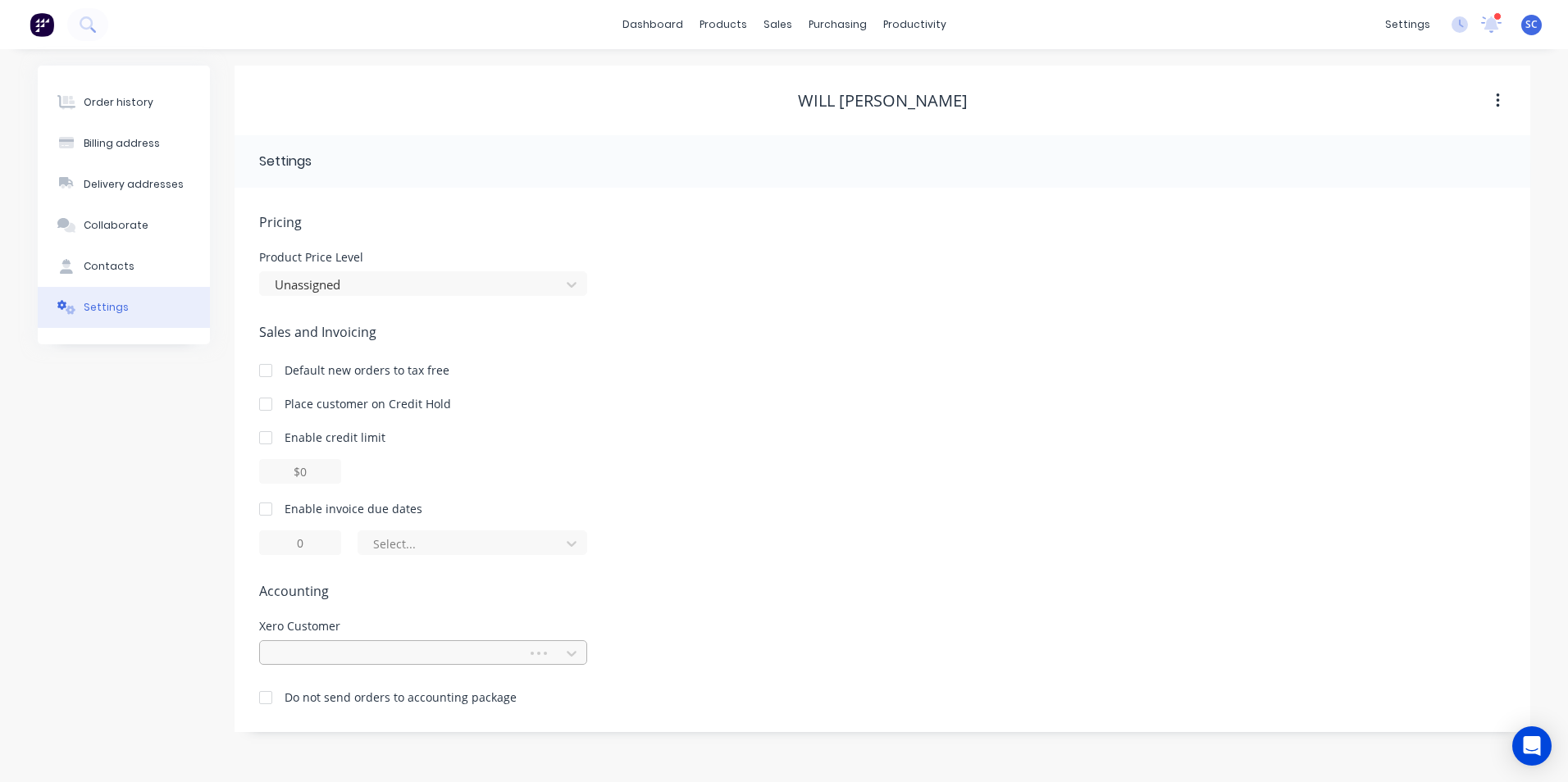
click at [388, 658] on div at bounding box center [396, 653] width 246 height 20
type input "will"
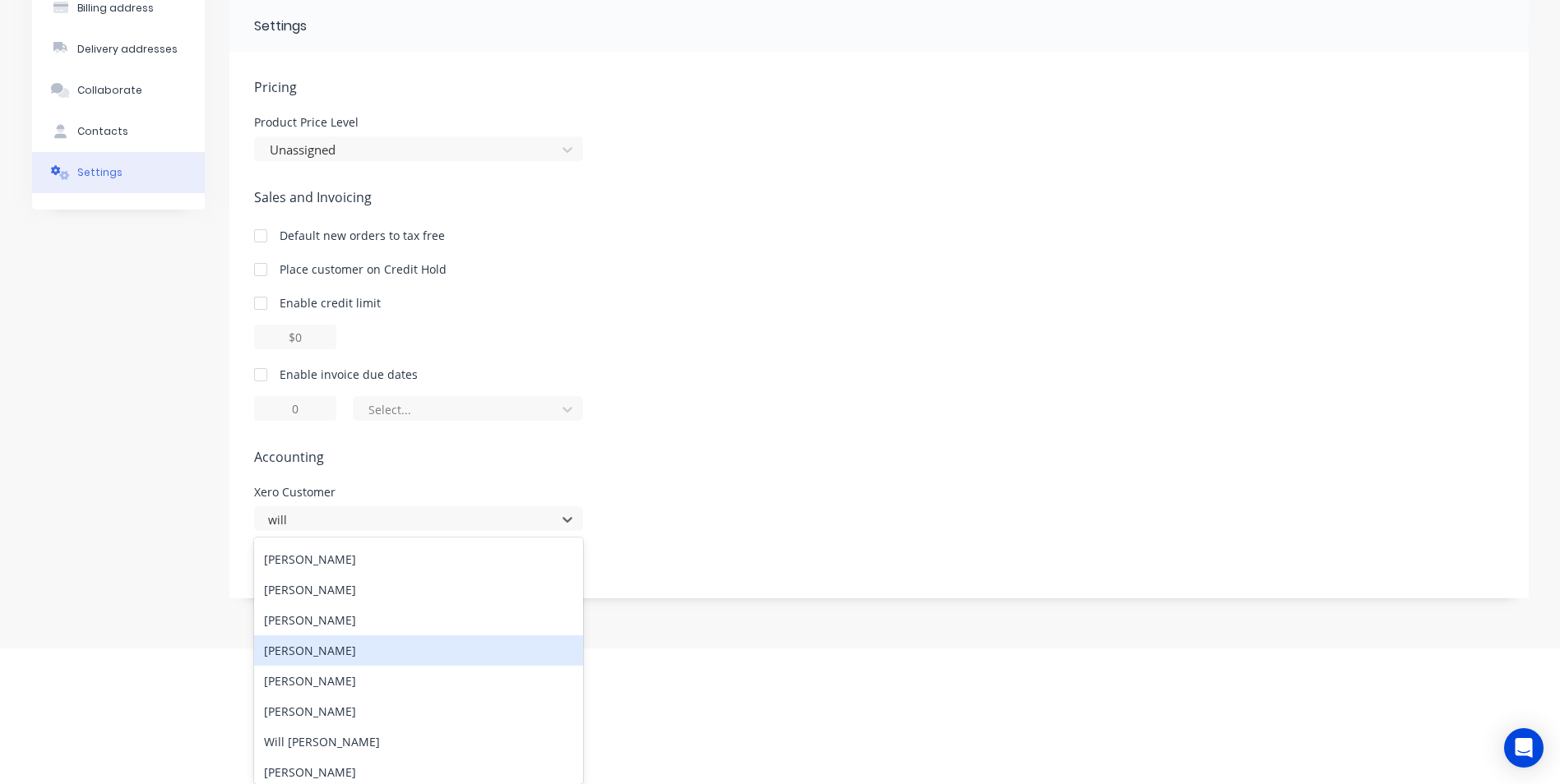
scroll to position [82, 0]
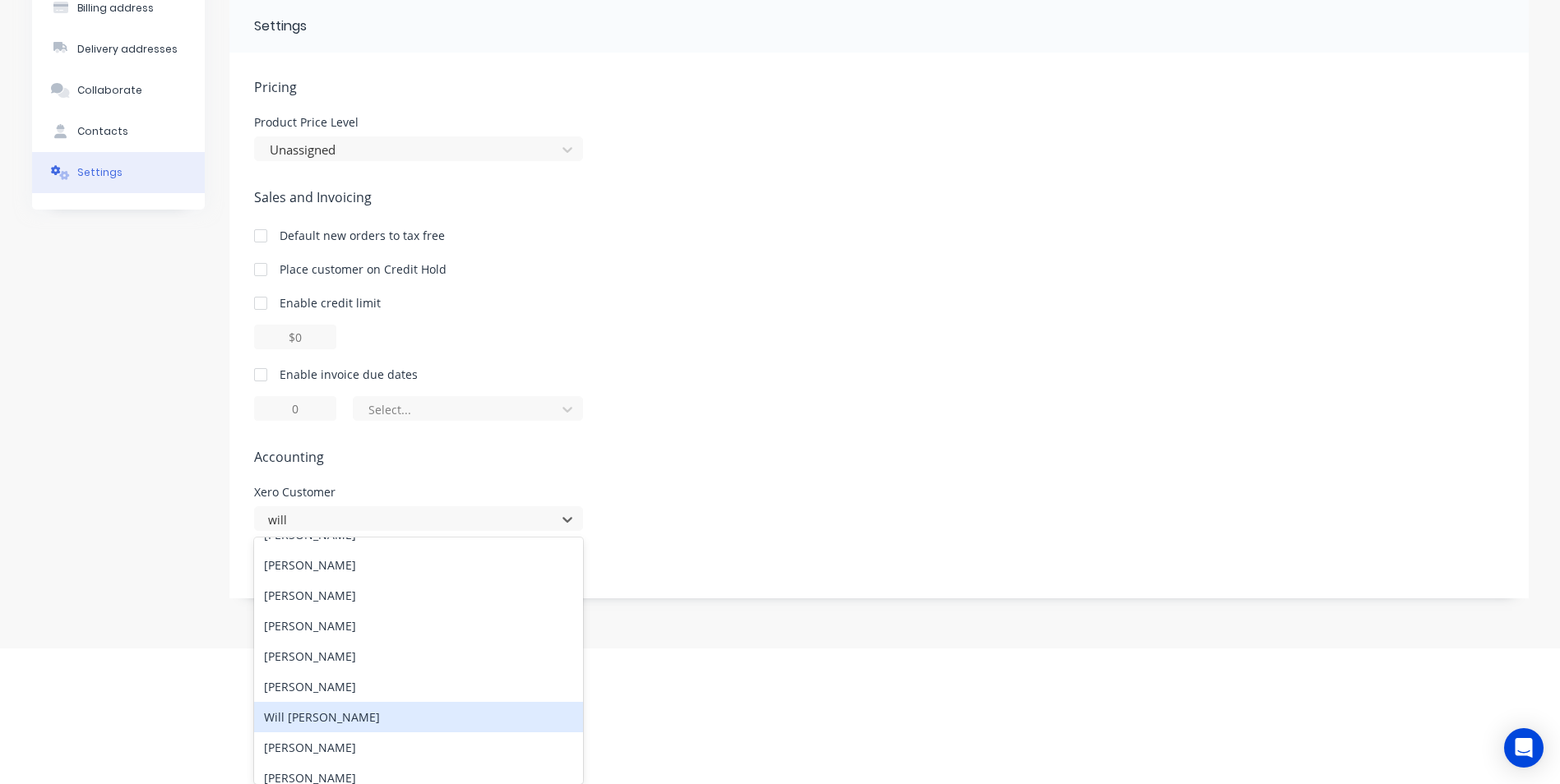
click at [327, 716] on div "Will [PERSON_NAME]" at bounding box center [418, 718] width 329 height 31
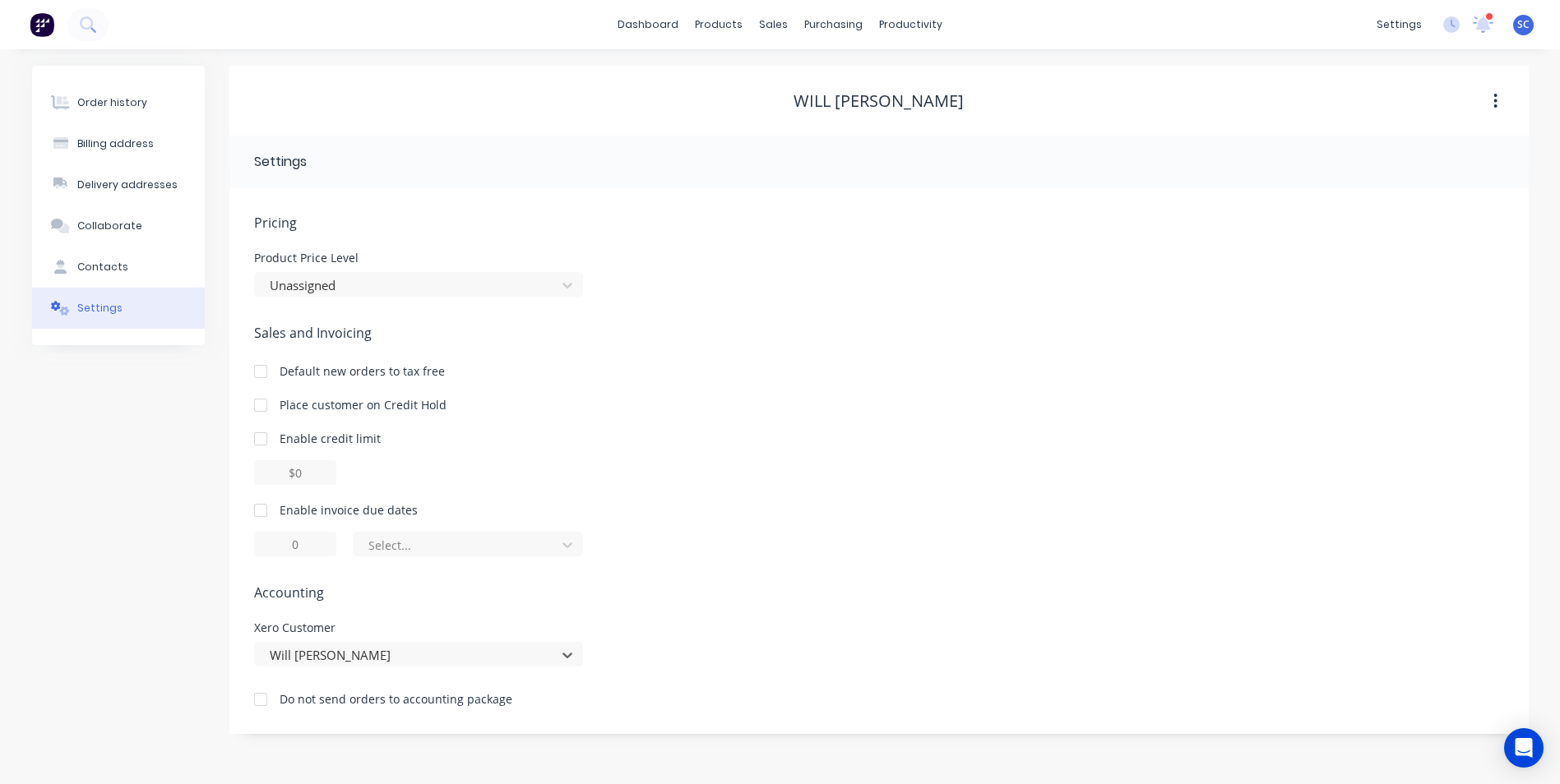
scroll to position [0, 0]
drag, startPoint x: 104, startPoint y: 104, endPoint x: 130, endPoint y: 123, distance: 32.2
click at [104, 104] on div "Order history" at bounding box center [119, 102] width 70 height 14
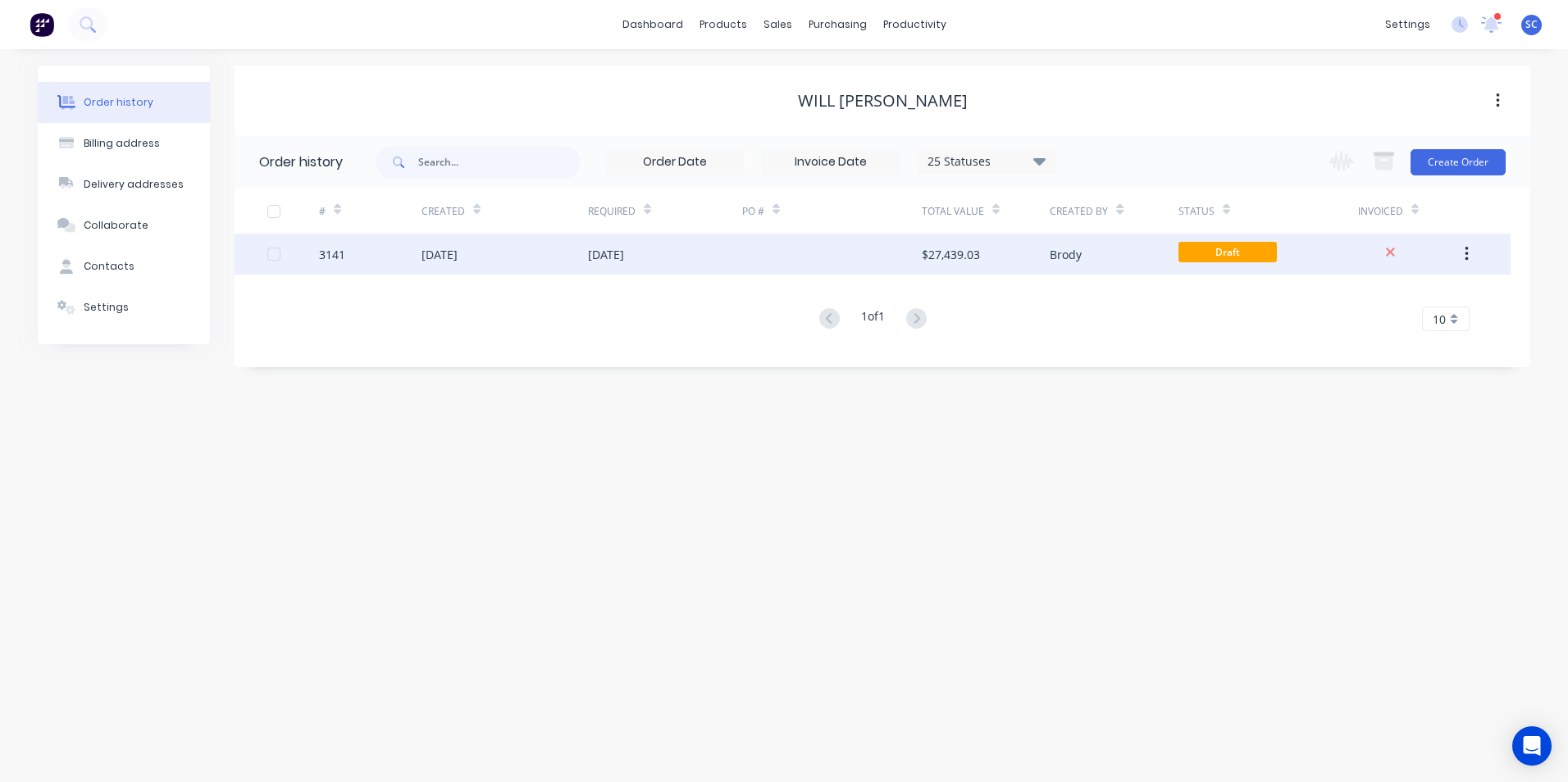
click at [1127, 254] on div "Brody" at bounding box center [1114, 254] width 128 height 41
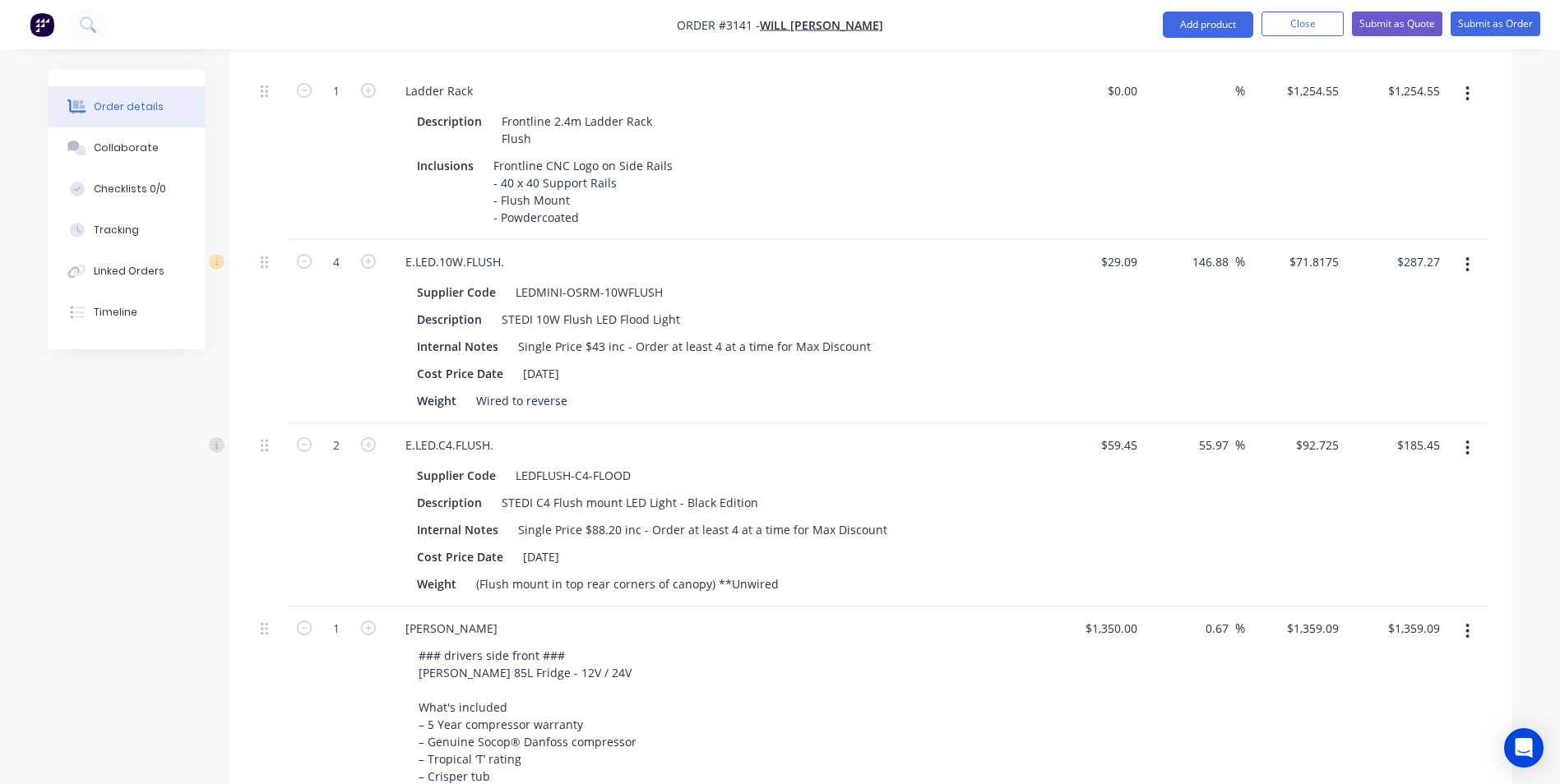
scroll to position [1701, 0]
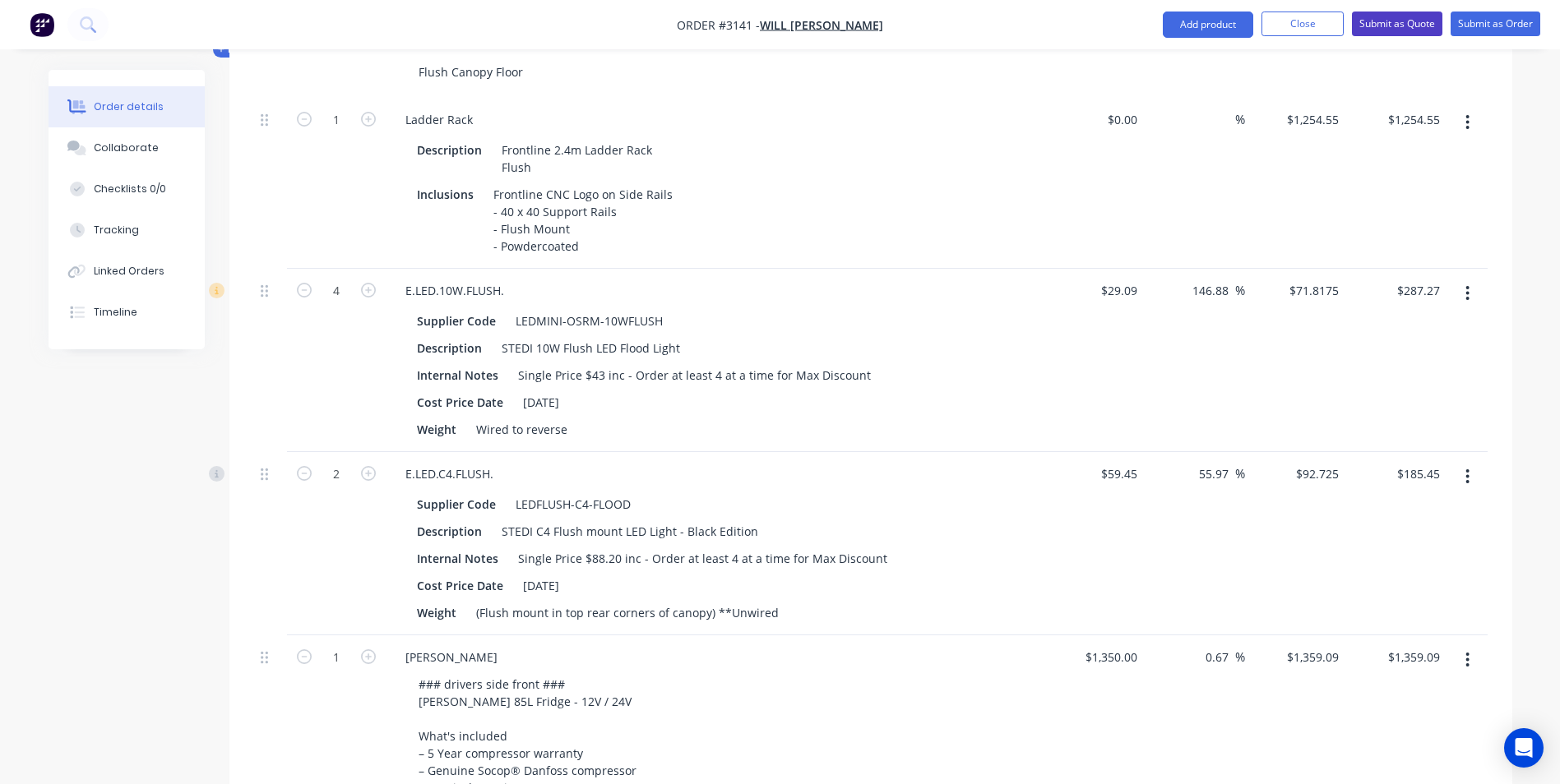
click at [1389, 25] on button "Submit as Quote" at bounding box center [1397, 24] width 91 height 25
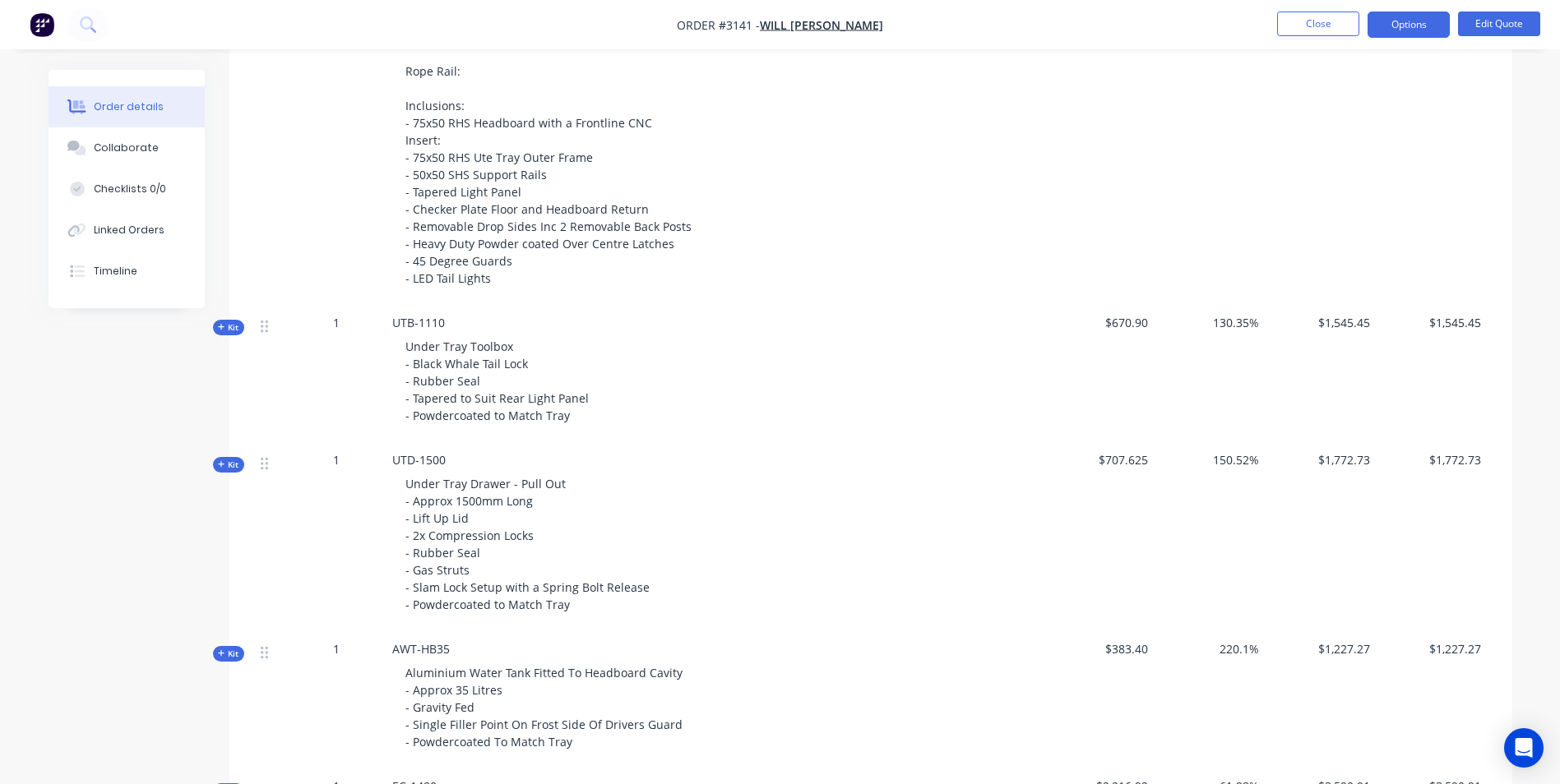
scroll to position [128, 0]
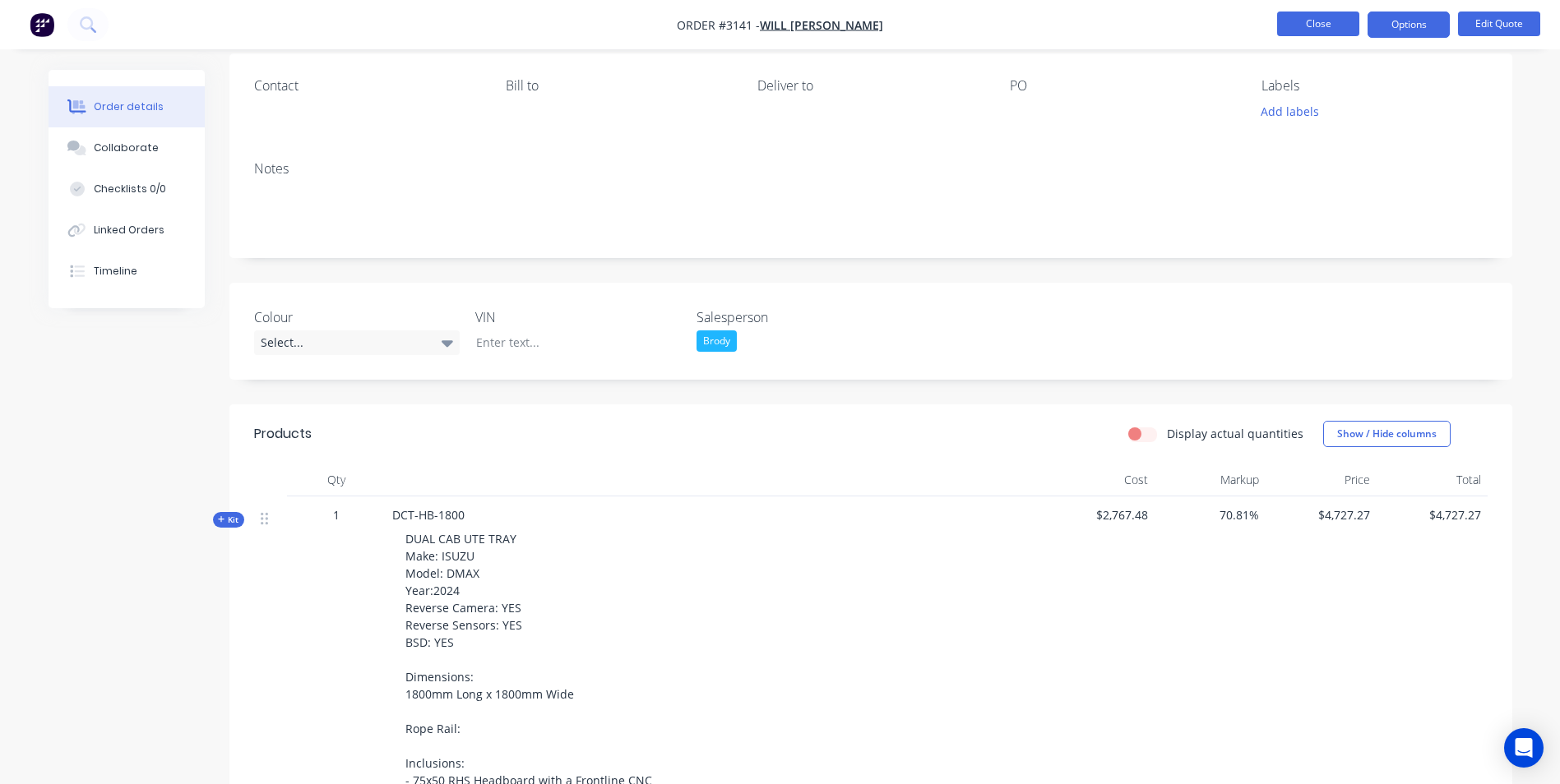
click at [1296, 27] on button "Close" at bounding box center [1318, 24] width 82 height 25
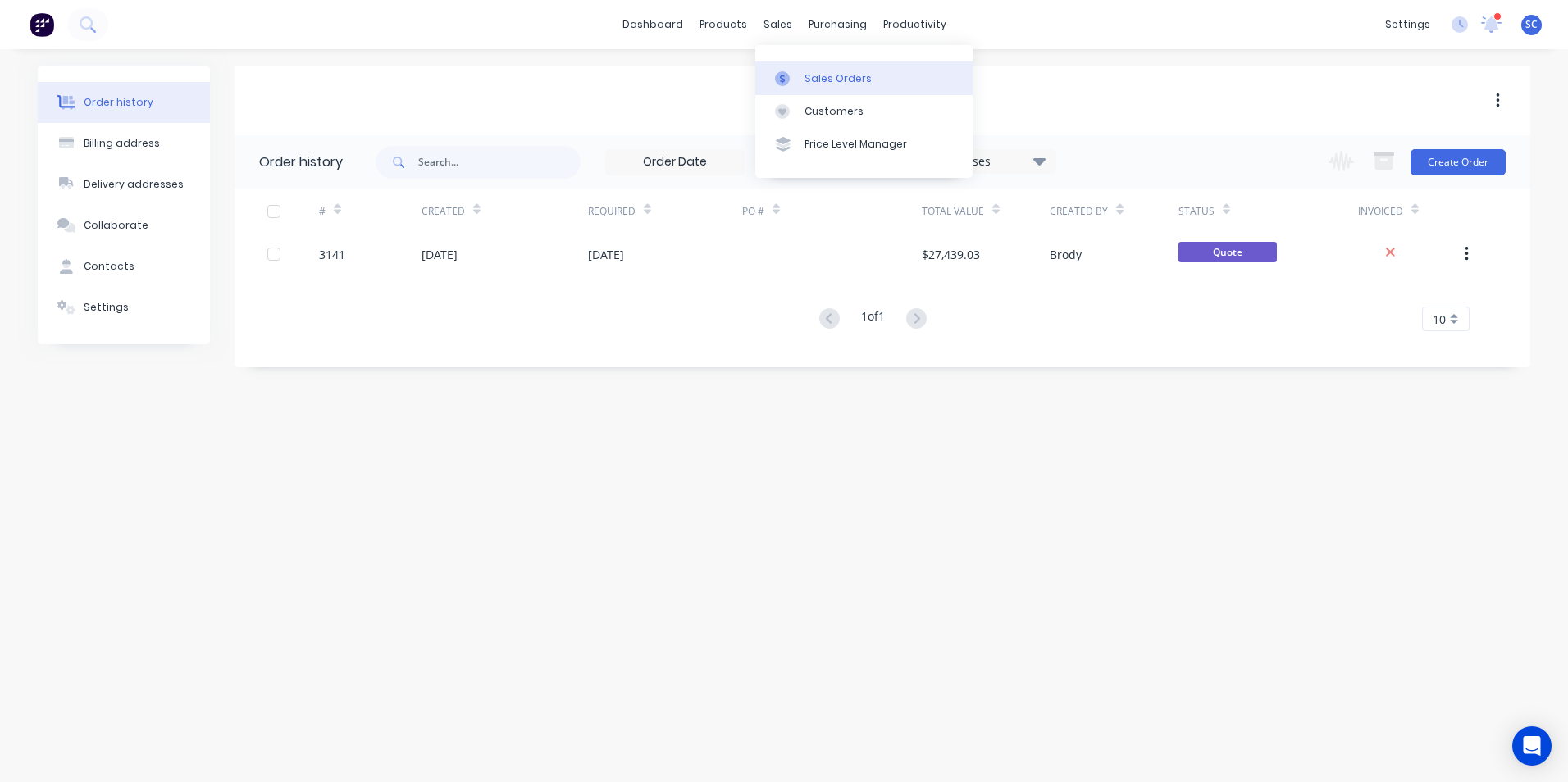
click at [793, 83] on div at bounding box center [788, 78] width 25 height 14
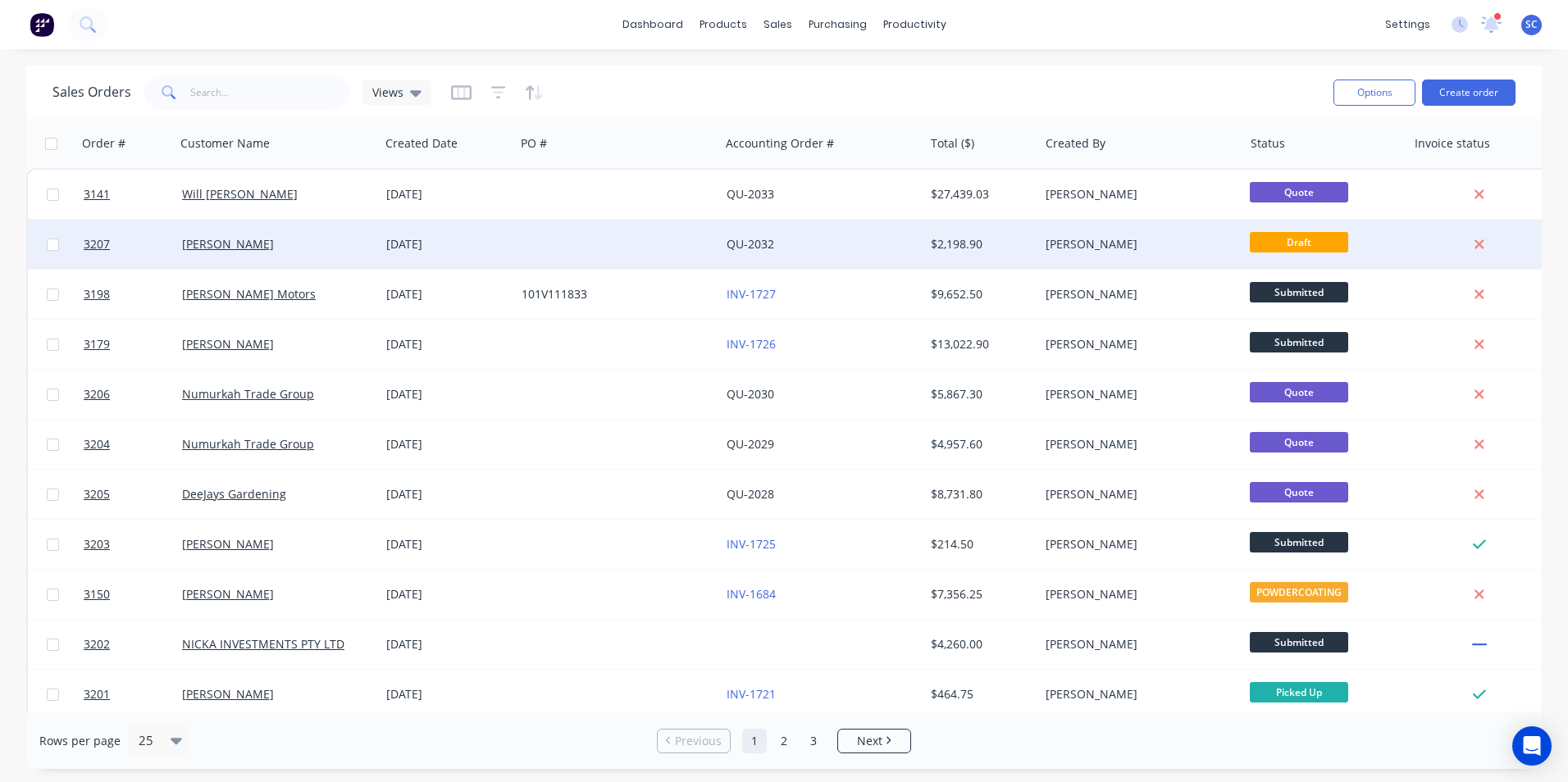
click at [901, 252] on div "QU-2032" at bounding box center [817, 244] width 182 height 16
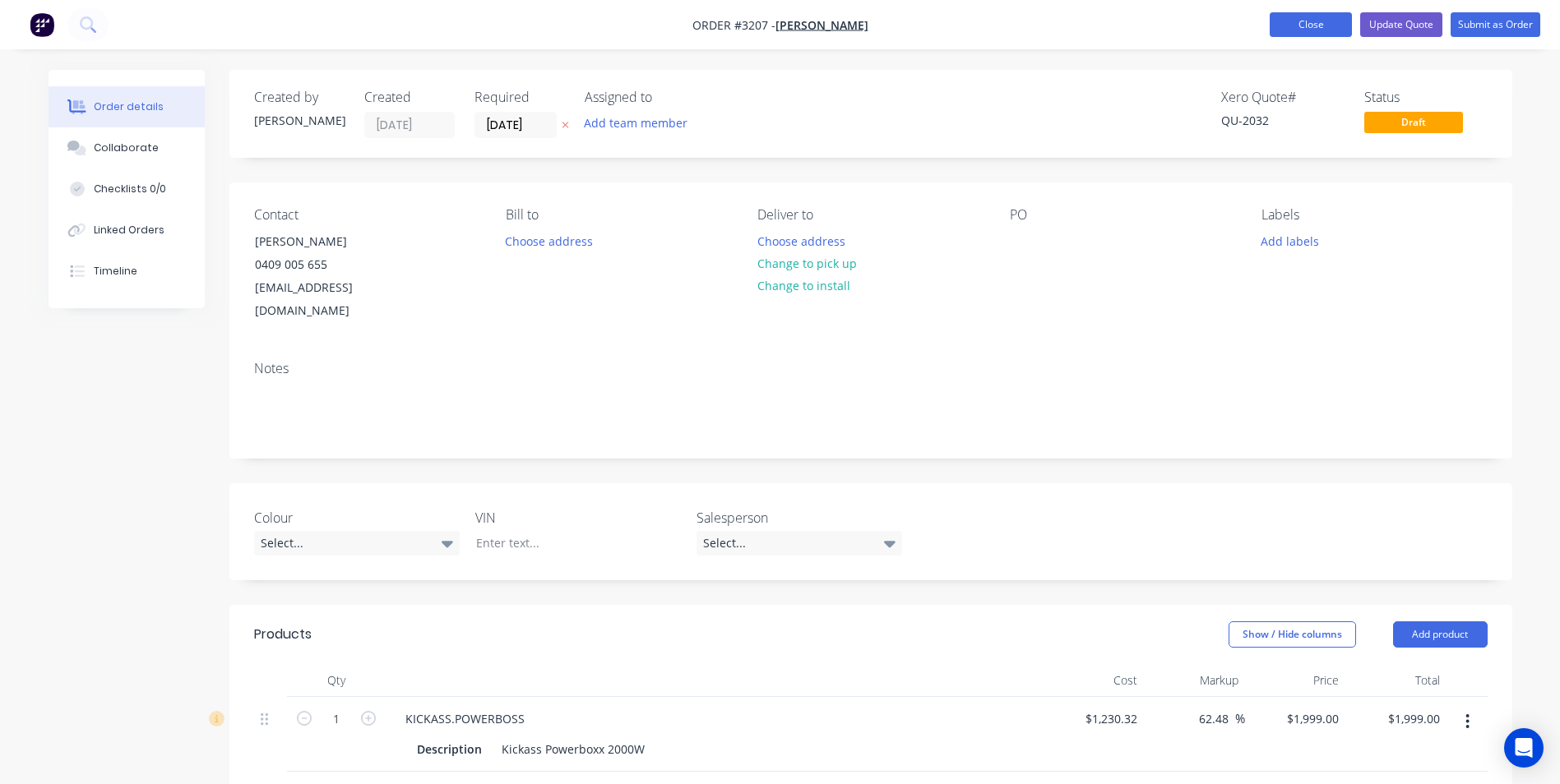
click at [1328, 28] on button "Close" at bounding box center [1310, 25] width 82 height 25
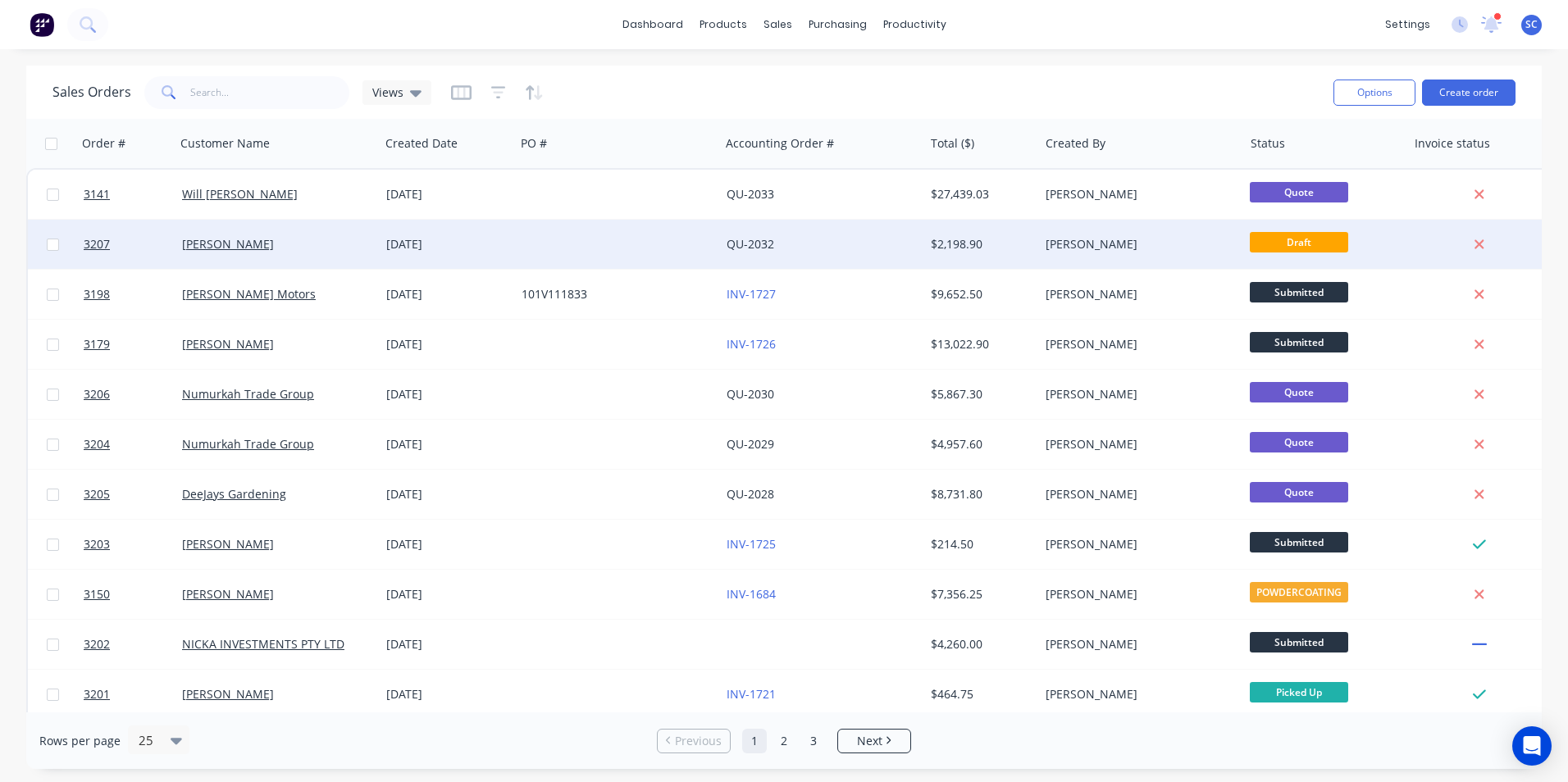
click at [1323, 248] on span "Draft" at bounding box center [1299, 242] width 98 height 20
click at [1122, 244] on div "[PERSON_NAME]" at bounding box center [1136, 244] width 182 height 16
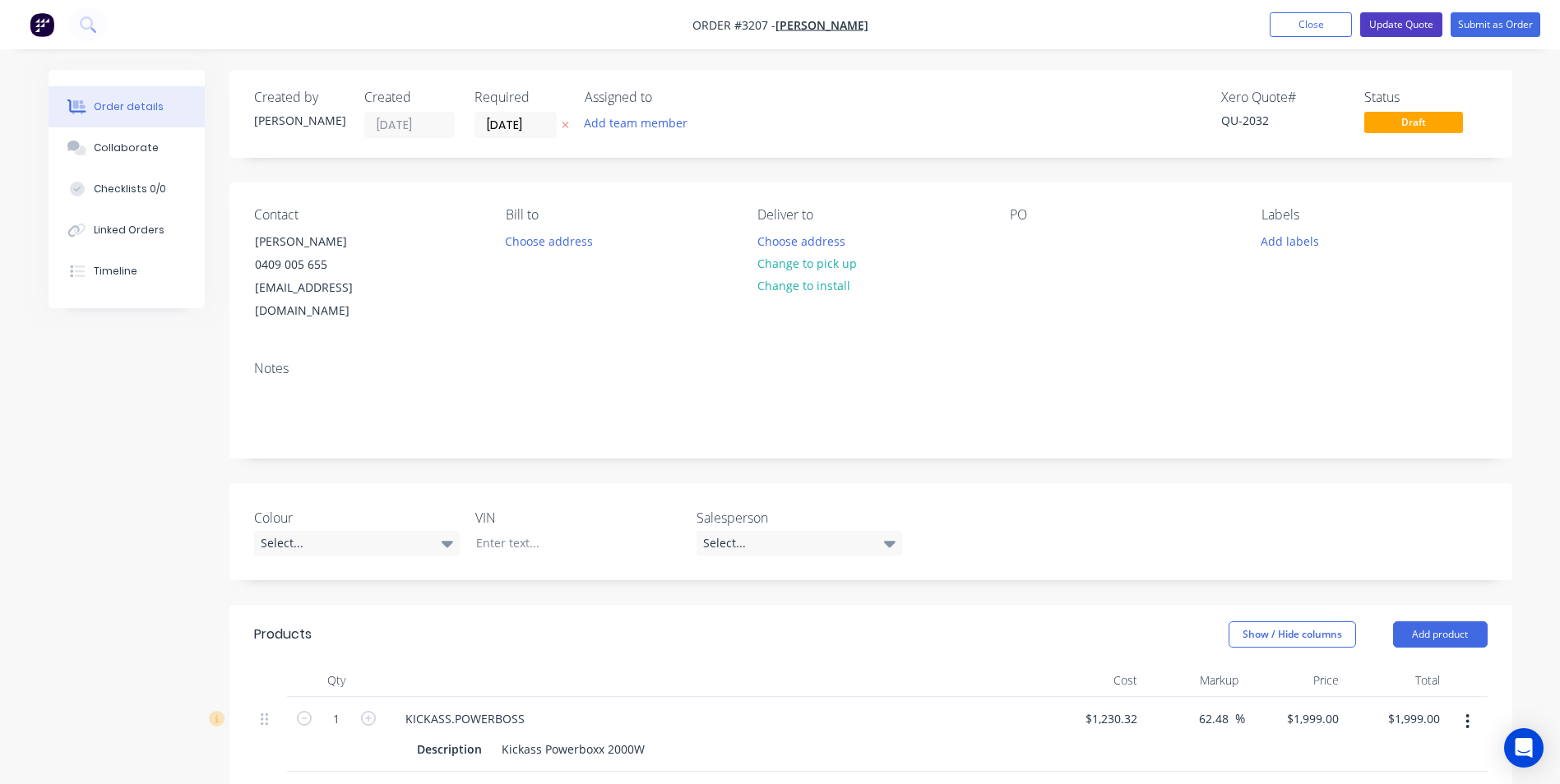
click at [1395, 25] on button "Update Quote" at bounding box center [1401, 25] width 82 height 25
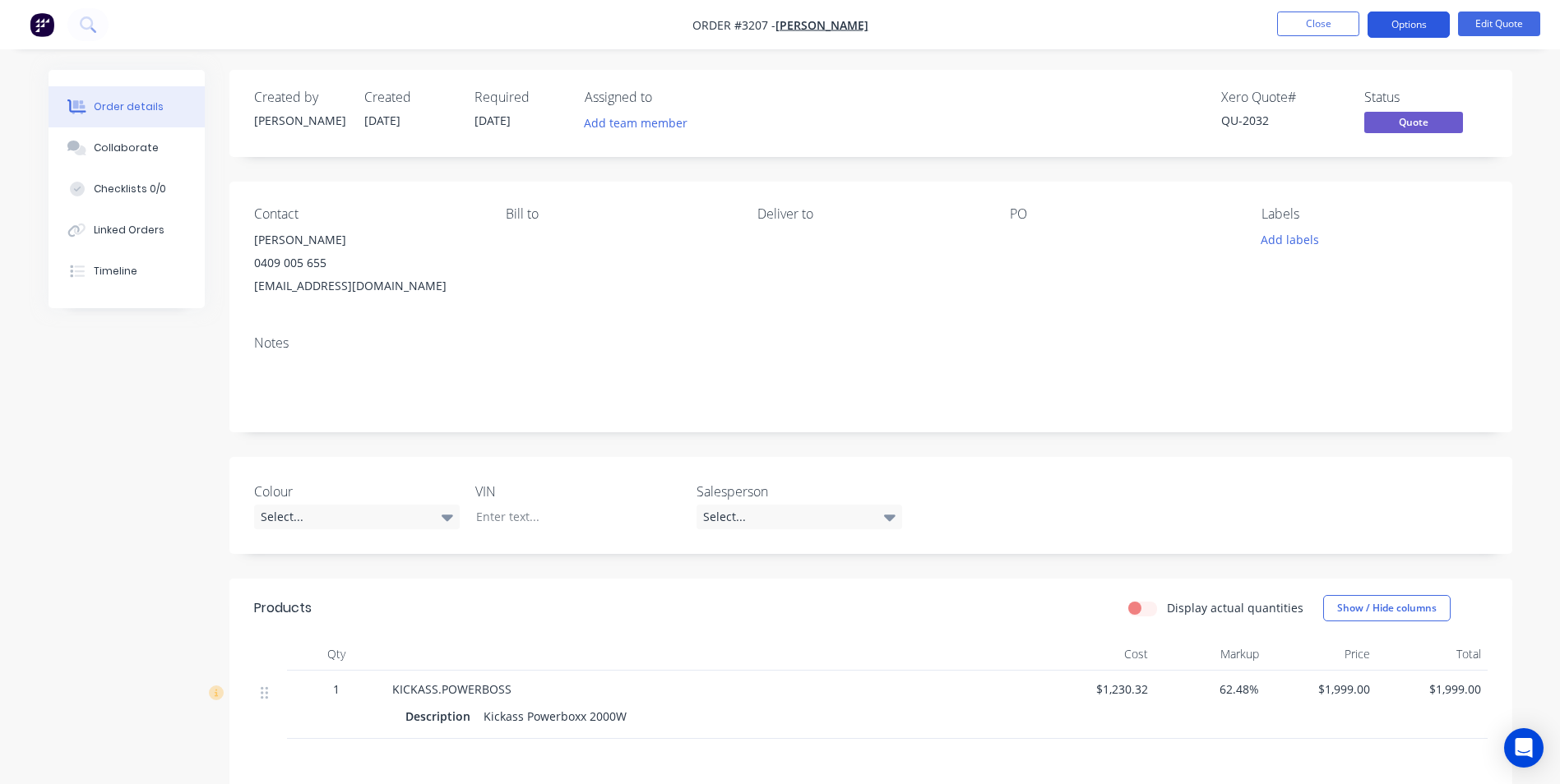
click at [1417, 22] on button "Options" at bounding box center [1408, 24] width 82 height 26
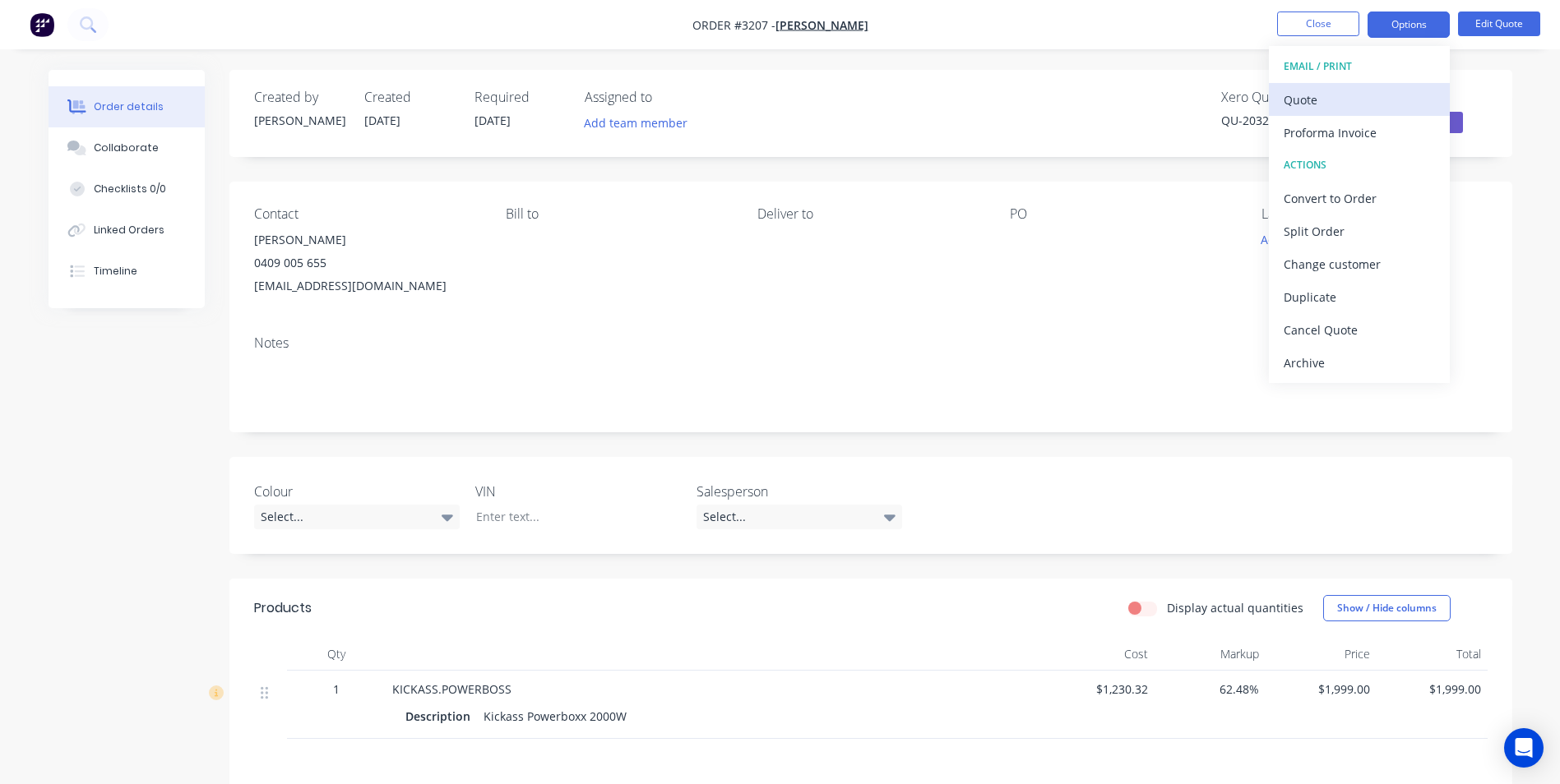
click at [1339, 104] on div "Quote" at bounding box center [1359, 99] width 151 height 24
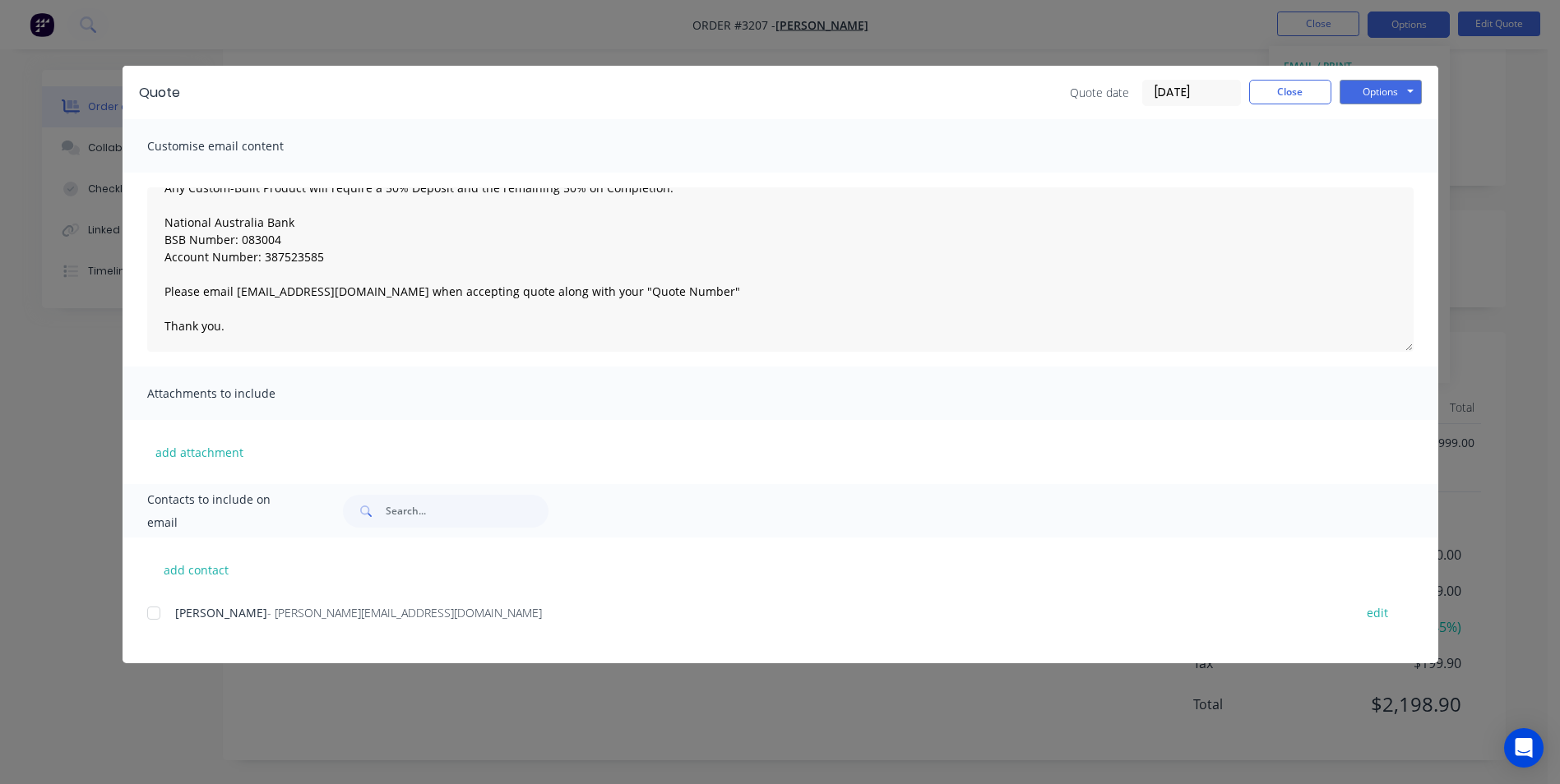
scroll to position [248, 0]
click at [1299, 93] on button "Close" at bounding box center [1290, 92] width 82 height 25
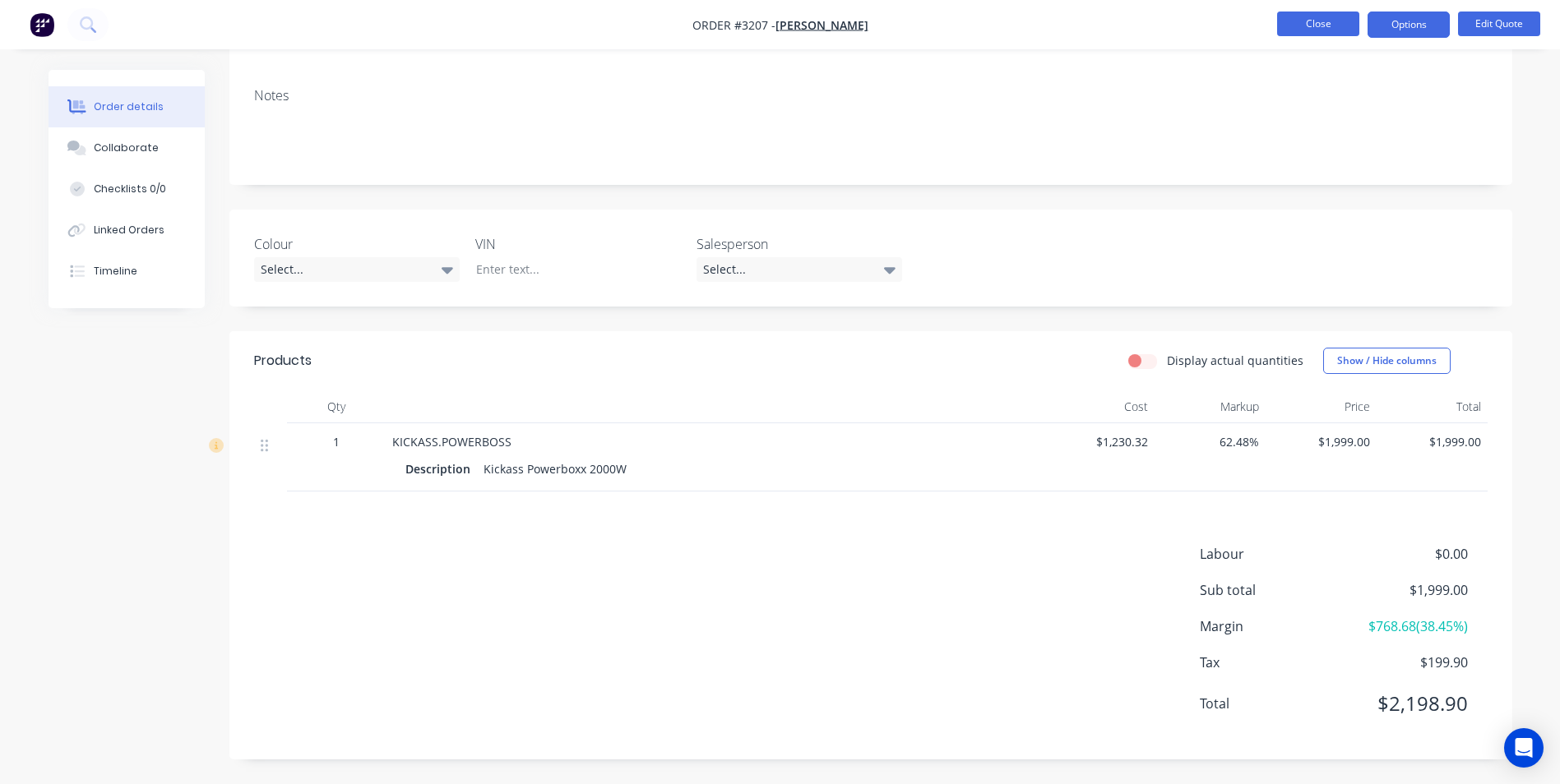
click at [1343, 32] on button "Close" at bounding box center [1318, 24] width 82 height 25
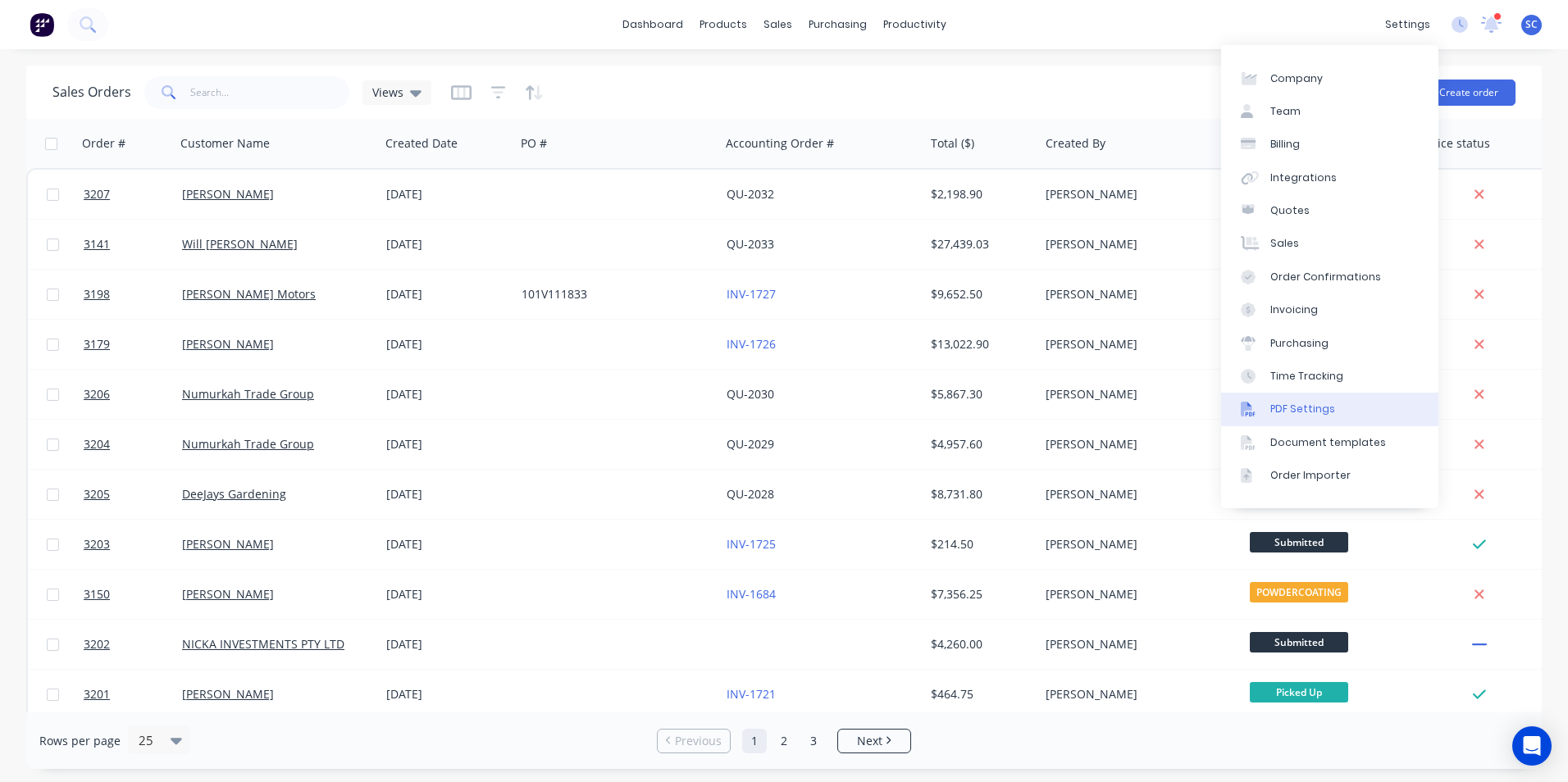
click at [1289, 414] on div "PDF Settings" at bounding box center [1302, 408] width 64 height 14
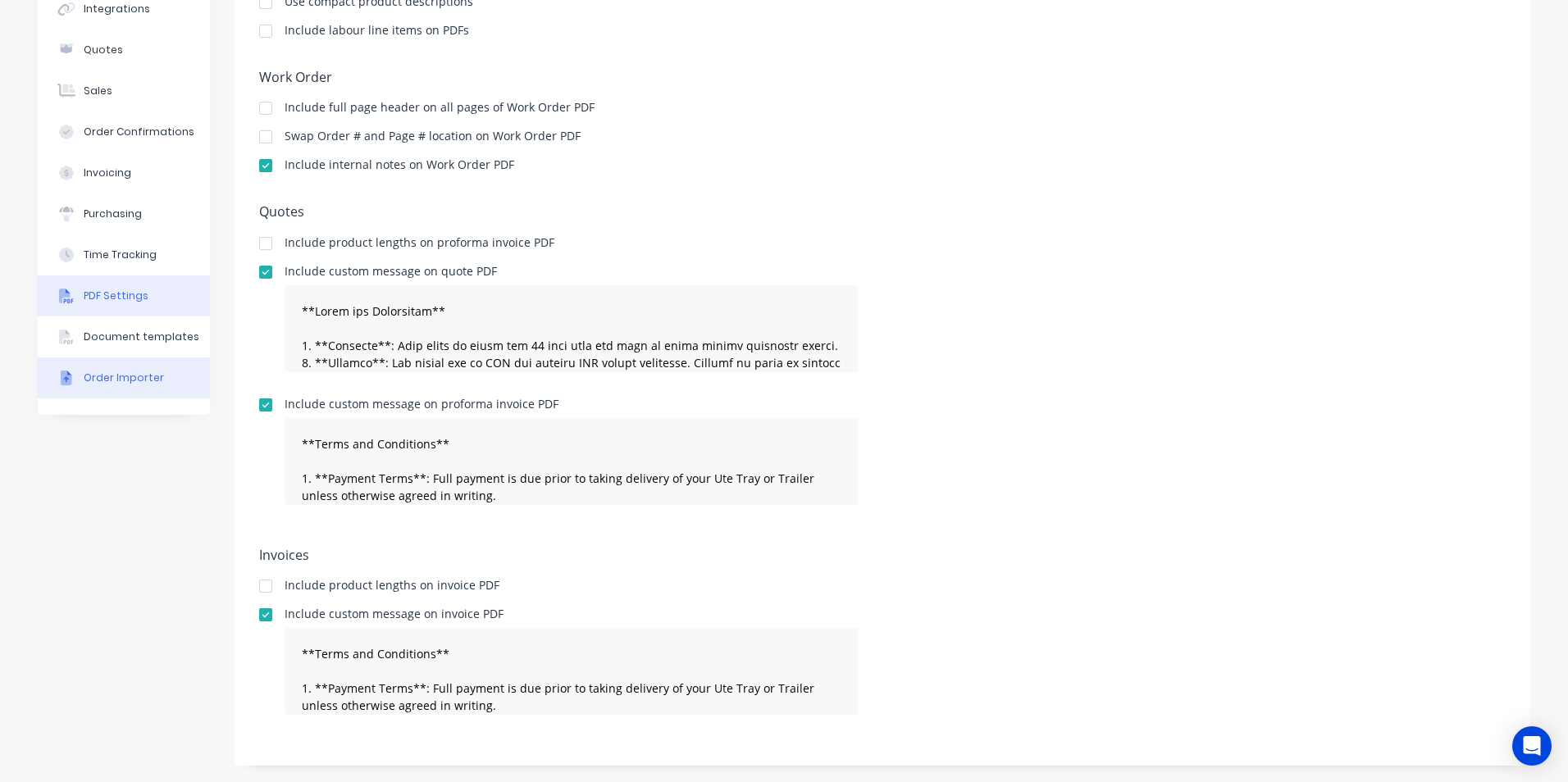
scroll to position [82, 0]
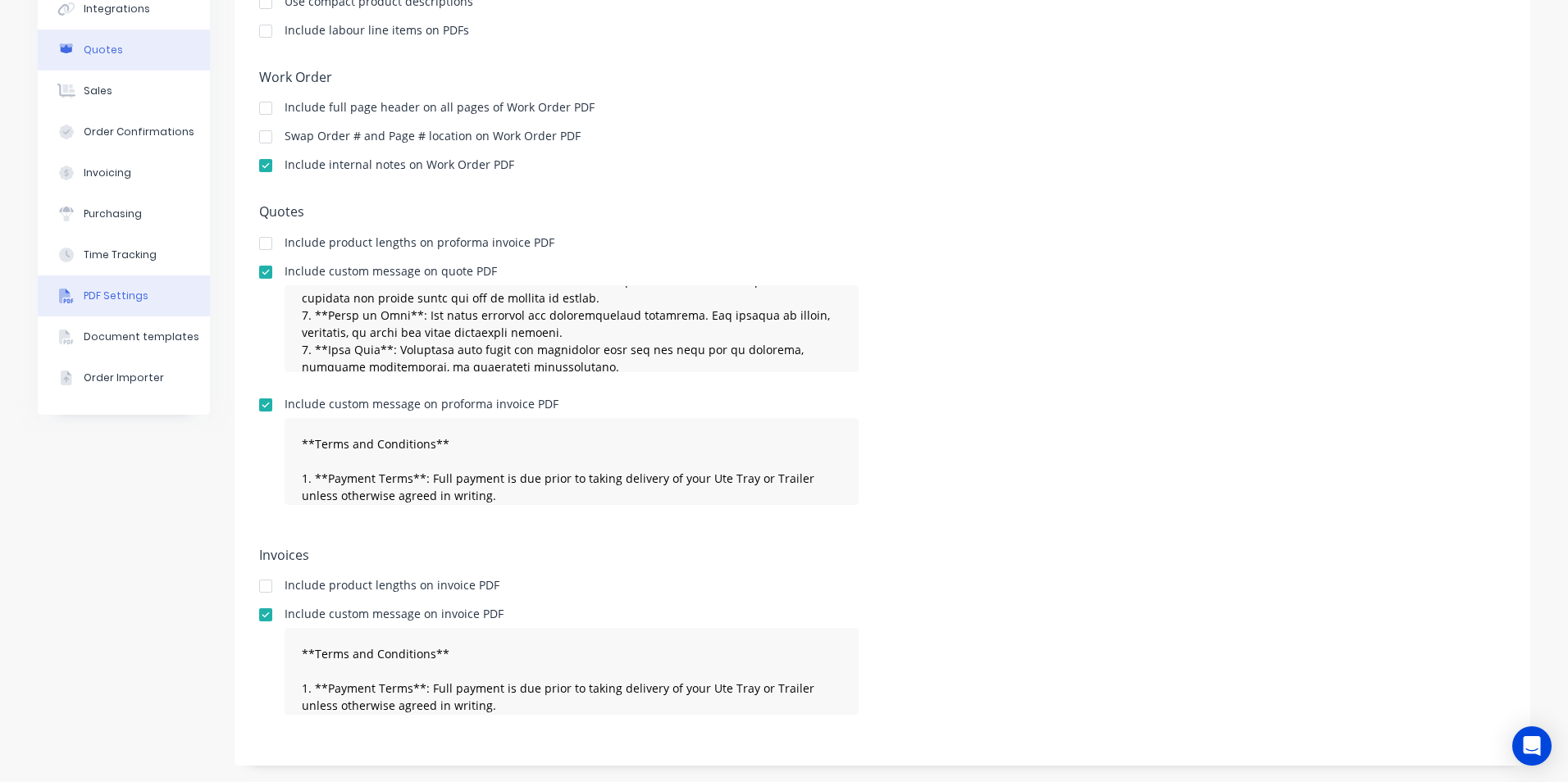
click at [94, 56] on div "Quotes" at bounding box center [103, 49] width 39 height 14
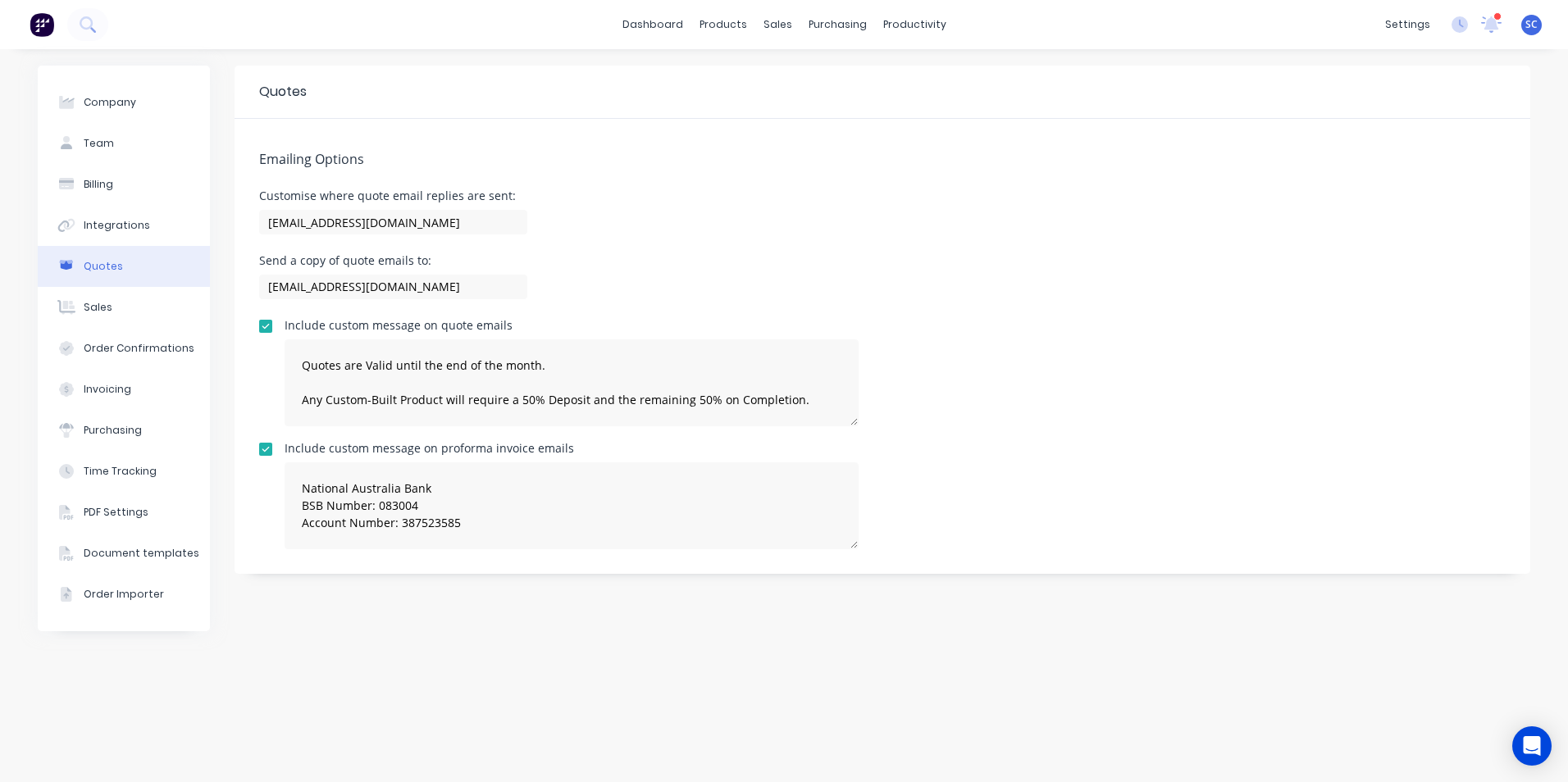
click at [261, 446] on div at bounding box center [265, 450] width 33 height 33
click at [266, 331] on div at bounding box center [265, 327] width 33 height 33
click at [109, 392] on div "Invoicing" at bounding box center [108, 389] width 48 height 14
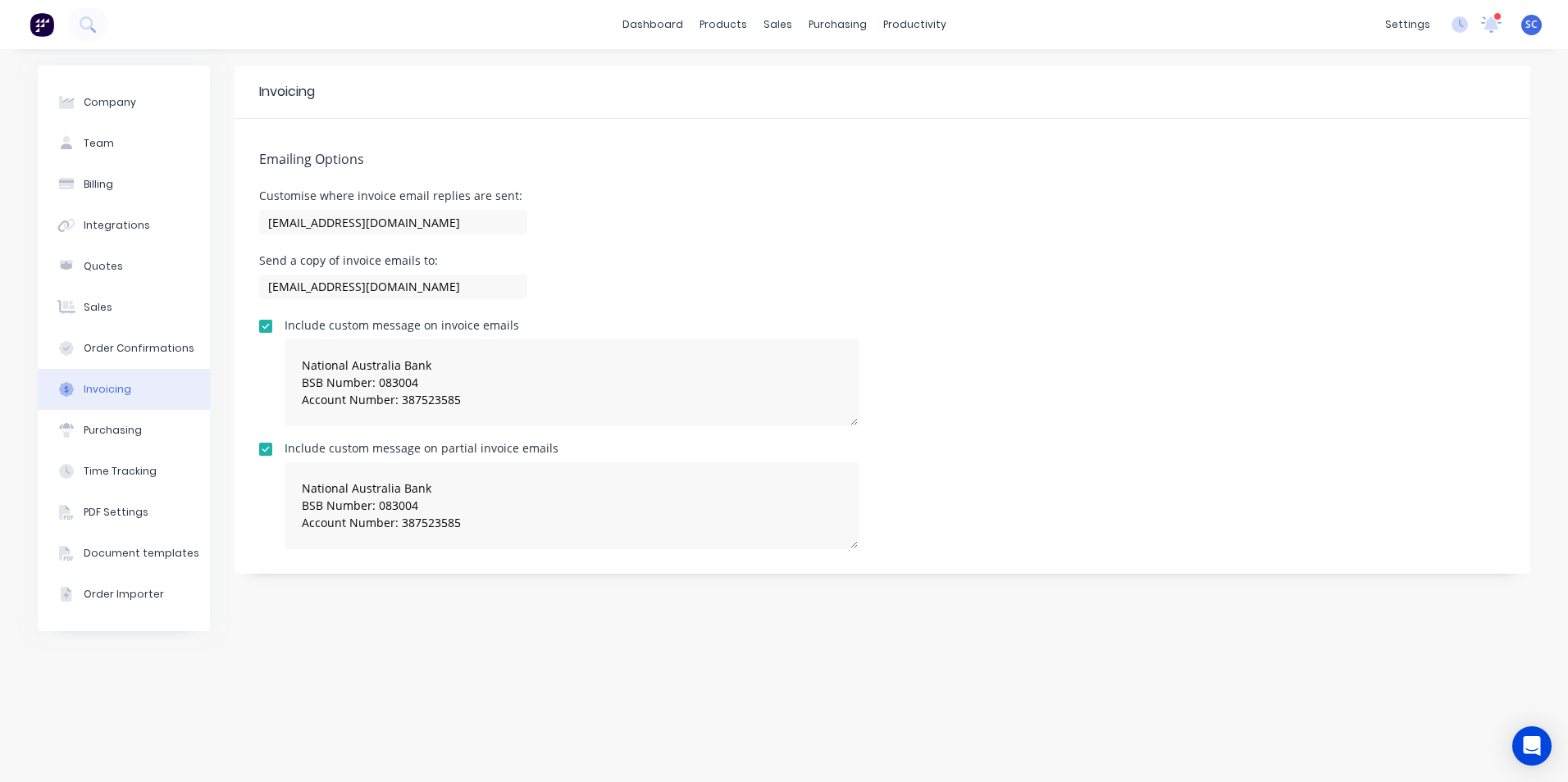
click at [265, 324] on div at bounding box center [265, 327] width 33 height 33
click at [265, 445] on div at bounding box center [265, 450] width 33 height 33
click at [104, 507] on div "PDF Settings" at bounding box center [115, 512] width 64 height 14
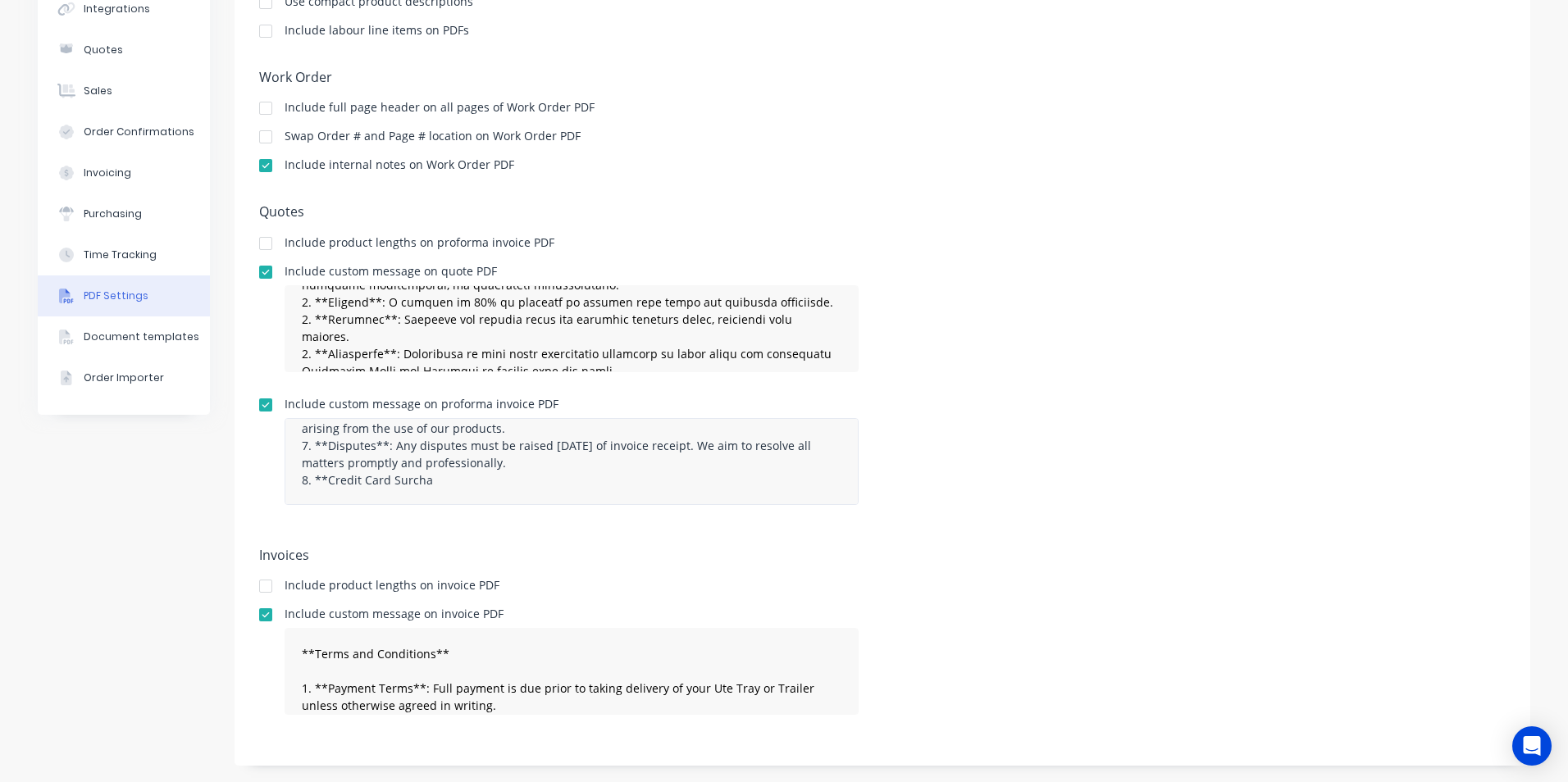
scroll to position [240, 0]
click at [430, 485] on textarea "**Terms and Conditions** 1. **Payment Terms**: Full payment is due prior to tak…" at bounding box center [571, 461] width 574 height 86
type textarea "**Terms and Conditions** 1. **Payment Terms**: Full payment is due prior to tak…"
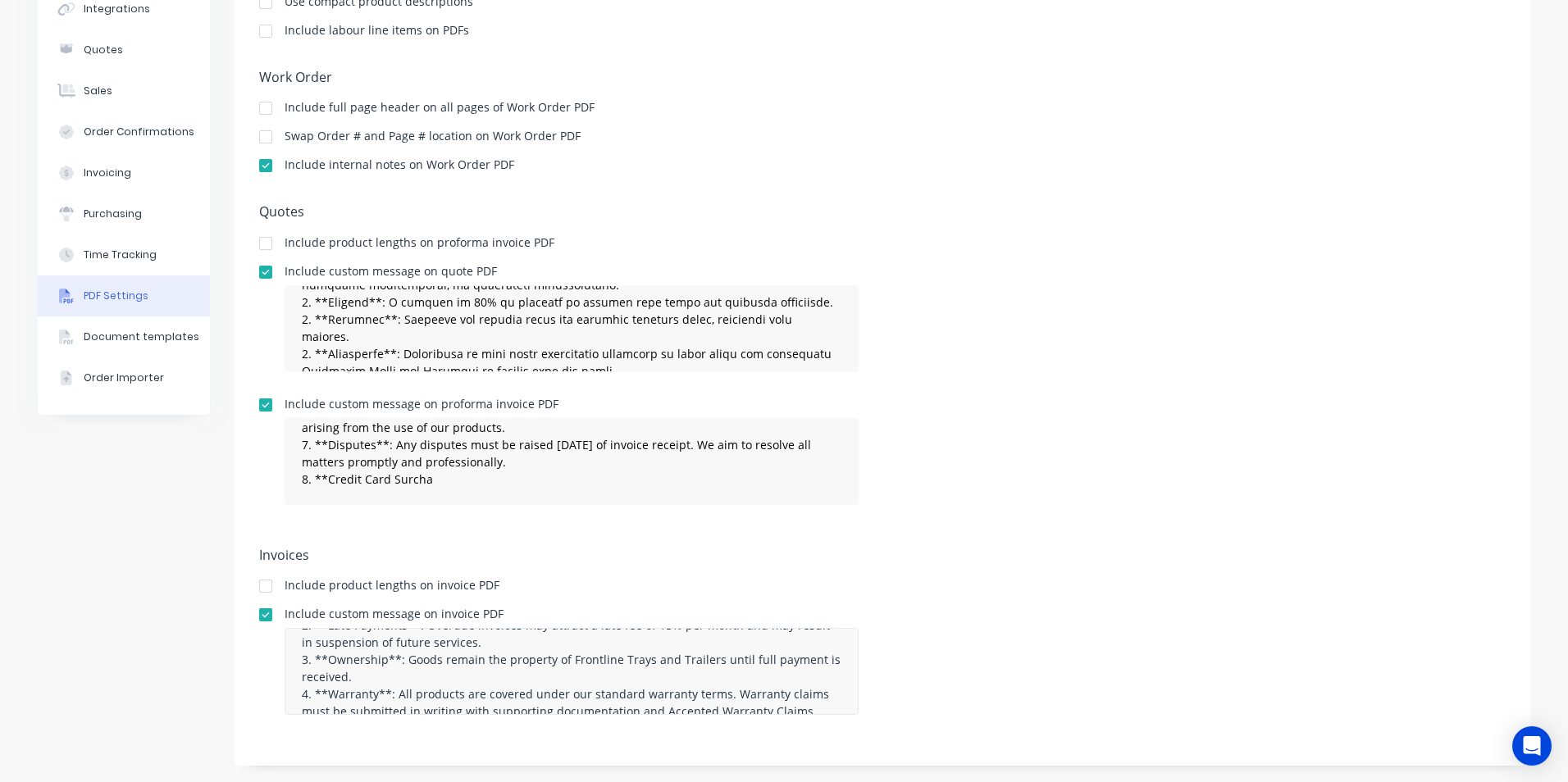
scroll to position [223, 0]
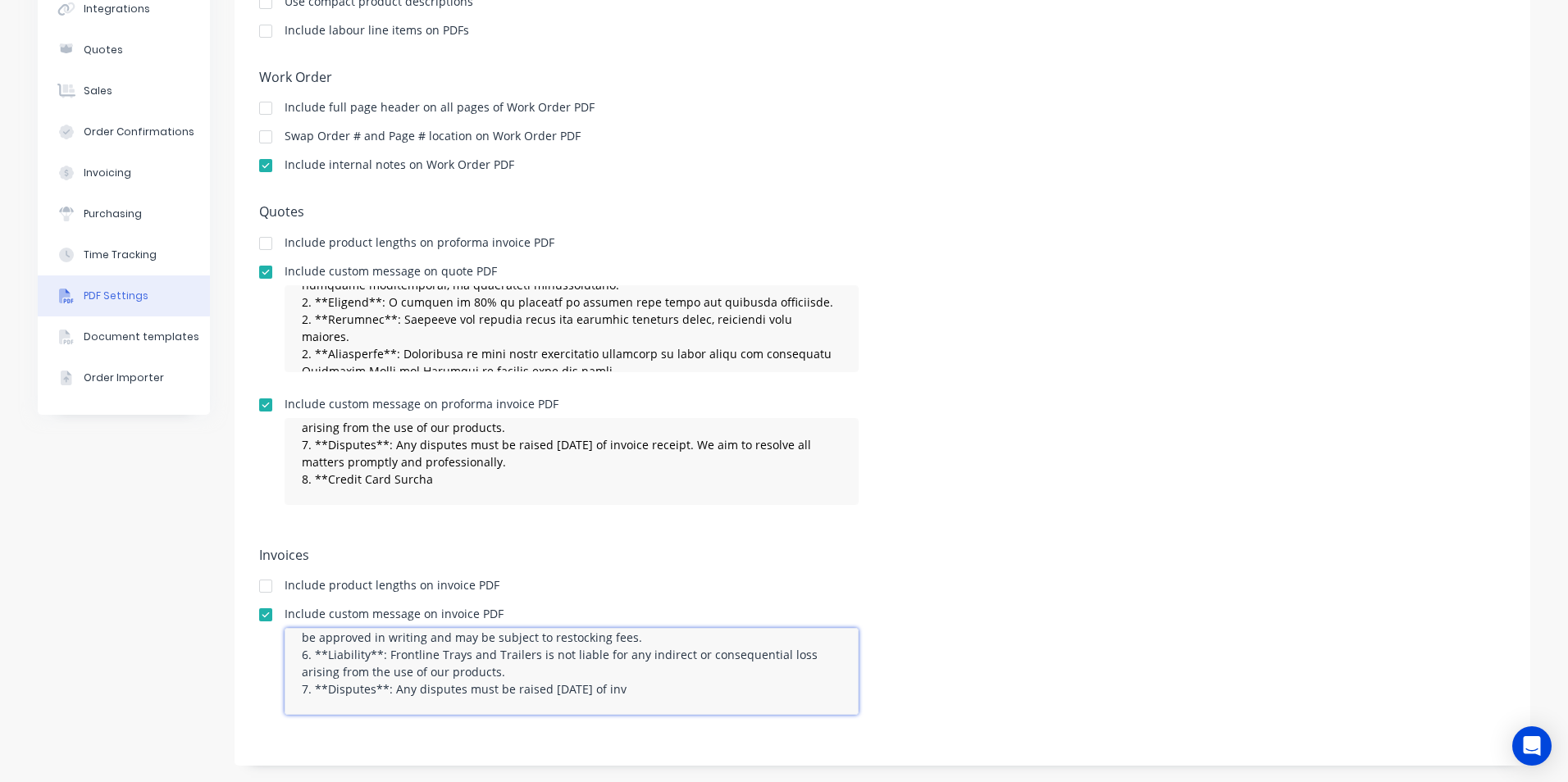
click at [598, 686] on textarea "**Terms and Conditions** 1. **Payment Terms**: Full payment is due prior to tak…" at bounding box center [571, 672] width 574 height 86
click at [668, 689] on textarea "**Terms and Conditions** 1. **Payment Terms**: Full payment is due prior to tak…" at bounding box center [571, 672] width 574 height 86
type textarea "**Terms and Conditions** 1. **Payment Terms**: Full payment is due prior to tak…"
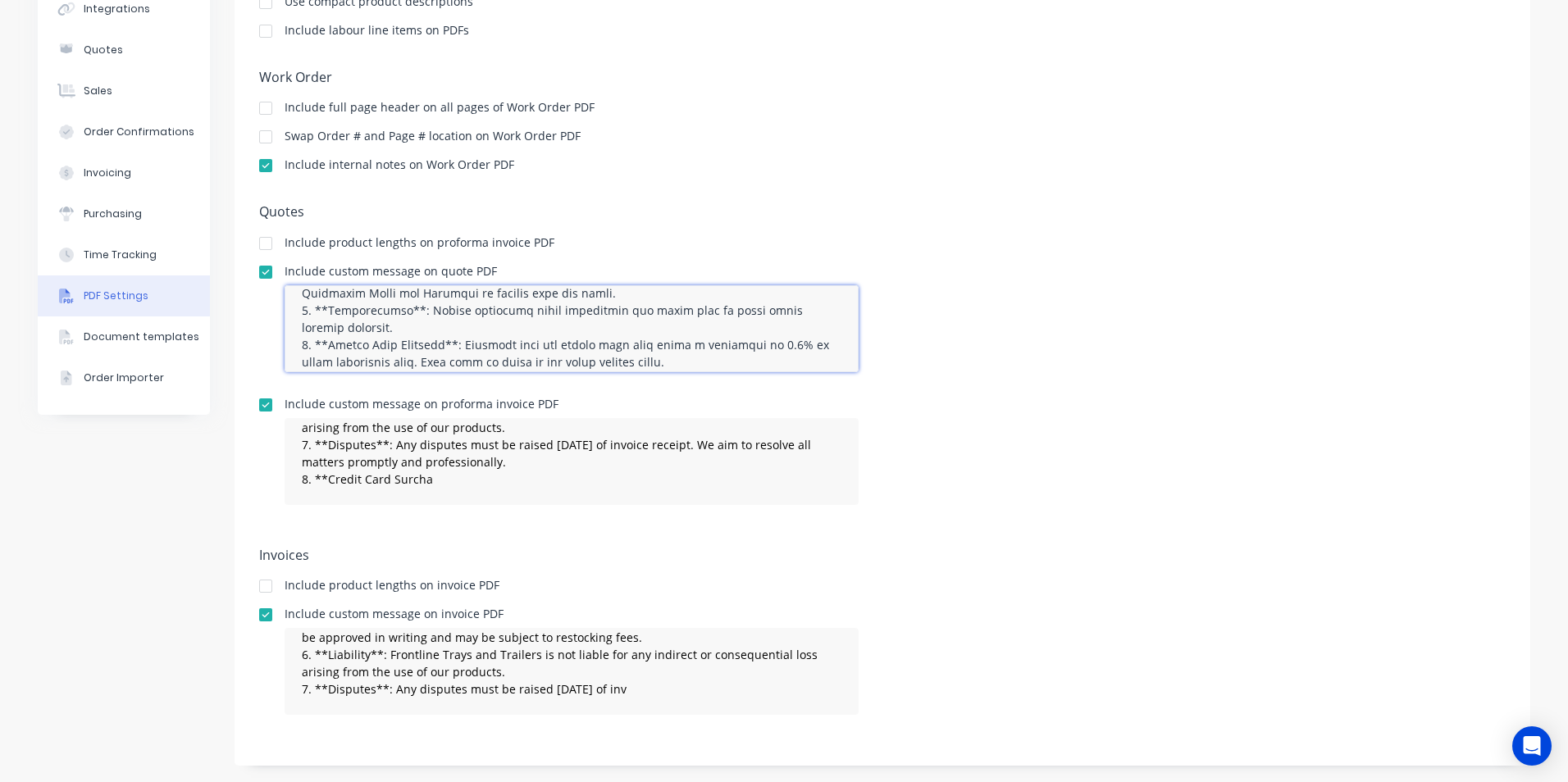
scroll to position [275, 0]
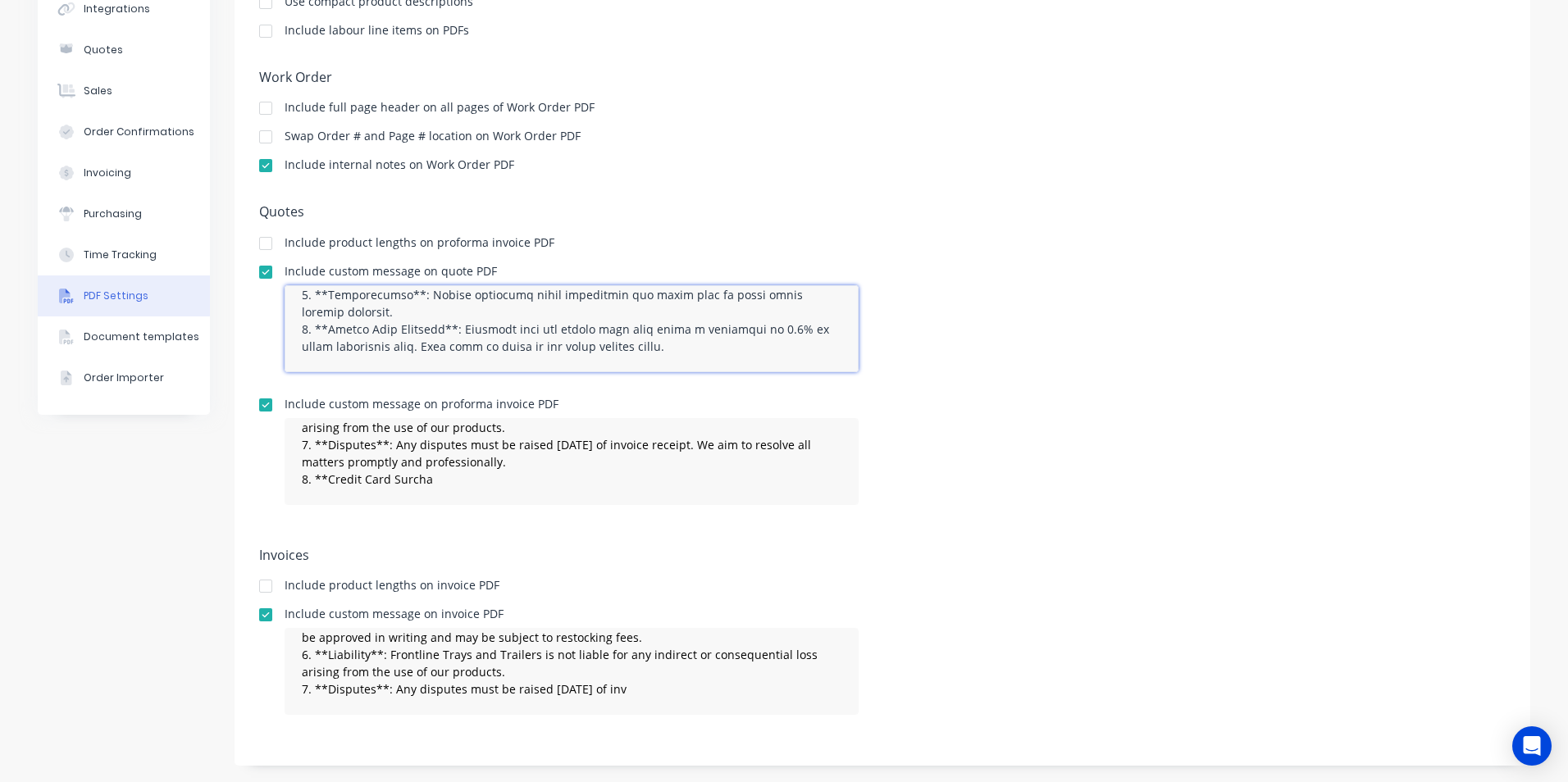
drag, startPoint x: 306, startPoint y: 343, endPoint x: 625, endPoint y: 379, distance: 321.0
click at [625, 379] on div at bounding box center [571, 335] width 574 height 100
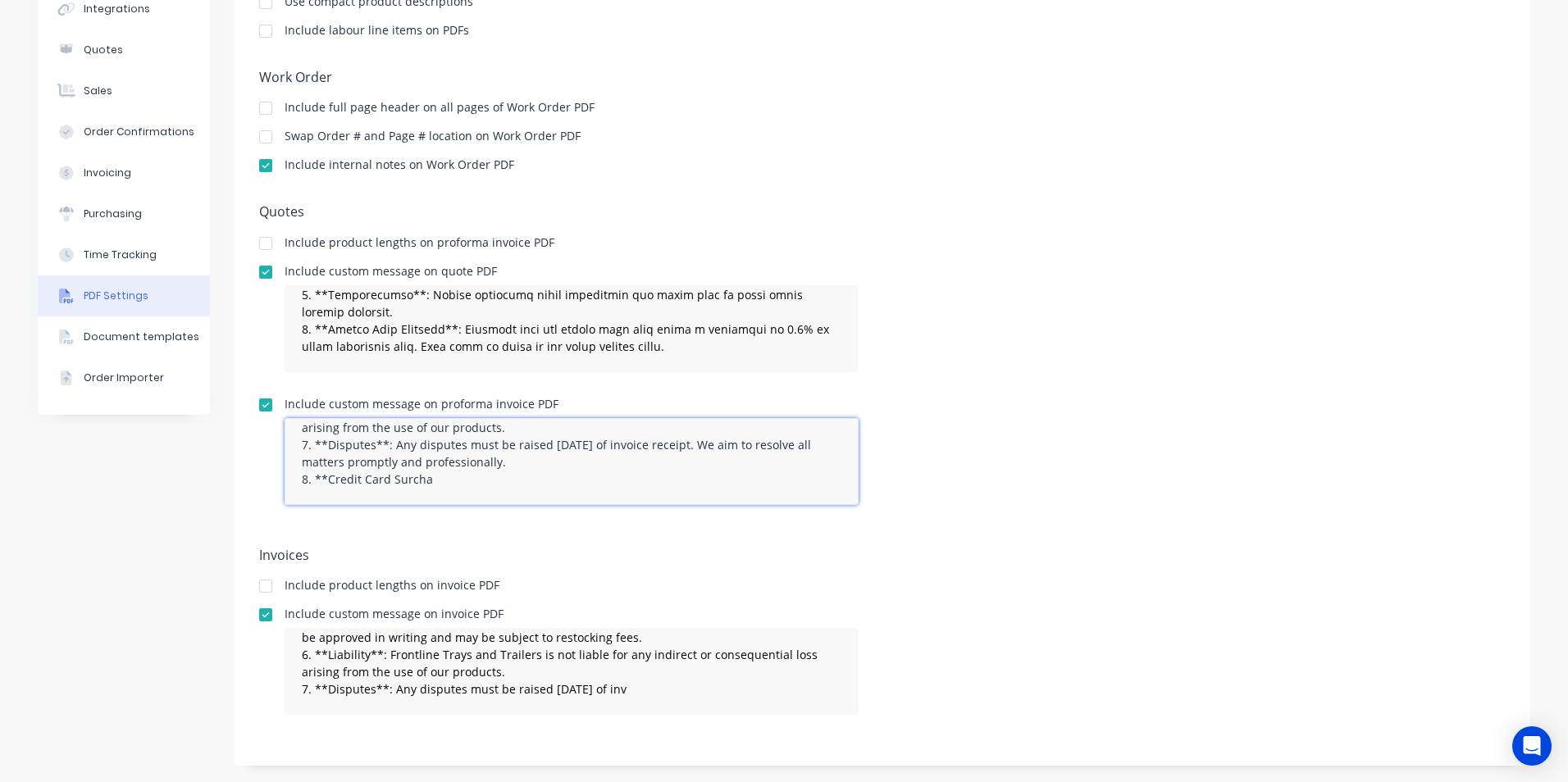
drag, startPoint x: 434, startPoint y: 477, endPoint x: 310, endPoint y: 477, distance: 124.0
click at [310, 477] on textarea "**Terms and Conditions** 1. **Payment Terms**: Full payment is due prior to tak…" at bounding box center [571, 461] width 574 height 86
paste textarea "**Credit Card Payments**: Payments made via credit card will incur a surcharge …"
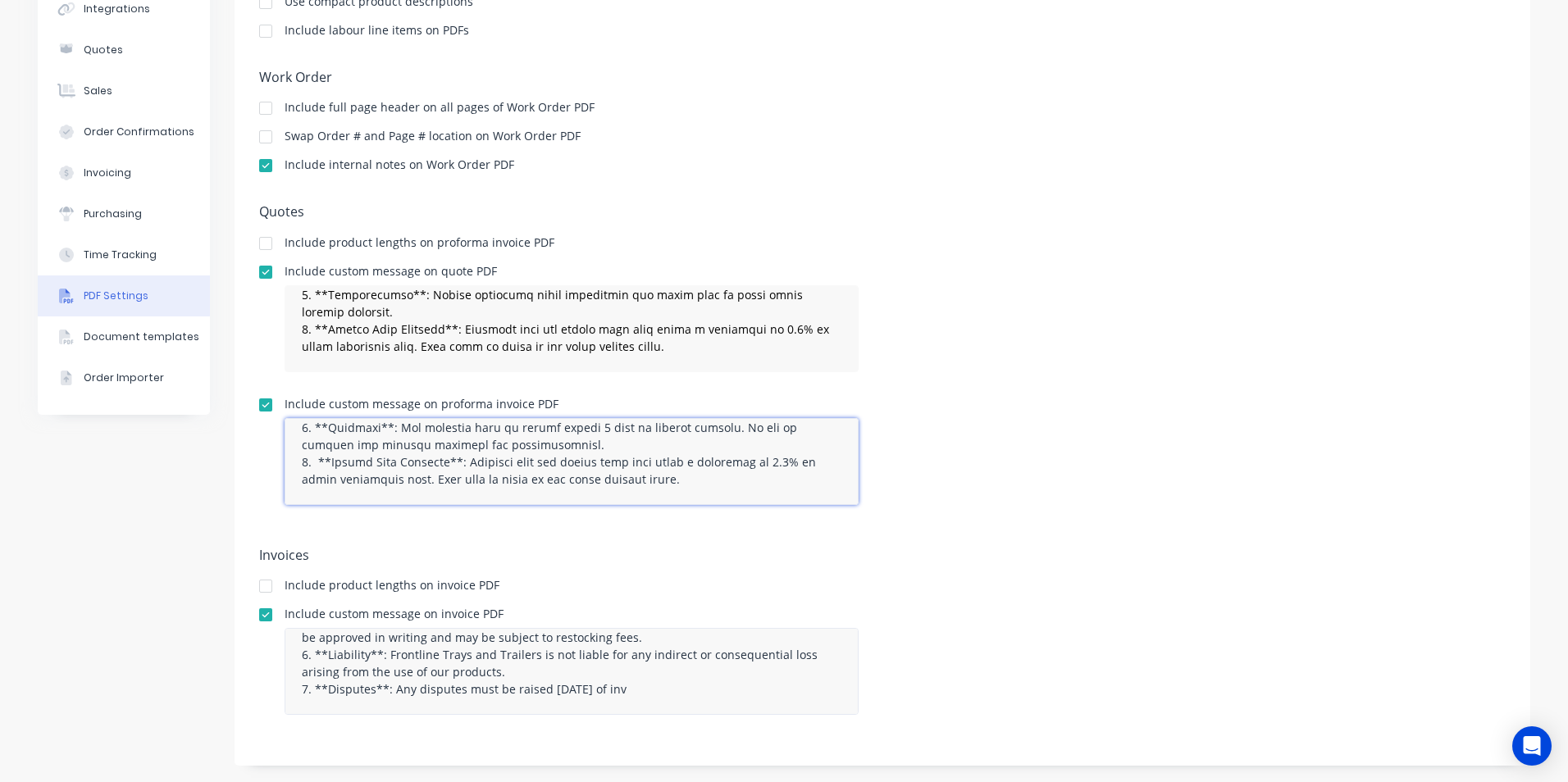
type textarea "**Terms and Conditions** 1. **Payment Terms**: Full payment is due prior to tak…"
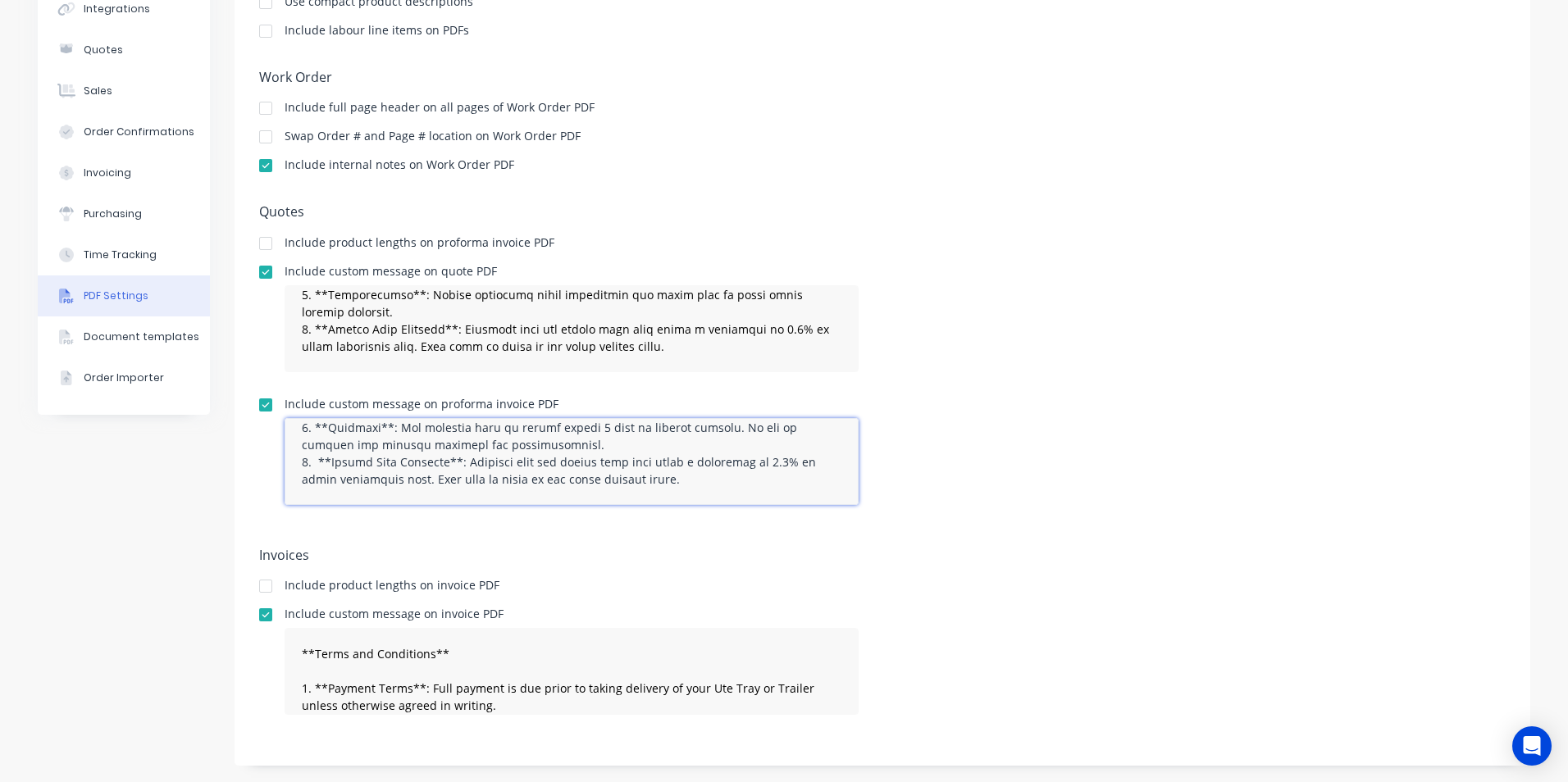
scroll to position [275, 0]
drag, startPoint x: 296, startPoint y: 428, endPoint x: 676, endPoint y: 480, distance: 383.5
click at [676, 480] on textarea at bounding box center [571, 461] width 574 height 86
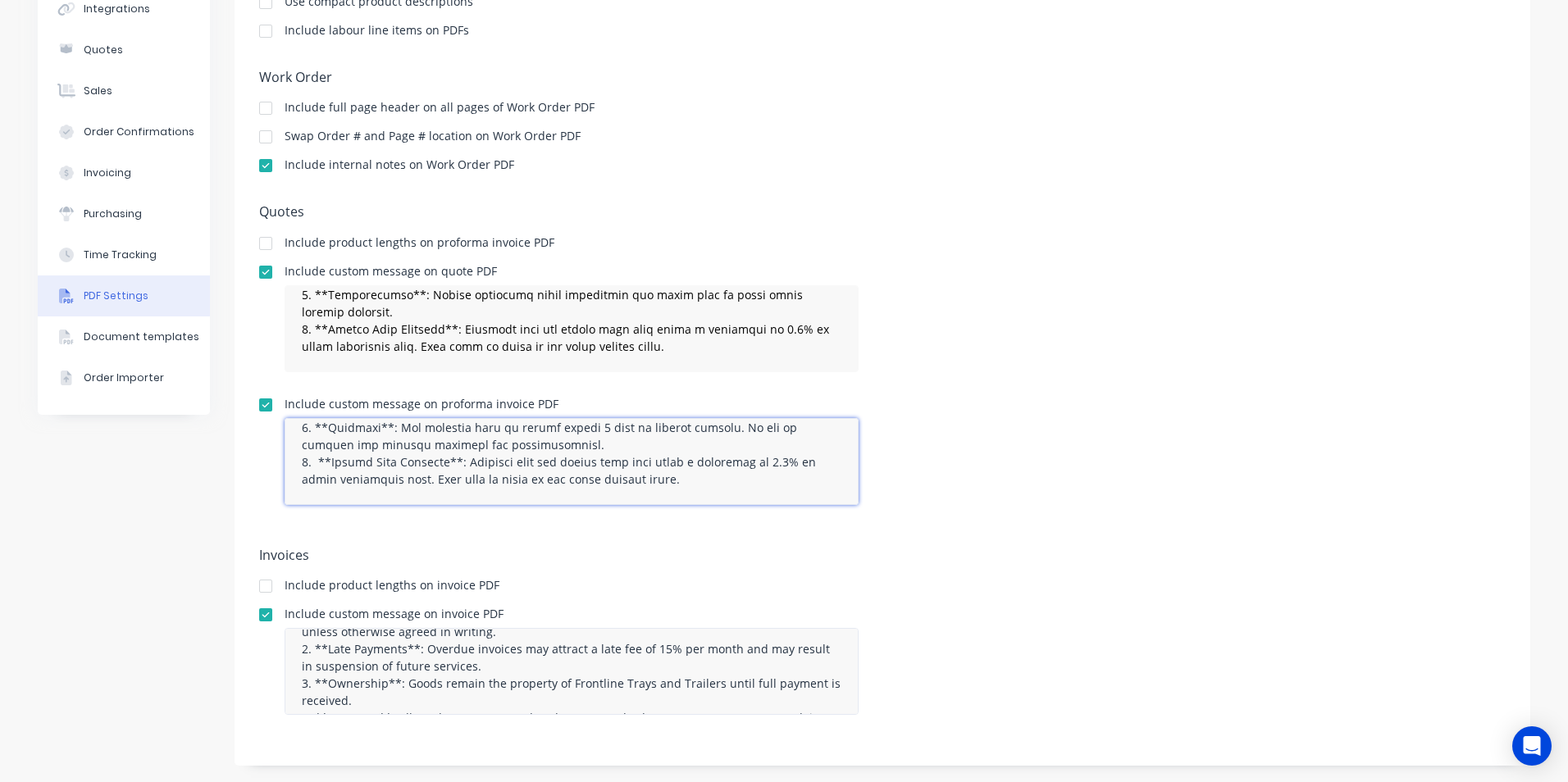
scroll to position [223, 0]
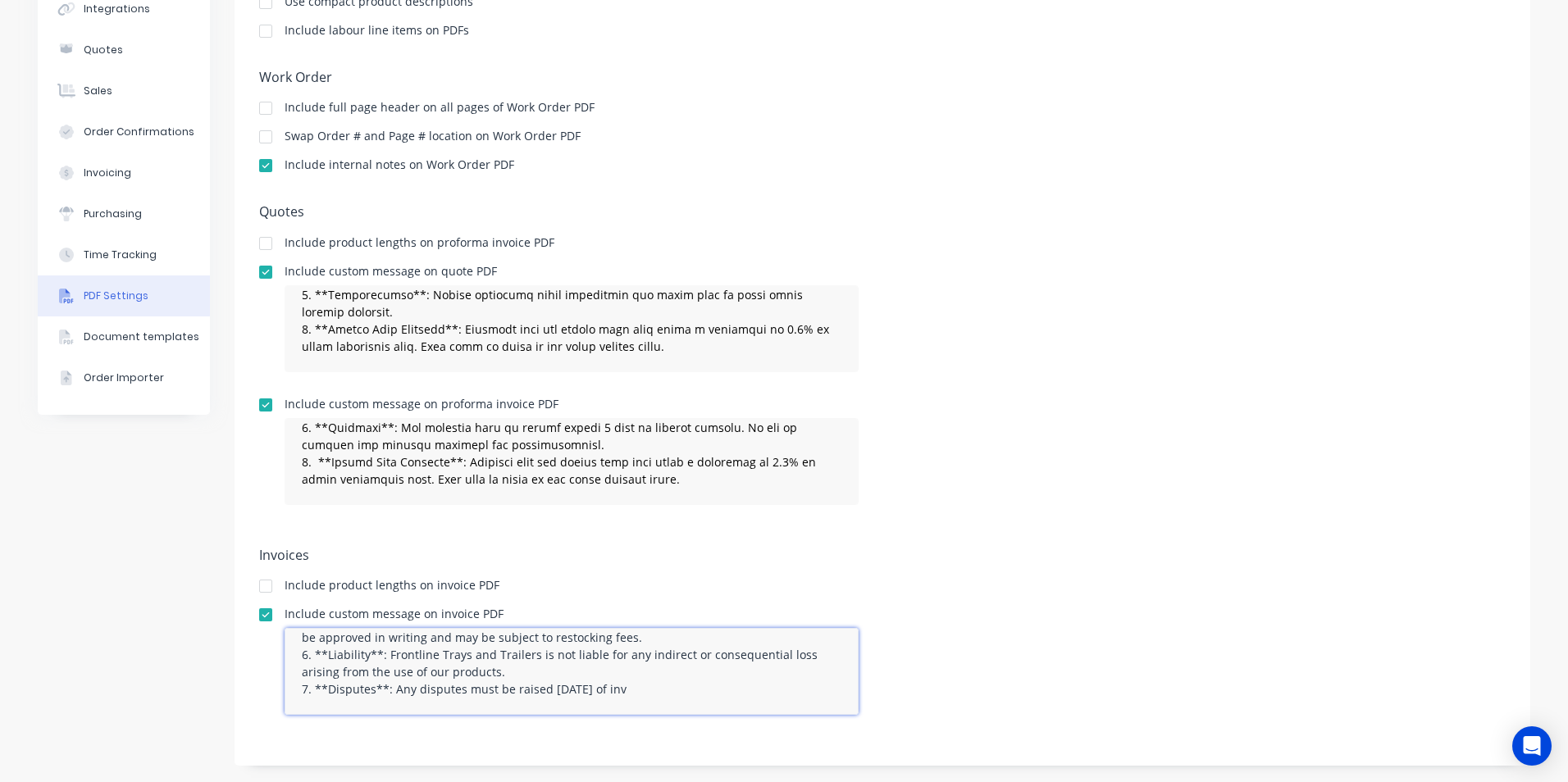
drag, startPoint x: 293, startPoint y: 688, endPoint x: 703, endPoint y: 721, distance: 411.3
click at [703, 721] on div "**Terms and Conditions** 1. **Payment Terms**: Full payment is due prior to tak…" at bounding box center [571, 678] width 574 height 100
paste textarea "oice receipt. We aim to resolve all matters promptly and professionally. 8. **C…"
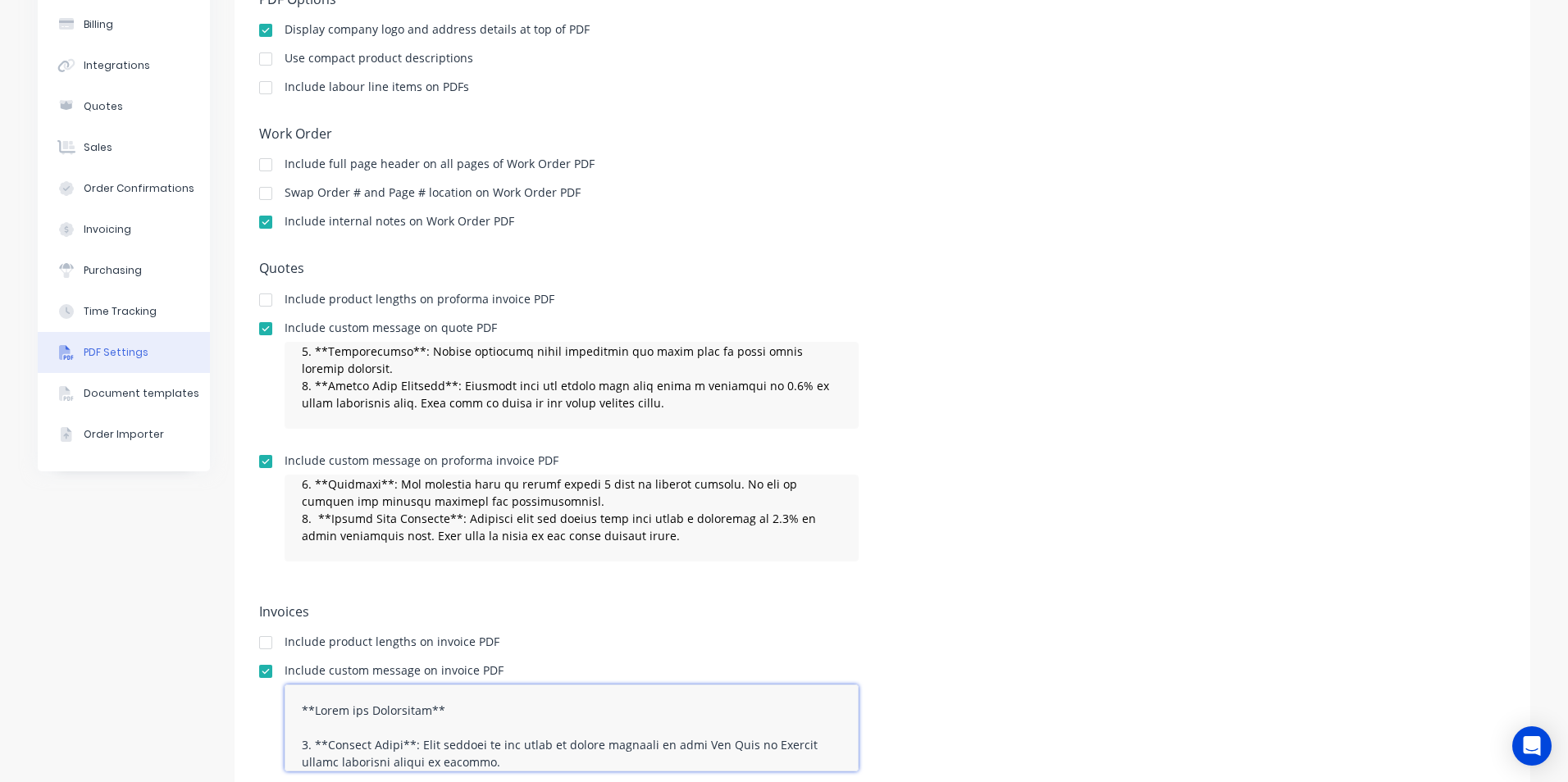
scroll to position [216, 0]
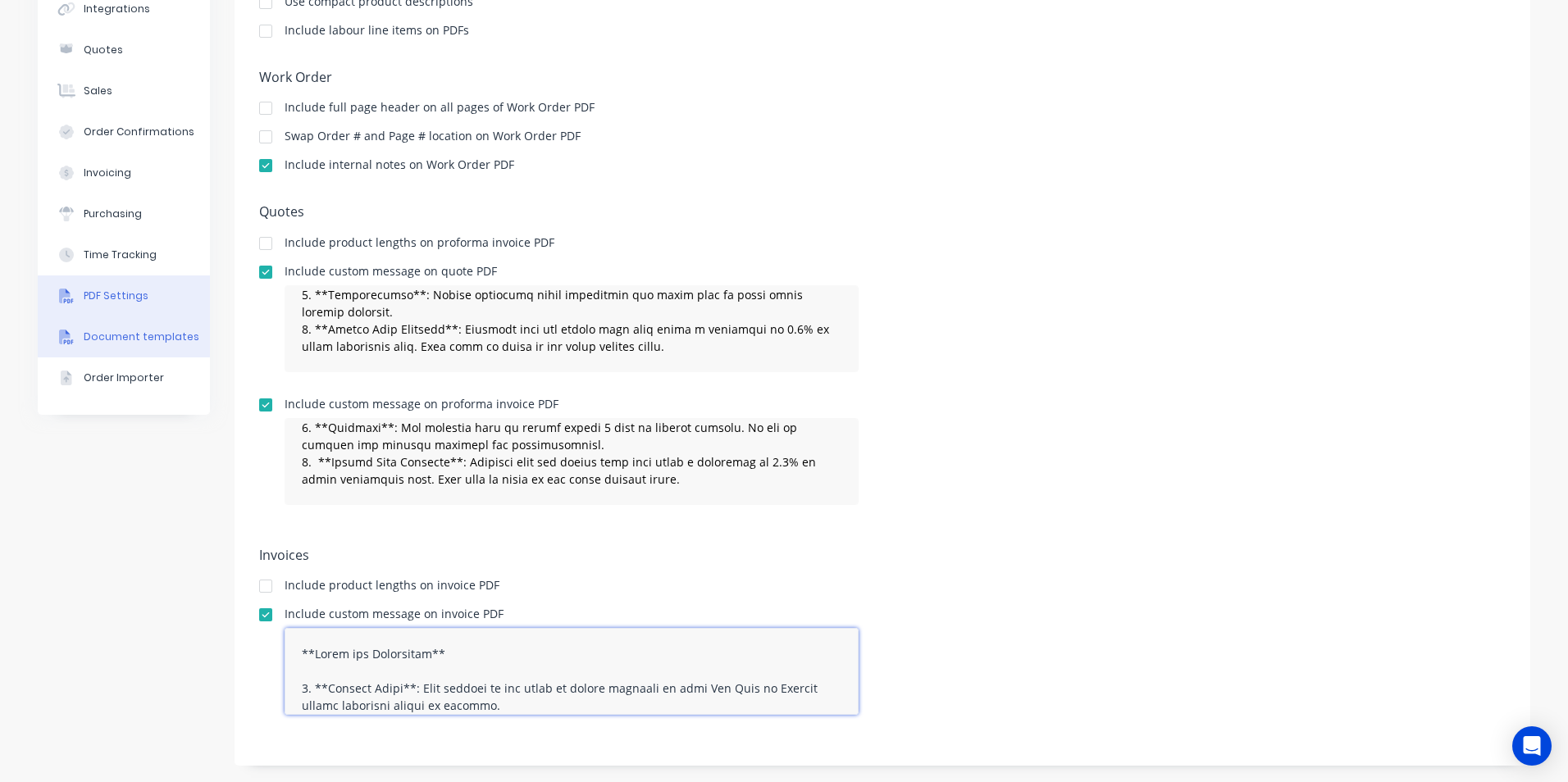
type textarea "**Terms and Conditions** 1. **Payment Terms**: Full payment is due prior to tak…"
click at [106, 344] on button "Document templates" at bounding box center [123, 336] width 172 height 41
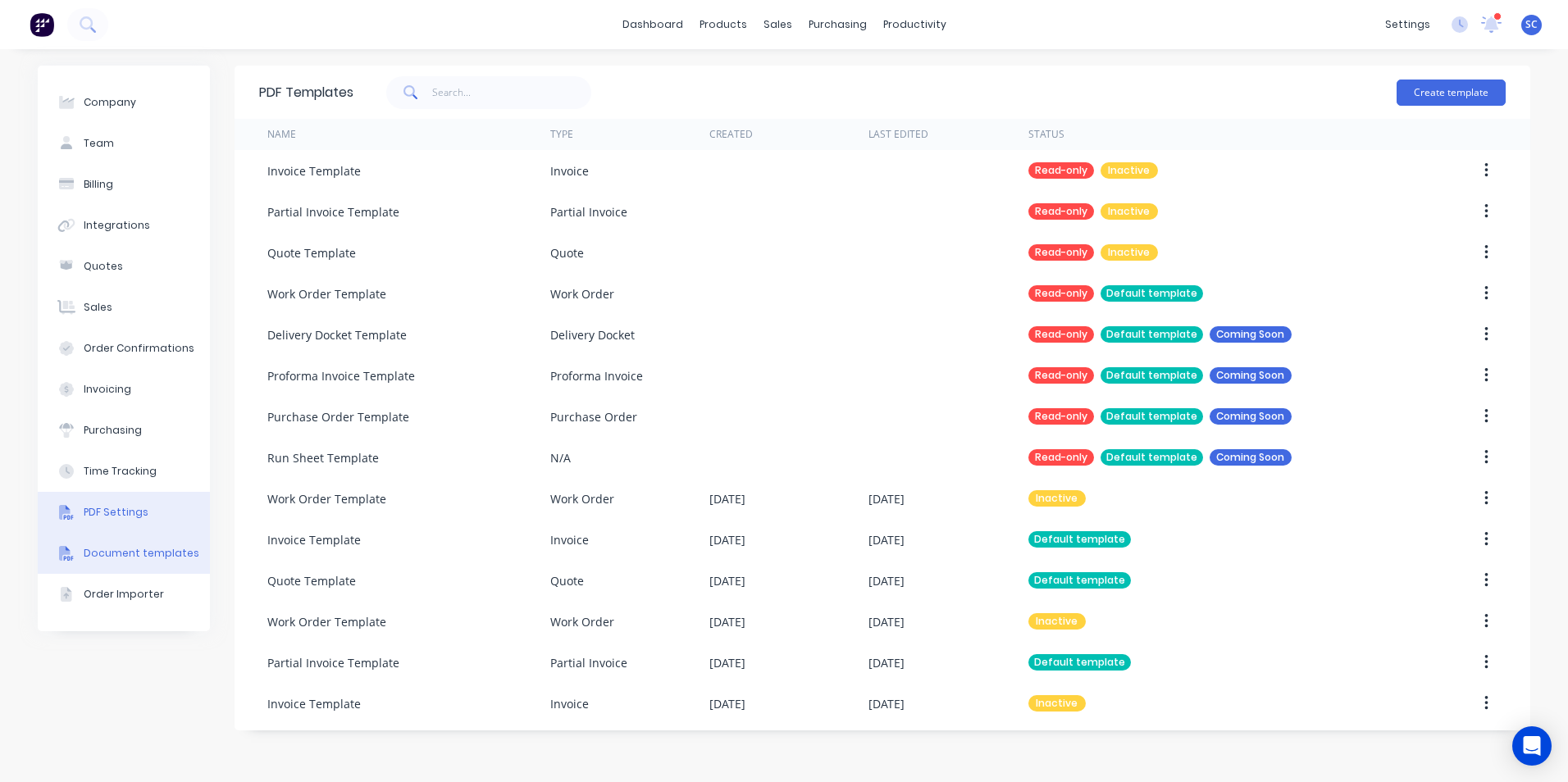
click at [112, 514] on div "PDF Settings" at bounding box center [115, 512] width 64 height 14
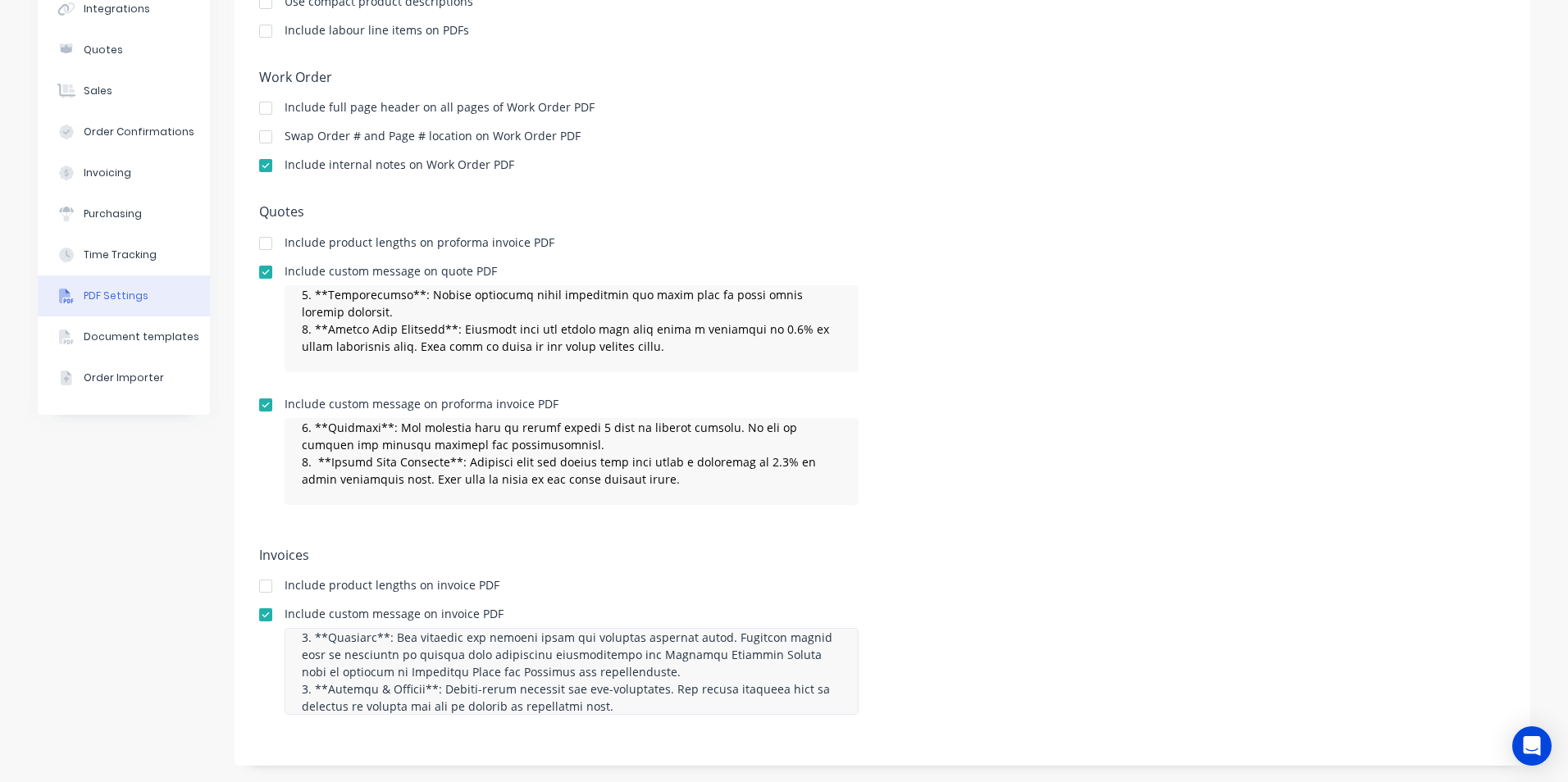
scroll to position [292, 0]
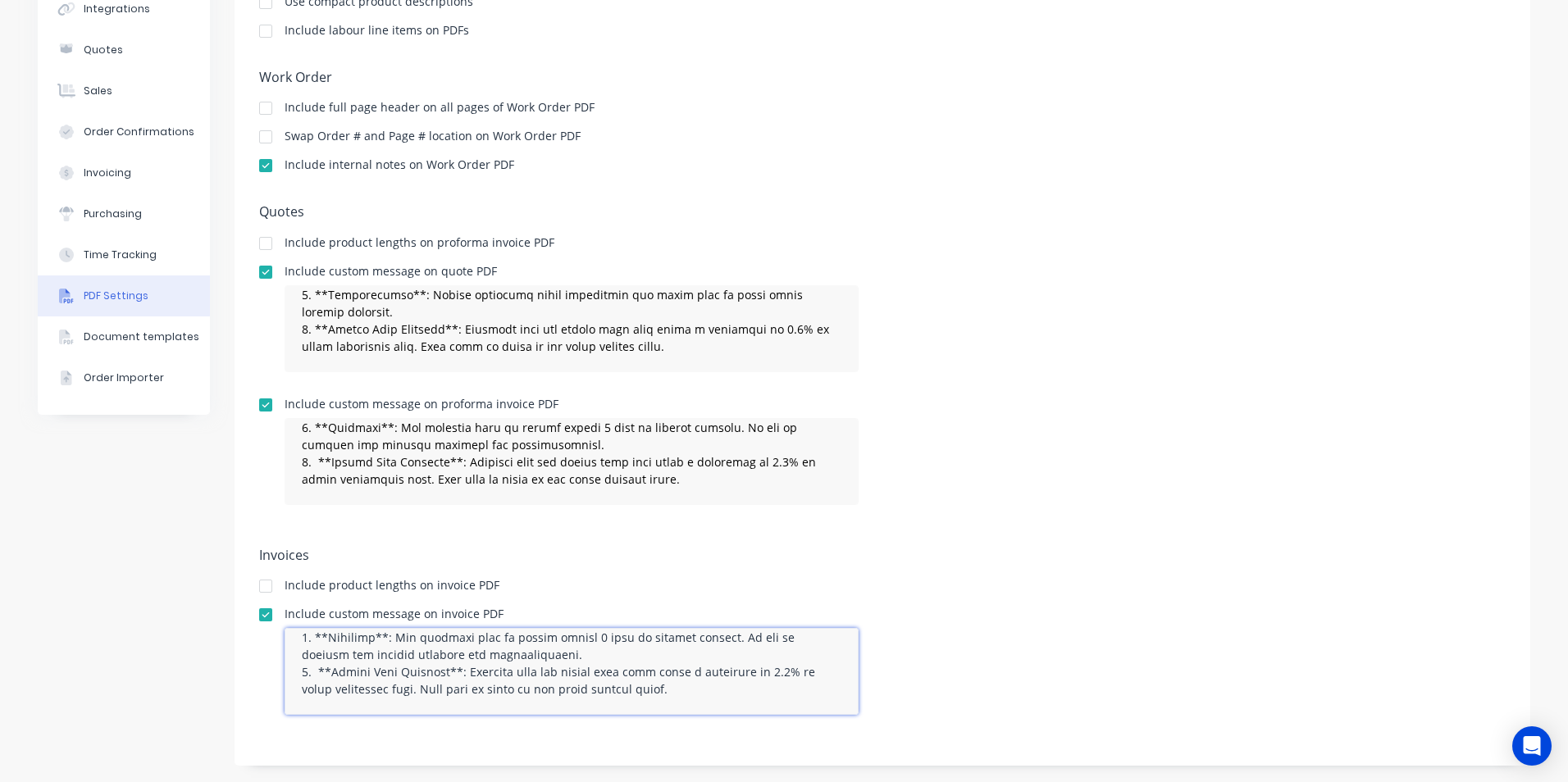
click at [502, 684] on textarea at bounding box center [571, 672] width 574 height 86
type textarea "**Terms and Conditions** 1. **Payment Terms**: Full payment is due prior to tak…"
click at [618, 477] on textarea at bounding box center [571, 461] width 574 height 86
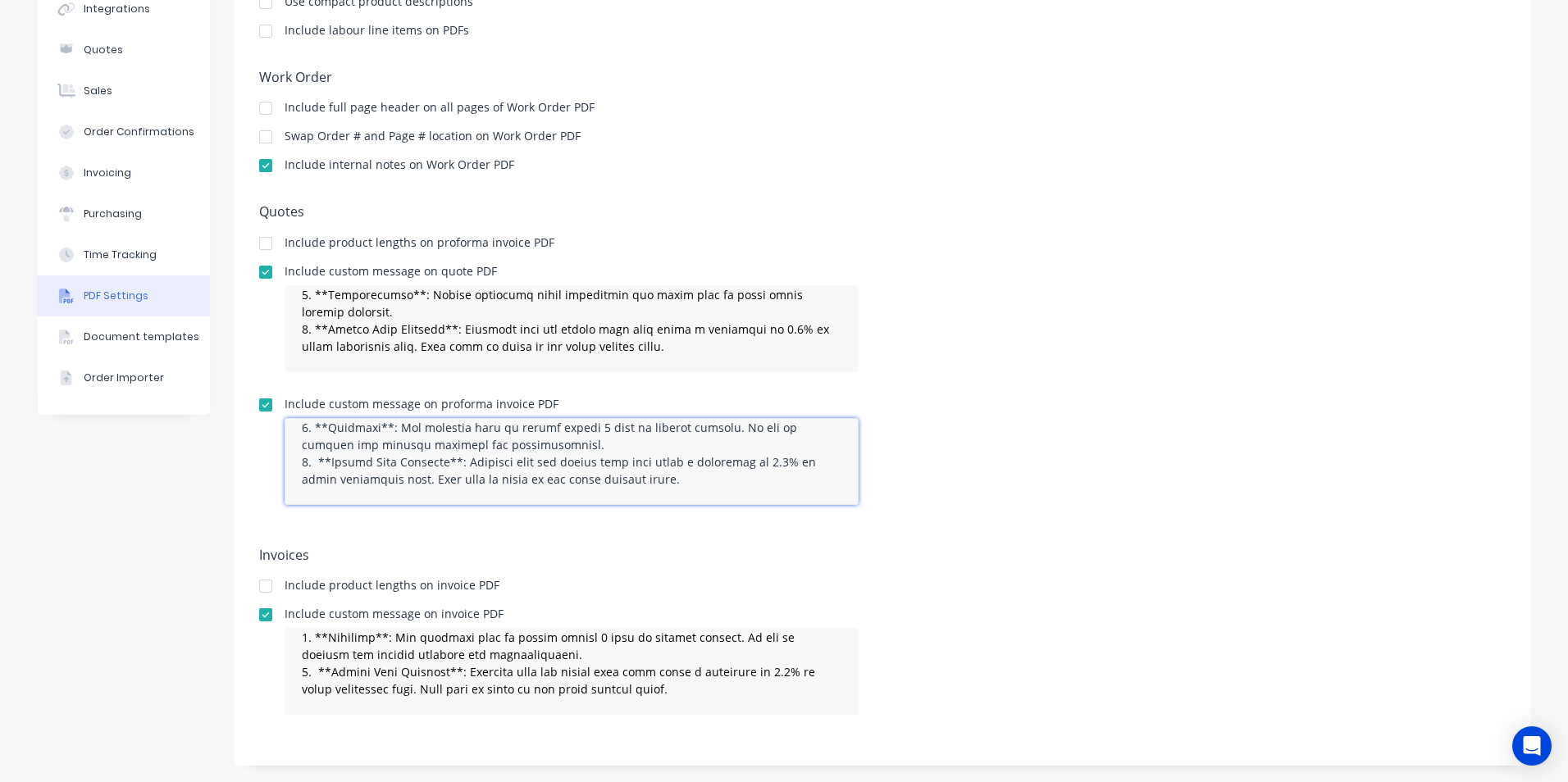
type textarea "**Terms and Conditions** 1. **Payment Terms**: Full payment is due prior to tak…"
click at [998, 456] on div "Include custom message on proforma invoice PDF" at bounding box center [882, 458] width 1246 height 120
click at [1095, 426] on div "Include custom message on proforma invoice PDF" at bounding box center [882, 458] width 1246 height 120
click at [356, 452] on textarea at bounding box center [571, 461] width 574 height 86
drag, startPoint x: 290, startPoint y: 428, endPoint x: 690, endPoint y: 490, distance: 404.8
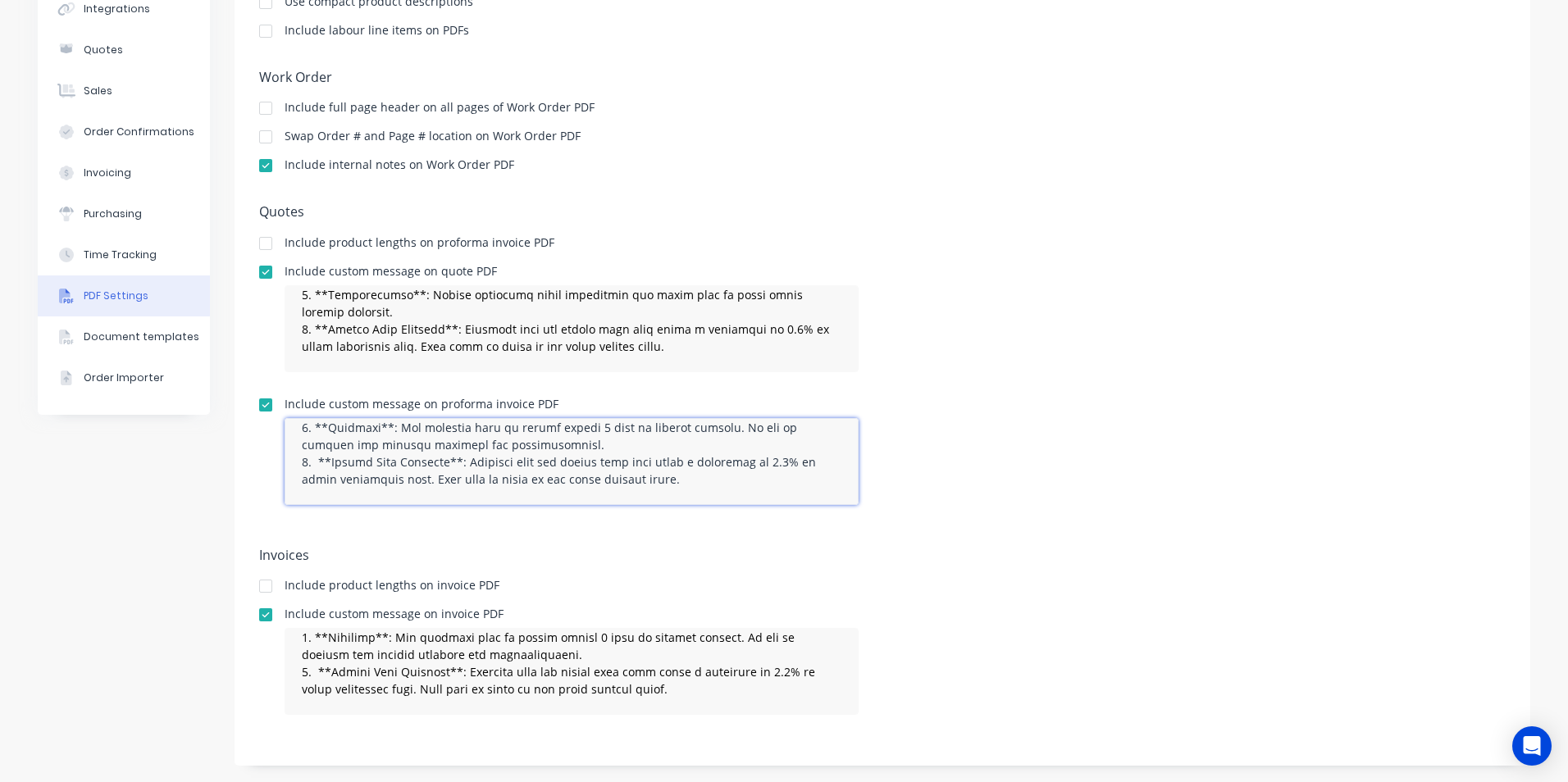
click at [690, 490] on textarea at bounding box center [571, 461] width 574 height 86
click at [1164, 367] on div "Include custom message on quote PDF" at bounding box center [882, 326] width 1246 height 120
click at [303, 460] on textarea at bounding box center [571, 461] width 574 height 86
drag, startPoint x: 310, startPoint y: 460, endPoint x: 663, endPoint y: 478, distance: 353.5
click at [663, 478] on textarea at bounding box center [571, 461] width 574 height 86
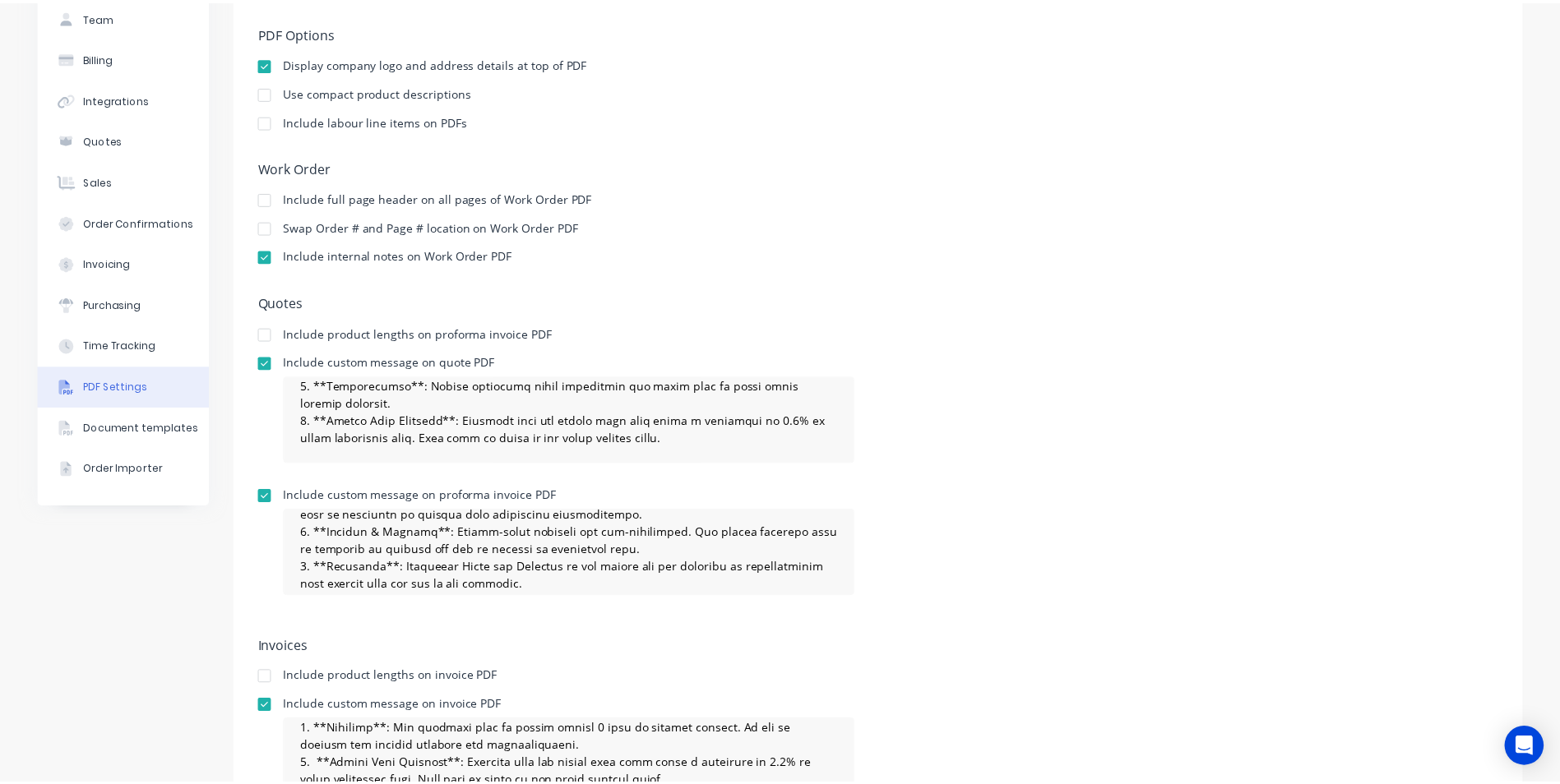
scroll to position [0, 0]
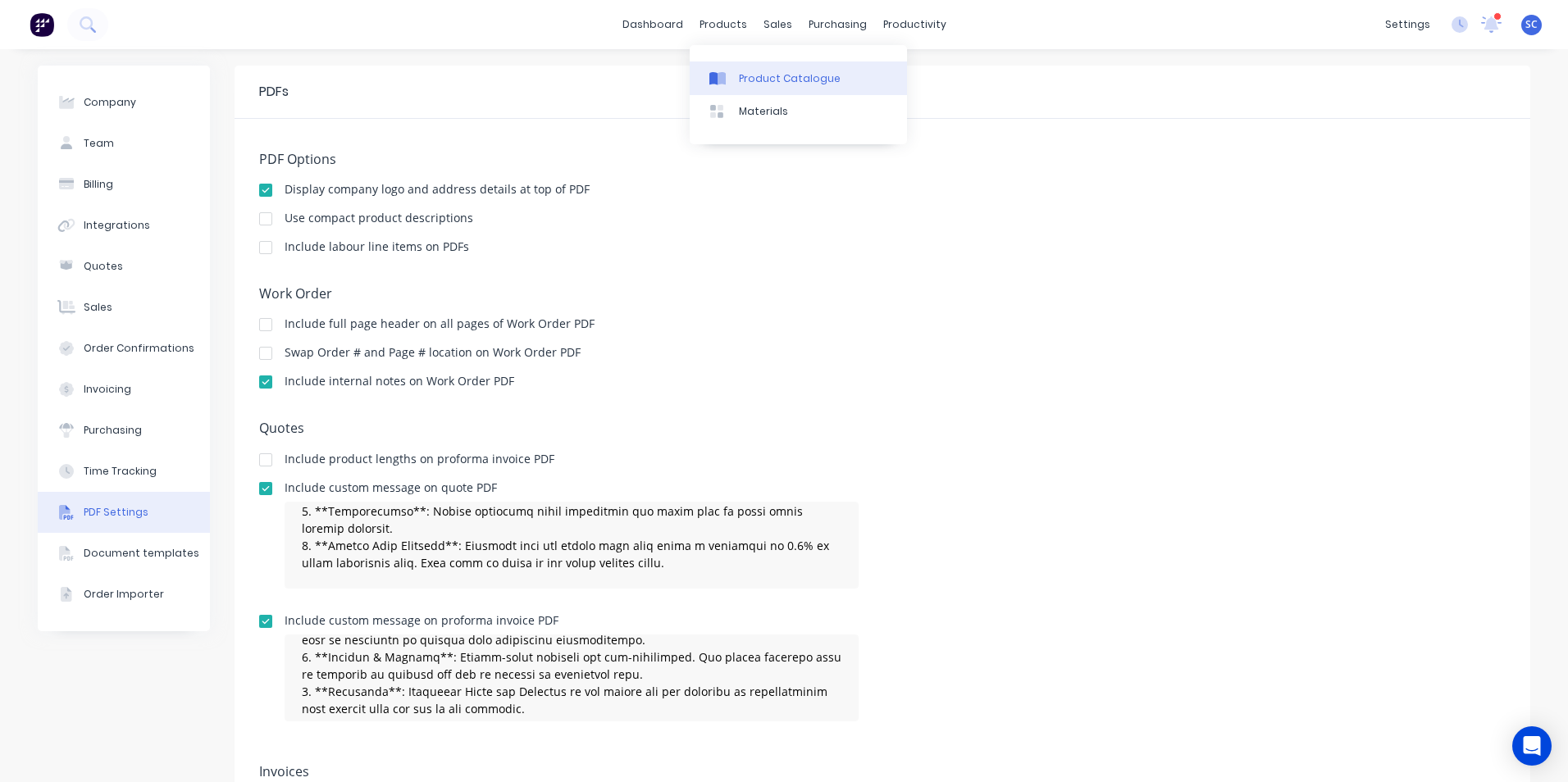
drag, startPoint x: 742, startPoint y: 81, endPoint x: 832, endPoint y: 93, distance: 90.8
click at [742, 81] on div "Product Catalogue" at bounding box center [790, 78] width 102 height 14
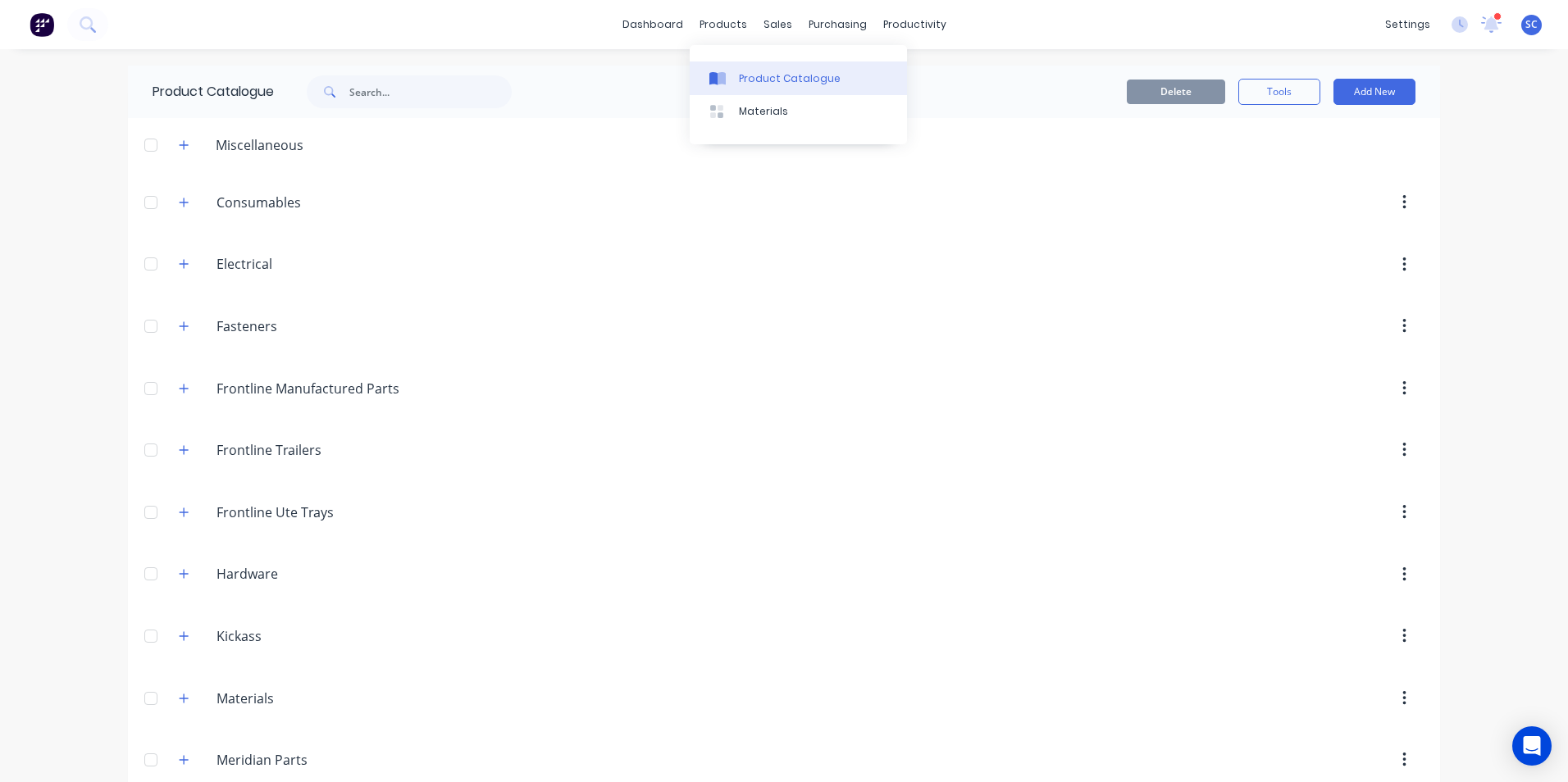
click at [767, 71] on div "Product Catalogue" at bounding box center [790, 78] width 102 height 14
click at [806, 82] on div "Sales Orders" at bounding box center [832, 78] width 67 height 14
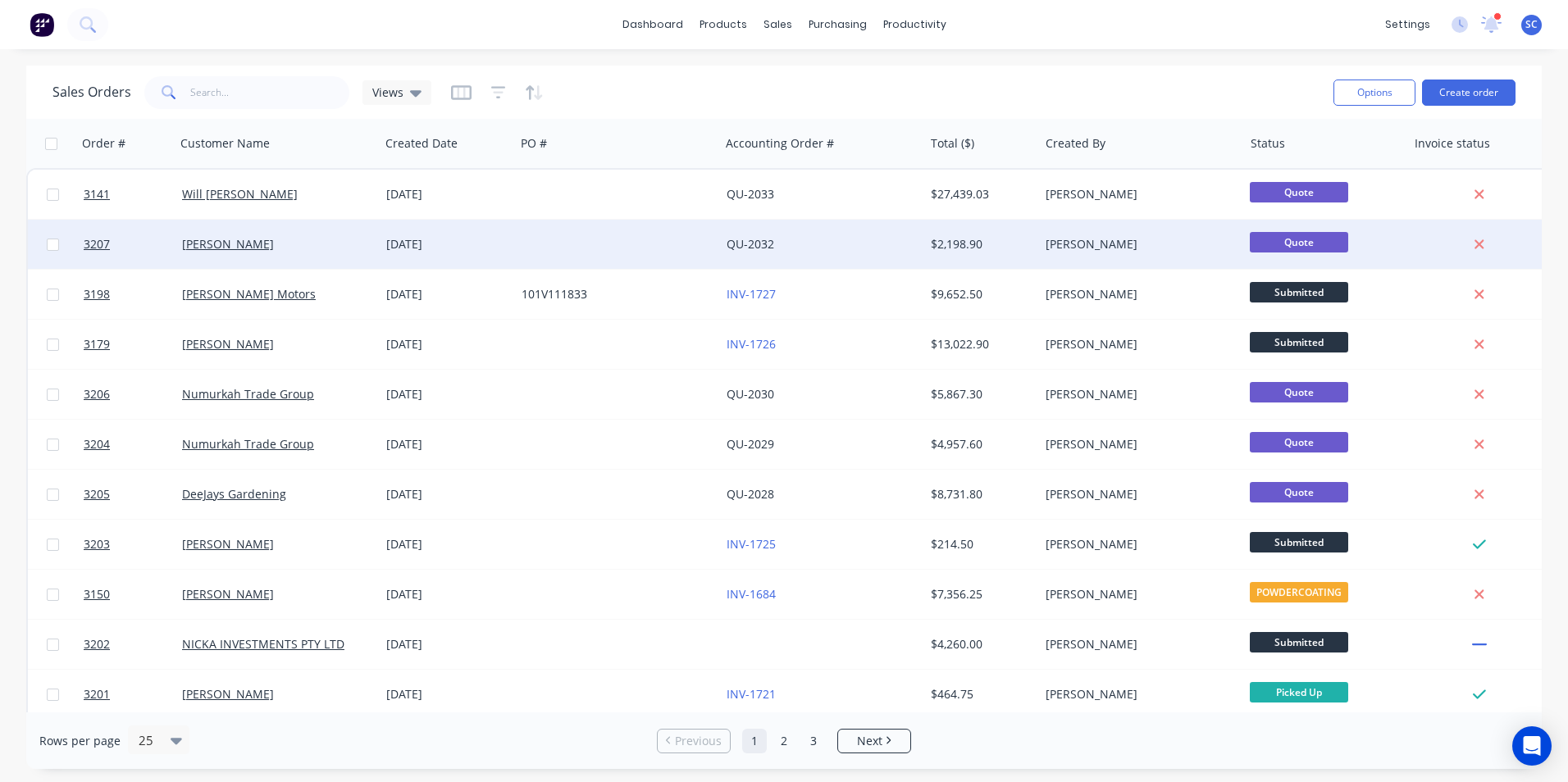
click at [540, 246] on div at bounding box center [617, 244] width 205 height 49
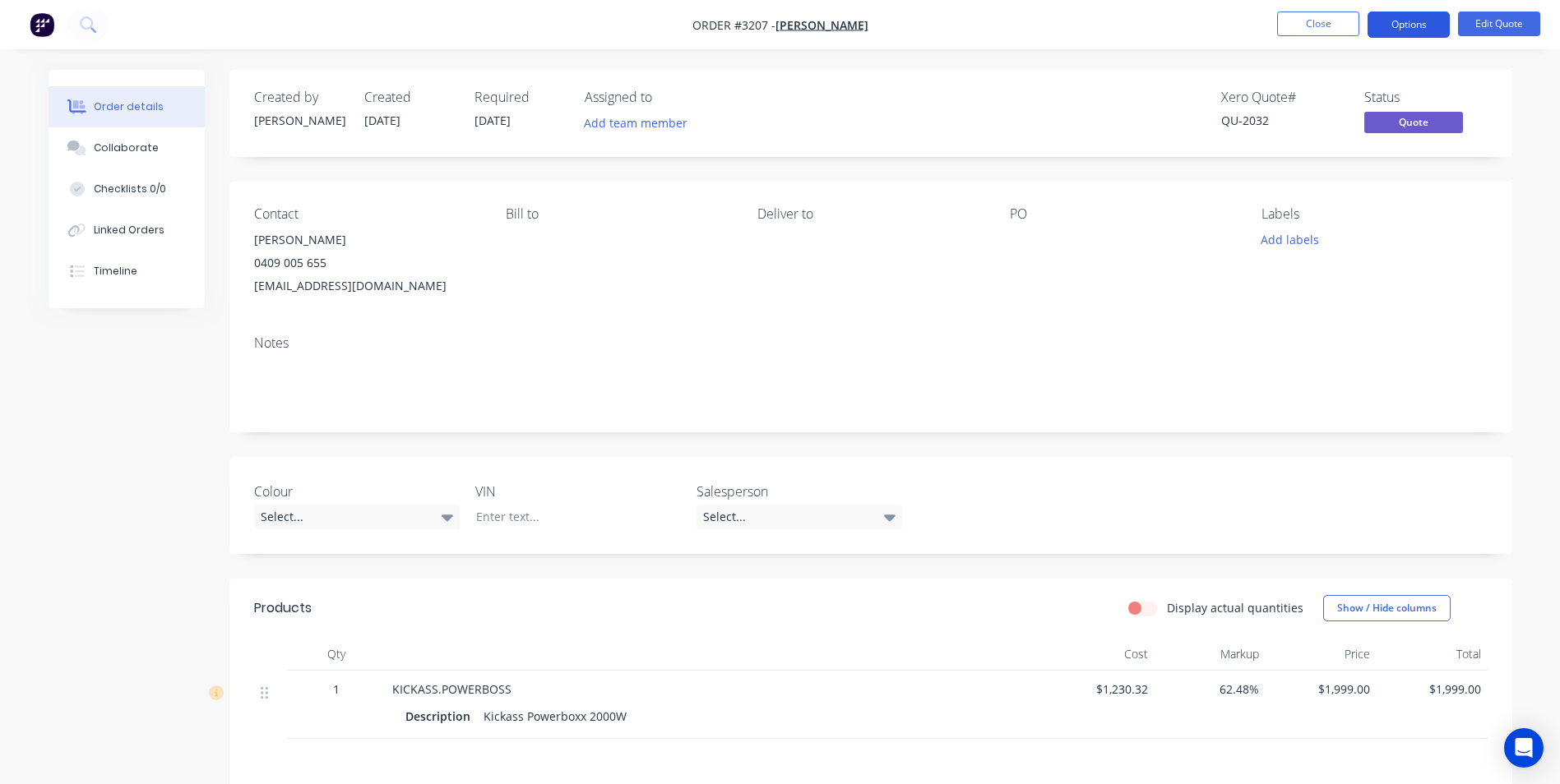
click at [1411, 31] on button "Options" at bounding box center [1408, 24] width 82 height 26
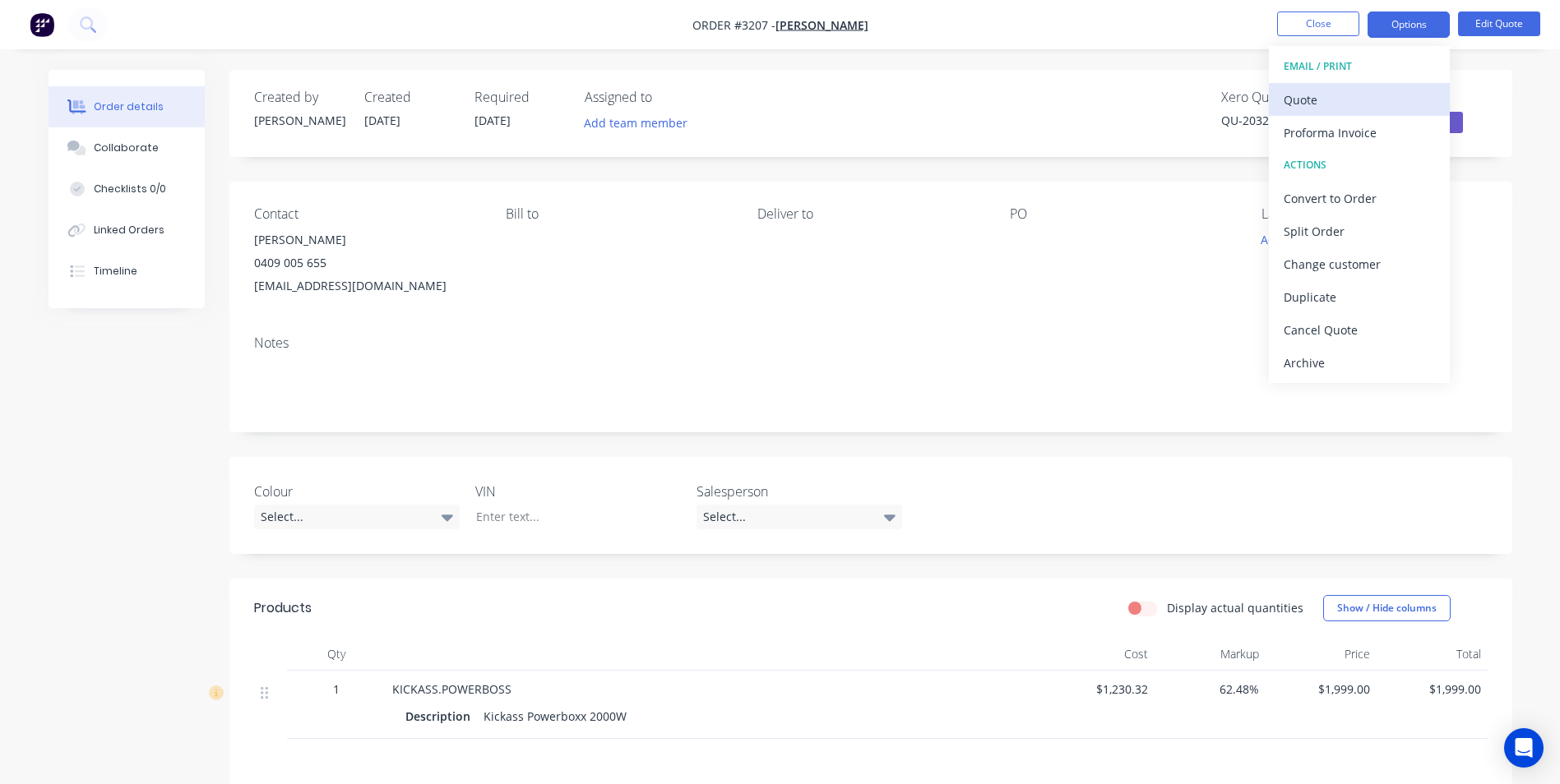
click at [1359, 104] on div "Quote" at bounding box center [1359, 99] width 151 height 24
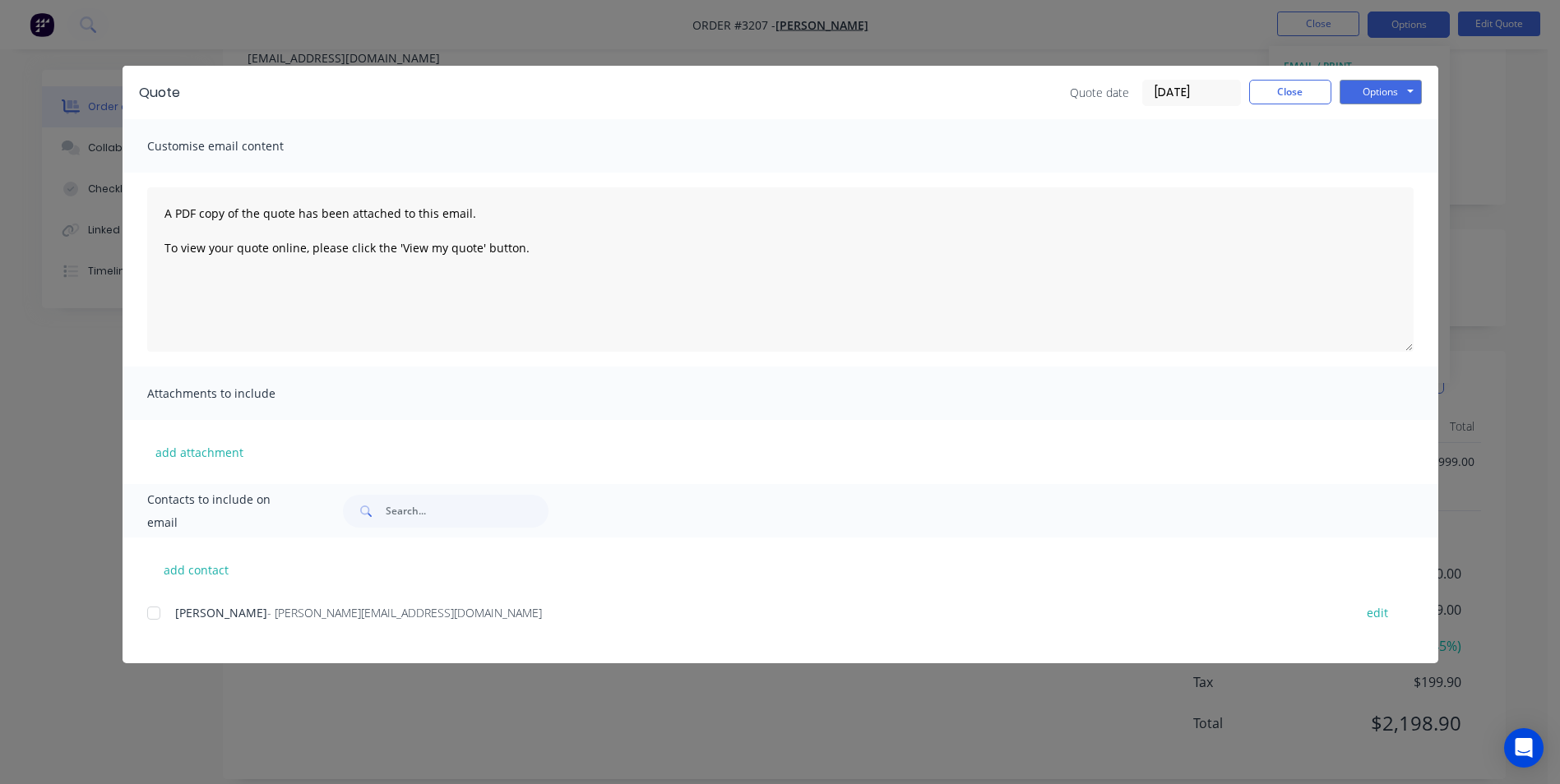
scroll to position [247, 0]
drag, startPoint x: 151, startPoint y: 616, endPoint x: 815, endPoint y: 406, distance: 696.4
click at [152, 616] on div at bounding box center [154, 614] width 33 height 33
click at [1362, 96] on button "Options" at bounding box center [1380, 92] width 82 height 25
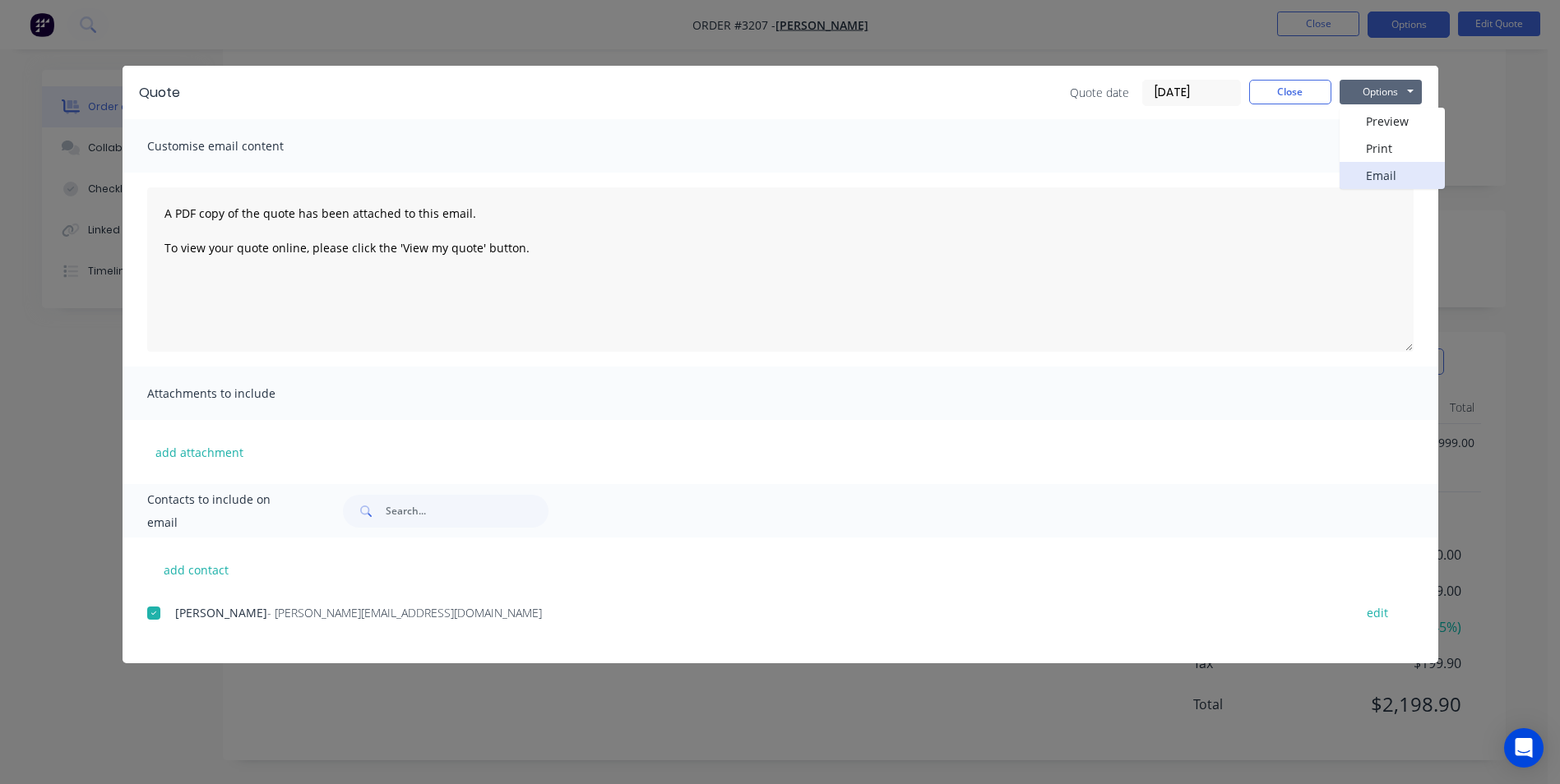
click at [1373, 178] on button "Email" at bounding box center [1391, 175] width 105 height 27
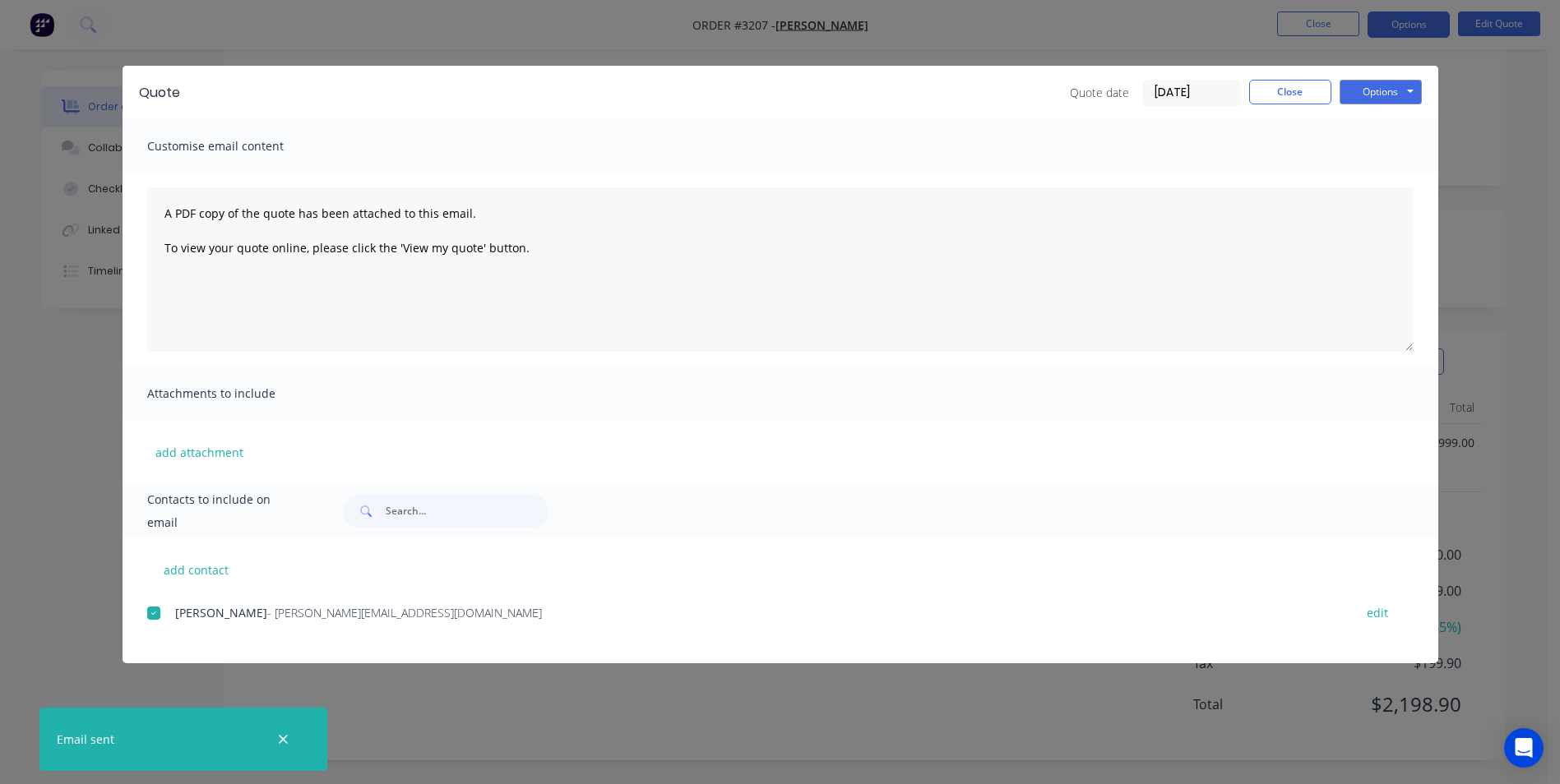
click at [1478, 33] on div "Quote Quote date [DATE] Close Options Preview Print Email Customise email conte…" at bounding box center [780, 392] width 1560 height 784
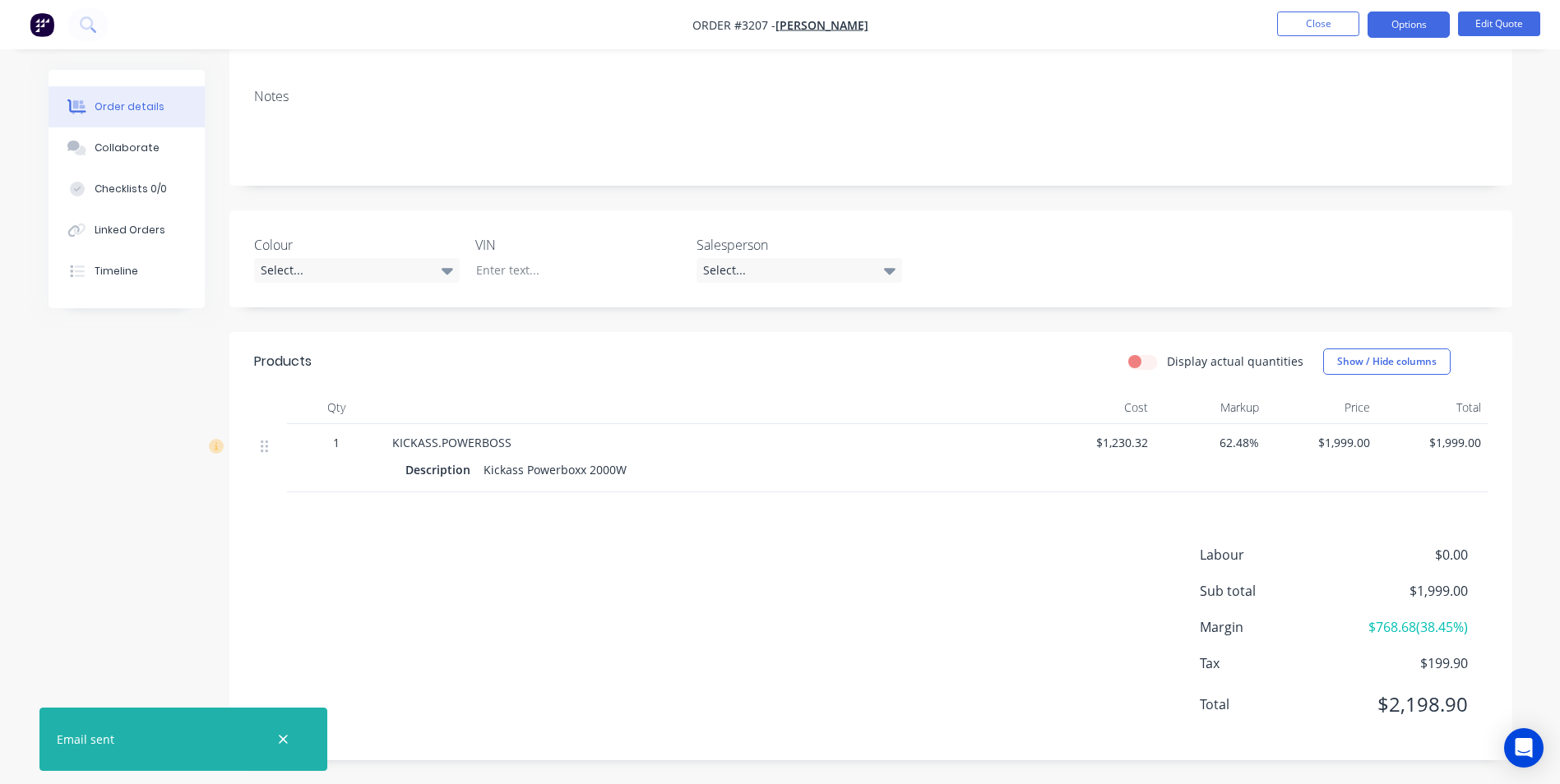
click at [1476, 44] on nav "Order #3207 - [PERSON_NAME] Close Options Edit Quote" at bounding box center [780, 24] width 1560 height 49
click at [1544, 7] on nav "Order #3207 - [PERSON_NAME] Close Options Edit Quote" at bounding box center [780, 24] width 1560 height 49
click at [1479, 42] on nav "Order #3207 - [PERSON_NAME] Close Options Edit Quote" at bounding box center [780, 24] width 1560 height 49
click at [1492, 18] on button "Edit Quote" at bounding box center [1498, 24] width 82 height 25
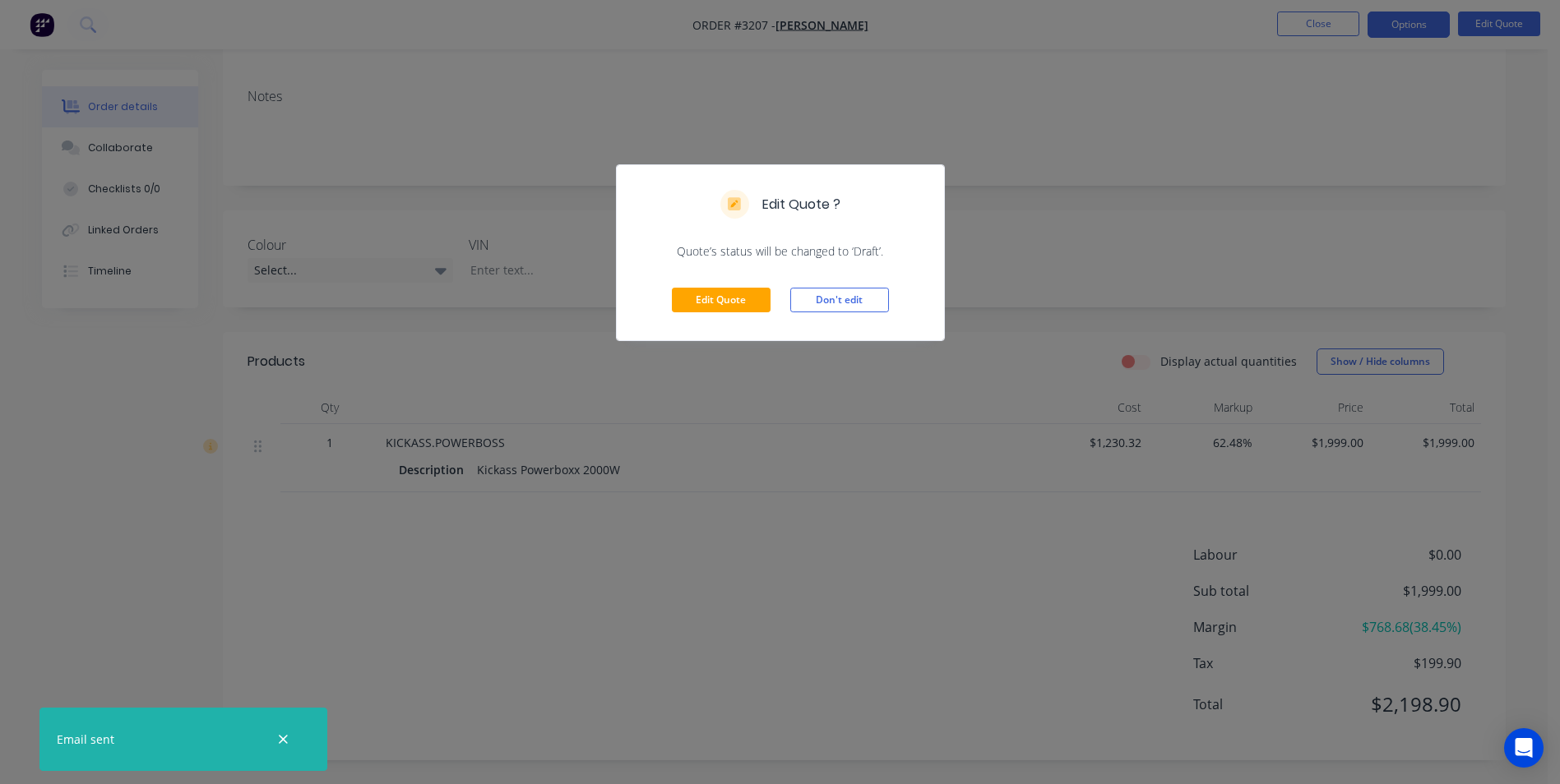
click at [674, 77] on div "Edit Quote ? Quote’s status will be changed to ‘Draft’. Edit Quote Don't edit" at bounding box center [780, 392] width 1560 height 784
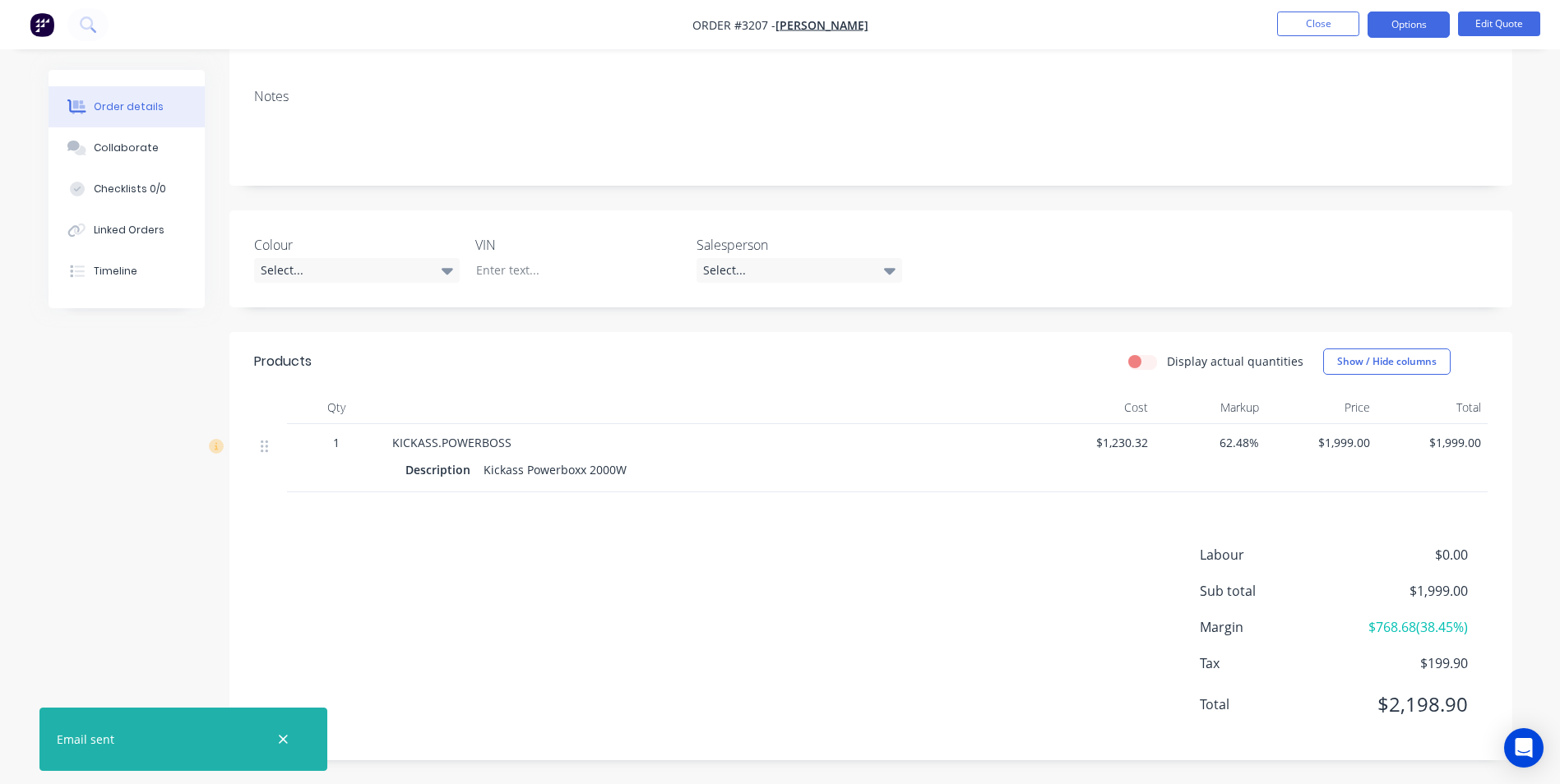
click at [1299, 11] on nav "Order #3207 - [PERSON_NAME] Close Options Edit Quote" at bounding box center [780, 24] width 1560 height 49
click at [1309, 24] on button "Close" at bounding box center [1318, 24] width 82 height 25
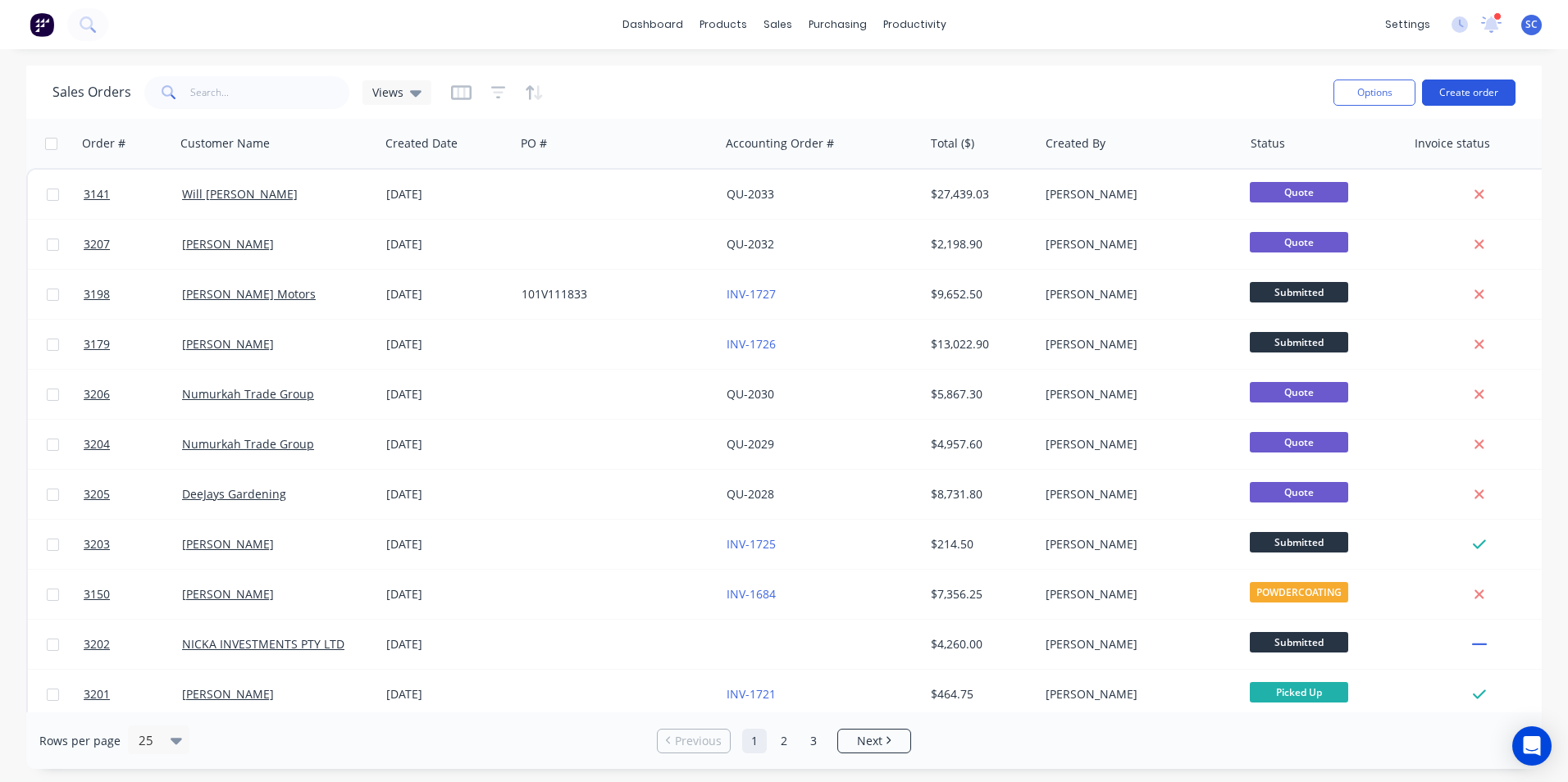
click at [1470, 93] on button "Create order" at bounding box center [1468, 92] width 93 height 26
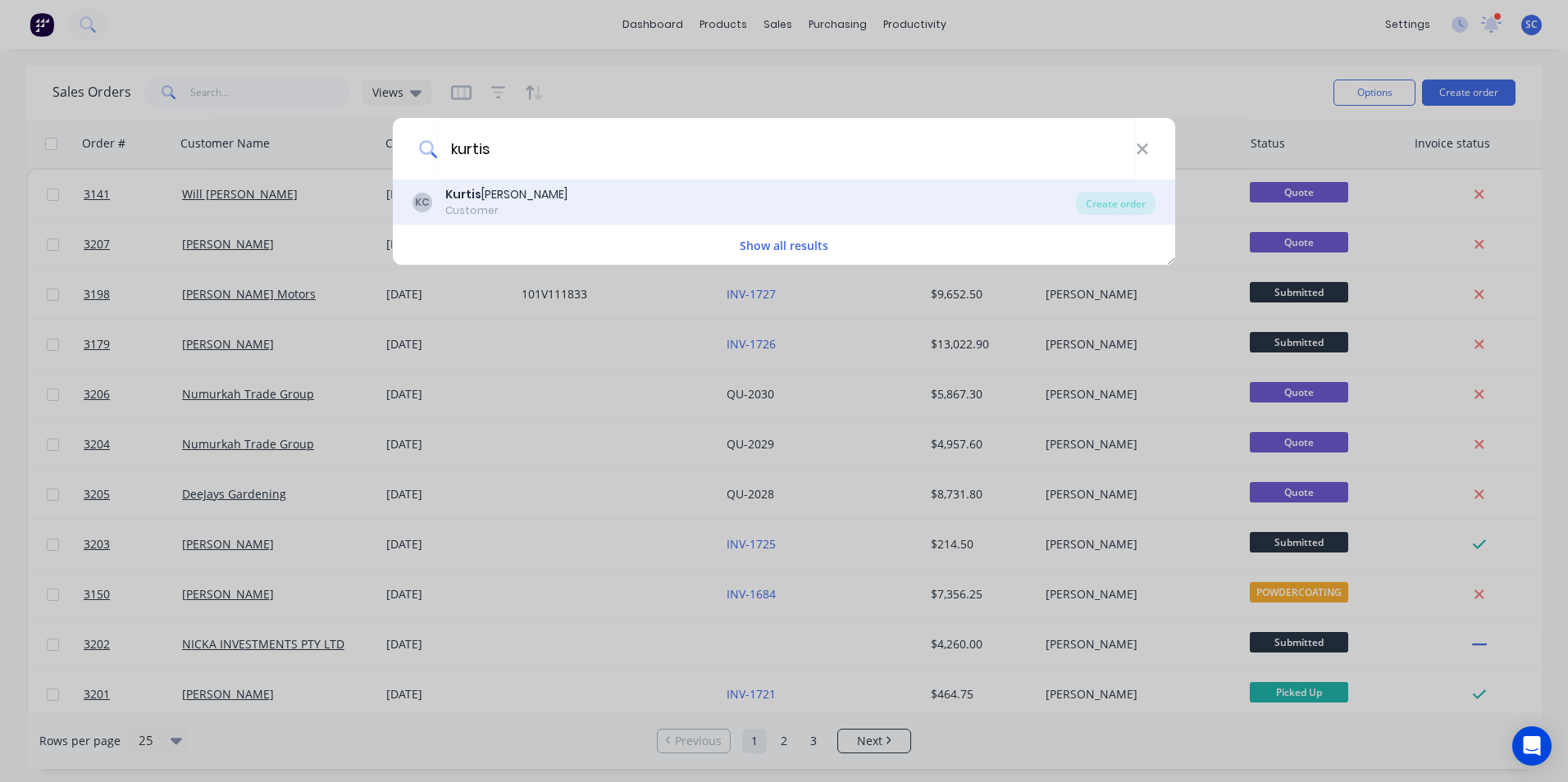
type input "kurtis"
click at [541, 202] on div "[PERSON_NAME] [PERSON_NAME] Customer" at bounding box center [744, 202] width 664 height 32
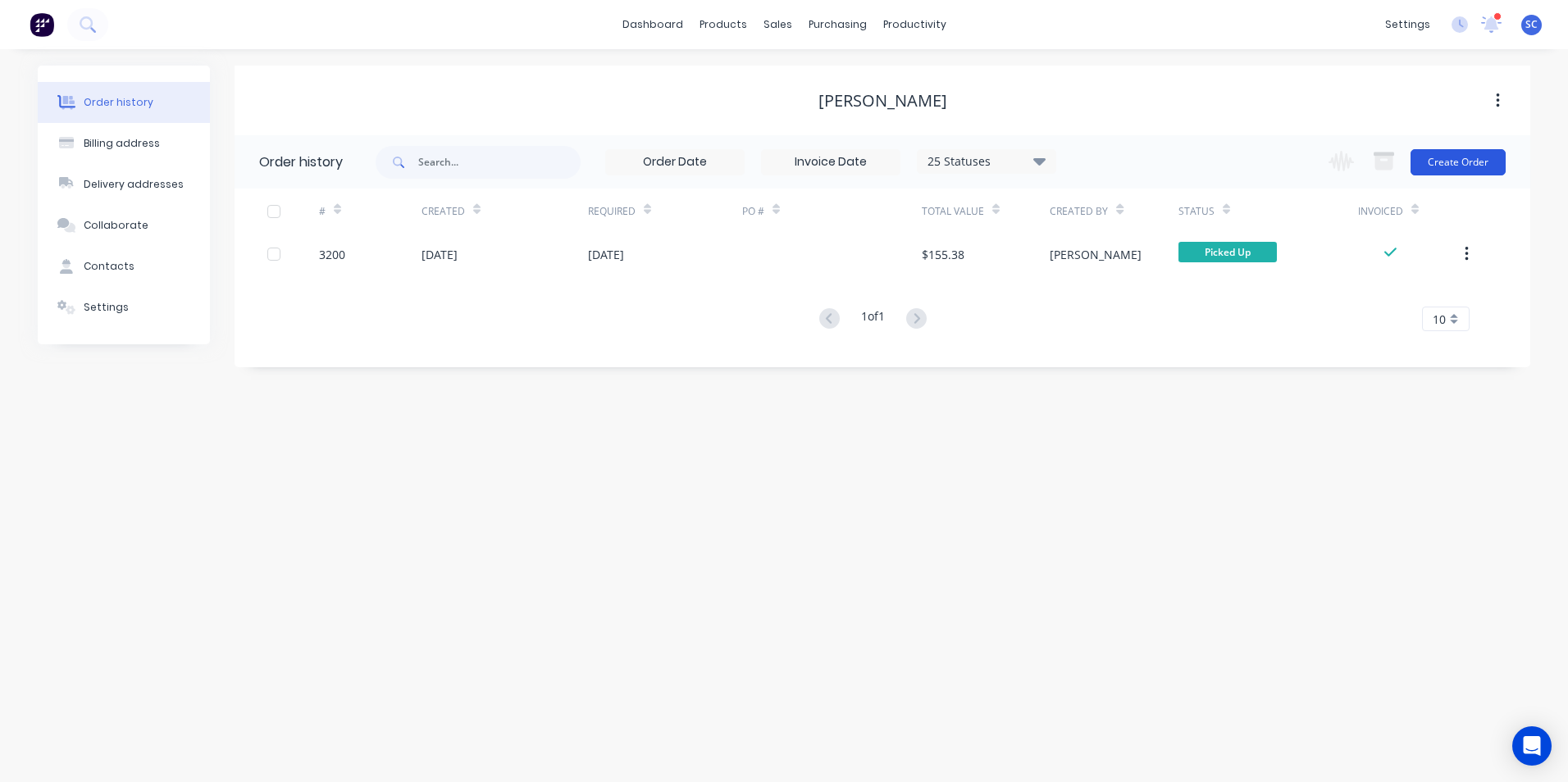
click at [1440, 168] on button "Create Order" at bounding box center [1458, 161] width 95 height 26
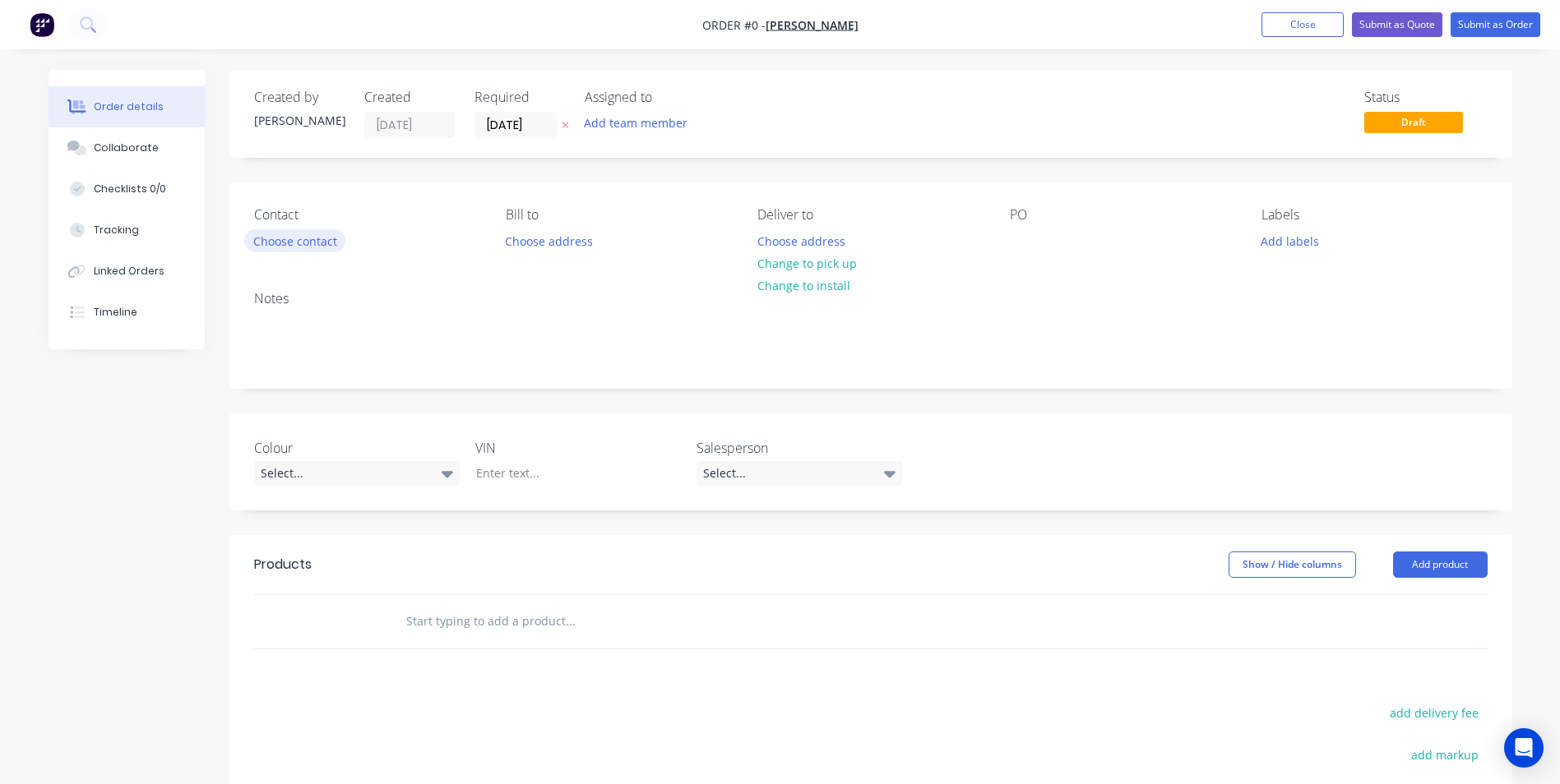
click at [285, 248] on button "Choose contact" at bounding box center [295, 240] width 101 height 22
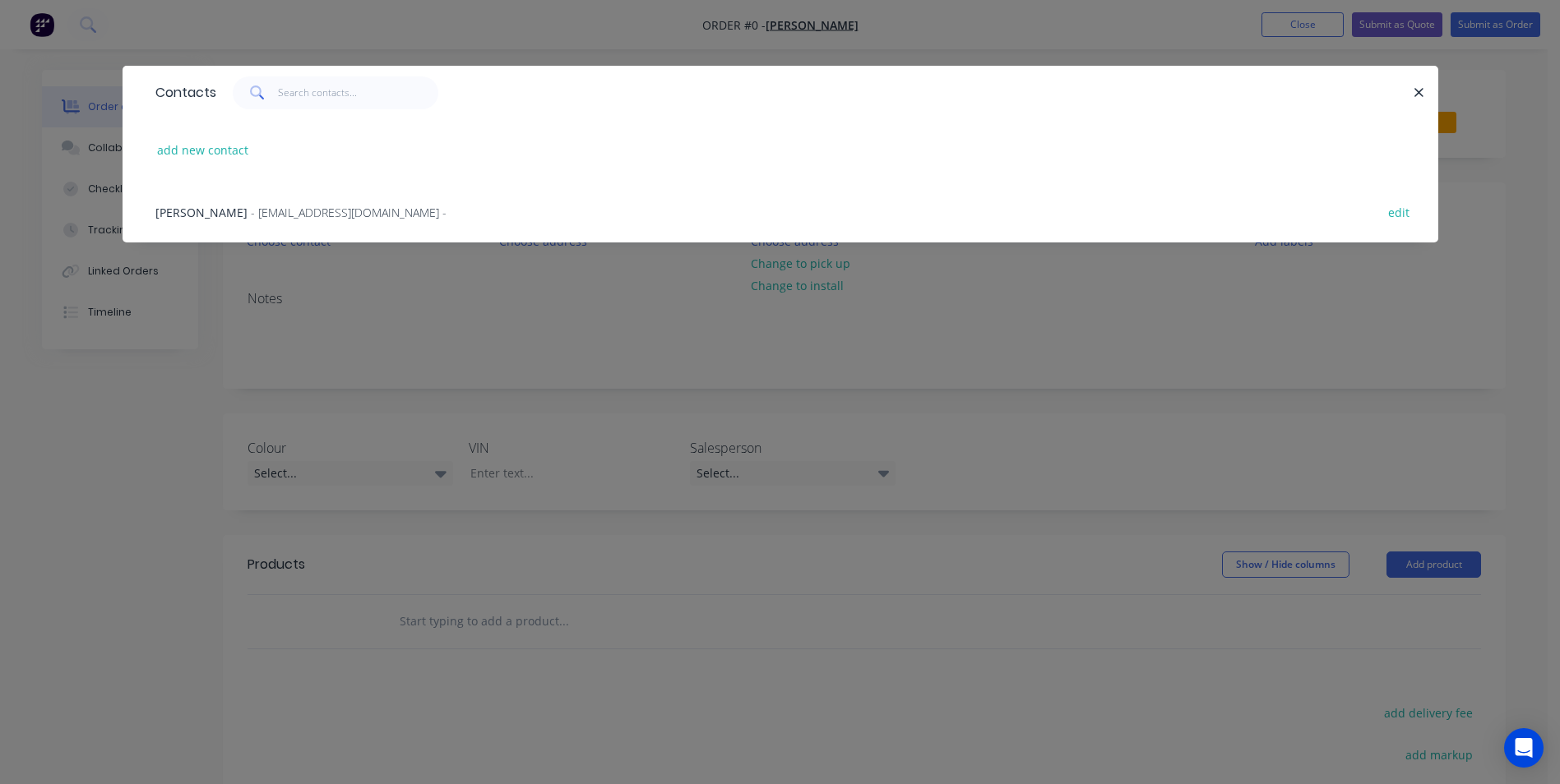
click at [267, 216] on span "- [EMAIL_ADDRESS][DOMAIN_NAME] -" at bounding box center [348, 213] width 196 height 15
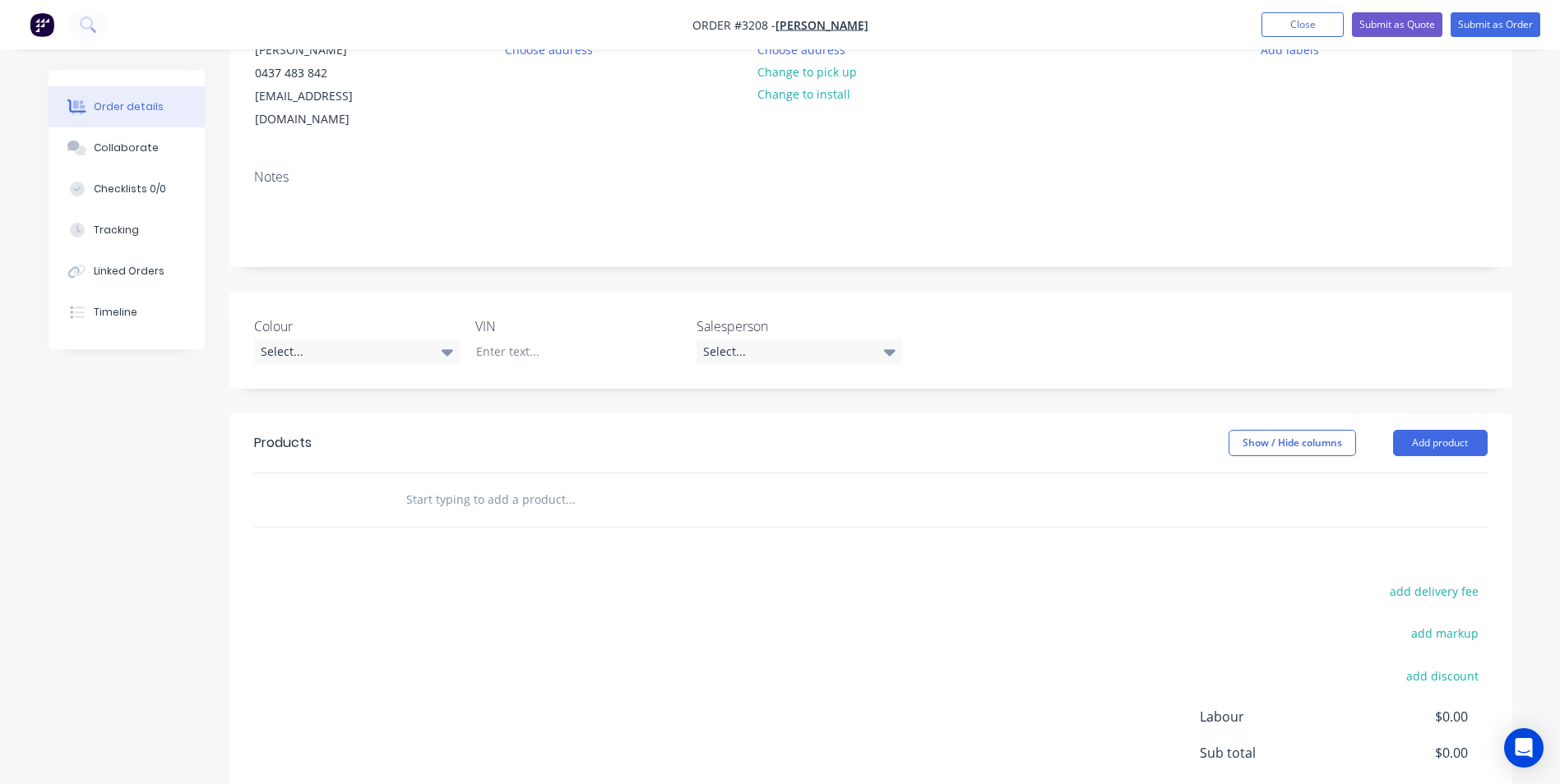
scroll to position [331, 0]
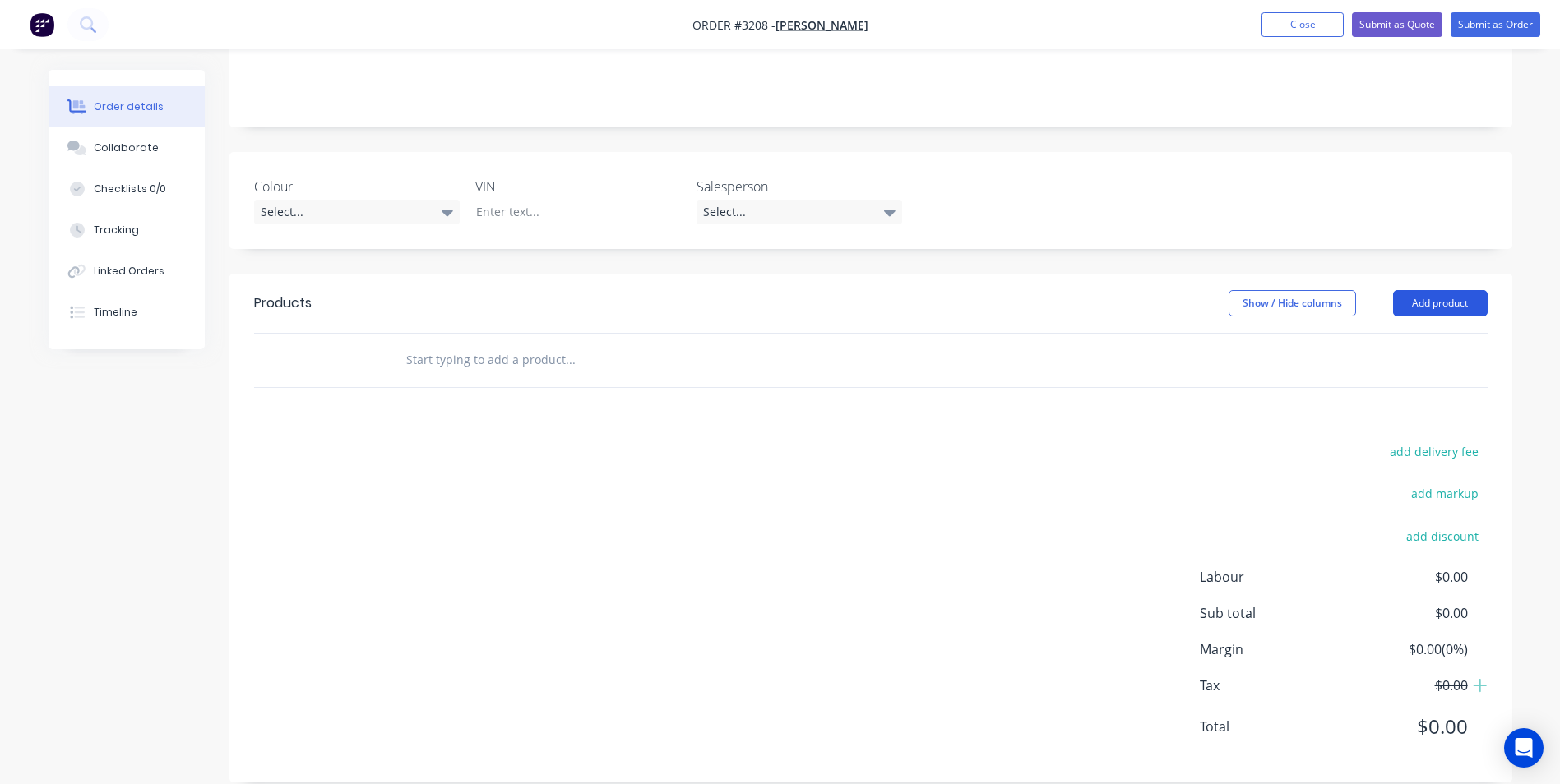
click at [1457, 290] on button "Add product" at bounding box center [1441, 302] width 94 height 26
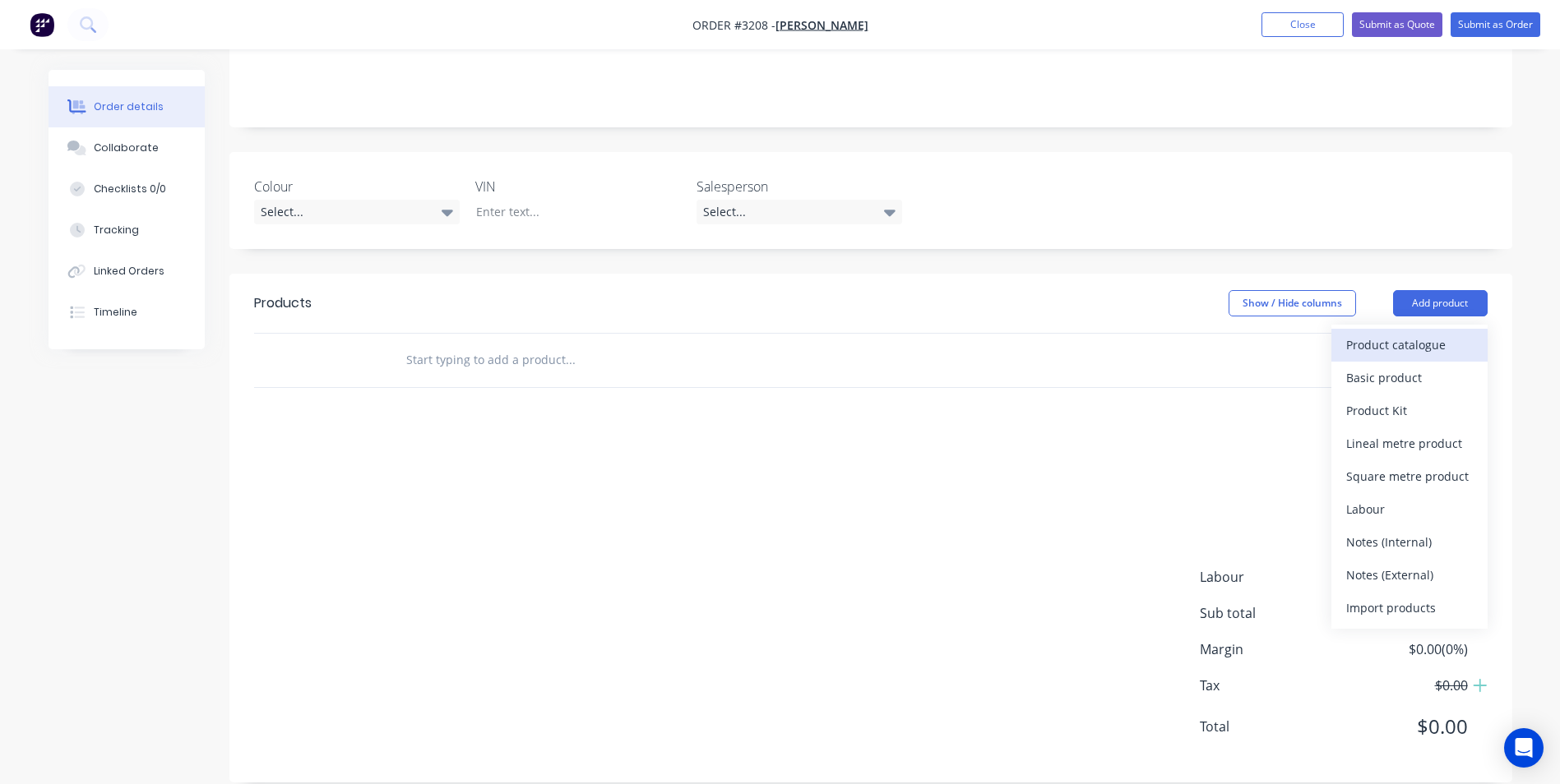
click at [1367, 333] on div "Product catalogue" at bounding box center [1409, 345] width 126 height 24
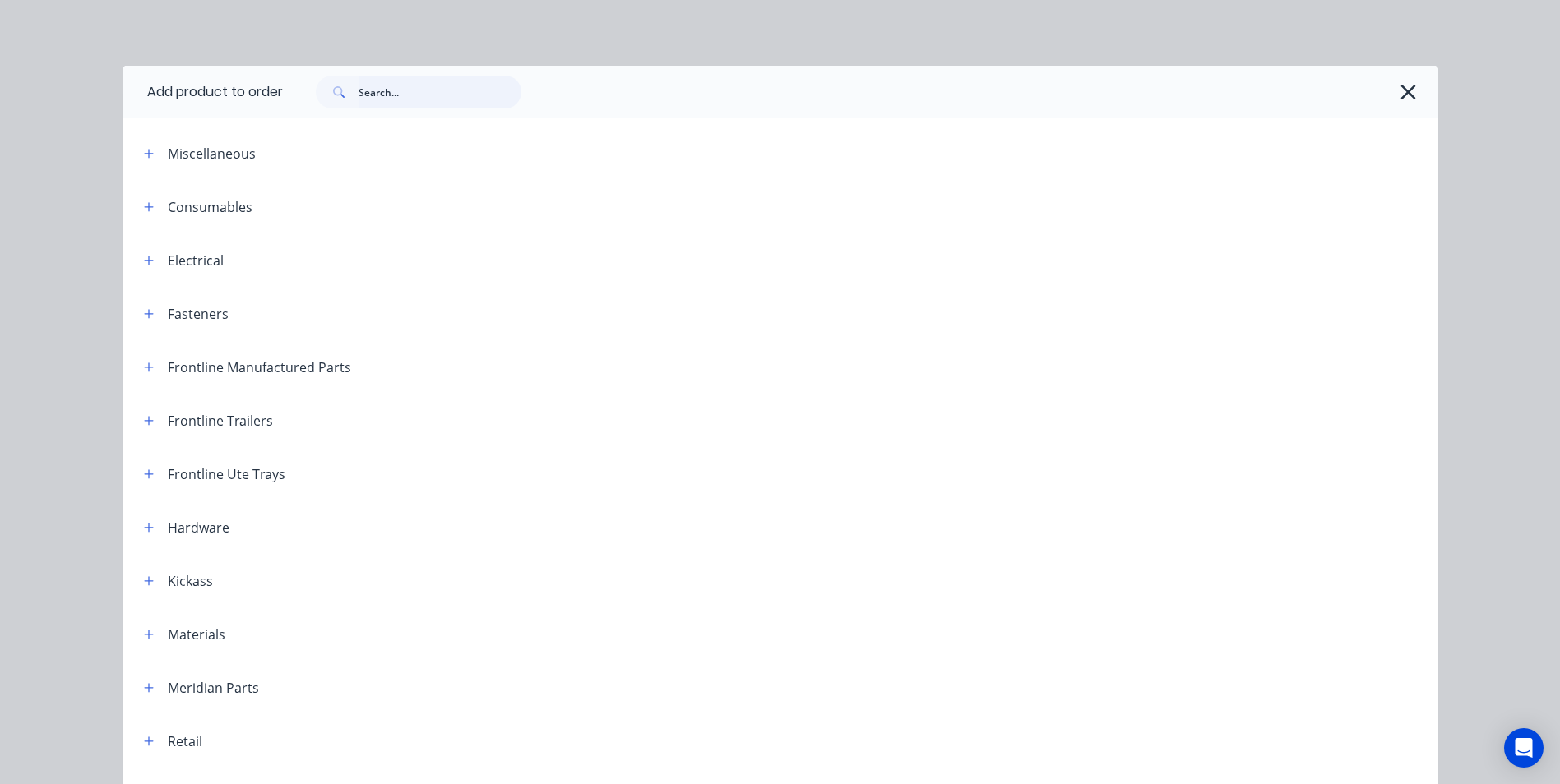
click at [384, 91] on input "text" at bounding box center [439, 92] width 163 height 33
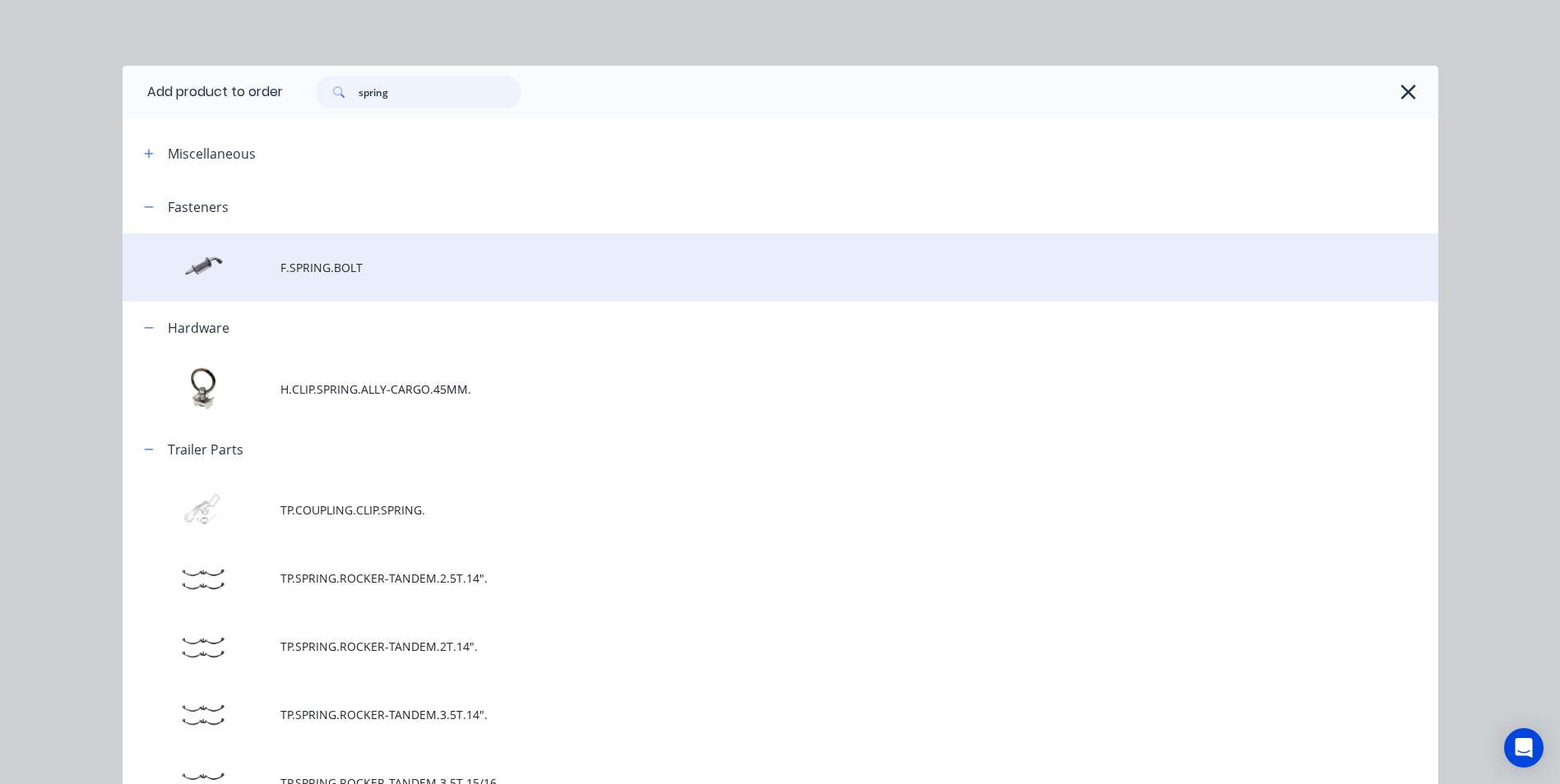
type input "spring"
click at [333, 284] on td "F.SPRING.BOLT" at bounding box center [859, 267] width 1158 height 68
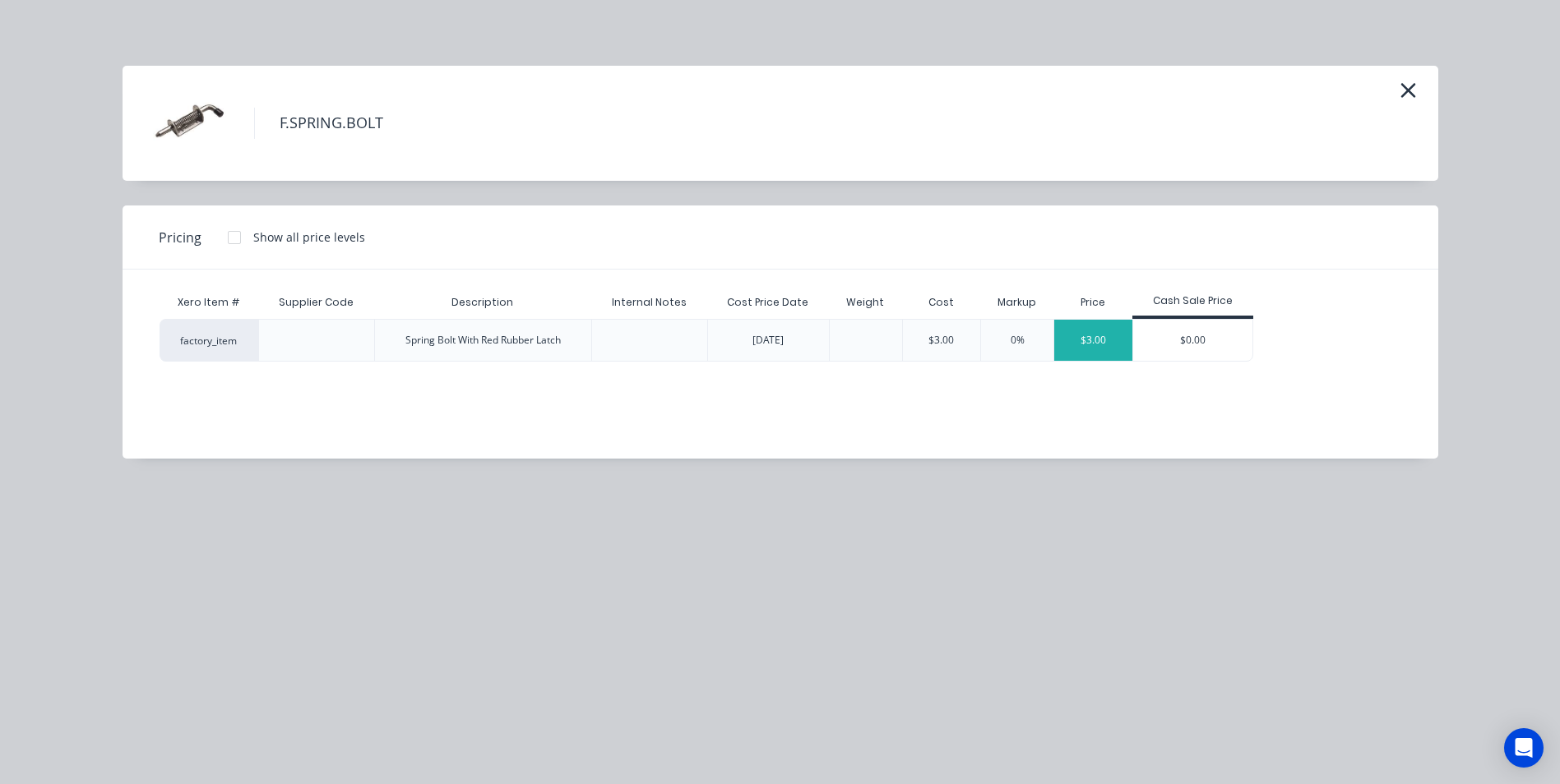
click at [1081, 333] on div "$3.00" at bounding box center [1093, 340] width 78 height 41
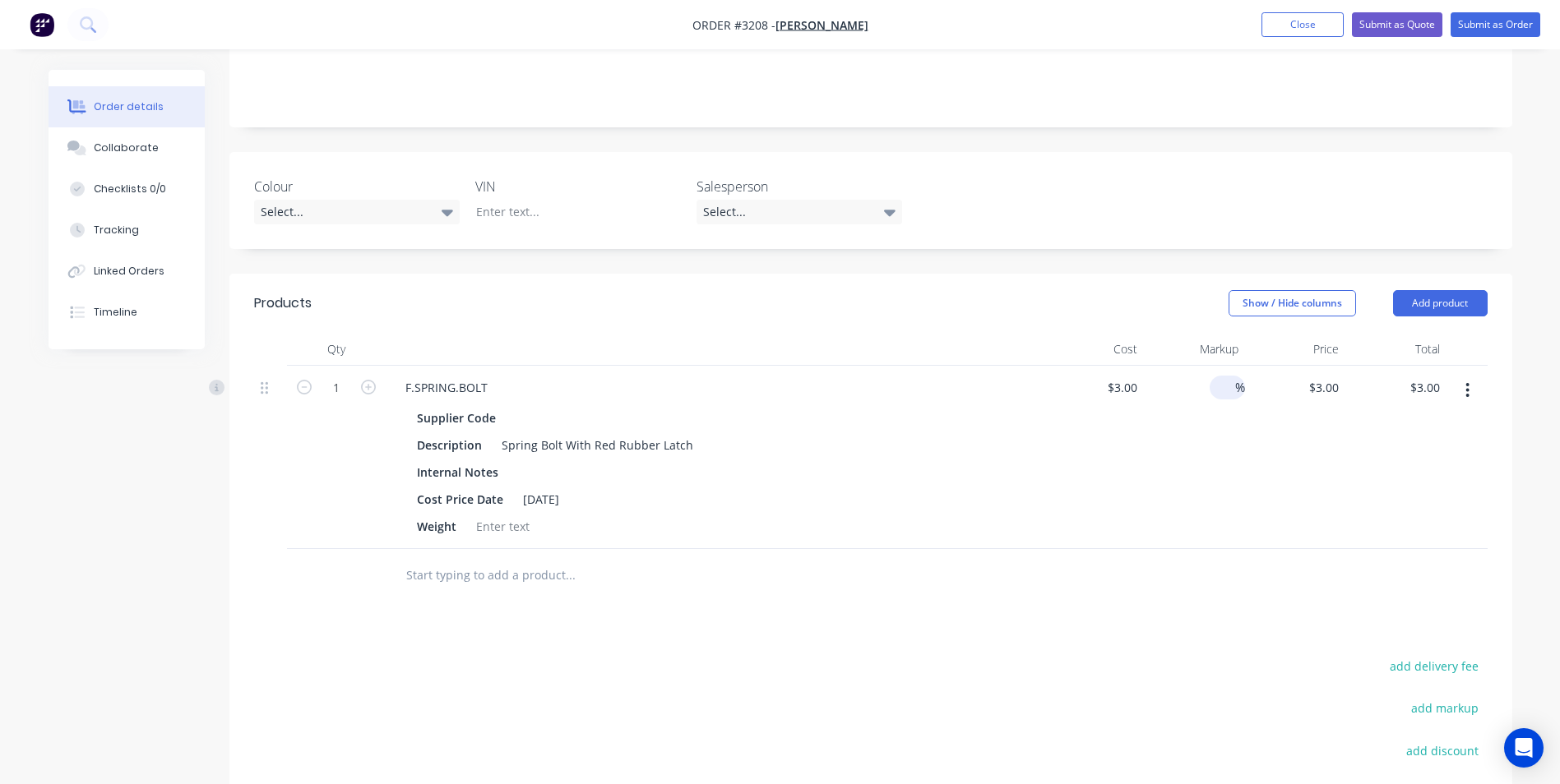
click at [1212, 376] on div "%" at bounding box center [1228, 387] width 36 height 24
type input "100"
type input "6"
type input "$6.00"
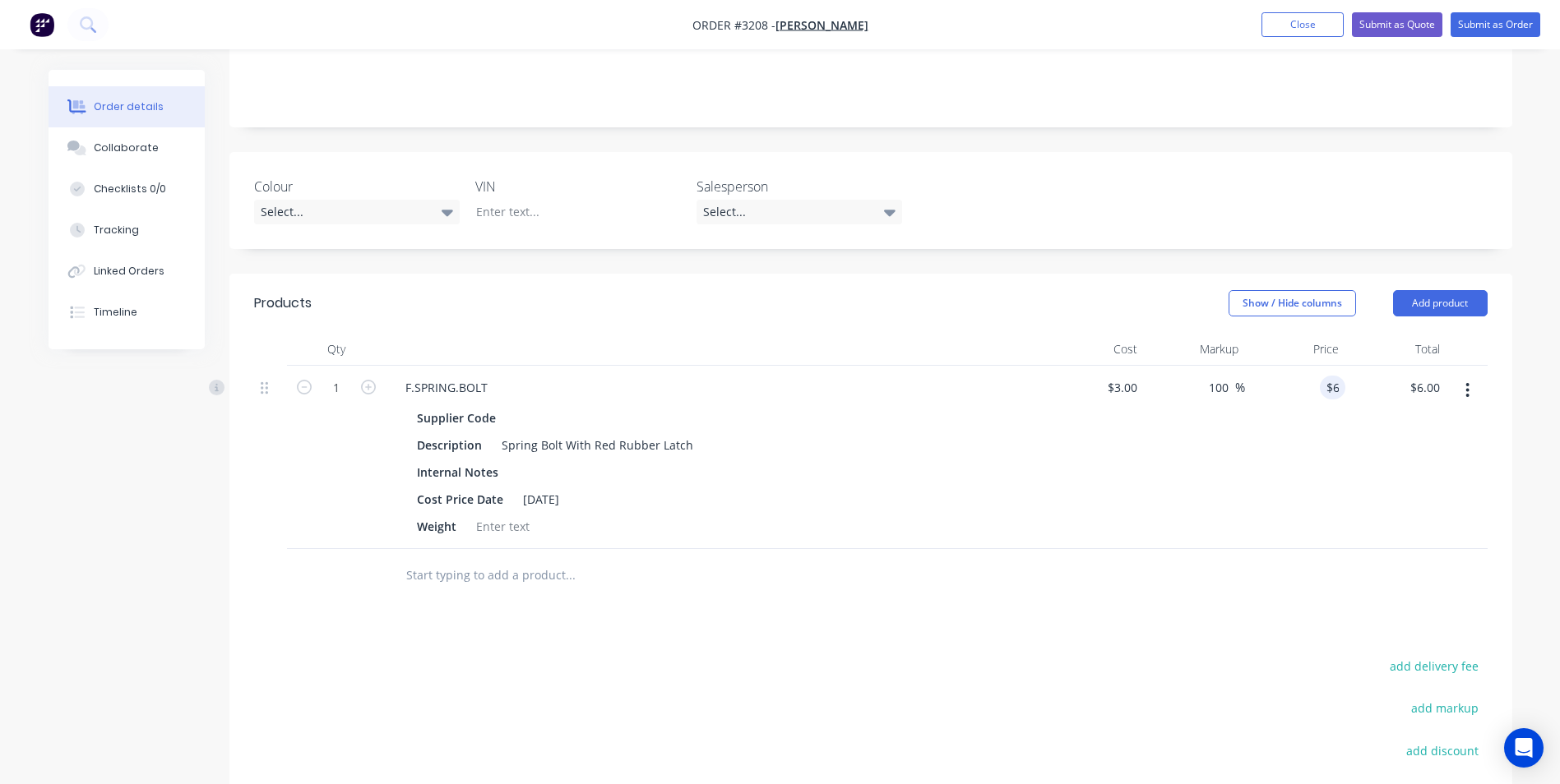
click at [1362, 432] on div "$6.00 $6.00" at bounding box center [1395, 457] width 101 height 183
click at [365, 379] on icon "button" at bounding box center [368, 386] width 14 height 14
type input "2"
type input "$12.00"
click at [1446, 290] on button "Add product" at bounding box center [1441, 302] width 94 height 26
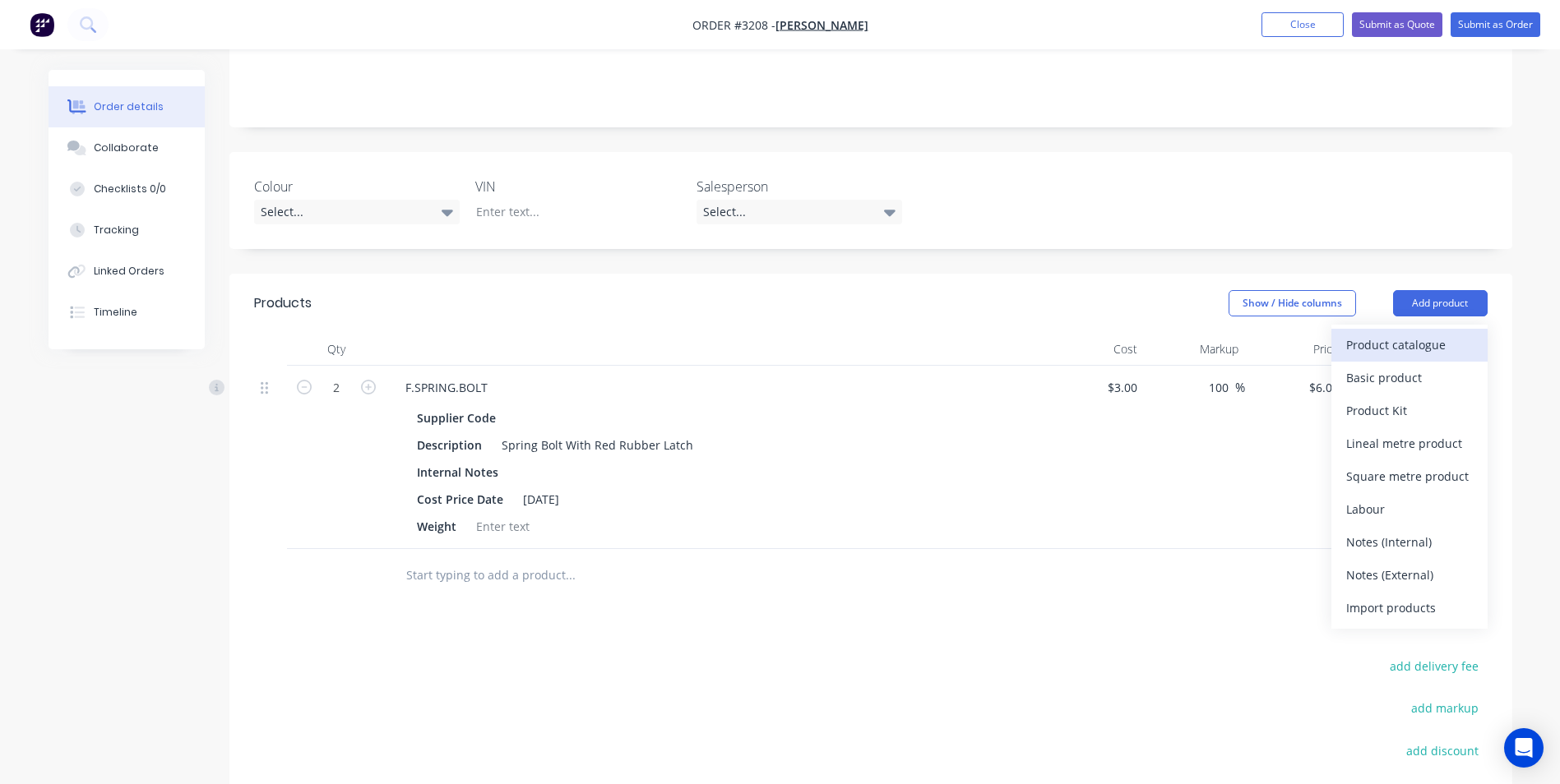
click at [1402, 333] on div "Product catalogue" at bounding box center [1409, 345] width 126 height 24
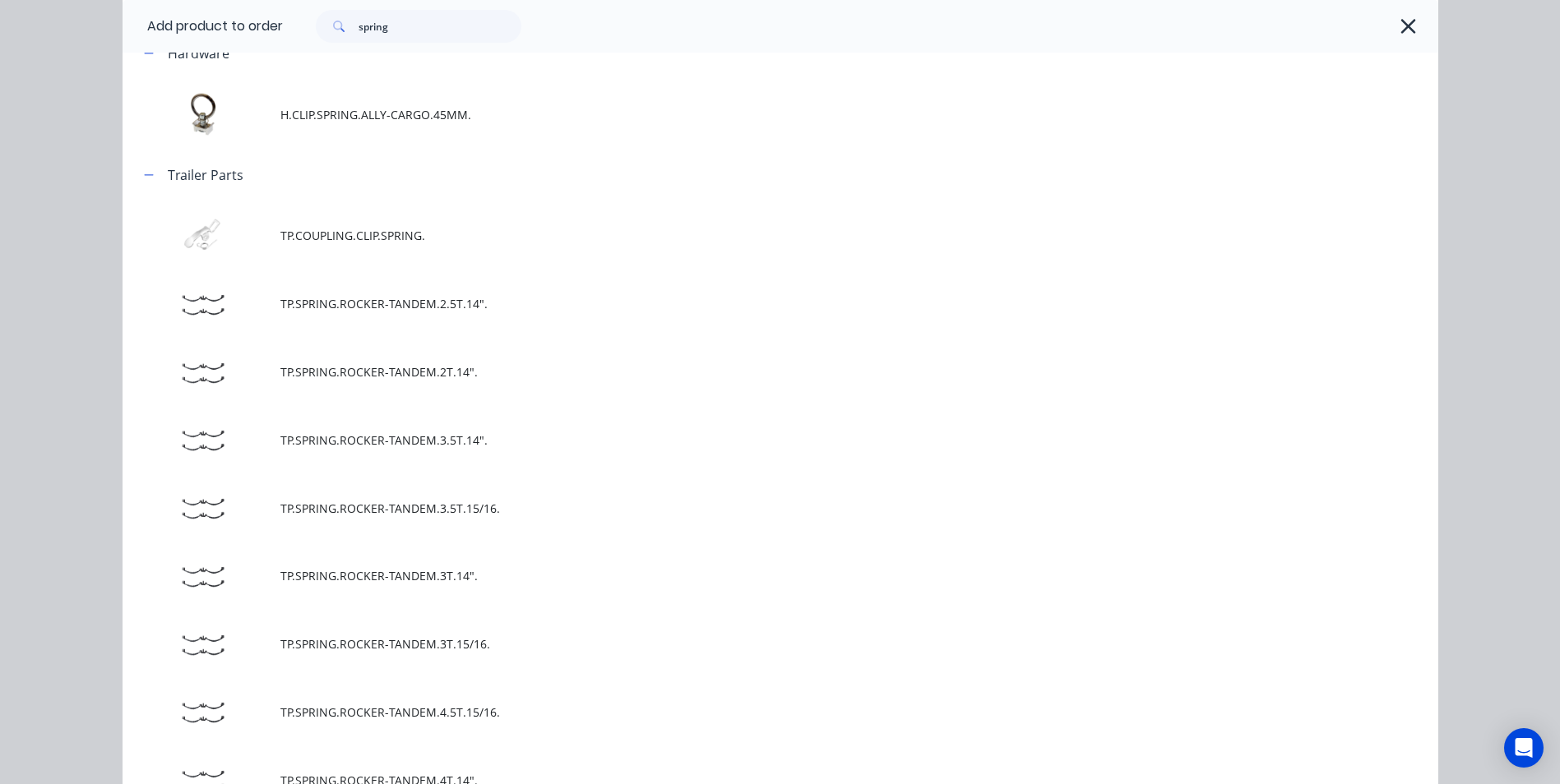
scroll to position [0, 0]
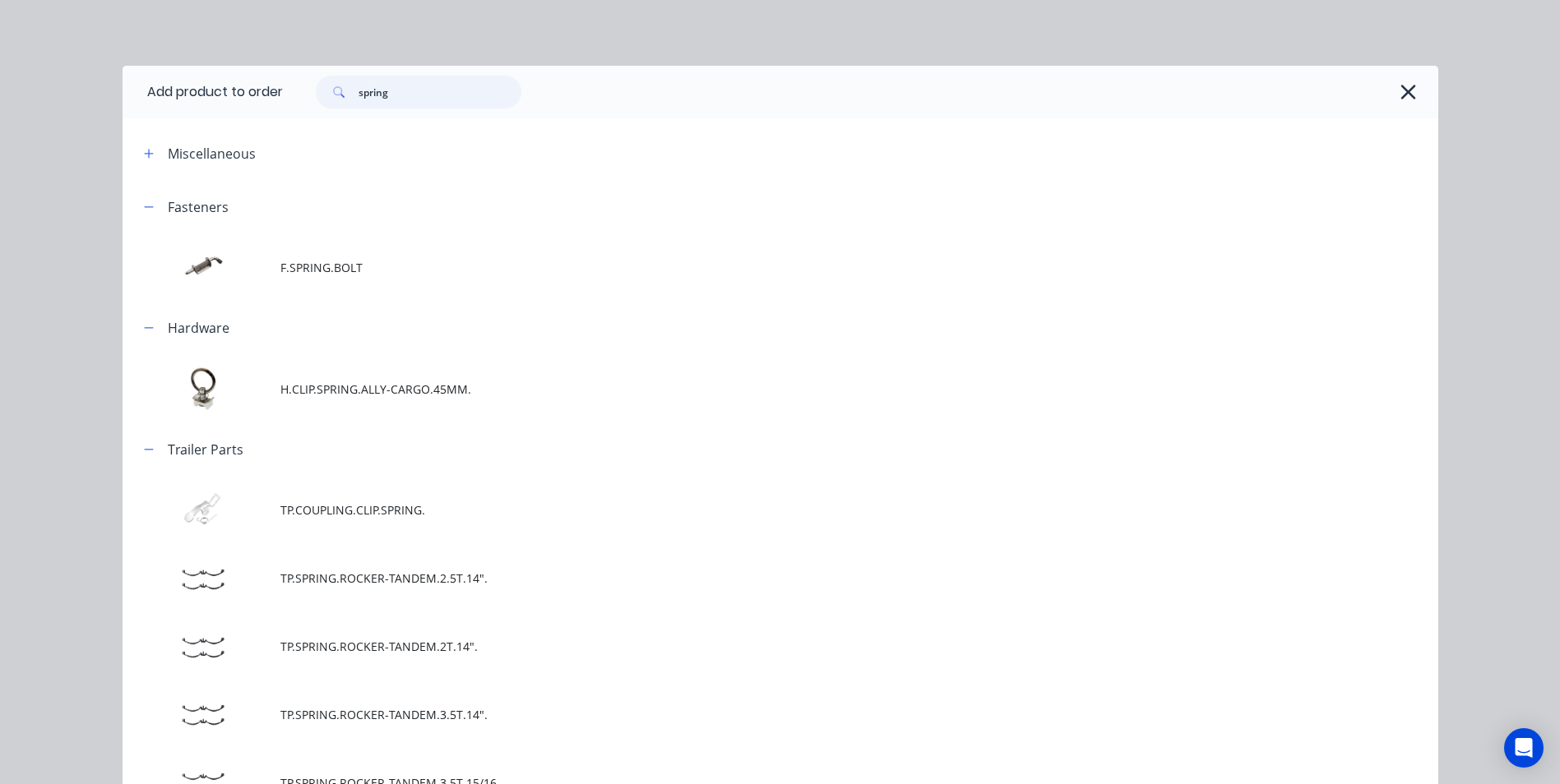
drag, startPoint x: 398, startPoint y: 99, endPoint x: 345, endPoint y: 98, distance: 53.0
click at [345, 98] on div "spring" at bounding box center [418, 92] width 205 height 33
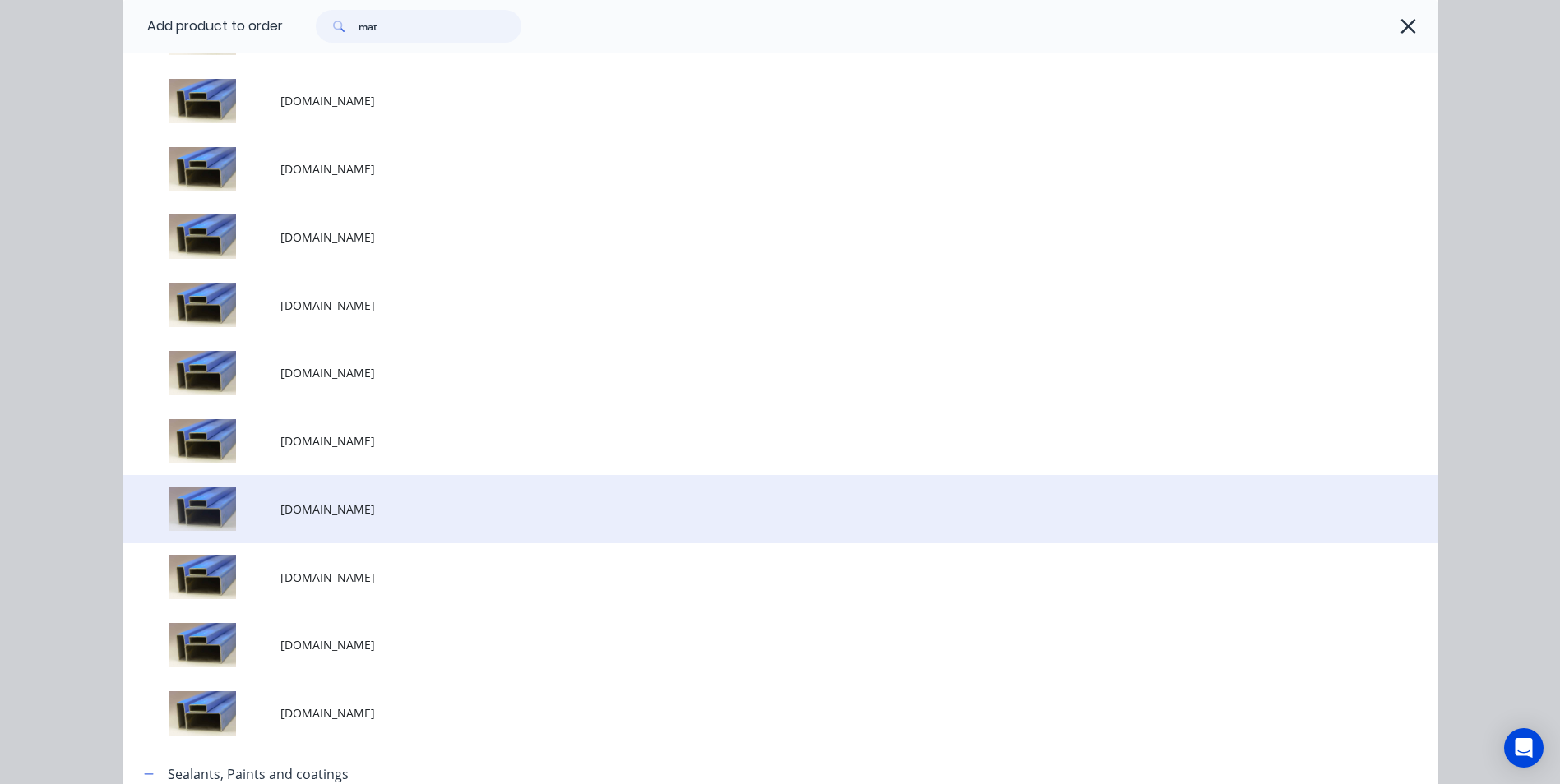
scroll to position [2630, 0]
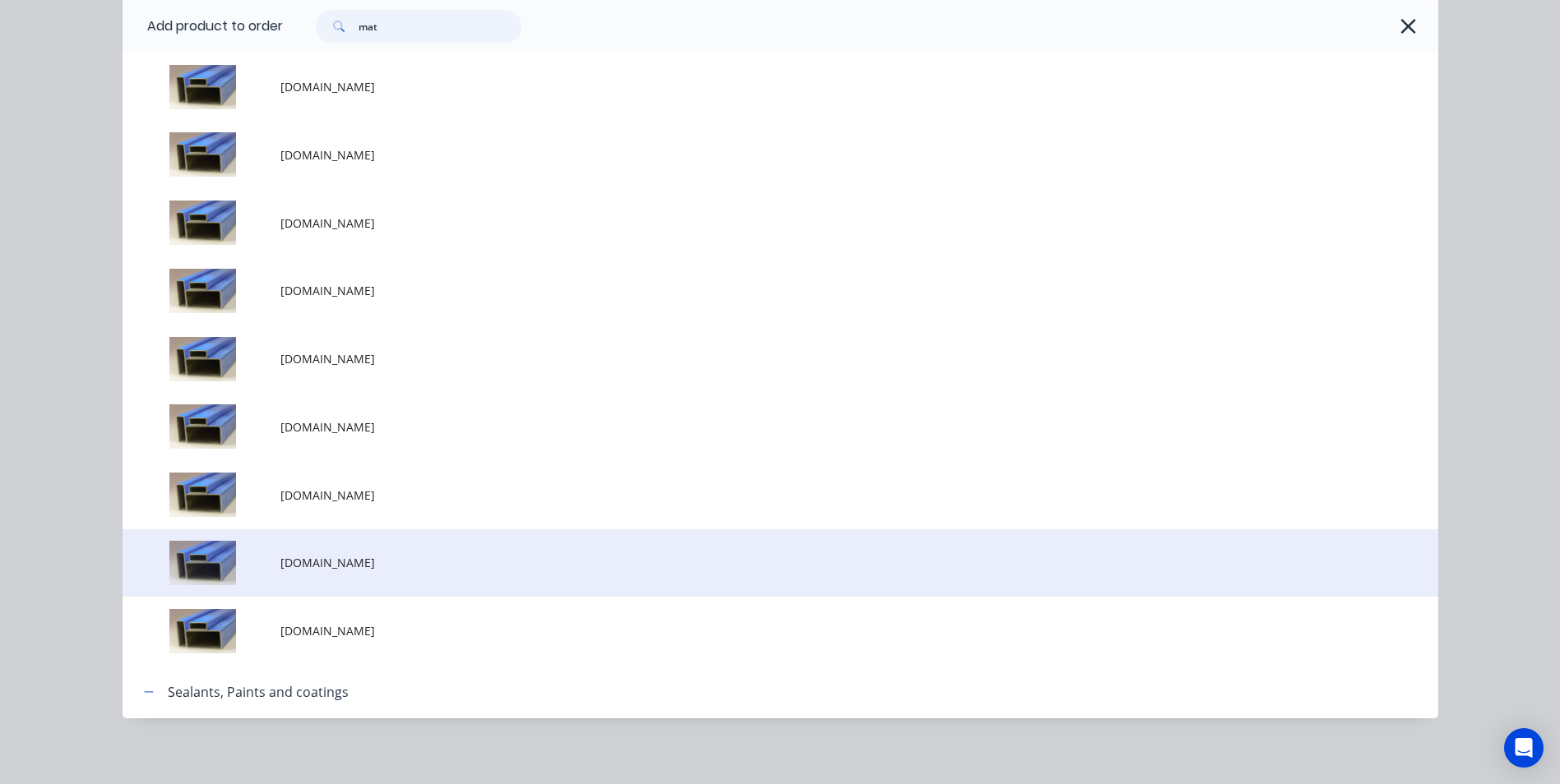
type input "mat"
click at [368, 572] on td "[DOMAIN_NAME]" at bounding box center [859, 563] width 1158 height 68
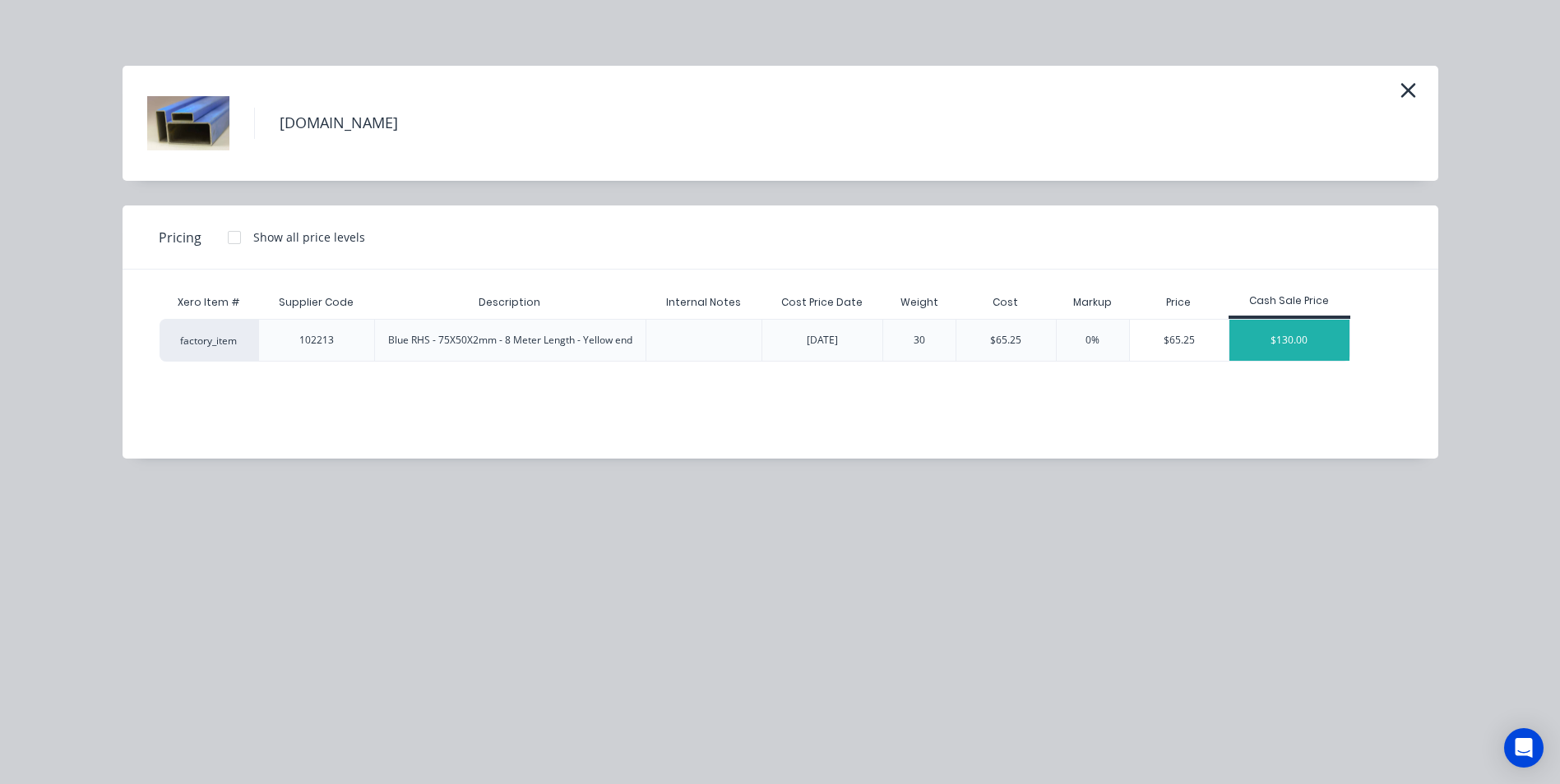
click at [1287, 338] on div "$130.00" at bounding box center [1289, 340] width 120 height 41
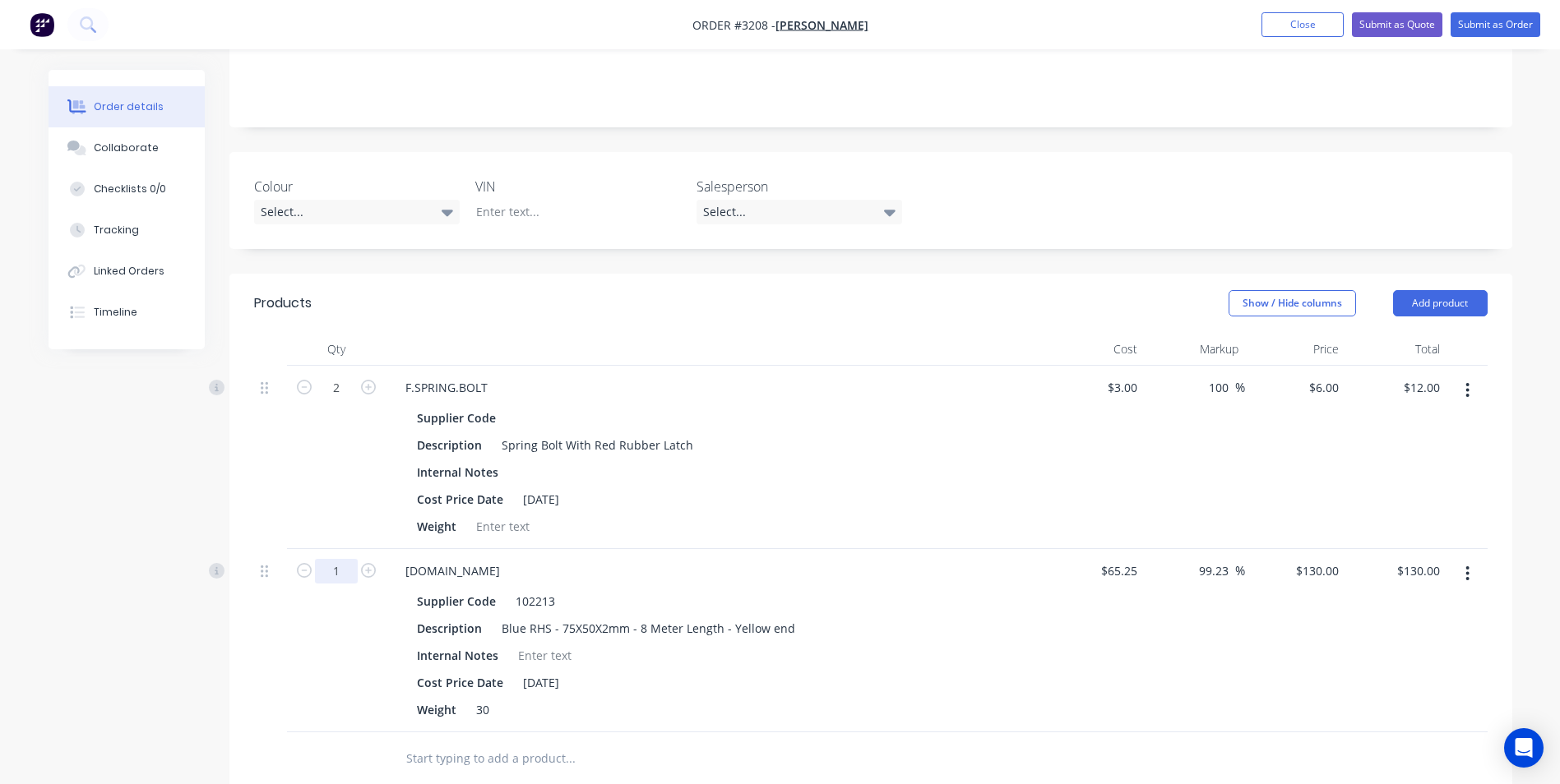
click at [343, 401] on input "1" at bounding box center [336, 388] width 42 height 25
type input "0.5"
type input "$65.00"
click at [71, 579] on div "Created by [PERSON_NAME] Created [DATE] Required [DATE] Assigned to Add team me…" at bounding box center [780, 472] width 1464 height 1467
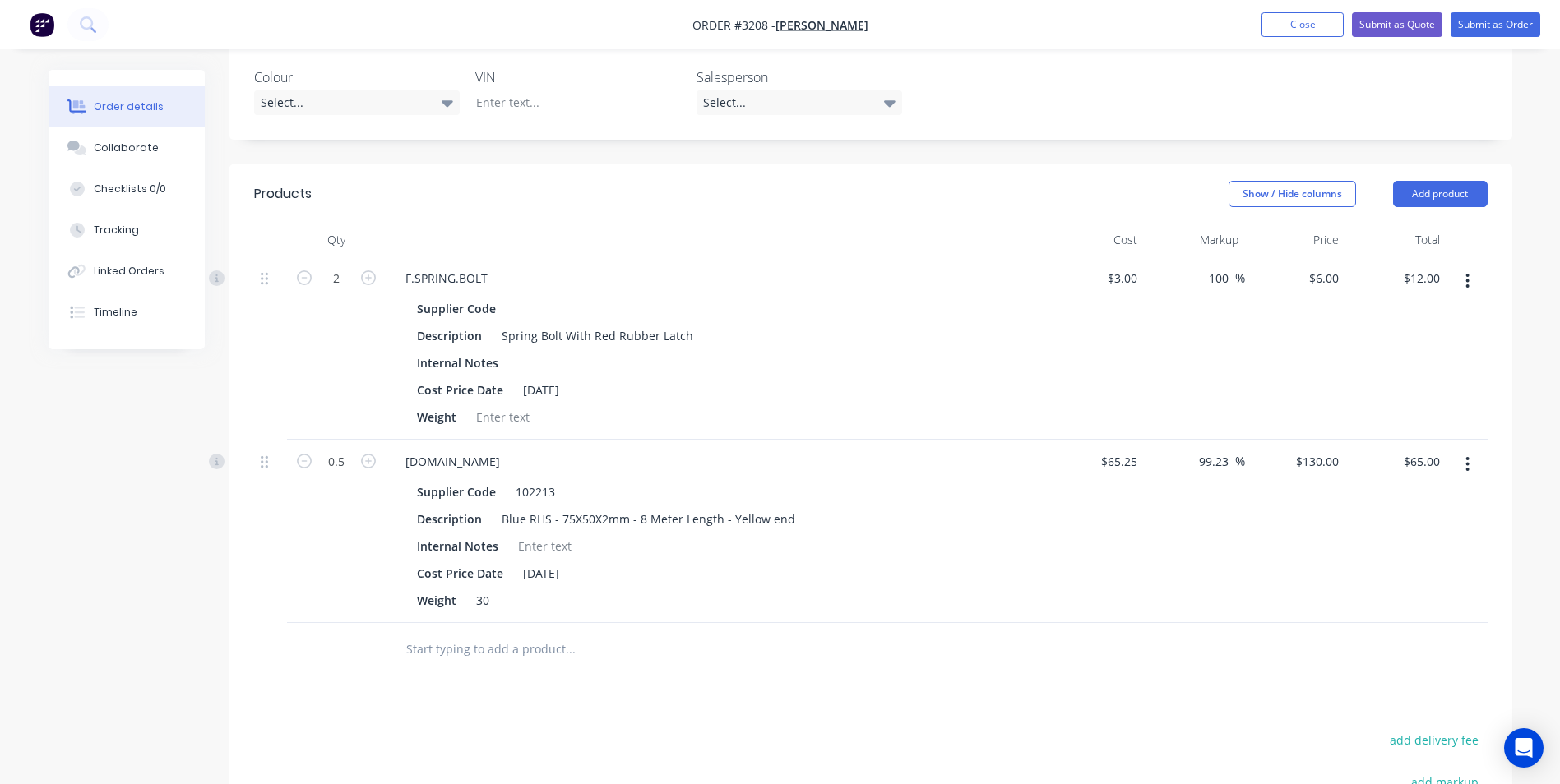
scroll to position [401, 0]
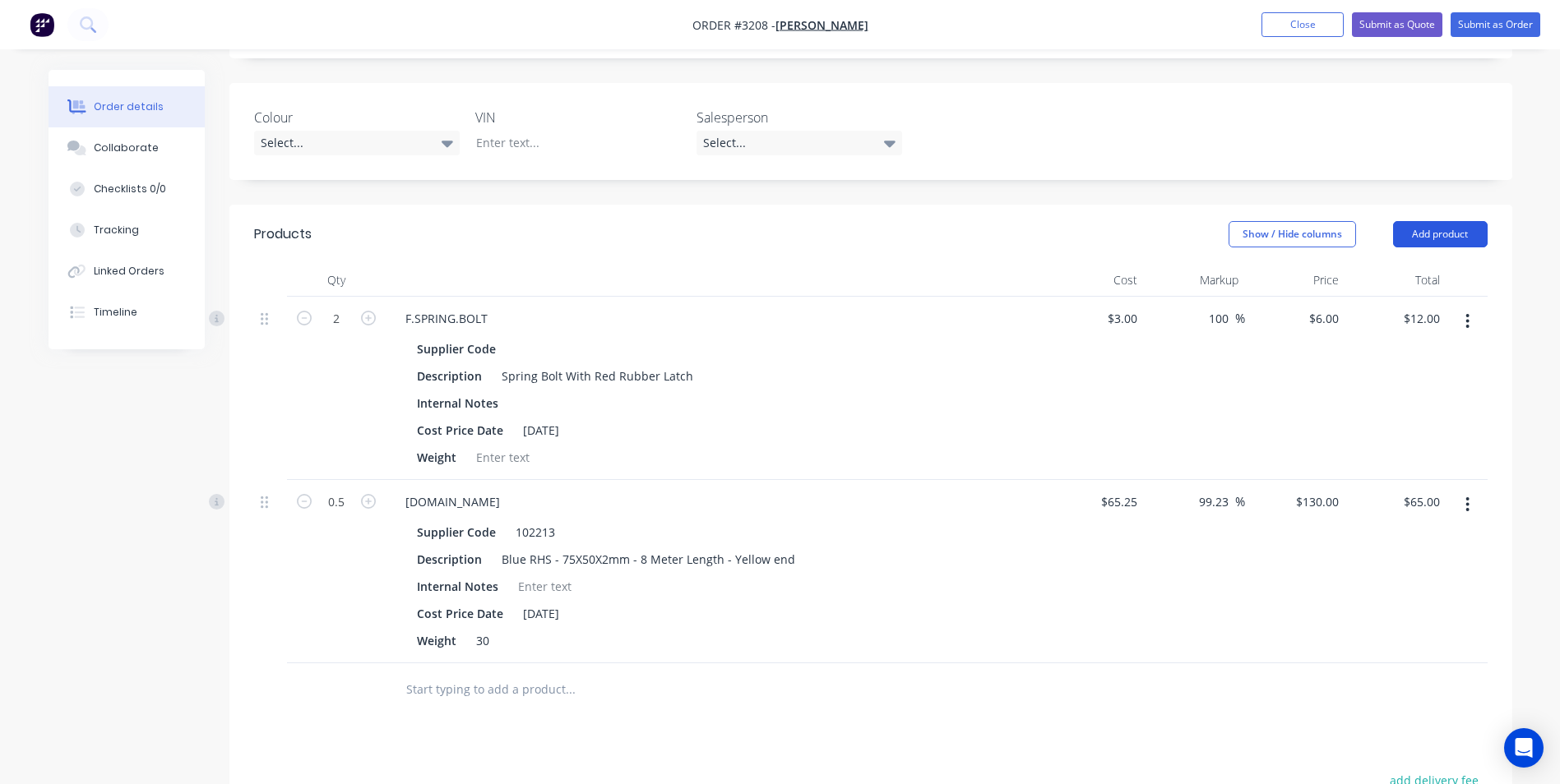
click at [1433, 222] on button "Add product" at bounding box center [1441, 234] width 94 height 26
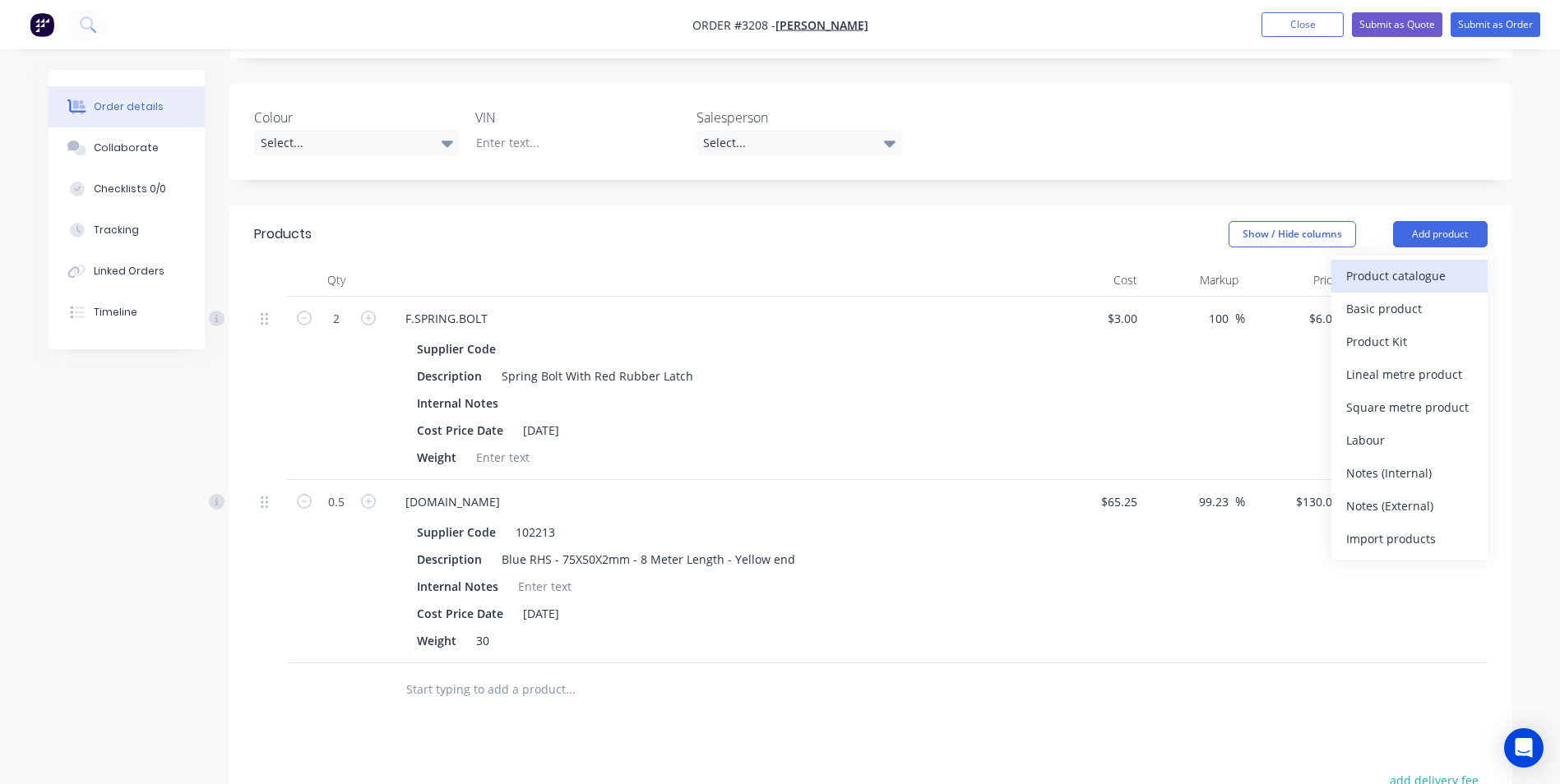
click at [1392, 264] on div "Product catalogue" at bounding box center [1409, 275] width 126 height 24
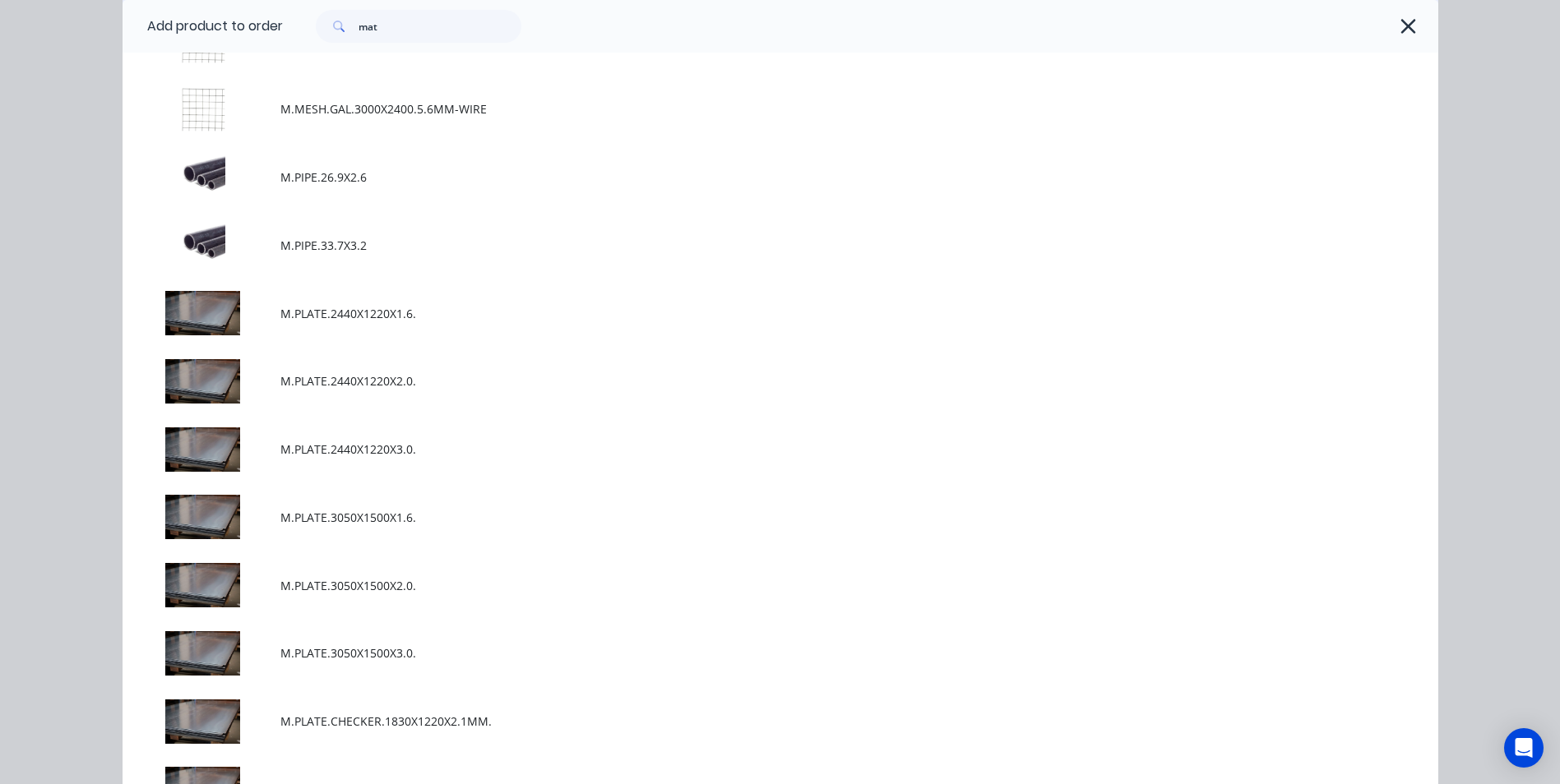
scroll to position [1644, 0]
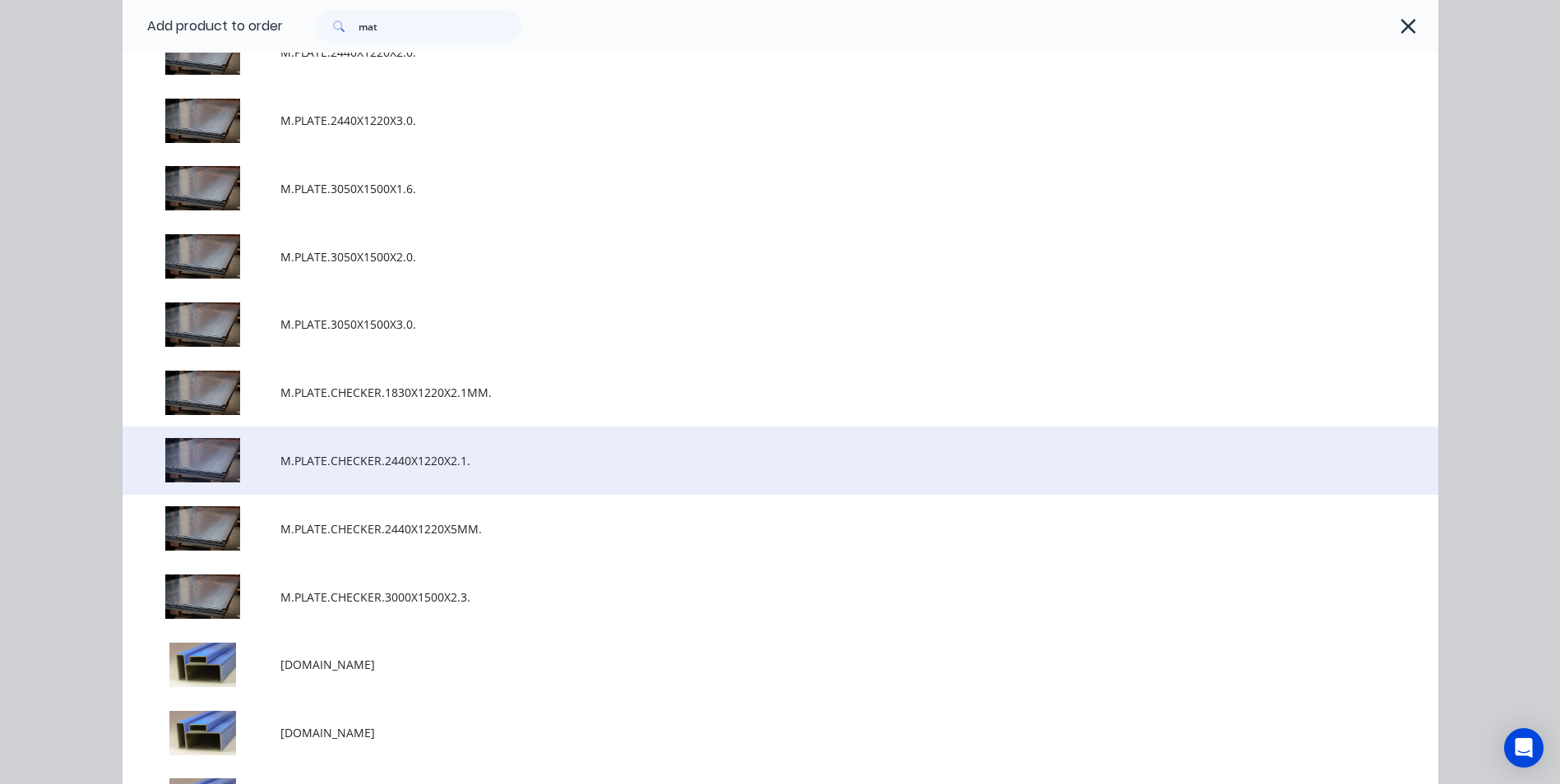
click at [481, 469] on td "M.PLATE.CHECKER.2440X1220X2.1." at bounding box center [859, 460] width 1158 height 68
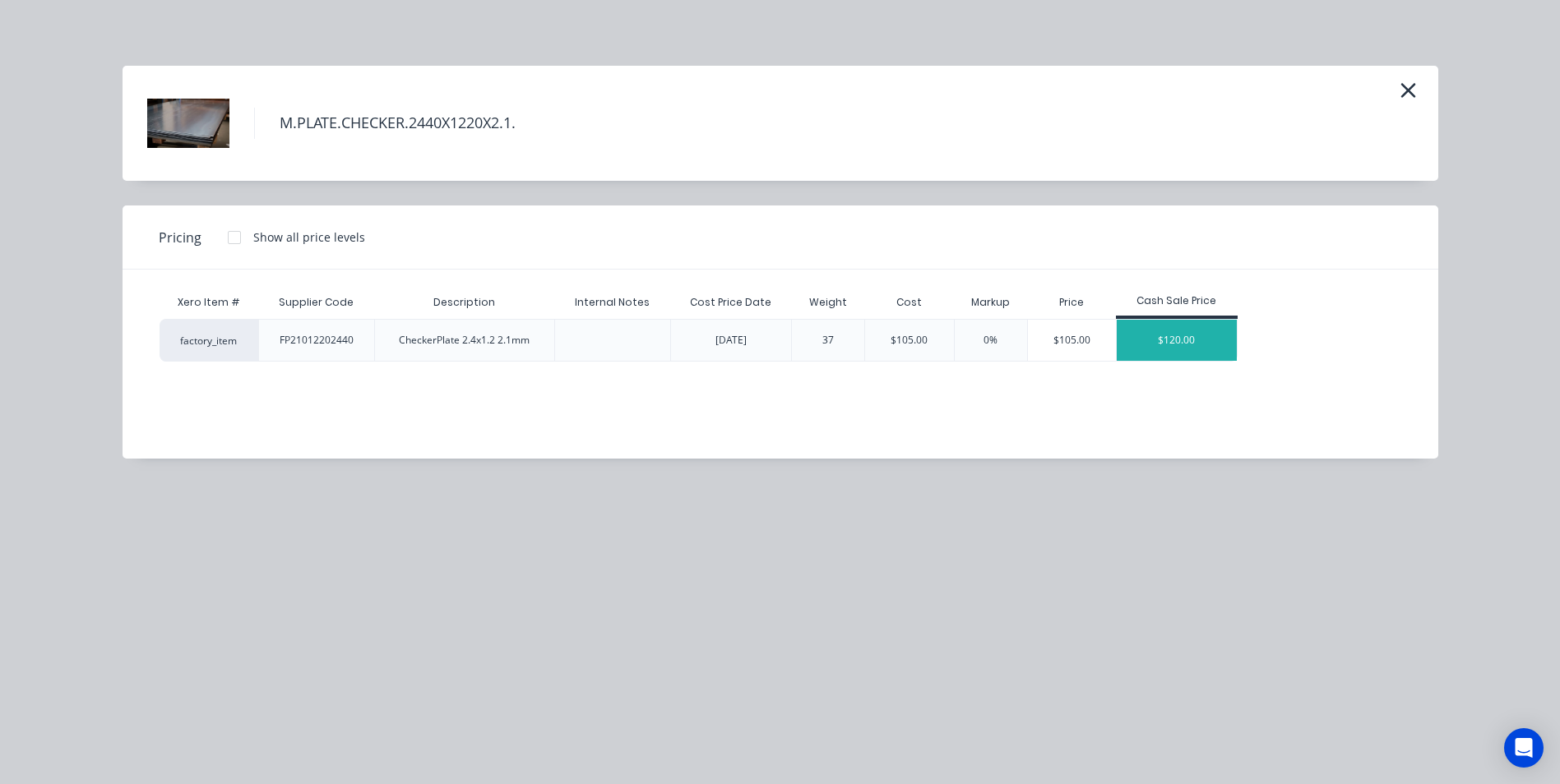
click at [1150, 335] on div "$120.00" at bounding box center [1177, 340] width 120 height 41
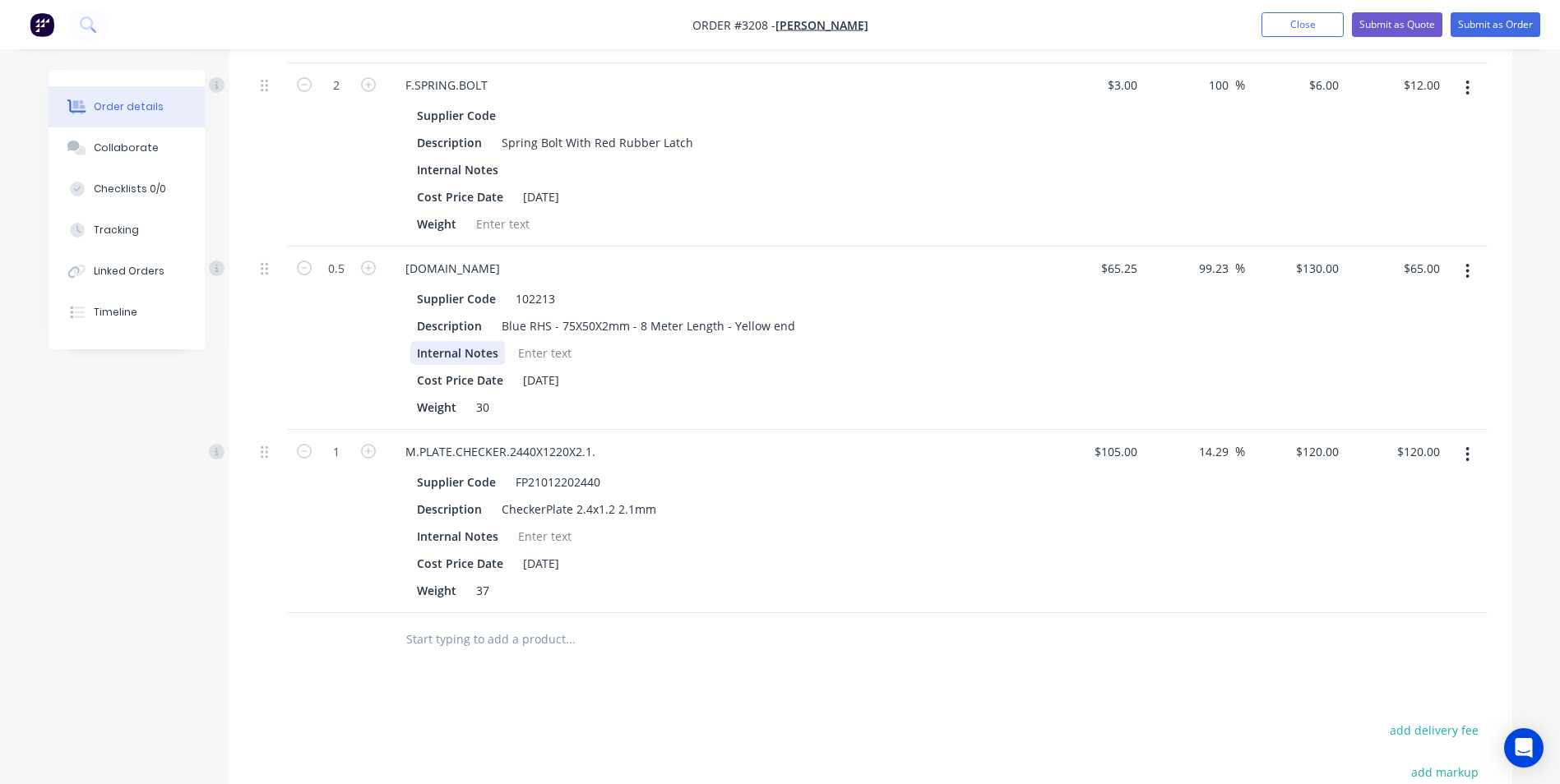
scroll to position [647, 0]
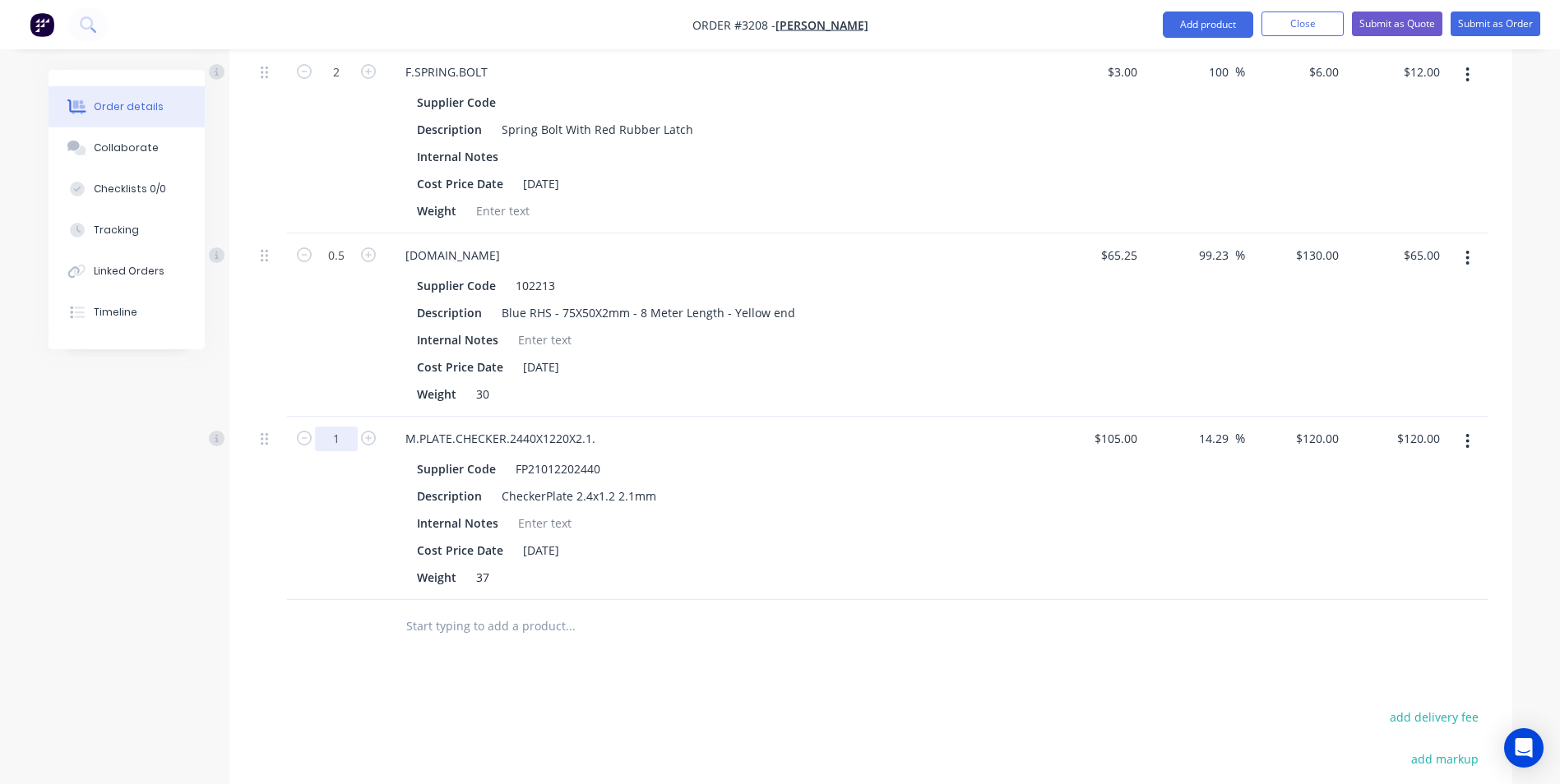
click at [342, 85] on input "1" at bounding box center [336, 72] width 42 height 25
type input "1.2"
click at [1250, 620] on div at bounding box center [871, 626] width 1233 height 53
type input "$144.00"
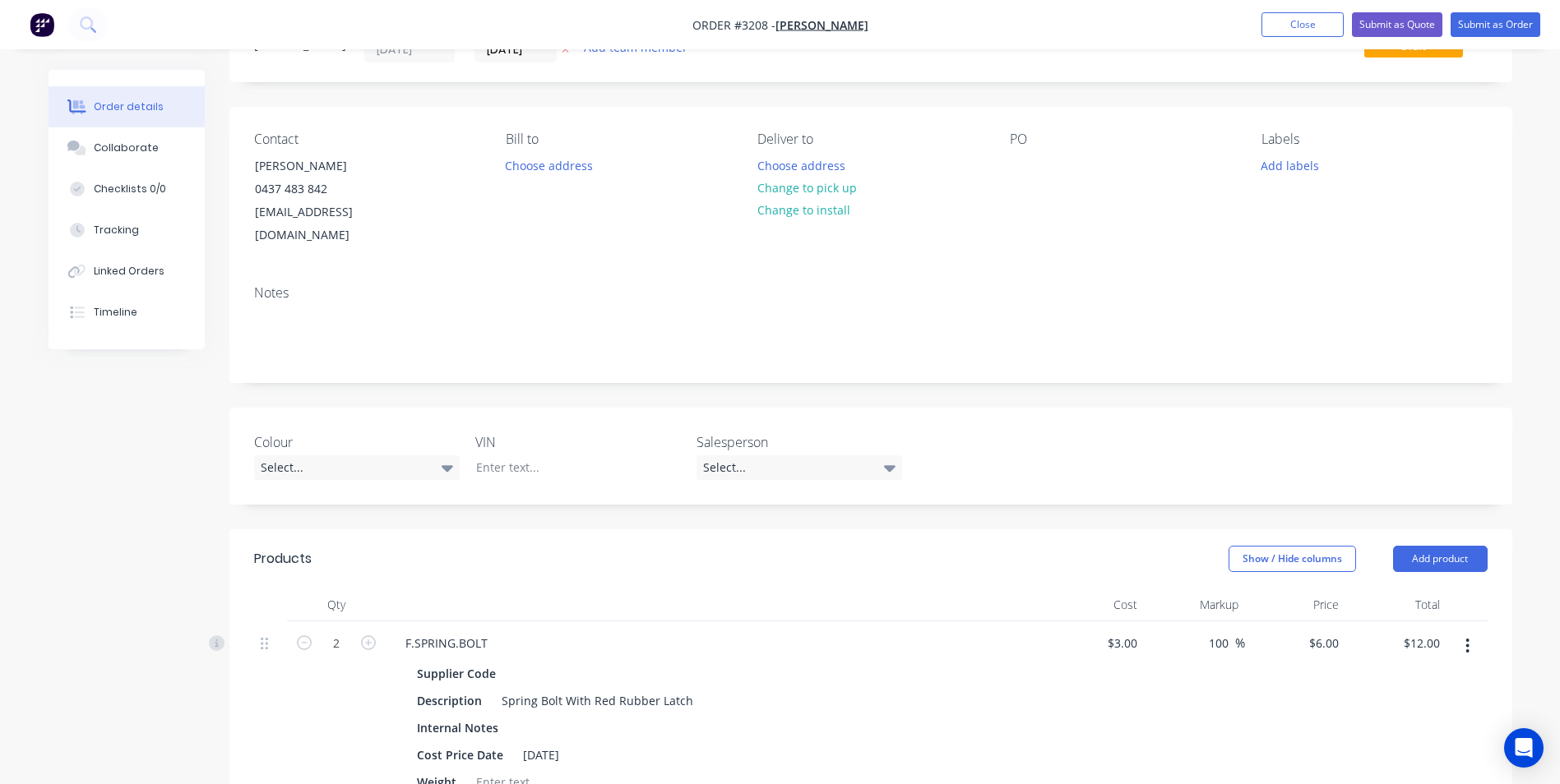
scroll to position [0, 0]
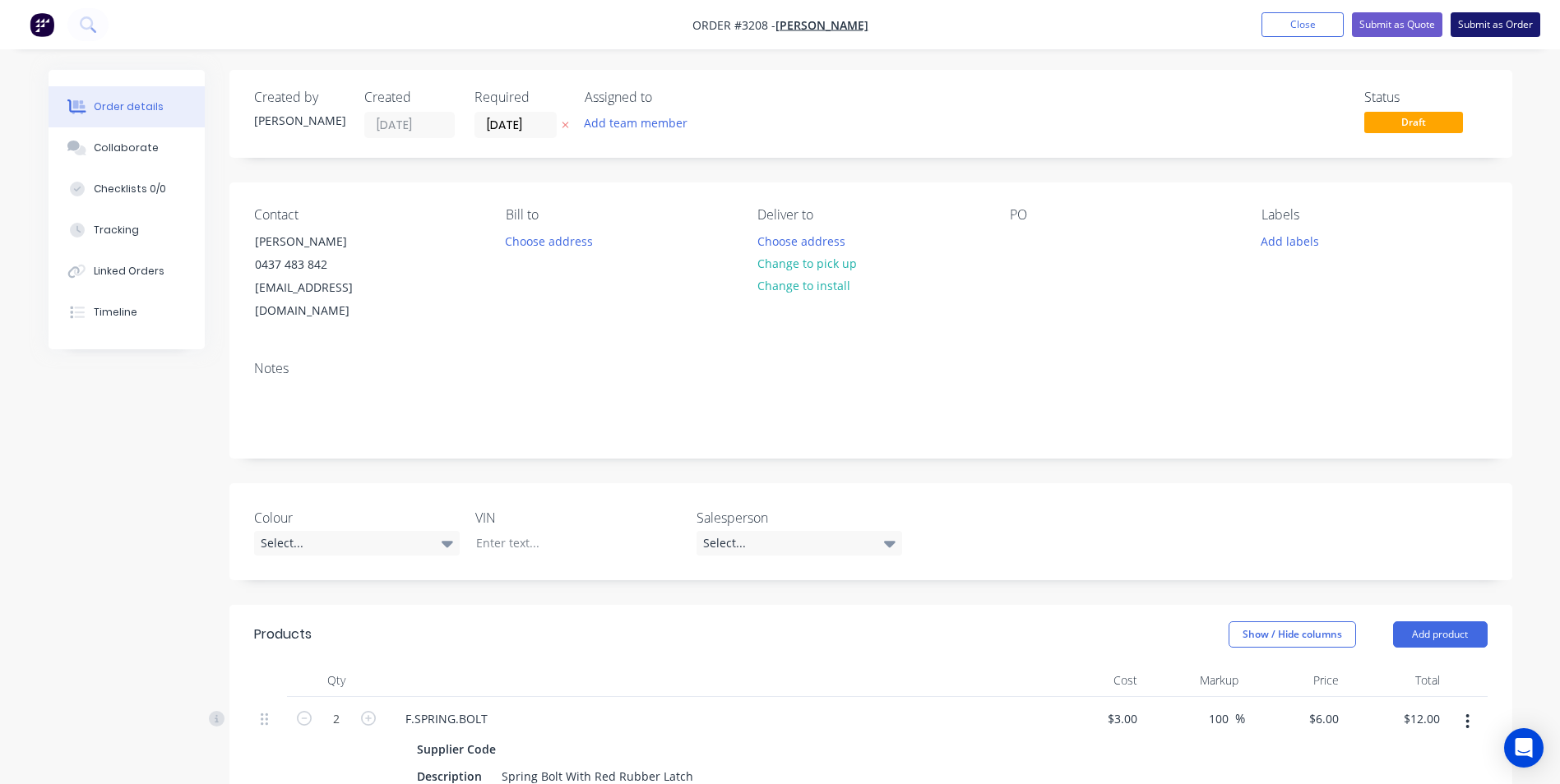
click at [1479, 22] on button "Submit as Order" at bounding box center [1495, 25] width 90 height 25
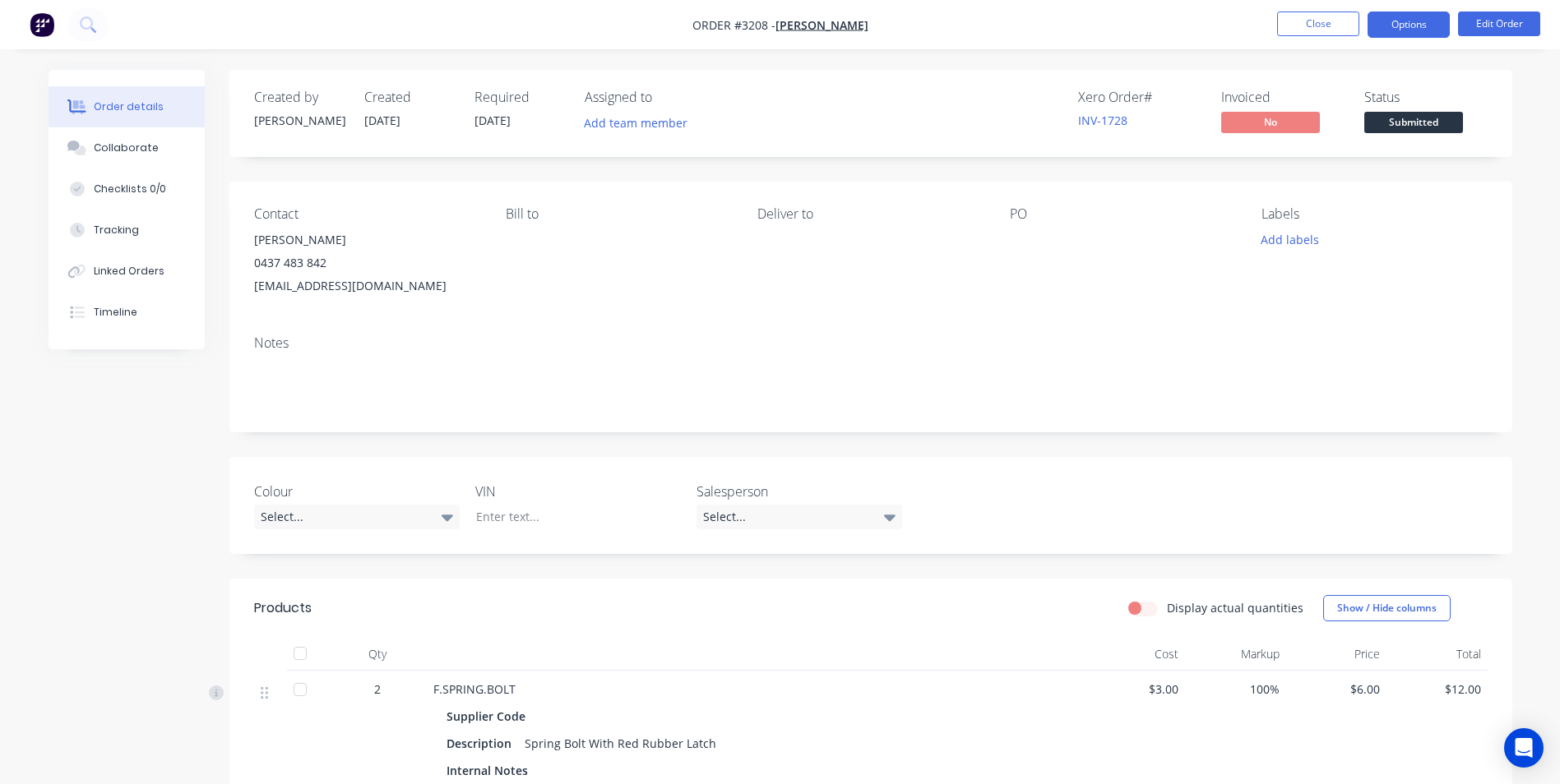
click at [1411, 28] on button "Options" at bounding box center [1408, 24] width 82 height 26
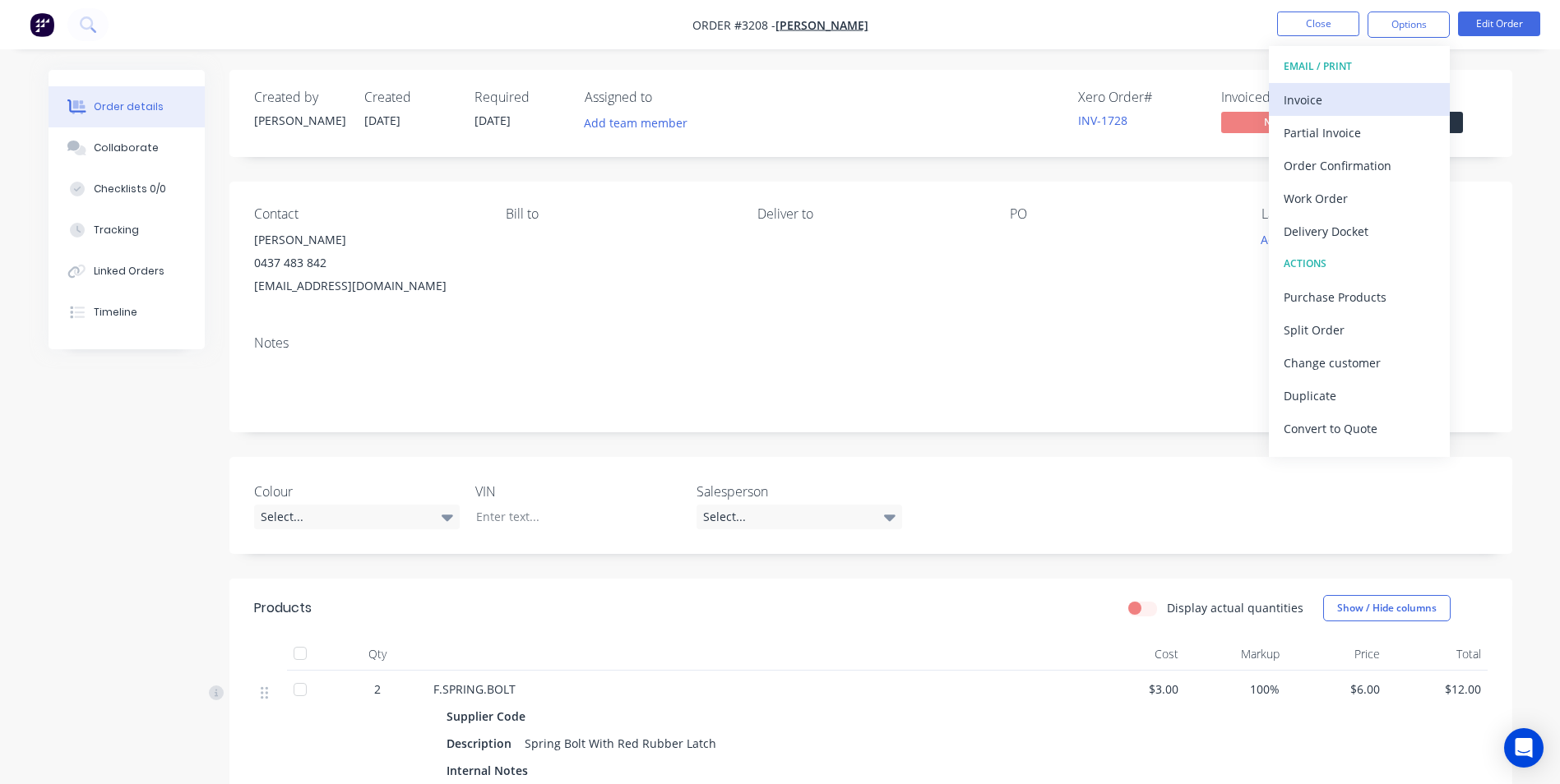
click at [1343, 99] on div "Invoice" at bounding box center [1359, 99] width 151 height 24
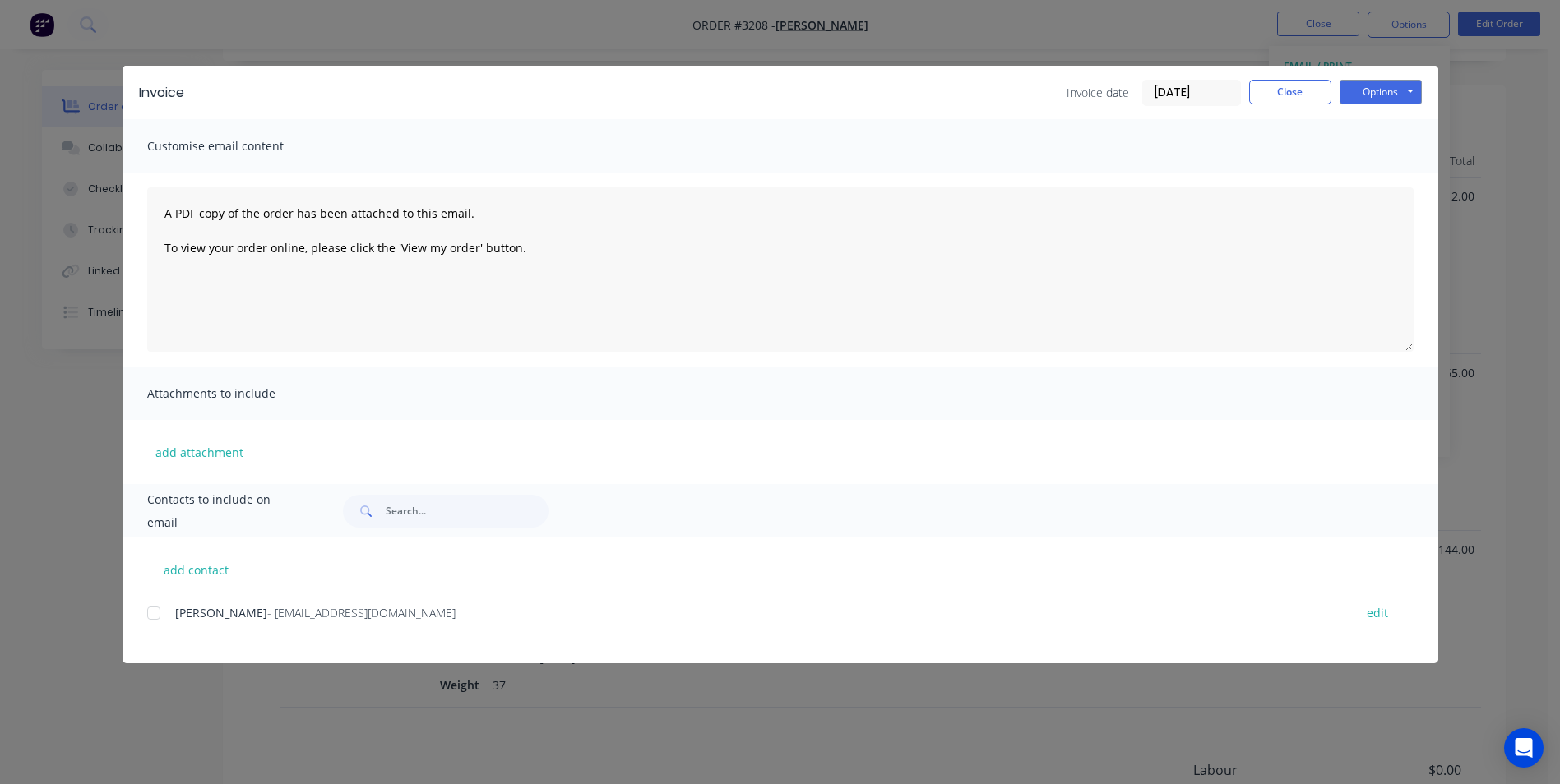
scroll to position [710, 0]
click at [152, 613] on div at bounding box center [154, 614] width 33 height 33
click at [1387, 95] on button "Options" at bounding box center [1380, 92] width 82 height 25
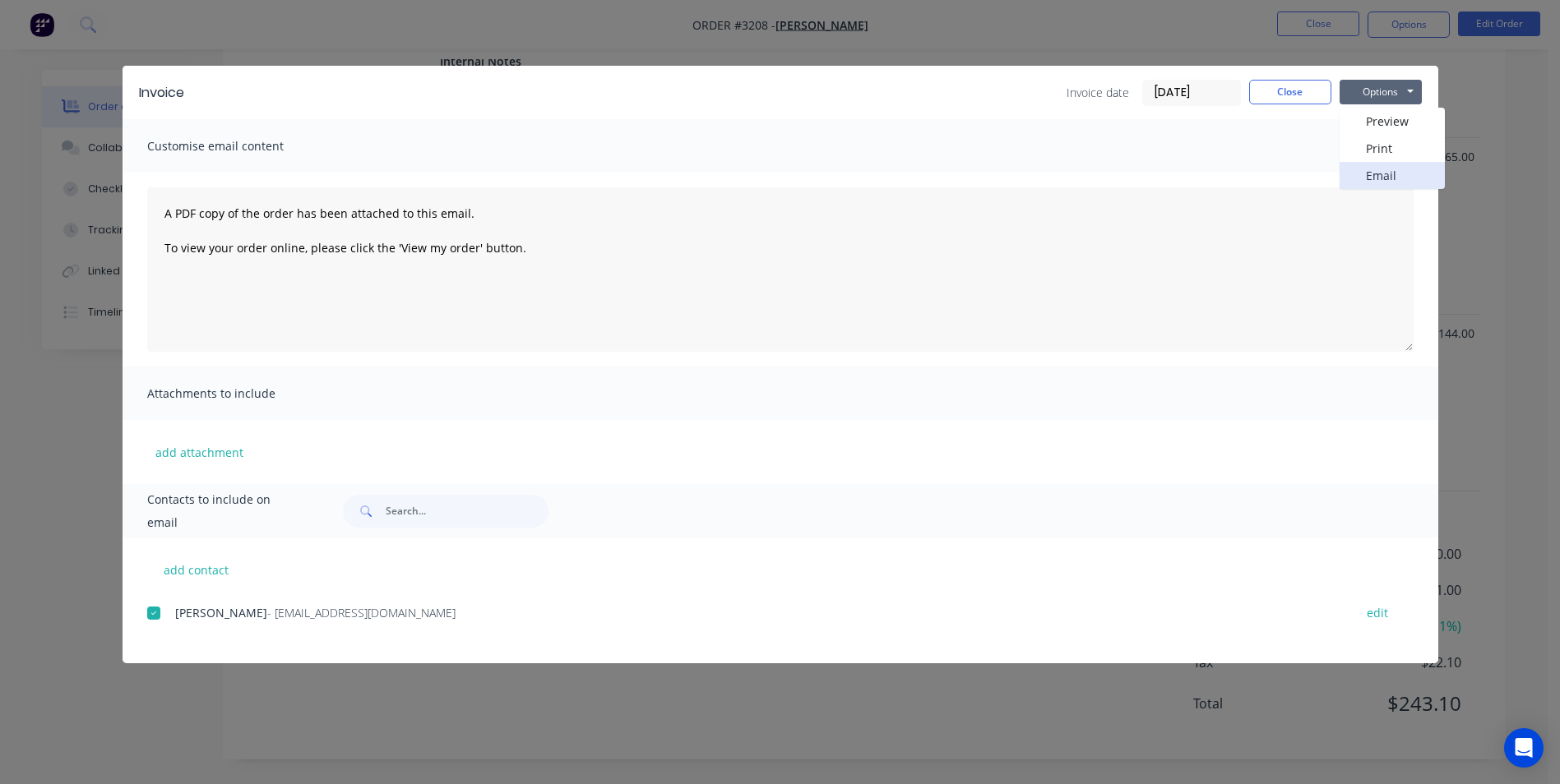
click at [1394, 177] on button "Email" at bounding box center [1391, 175] width 105 height 27
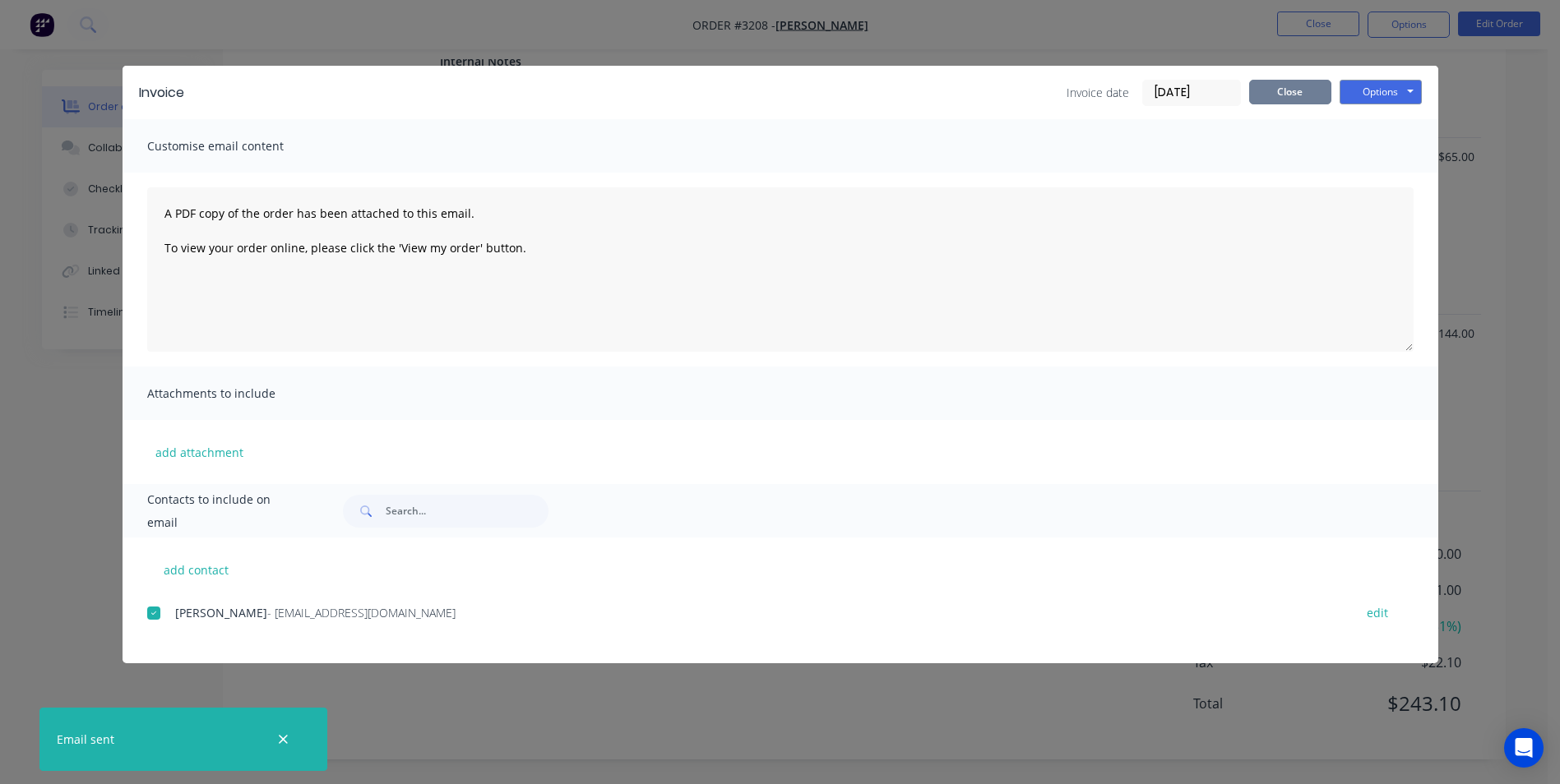
click at [1317, 94] on button "Close" at bounding box center [1290, 92] width 82 height 25
